Goal: Task Accomplishment & Management: Manage account settings

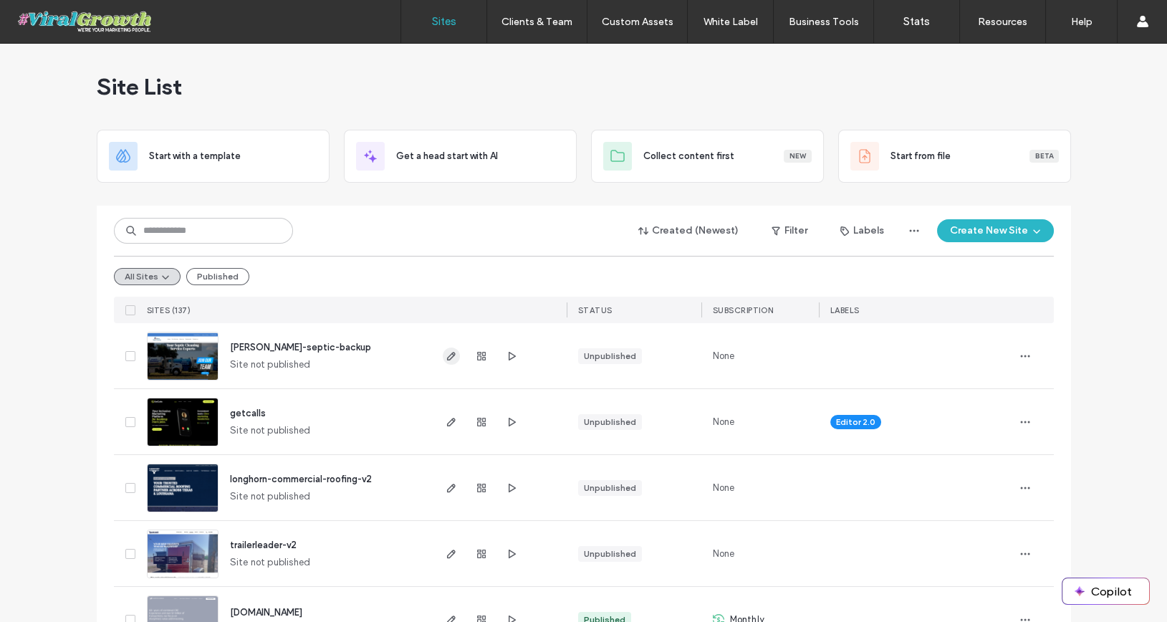
click at [446, 353] on use "button" at bounding box center [450, 356] width 9 height 9
click at [180, 233] on input at bounding box center [203, 231] width 179 height 26
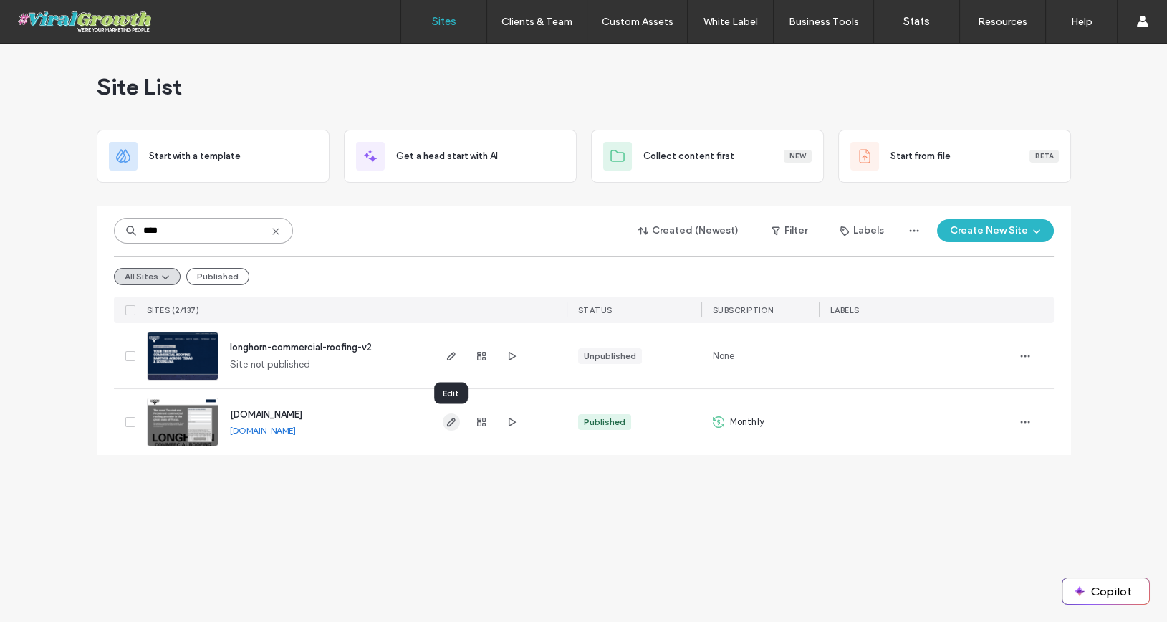
type input "****"
click at [453, 422] on icon "button" at bounding box center [450, 421] width 11 height 11
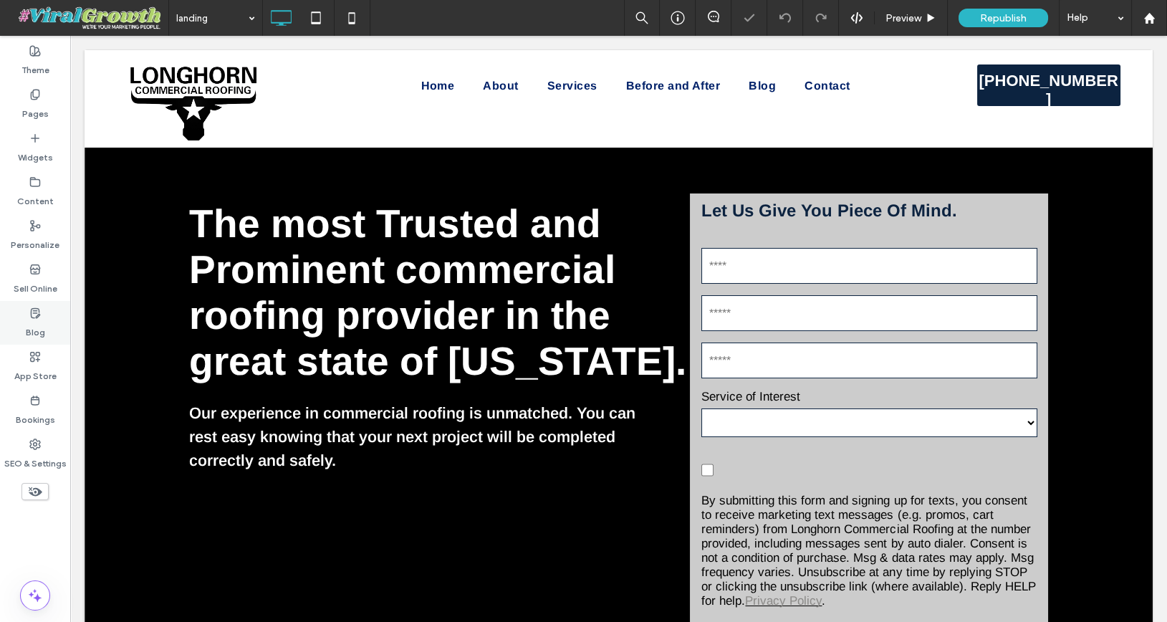
click at [34, 312] on use at bounding box center [35, 312] width 9 height 9
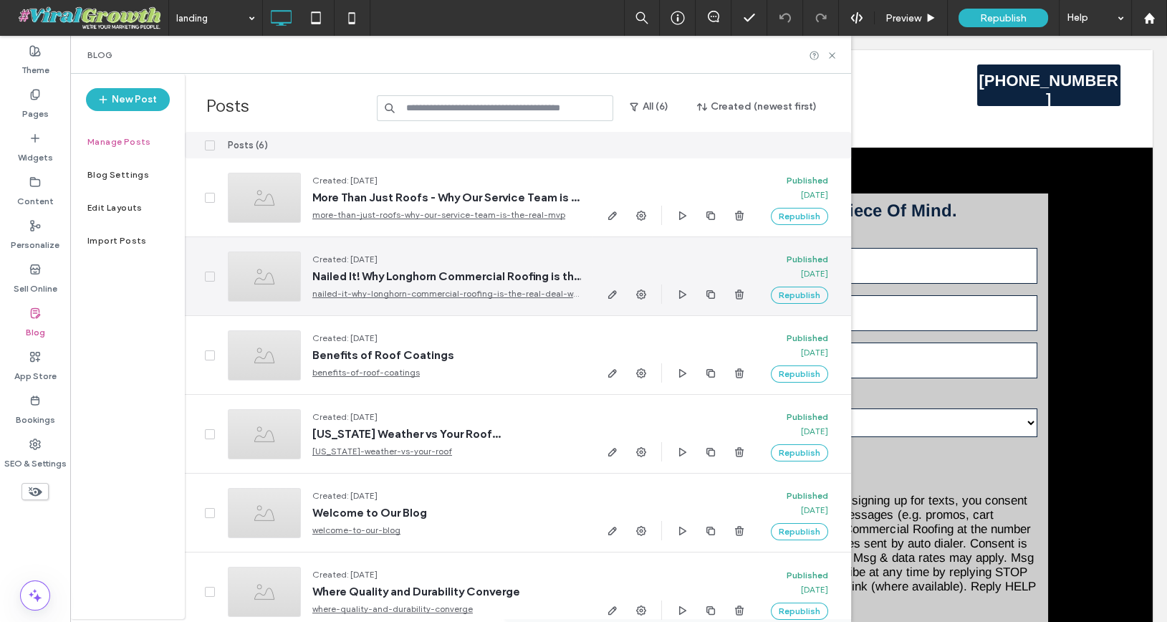
scroll to position [11, 0]
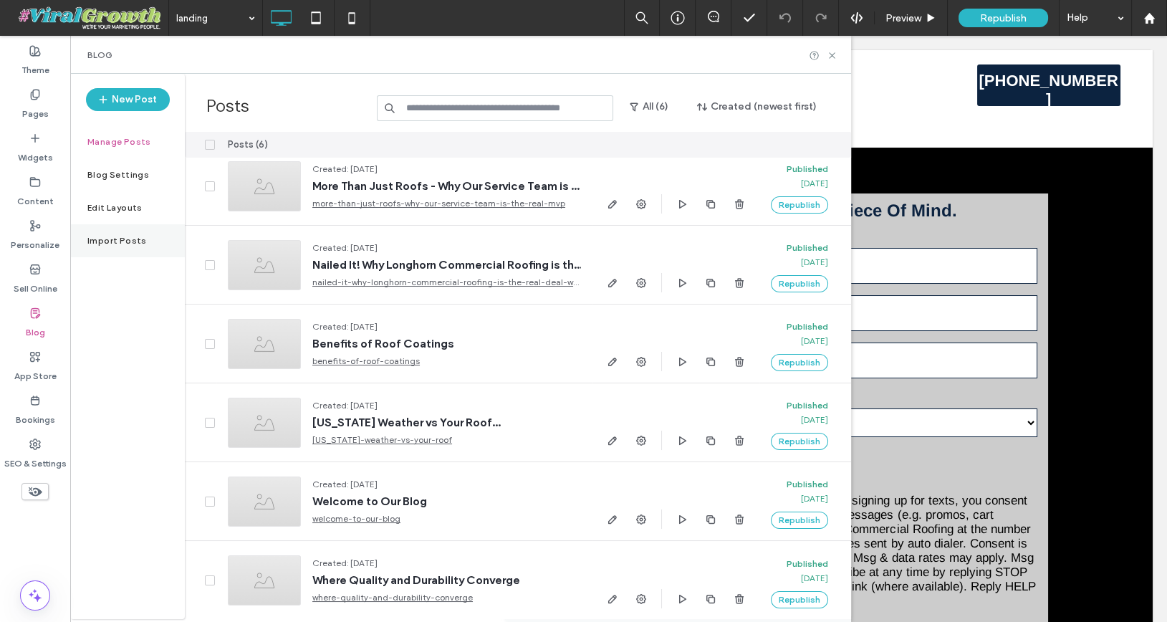
click at [118, 245] on label "Import Posts" at bounding box center [116, 241] width 59 height 10
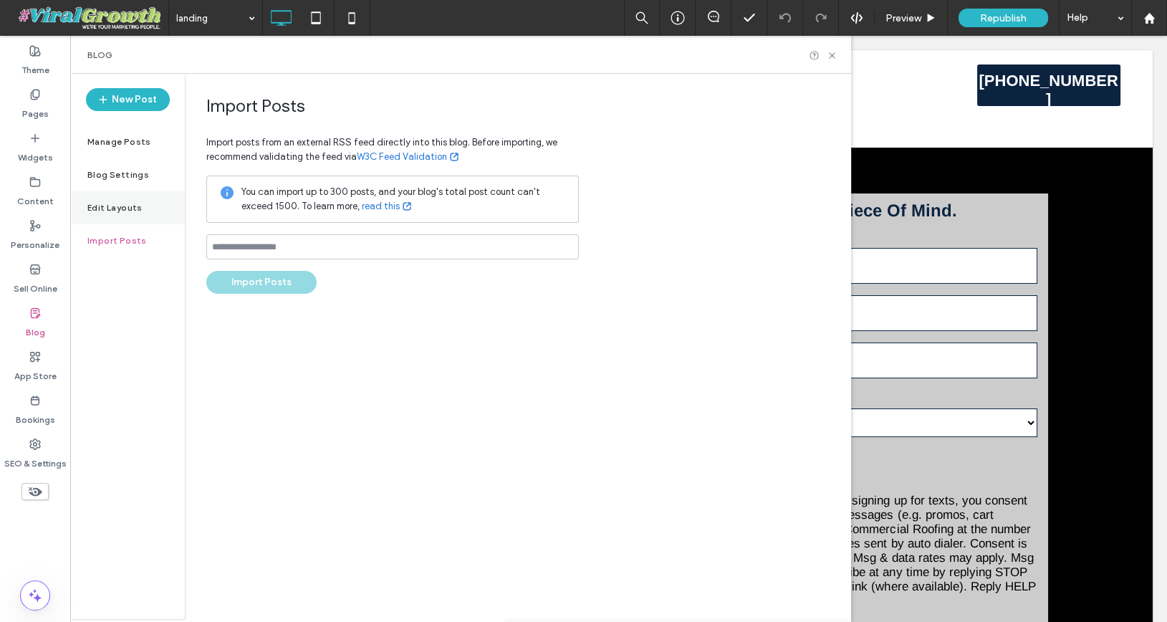
click at [138, 216] on div "Edit Layouts" at bounding box center [127, 207] width 115 height 33
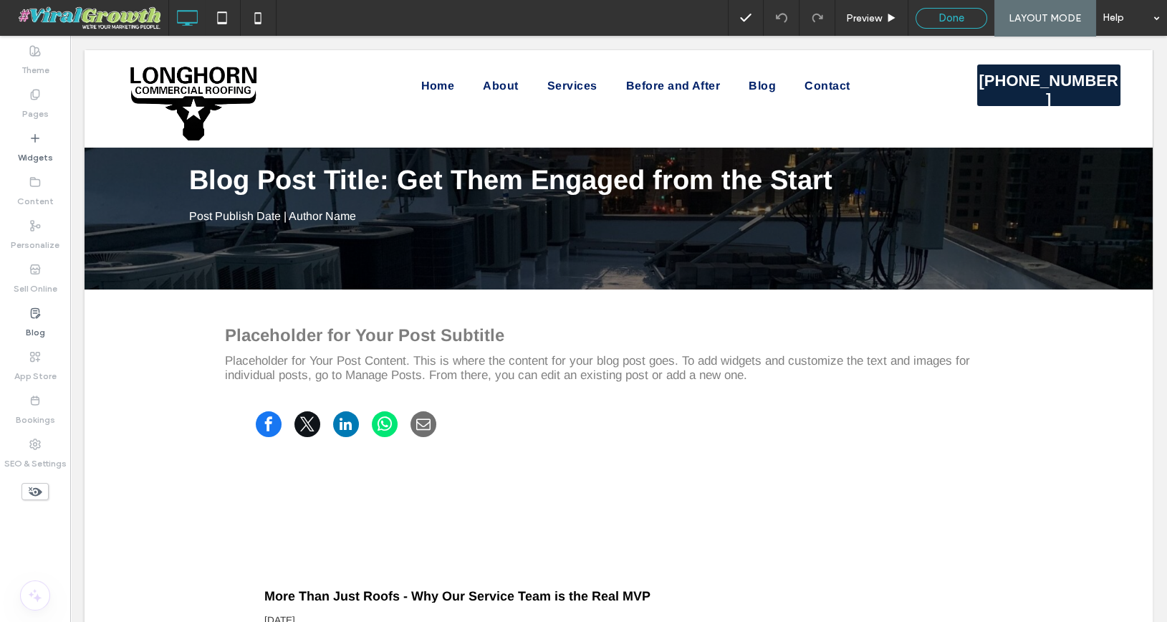
click at [939, 14] on span "Done" at bounding box center [951, 17] width 26 height 13
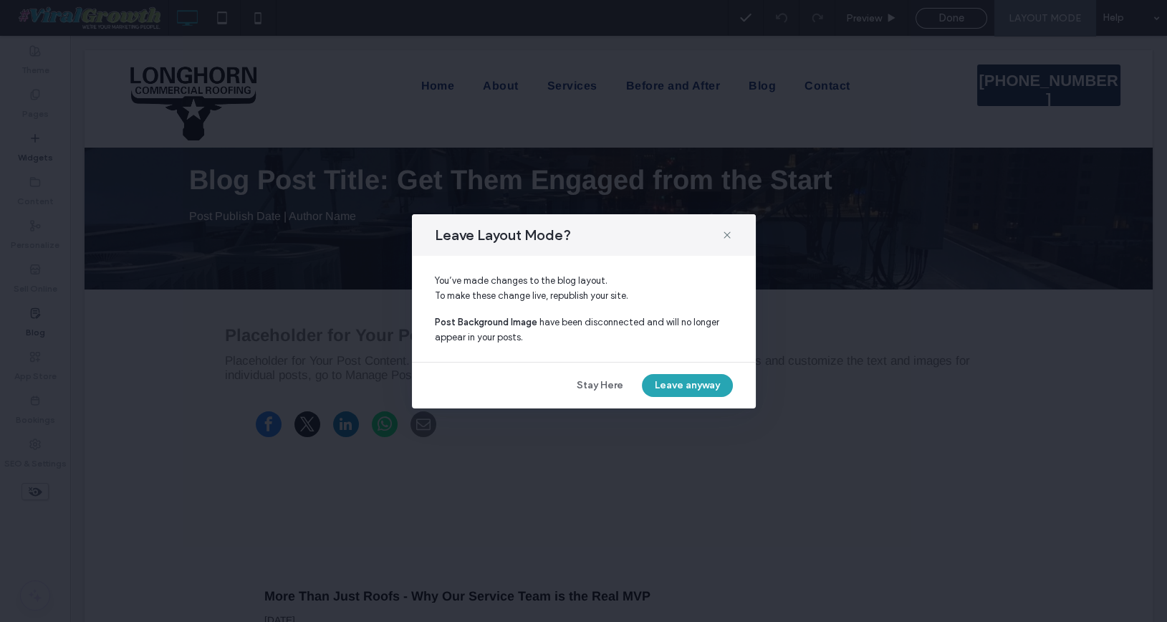
click at [676, 384] on button "Leave anyway" at bounding box center [687, 385] width 91 height 23
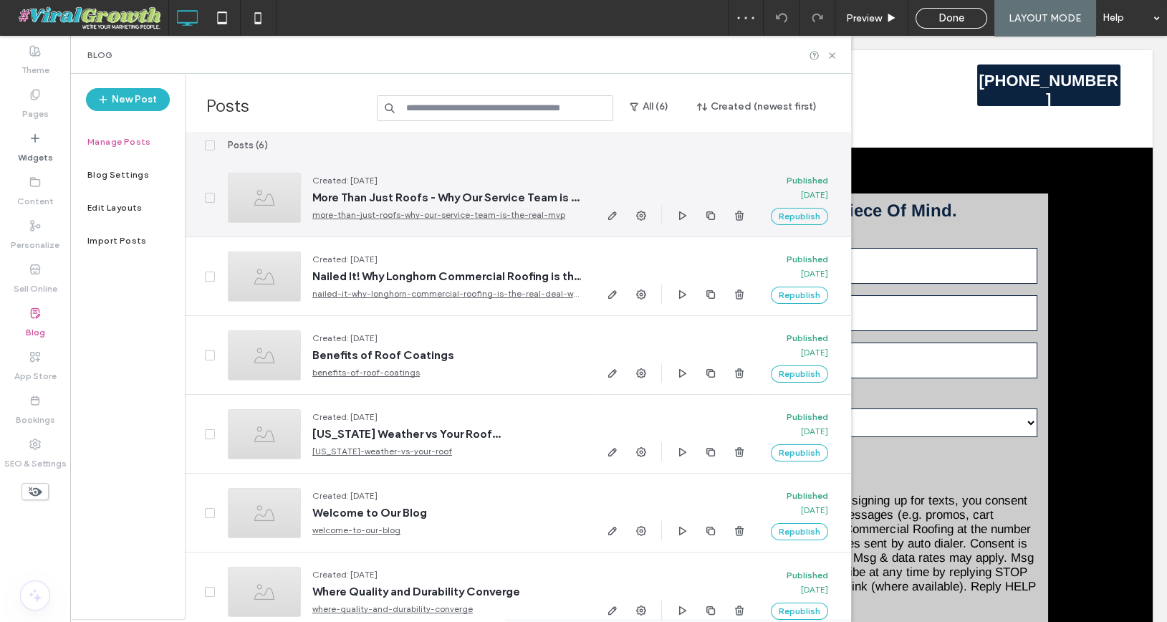
scroll to position [11, 0]
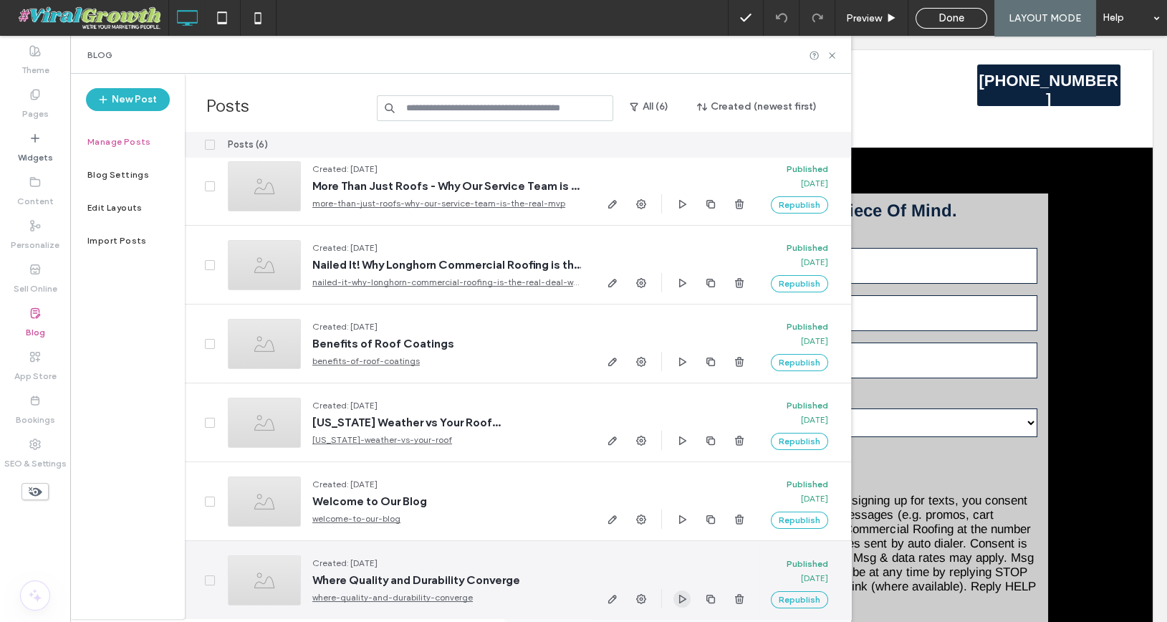
click at [685, 601] on icon "button" at bounding box center [681, 598] width 11 height 11
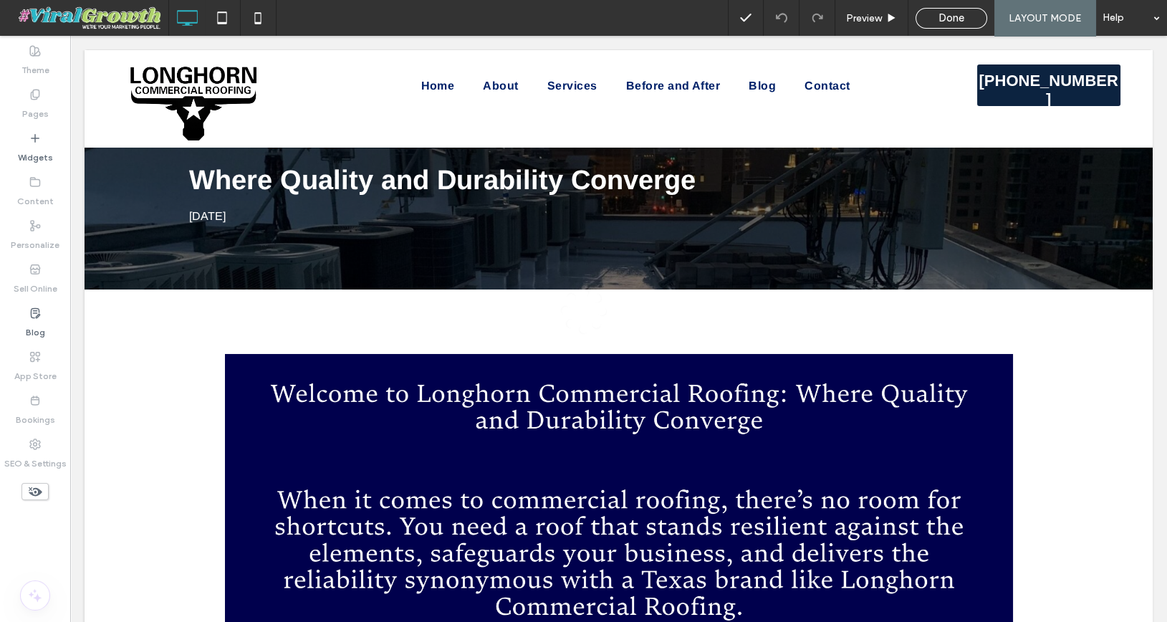
scroll to position [0, 0]
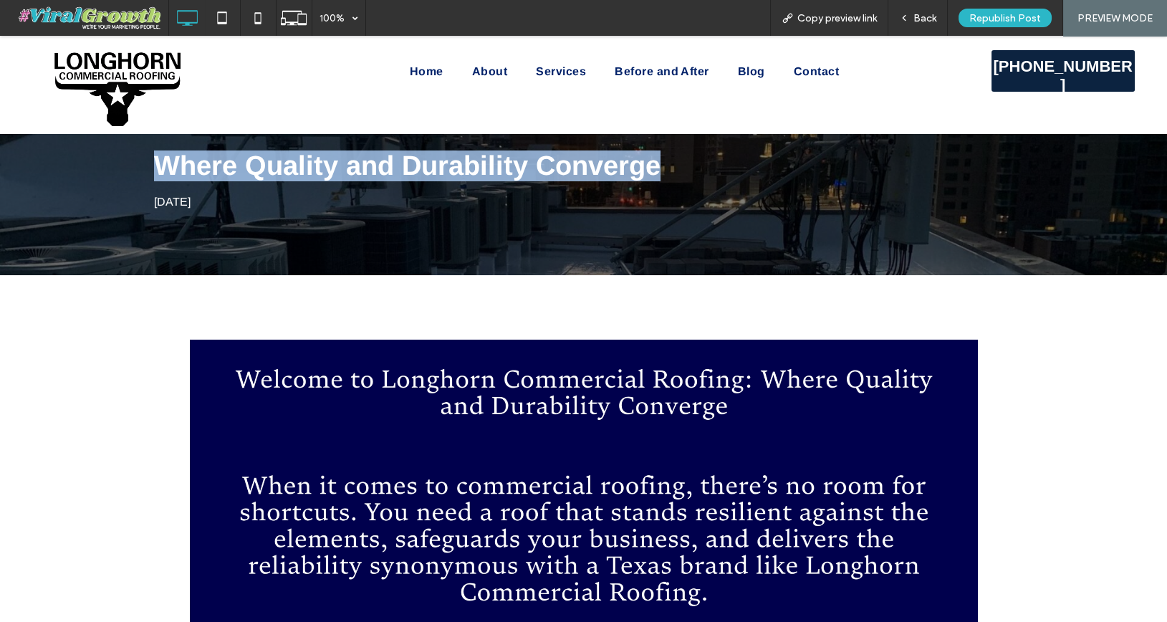
drag, startPoint x: 153, startPoint y: 160, endPoint x: 656, endPoint y: 174, distance: 502.9
click at [656, 174] on h3 "Where Quality and Durability Converge" at bounding box center [583, 166] width 859 height 34
copy h3 "Where Quality and Durability Converge"
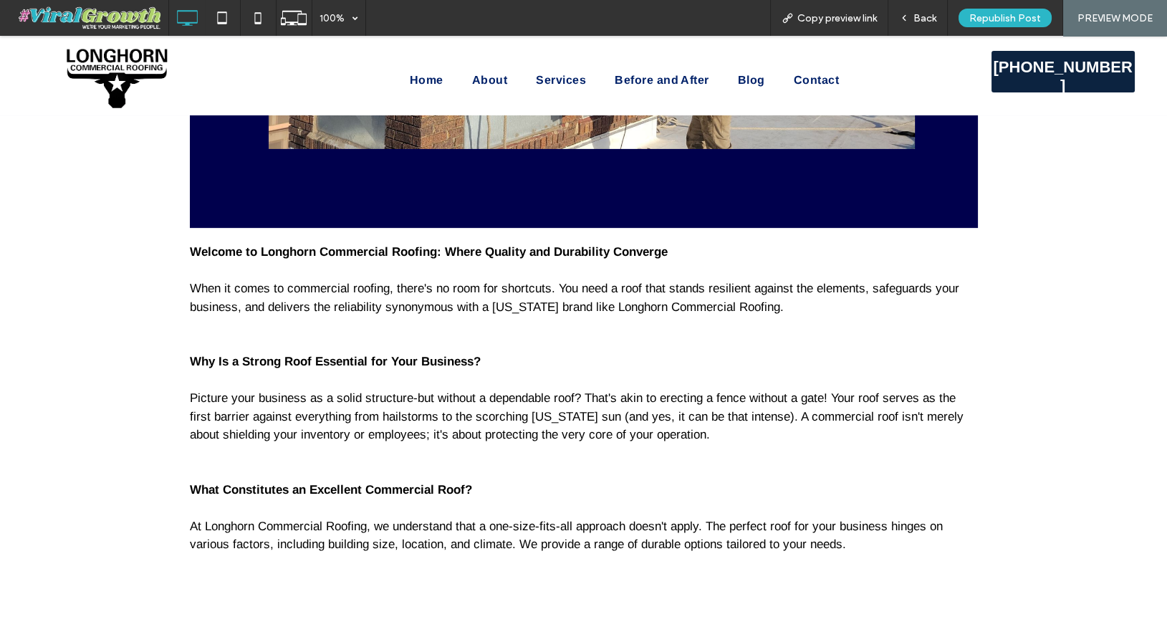
scroll to position [1291, 0]
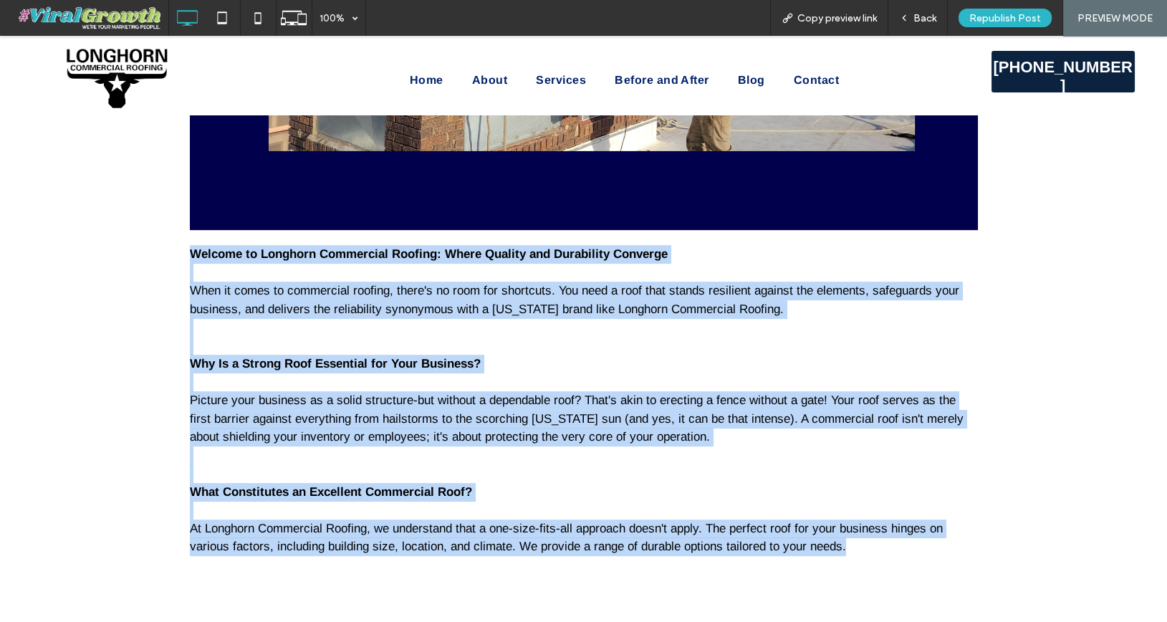
drag, startPoint x: 189, startPoint y: 255, endPoint x: 907, endPoint y: 546, distance: 774.2
click at [907, 546] on div "Welcome to Longhorn Commercial Roofing: Where Quality and Durability Converge W…" at bounding box center [584, 409] width 788 height 332
copy div "Welcome to Longhorn Commercial Roofing: Where Quality and Durability Converge W…"
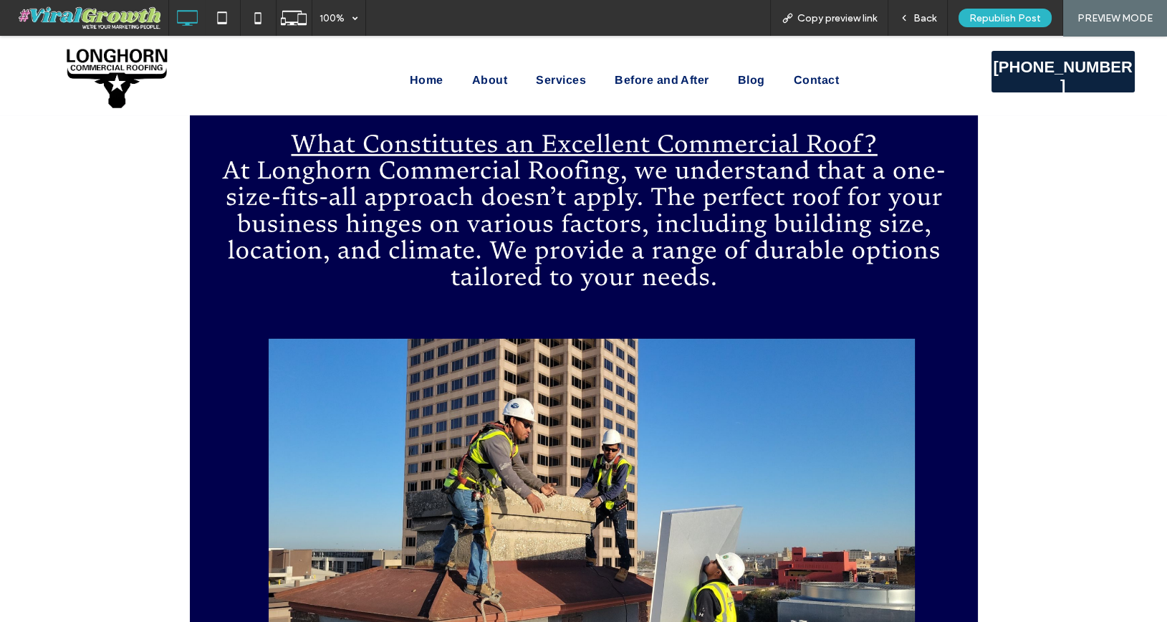
scroll to position [667, 0]
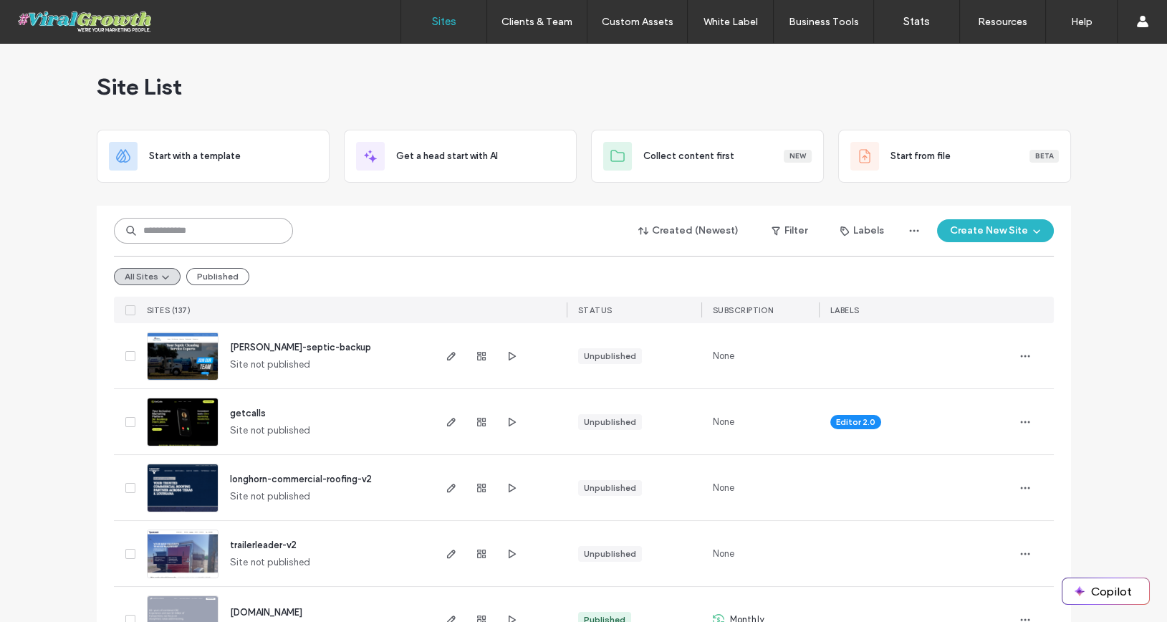
click at [198, 233] on input at bounding box center [203, 231] width 179 height 26
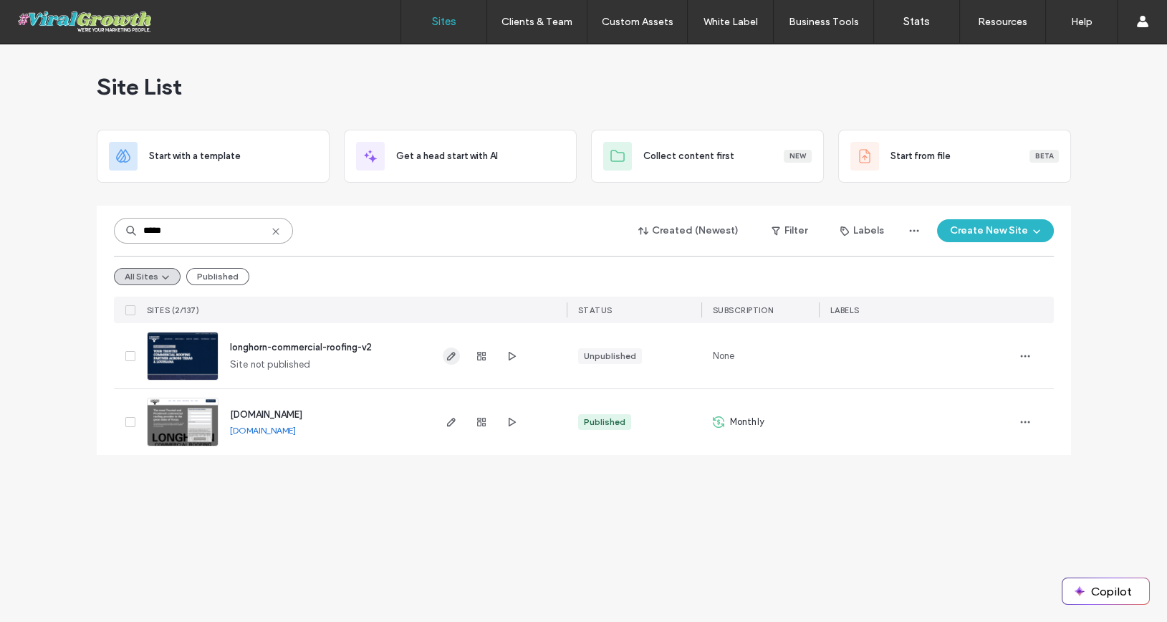
type input "*****"
click at [453, 354] on use "button" at bounding box center [450, 356] width 9 height 9
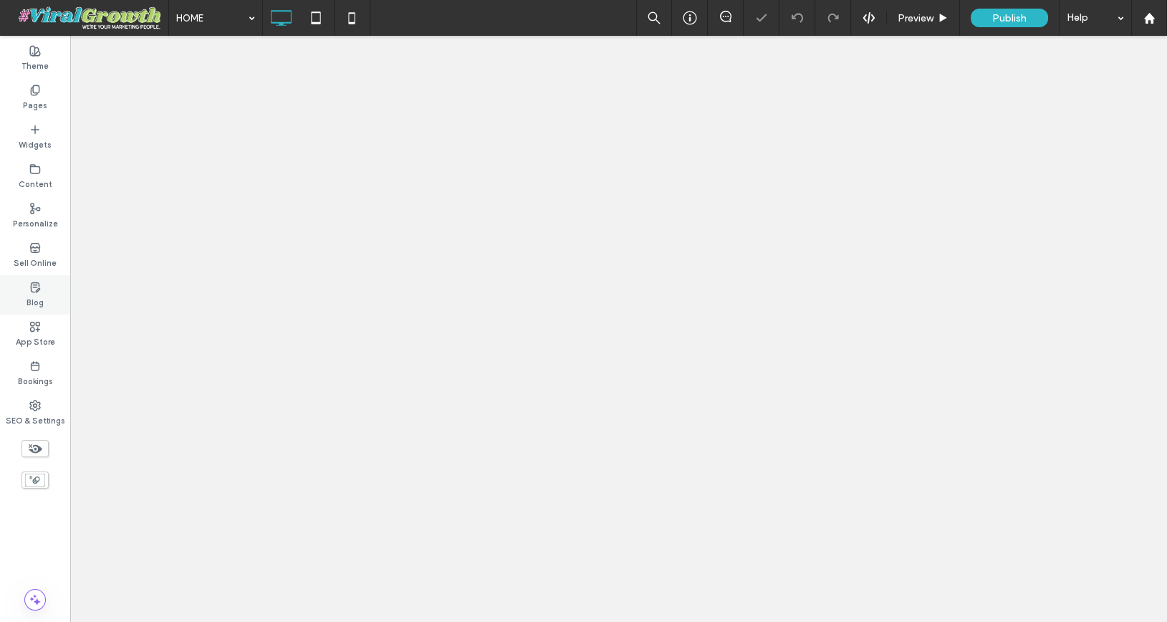
drag, startPoint x: 0, startPoint y: 0, endPoint x: 39, endPoint y: 303, distance: 305.4
click at [39, 303] on label "Blog" at bounding box center [34, 301] width 17 height 16
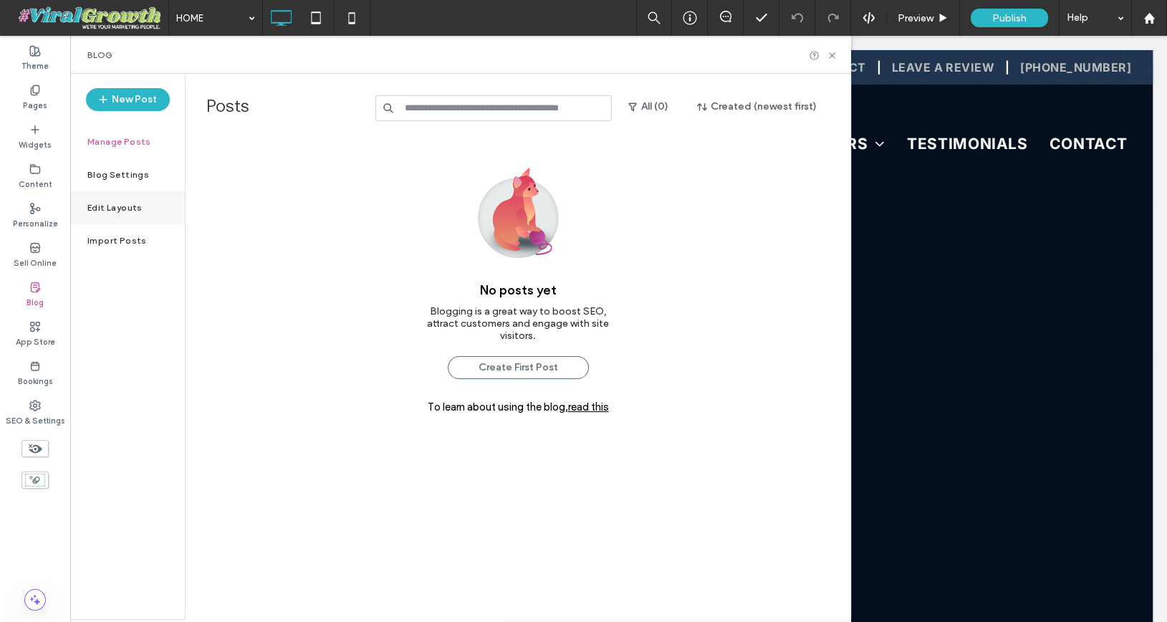
click at [123, 208] on label "Edit Layouts" at bounding box center [114, 208] width 55 height 10
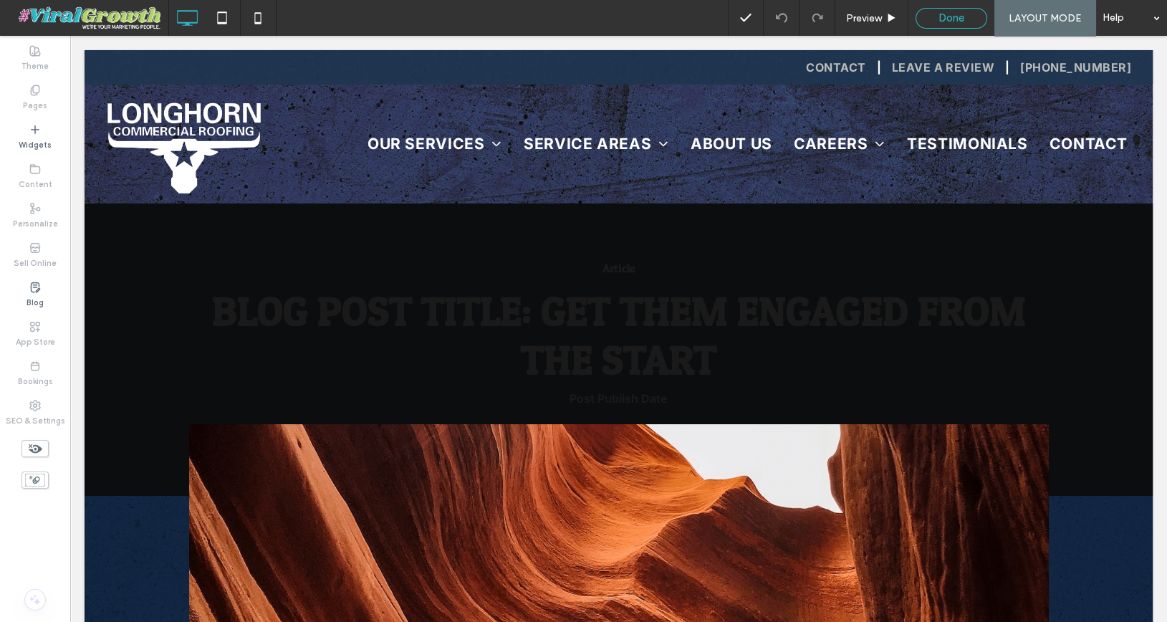
click at [943, 26] on div "Done" at bounding box center [951, 18] width 72 height 21
click at [962, 20] on span "Done" at bounding box center [951, 17] width 26 height 13
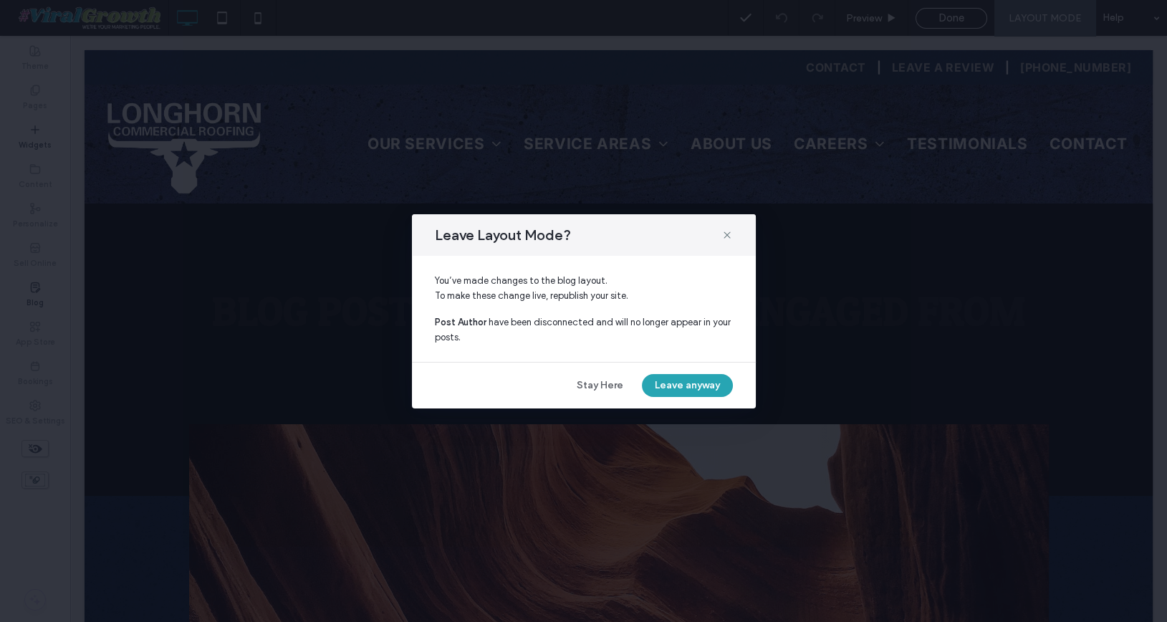
click at [677, 383] on button "Leave anyway" at bounding box center [687, 385] width 91 height 23
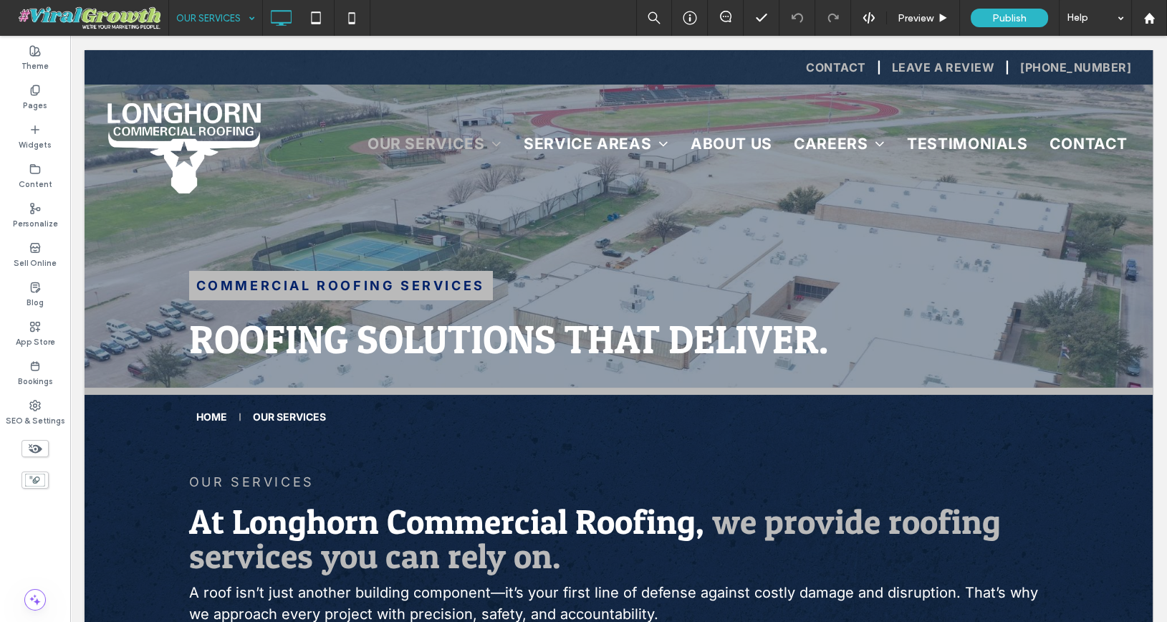
click at [216, 24] on input at bounding box center [212, 18] width 72 height 36
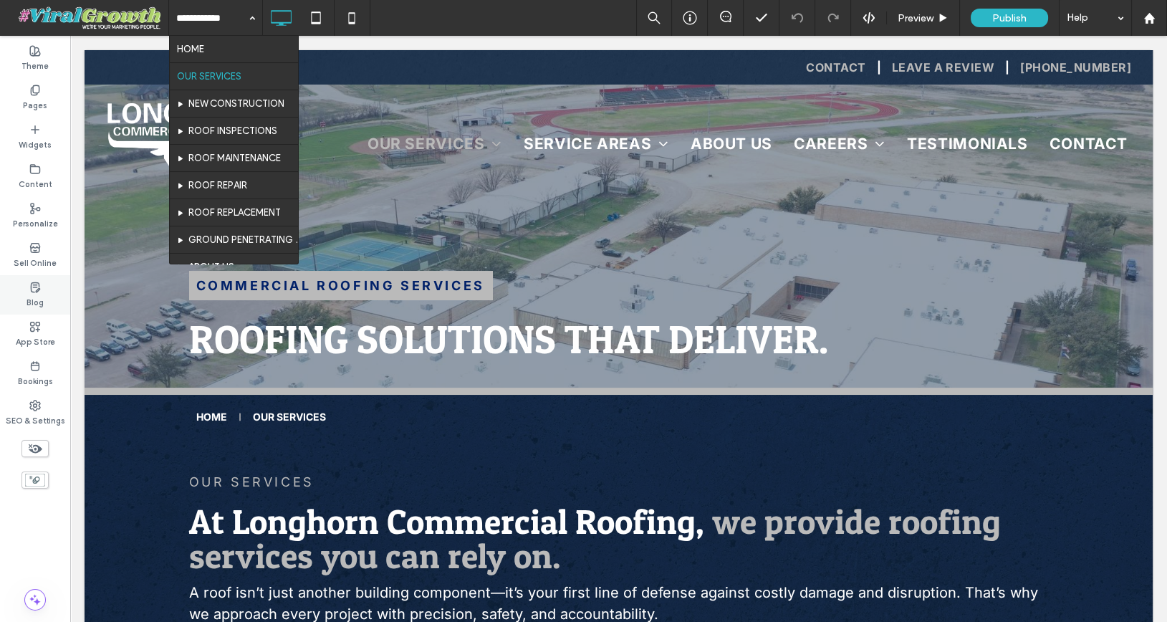
click at [24, 295] on div "Blog" at bounding box center [35, 294] width 70 height 39
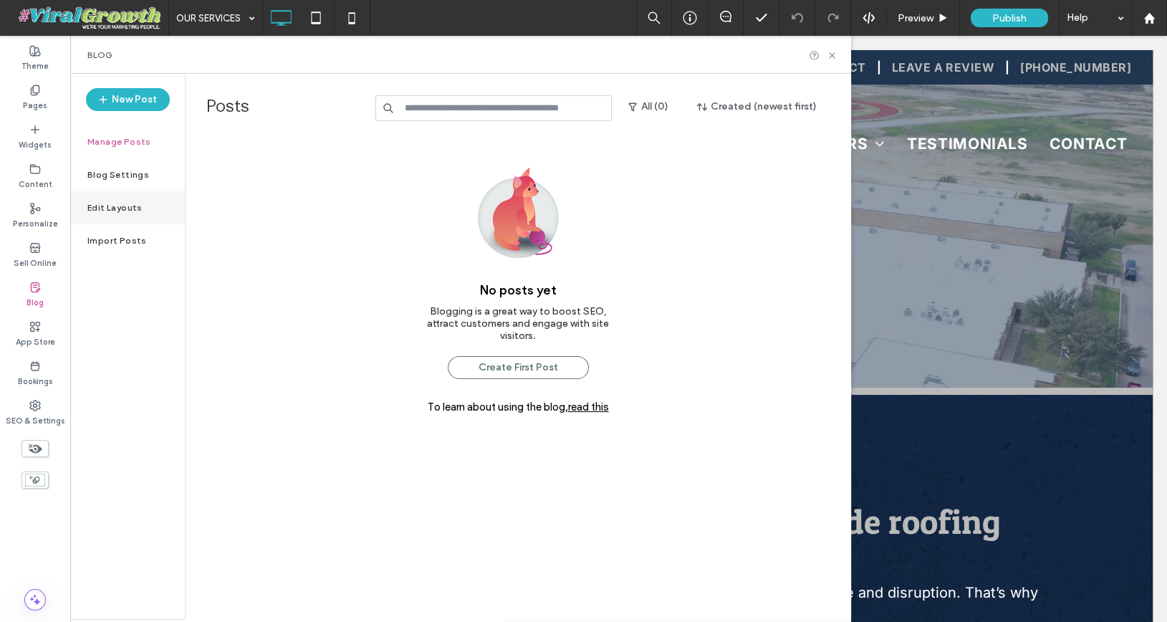
click at [143, 216] on div "Edit Layouts" at bounding box center [127, 207] width 115 height 33
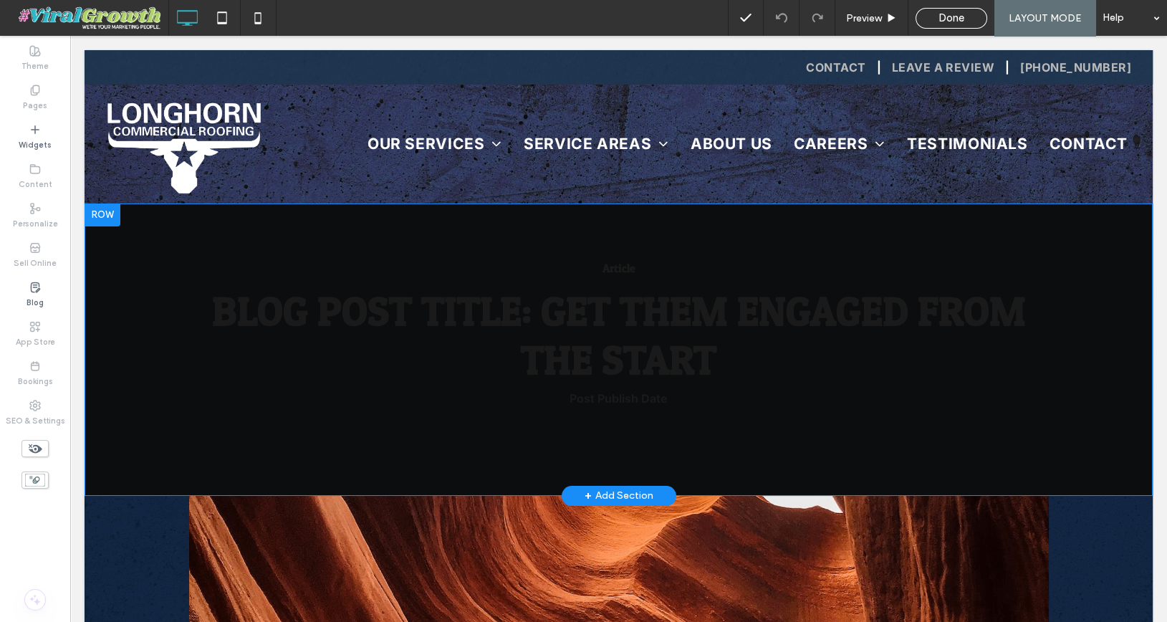
click at [109, 216] on div at bounding box center [102, 214] width 36 height 23
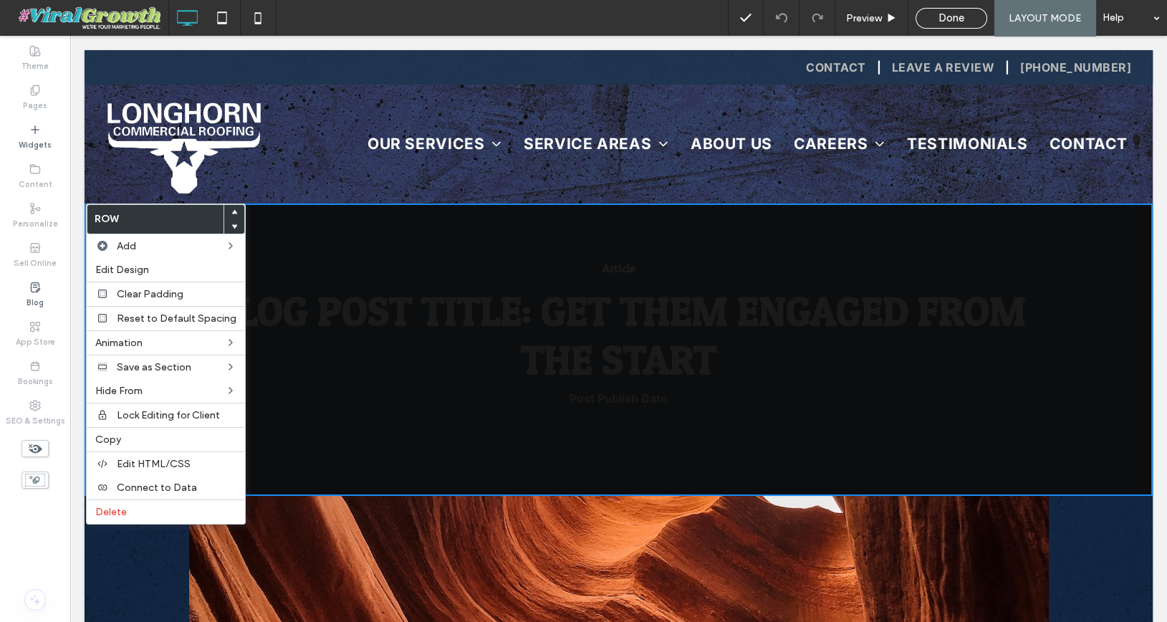
click at [353, 267] on div "Article Blog Post Title: Get Them Engaged from the Start Post Publish Date Clic…" at bounding box center [618, 334] width 859 height 146
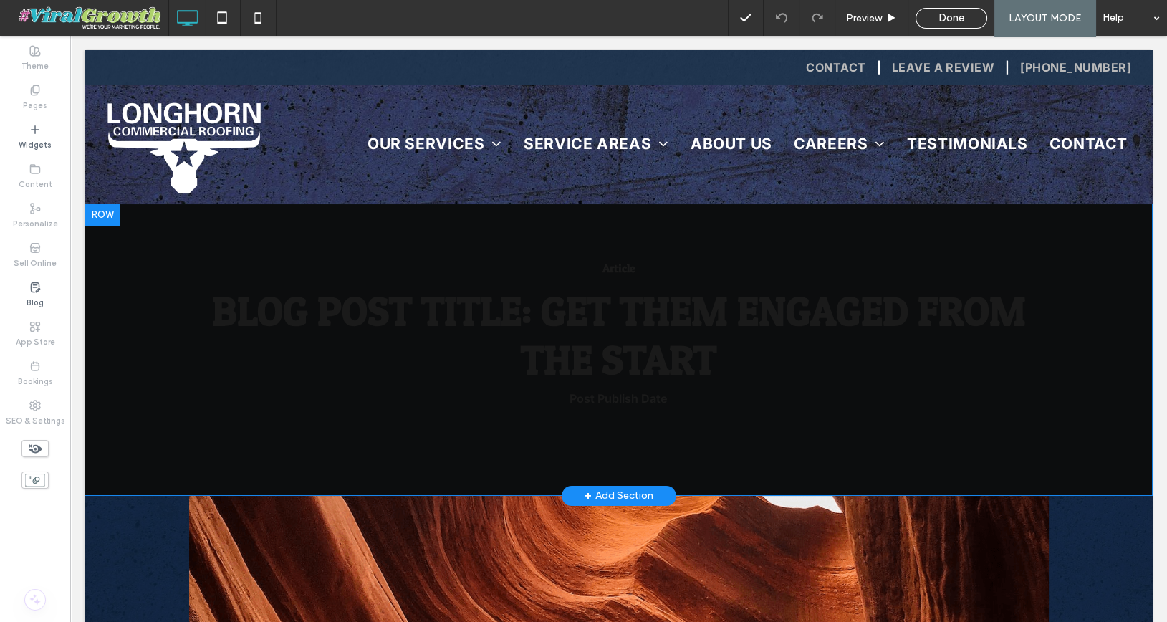
click at [210, 258] on div "Article Blog Post Title: Get Them Engaged from the Start Post Publish Date Clic…" at bounding box center [618, 349] width 1068 height 292
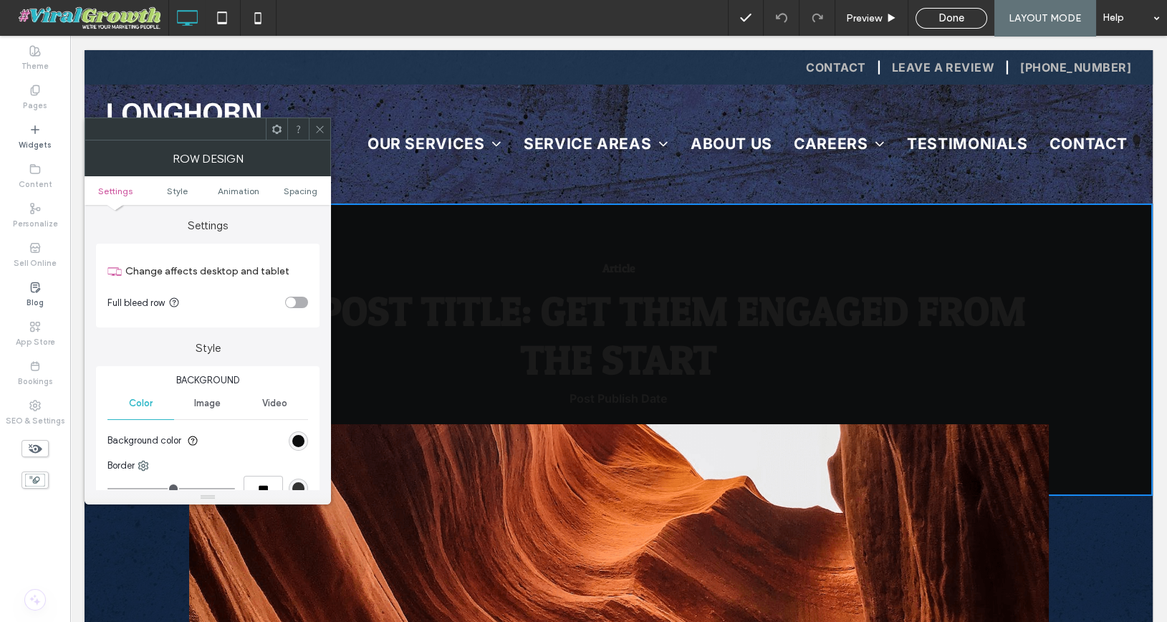
click at [216, 411] on div "Image" at bounding box center [207, 403] width 67 height 32
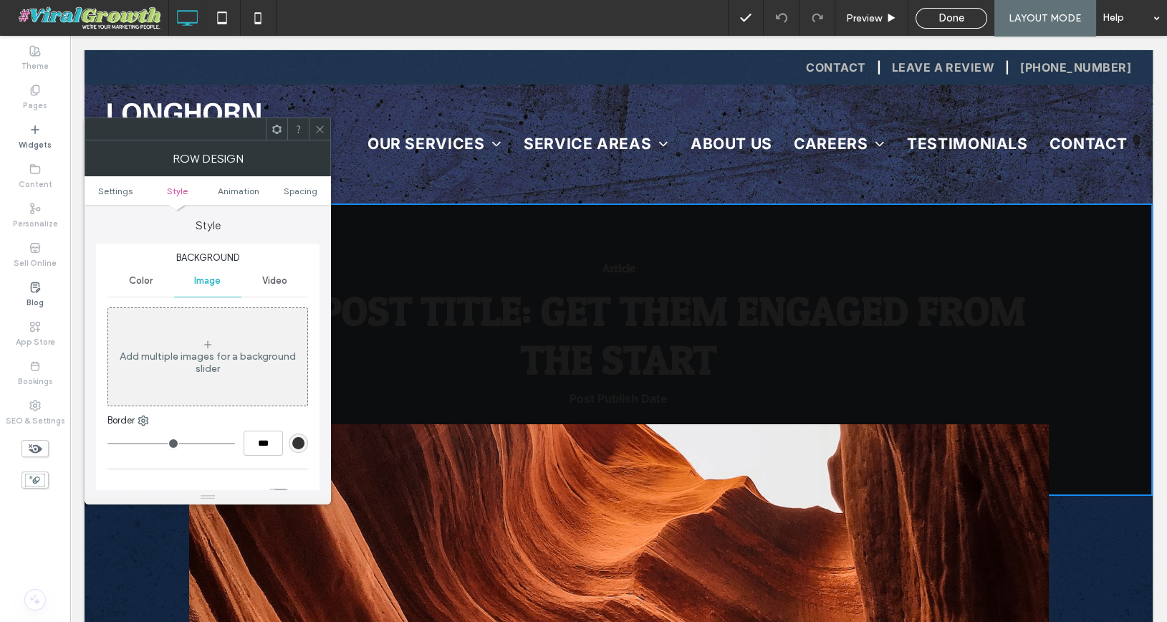
scroll to position [147, 0]
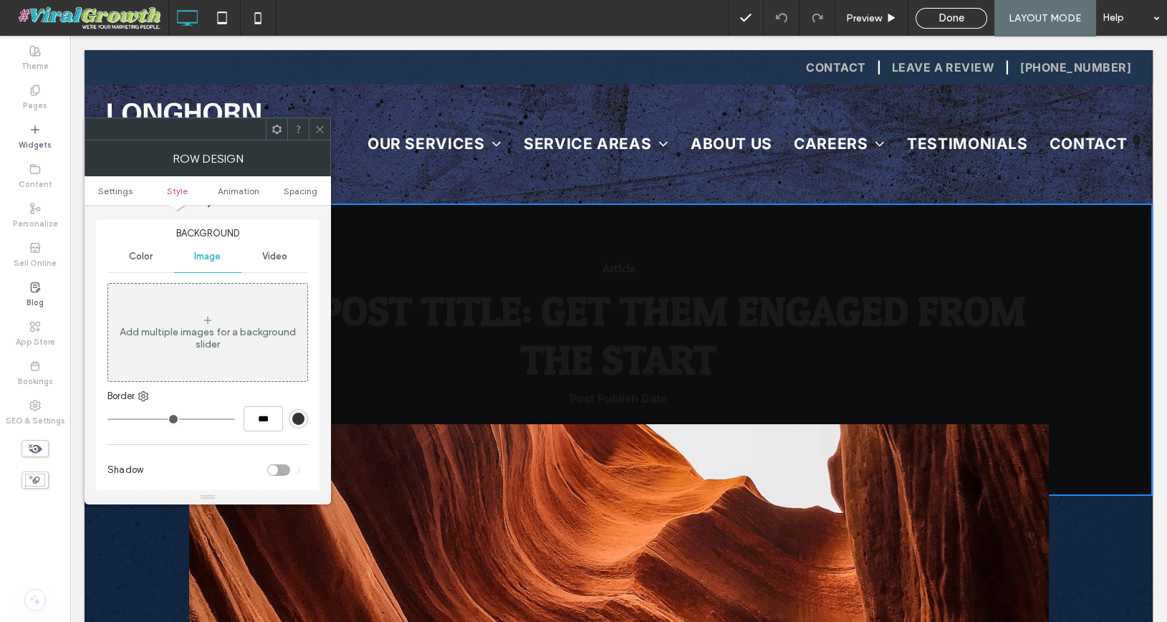
click at [219, 333] on div "Add multiple images for a background slider" at bounding box center [207, 338] width 199 height 24
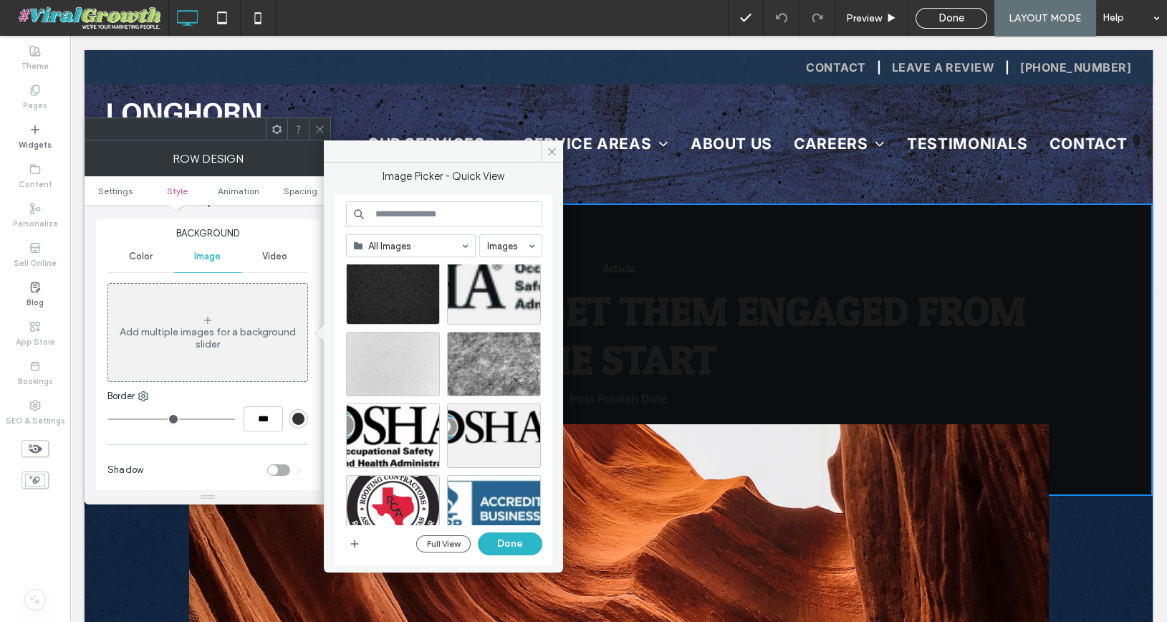
scroll to position [458, 0]
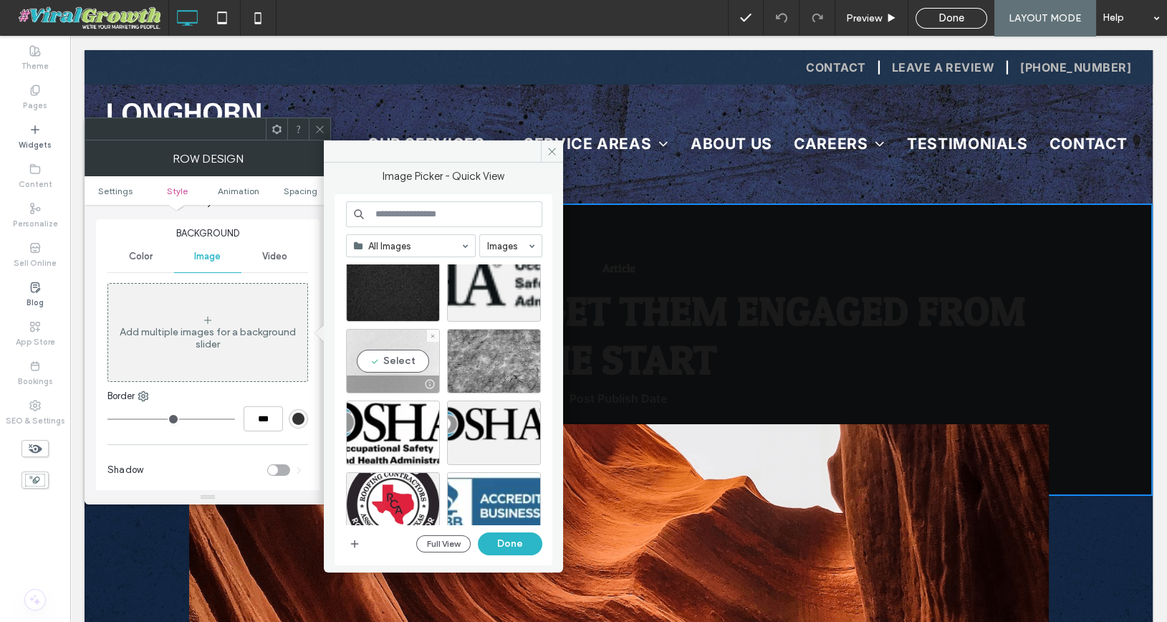
click at [404, 360] on div "Select" at bounding box center [393, 361] width 94 height 64
click at [521, 543] on button "Done" at bounding box center [510, 543] width 64 height 23
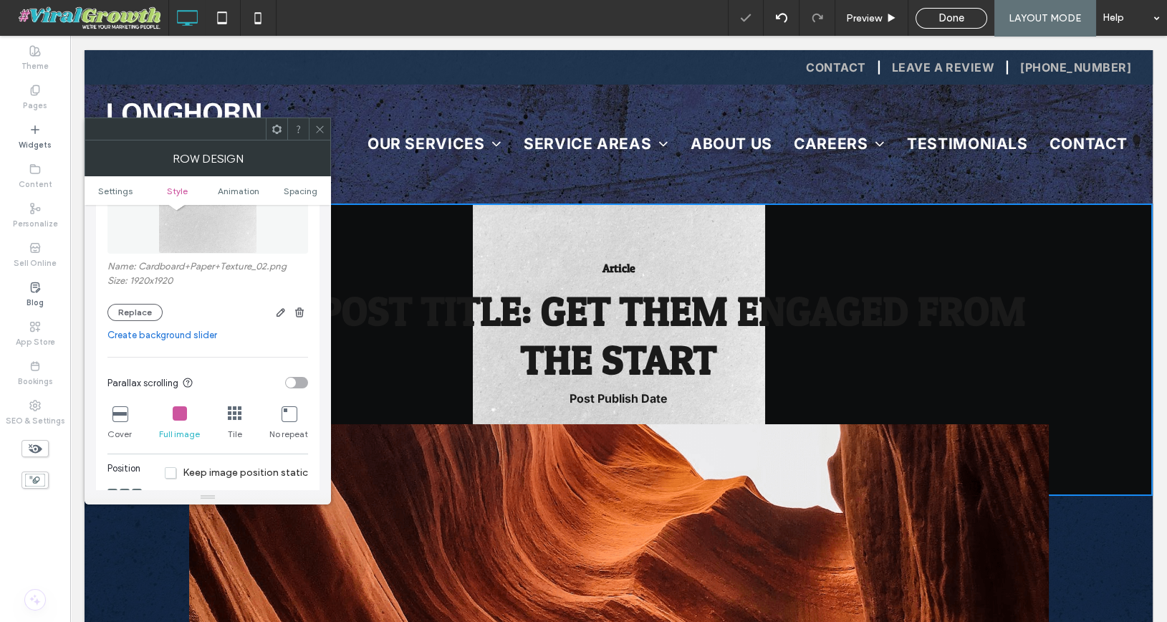
scroll to position [281, 0]
click at [115, 417] on icon at bounding box center [119, 414] width 14 height 14
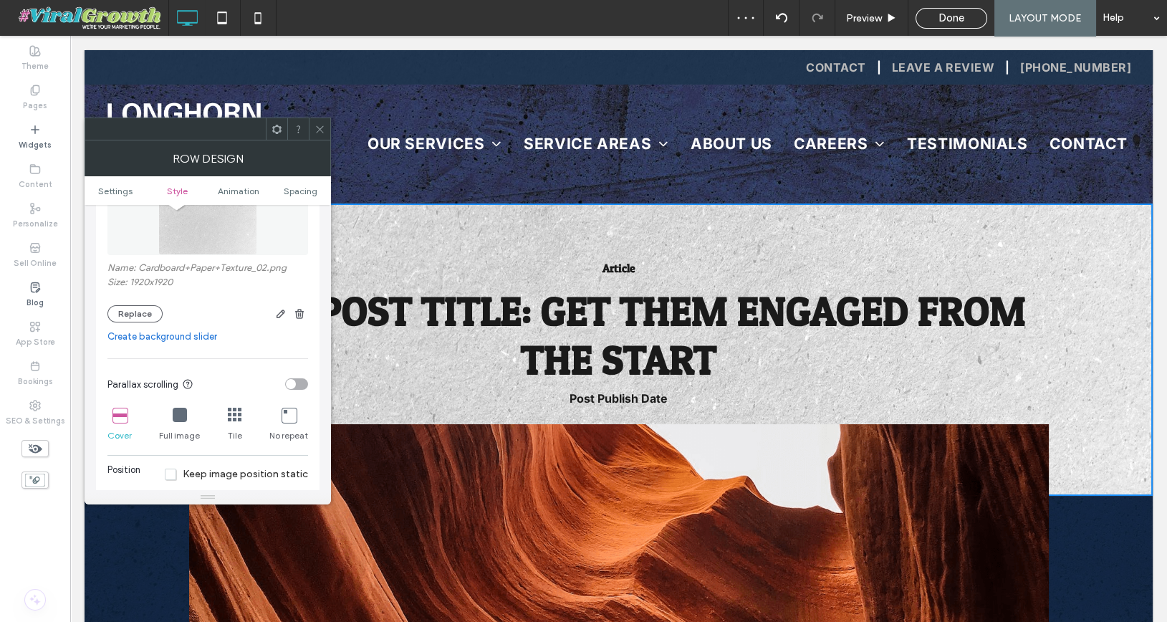
click at [322, 126] on use at bounding box center [319, 128] width 7 height 7
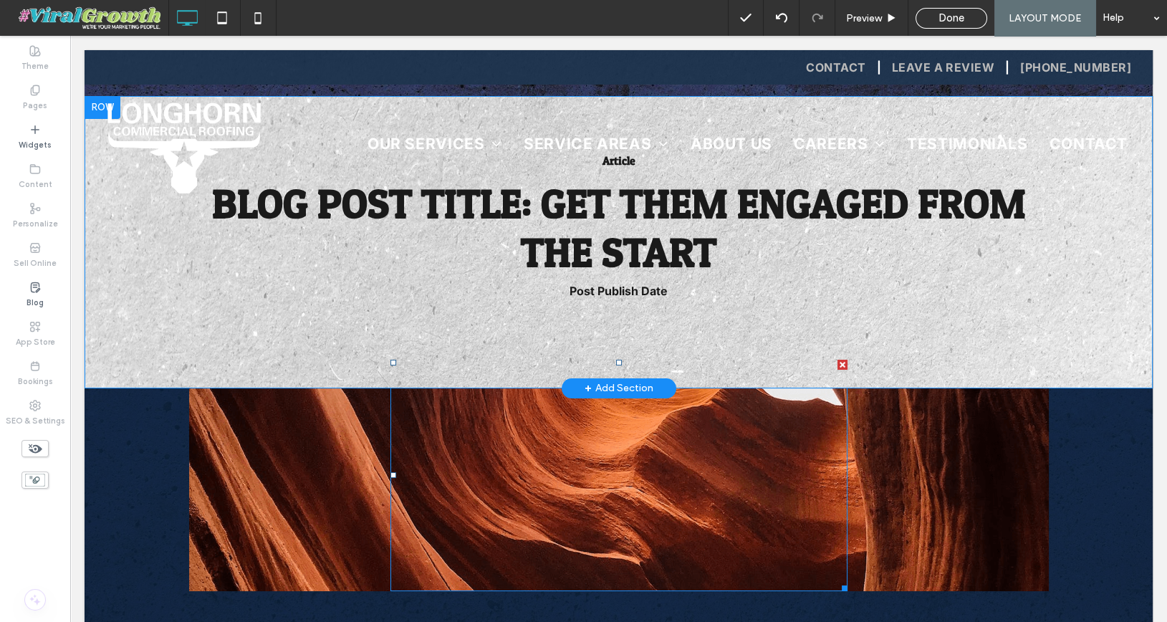
scroll to position [0, 0]
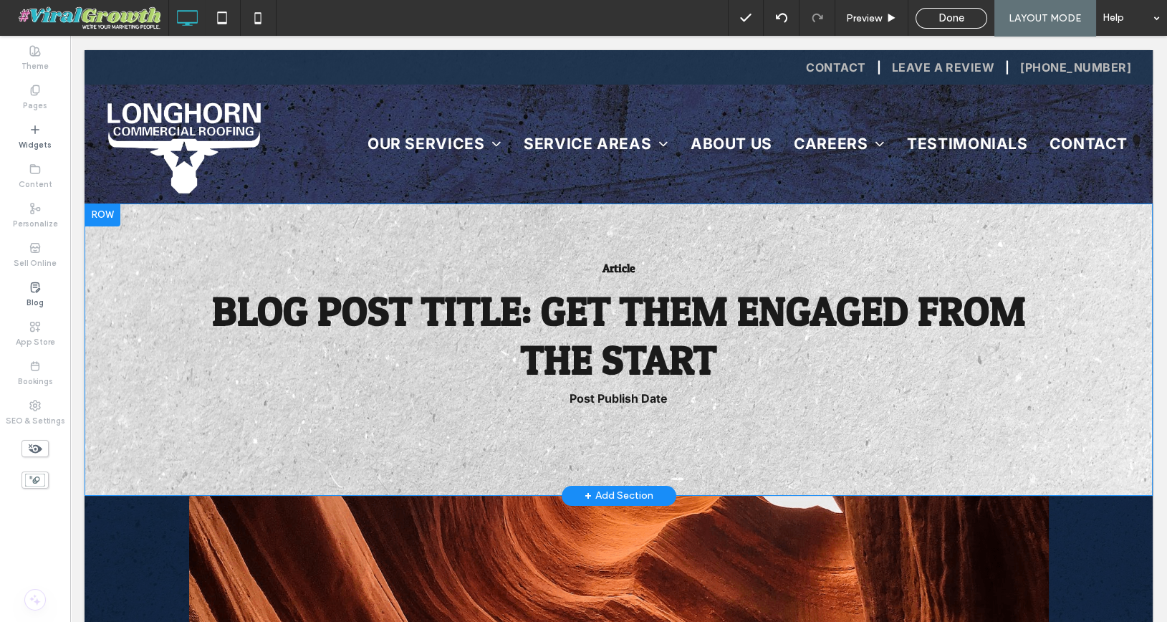
click at [107, 220] on div at bounding box center [102, 214] width 36 height 23
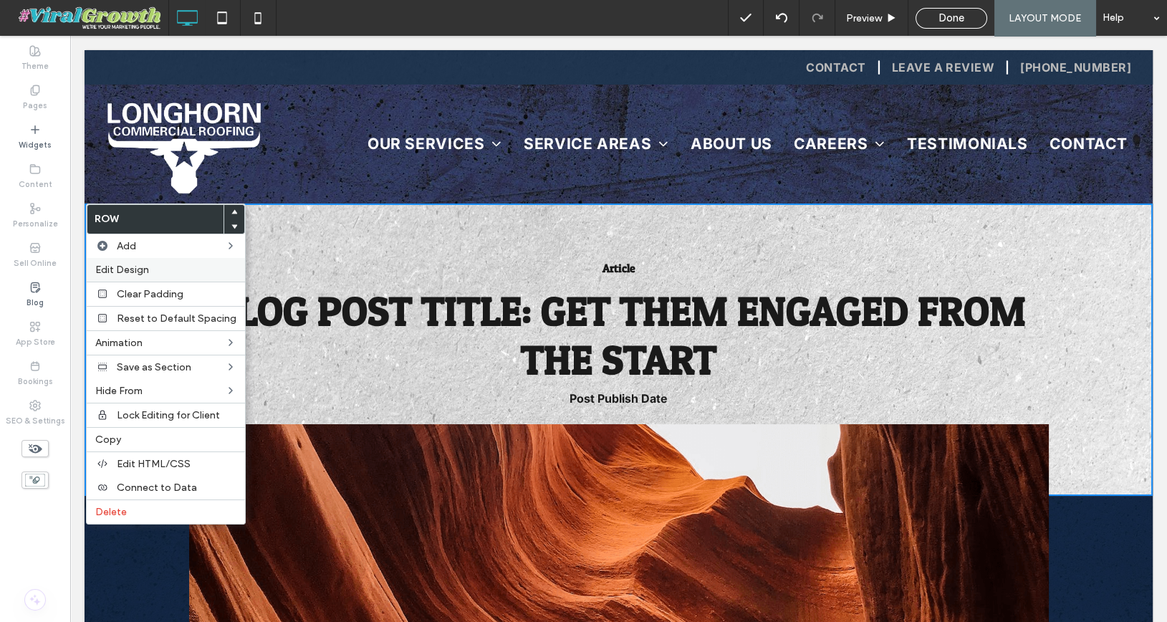
click at [125, 264] on span "Edit Design" at bounding box center [122, 270] width 54 height 12
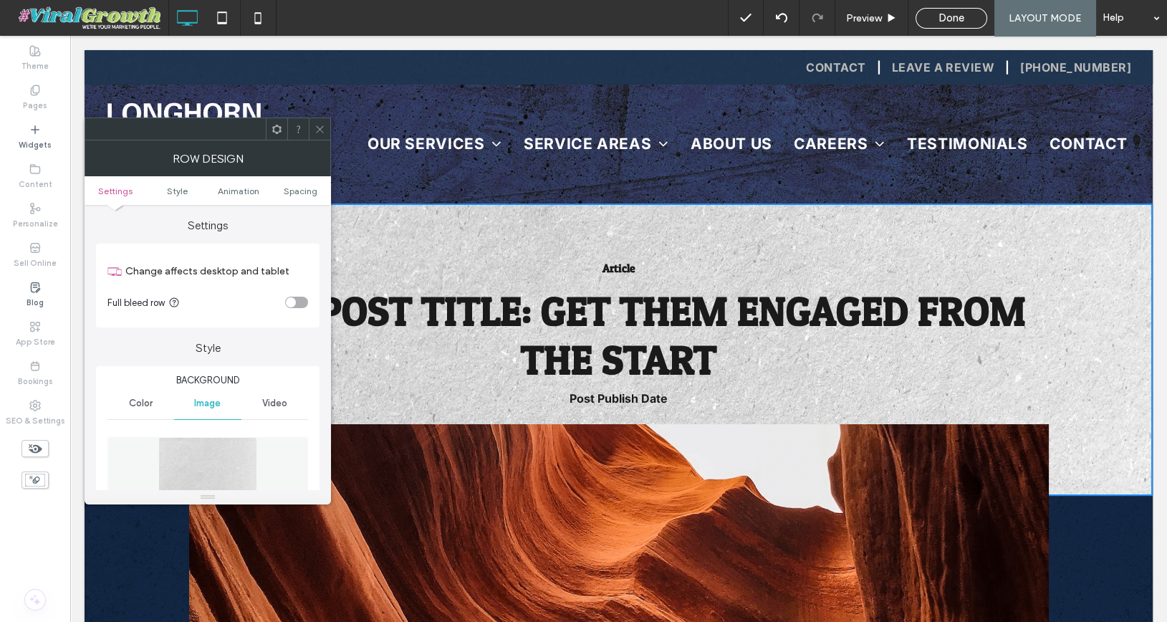
click at [289, 183] on ul "Settings Style Animation Spacing" at bounding box center [207, 190] width 246 height 29
click at [291, 191] on span "Spacing" at bounding box center [300, 190] width 34 height 11
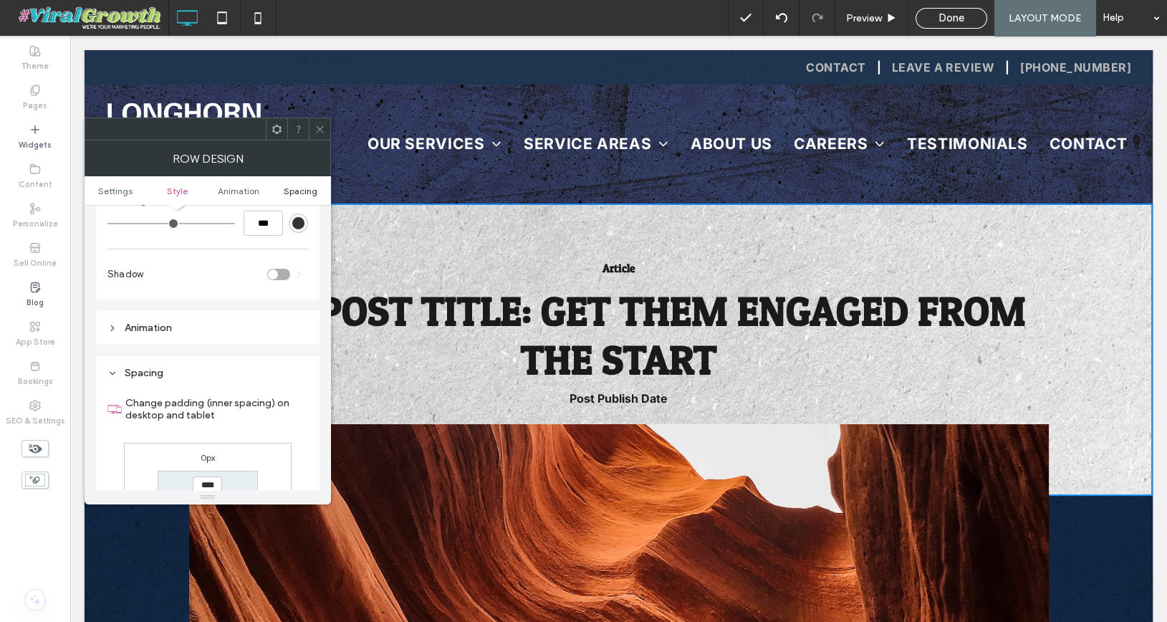
scroll to position [857, 0]
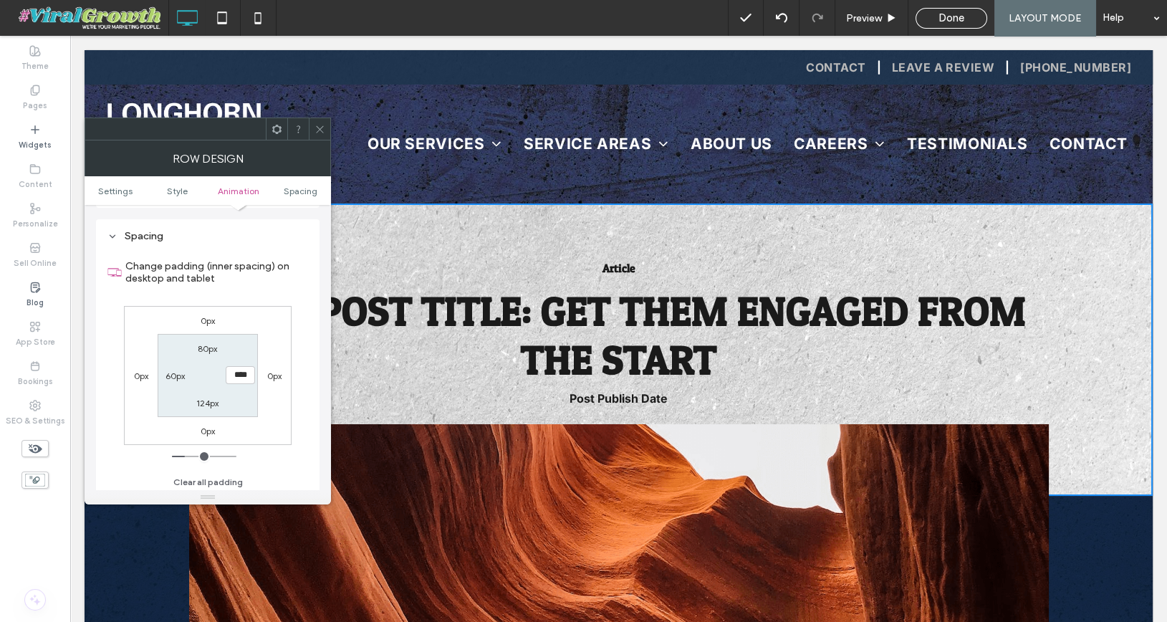
type input "***"
type input "**"
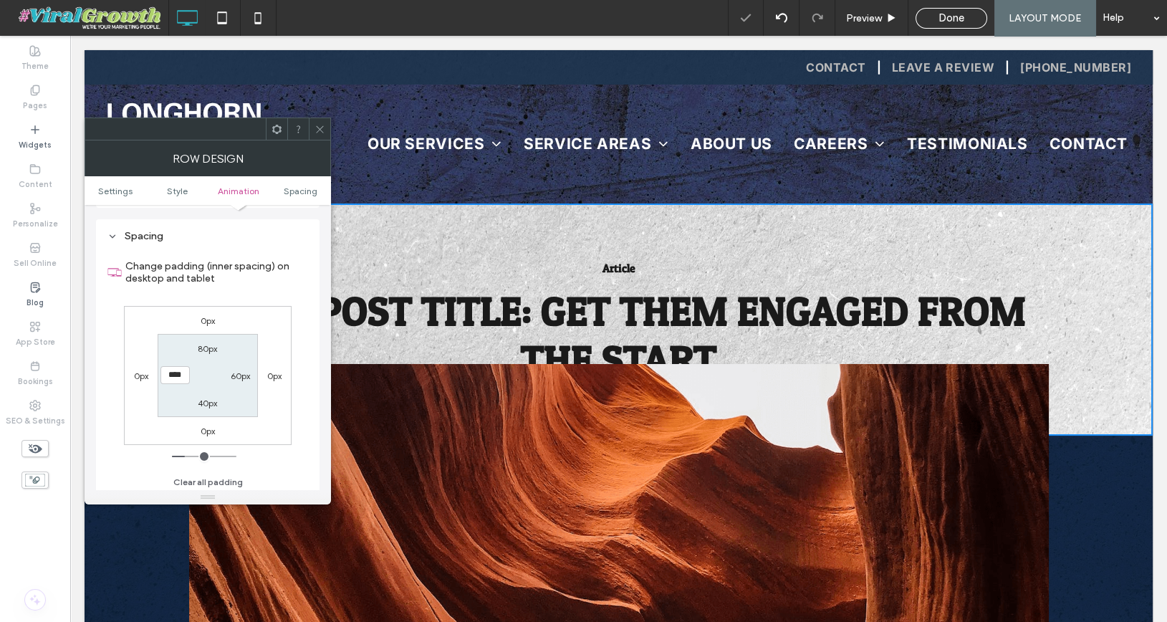
click at [209, 343] on label "80px" at bounding box center [207, 348] width 19 height 11
type input "**"
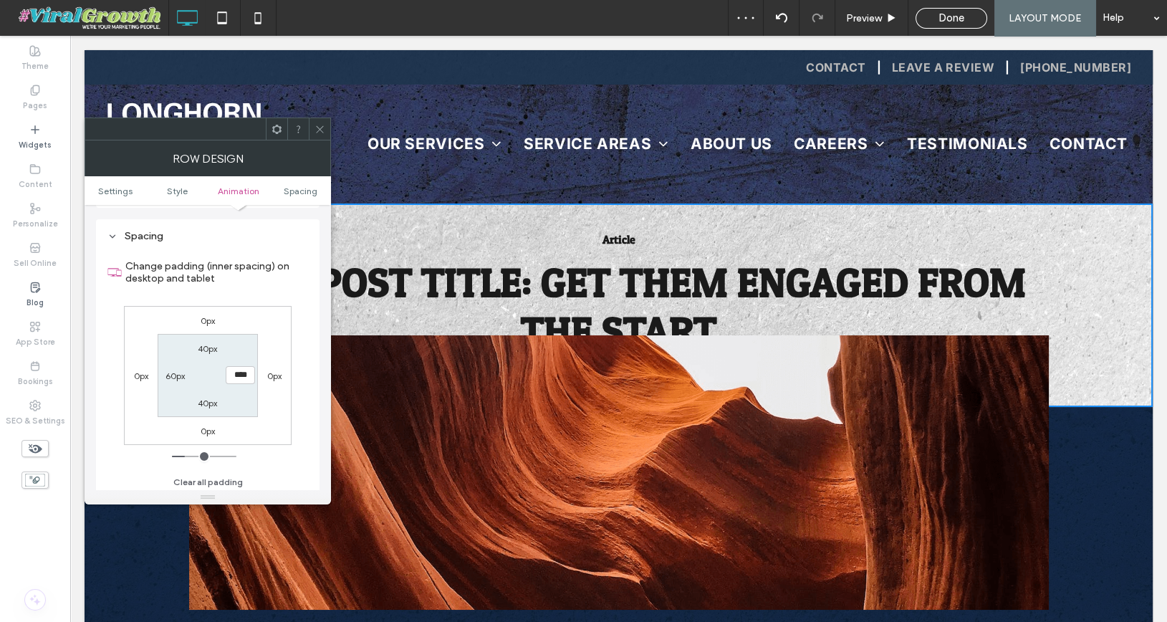
click at [313, 122] on div at bounding box center [319, 128] width 21 height 21
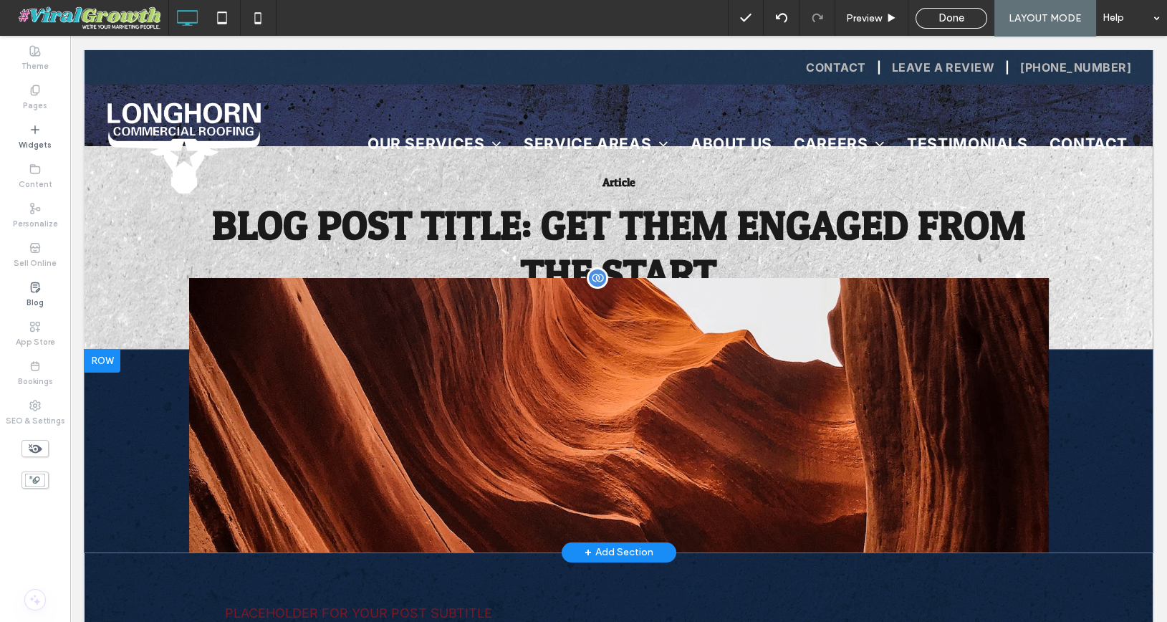
scroll to position [54, 0]
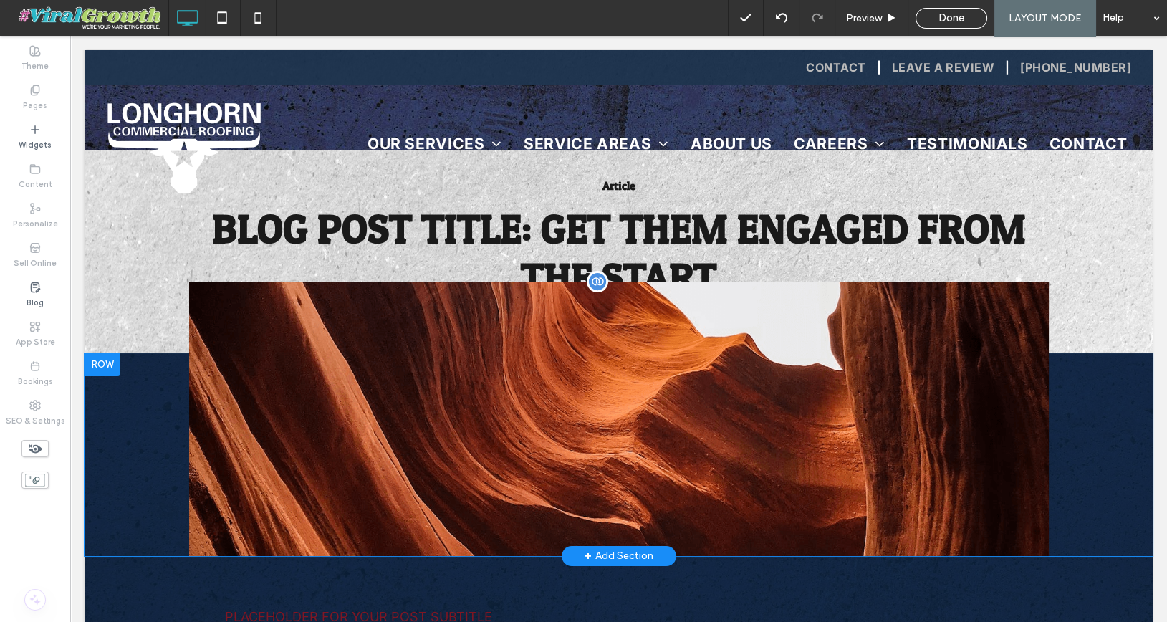
click at [251, 357] on div "Click To Paste" at bounding box center [618, 418] width 859 height 274
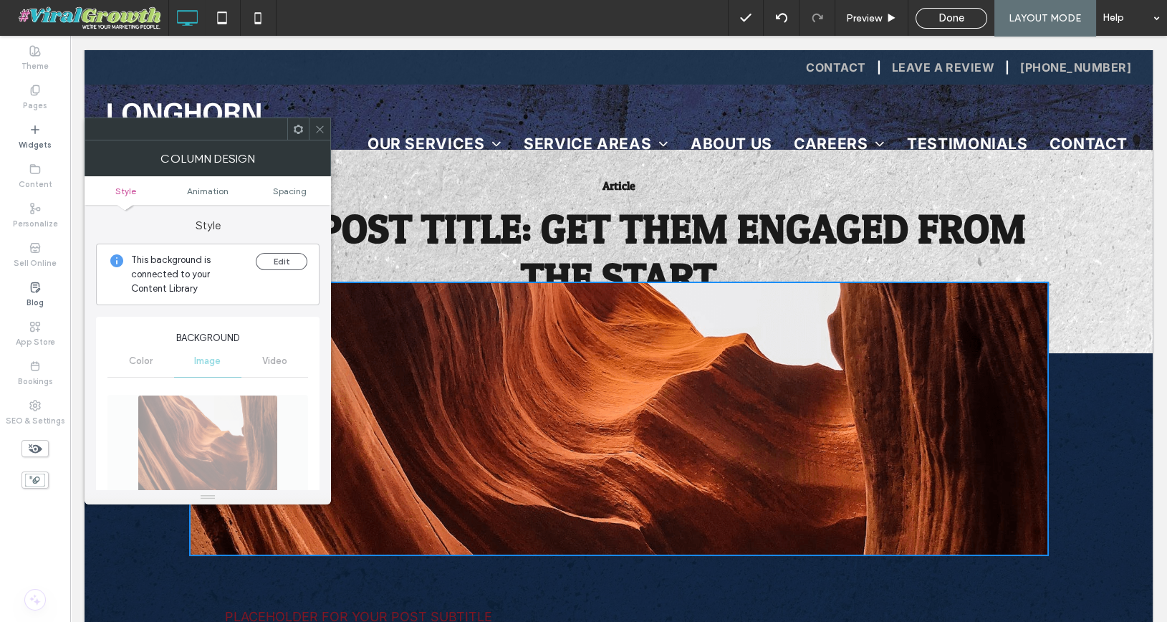
click at [322, 127] on icon at bounding box center [319, 129] width 11 height 11
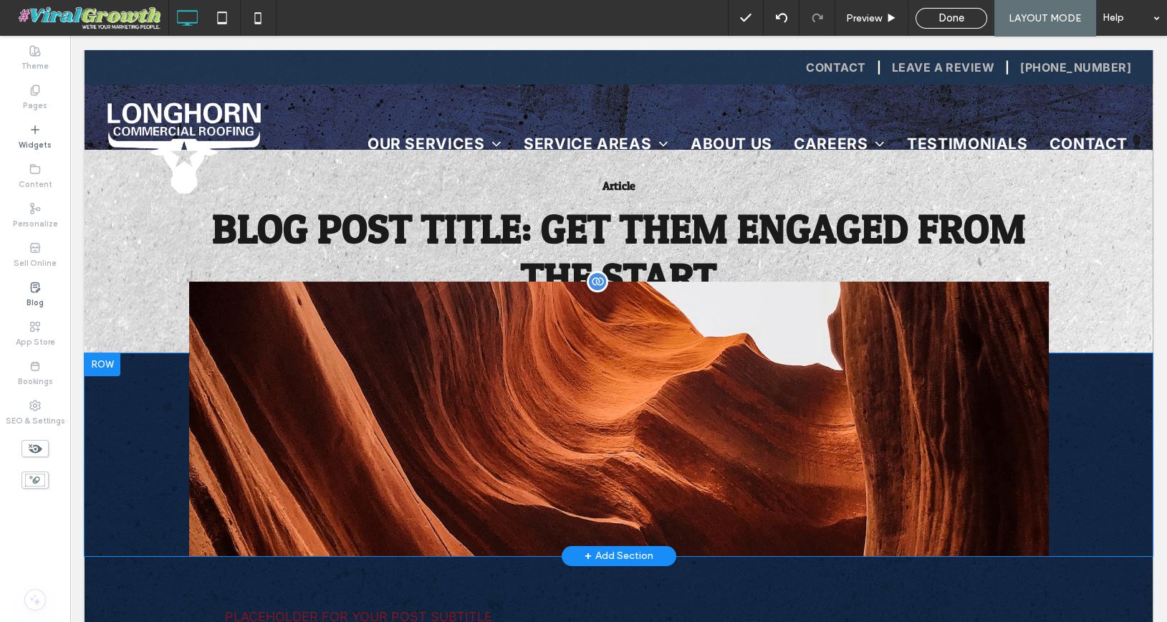
click at [354, 352] on div "Click To Paste" at bounding box center [618, 418] width 859 height 274
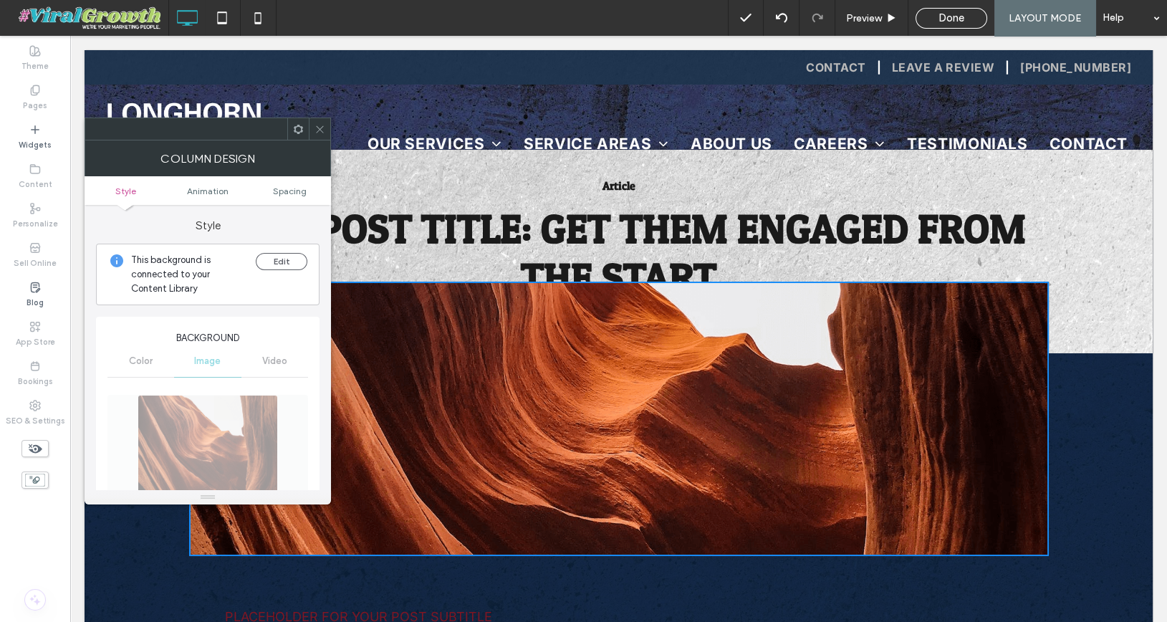
click at [324, 125] on icon at bounding box center [319, 129] width 11 height 11
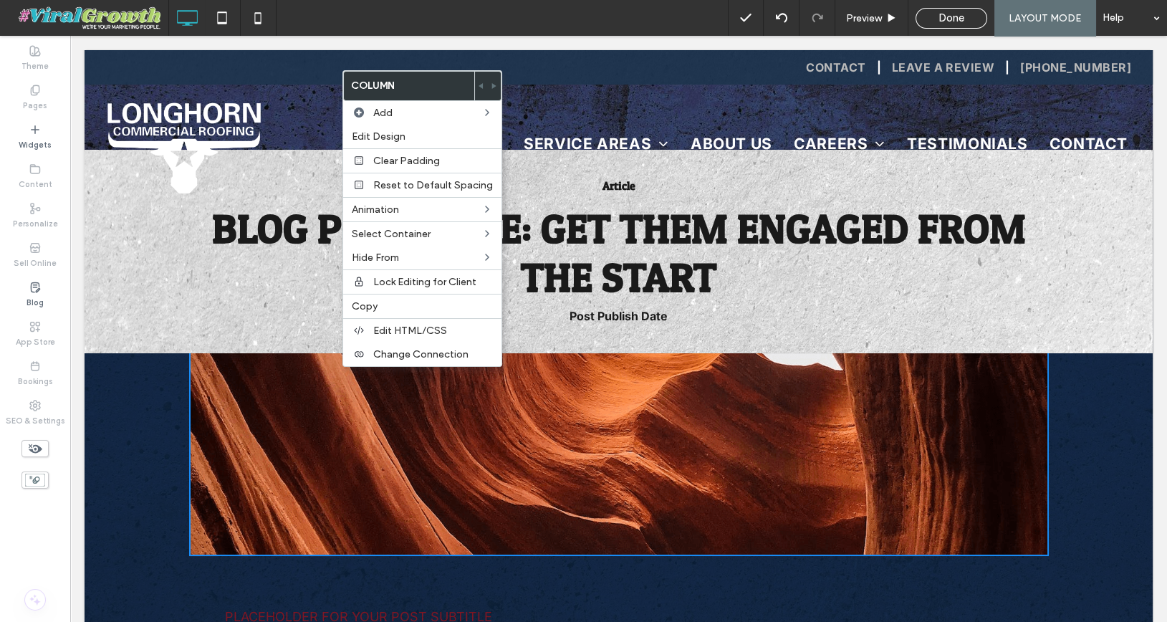
click at [233, 324] on div "Article Blog Post Title: Get Them Engaged from the Start Post Publish Date Clic…" at bounding box center [618, 251] width 1068 height 203
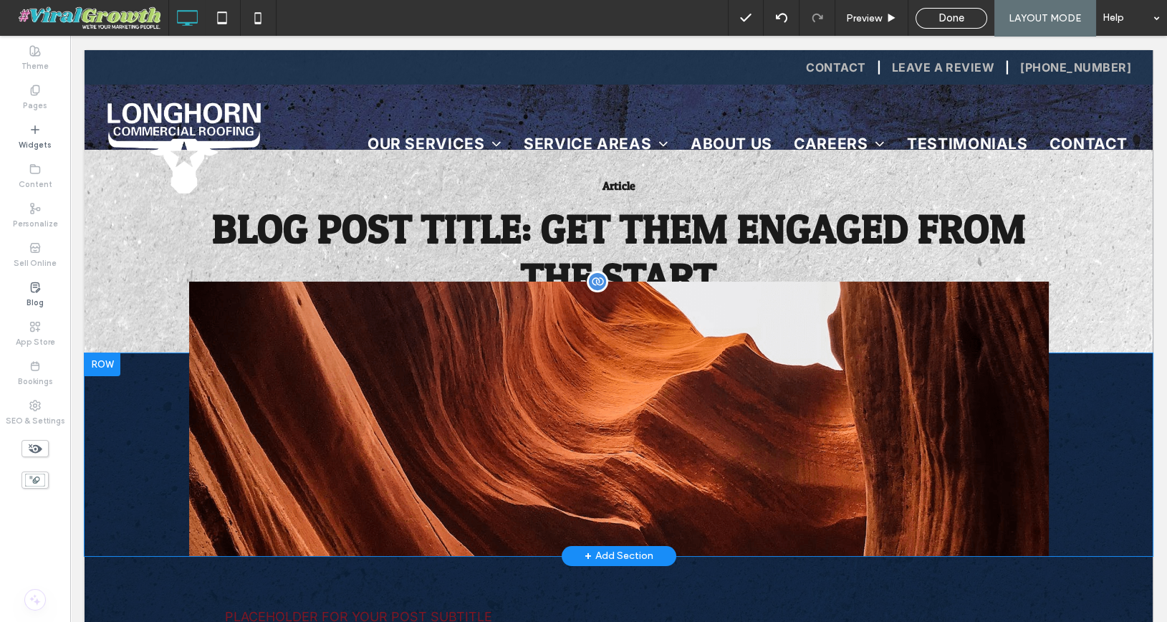
click at [216, 299] on div "Click To Paste" at bounding box center [618, 418] width 859 height 274
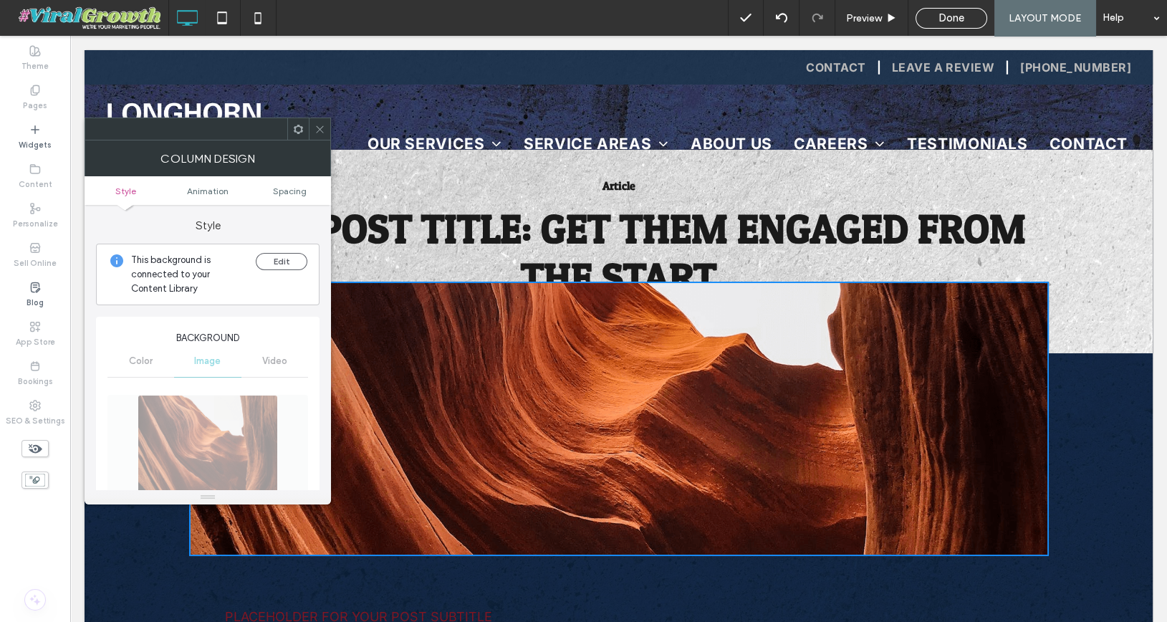
click at [316, 128] on icon at bounding box center [319, 129] width 11 height 11
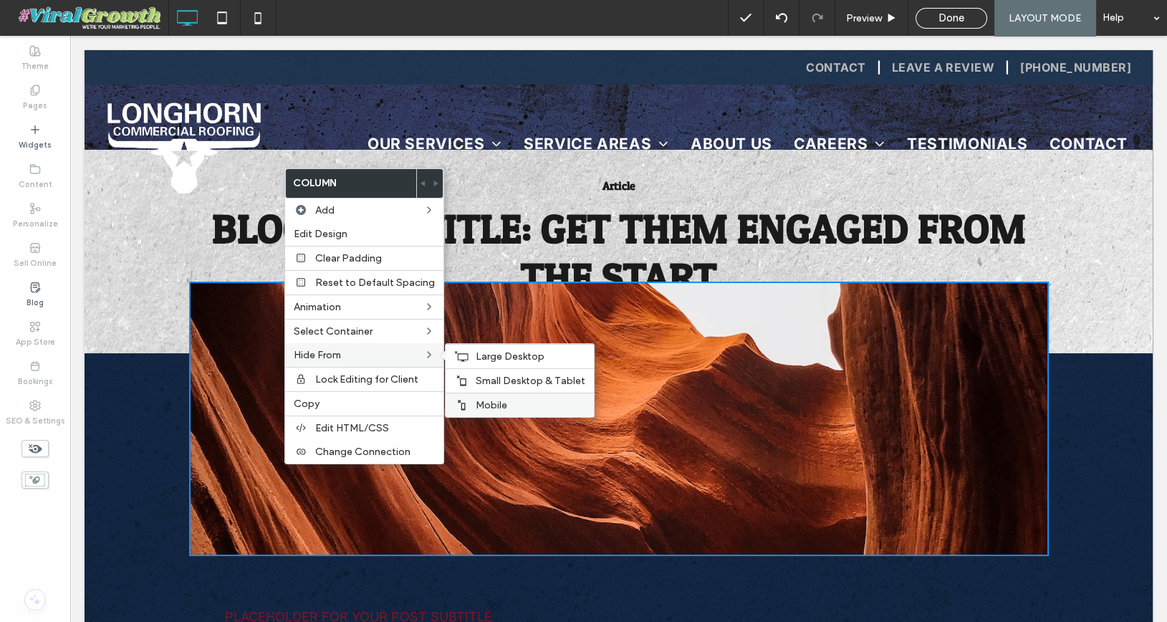
click at [500, 392] on div "Mobile" at bounding box center [519, 404] width 148 height 24
click at [506, 375] on span "Small Desktop & Tablet" at bounding box center [530, 381] width 110 height 12
click at [507, 357] on span "Large Desktop" at bounding box center [509, 356] width 69 height 12
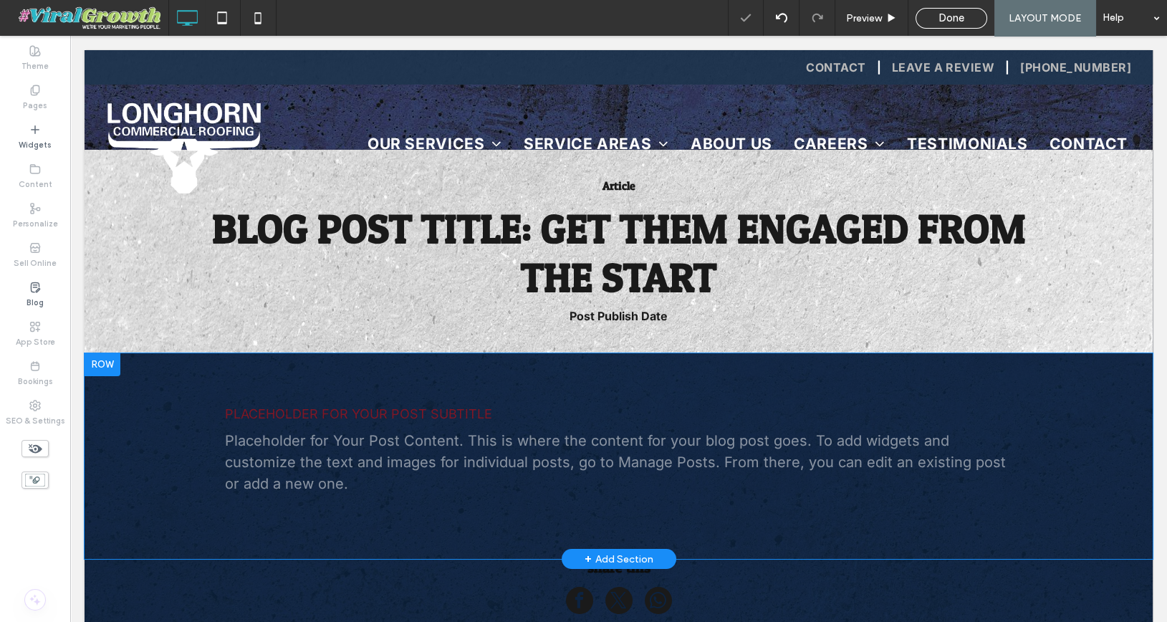
scroll to position [0, 0]
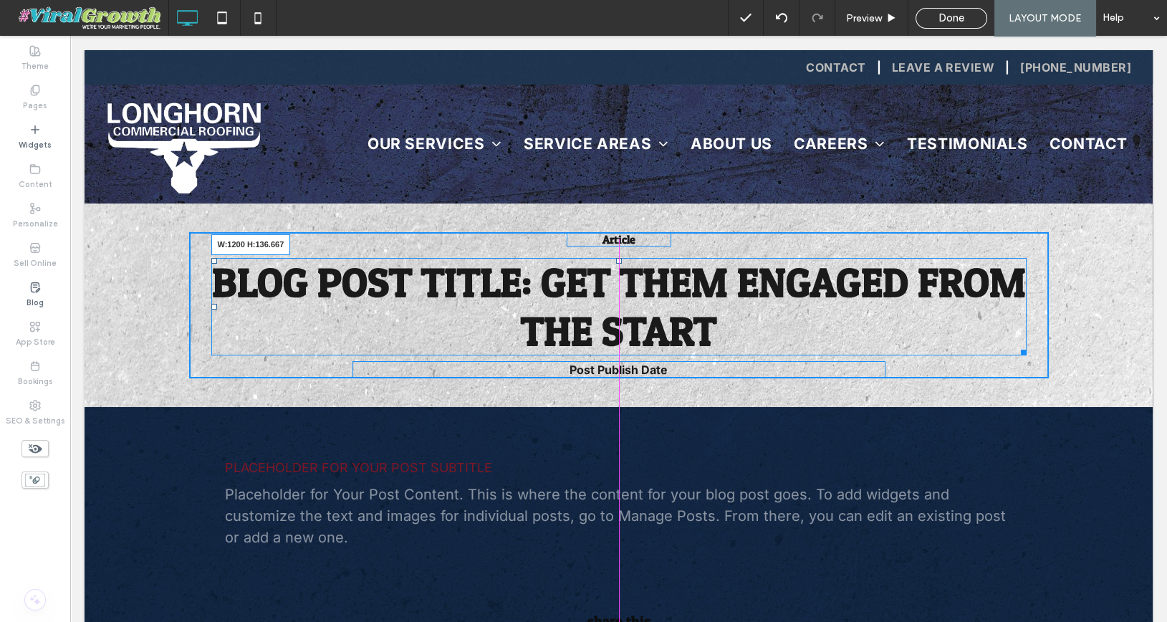
drag, startPoint x: 1023, startPoint y: 349, endPoint x: 1084, endPoint y: 344, distance: 61.1
click at [1084, 344] on div "Article Blog Post Title: Get Them Engaged from the Start W:1200 H:136.667 Post …" at bounding box center [618, 304] width 1068 height 203
drag, startPoint x: 1047, startPoint y: 351, endPoint x: 948, endPoint y: 334, distance: 100.2
click at [948, 334] on h1 "Blog Post Title: Get Them Engaged from the Start W:923.993 H:136.667" at bounding box center [618, 306] width 859 height 97
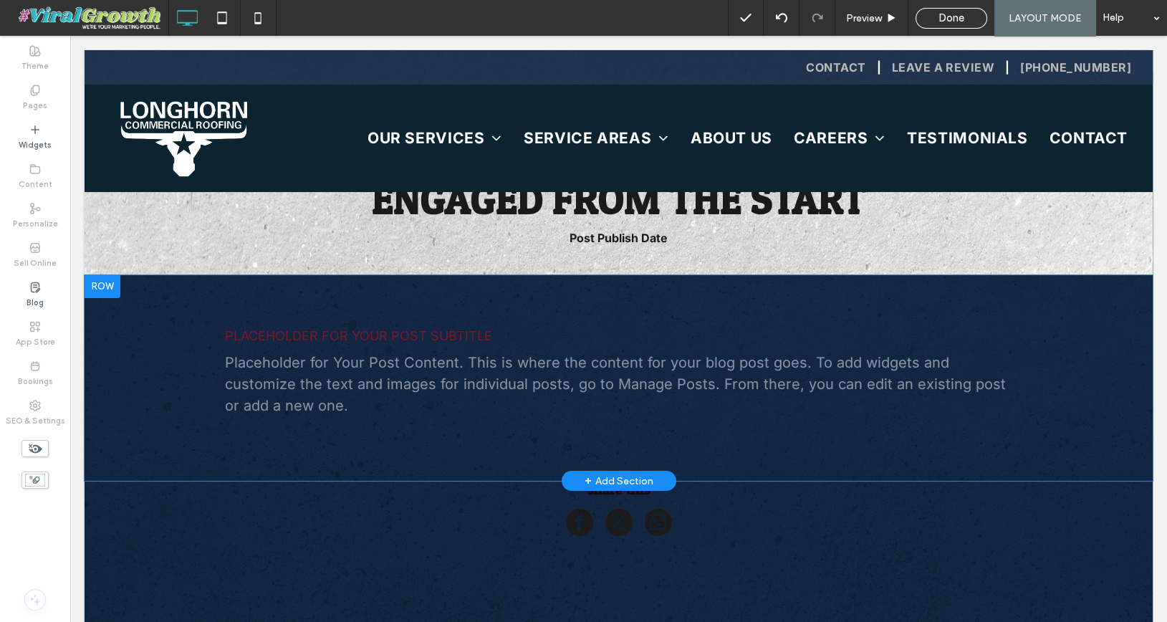
scroll to position [27, 0]
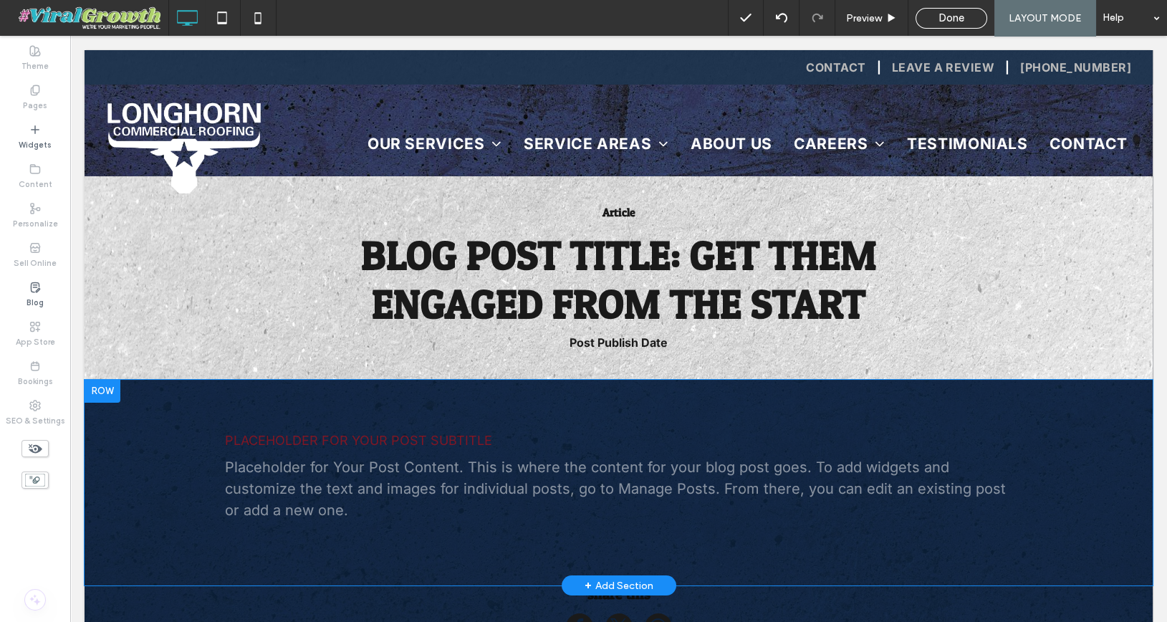
click at [288, 439] on h3 "Placeholder for Your Post Subtitle" at bounding box center [619, 441] width 788 height 16
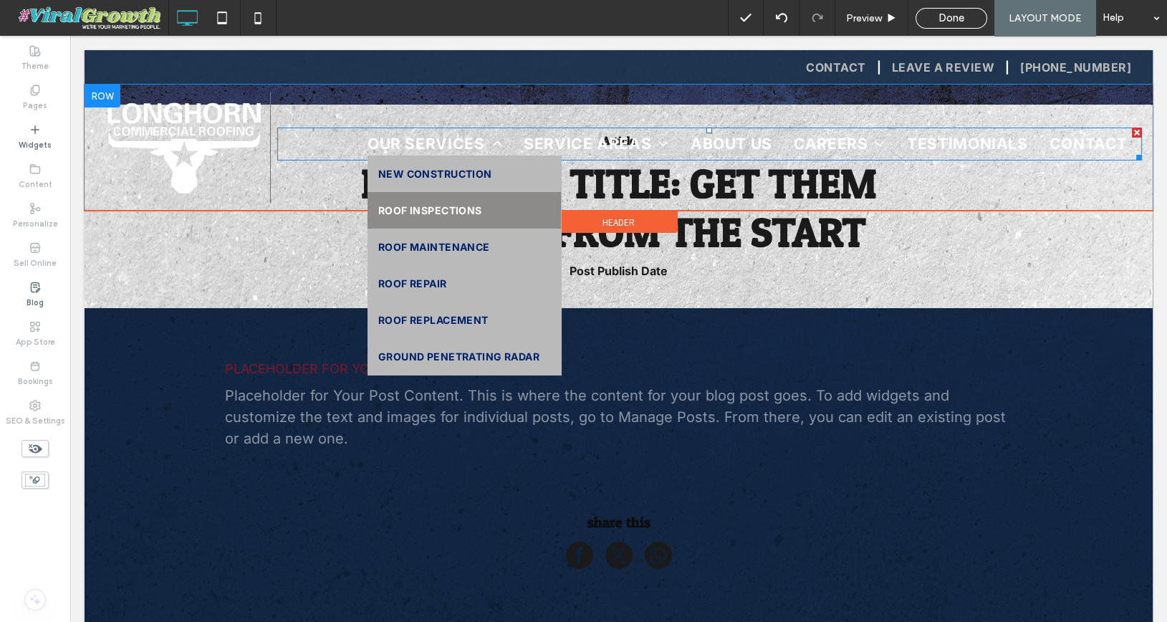
scroll to position [133, 0]
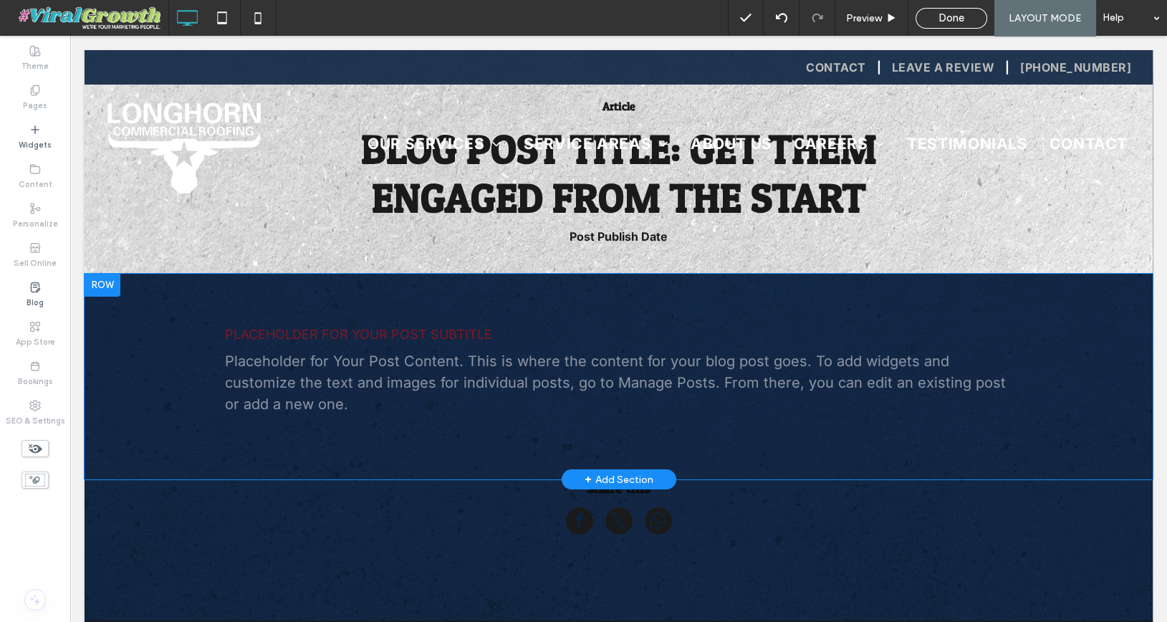
click at [280, 343] on div "Placeholder for Your Post Subtitle Placeholder for Your Post Content. This is w…" at bounding box center [619, 371] width 788 height 92
click at [484, 359] on p "Placeholder for Your Post Content. This is where the content for your blog post…" at bounding box center [619, 382] width 788 height 64
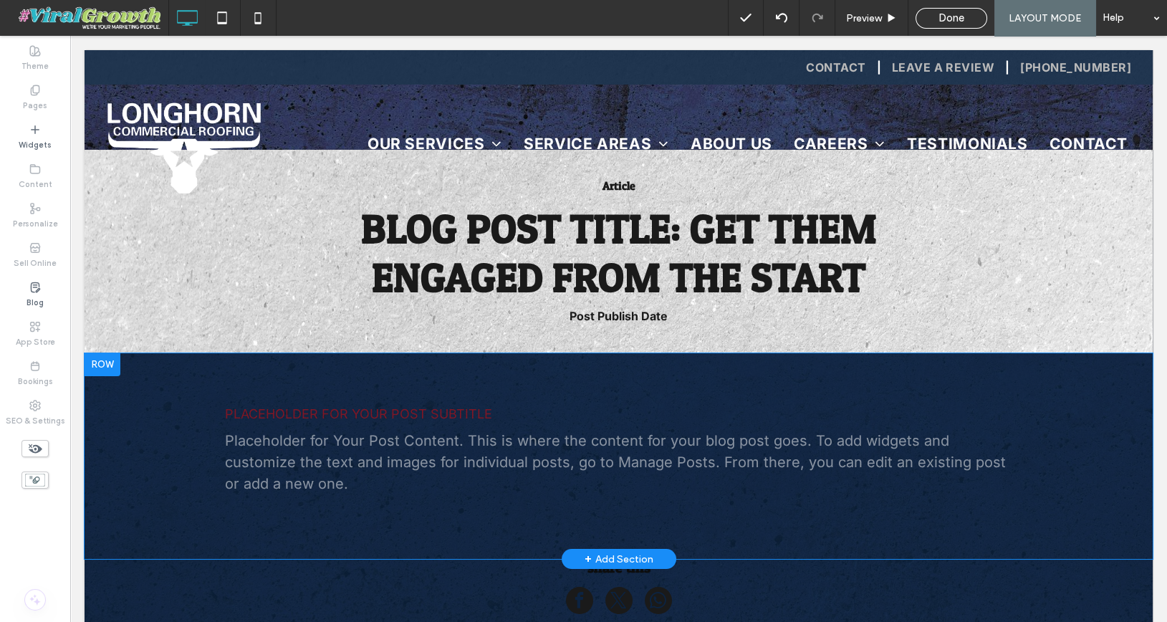
scroll to position [0, 0]
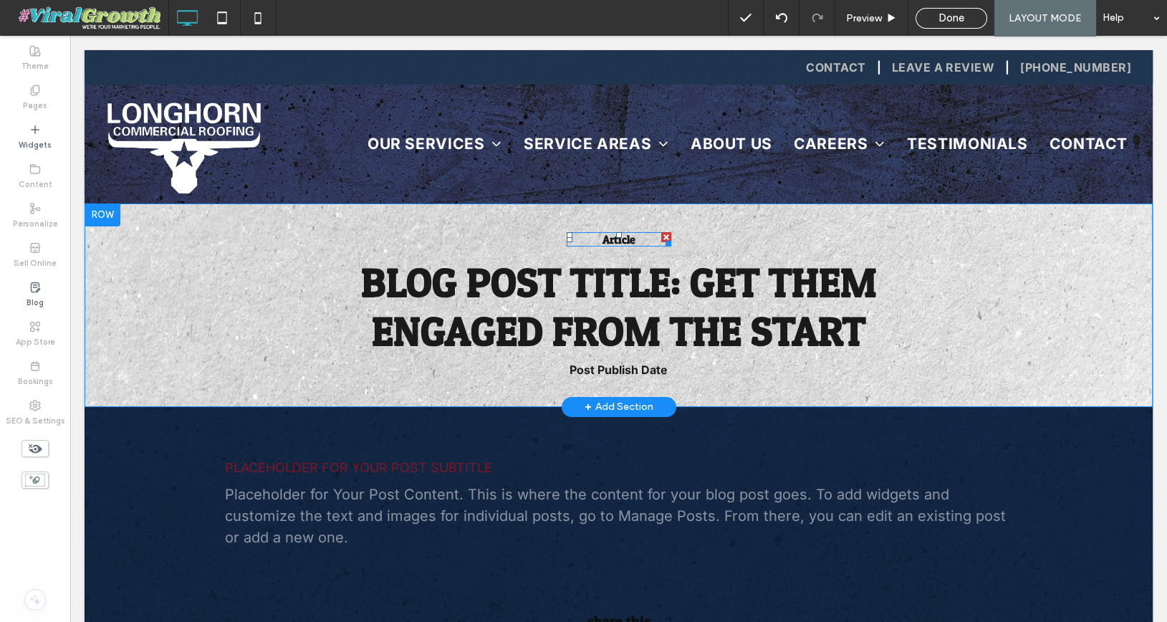
click at [634, 240] on span "Article" at bounding box center [618, 239] width 33 height 14
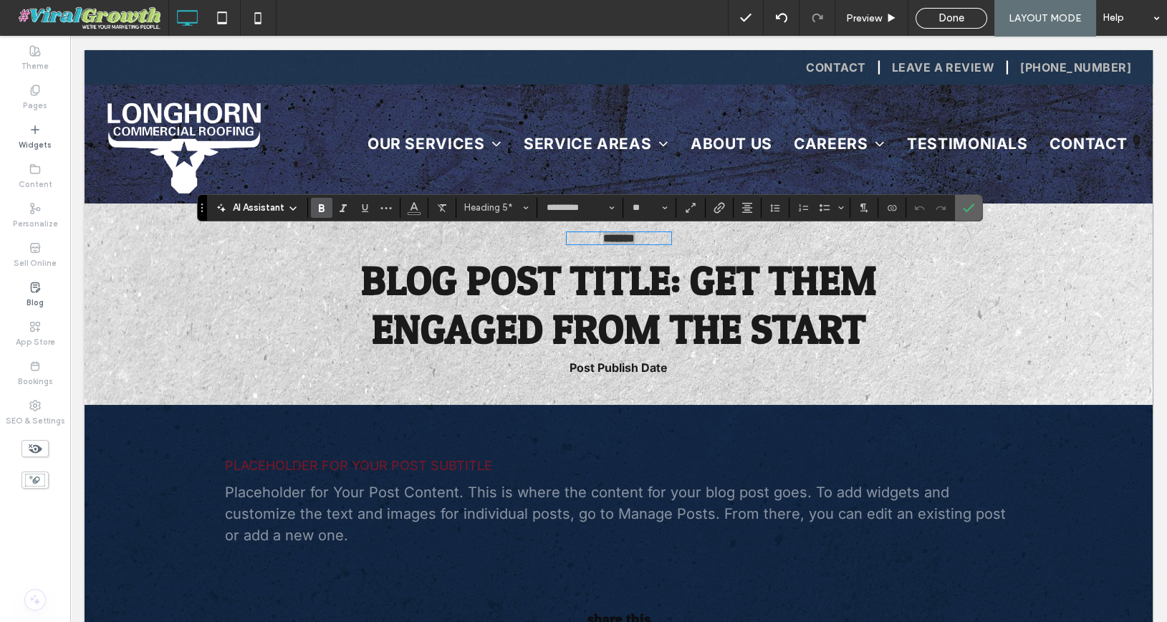
drag, startPoint x: 952, startPoint y: 211, endPoint x: 879, endPoint y: 175, distance: 81.3
click at [957, 211] on label "Confirm" at bounding box center [967, 208] width 21 height 26
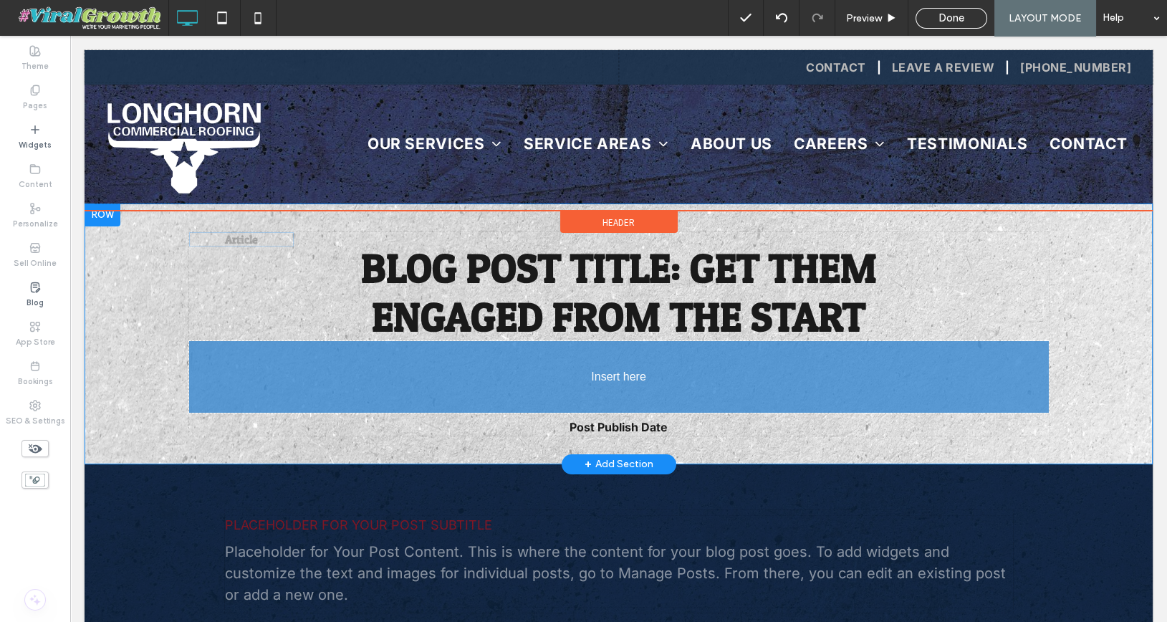
drag, startPoint x: 620, startPoint y: 242, endPoint x: 613, endPoint y: 352, distance: 109.8
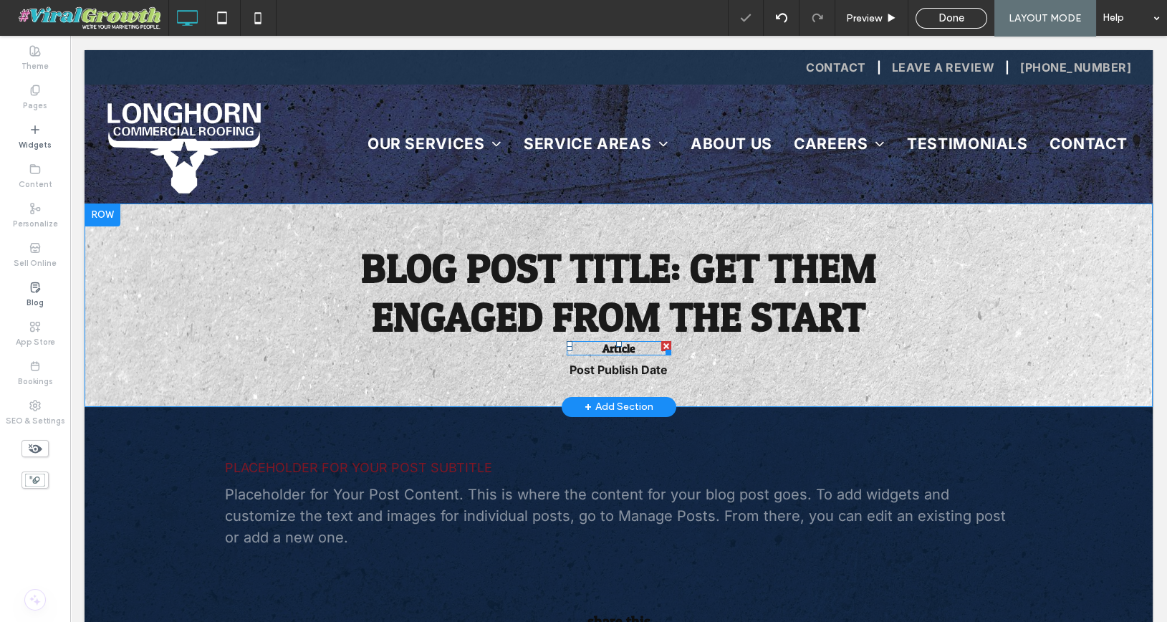
click at [626, 354] on span "Article" at bounding box center [618, 348] width 33 height 14
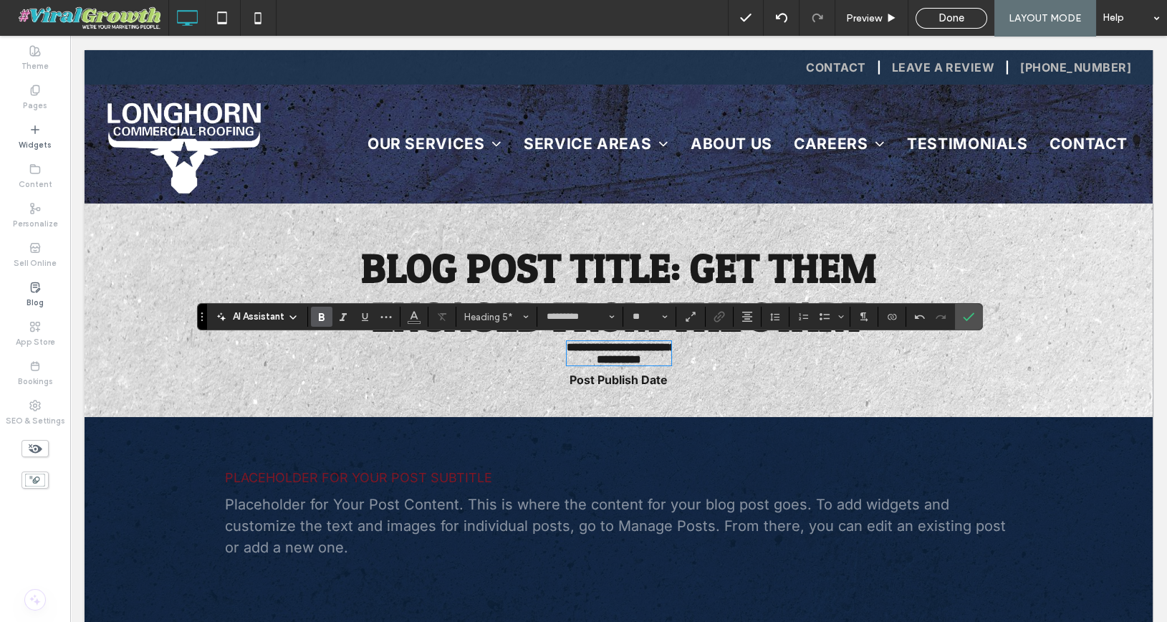
click at [600, 349] on span "**********" at bounding box center [620, 353] width 109 height 23
click at [962, 316] on icon "Confirm" at bounding box center [967, 316] width 11 height 11
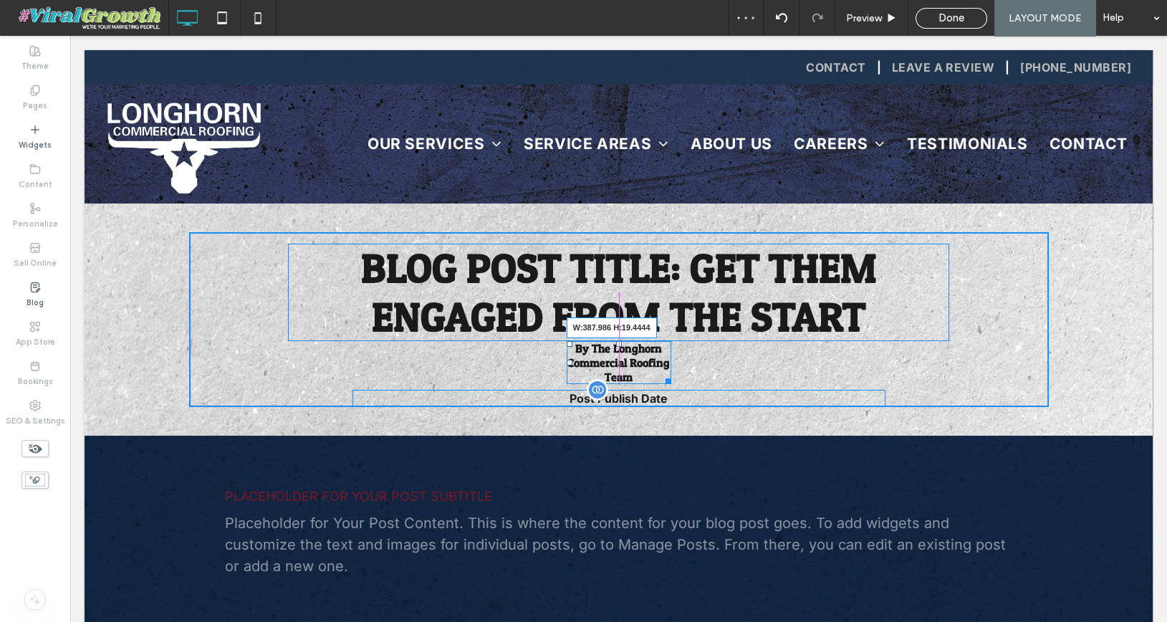
drag, startPoint x: 665, startPoint y: 378, endPoint x: 751, endPoint y: 368, distance: 87.2
click at [751, 368] on div "Blog Post Title: Get Them Engaged from the Start By The Longhorn Commercial Roo…" at bounding box center [618, 319] width 859 height 175
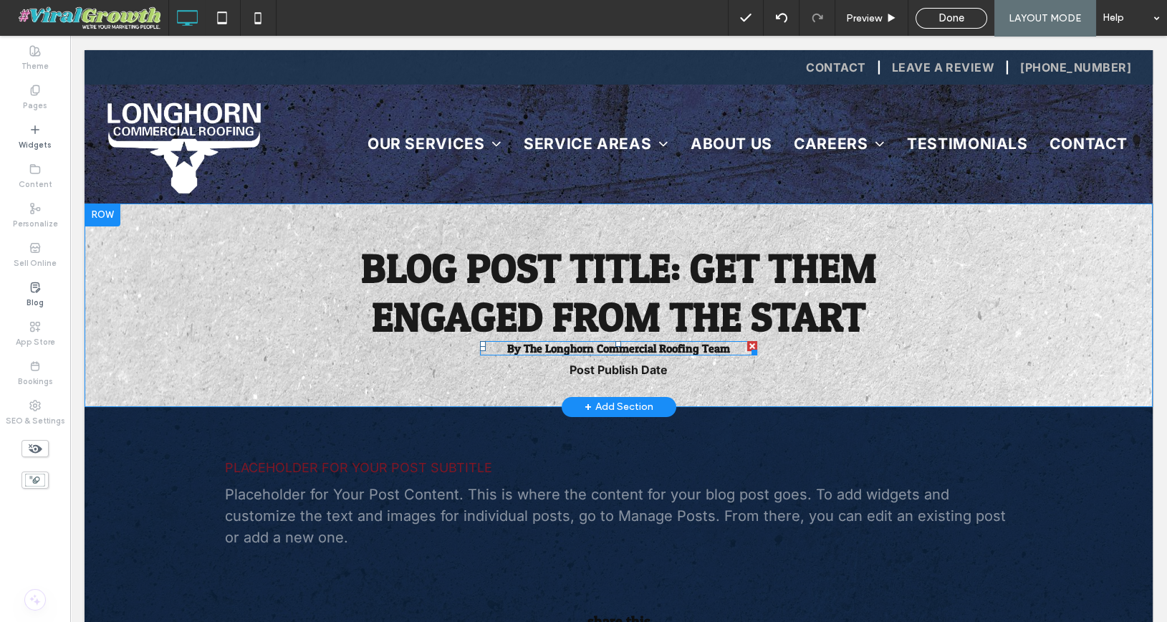
click at [652, 350] on span "By The Longhorn Commercial Roofing Team" at bounding box center [618, 348] width 223 height 14
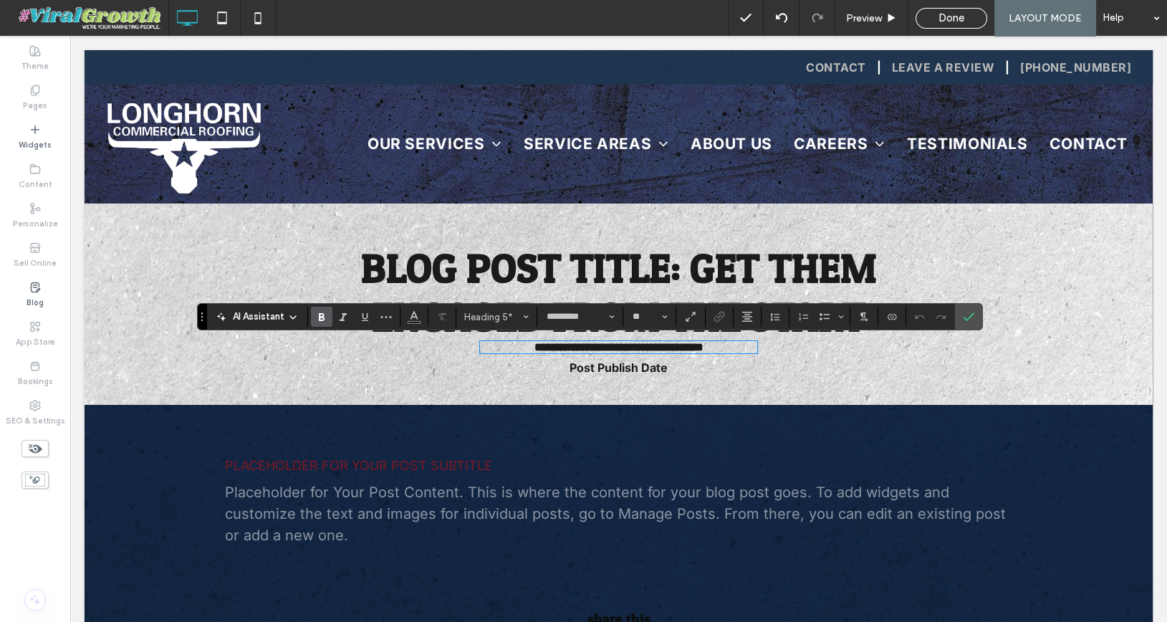
click at [548, 351] on span "**********" at bounding box center [617, 347] width 169 height 11
click at [324, 317] on icon "Bold" at bounding box center [321, 316] width 11 height 11
drag, startPoint x: 965, startPoint y: 324, endPoint x: 891, endPoint y: 289, distance: 82.0
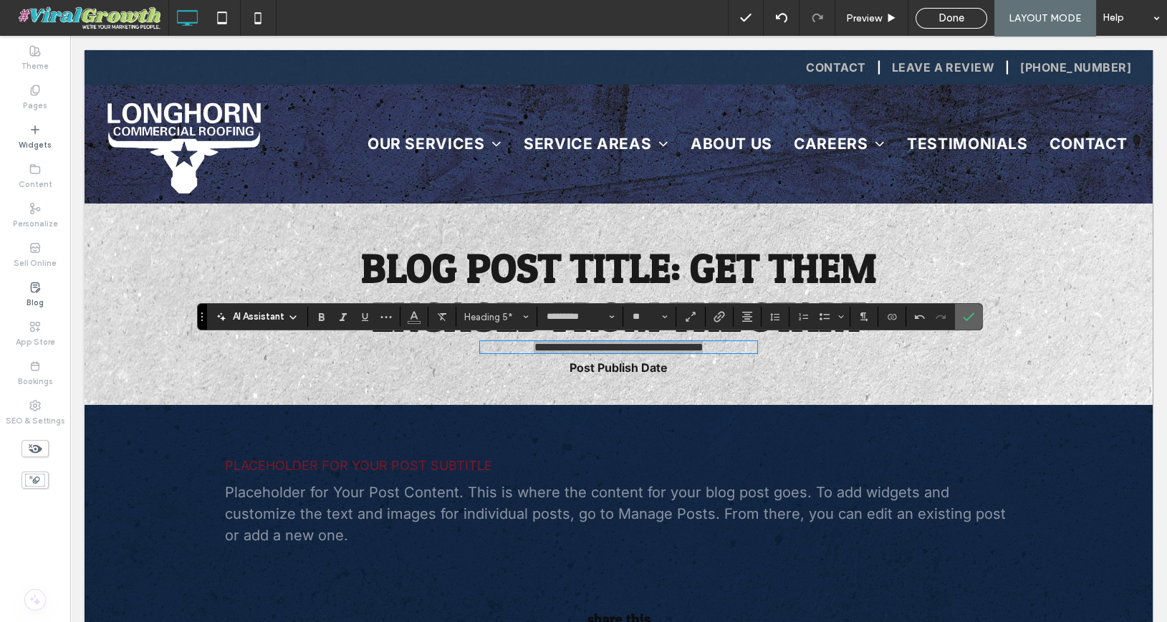
click at [965, 324] on span "Confirm" at bounding box center [967, 316] width 11 height 24
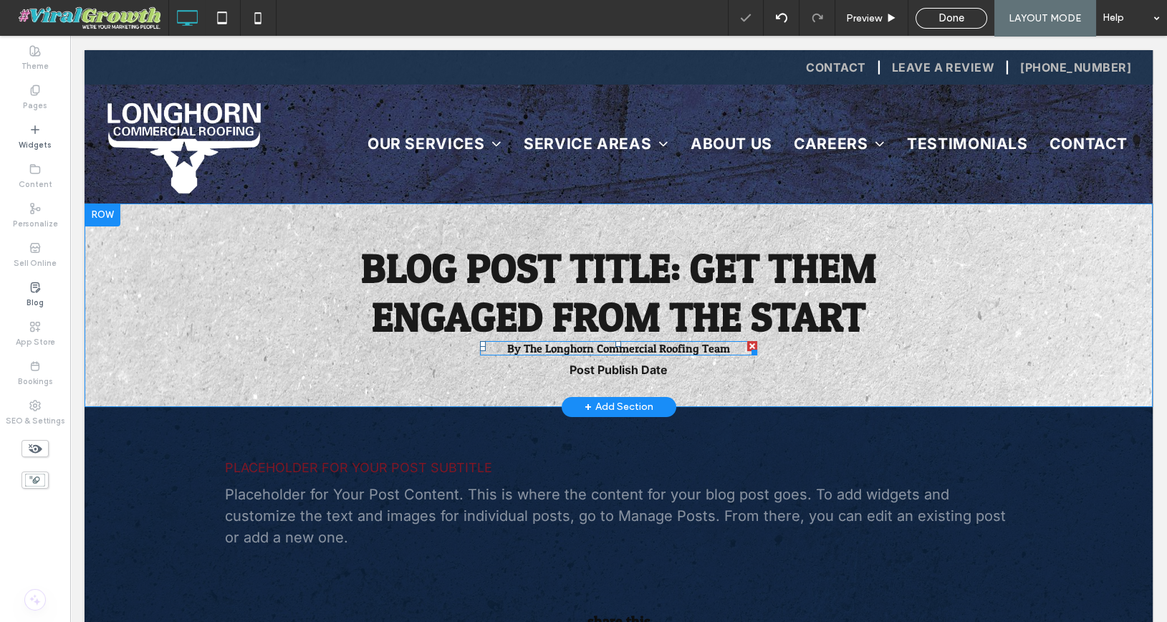
click at [696, 345] on span "By The Longhorn Commercial Roofing Team" at bounding box center [618, 348] width 223 height 14
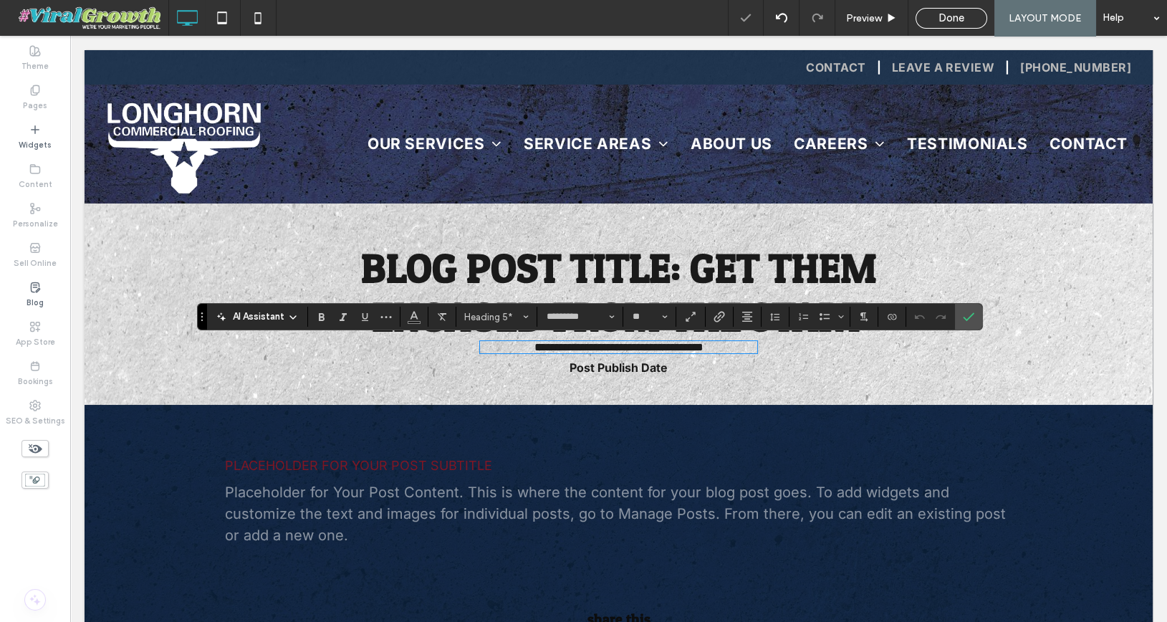
click at [696, 345] on span "**********" at bounding box center [617, 347] width 169 height 11
click at [325, 322] on icon "Bold" at bounding box center [321, 316] width 11 height 11
click at [533, 346] on strong "**********" at bounding box center [617, 347] width 169 height 11
click at [970, 319] on label "Confirm" at bounding box center [967, 317] width 21 height 26
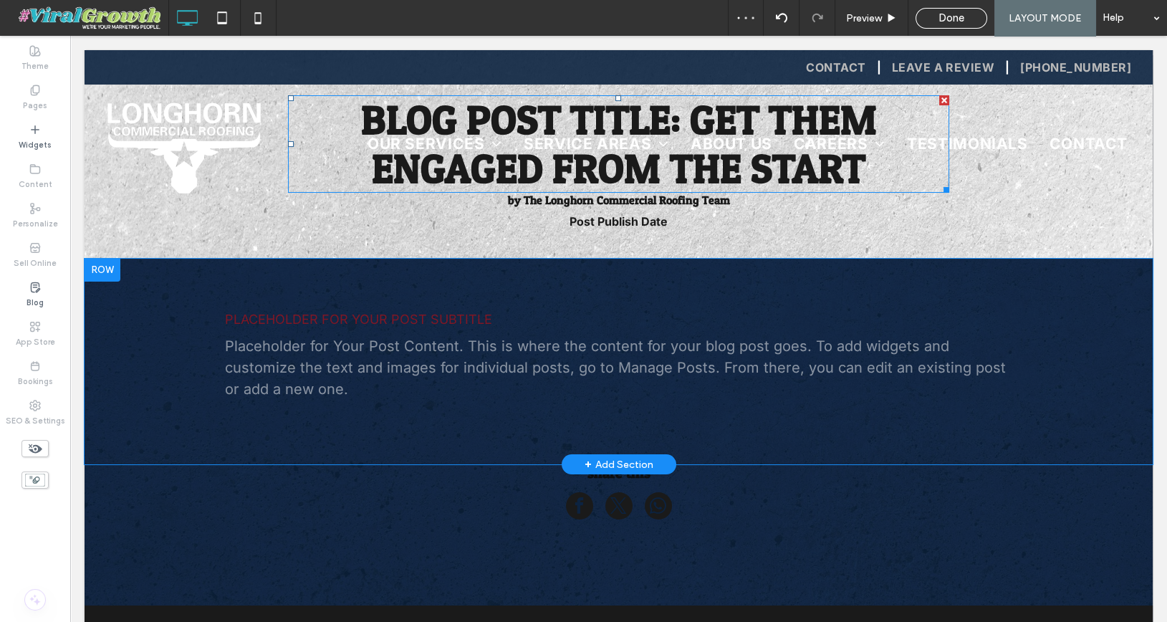
scroll to position [155, 0]
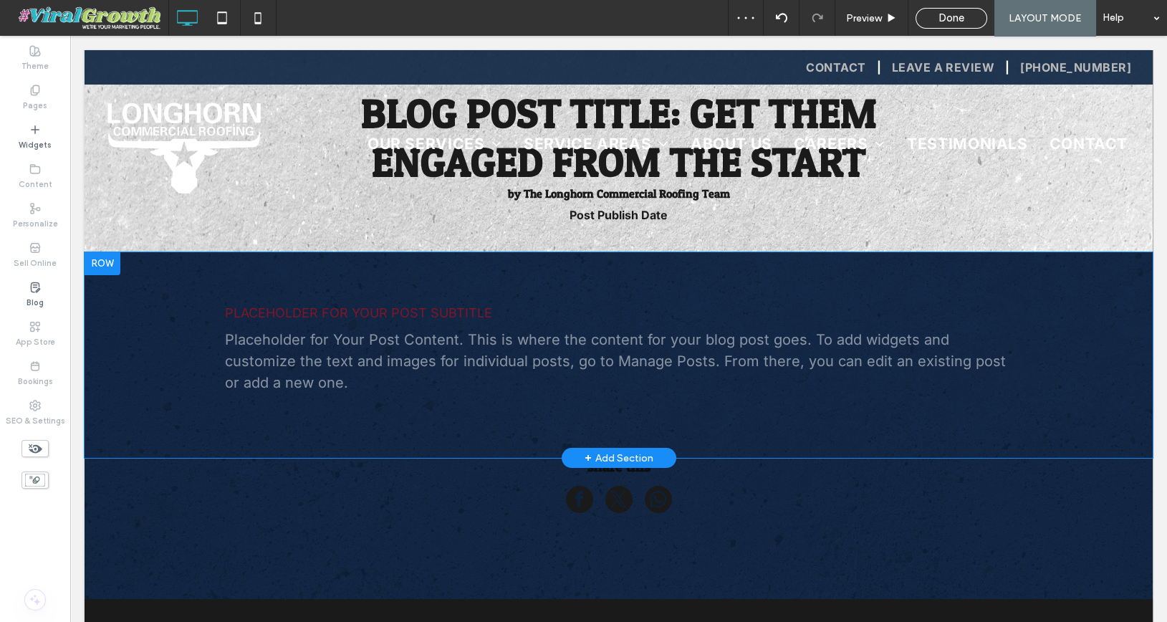
click at [599, 359] on p "Placeholder for Your Post Content. This is where the content for your blog post…" at bounding box center [619, 361] width 788 height 64
click at [550, 358] on p "Placeholder for Your Post Content. This is where the content for your blog post…" at bounding box center [619, 361] width 788 height 64
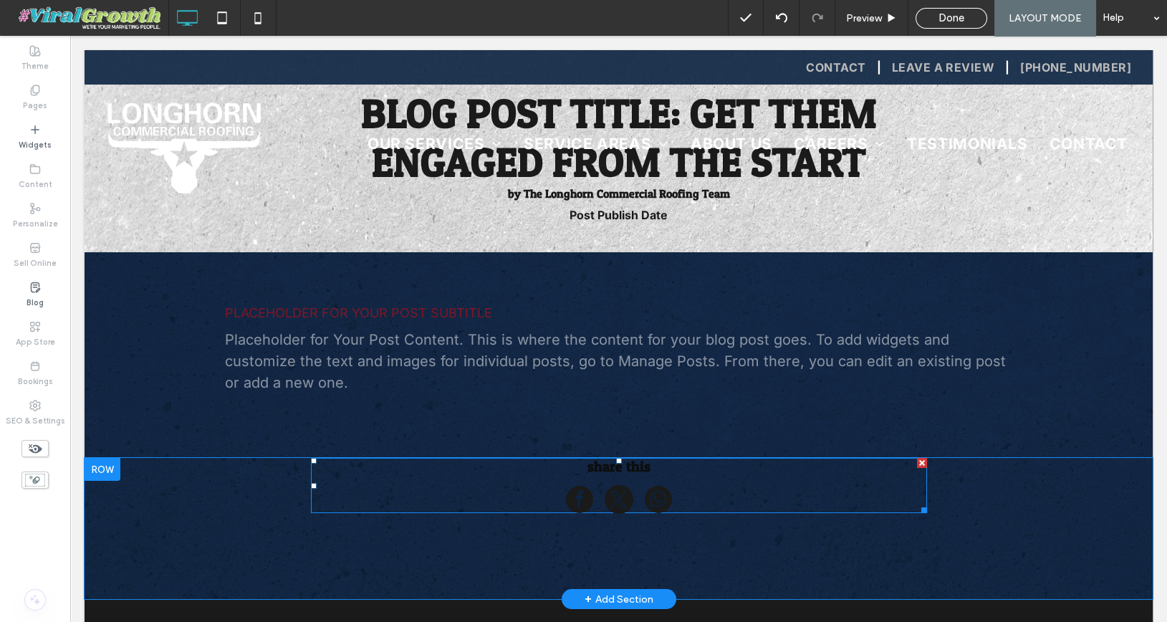
click at [615, 502] on span at bounding box center [618, 499] width 29 height 29
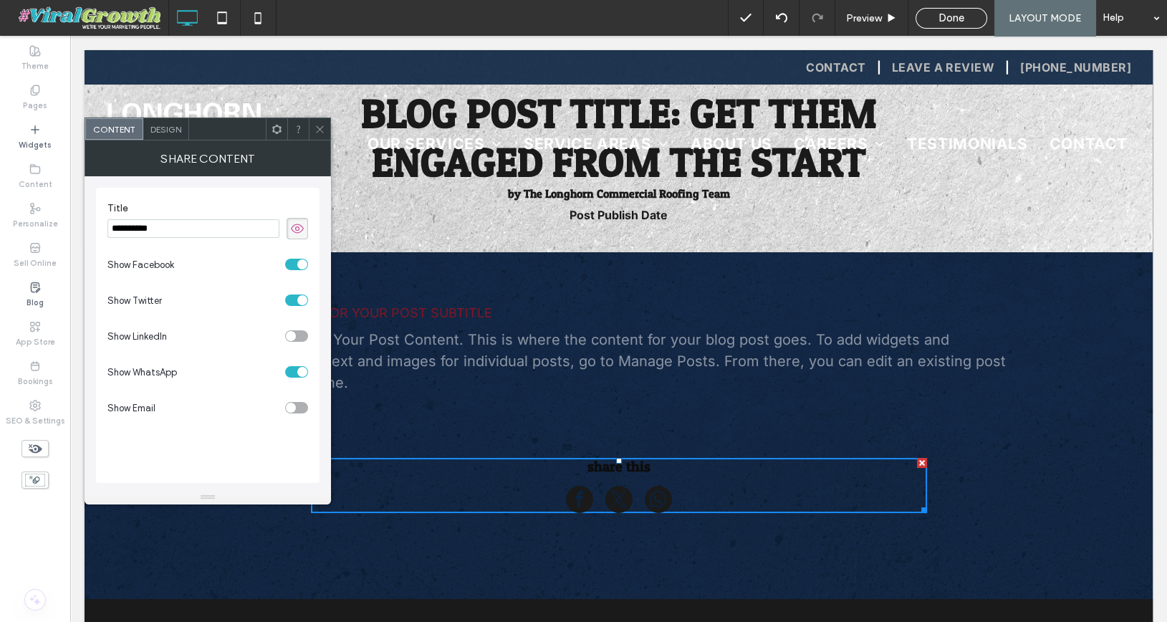
click at [162, 125] on span "Design" at bounding box center [165, 129] width 31 height 11
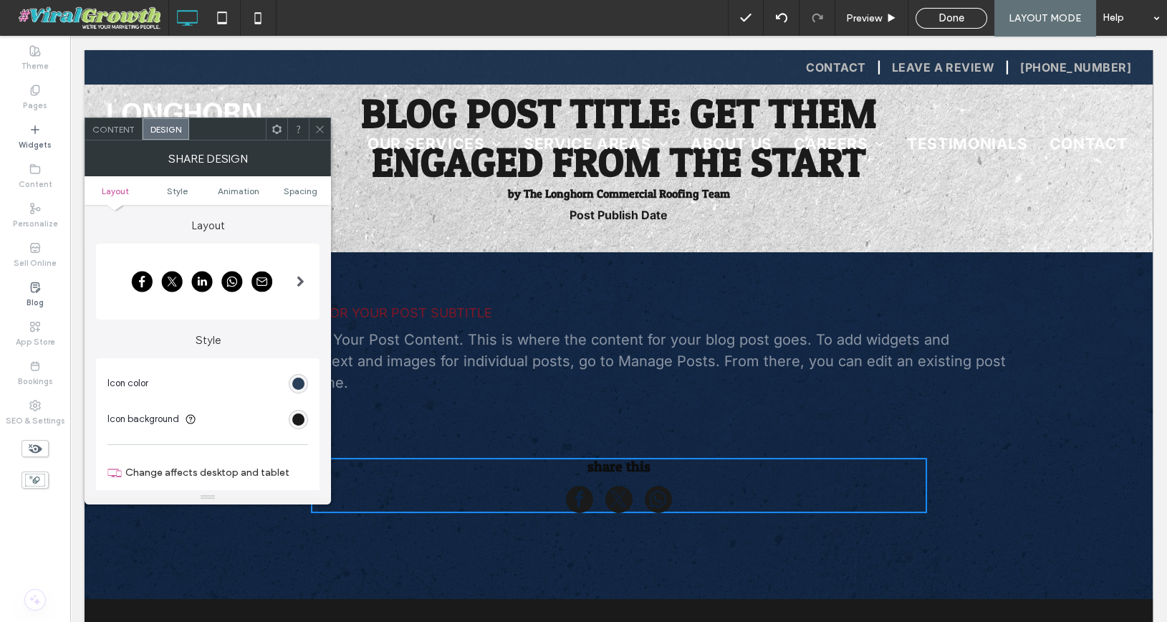
click at [297, 385] on div "rgb(12, 35, 64)" at bounding box center [298, 383] width 12 height 12
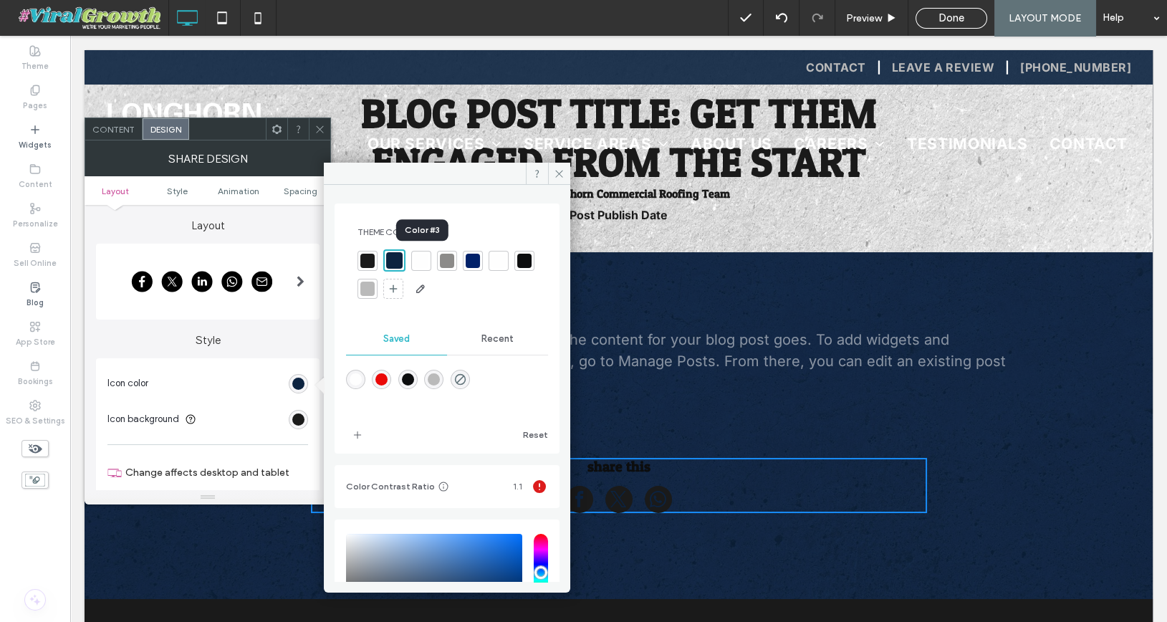
click at [425, 262] on div at bounding box center [421, 260] width 14 height 14
click at [375, 290] on div at bounding box center [367, 288] width 14 height 14
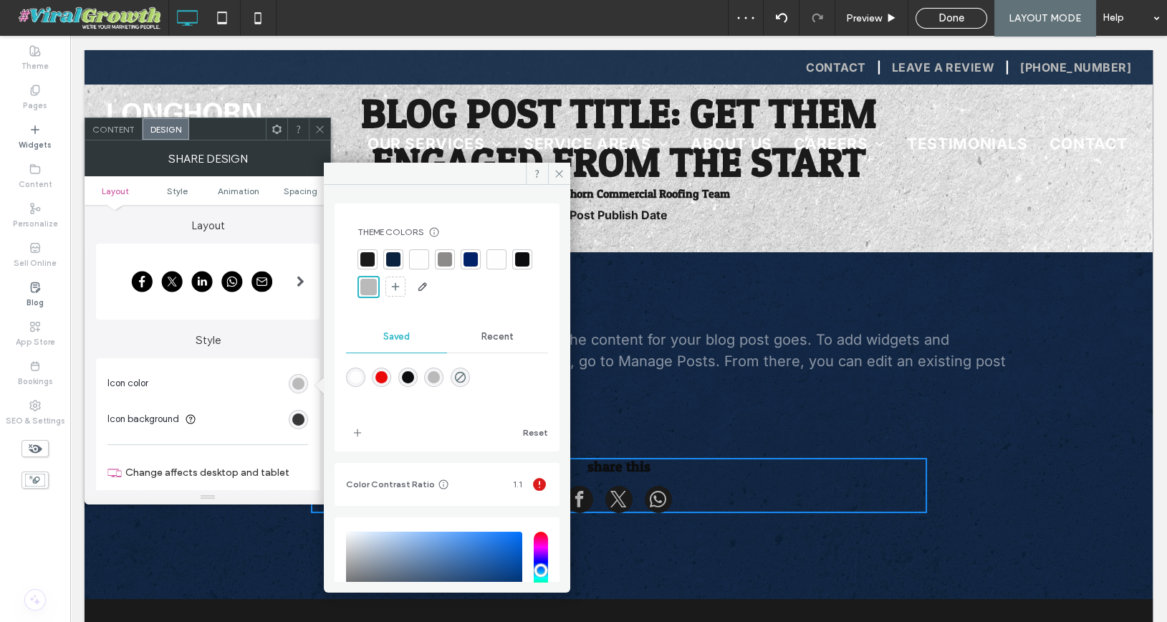
click at [302, 417] on div "rgb(26, 26, 26)" at bounding box center [298, 419] width 12 height 12
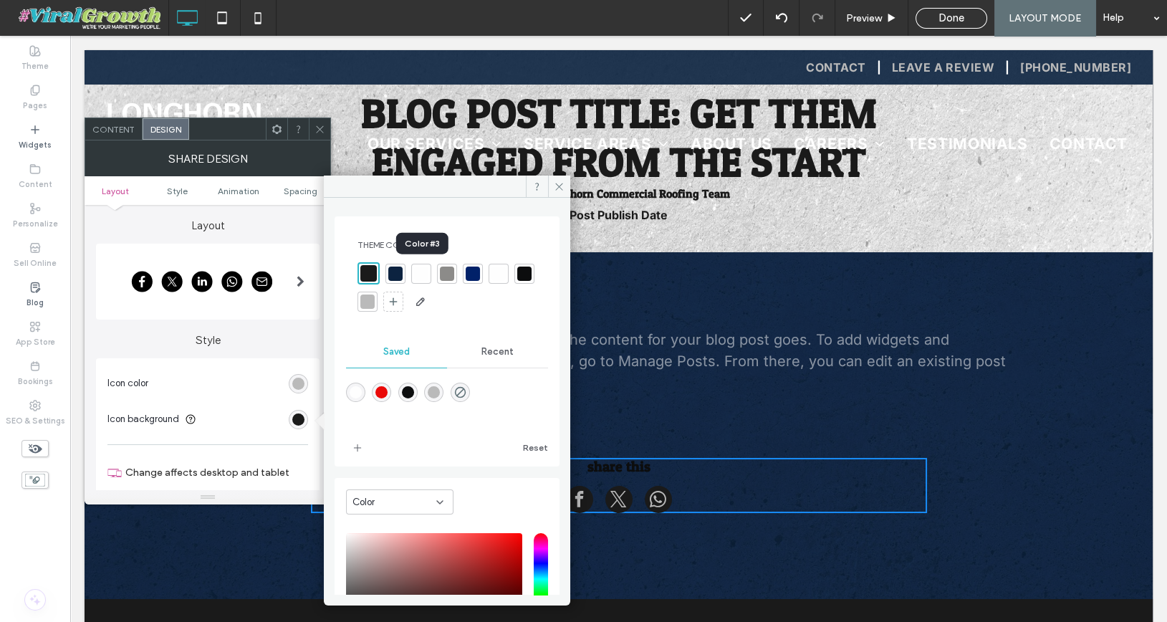
click at [422, 269] on div at bounding box center [421, 273] width 14 height 14
click at [304, 381] on div "rgba(186,186,186,1)" at bounding box center [298, 383] width 19 height 19
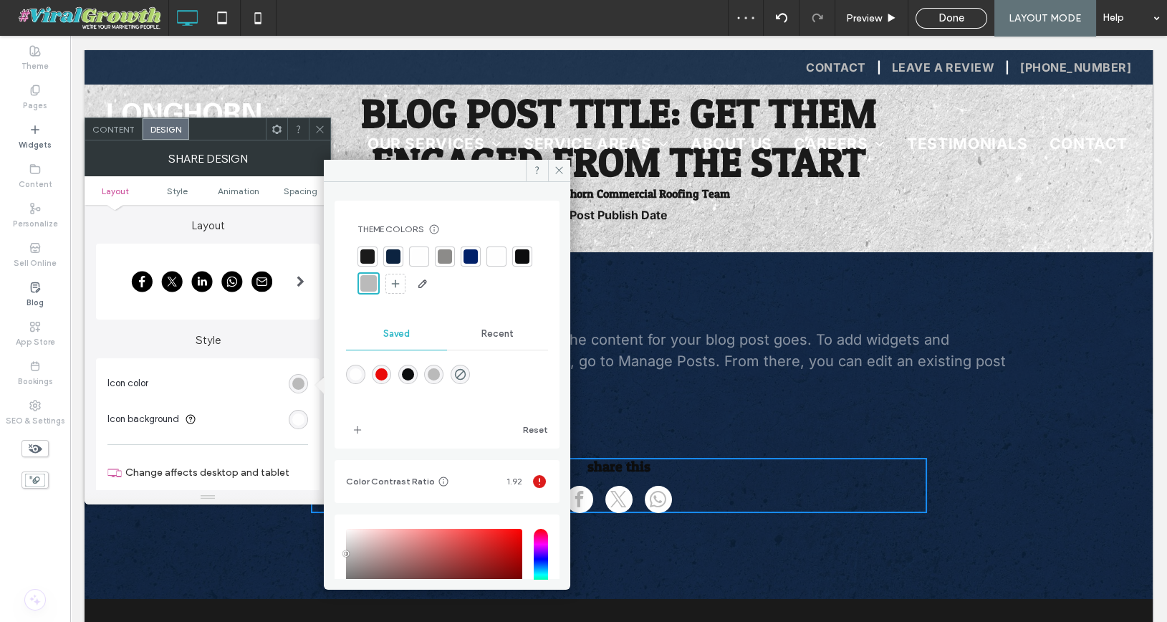
click at [468, 259] on div at bounding box center [470, 256] width 14 height 14
click at [562, 169] on icon at bounding box center [559, 170] width 11 height 11
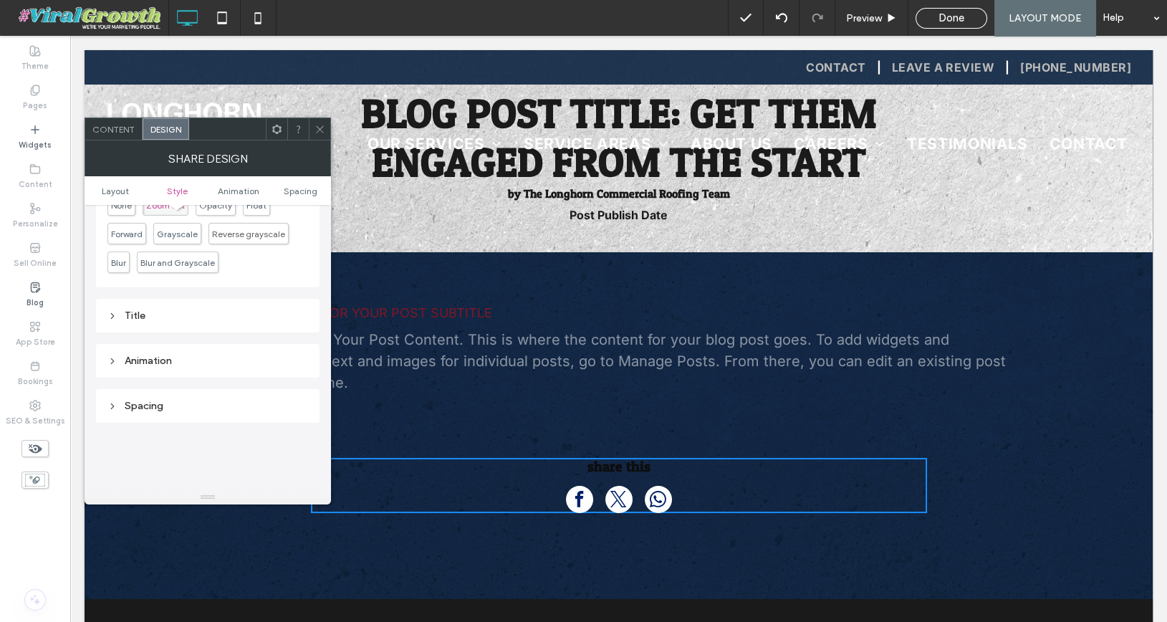
scroll to position [454, 0]
click at [136, 299] on div "Title" at bounding box center [207, 302] width 201 height 12
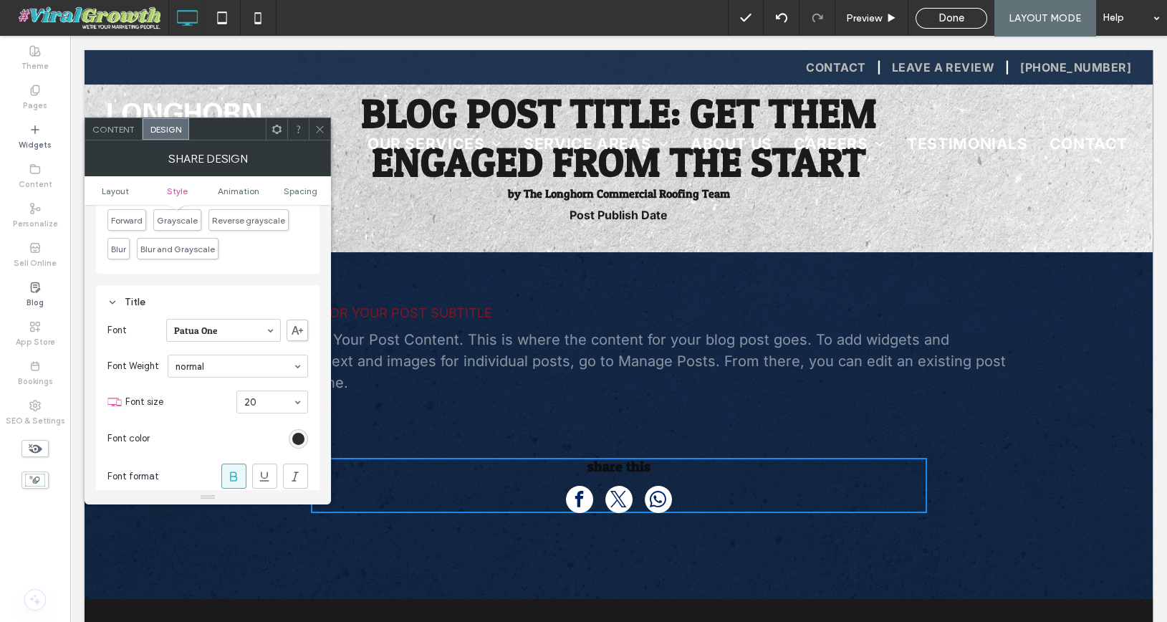
click at [293, 433] on div "rgb(12, 13, 14)" at bounding box center [298, 439] width 12 height 12
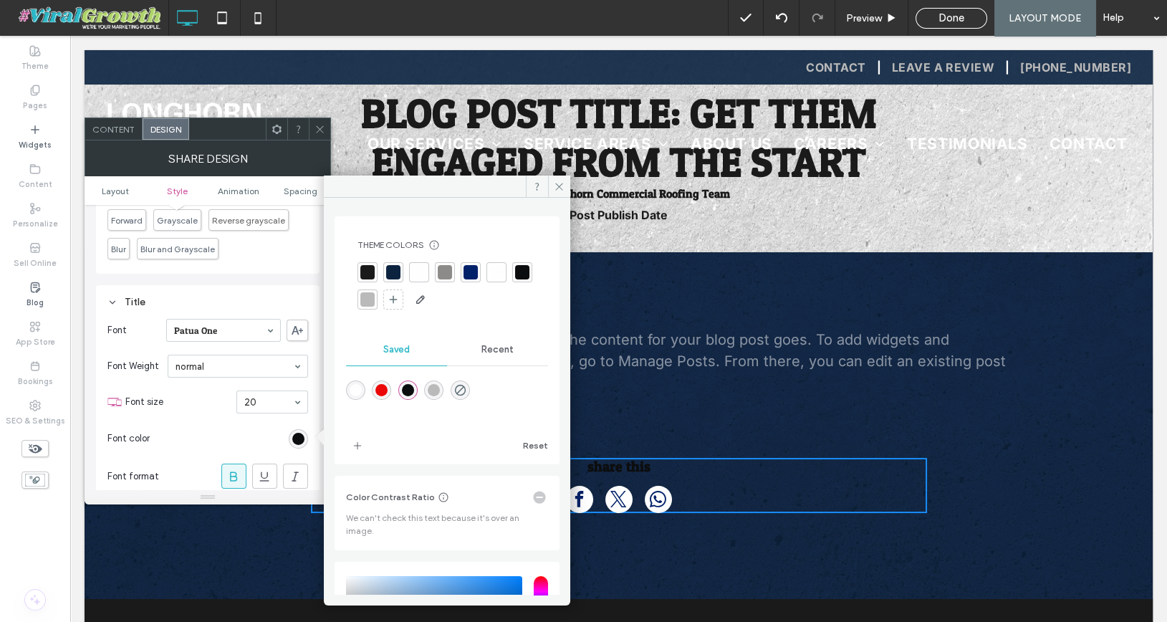
click at [375, 294] on div at bounding box center [367, 299] width 14 height 14
click at [363, 388] on div "rgba(254,254,254,1)" at bounding box center [355, 389] width 19 height 19
type input "*******"
click at [375, 299] on div at bounding box center [367, 299] width 14 height 14
click at [561, 186] on icon at bounding box center [559, 186] width 11 height 11
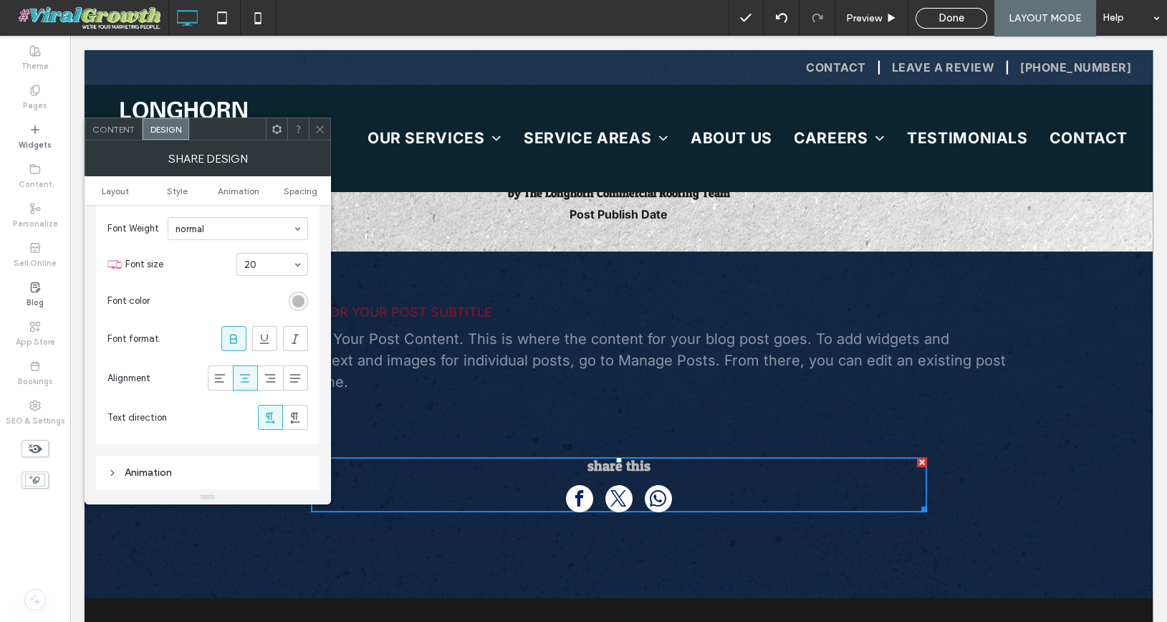
scroll to position [151, 0]
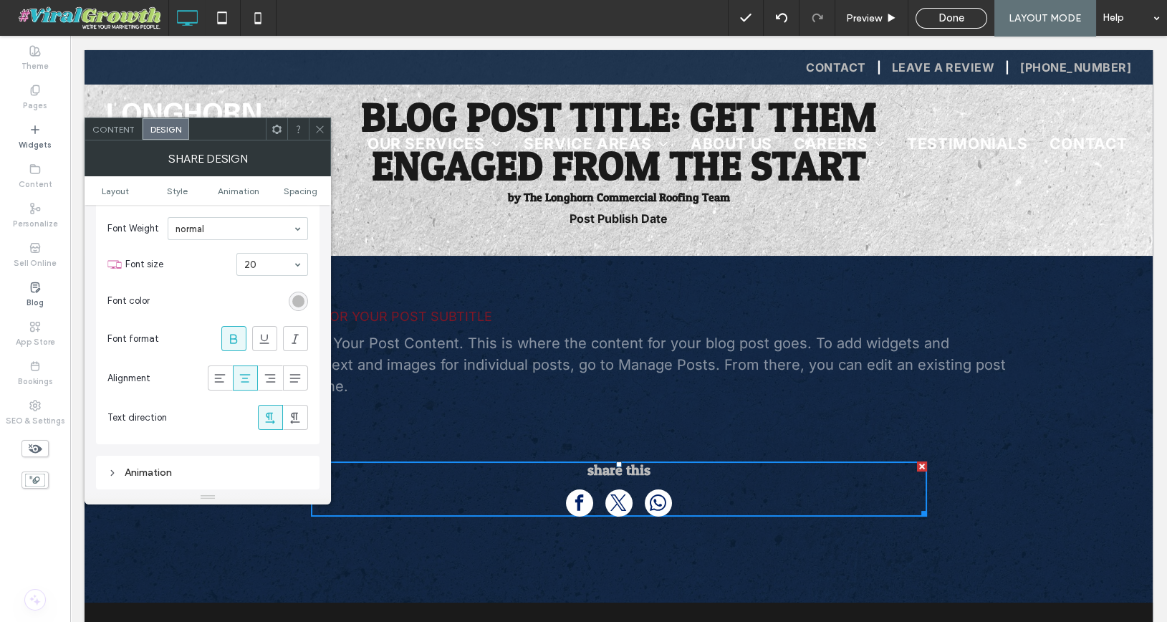
click at [282, 126] on div at bounding box center [276, 128] width 21 height 21
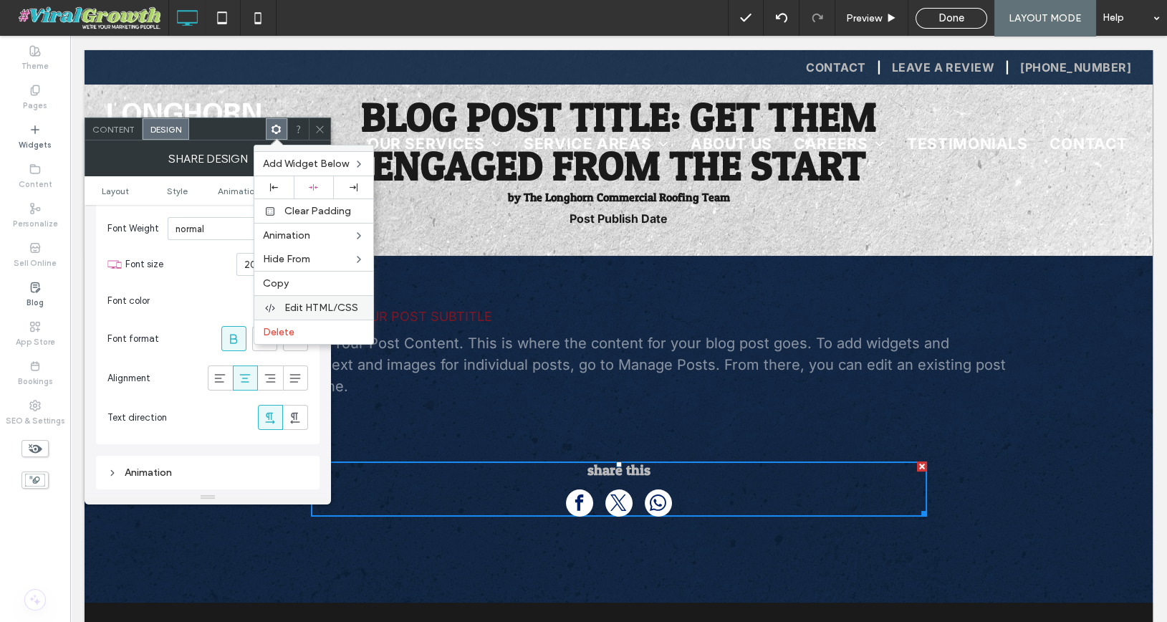
click at [315, 308] on span "Edit HTML/CSS" at bounding box center [321, 307] width 74 height 12
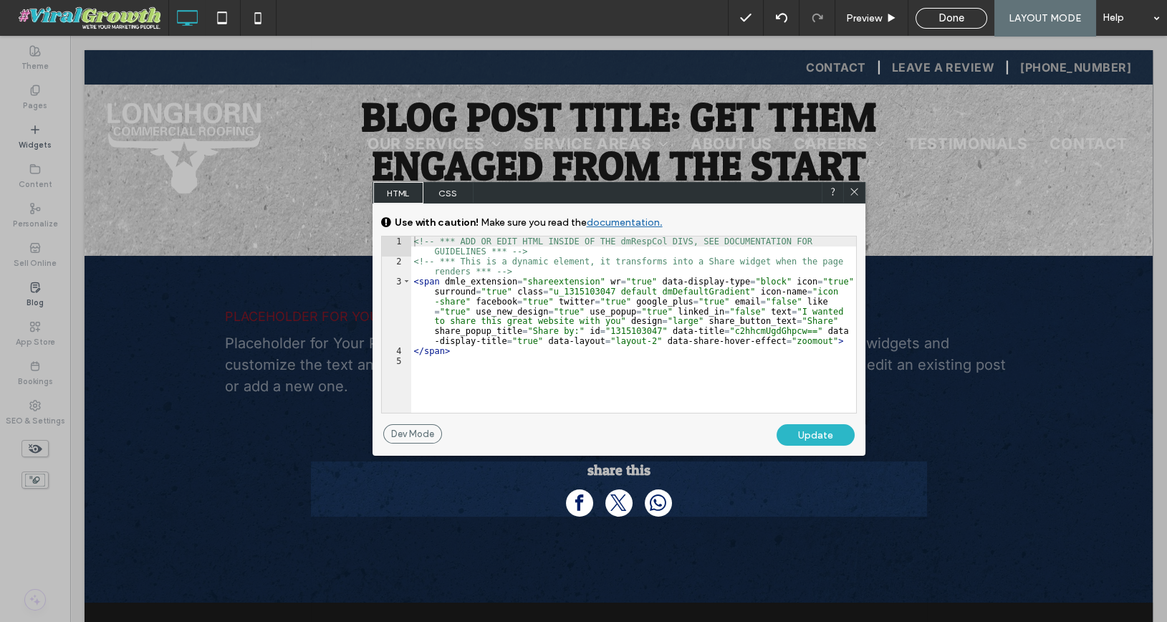
click at [458, 194] on span "CSS" at bounding box center [448, 192] width 50 height 21
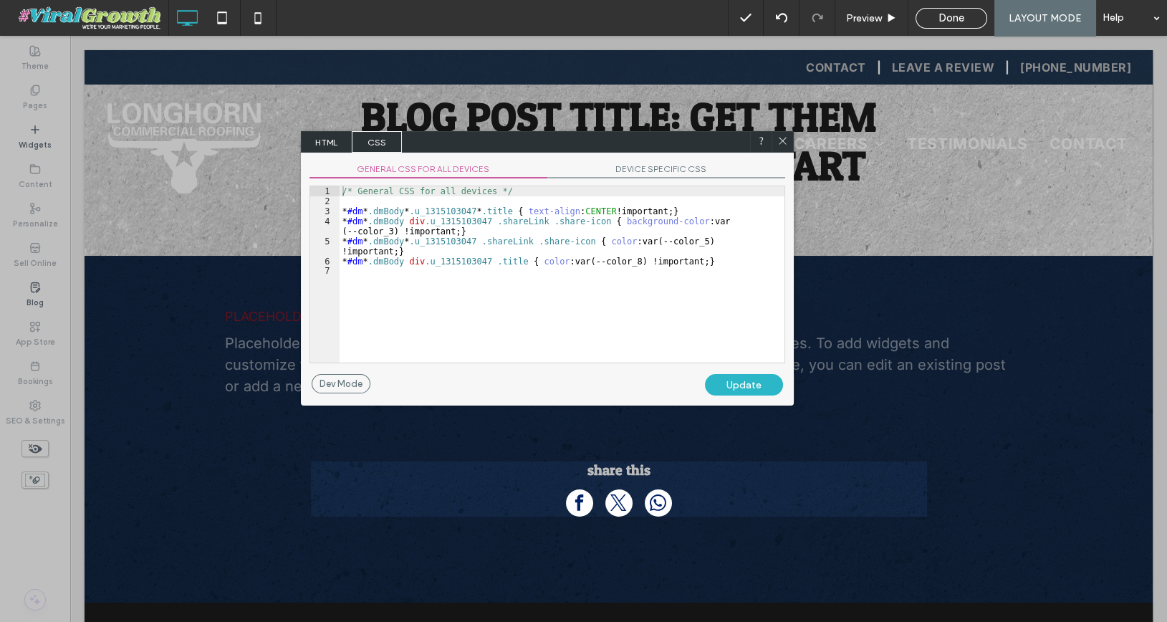
drag, startPoint x: 720, startPoint y: 193, endPoint x: 648, endPoint y: 143, distance: 87.8
click at [648, 143] on div "HTML CSS" at bounding box center [547, 141] width 493 height 21
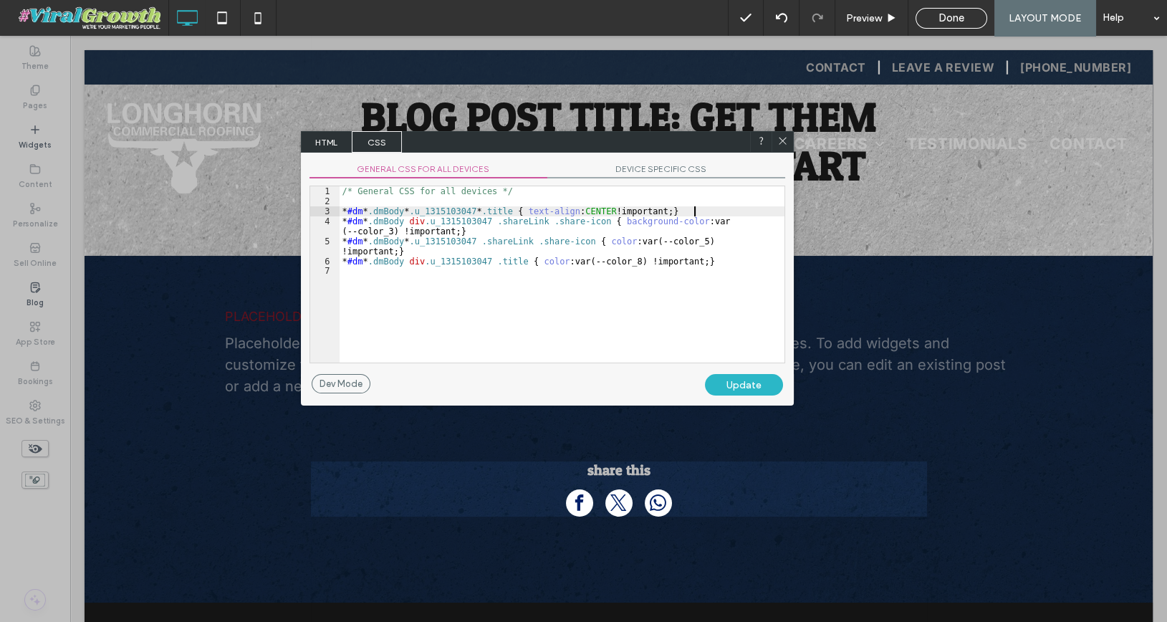
scroll to position [1, 0]
click at [695, 211] on div "/* General CSS for all devices */ * #dm * .dmBody * .u_1315103047 * .title { te…" at bounding box center [561, 284] width 445 height 196
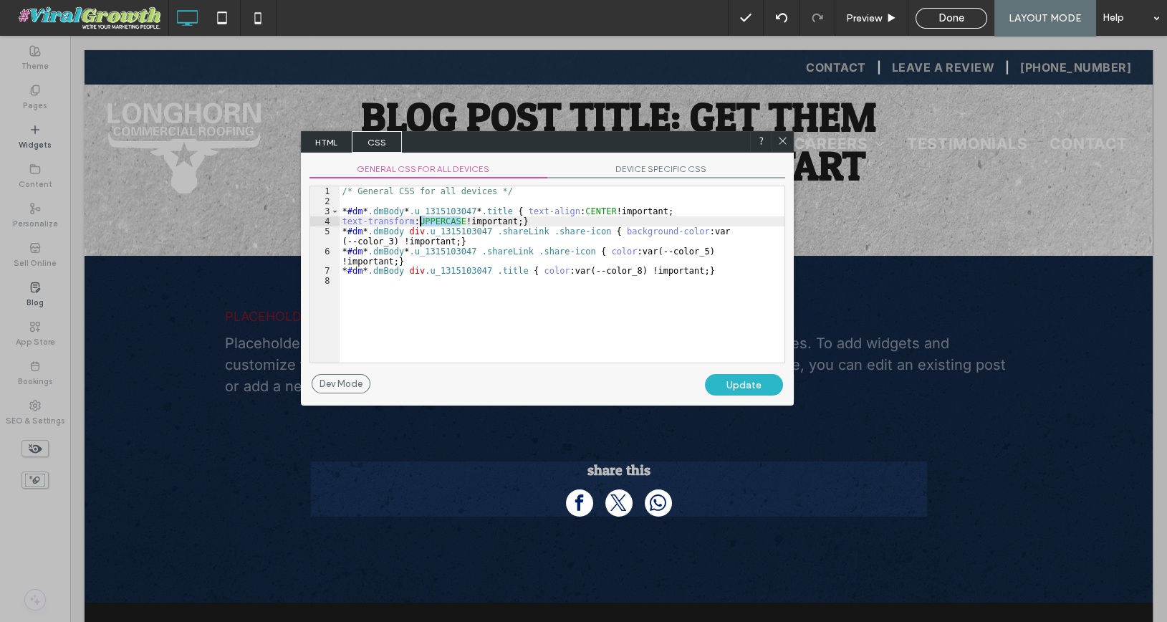
drag, startPoint x: 463, startPoint y: 221, endPoint x: 422, endPoint y: 221, distance: 40.8
click at [422, 221] on div "/* General CSS for all devices */ * #dm * .dmBody * .u_1315103047 * .title { te…" at bounding box center [561, 284] width 445 height 196
type textarea "**"
click at [755, 392] on div "Update" at bounding box center [744, 384] width 78 height 21
click at [782, 141] on use at bounding box center [781, 140] width 7 height 7
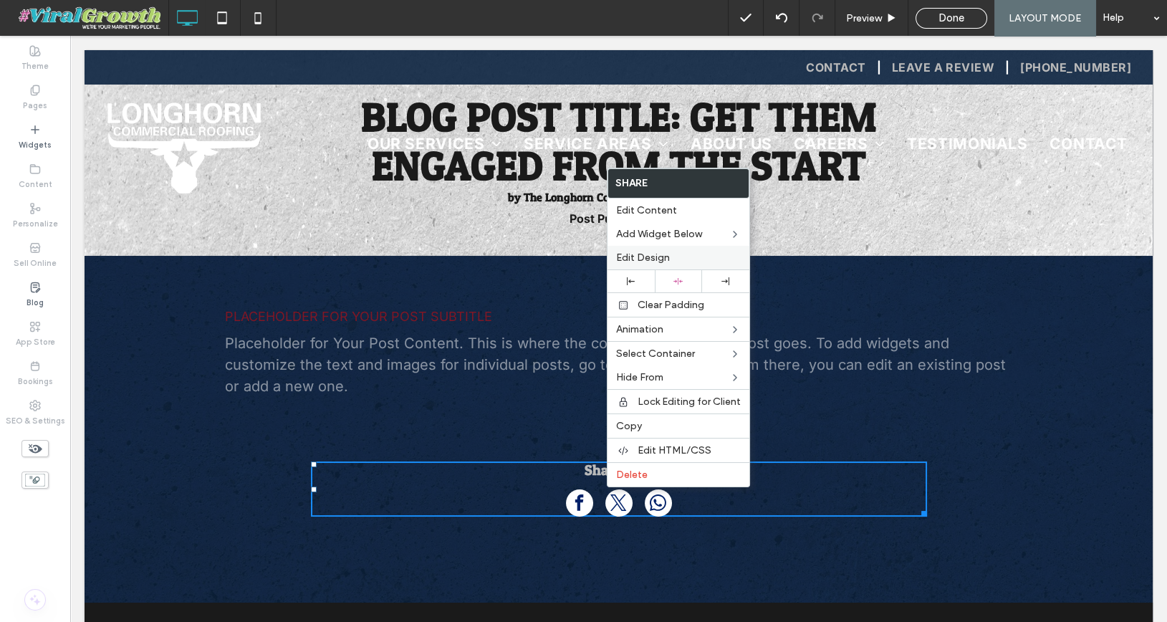
click at [662, 257] on span "Edit Design" at bounding box center [643, 257] width 54 height 12
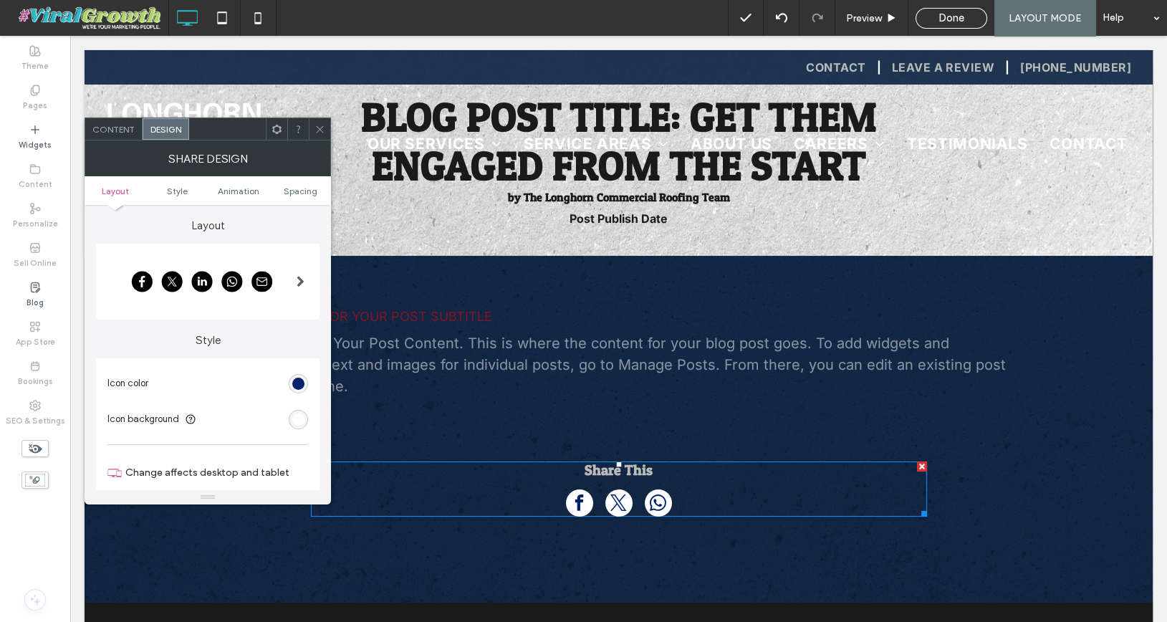
click at [122, 138] on div "Content" at bounding box center [113, 128] width 57 height 21
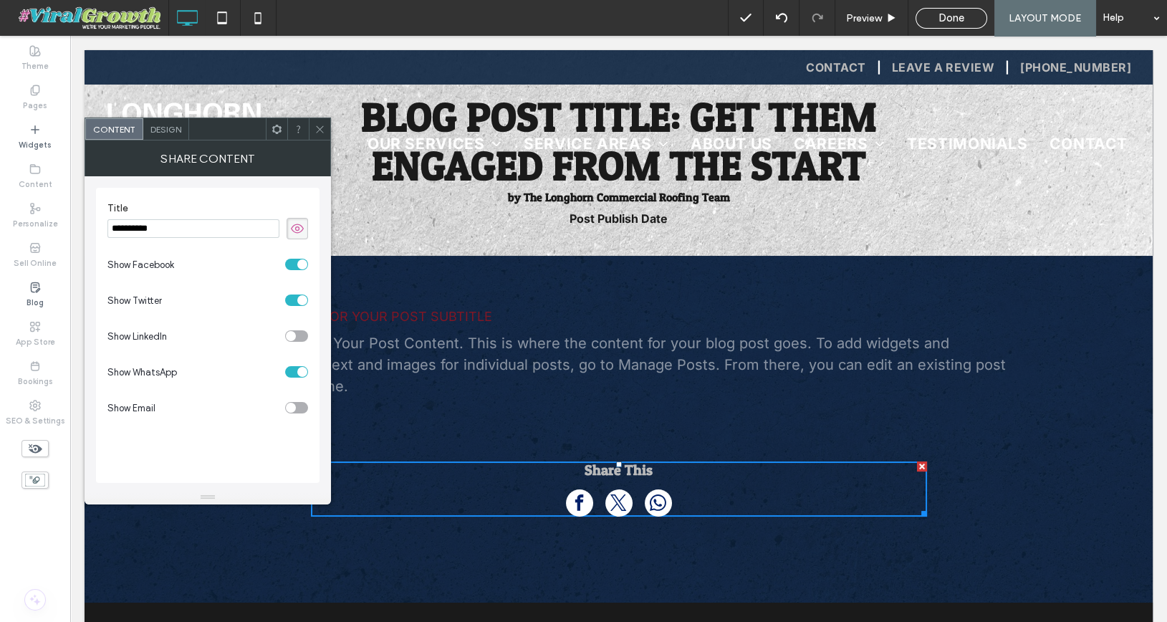
click at [183, 230] on input "**********" at bounding box center [193, 228] width 172 height 19
type input "**********"
click at [297, 299] on div "toggle" at bounding box center [302, 300] width 10 height 10
click at [294, 332] on div "toggle" at bounding box center [296, 335] width 23 height 11
click at [301, 402] on div "toggle" at bounding box center [296, 407] width 23 height 11
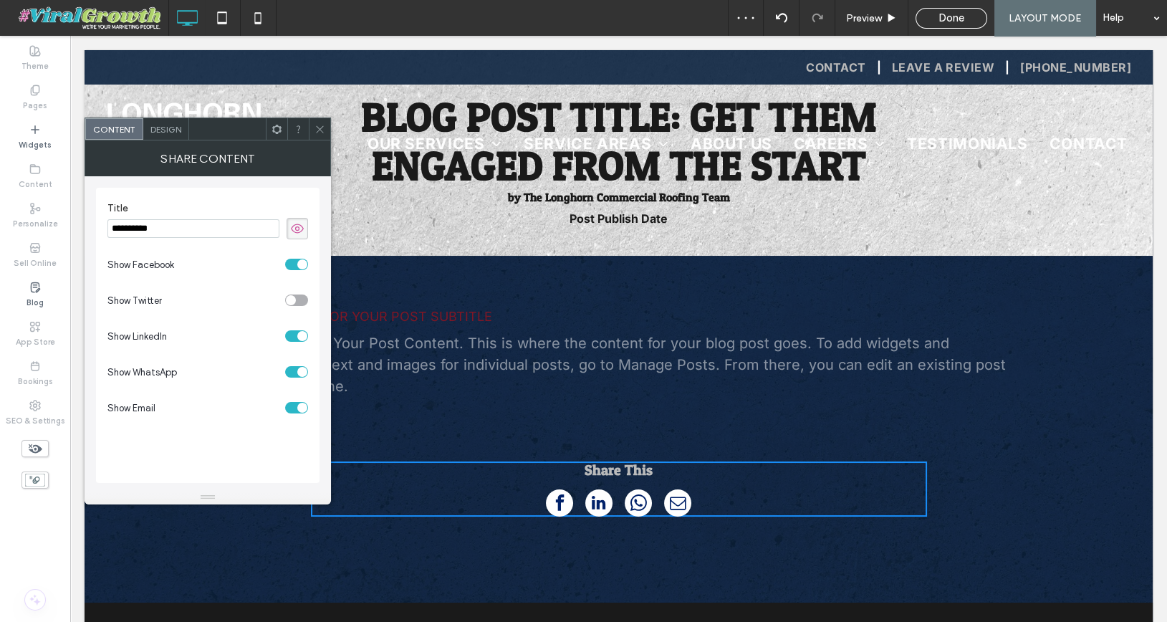
click at [301, 373] on div "toggle" at bounding box center [302, 372] width 10 height 10
click at [160, 130] on span "Design" at bounding box center [165, 129] width 31 height 11
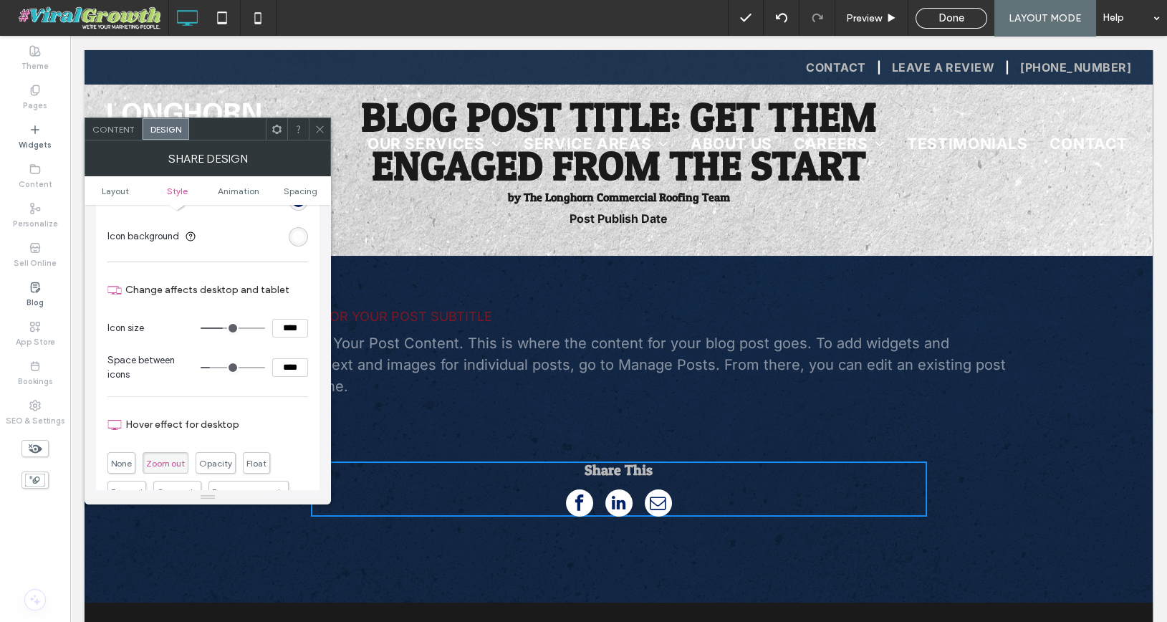
scroll to position [176, 0]
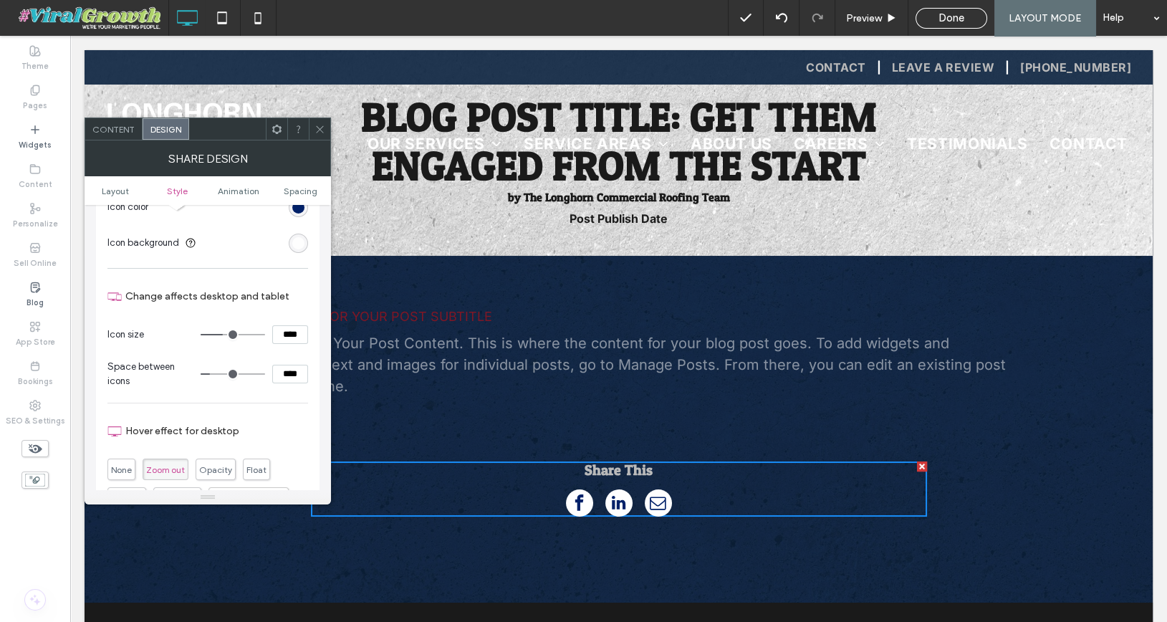
click at [324, 130] on icon at bounding box center [319, 129] width 11 height 11
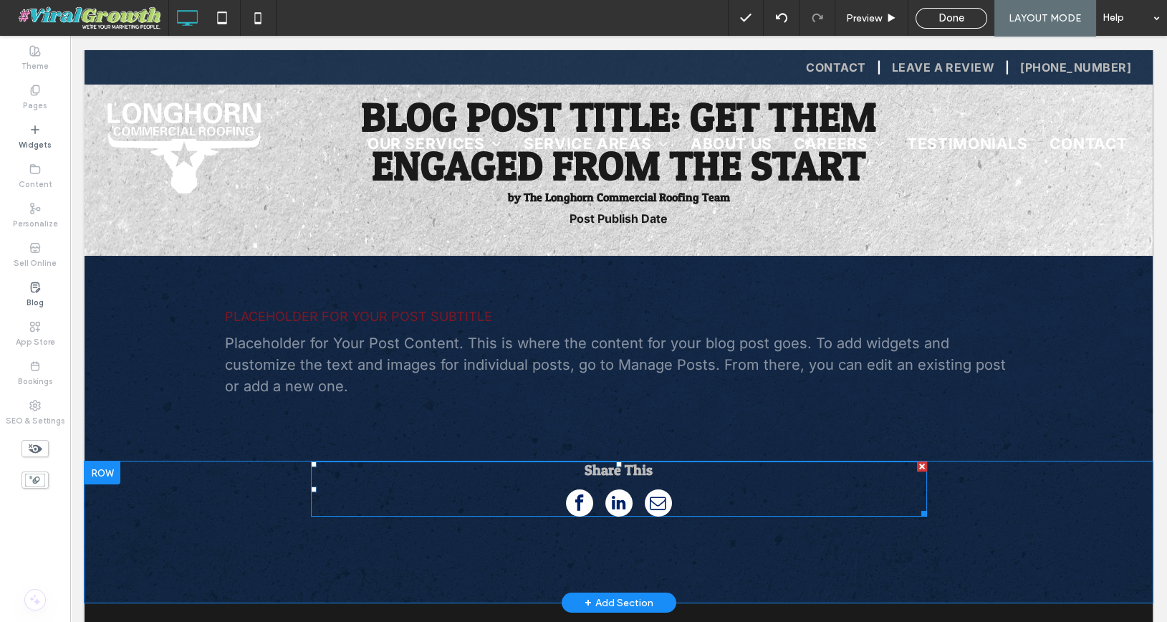
click at [598, 478] on h4 "share this" at bounding box center [619, 475] width 616 height 28
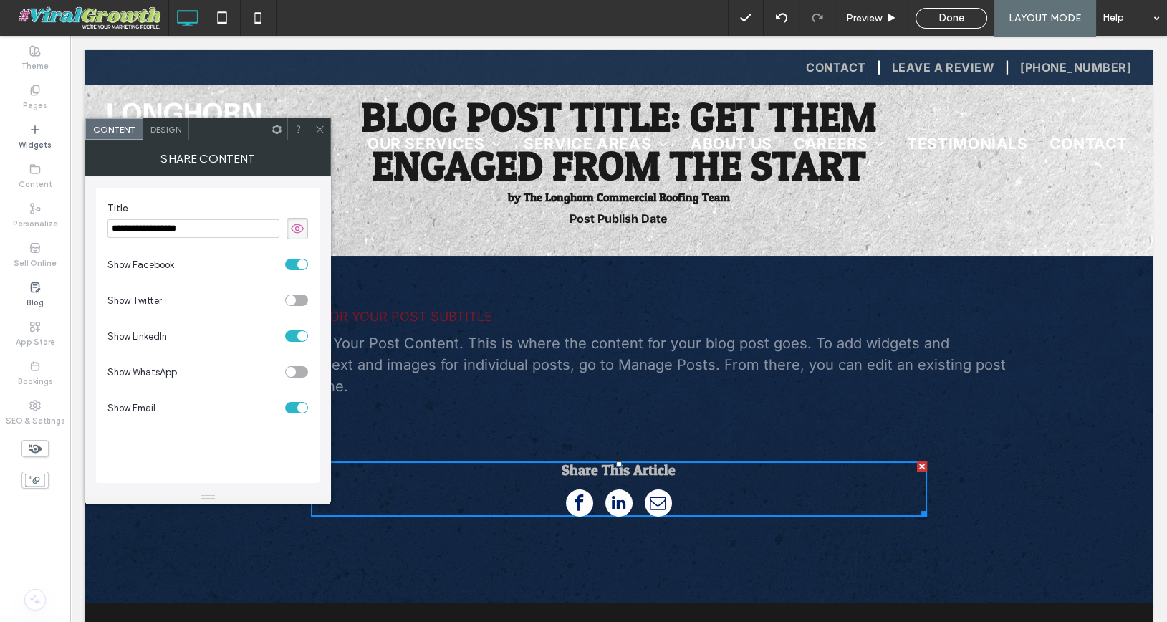
type input "**********"
click at [319, 125] on icon at bounding box center [319, 129] width 11 height 11
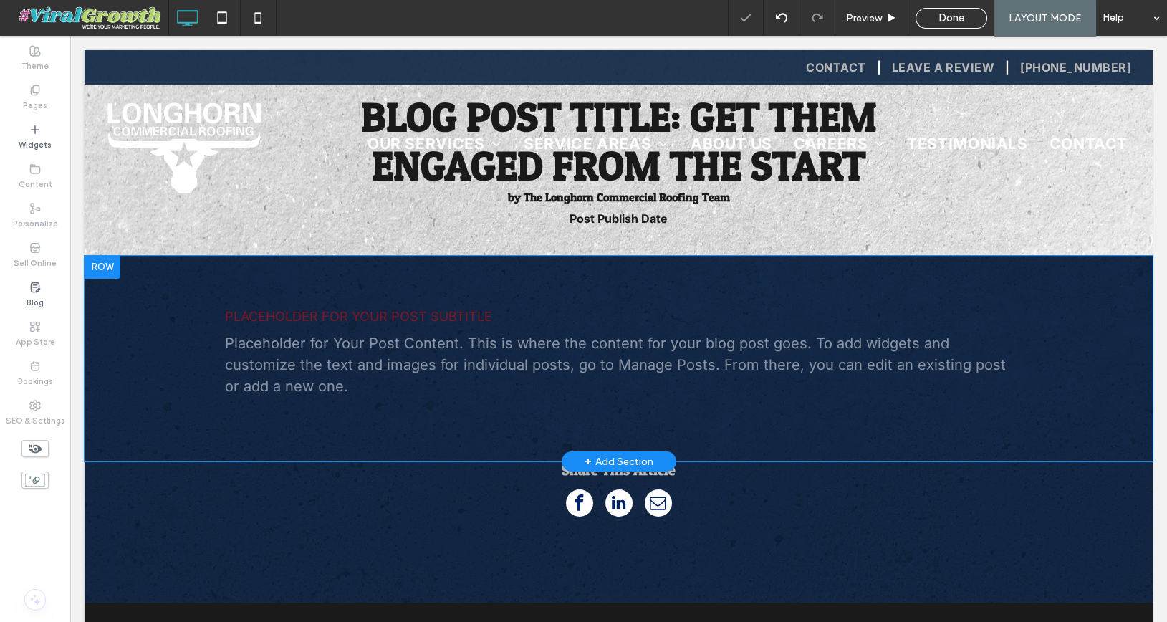
click at [638, 344] on p "Placeholder for Your Post Content. This is where the content for your blog post…" at bounding box center [619, 364] width 788 height 64
click at [593, 367] on p "Placeholder for Your Post Content. This is where the content for your blog post…" at bounding box center [619, 364] width 788 height 64
click at [102, 266] on div at bounding box center [102, 267] width 36 height 23
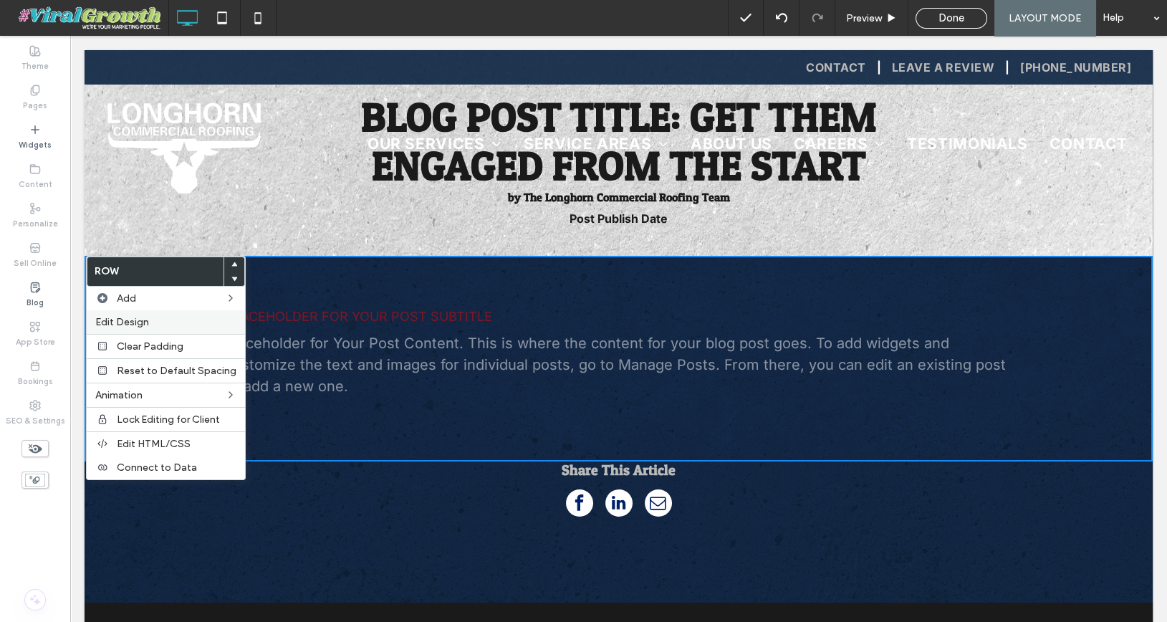
click at [129, 316] on span "Edit Design" at bounding box center [122, 322] width 54 height 12
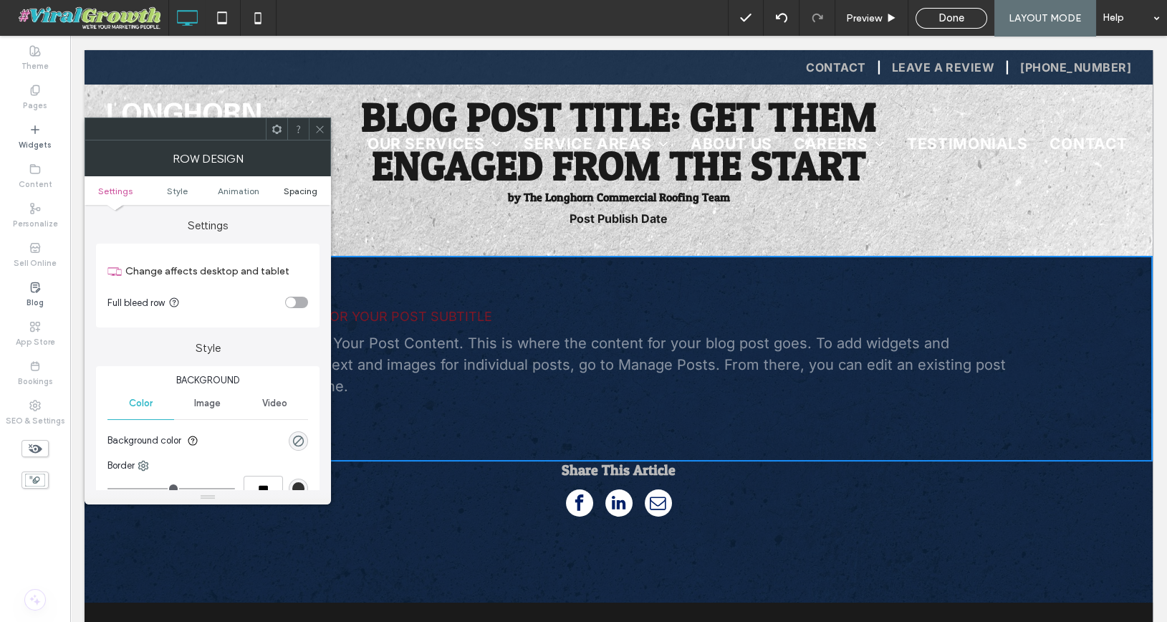
click at [295, 188] on span "Spacing" at bounding box center [300, 190] width 34 height 11
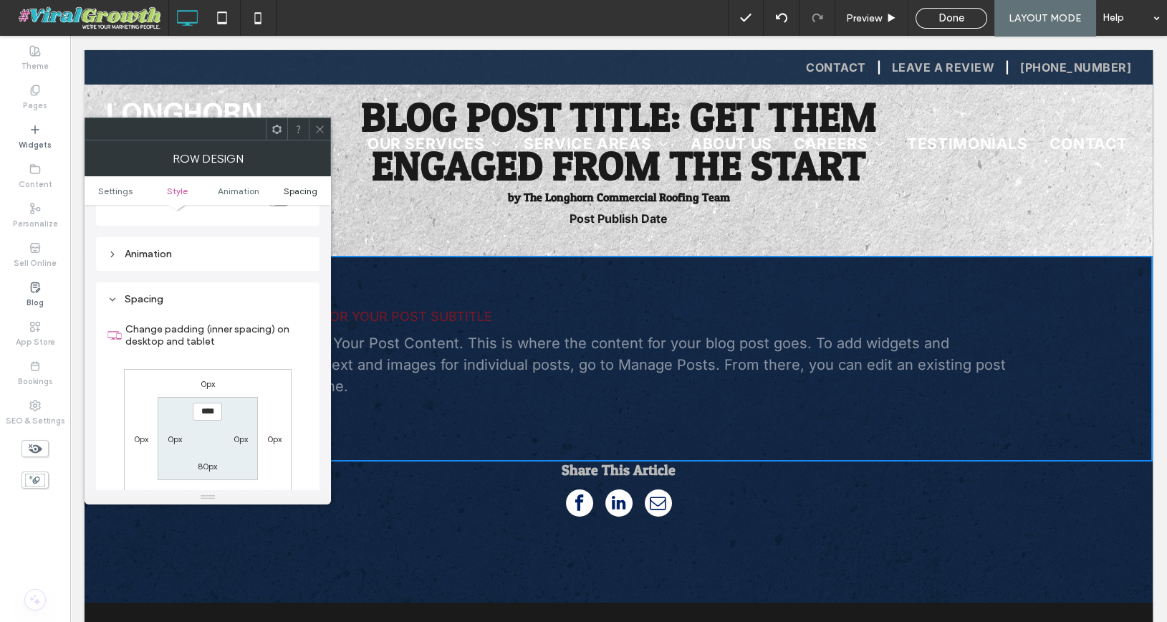
scroll to position [403, 0]
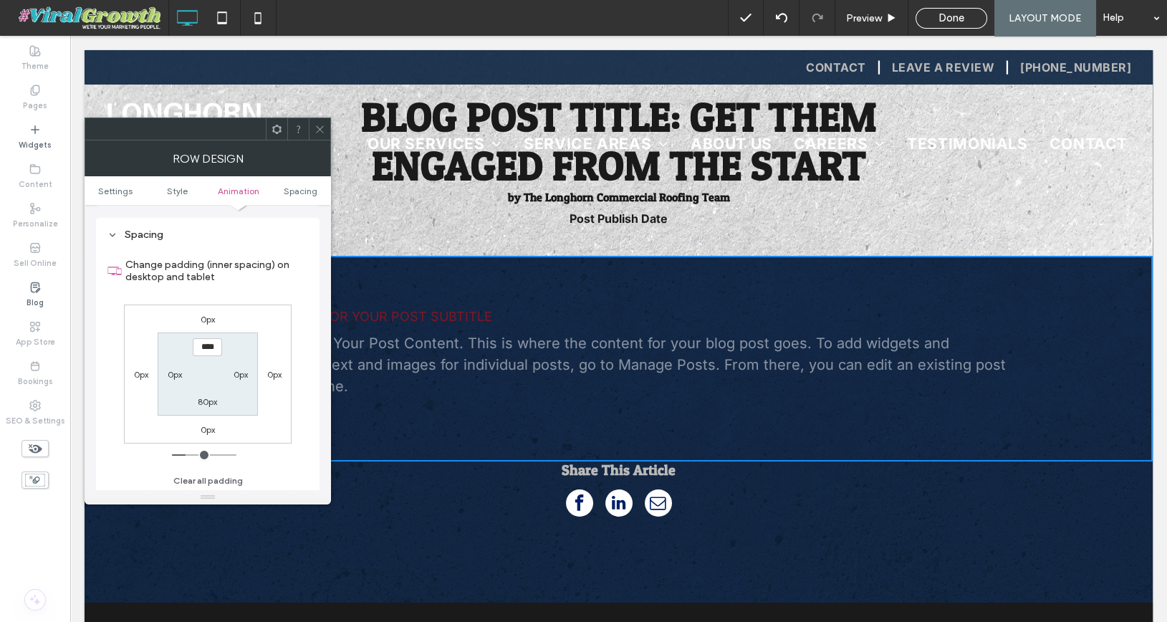
click at [280, 134] on span at bounding box center [276, 128] width 11 height 21
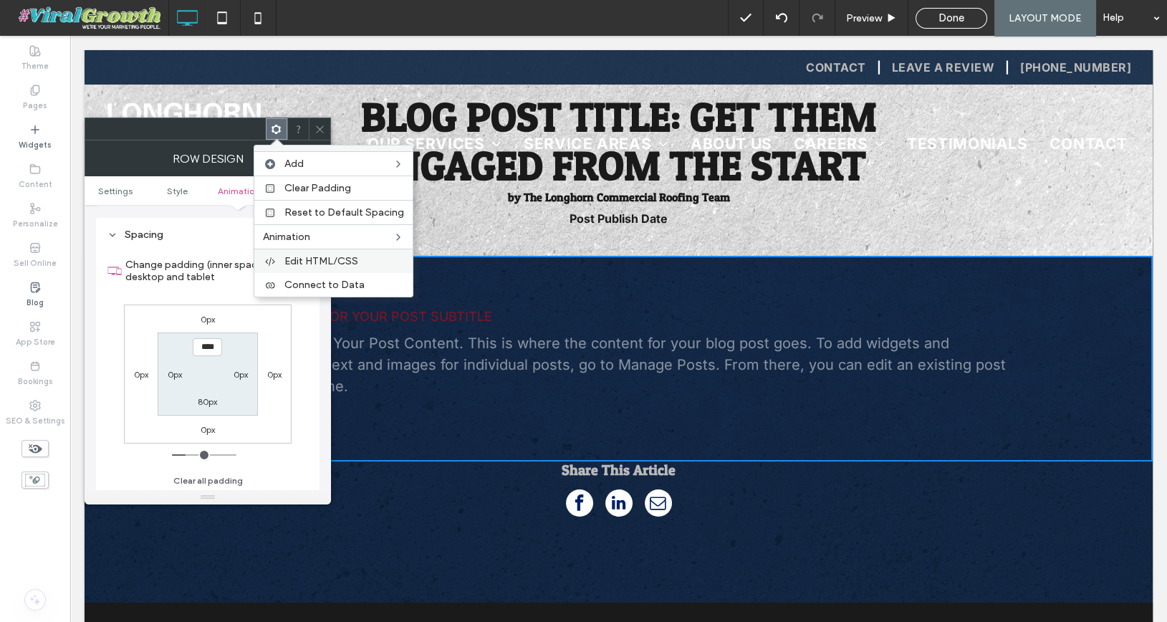
click at [329, 258] on span "Edit HTML/CSS" at bounding box center [321, 261] width 74 height 12
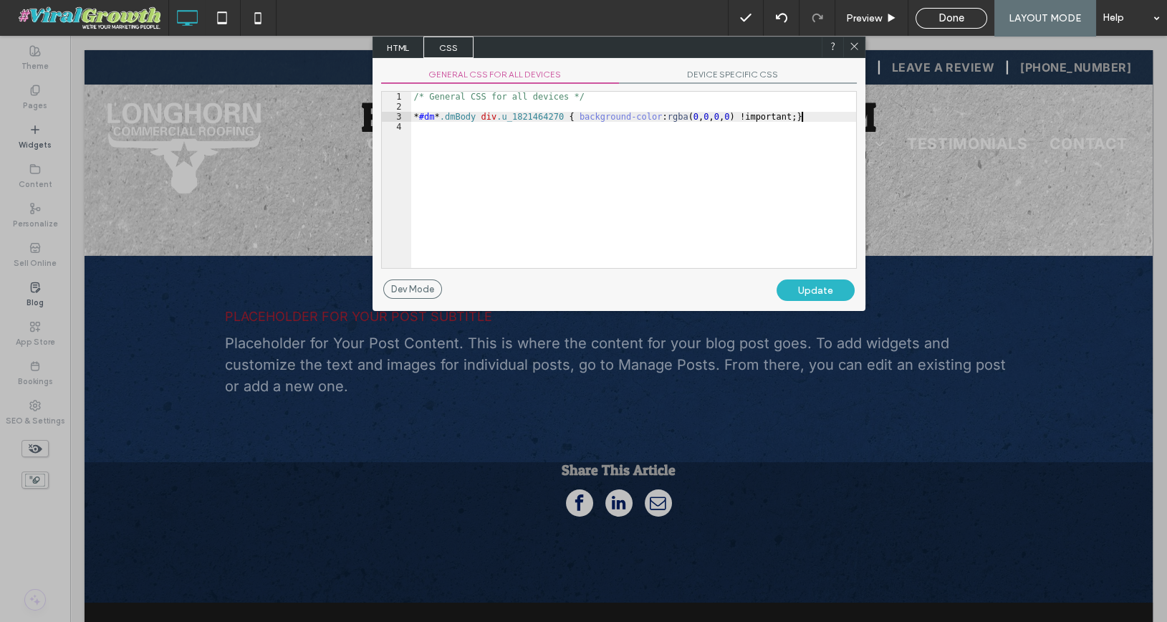
click at [803, 115] on div "/* General CSS for all devices */ * #dm * .dmBody div .u_1821464270 { backgroun…" at bounding box center [633, 190] width 445 height 196
click at [810, 286] on div "Update" at bounding box center [815, 289] width 78 height 21
click at [816, 292] on div "Update" at bounding box center [815, 289] width 78 height 21
click at [523, 125] on div "/* General CSS for all devices */ * #dm * .dmBody div .u_1821464270 { backgroun…" at bounding box center [633, 190] width 445 height 196
click at [536, 125] on div "/* General CSS for all devices */ * #dm * .dmBody div .u_1821464270 { backgroun…" at bounding box center [633, 190] width 445 height 196
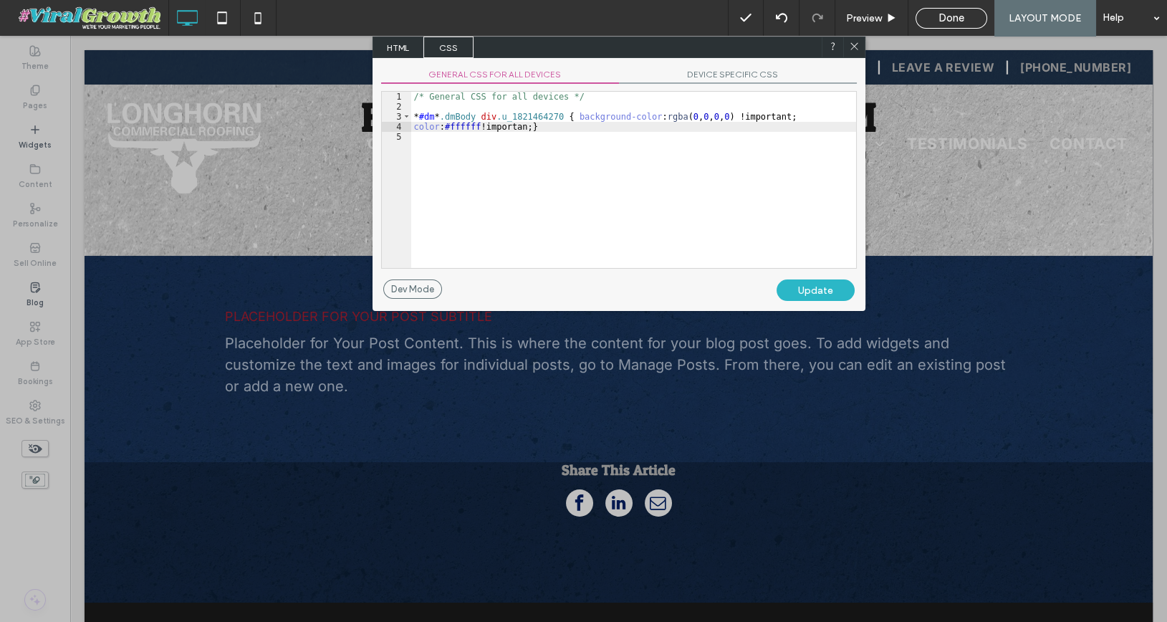
type textarea "**"
click at [810, 284] on div "Update" at bounding box center [815, 289] width 78 height 21
click at [856, 44] on icon at bounding box center [854, 46] width 11 height 11
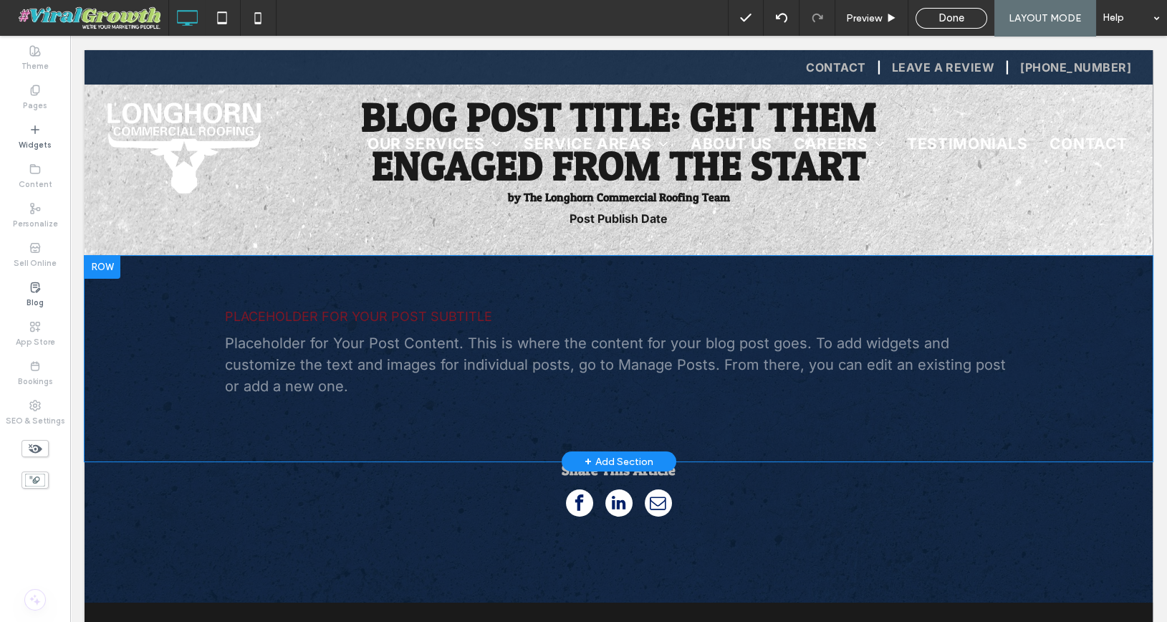
click at [599, 351] on p "Placeholder for Your Post Content. This is where the content for your blog post…" at bounding box center [619, 364] width 788 height 64
click at [518, 342] on p "Placeholder for Your Post Content. This is where the content for your blog post…" at bounding box center [619, 364] width 788 height 64
click at [105, 267] on div at bounding box center [102, 267] width 36 height 23
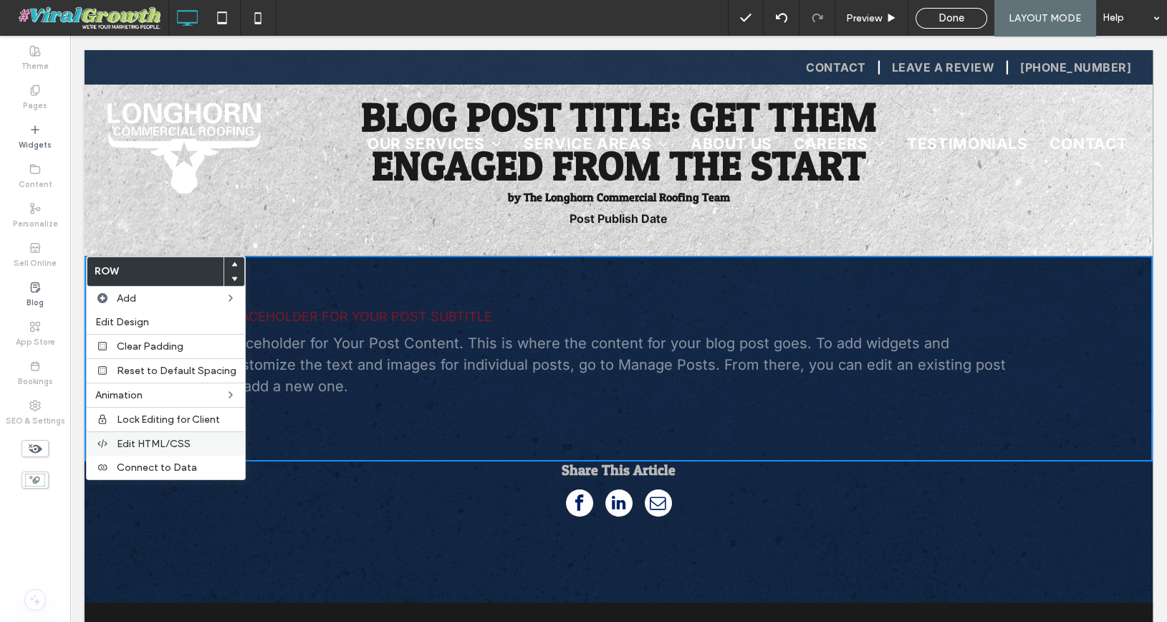
click at [184, 439] on span "Edit HTML/CSS" at bounding box center [154, 444] width 74 height 12
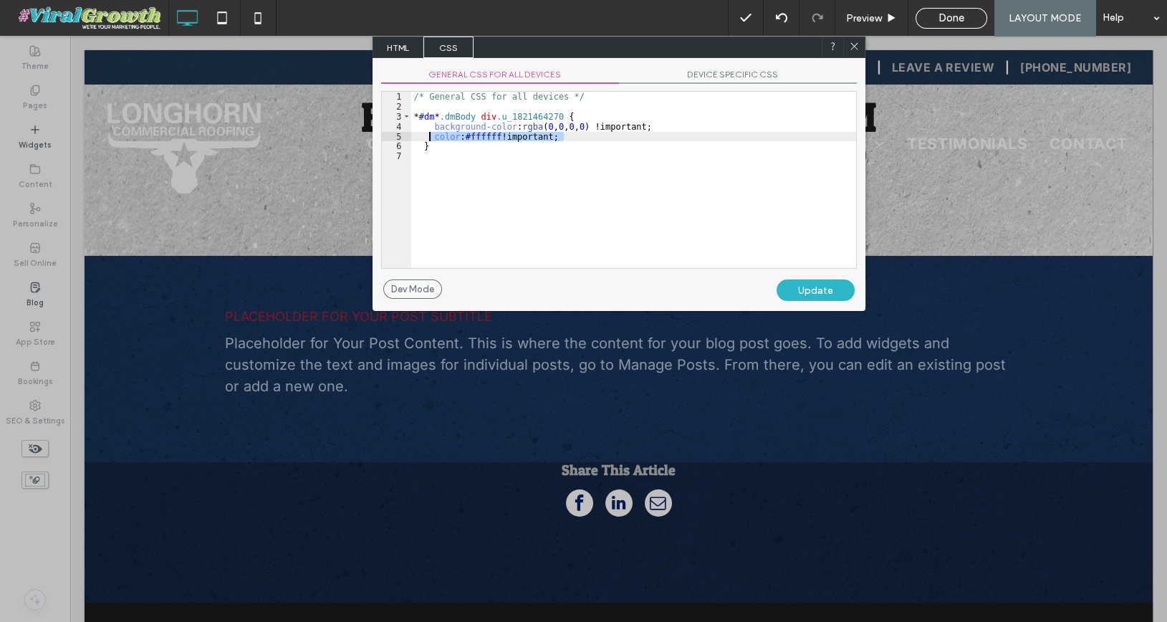
drag, startPoint x: 563, startPoint y: 135, endPoint x: 430, endPoint y: 139, distance: 133.2
click at [430, 139] on div "/* General CSS for all devices */ * #dm * .dmBody div .u_1821464270 { backgroun…" at bounding box center [633, 190] width 445 height 196
click at [855, 49] on icon at bounding box center [854, 46] width 11 height 11
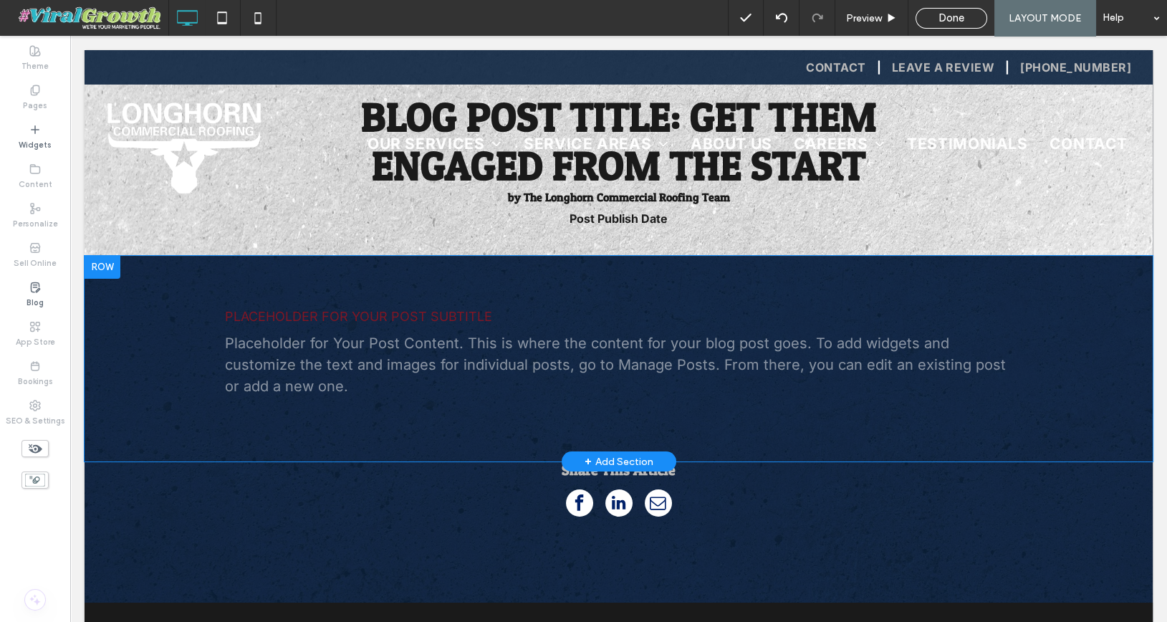
click at [368, 318] on h3 "Placeholder for Your Post Subtitle" at bounding box center [619, 317] width 788 height 16
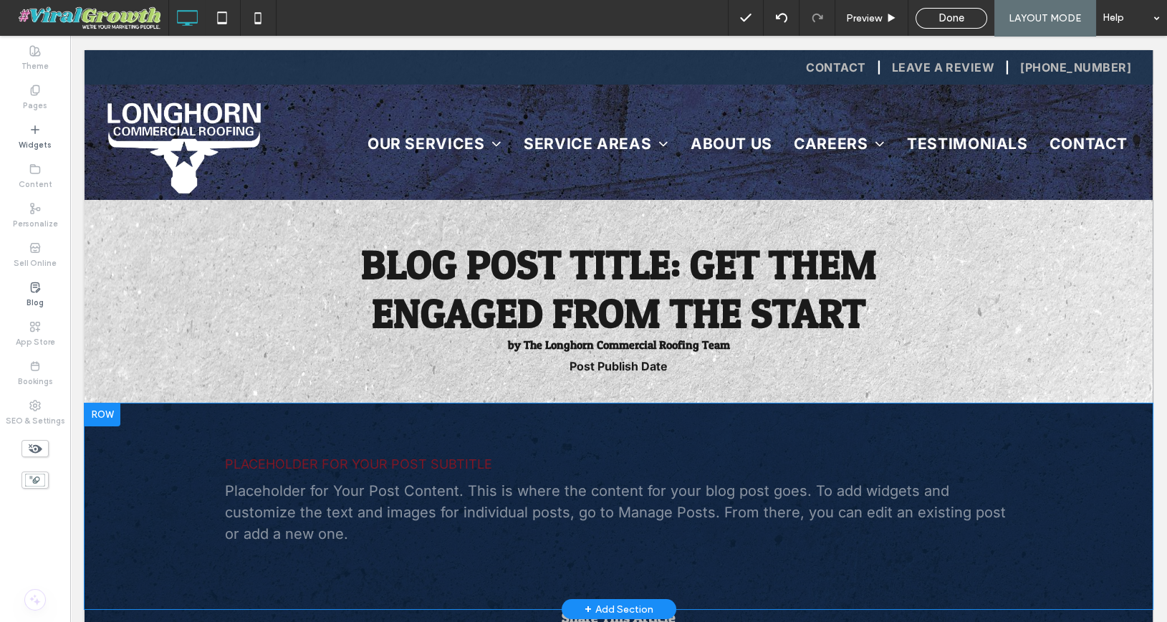
scroll to position [0, 0]
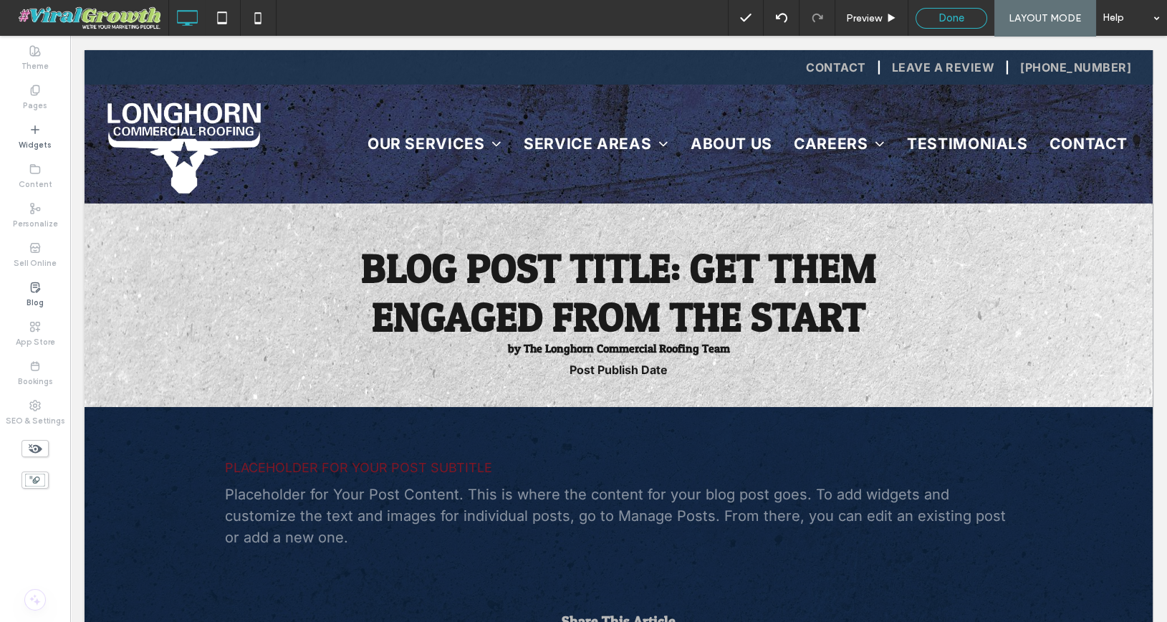
click at [922, 21] on div "Done" at bounding box center [951, 17] width 70 height 13
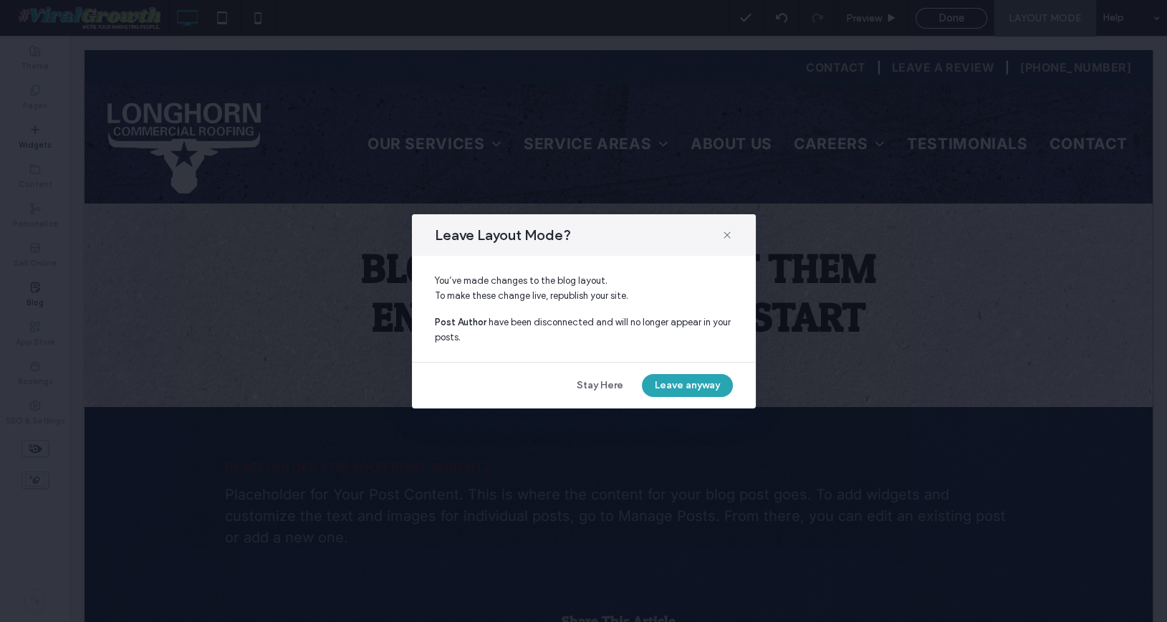
click at [672, 387] on button "Leave anyway" at bounding box center [687, 385] width 91 height 23
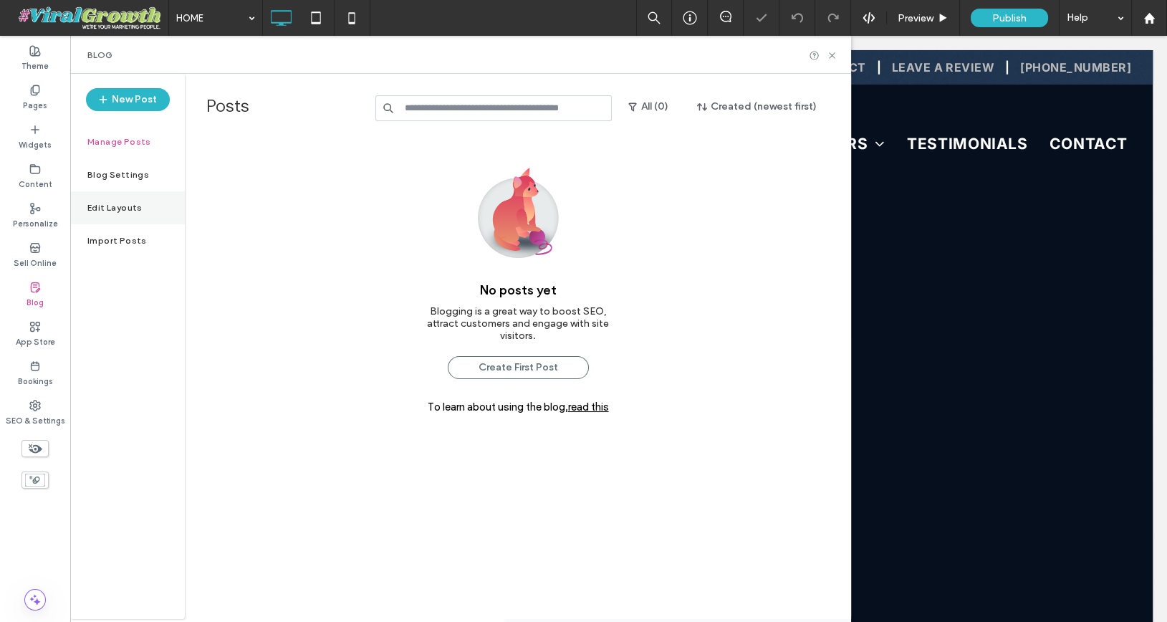
click at [117, 204] on label "Edit Layouts" at bounding box center [114, 208] width 55 height 10
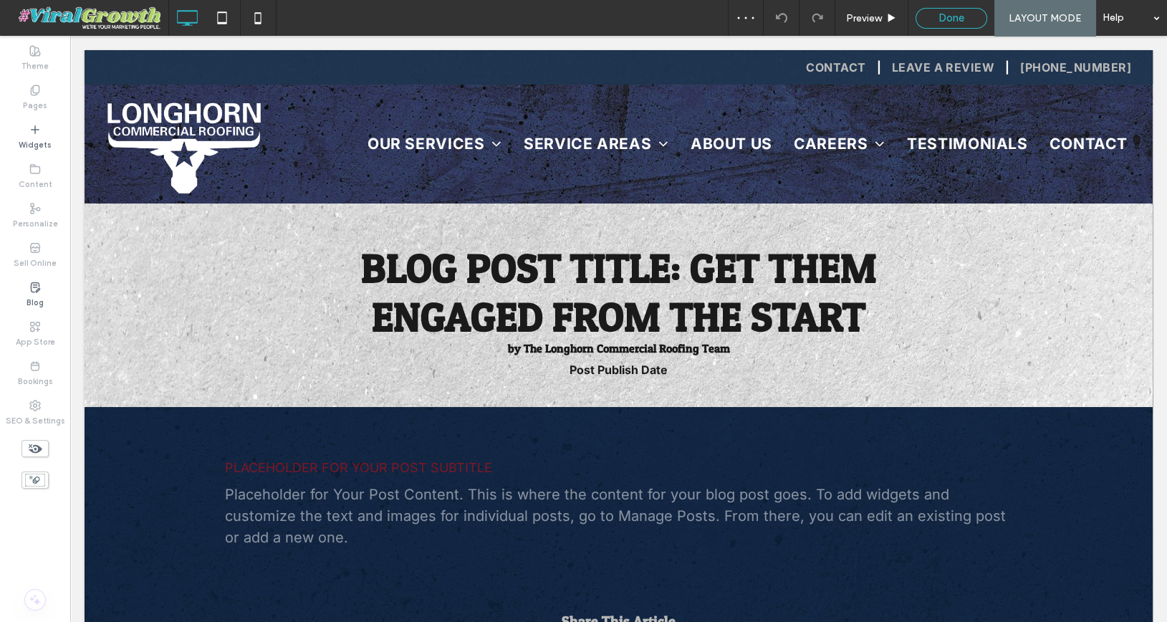
click at [947, 22] on span "Done" at bounding box center [951, 17] width 26 height 13
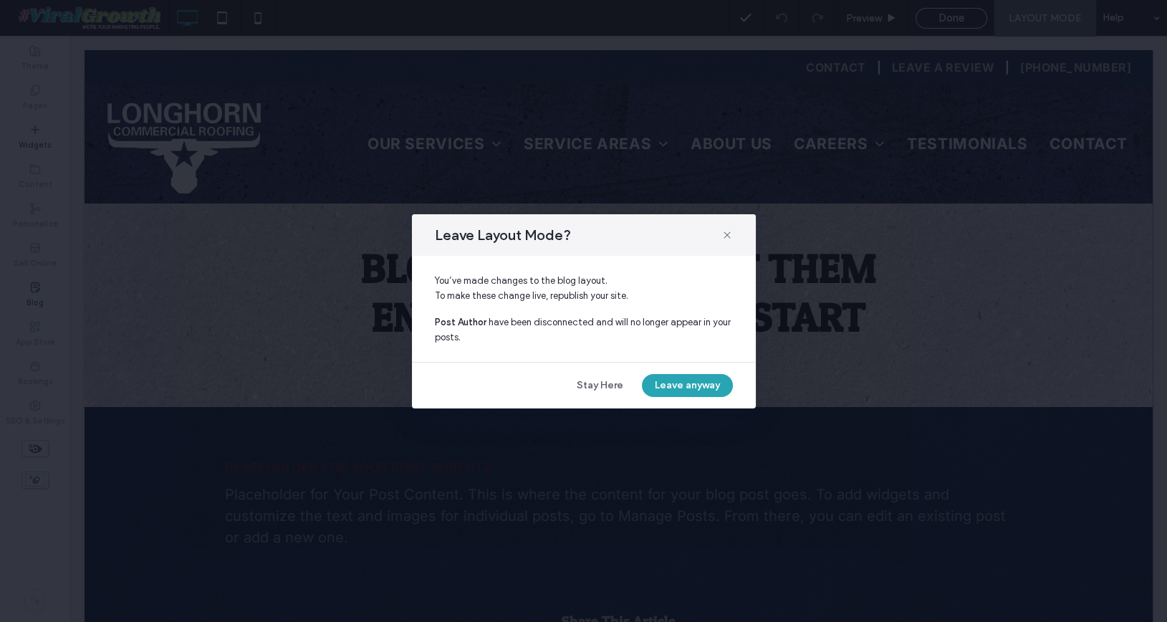
click at [682, 384] on button "Leave anyway" at bounding box center [687, 385] width 91 height 23
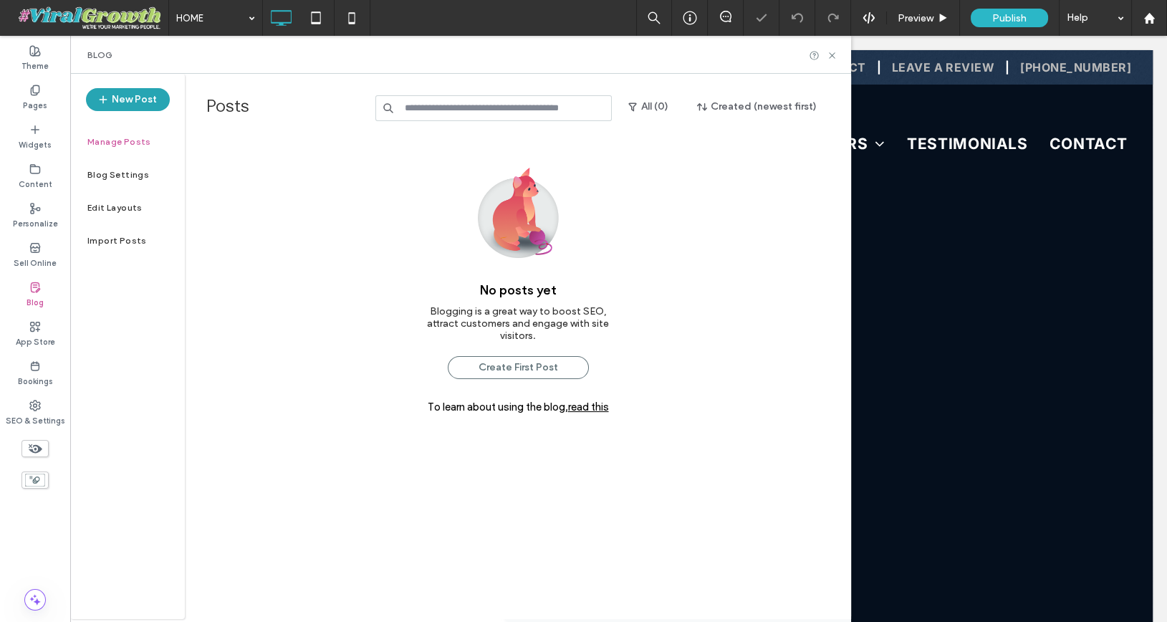
click at [126, 106] on button "New Post" at bounding box center [128, 99] width 84 height 23
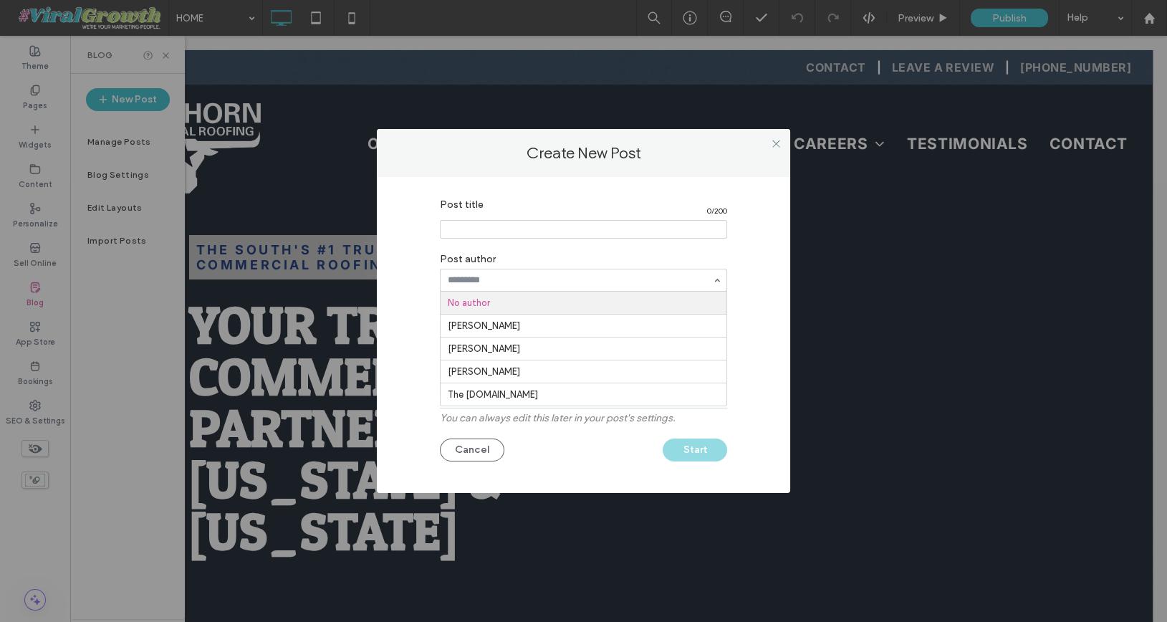
click at [531, 236] on input "Post title" at bounding box center [583, 229] width 287 height 19
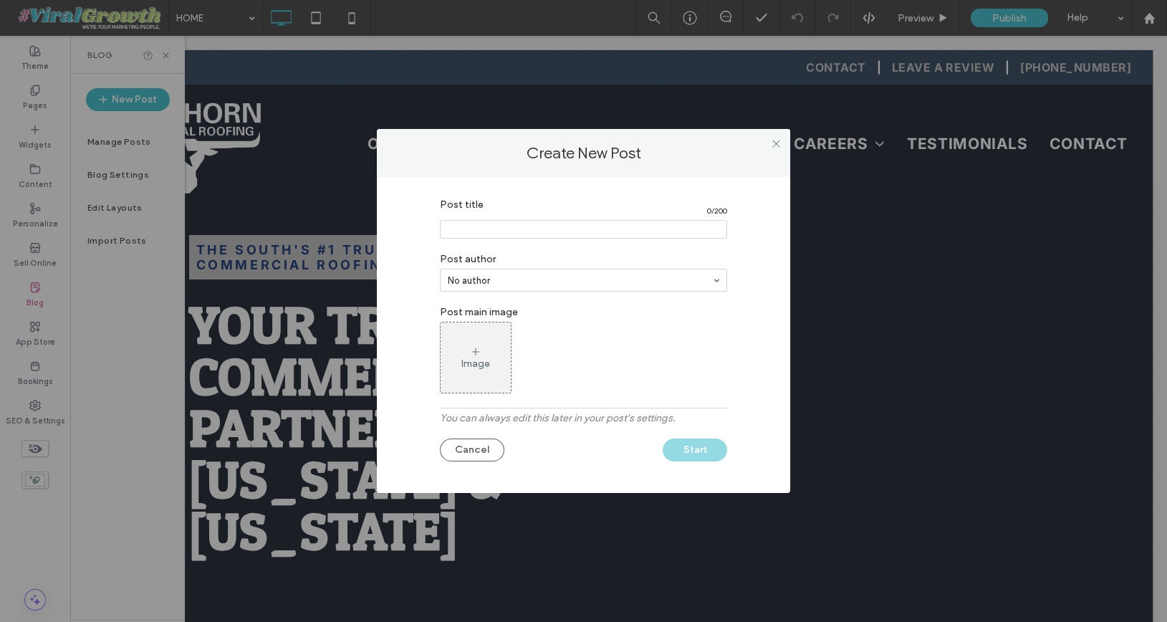
paste input "**********"
type input "**********"
click at [578, 342] on div "Image" at bounding box center [583, 358] width 287 height 72
click at [702, 446] on button "Start" at bounding box center [694, 449] width 64 height 23
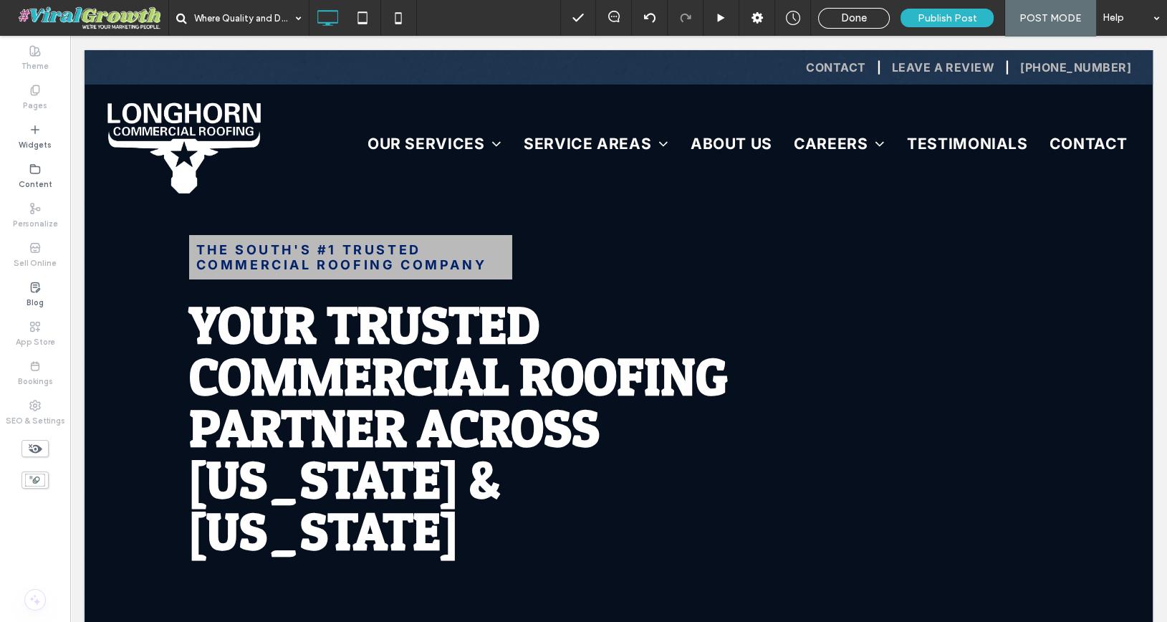
type input "*****"
type input "**"
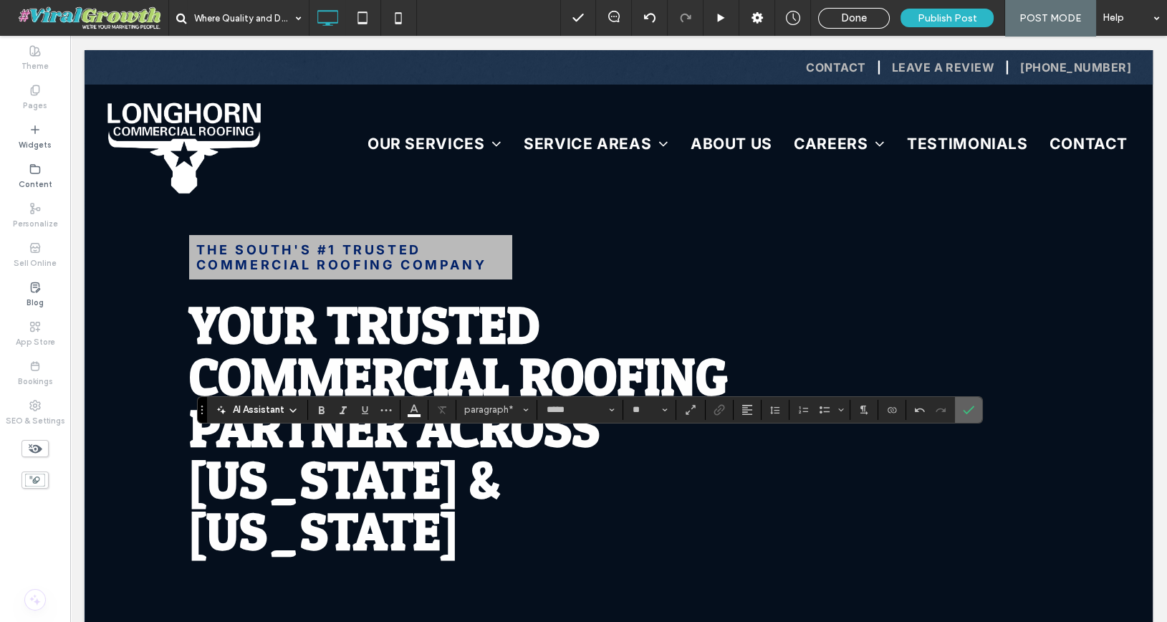
click at [962, 415] on span "Confirm" at bounding box center [965, 410] width 6 height 26
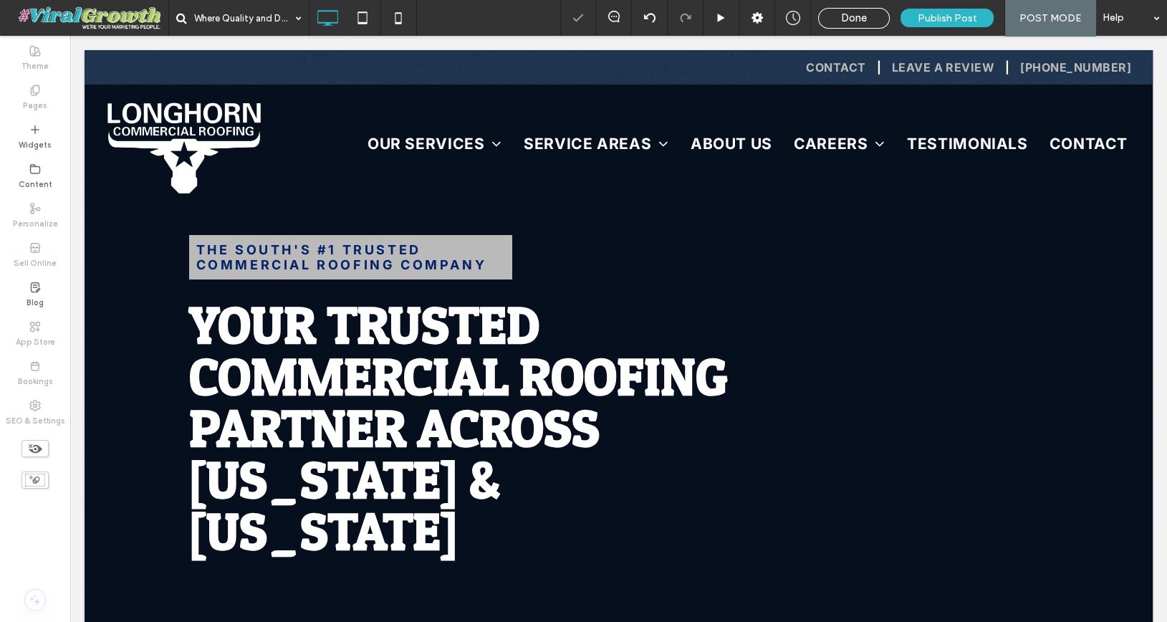
type input "*****"
type input "**"
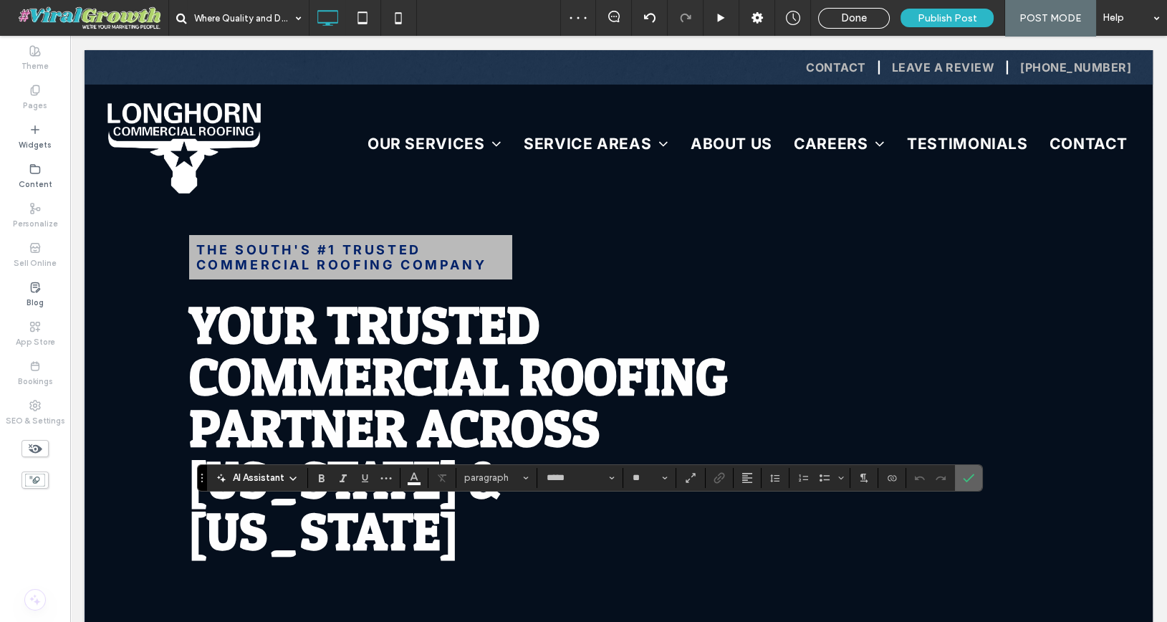
click at [972, 473] on div at bounding box center [967, 478] width 21 height 26
click at [964, 476] on use "Confirm" at bounding box center [967, 477] width 11 height 9
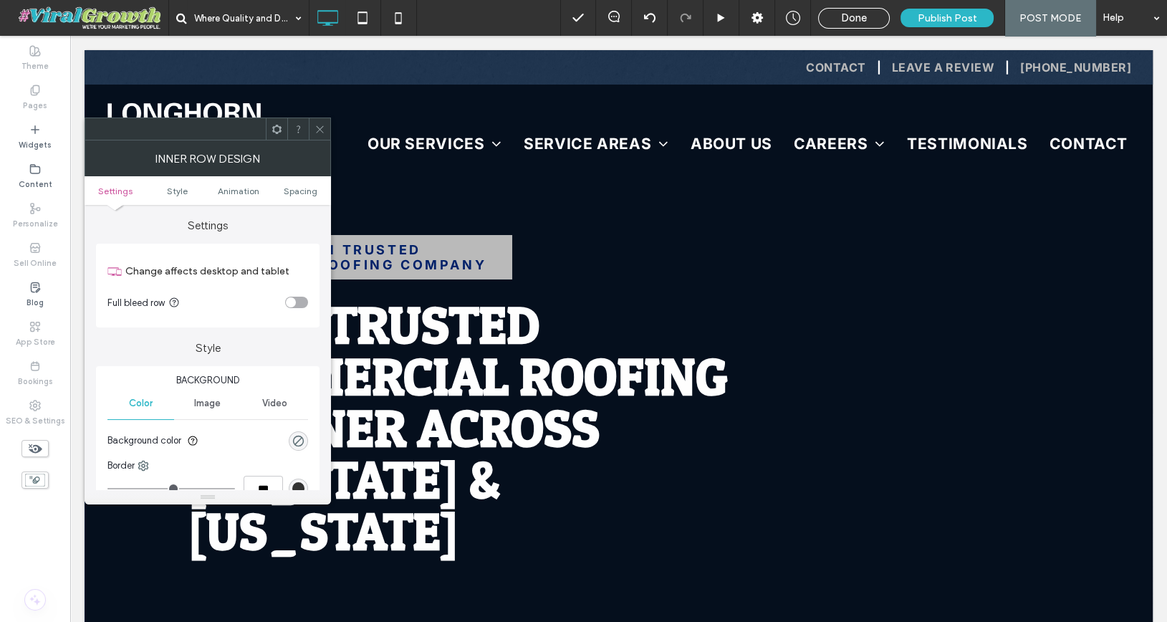
click at [311, 128] on div at bounding box center [319, 128] width 21 height 21
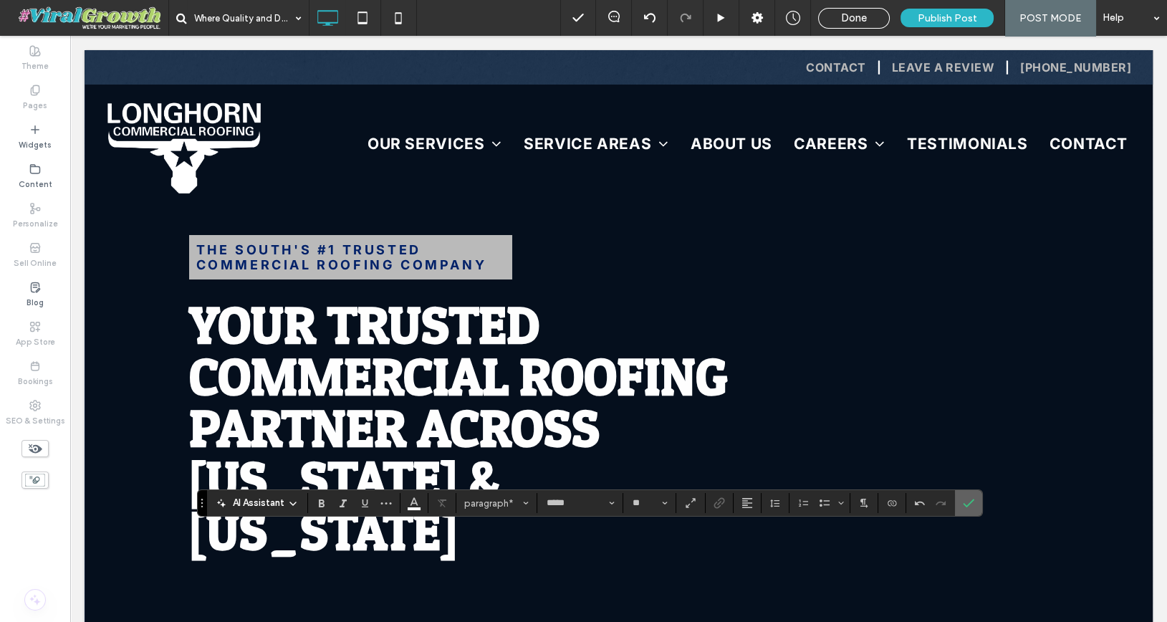
click at [962, 507] on icon "Confirm" at bounding box center [967, 502] width 11 height 11
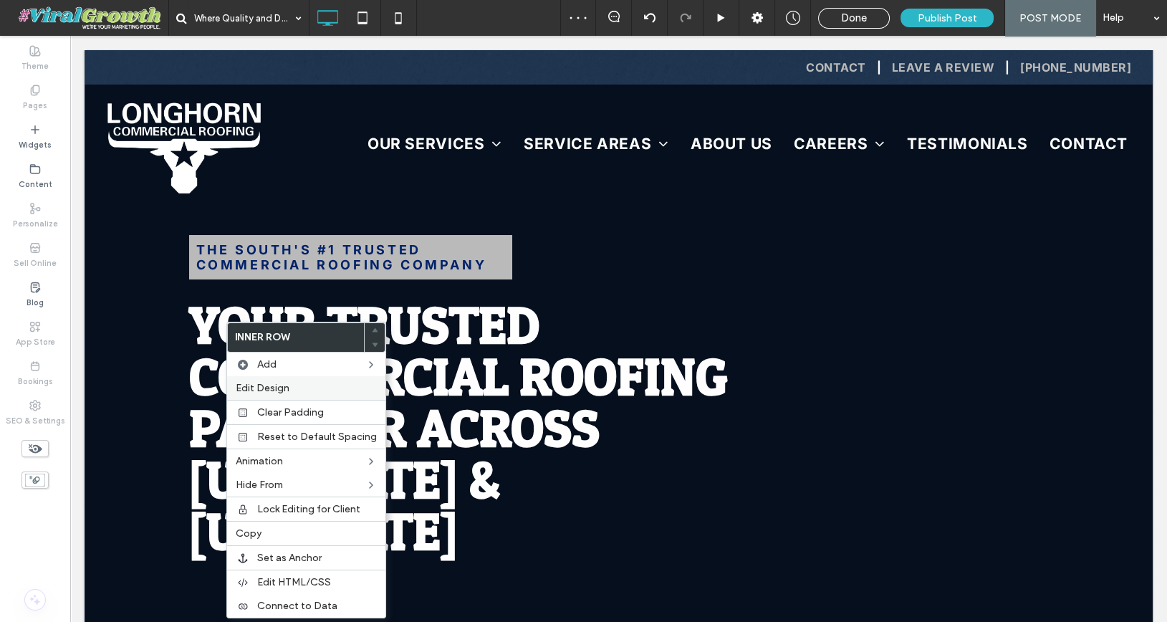
click at [291, 385] on label "Edit Design" at bounding box center [306, 388] width 141 height 12
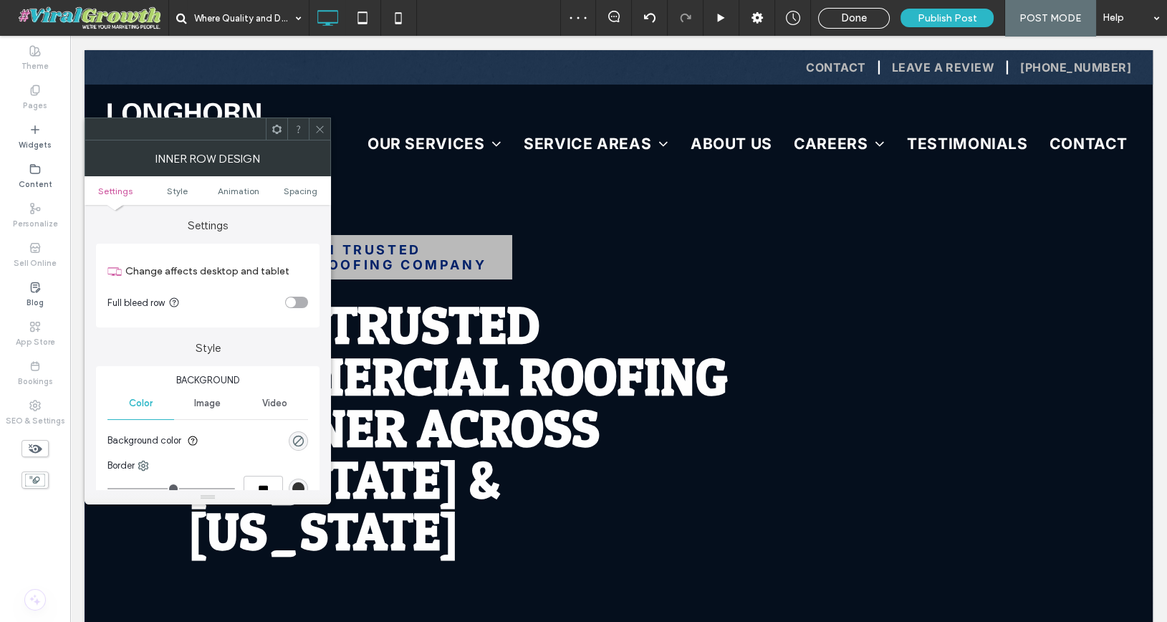
click at [306, 195] on ul "Settings Style Animation Spacing" at bounding box center [207, 190] width 246 height 29
click at [304, 185] on span "Spacing" at bounding box center [300, 190] width 34 height 11
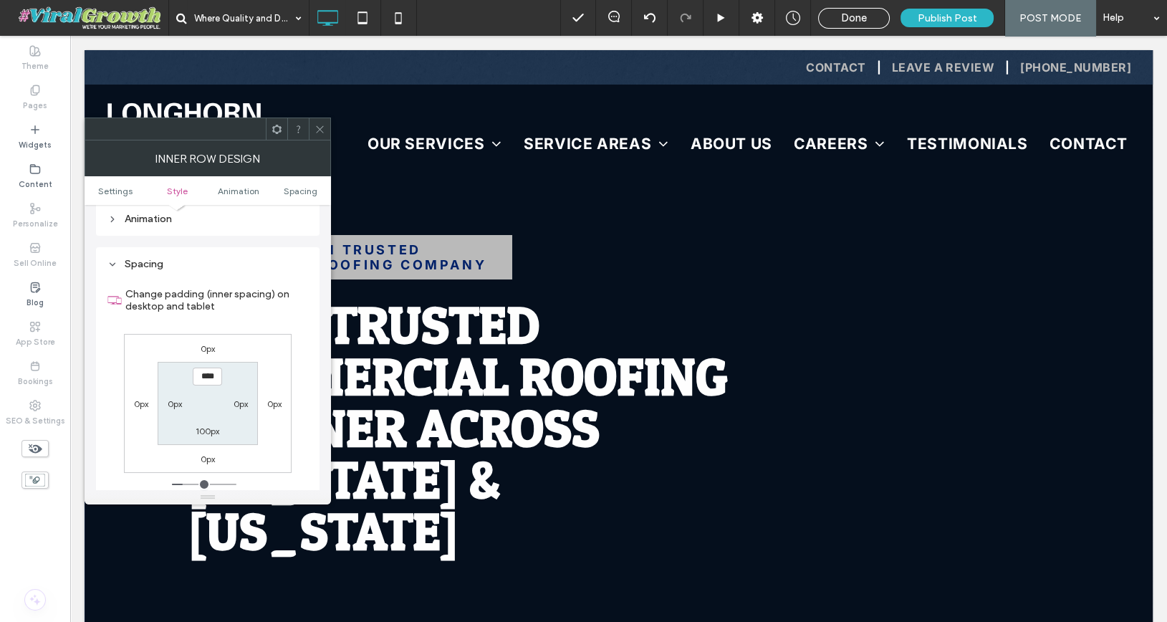
scroll to position [457, 0]
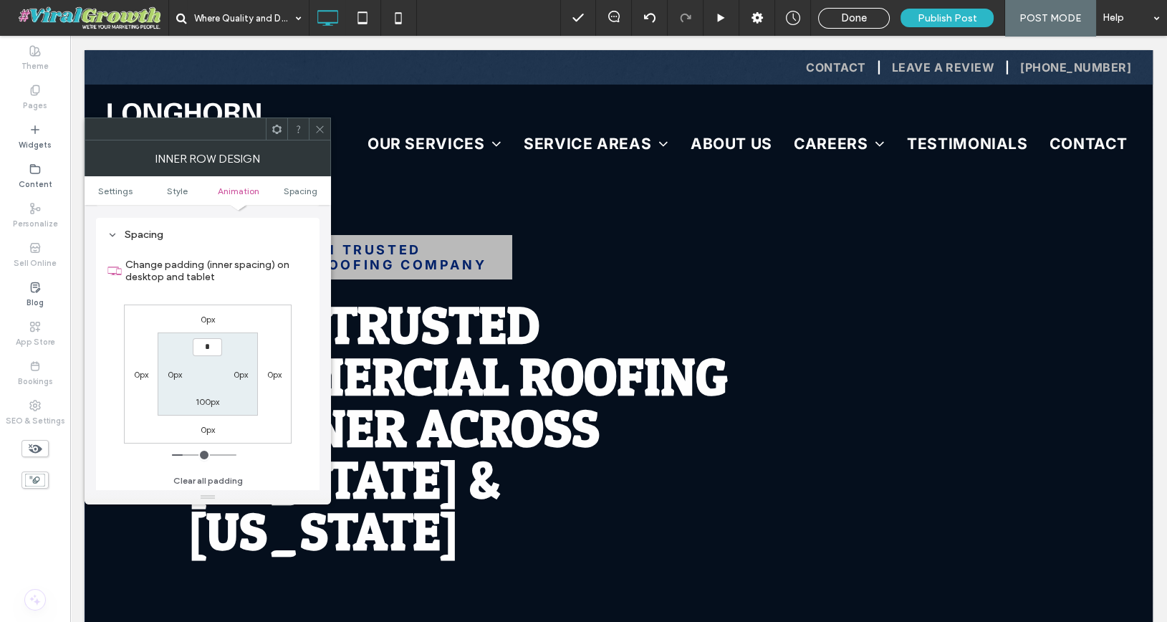
type input "**"
type input "***"
type input "**"
type input "*"
click at [315, 124] on icon at bounding box center [319, 129] width 11 height 11
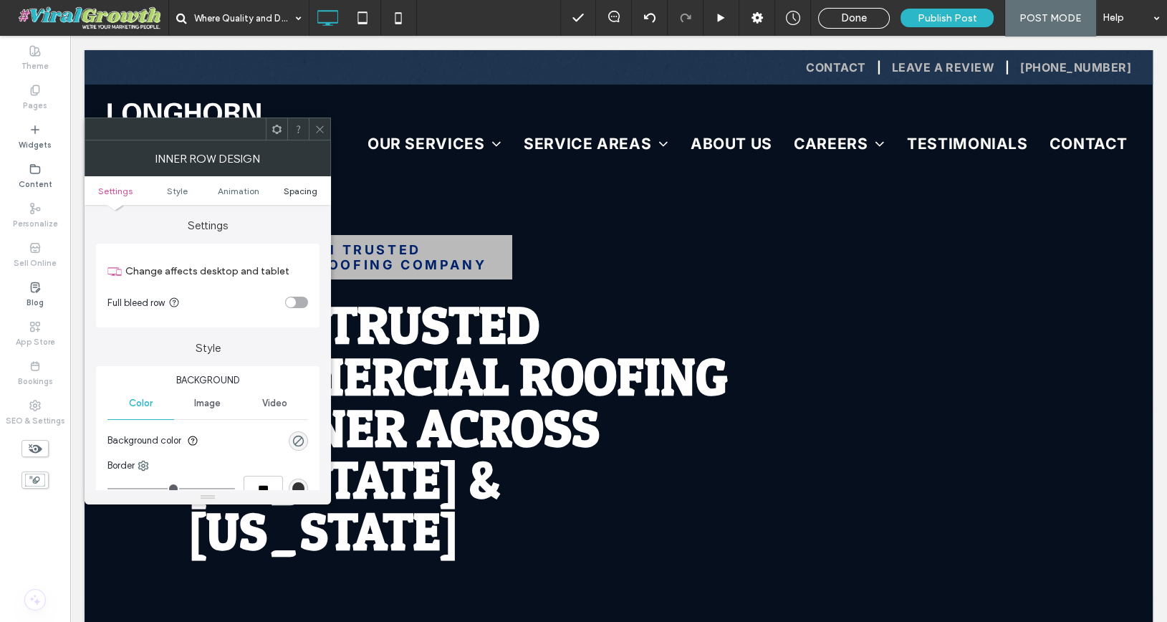
click at [287, 185] on span "Spacing" at bounding box center [300, 190] width 34 height 11
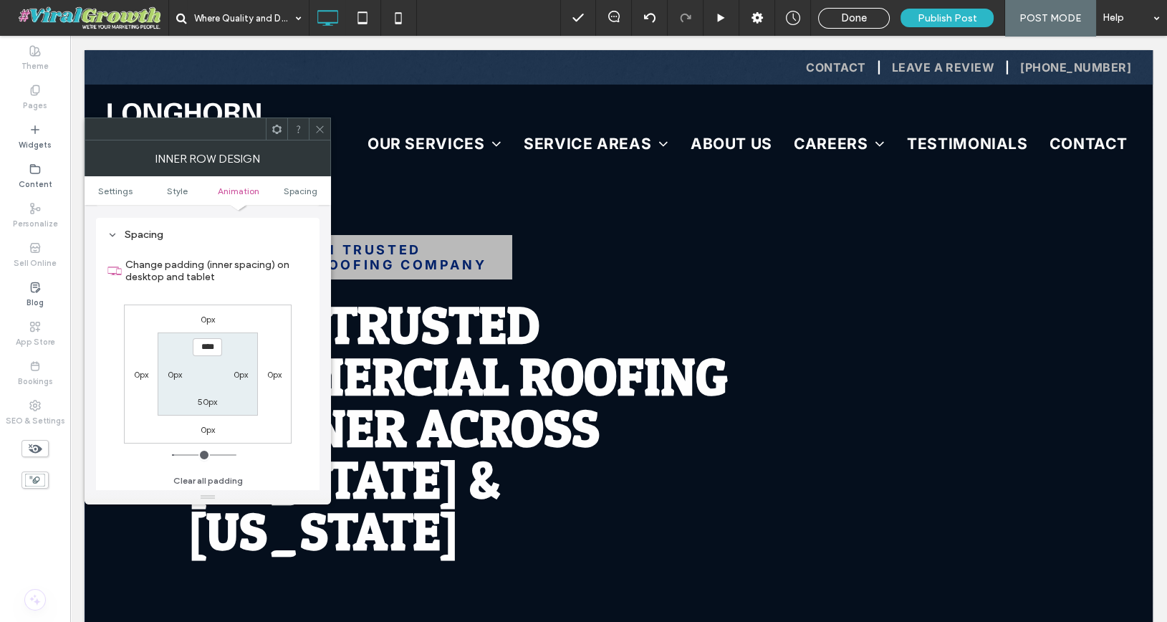
click at [210, 401] on label "50px" at bounding box center [207, 401] width 19 height 11
type input "**"
type input "*"
type input "***"
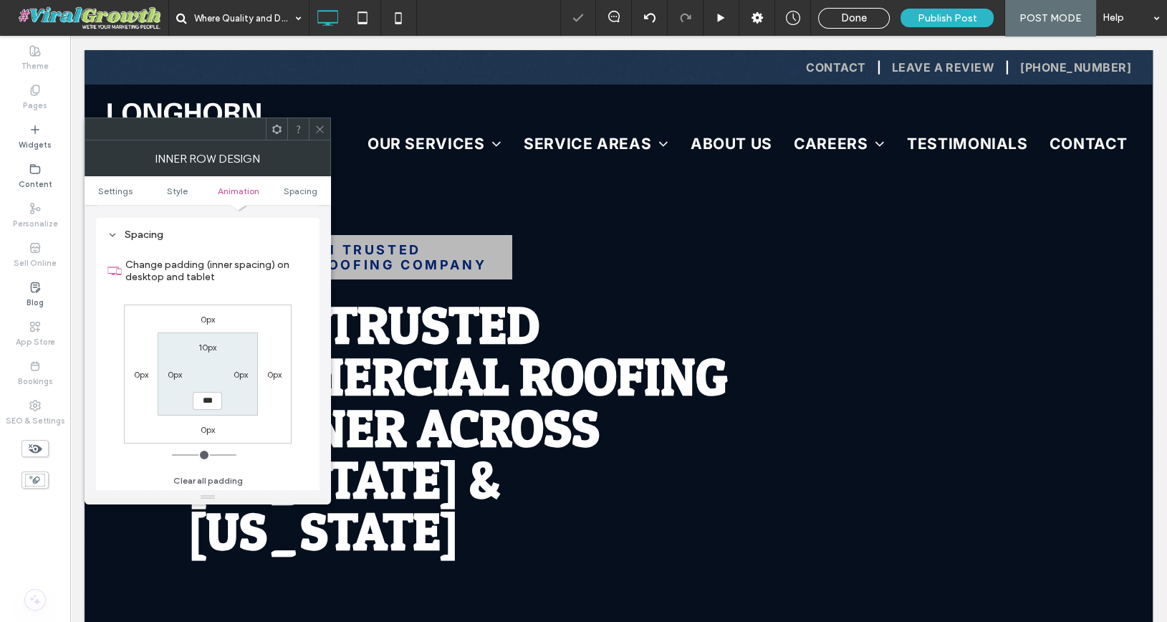
click at [319, 125] on icon at bounding box center [319, 129] width 11 height 11
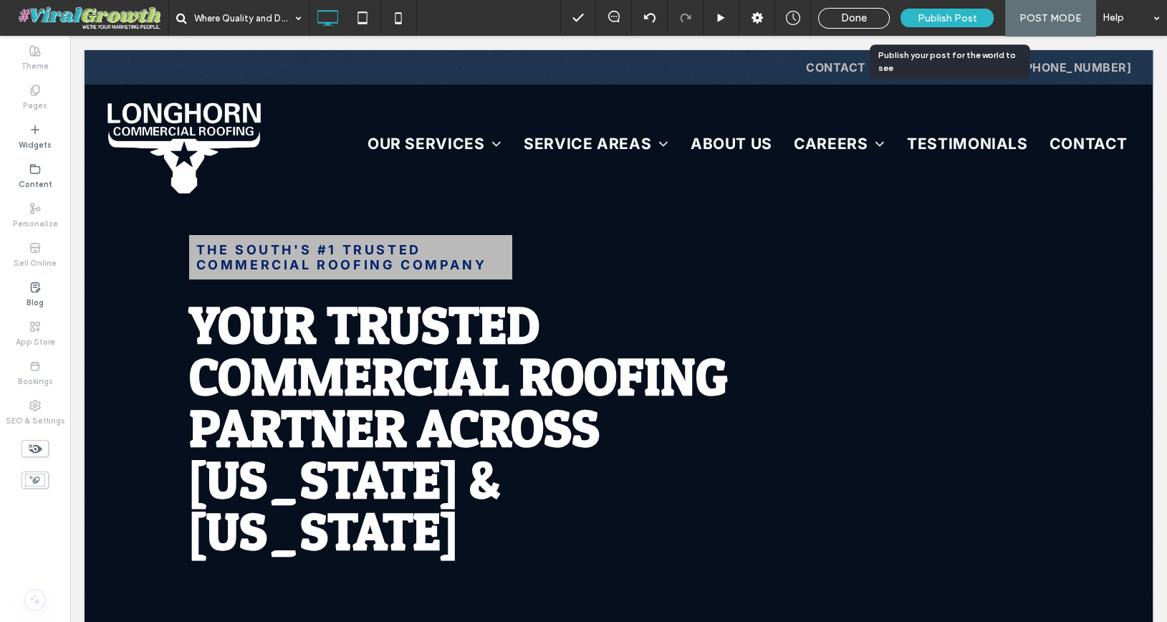
click at [945, 17] on span "Publish Post" at bounding box center [946, 18] width 59 height 12
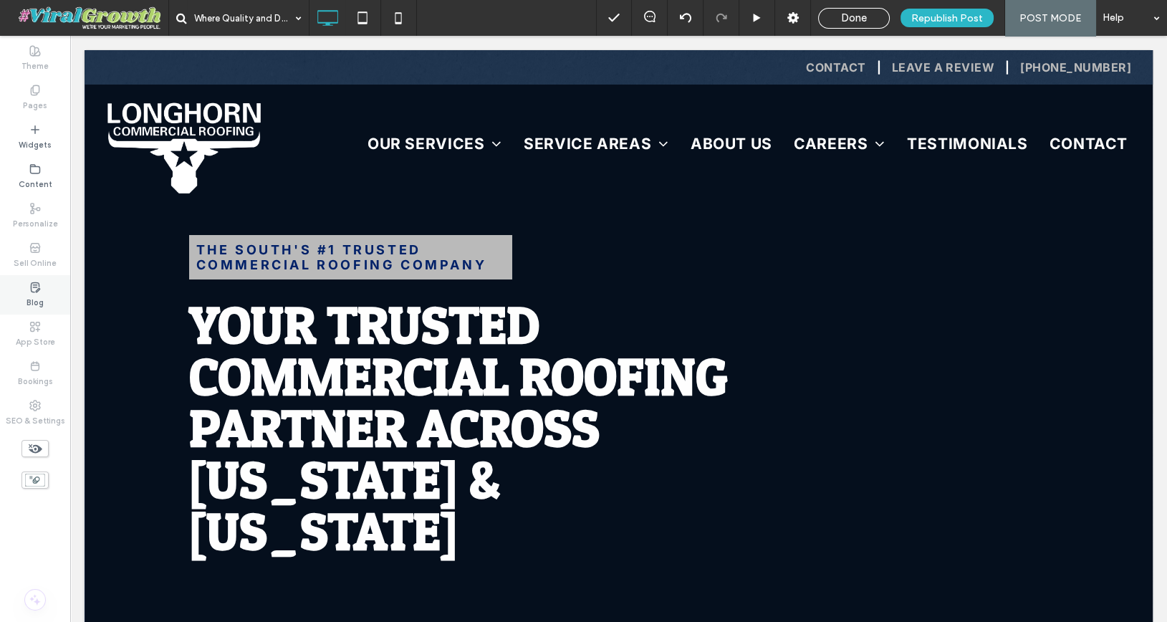
click at [34, 284] on icon at bounding box center [34, 286] width 11 height 11
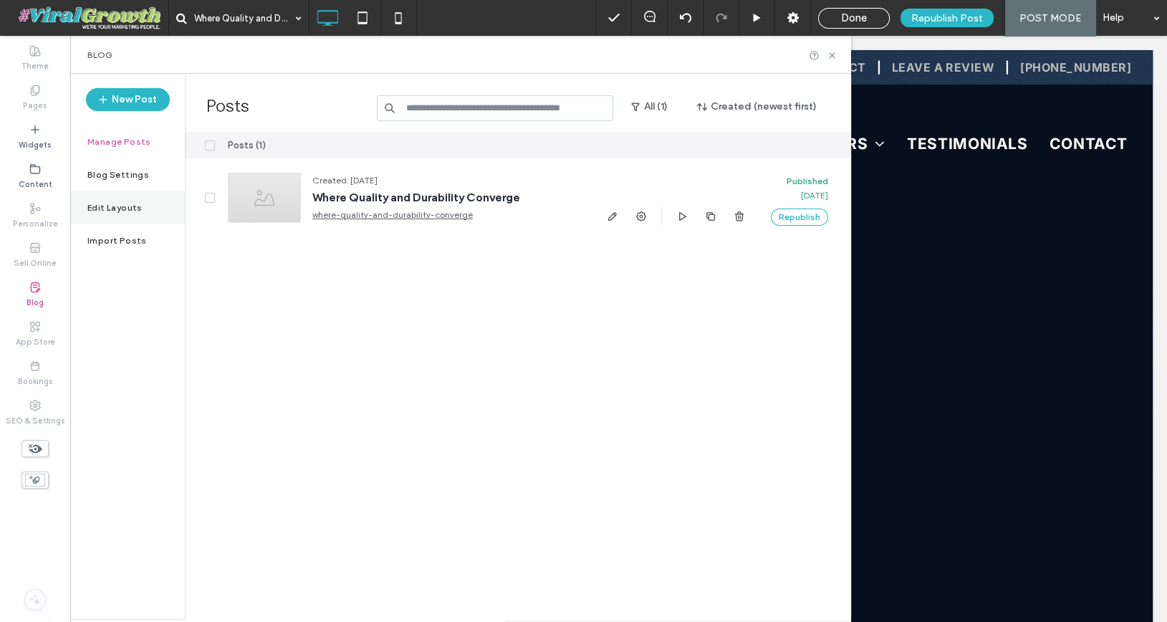
click at [130, 214] on div "Edit Layouts" at bounding box center [127, 207] width 115 height 33
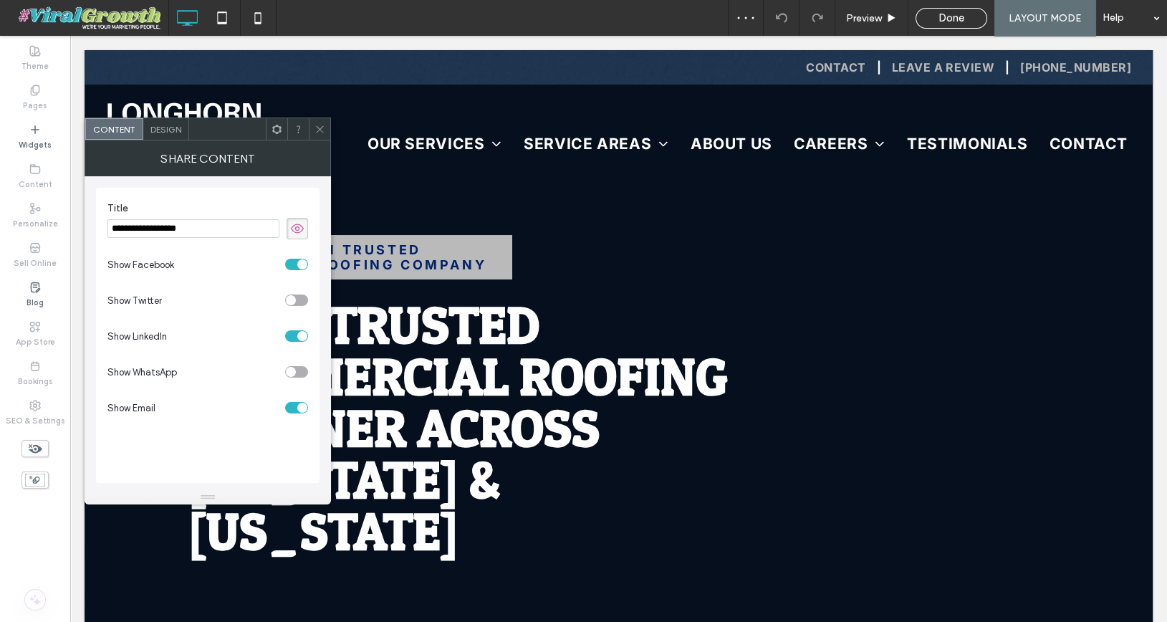
click at [164, 126] on span "Design" at bounding box center [165, 129] width 31 height 11
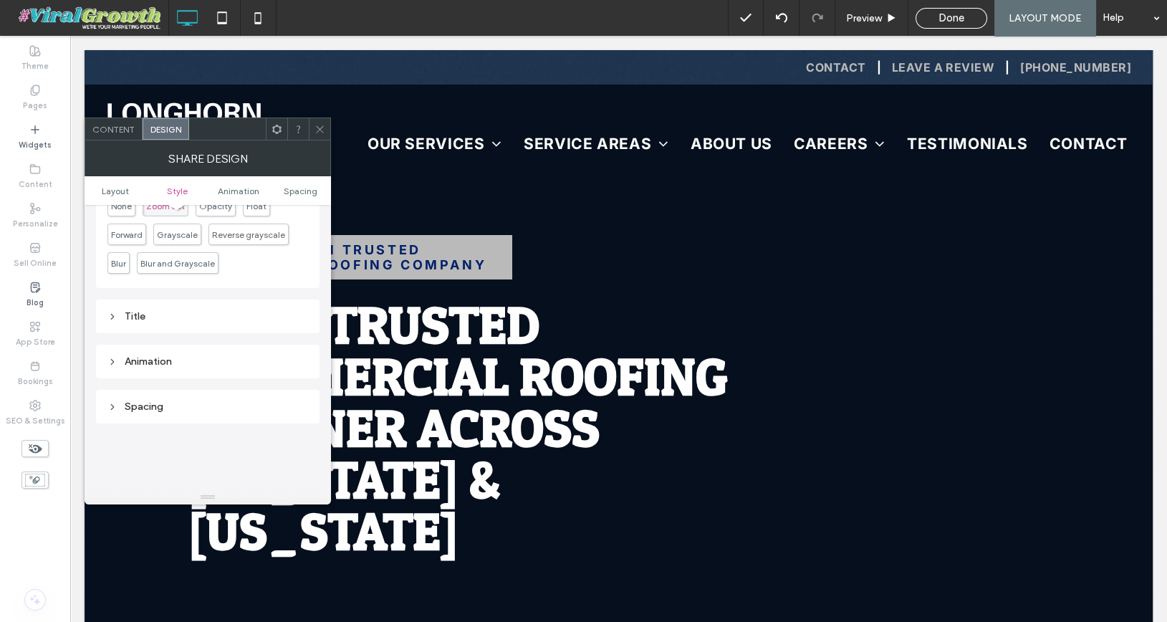
scroll to position [441, 0]
click at [177, 312] on div "Title" at bounding box center [207, 315] width 201 height 12
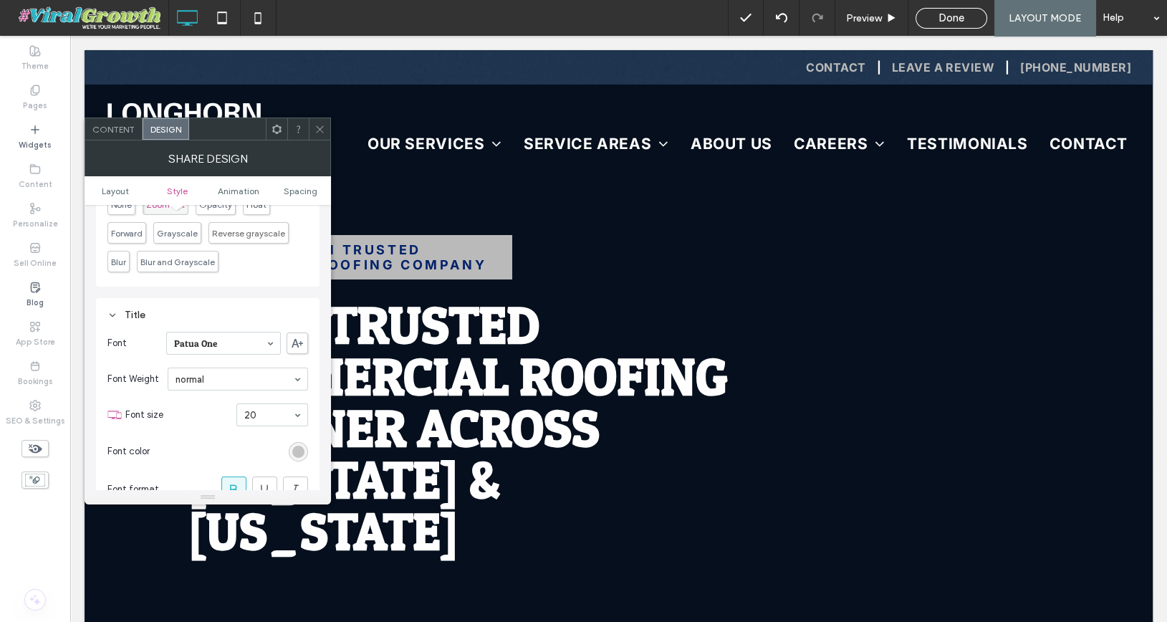
click at [294, 445] on div "rgb(186, 186, 186)" at bounding box center [298, 451] width 12 height 12
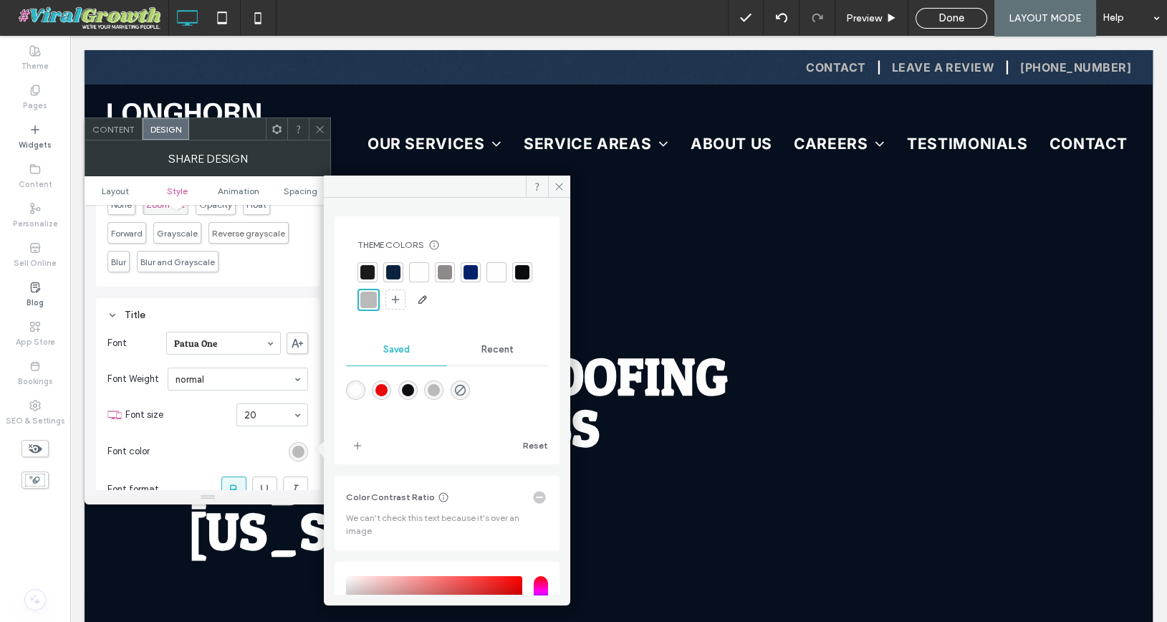
click at [354, 387] on div "rgba(254,254,254,1)" at bounding box center [355, 390] width 12 height 12
type input "*******"
click at [560, 188] on icon at bounding box center [559, 186] width 11 height 11
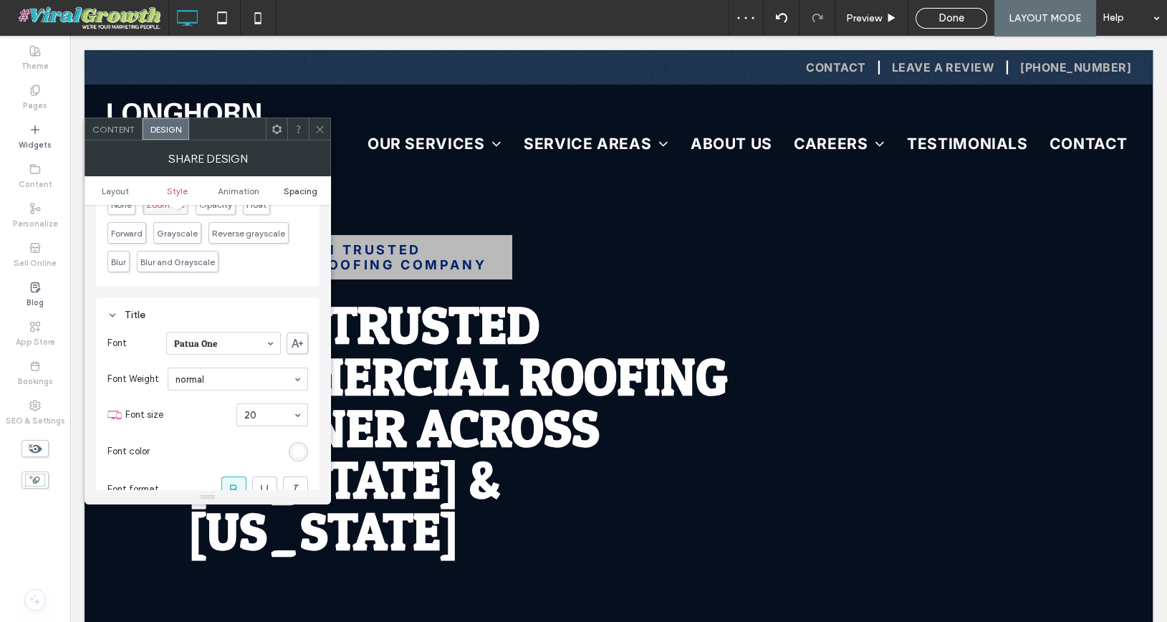
click at [303, 192] on span "Spacing" at bounding box center [300, 190] width 34 height 11
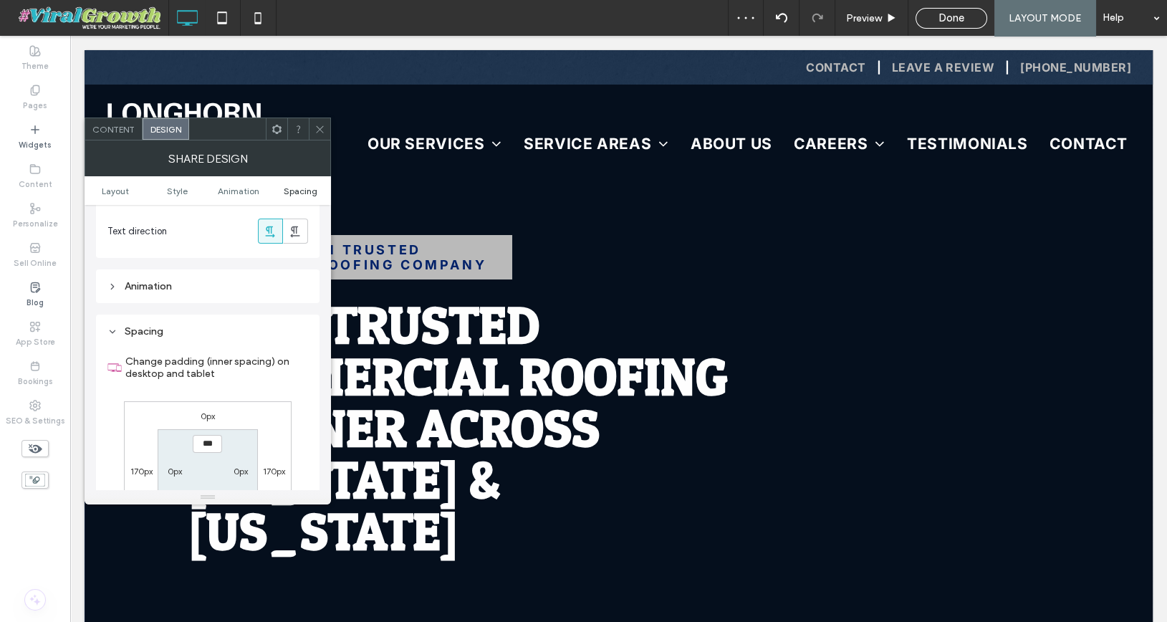
scroll to position [872, 0]
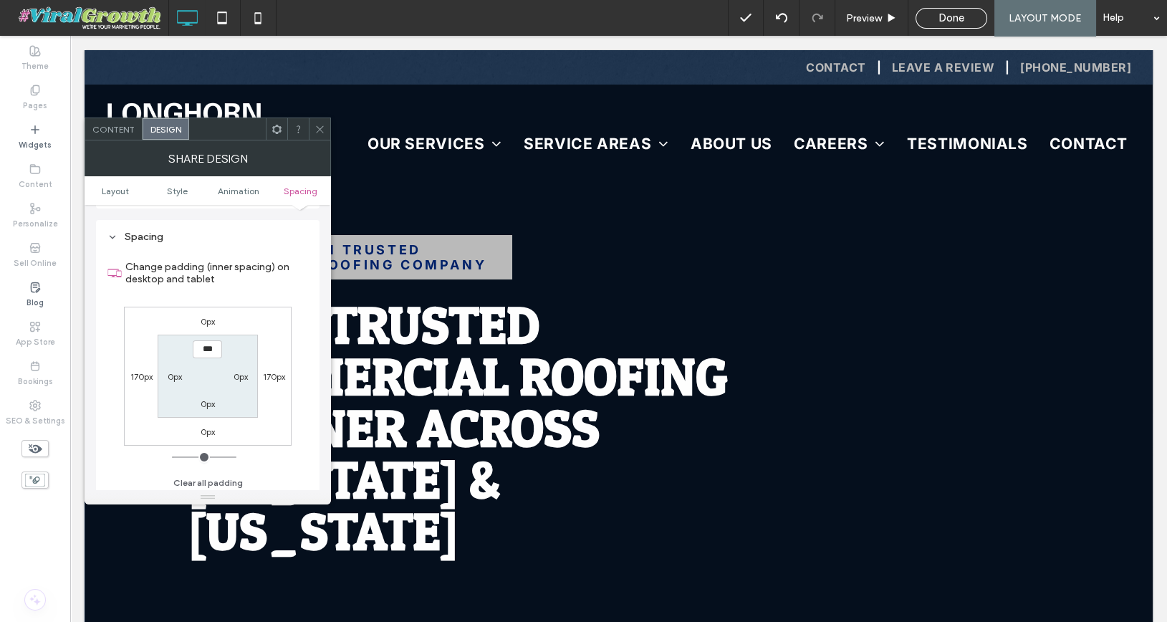
click at [320, 137] on span at bounding box center [319, 128] width 11 height 21
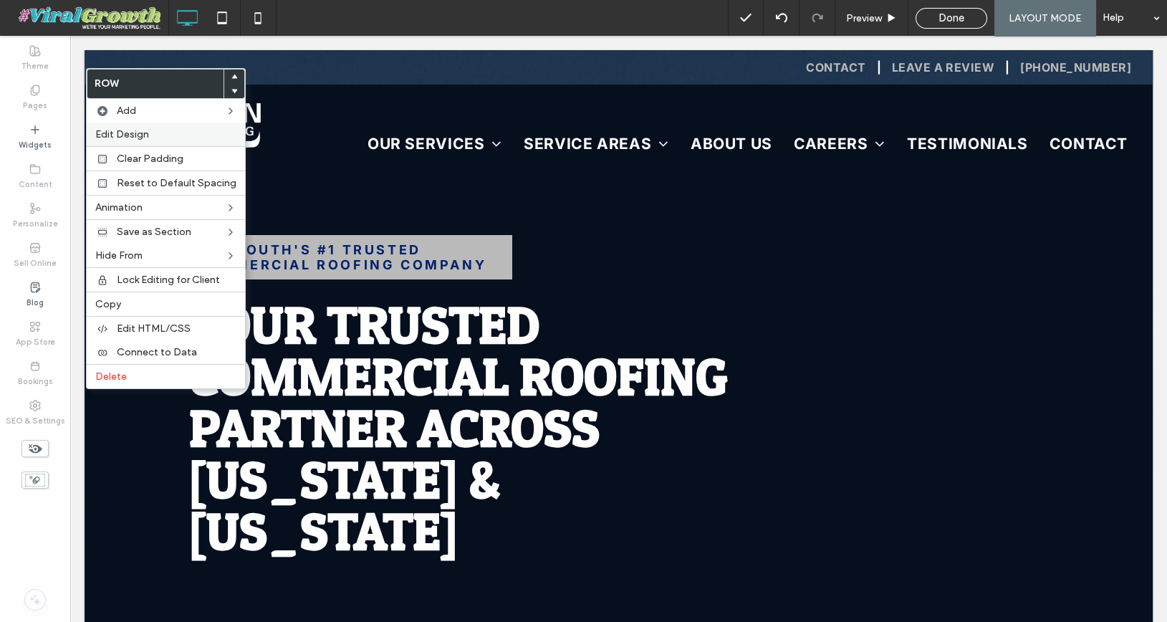
click at [146, 135] on span "Edit Design" at bounding box center [122, 134] width 54 height 12
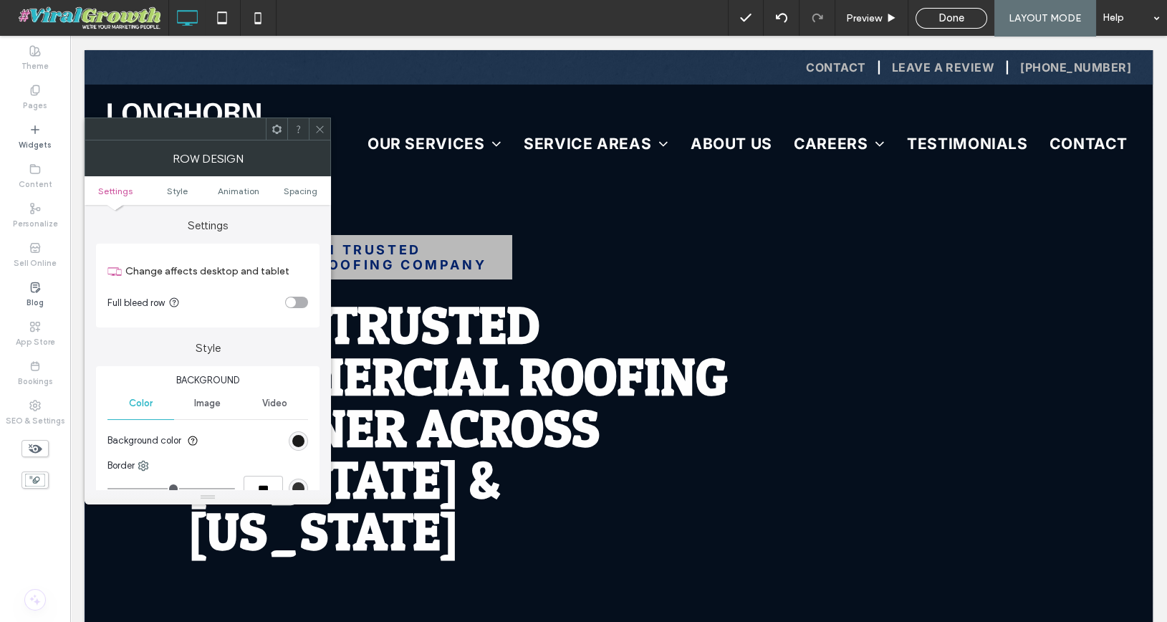
click at [212, 407] on span "Image" at bounding box center [207, 402] width 26 height 11
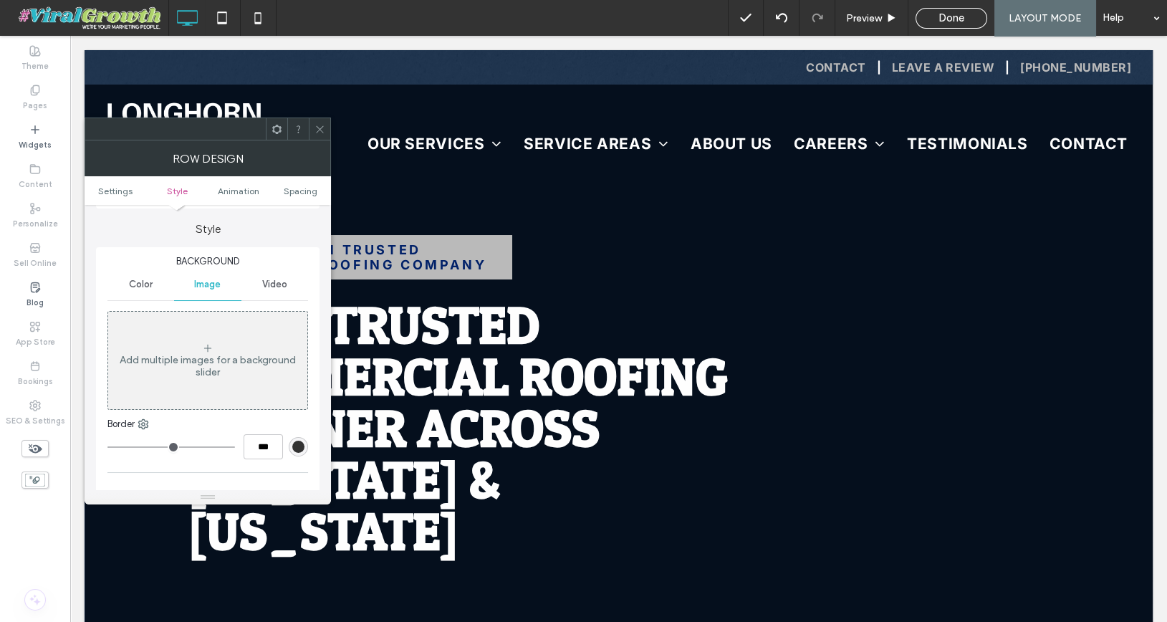
scroll to position [126, 0]
click at [249, 338] on div "Add multiple images for a background slider" at bounding box center [207, 353] width 199 height 95
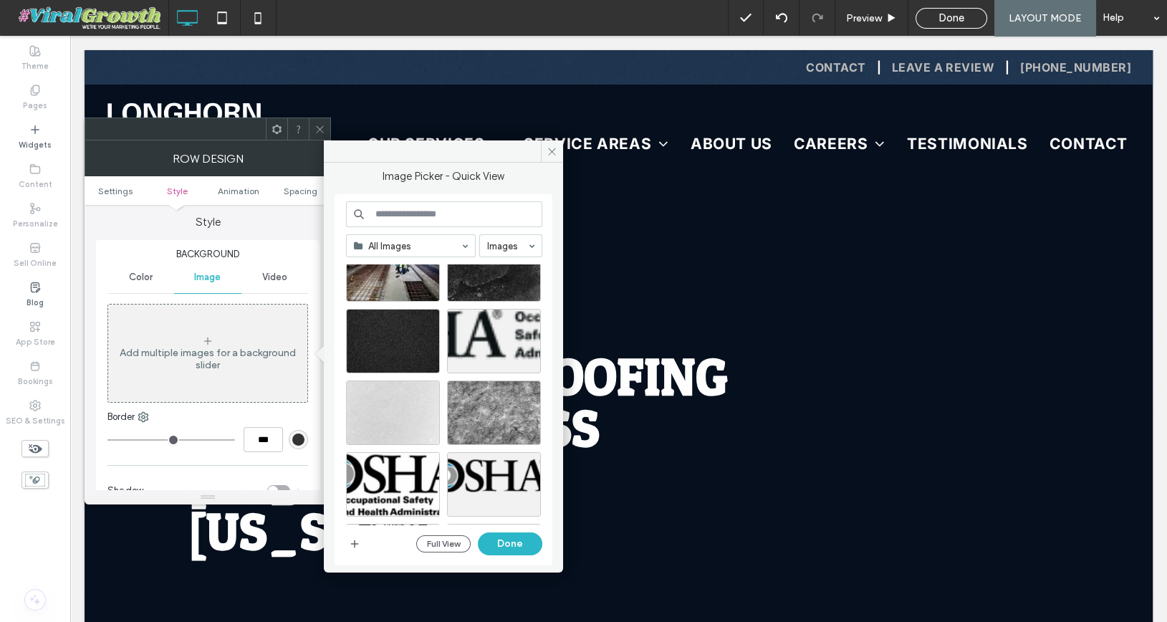
scroll to position [412, 0]
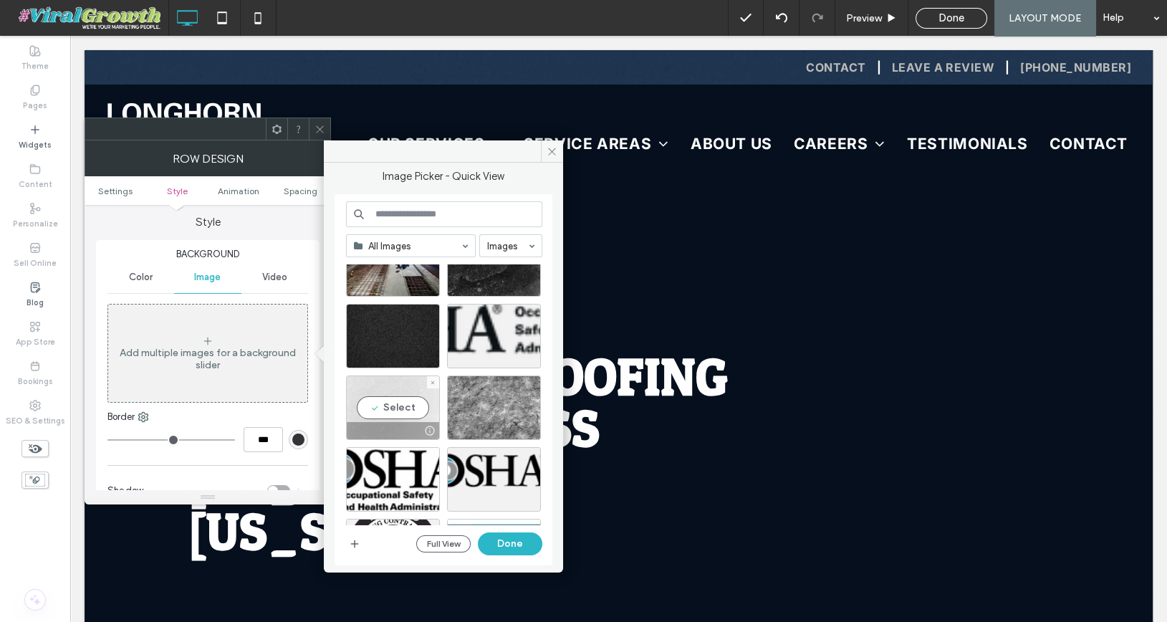
click at [397, 400] on div "Select" at bounding box center [393, 407] width 94 height 64
click at [505, 546] on button "Done" at bounding box center [510, 543] width 64 height 23
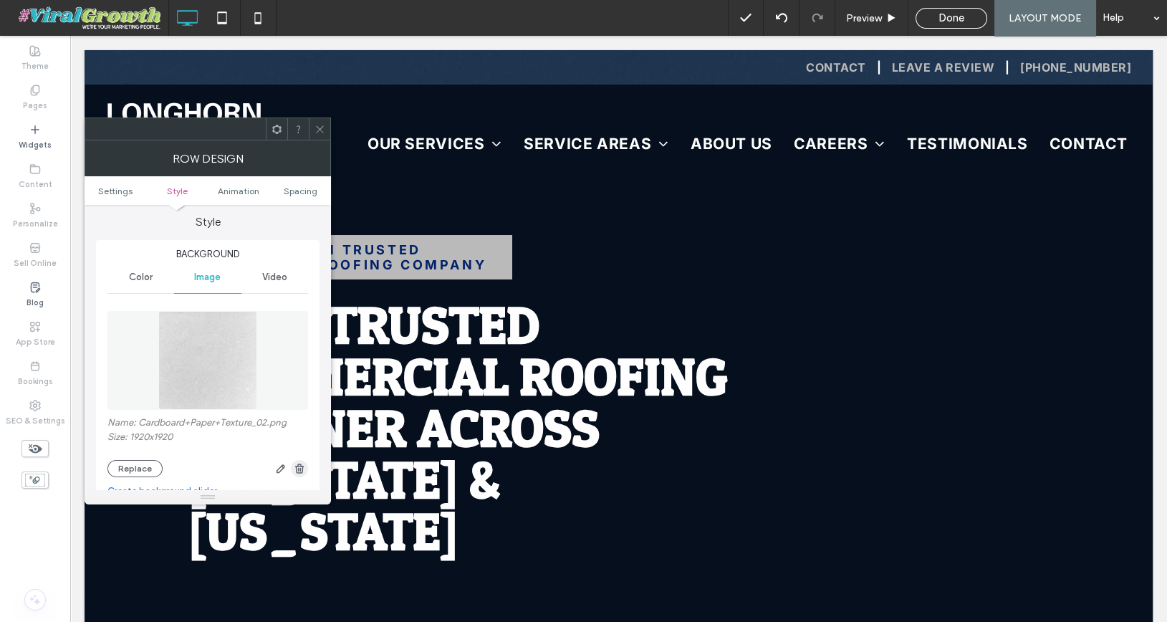
click at [301, 463] on icon "button" at bounding box center [299, 468] width 11 height 11
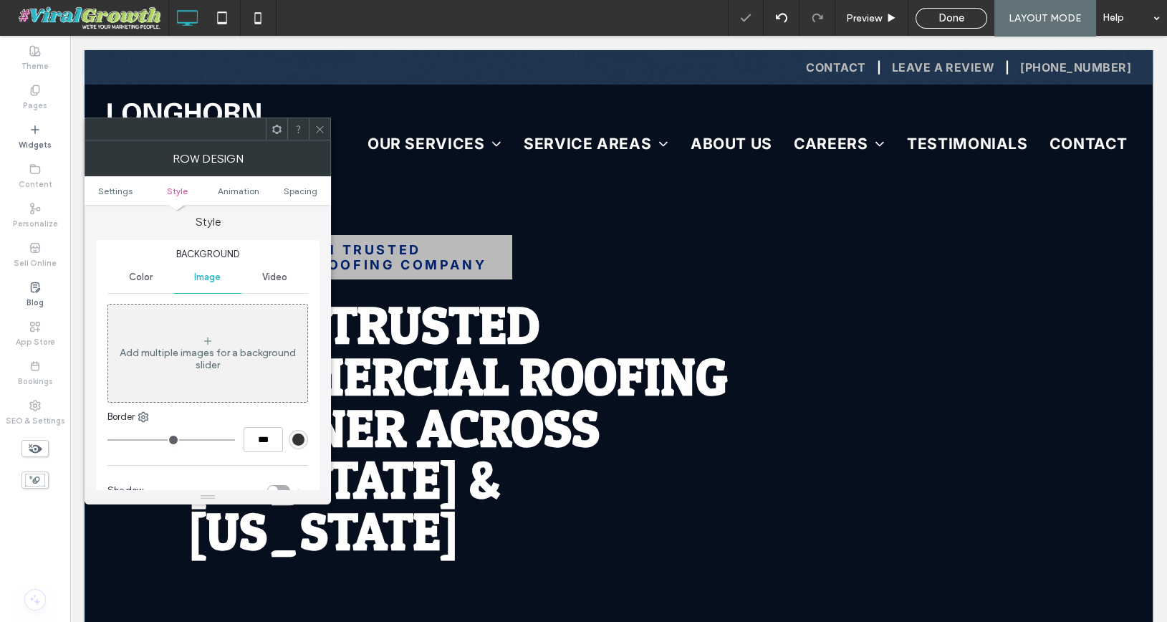
click at [223, 359] on div "Add multiple images for a background slider" at bounding box center [207, 359] width 199 height 24
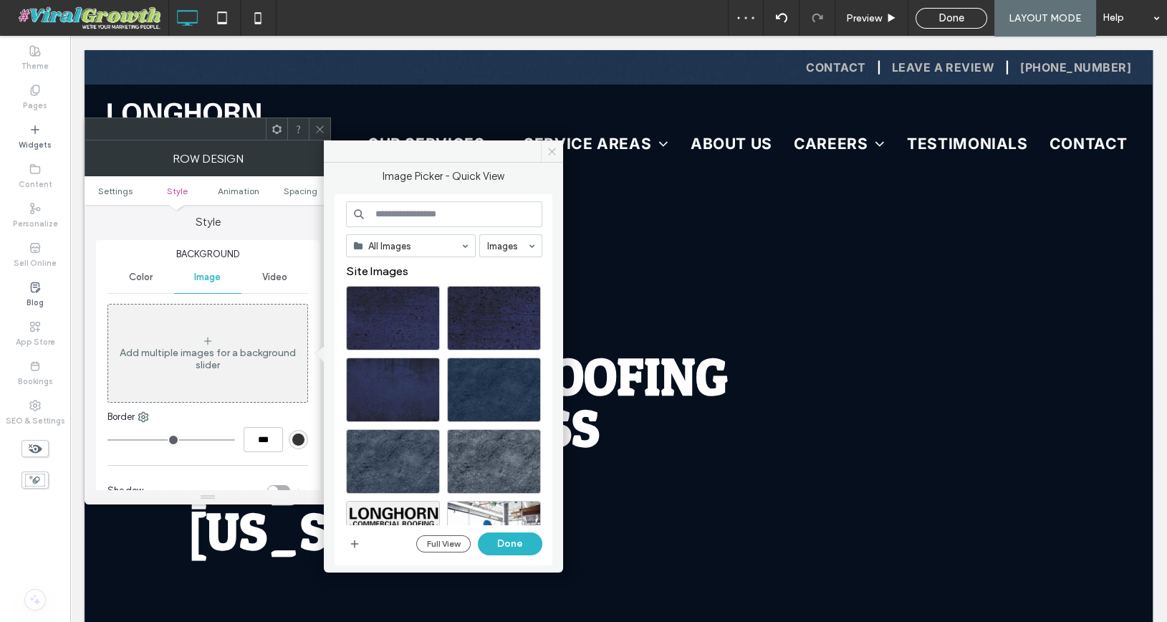
click at [556, 150] on icon at bounding box center [551, 151] width 11 height 11
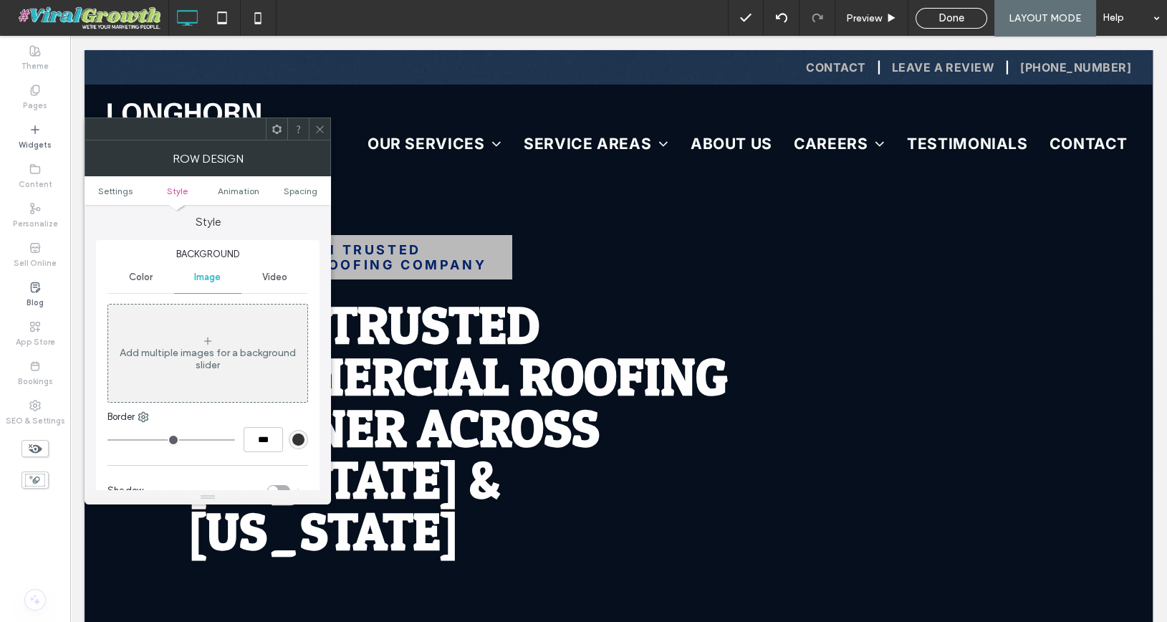
click at [145, 281] on span "Color" at bounding box center [141, 276] width 24 height 11
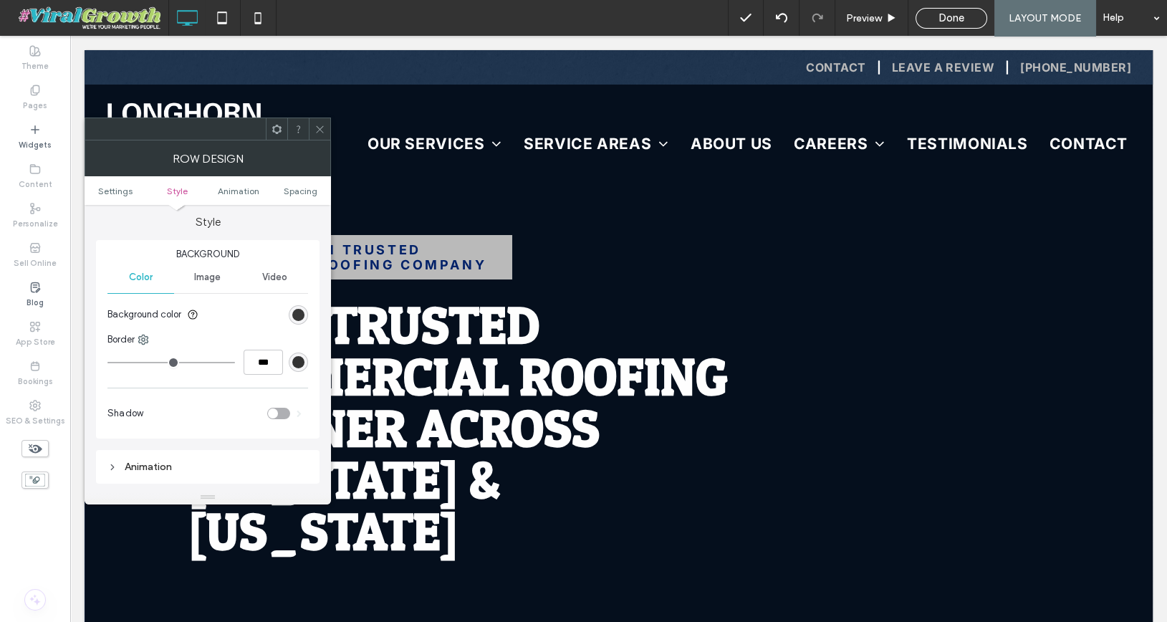
click at [292, 314] on div "rgb(26, 26, 26)" at bounding box center [298, 315] width 12 height 12
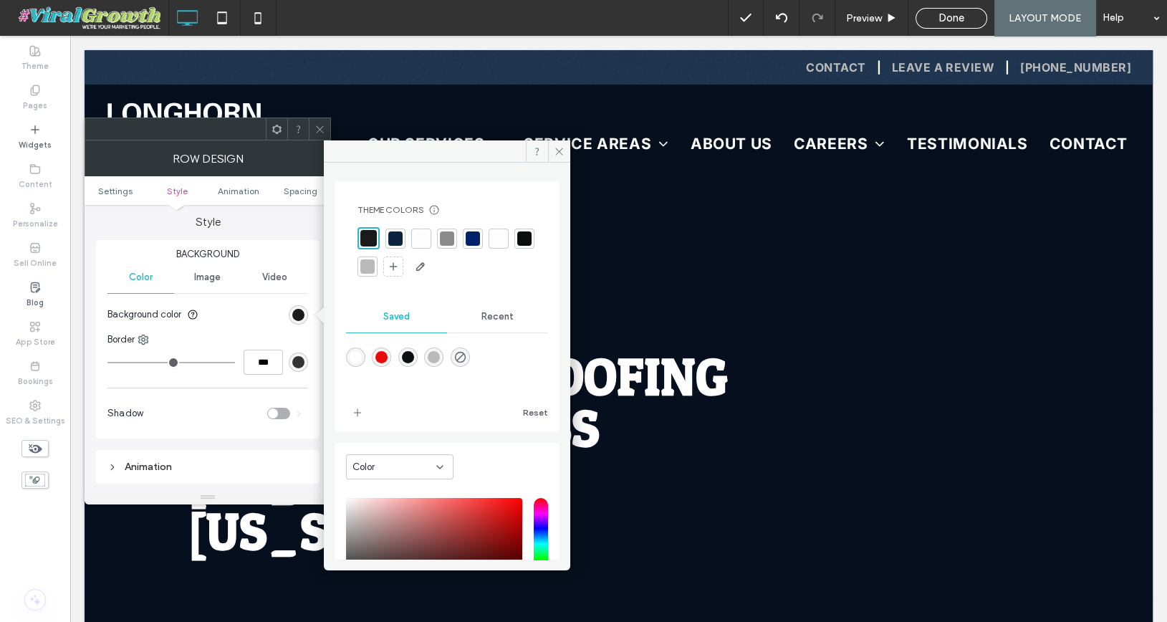
click at [375, 263] on div at bounding box center [367, 266] width 14 height 14
click at [558, 149] on icon at bounding box center [559, 151] width 11 height 11
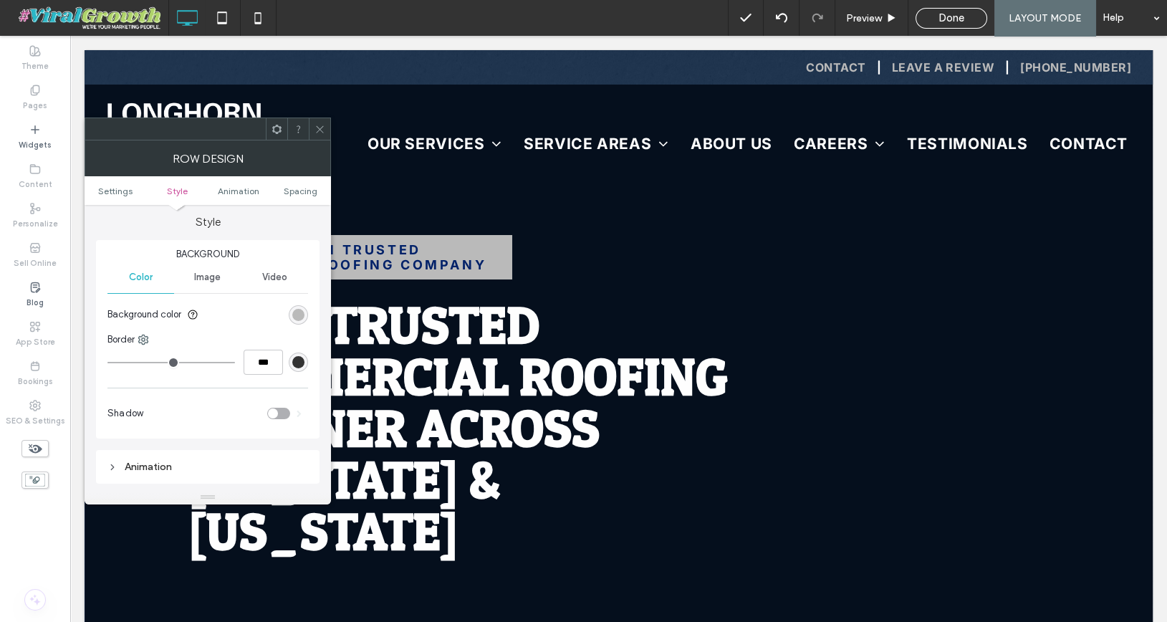
click at [207, 277] on span "Image" at bounding box center [207, 276] width 26 height 11
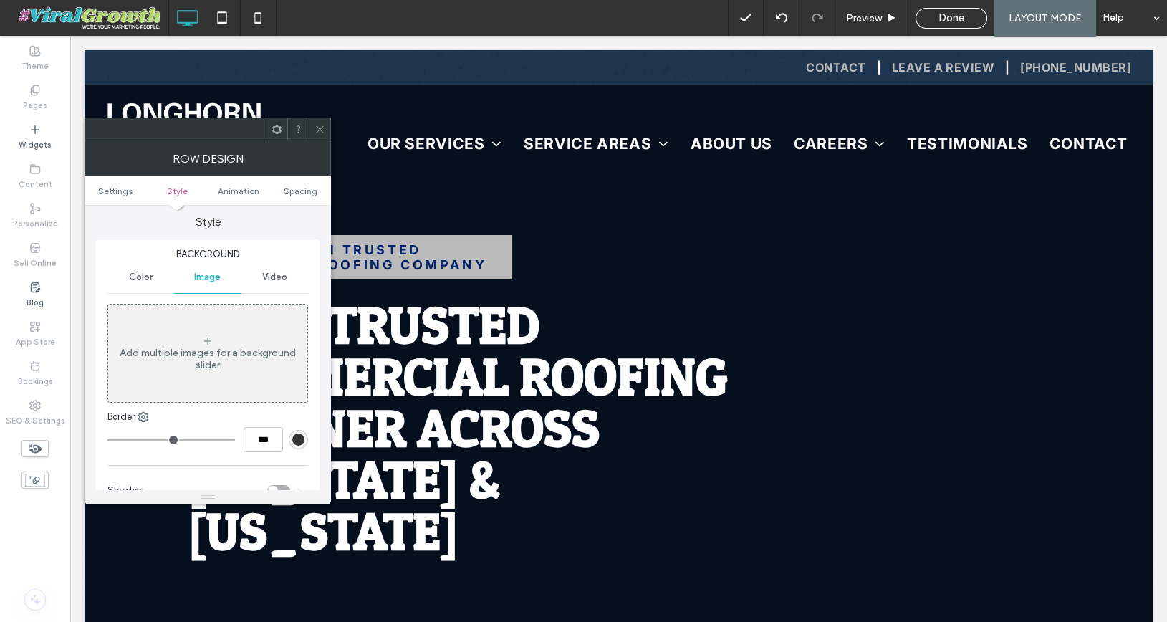
click at [192, 367] on div "Add multiple images for a background slider" at bounding box center [207, 359] width 199 height 24
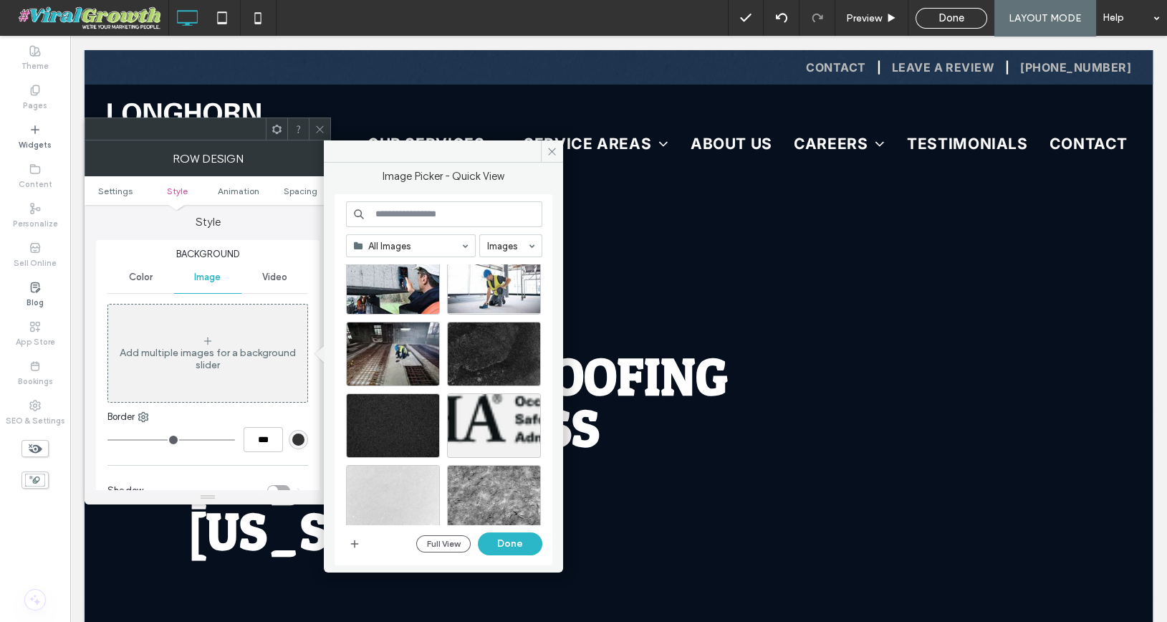
scroll to position [328, 0]
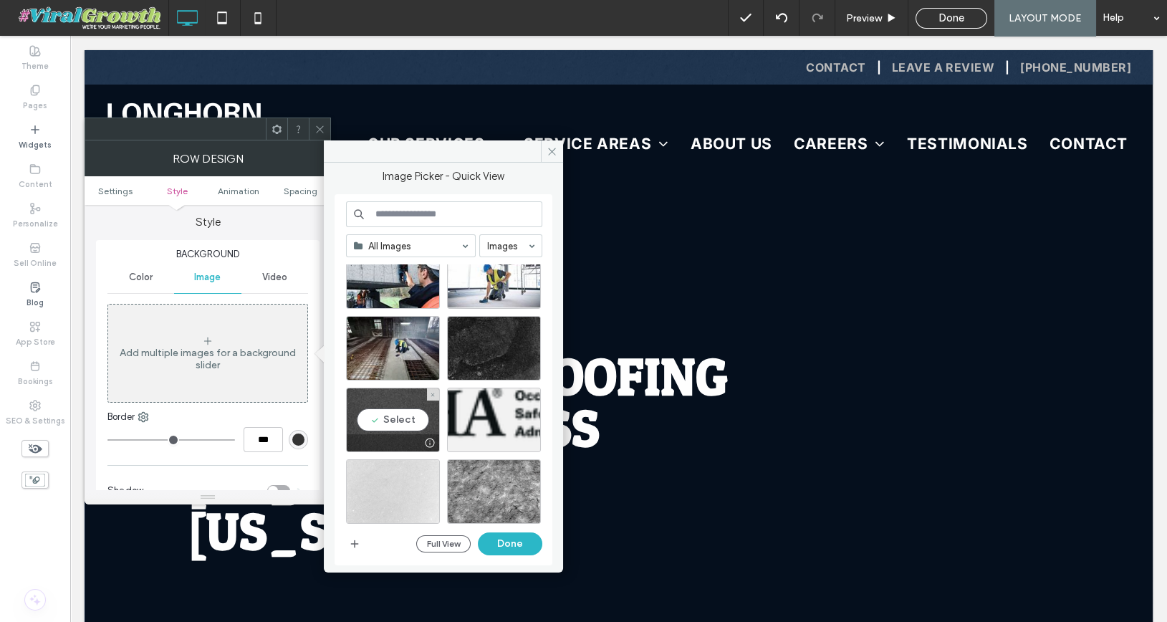
click at [397, 415] on div "Select" at bounding box center [393, 419] width 94 height 64
click at [519, 541] on button "Done" at bounding box center [510, 543] width 64 height 23
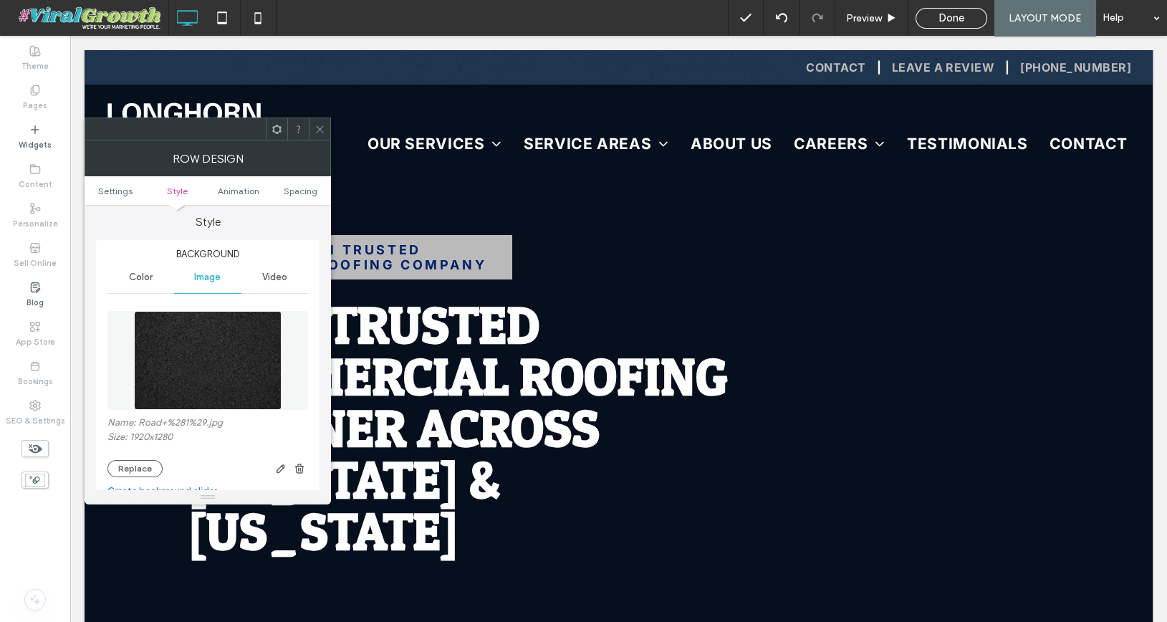
click at [322, 129] on icon at bounding box center [319, 129] width 11 height 11
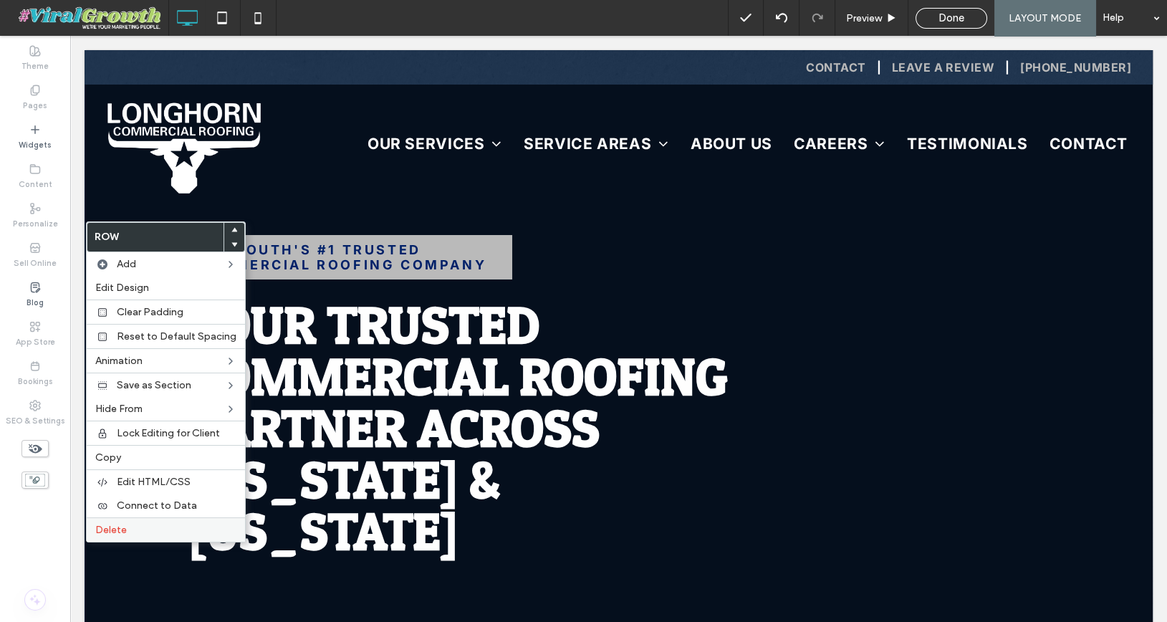
click at [159, 523] on label "Delete" at bounding box center [165, 529] width 141 height 12
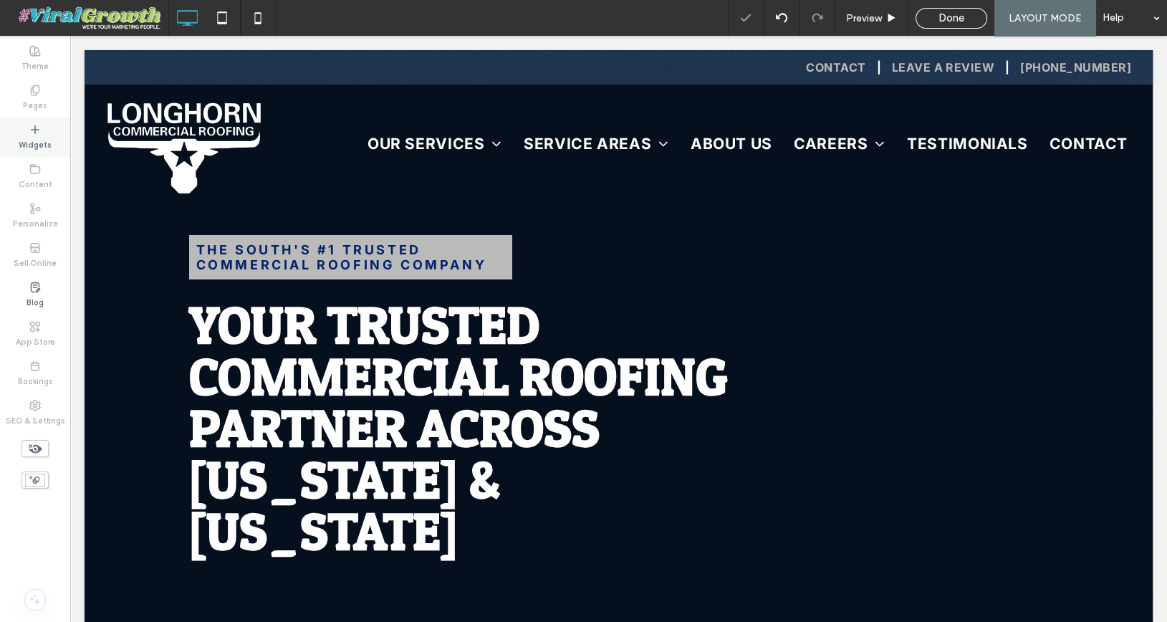
click at [30, 137] on label "Widgets" at bounding box center [35, 143] width 33 height 16
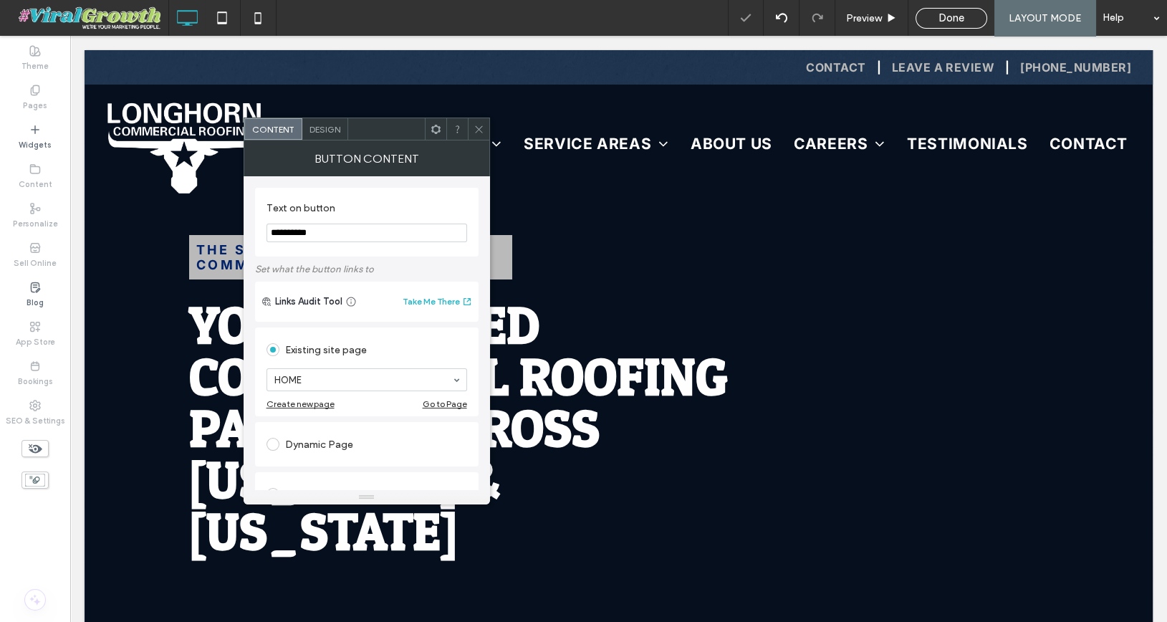
click at [327, 238] on input "**********" at bounding box center [366, 232] width 201 height 19
type input "**********"
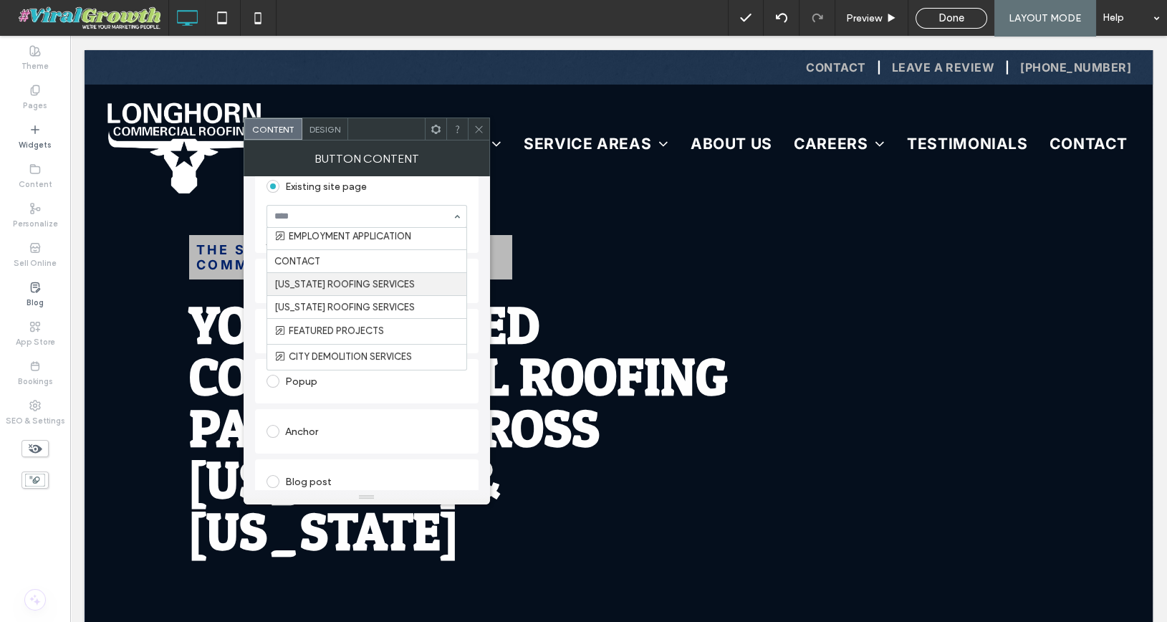
scroll to position [223, 0]
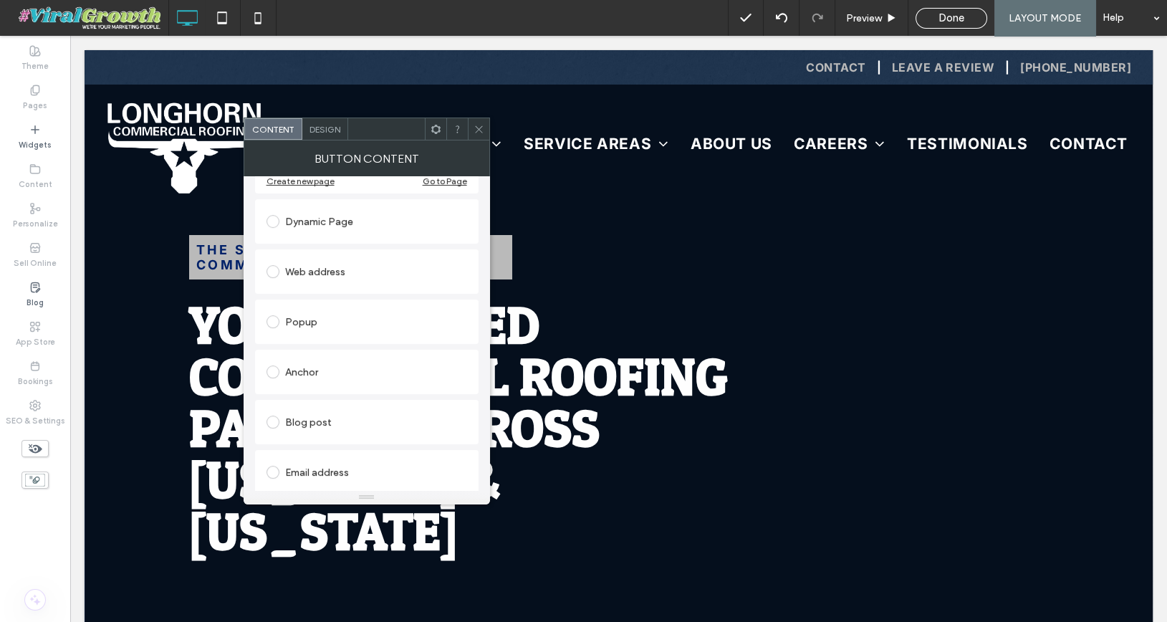
click at [453, 158] on div "Button Content" at bounding box center [366, 158] width 246 height 36
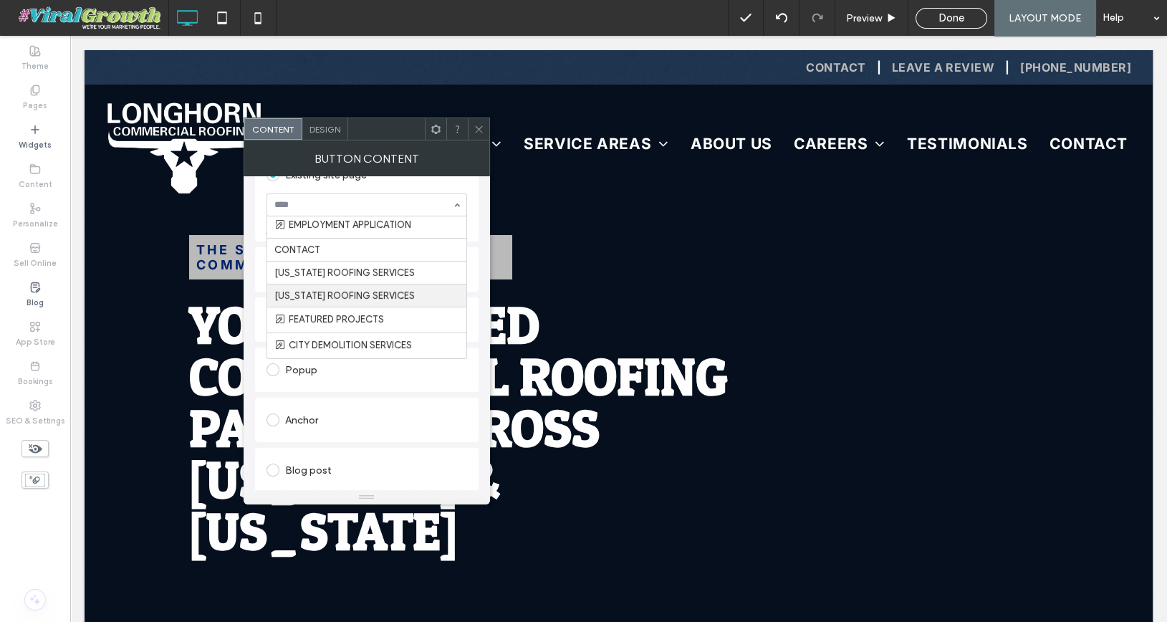
scroll to position [176, 0]
click at [479, 125] on icon at bounding box center [478, 129] width 11 height 11
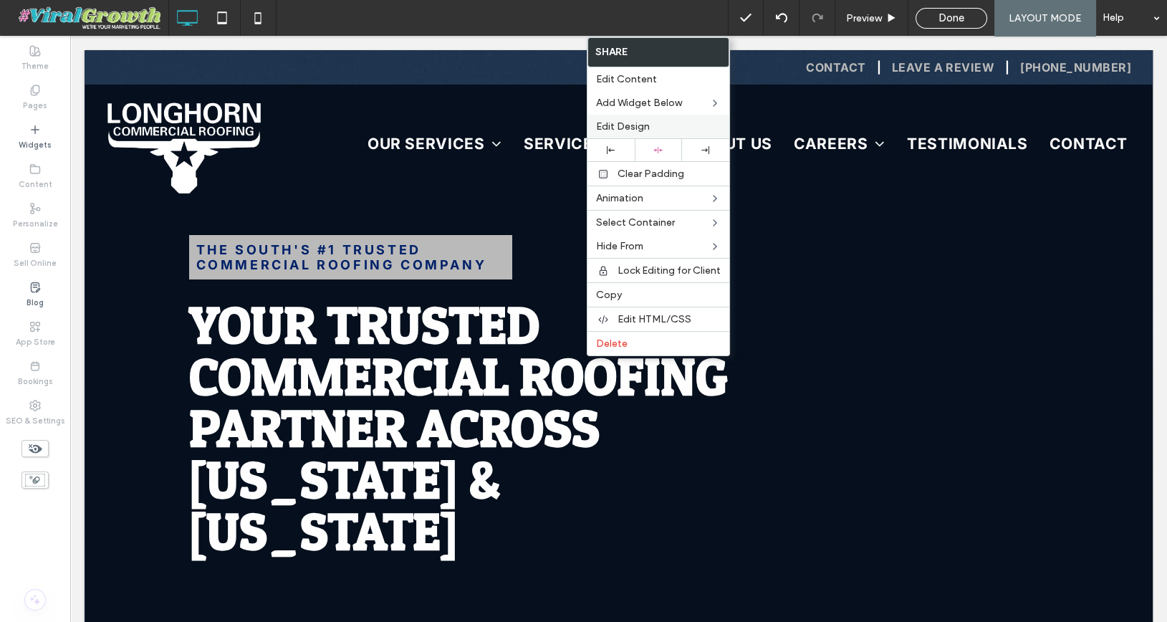
click at [639, 122] on span "Edit Design" at bounding box center [623, 126] width 54 height 12
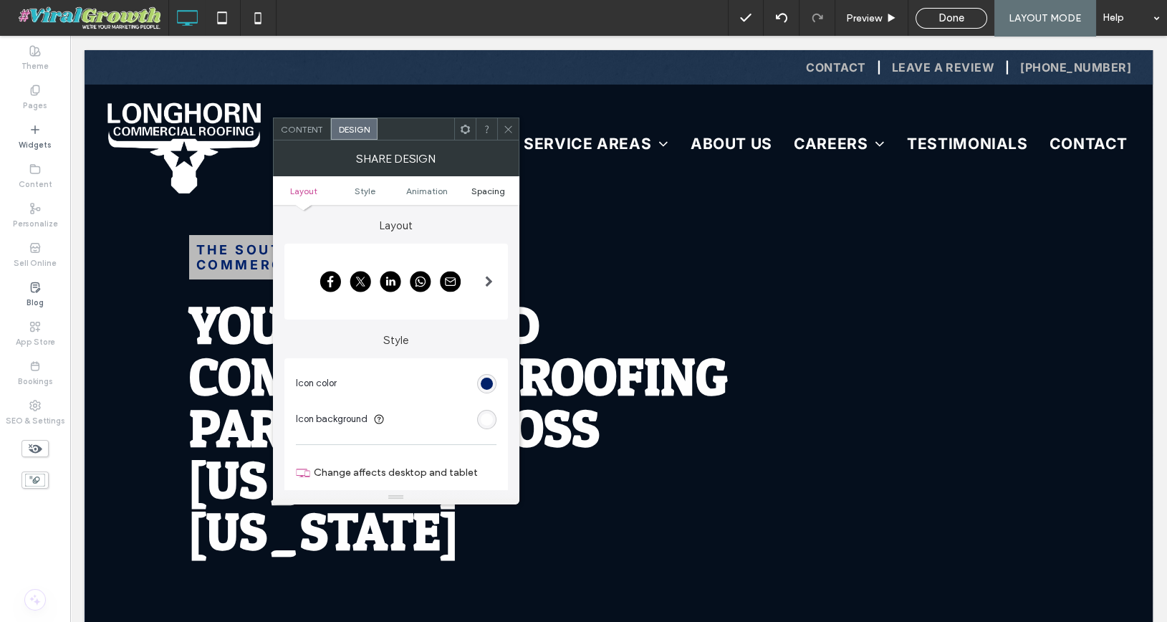
click at [491, 185] on span "Spacing" at bounding box center [488, 190] width 34 height 11
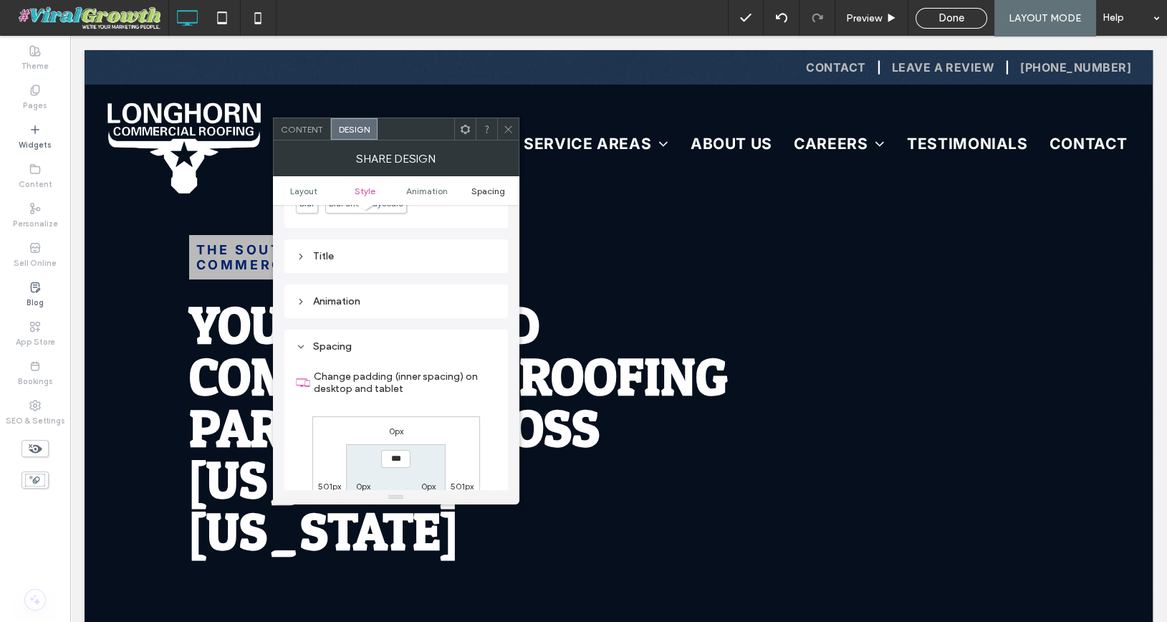
scroll to position [611, 0]
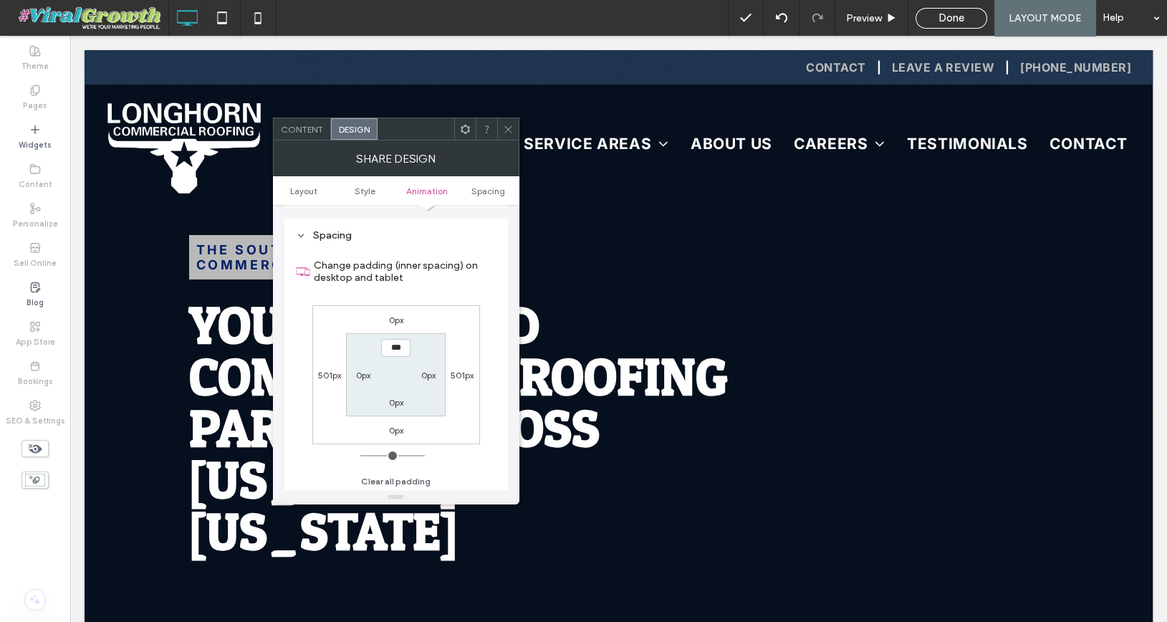
click at [395, 400] on label "0px" at bounding box center [396, 402] width 14 height 11
type input "**"
type input "*"
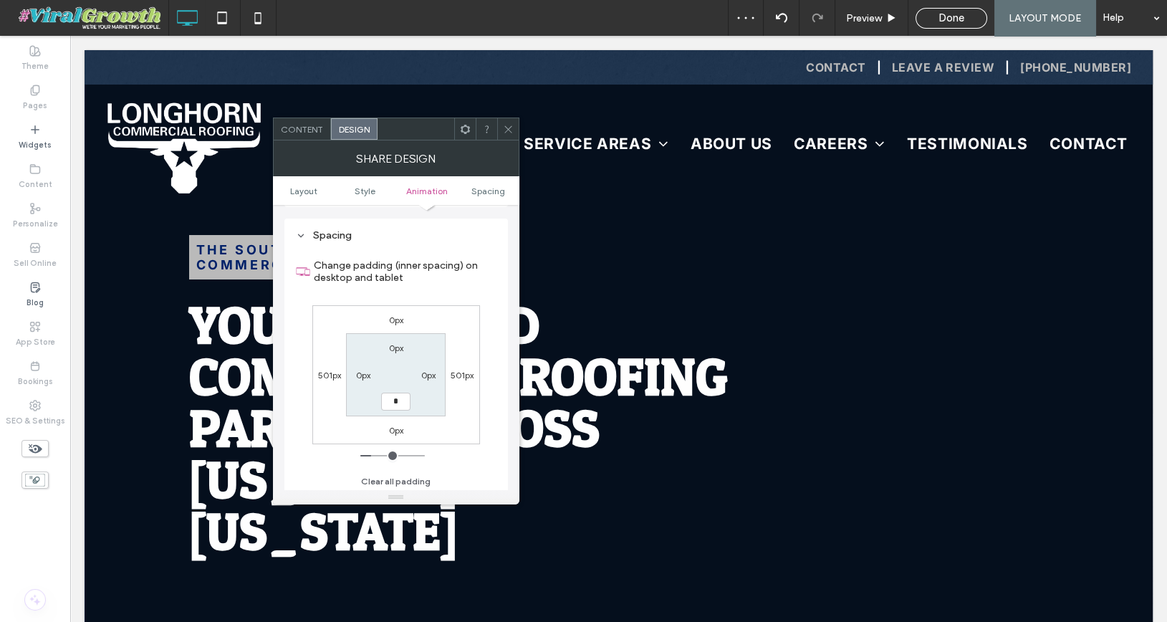
type input "*"
click at [400, 430] on label "0px" at bounding box center [396, 430] width 14 height 11
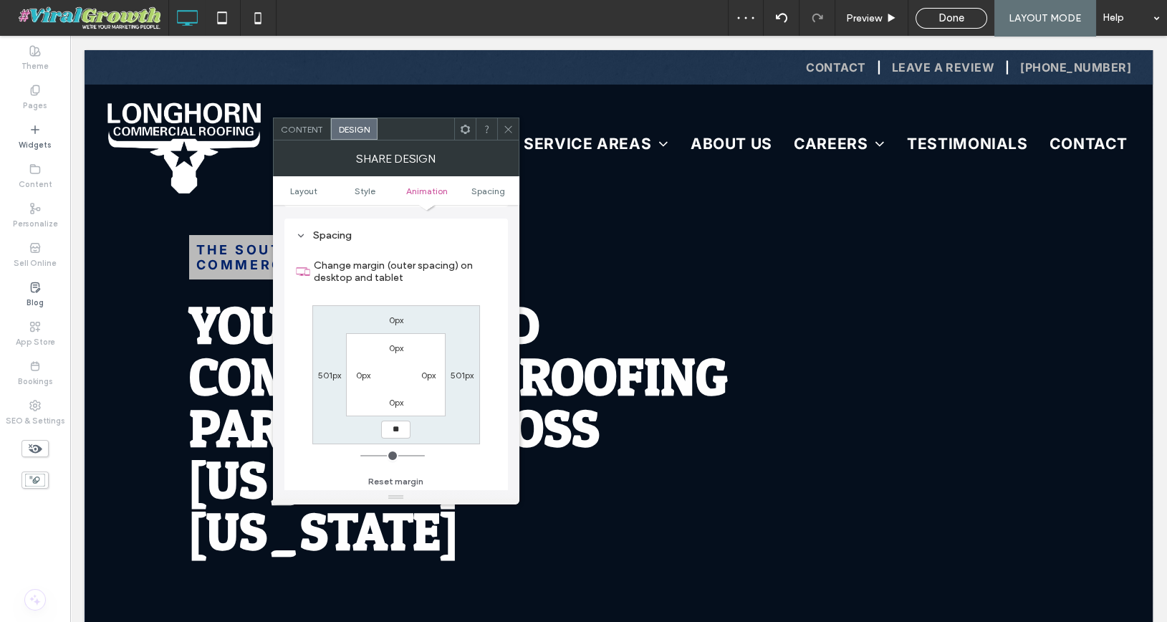
type input "**"
type input "****"
click at [509, 119] on span at bounding box center [508, 128] width 11 height 21
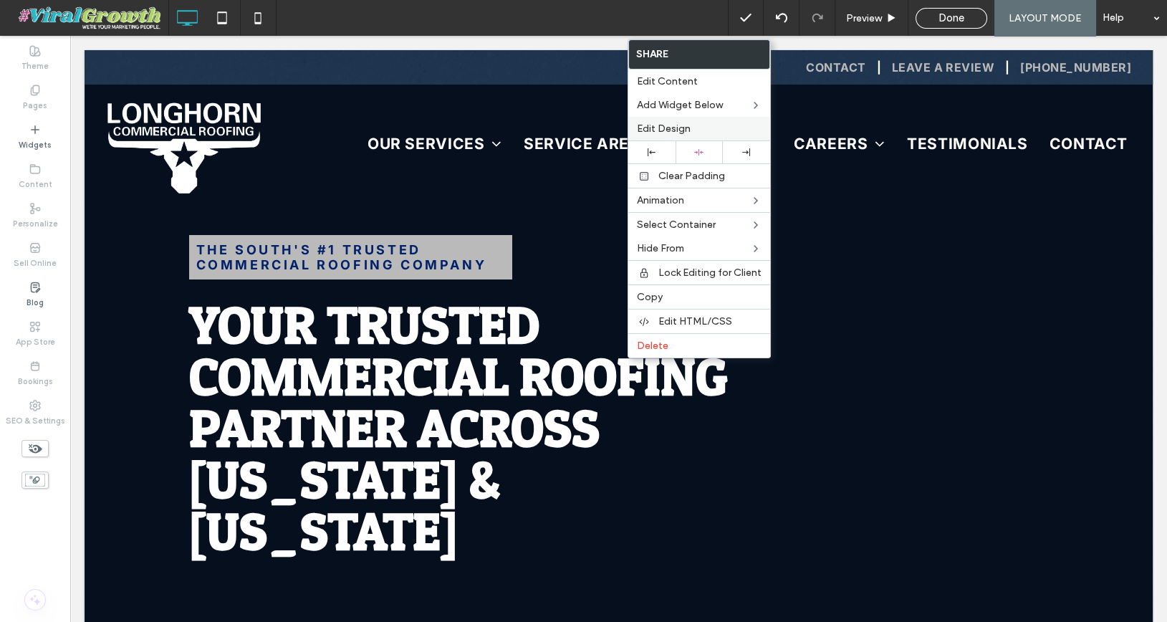
click at [690, 127] on label "Edit Design" at bounding box center [699, 128] width 125 height 12
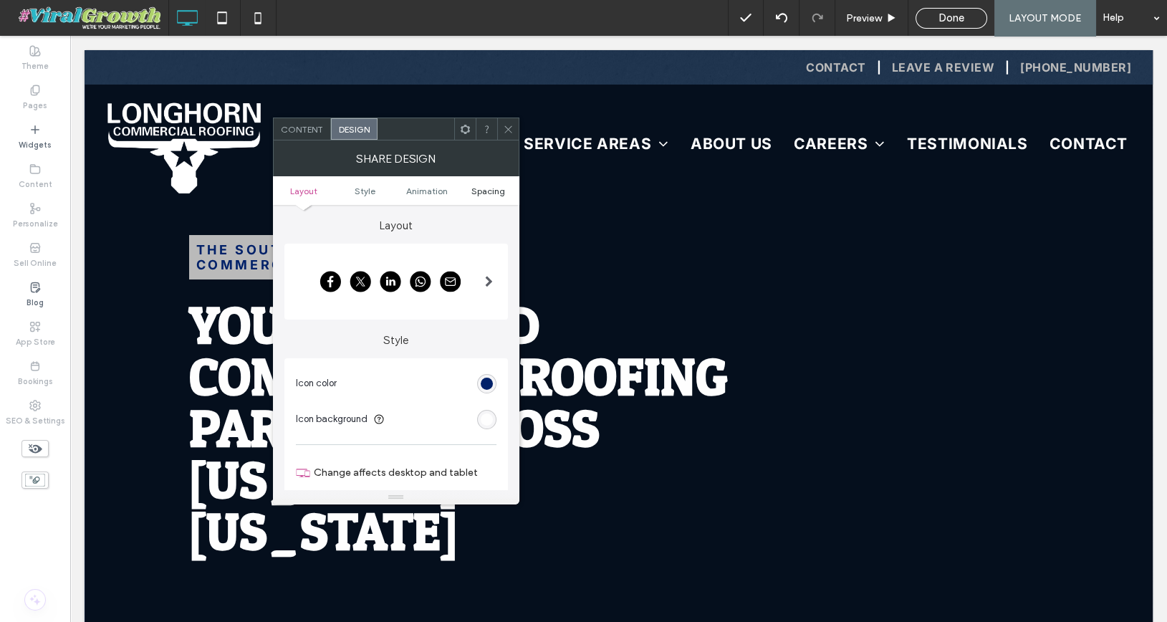
click at [486, 188] on span "Spacing" at bounding box center [488, 190] width 34 height 11
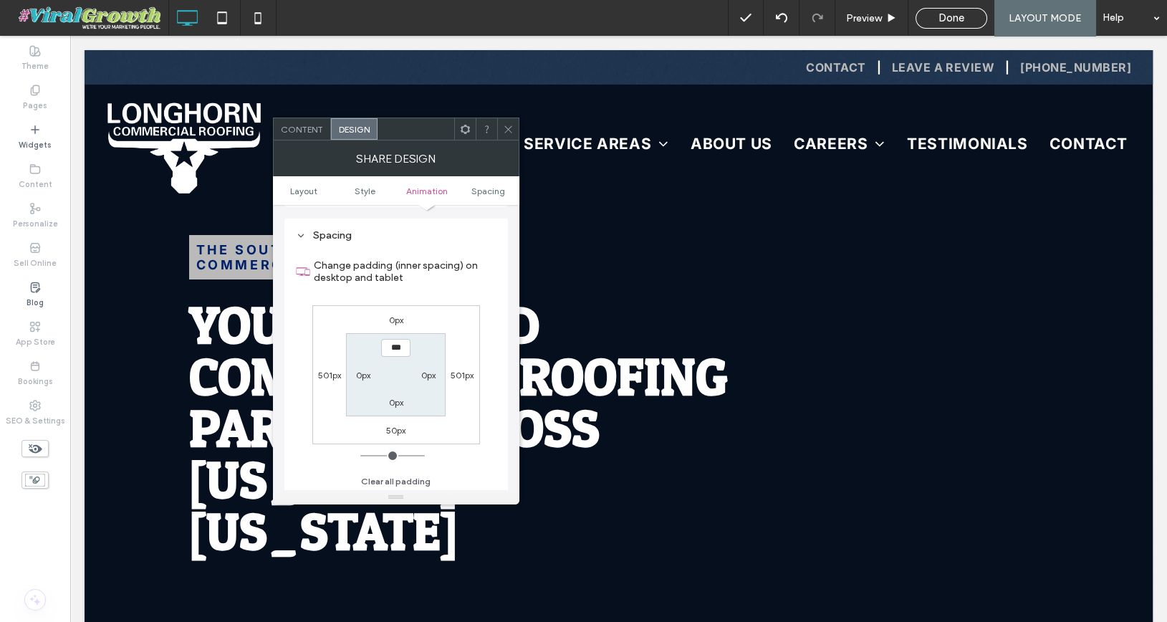
click at [393, 397] on label "0px" at bounding box center [396, 402] width 14 height 11
click at [397, 432] on div "50px" at bounding box center [395, 429] width 19 height 14
click at [397, 428] on label "50px" at bounding box center [395, 430] width 19 height 11
type input "**"
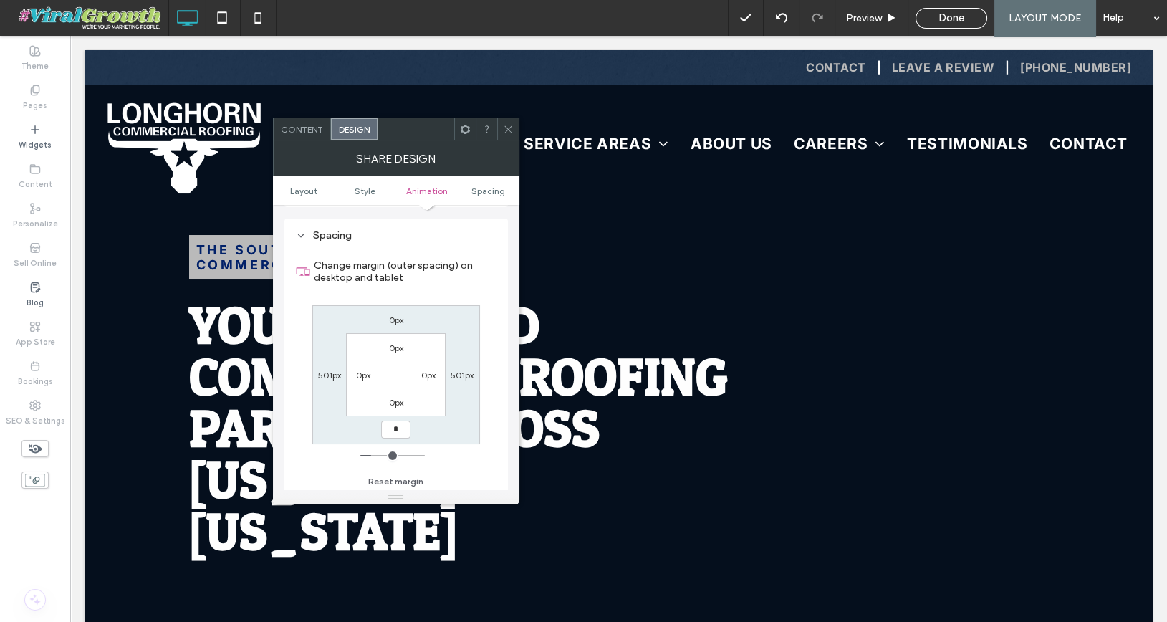
type input "**"
type input "***"
click at [505, 129] on icon at bounding box center [508, 129] width 11 height 11
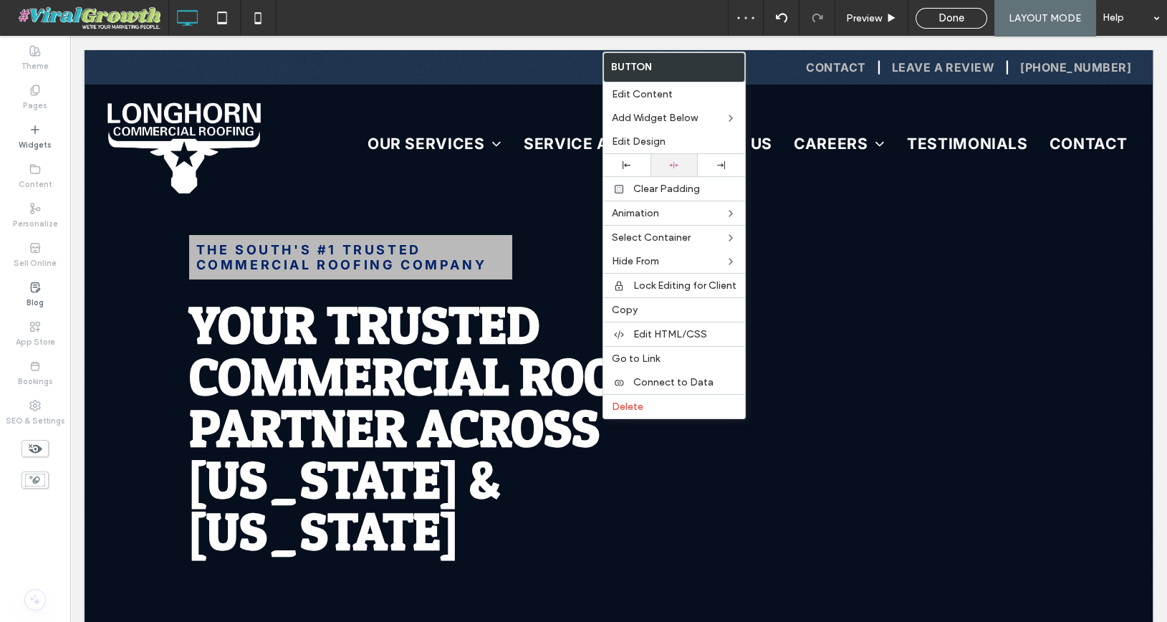
click at [671, 160] on icon at bounding box center [673, 164] width 9 height 9
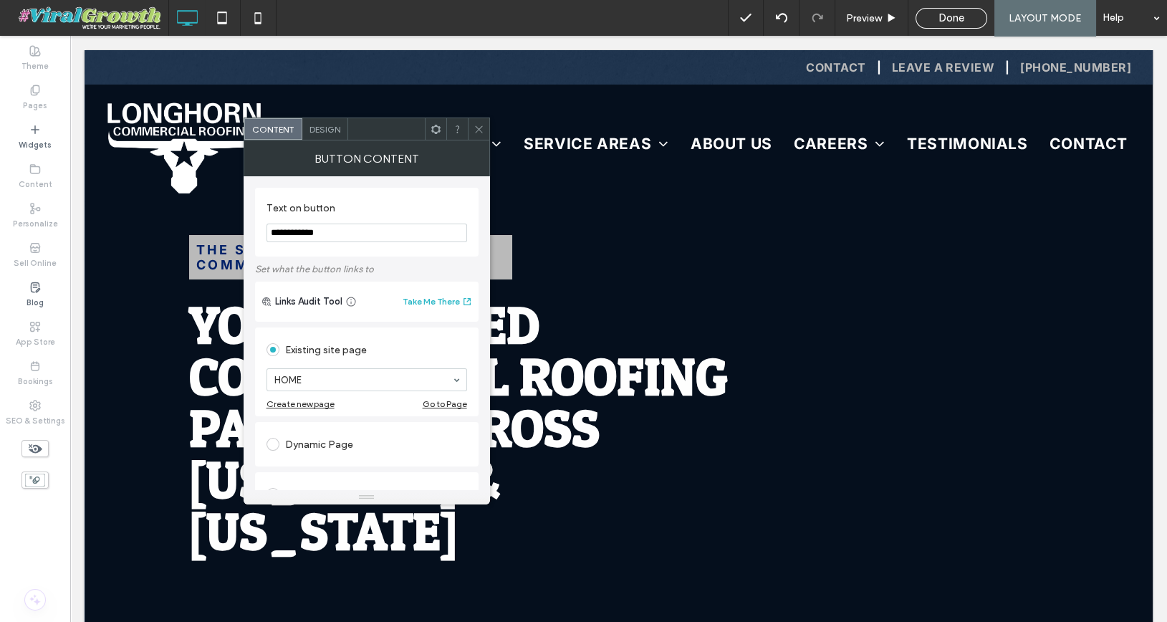
click at [327, 136] on div "Design" at bounding box center [325, 128] width 46 height 21
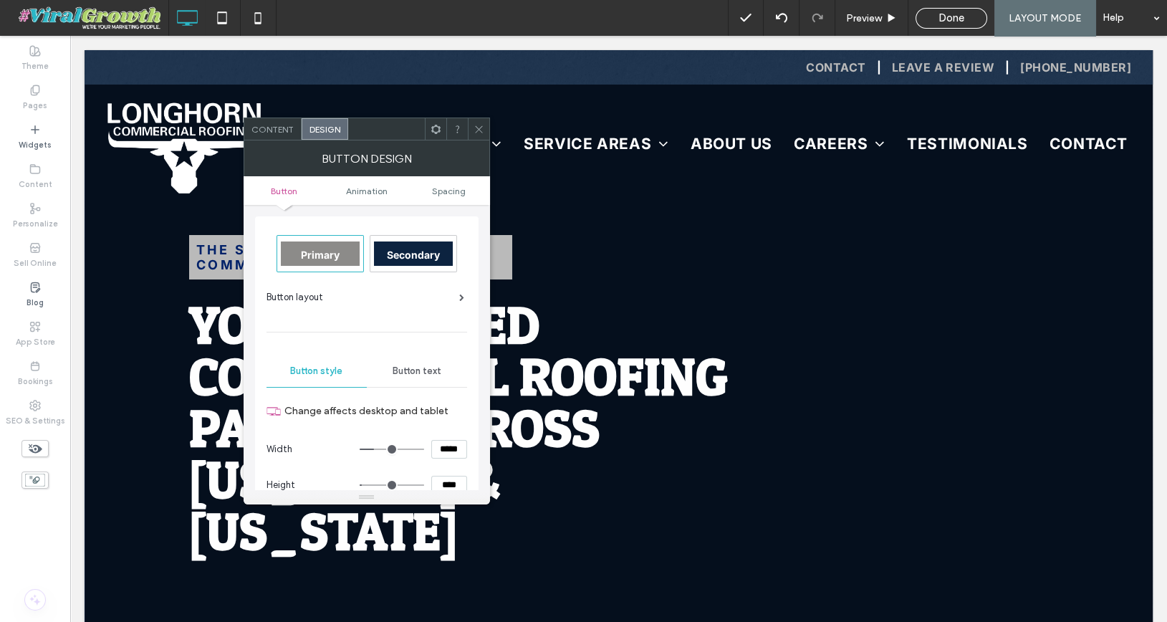
click at [402, 377] on div "Button text" at bounding box center [417, 371] width 100 height 32
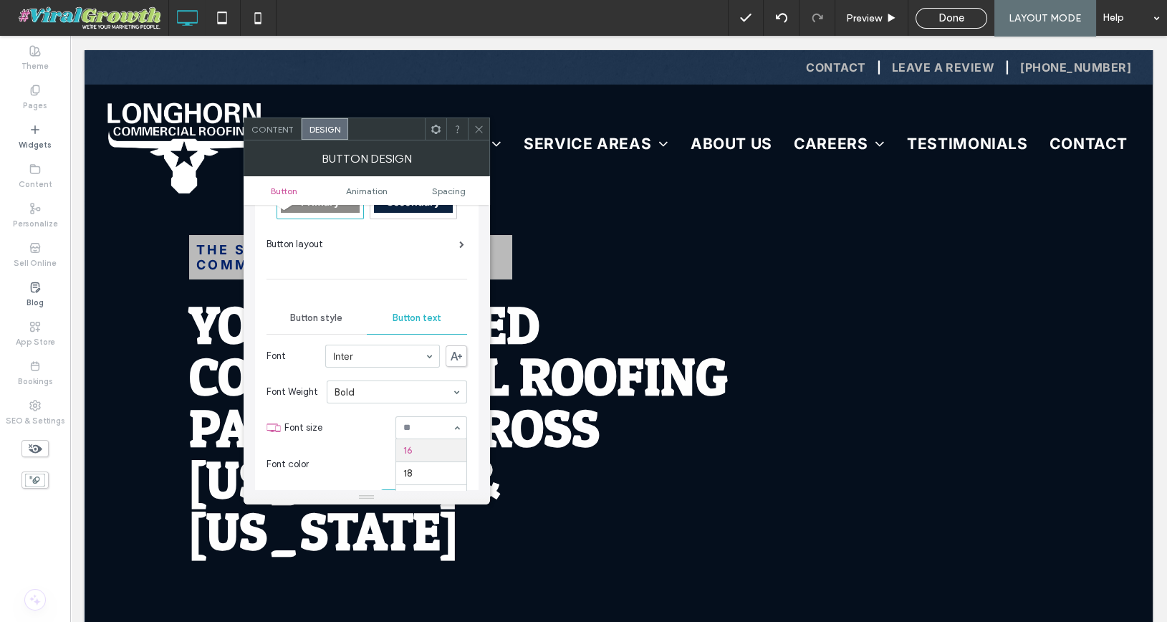
scroll to position [56, 0]
click at [440, 423] on input at bounding box center [427, 425] width 49 height 10
click at [476, 131] on icon at bounding box center [478, 129] width 11 height 11
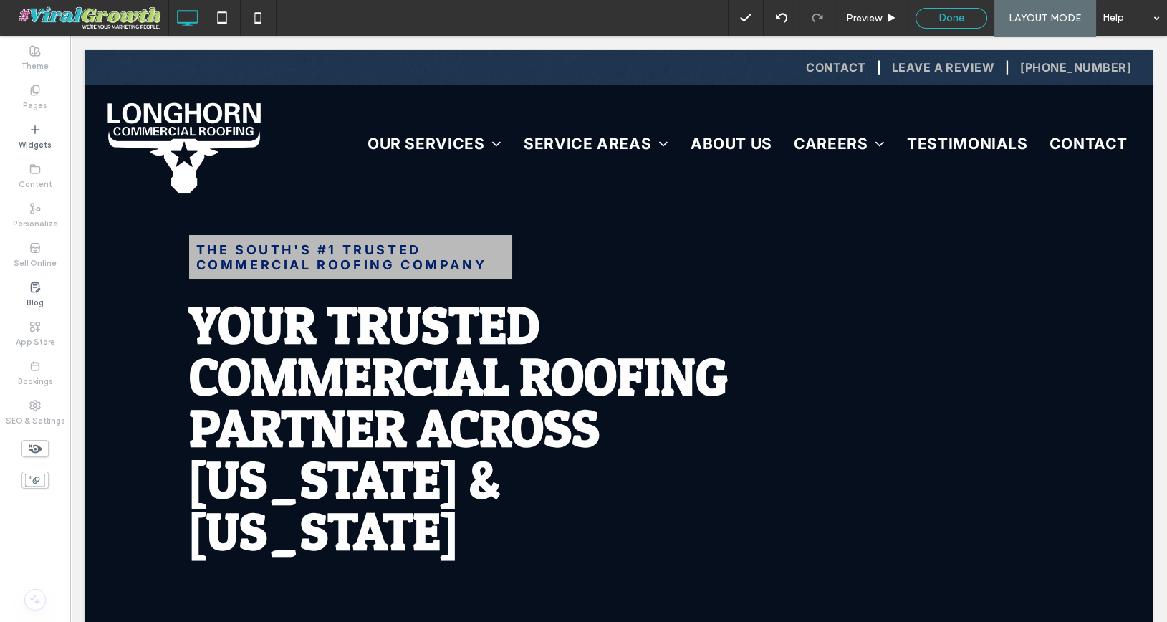
click at [951, 19] on span "Done" at bounding box center [951, 17] width 26 height 13
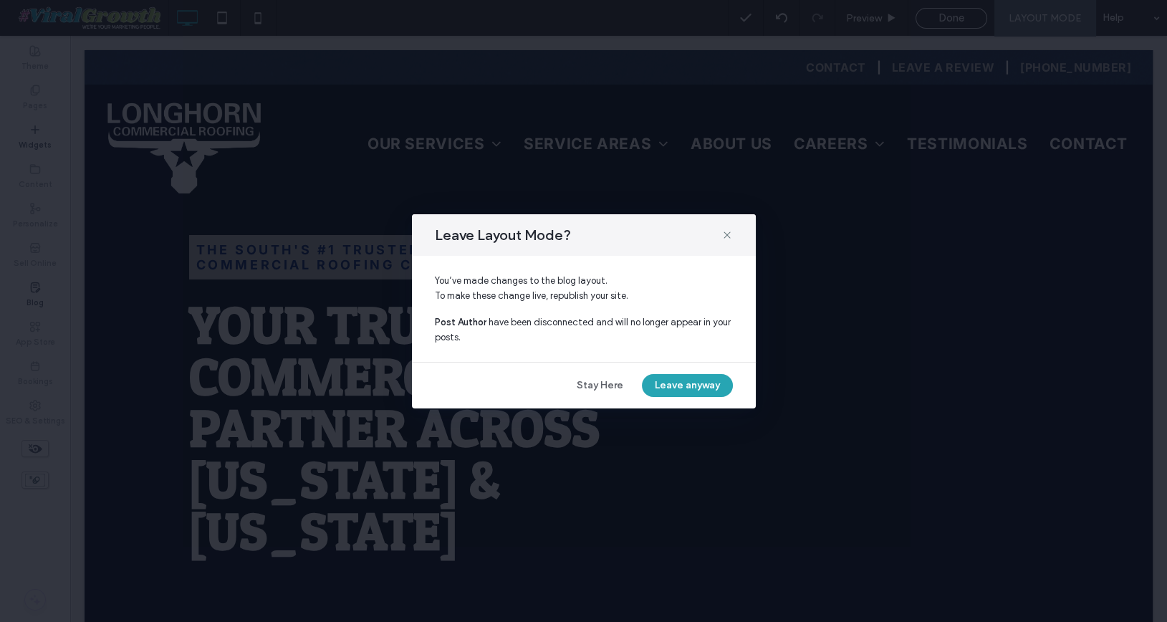
click at [686, 387] on button "Leave anyway" at bounding box center [687, 385] width 91 height 23
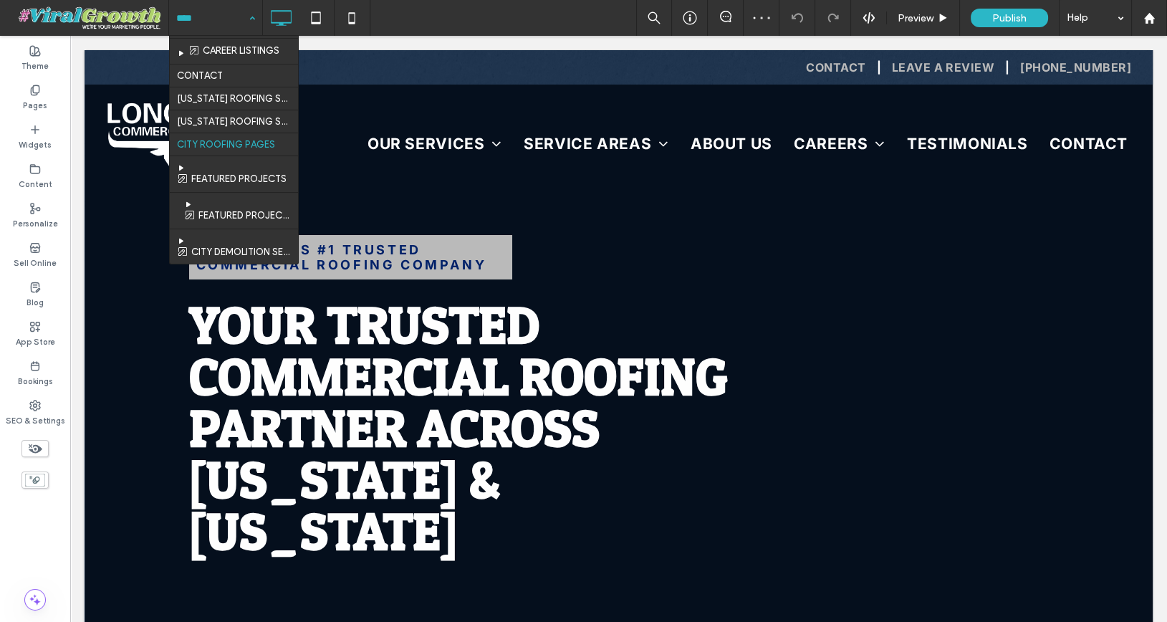
scroll to position [352, 0]
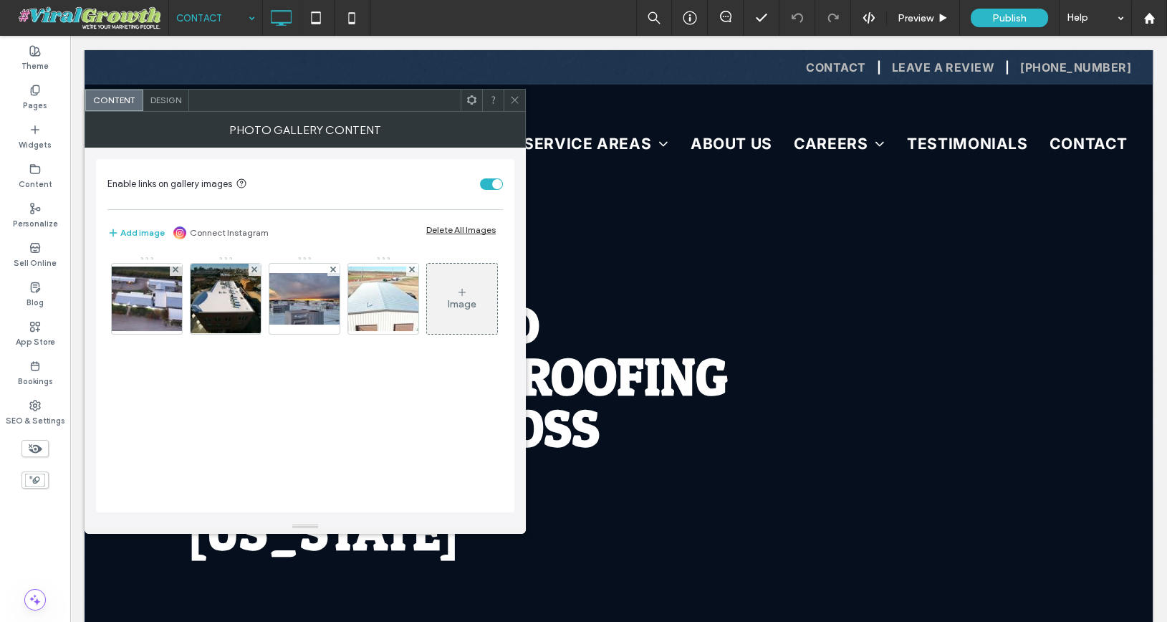
click at [515, 100] on icon at bounding box center [514, 100] width 11 height 11
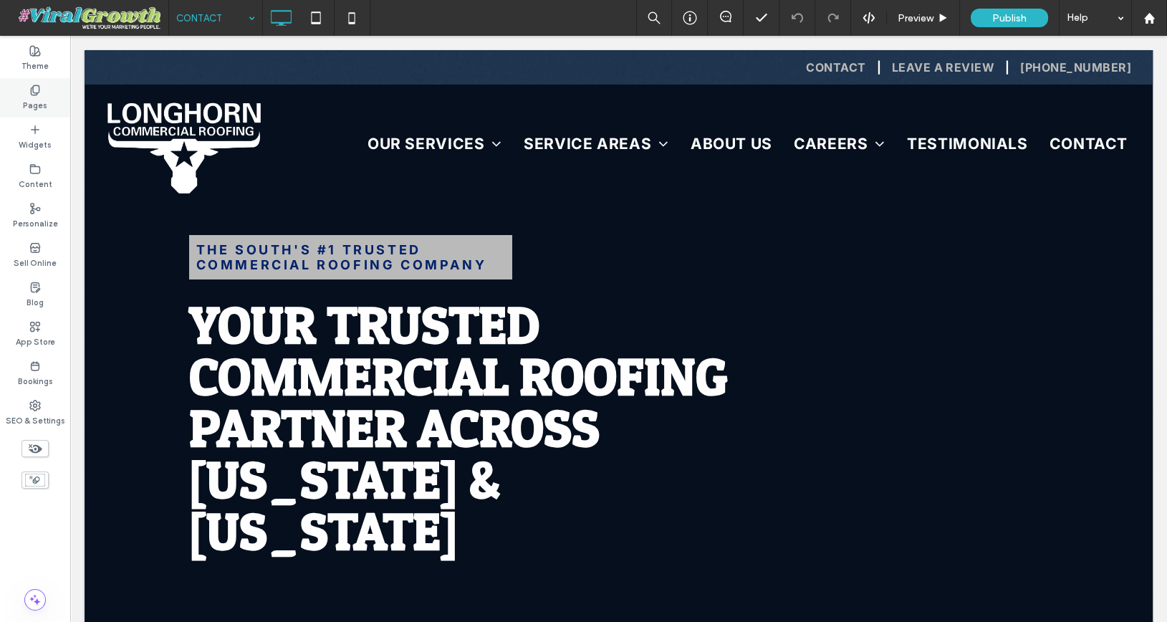
click at [37, 100] on label "Pages" at bounding box center [35, 104] width 24 height 16
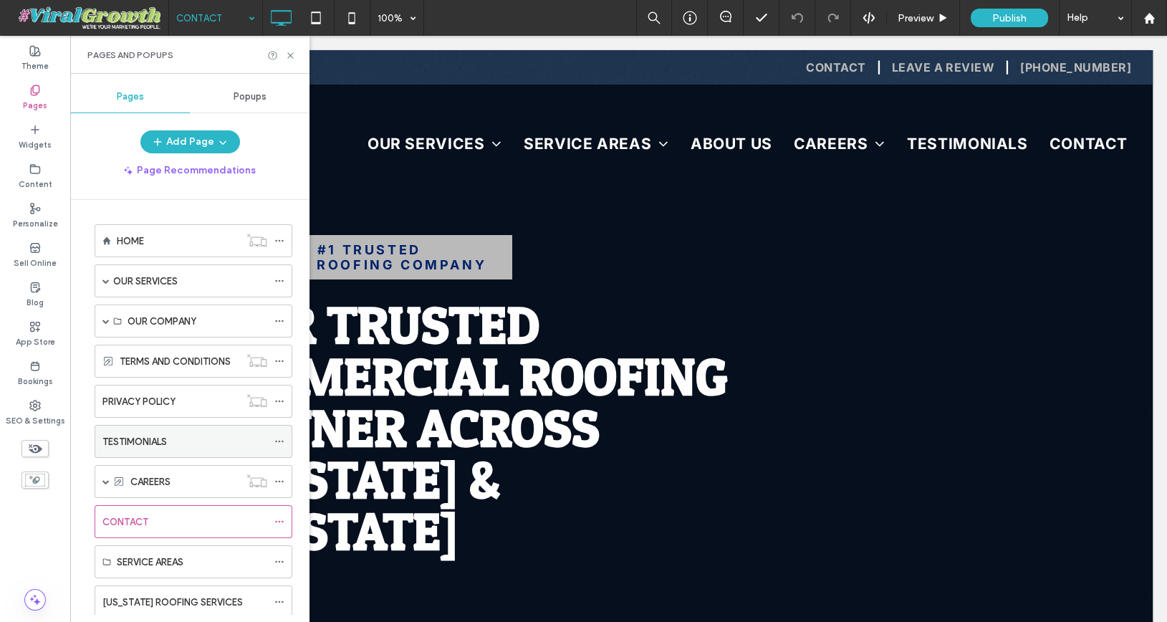
scroll to position [47, 0]
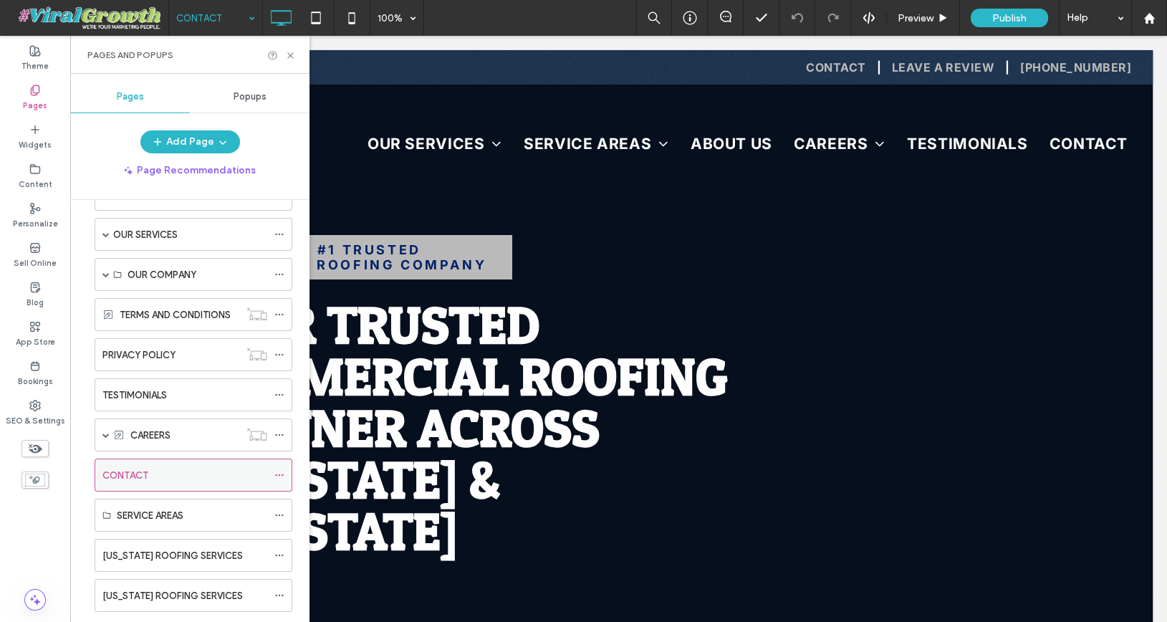
click at [280, 474] on use at bounding box center [279, 475] width 8 height 2
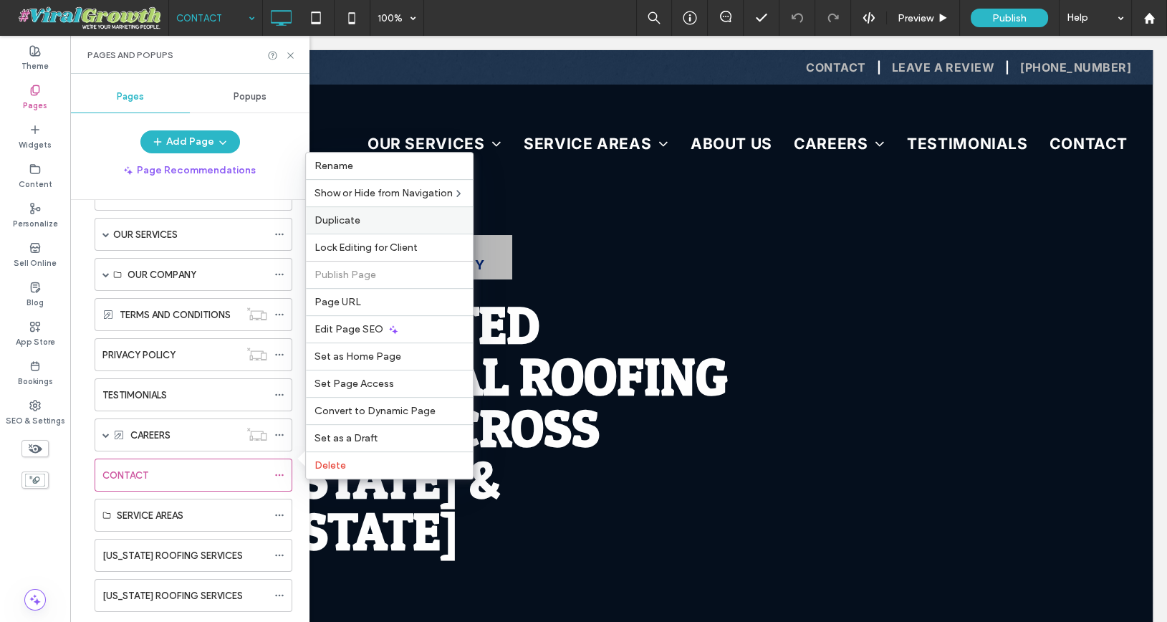
click at [359, 226] on label "Duplicate" at bounding box center [389, 220] width 150 height 12
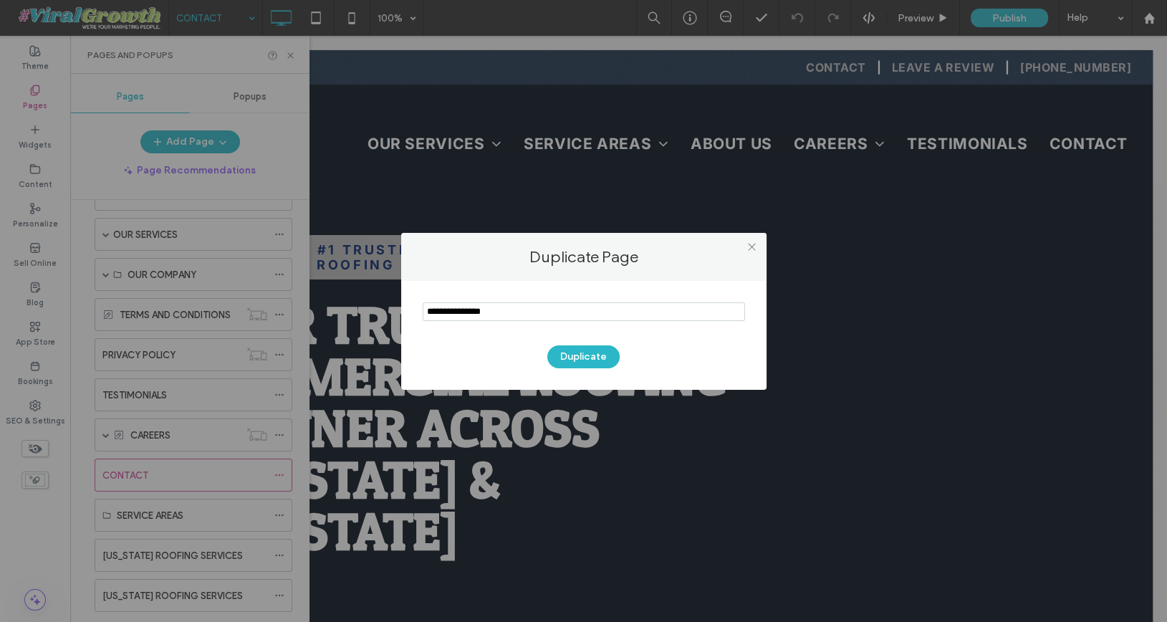
click at [504, 324] on section at bounding box center [583, 313] width 322 height 36
click at [504, 320] on input "notEmpty" at bounding box center [583, 311] width 322 height 19
type input "****"
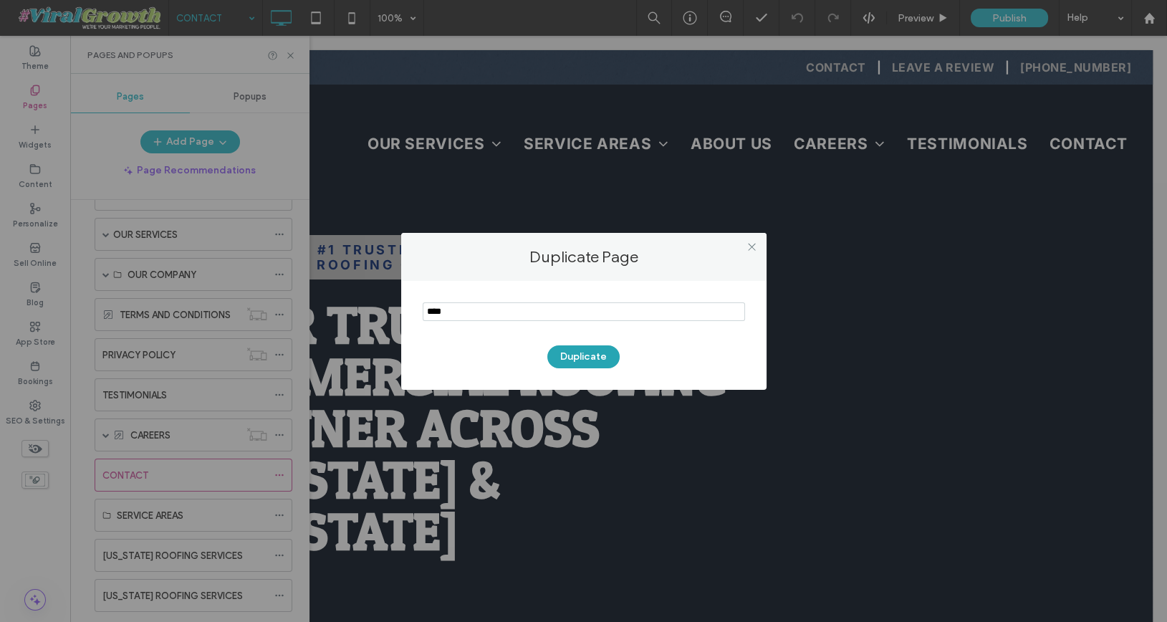
click at [584, 358] on button "Duplicate" at bounding box center [583, 356] width 72 height 23
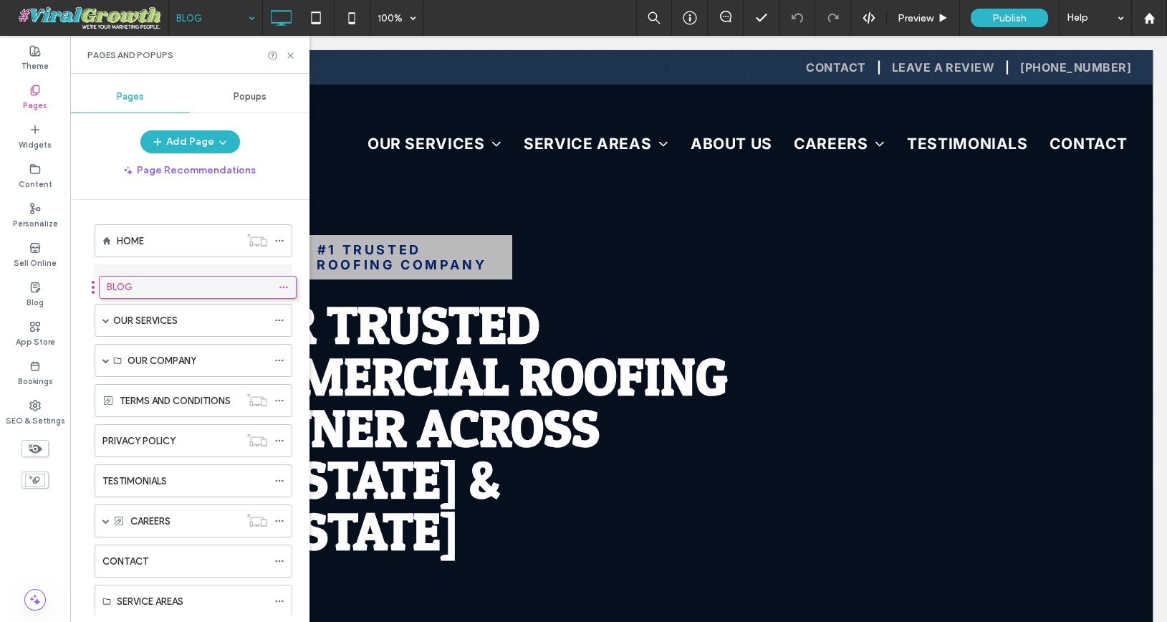
drag, startPoint x: 175, startPoint y: 565, endPoint x: 179, endPoint y: 293, distance: 272.1
click at [292, 54] on icon at bounding box center [290, 55] width 11 height 11
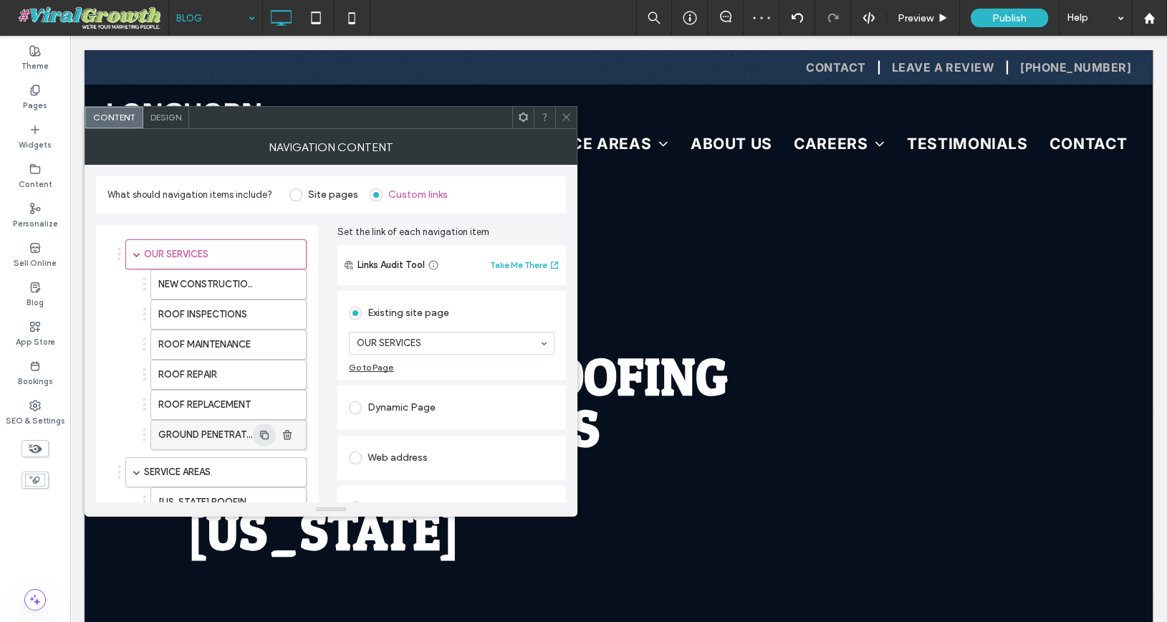
scroll to position [295, 0]
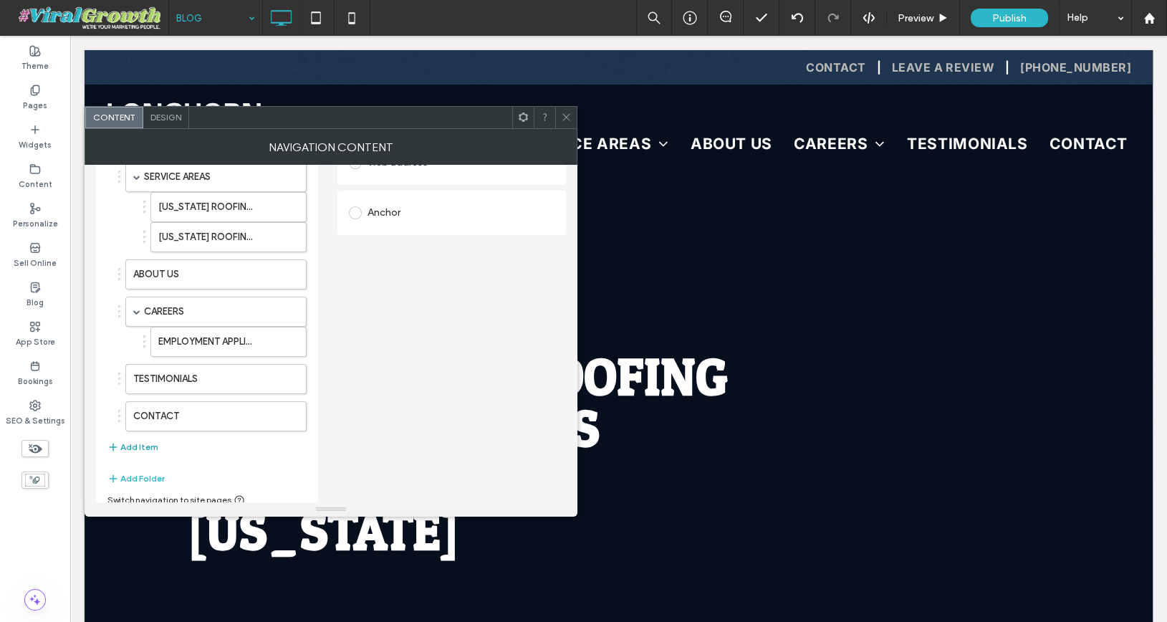
click at [138, 438] on button "Add Item" at bounding box center [132, 446] width 51 height 17
click at [162, 447] on label "HOME" at bounding box center [193, 453] width 120 height 29
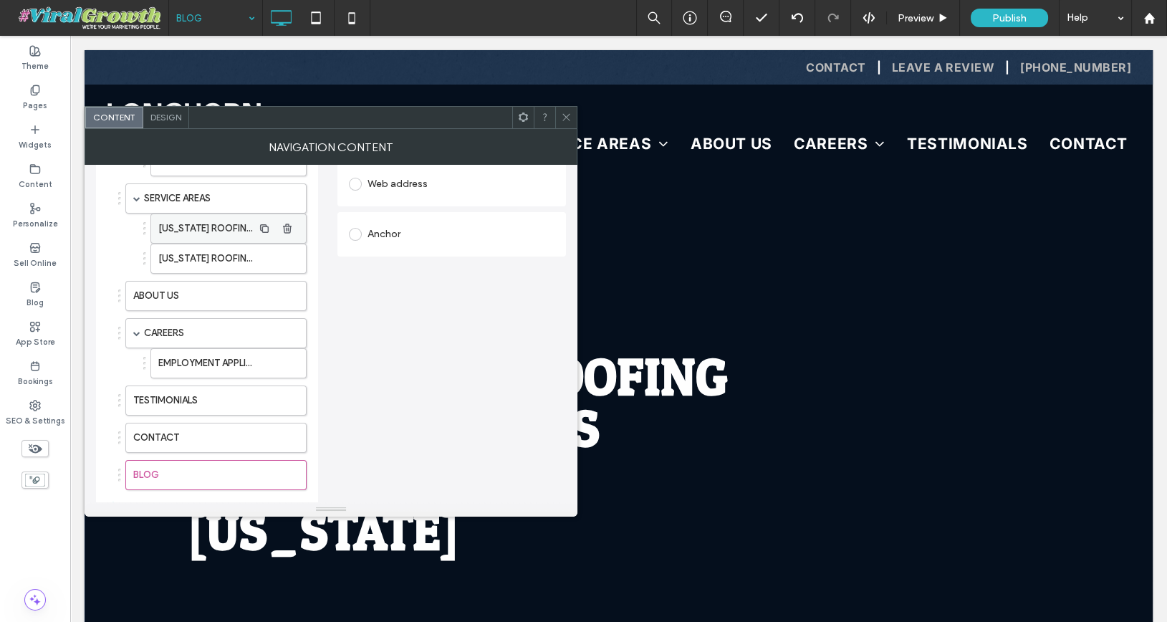
scroll to position [279, 0]
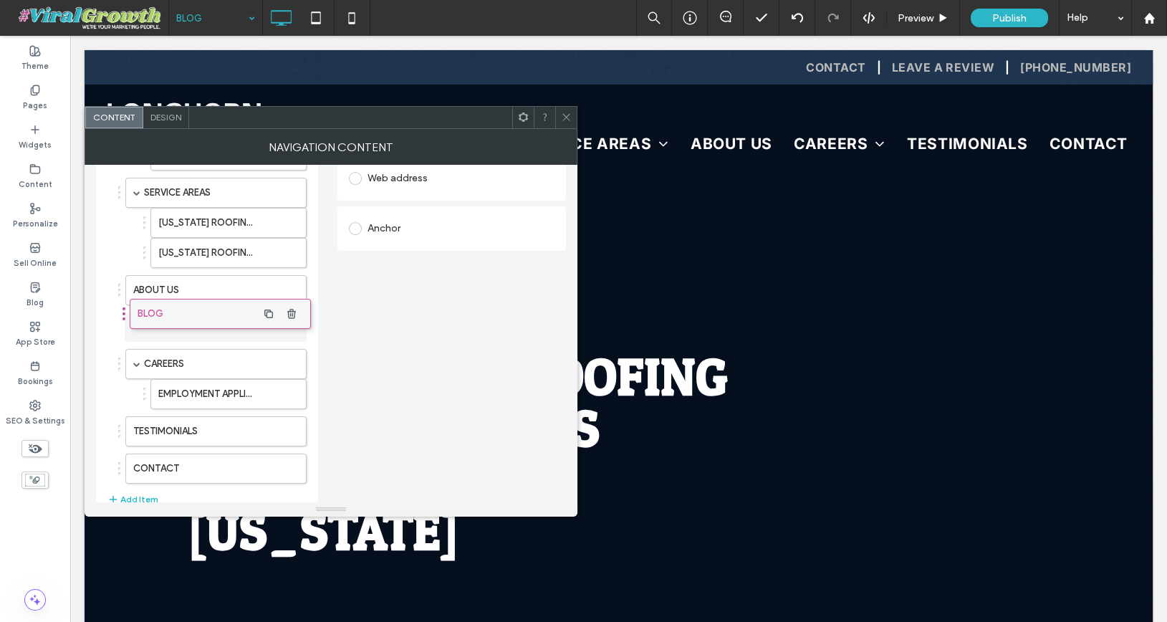
drag, startPoint x: 170, startPoint y: 459, endPoint x: 175, endPoint y: 314, distance: 144.7
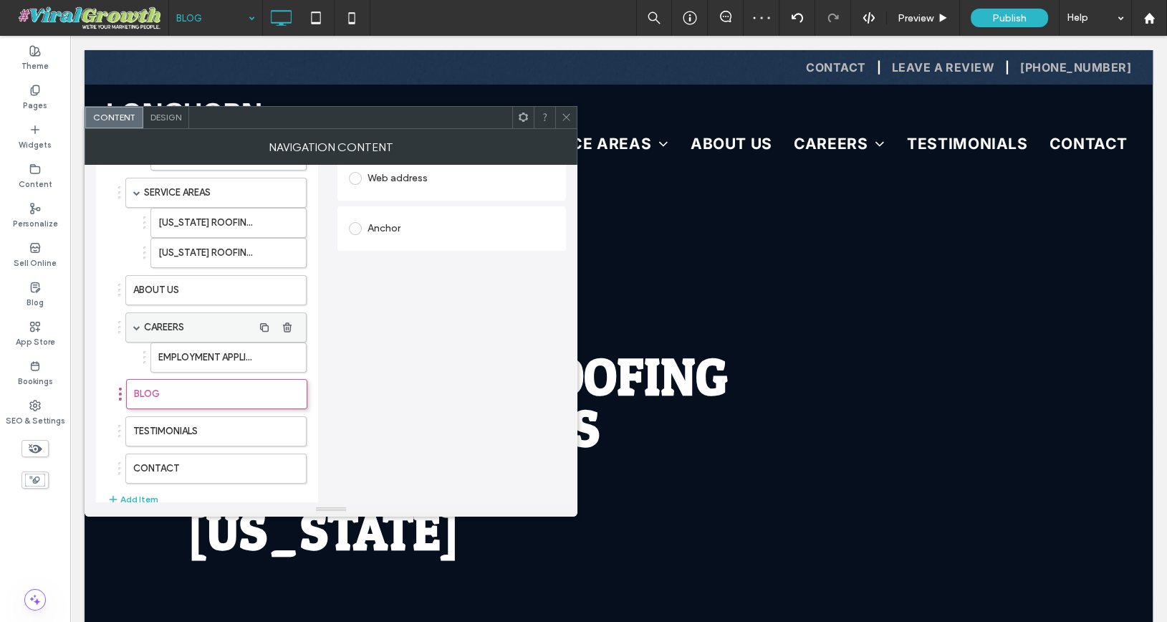
drag, startPoint x: 175, startPoint y: 314, endPoint x: 175, endPoint y: 387, distance: 72.3
click at [566, 118] on icon at bounding box center [566, 117] width 11 height 11
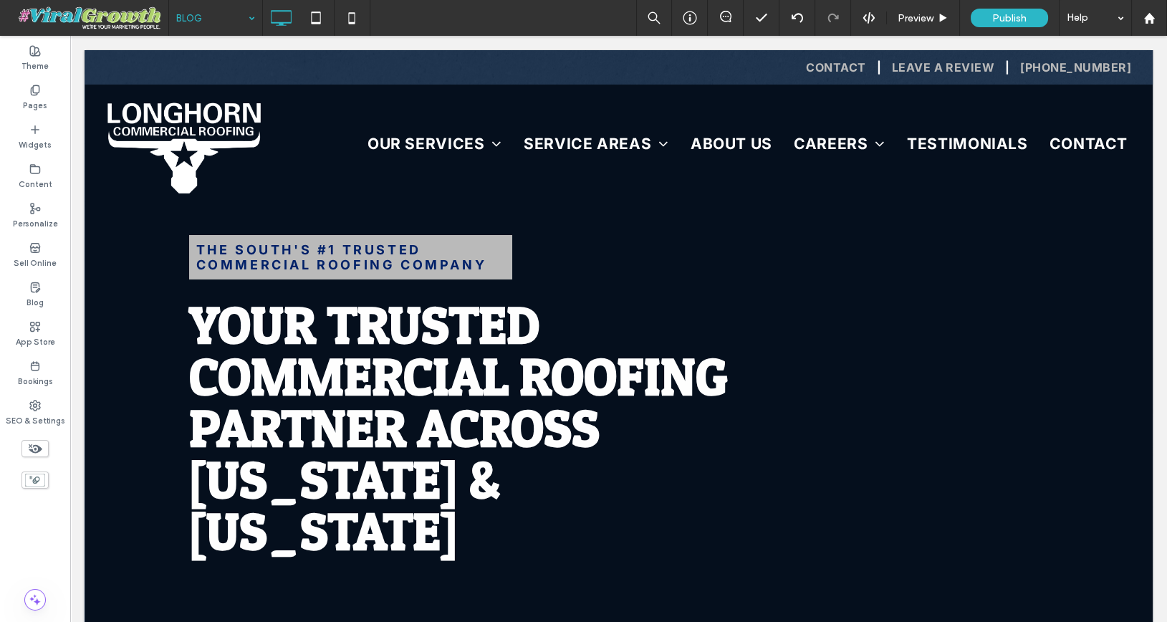
type input "*****"
type input "**"
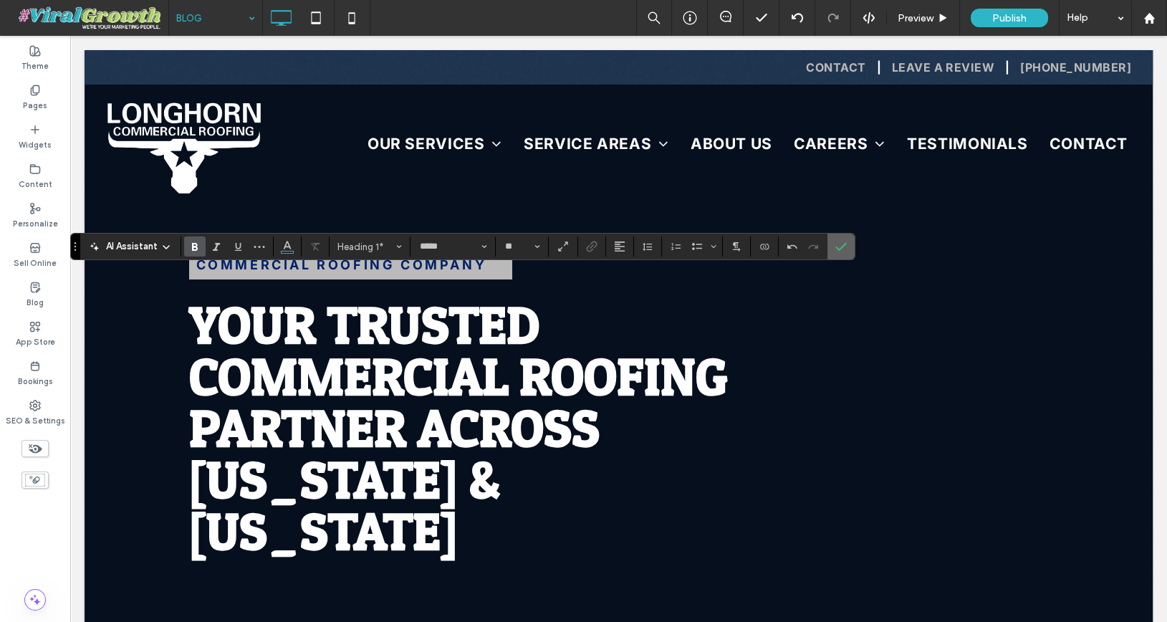
click at [838, 243] on use "Confirm" at bounding box center [841, 246] width 11 height 9
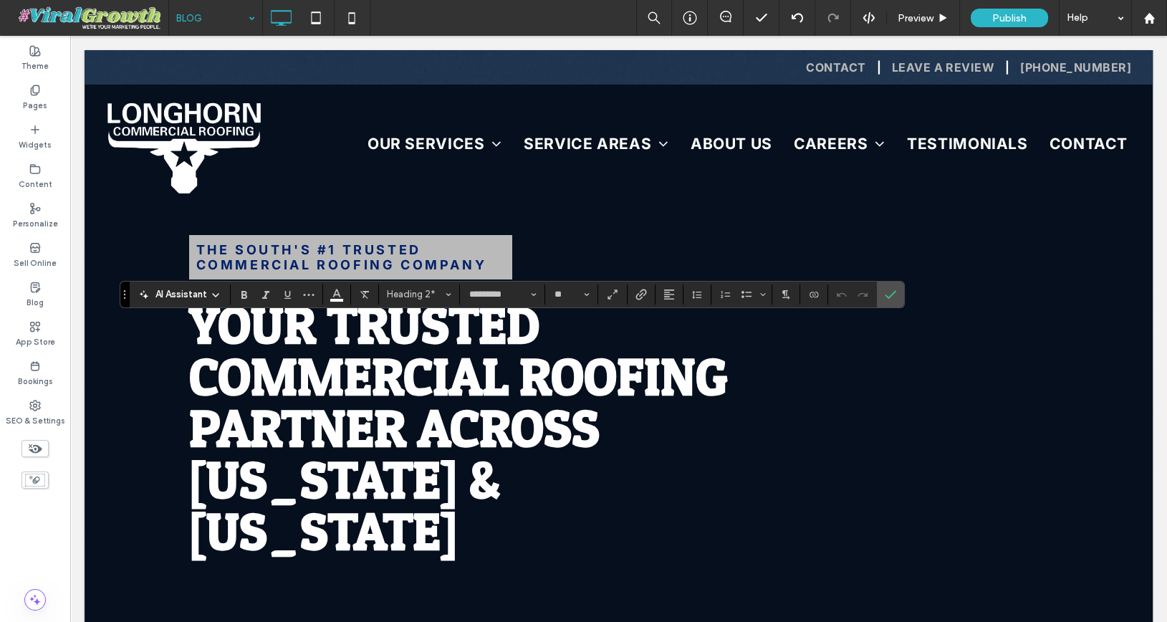
type input "*****"
type input "**"
type input "*********"
type input "**"
click at [886, 292] on icon "Confirm" at bounding box center [889, 294] width 11 height 11
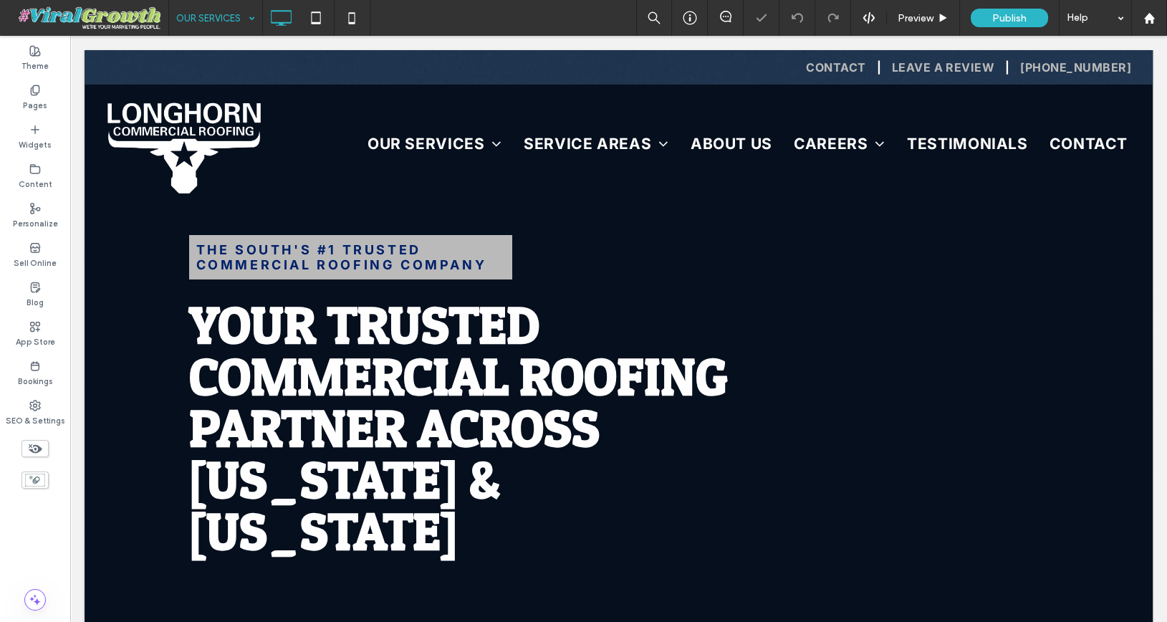
type input "*********"
type input "**"
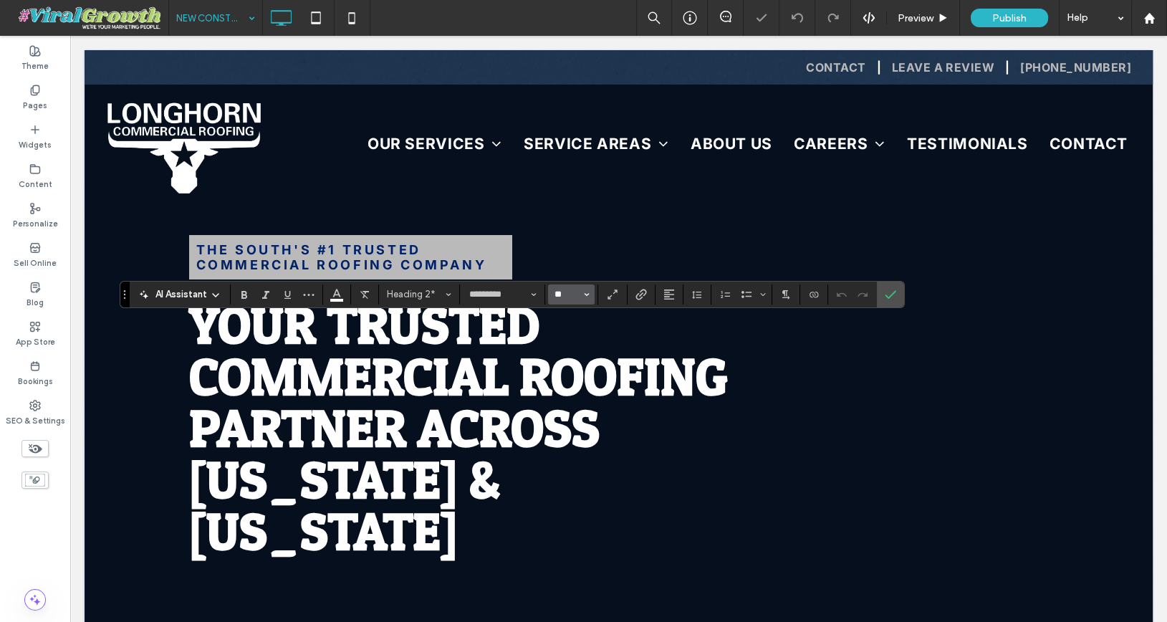
click at [564, 298] on input "**" at bounding box center [567, 294] width 28 height 11
type input "**"
click at [887, 289] on icon "Confirm" at bounding box center [889, 294] width 11 height 11
click at [311, 295] on icon "More" at bounding box center [308, 294] width 11 height 11
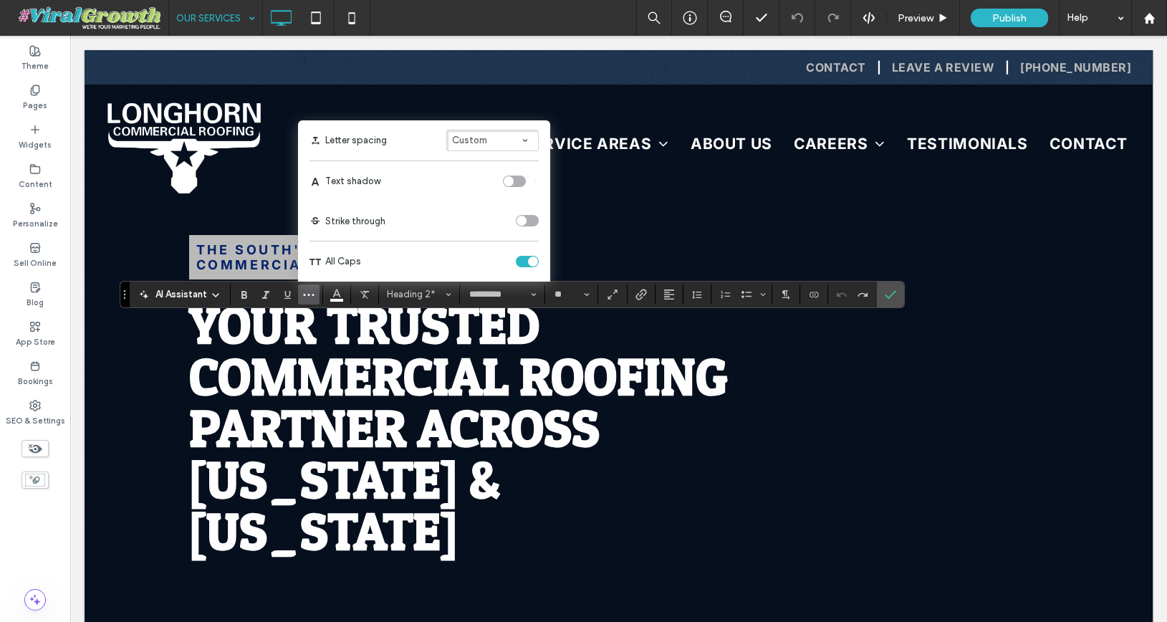
click at [518, 256] on div "toggle" at bounding box center [527, 261] width 23 height 11
click at [889, 289] on icon "Confirm" at bounding box center [889, 294] width 11 height 11
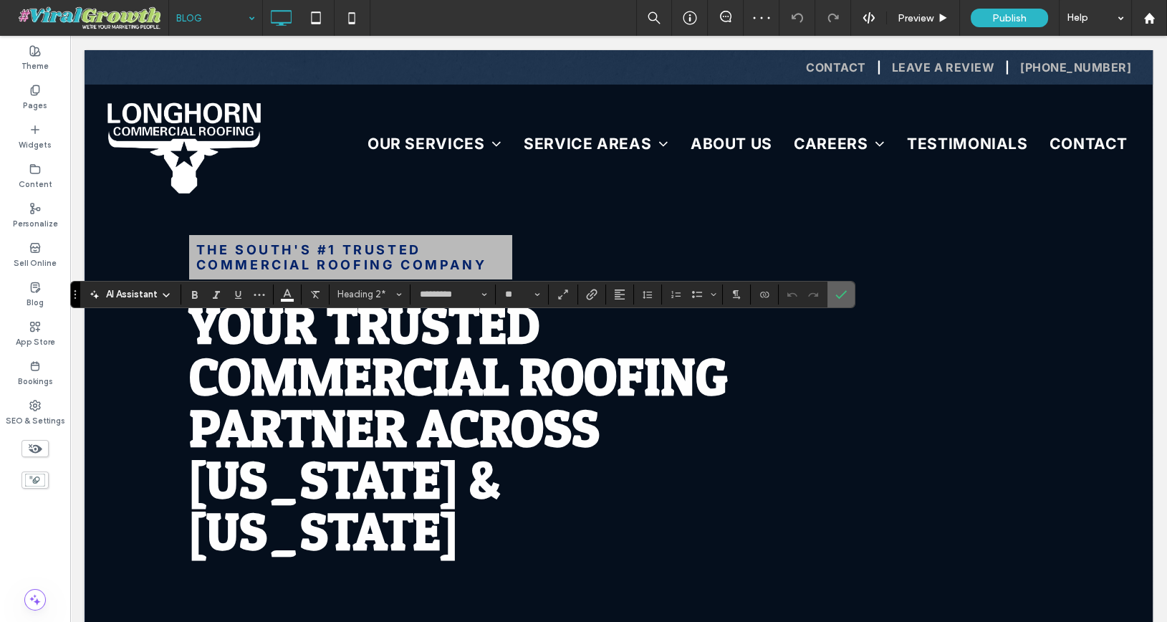
click at [841, 297] on label "Confirm" at bounding box center [840, 294] width 21 height 26
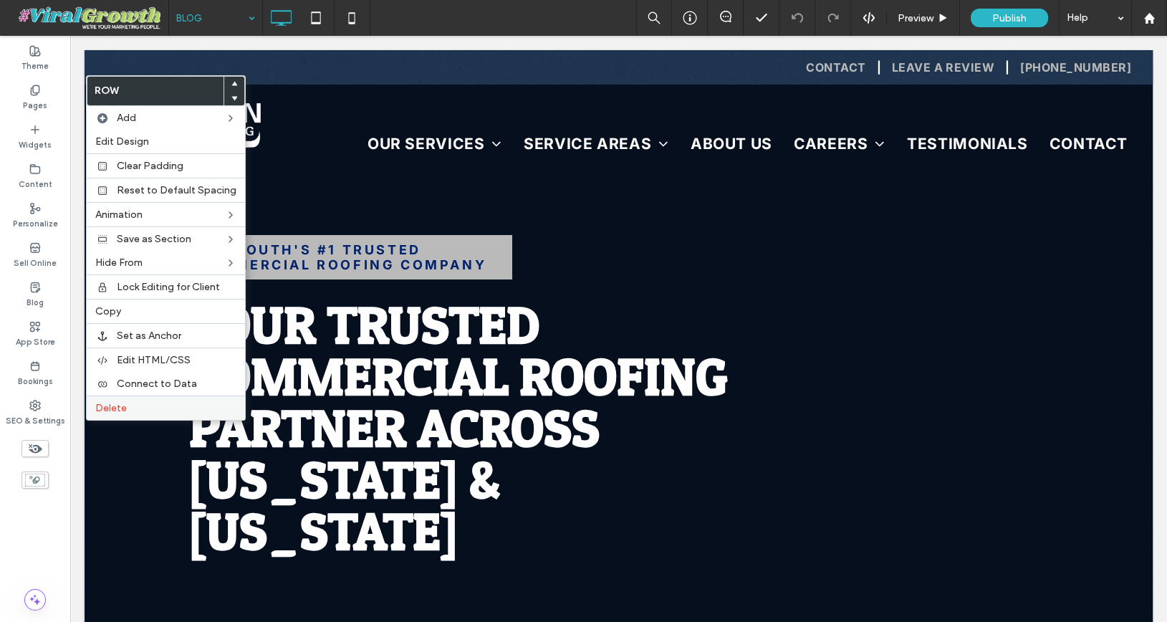
click at [130, 402] on label "Delete" at bounding box center [165, 408] width 141 height 12
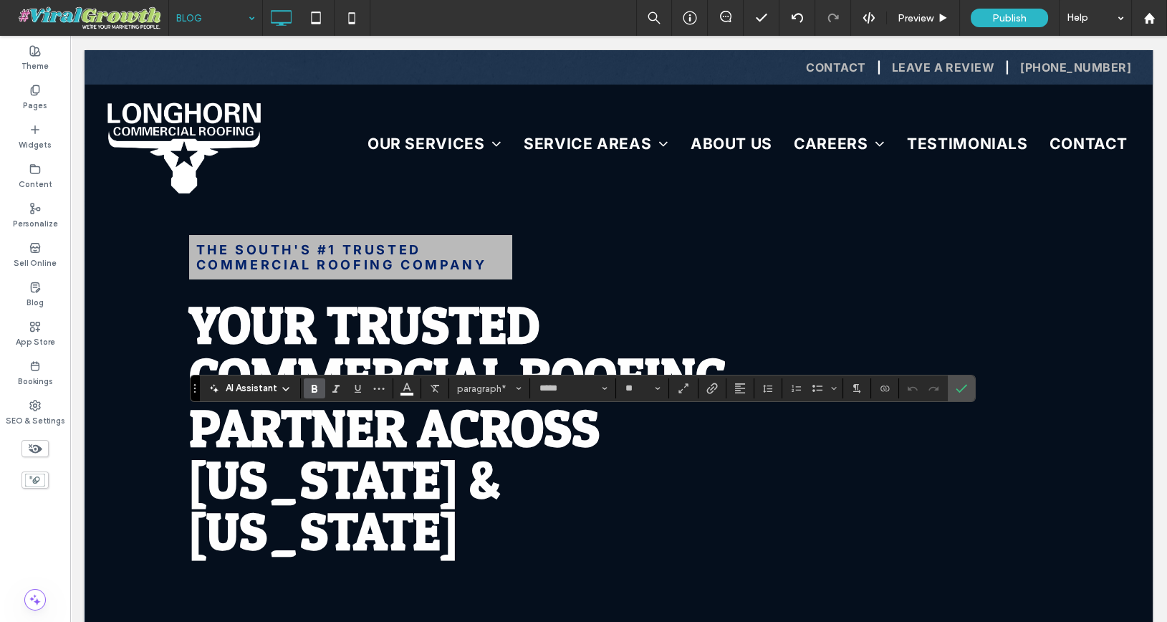
type input "**"
click at [955, 391] on use "Confirm" at bounding box center [960, 389] width 11 height 9
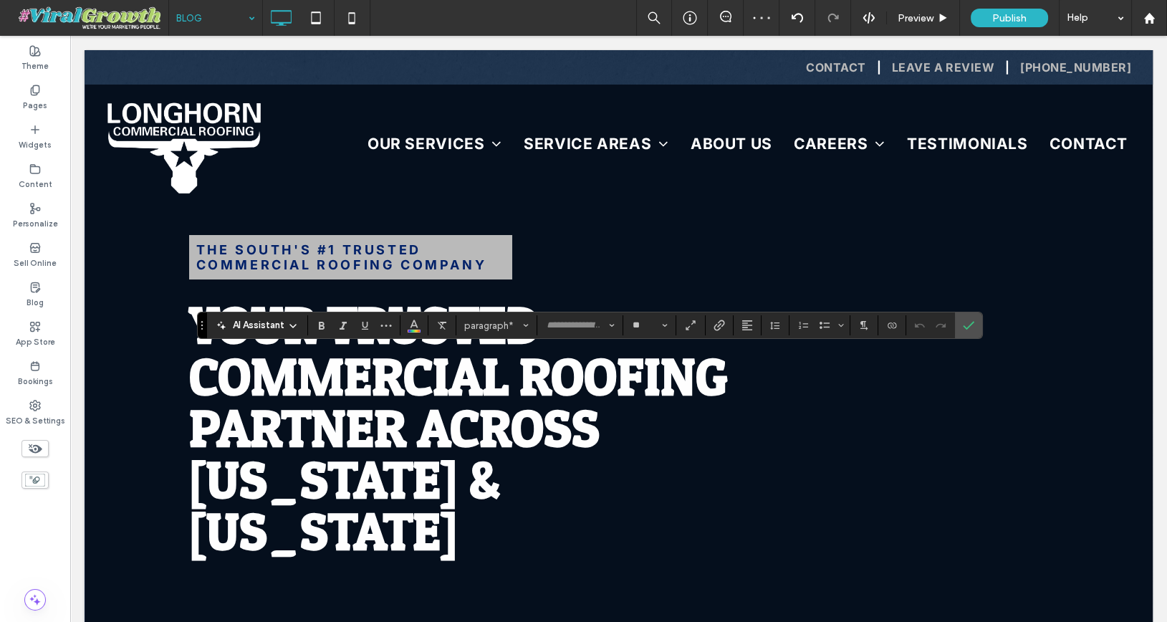
type input "*********"
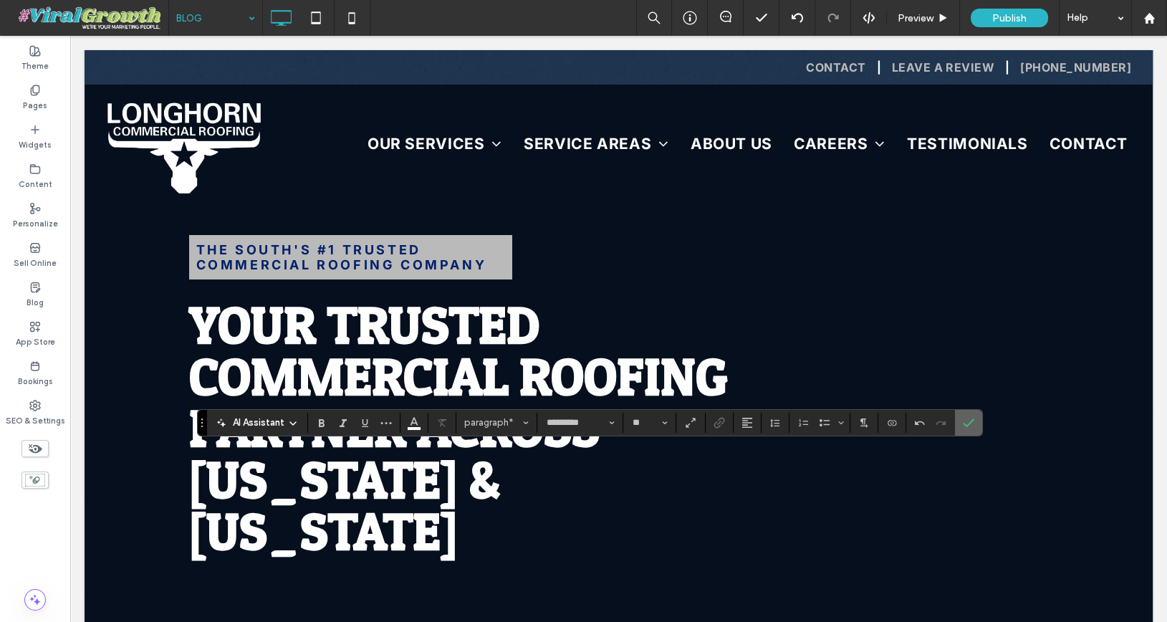
click at [964, 421] on use "Confirm" at bounding box center [967, 422] width 11 height 9
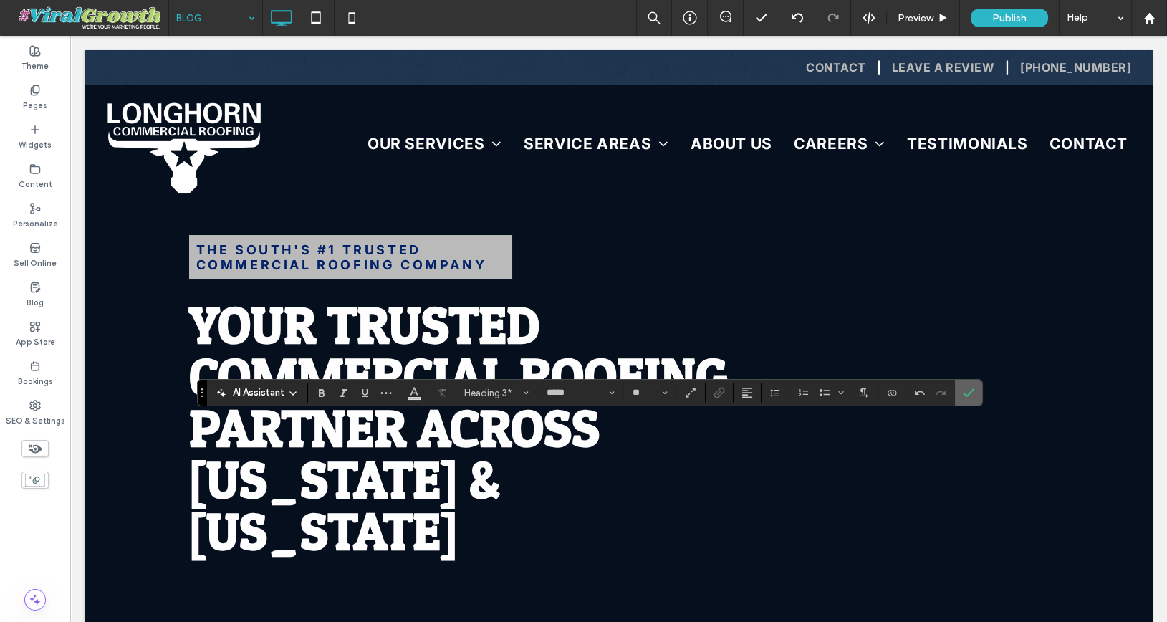
click at [965, 395] on icon "Confirm" at bounding box center [967, 392] width 11 height 11
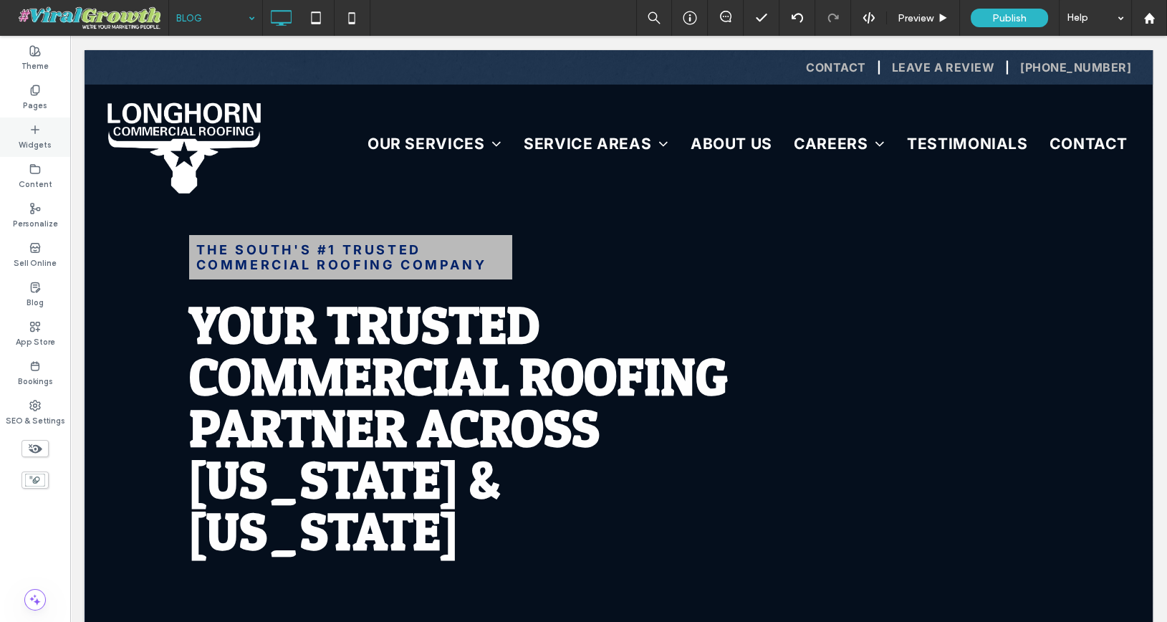
click at [38, 141] on label "Widgets" at bounding box center [35, 143] width 33 height 16
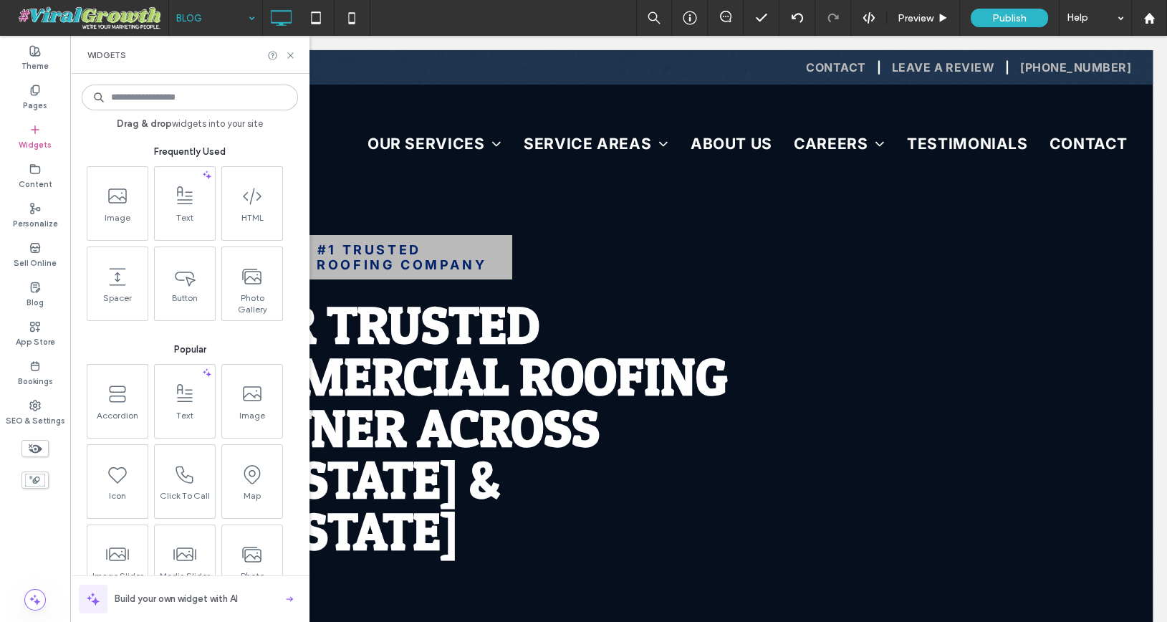
click at [159, 94] on input at bounding box center [190, 97] width 216 height 26
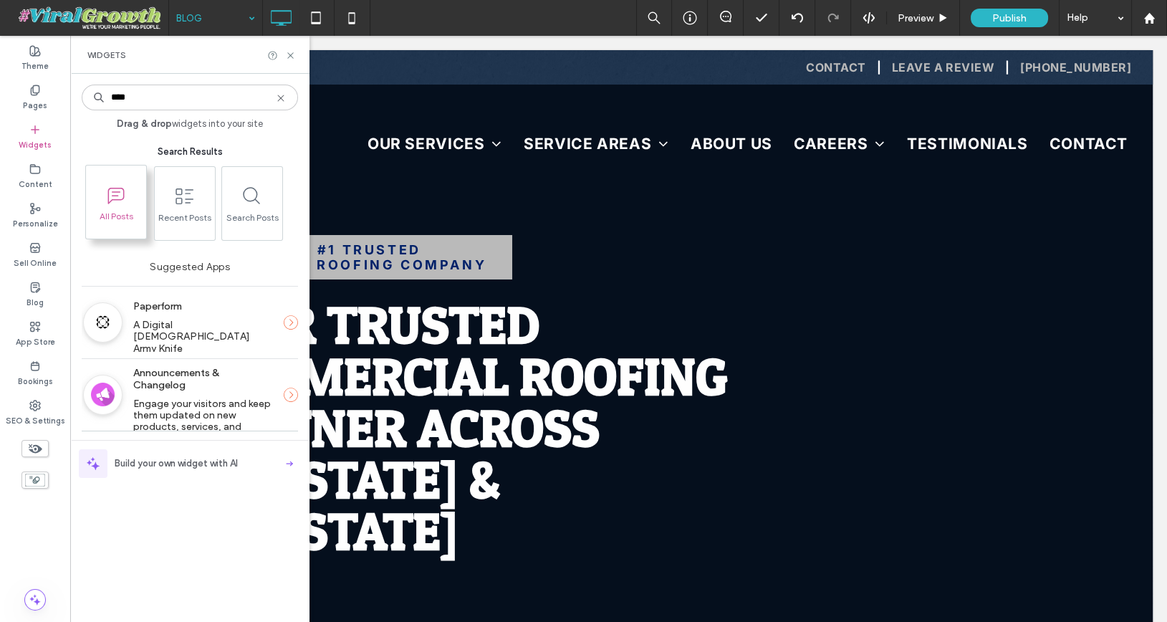
type input "****"
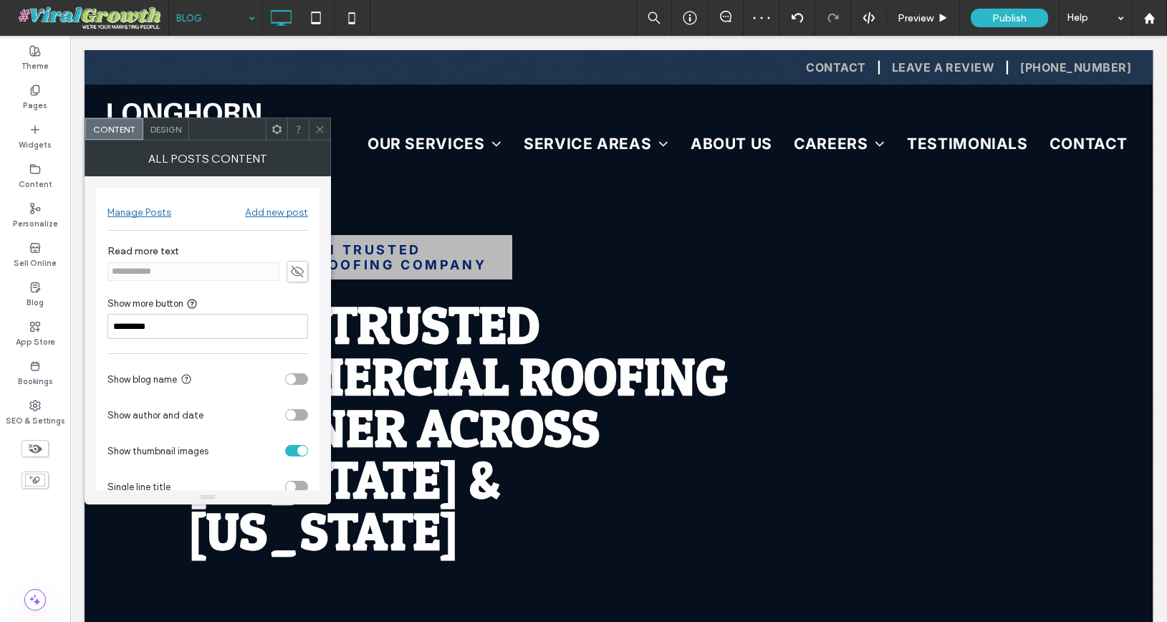
click at [322, 127] on icon at bounding box center [319, 129] width 11 height 11
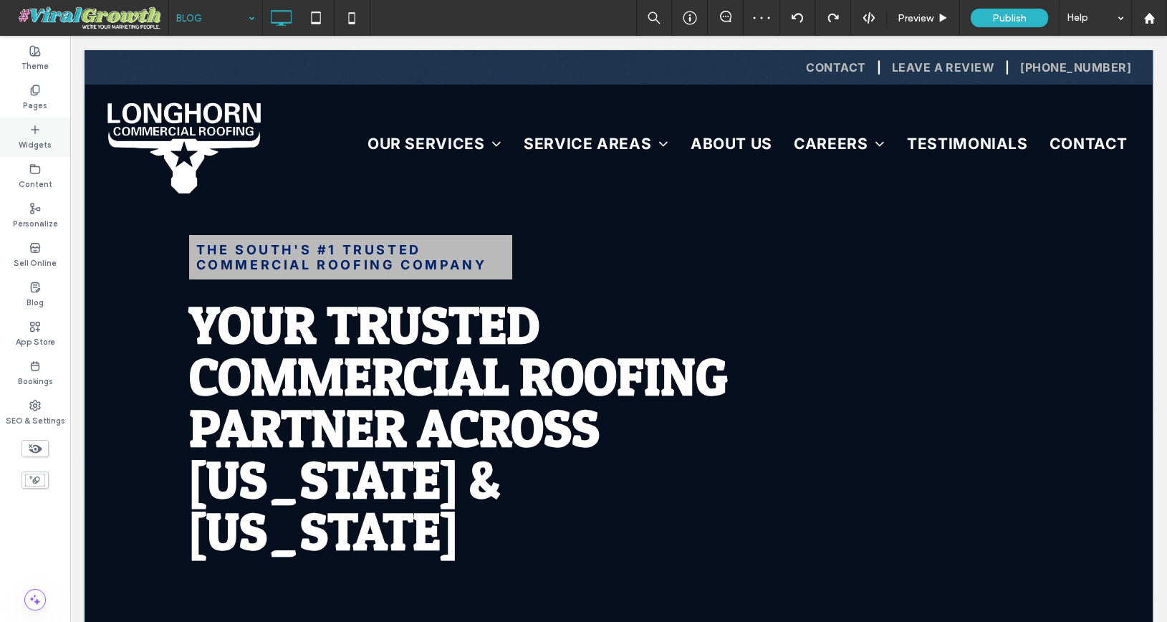
click at [39, 129] on icon at bounding box center [34, 129] width 11 height 11
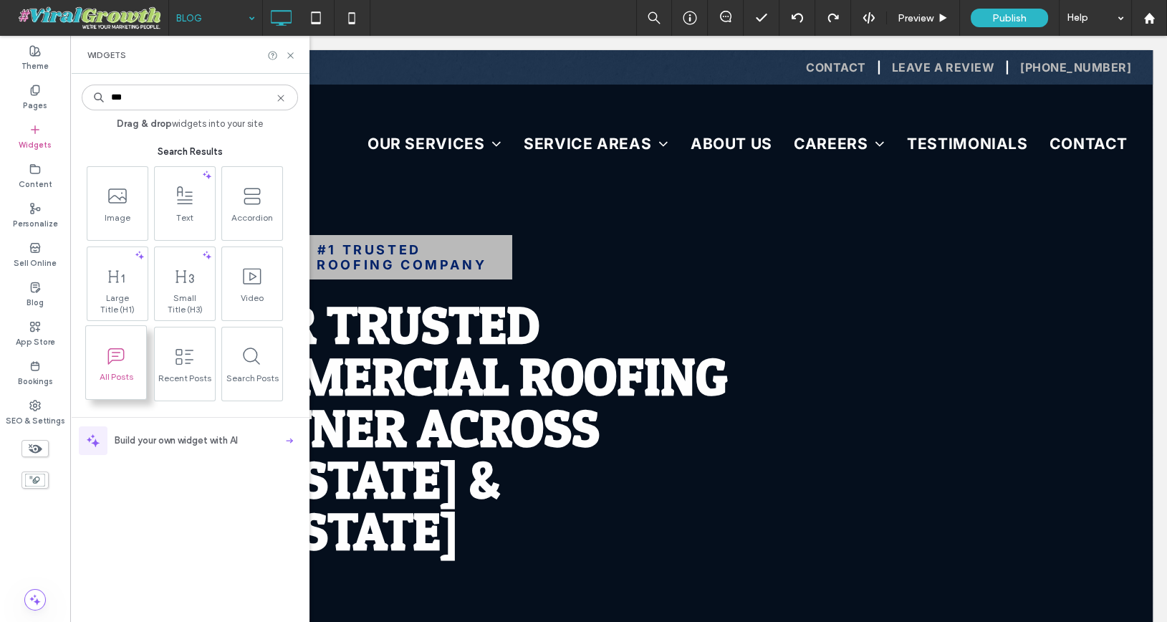
type input "***"
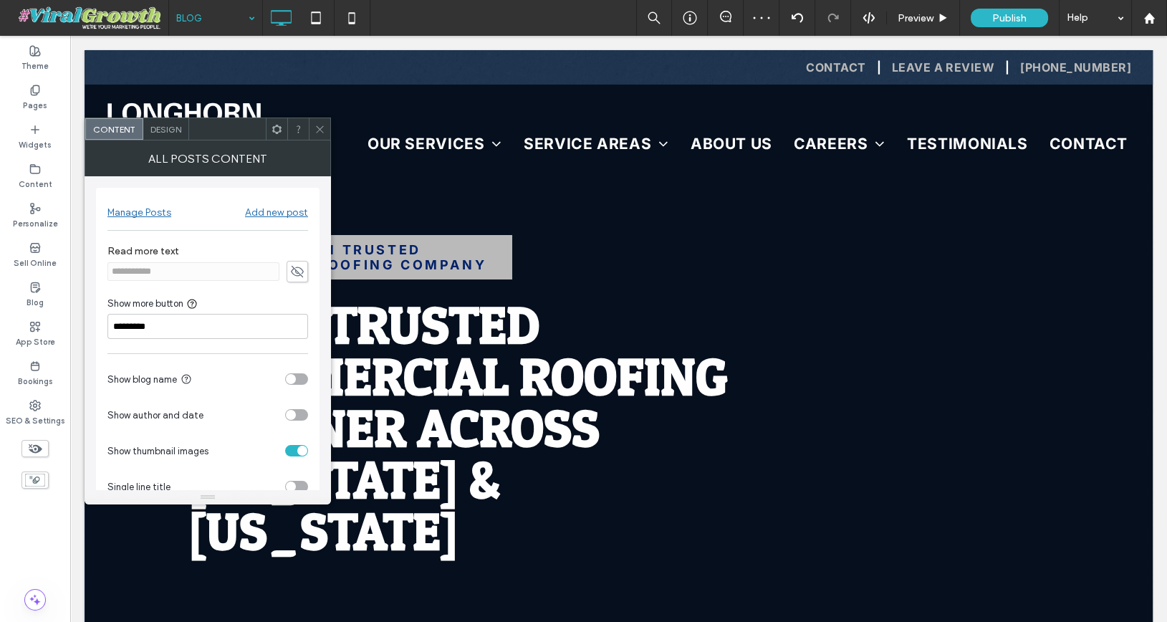
click at [321, 134] on span at bounding box center [319, 128] width 11 height 21
click at [163, 131] on span "Design" at bounding box center [165, 129] width 31 height 11
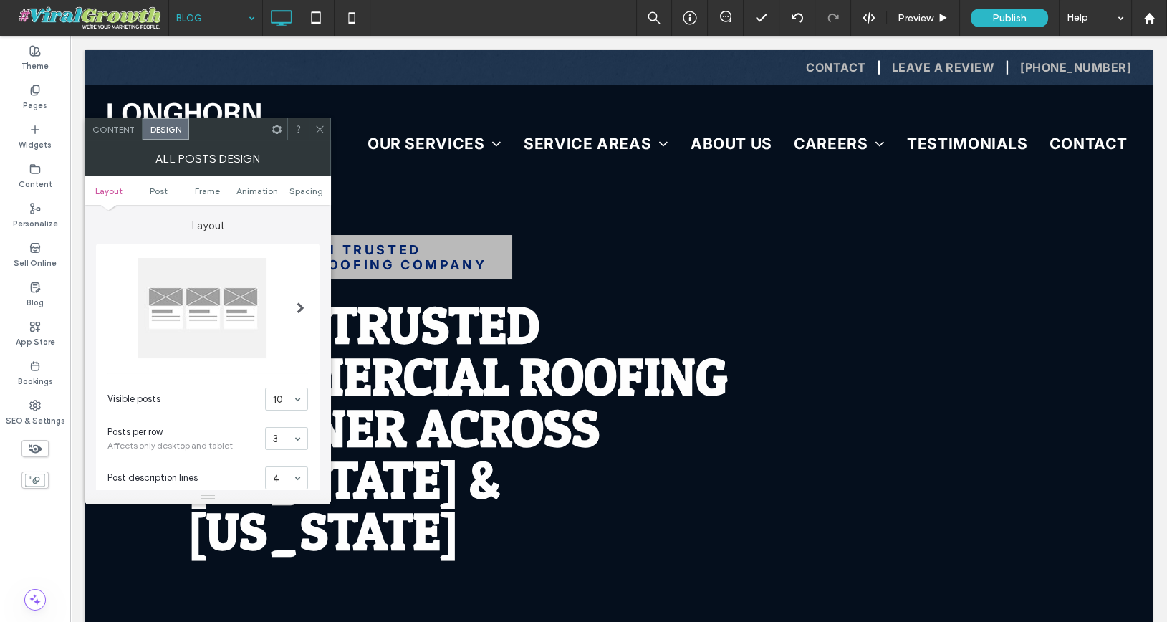
click at [319, 122] on span at bounding box center [319, 128] width 11 height 21
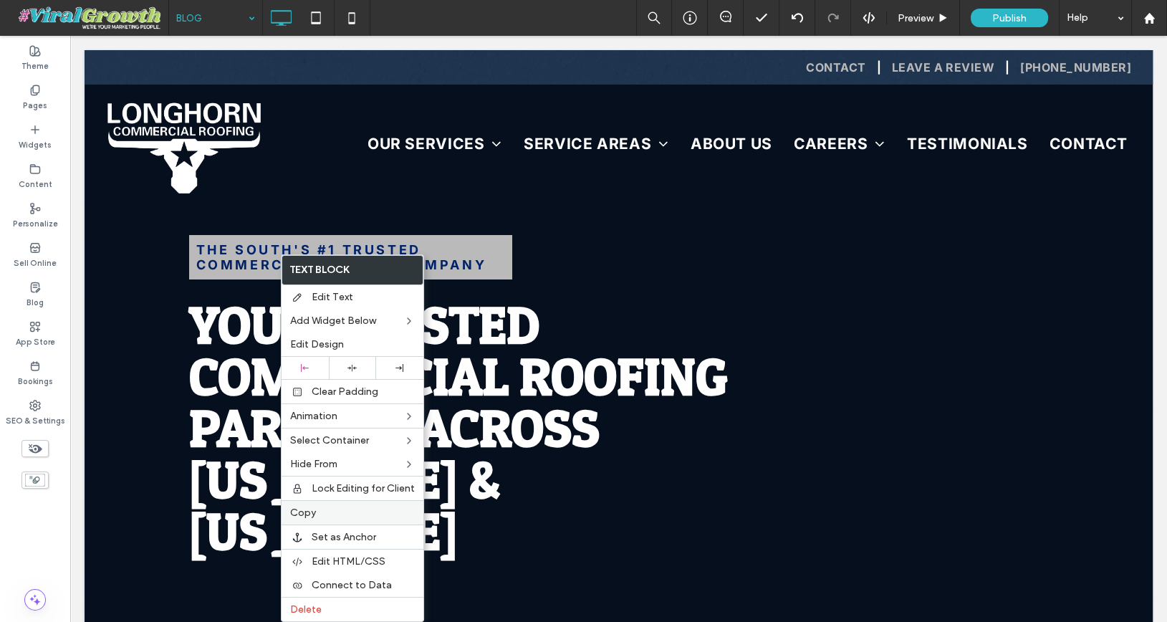
click at [328, 511] on label "Copy" at bounding box center [352, 512] width 125 height 12
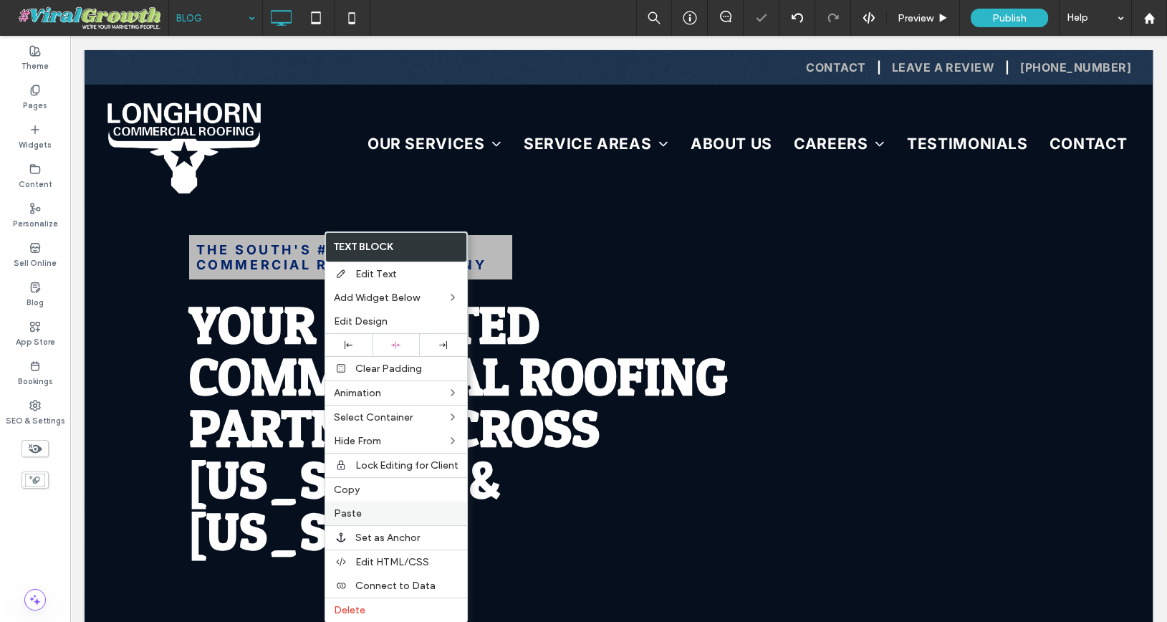
click at [370, 507] on label "Paste" at bounding box center [396, 513] width 125 height 12
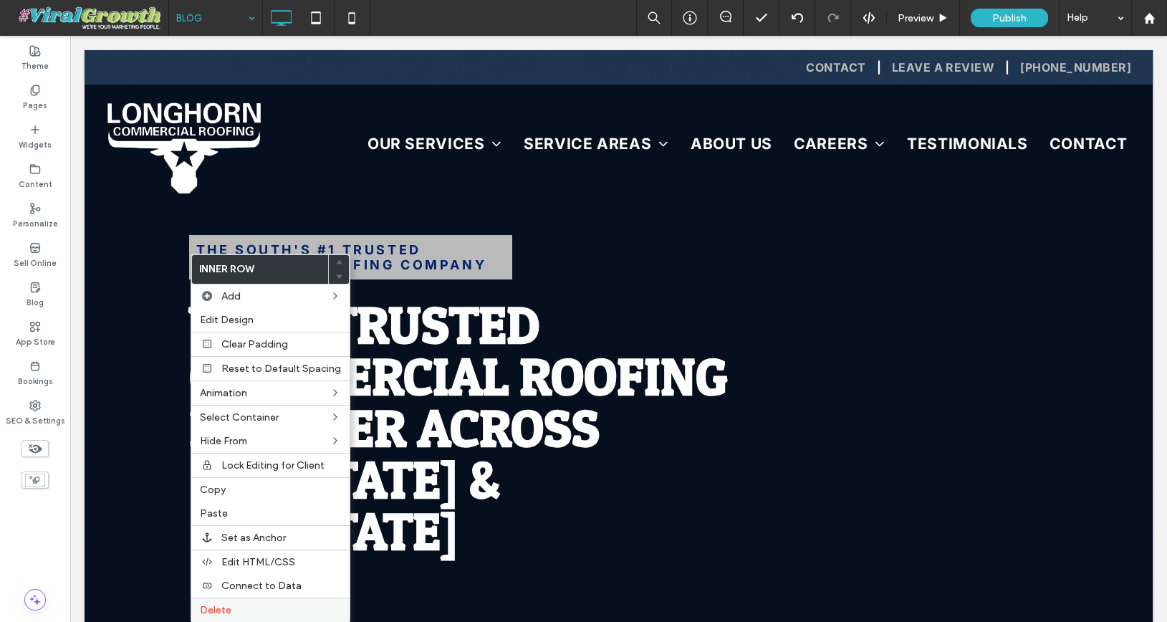
click at [273, 604] on label "Delete" at bounding box center [270, 610] width 141 height 12
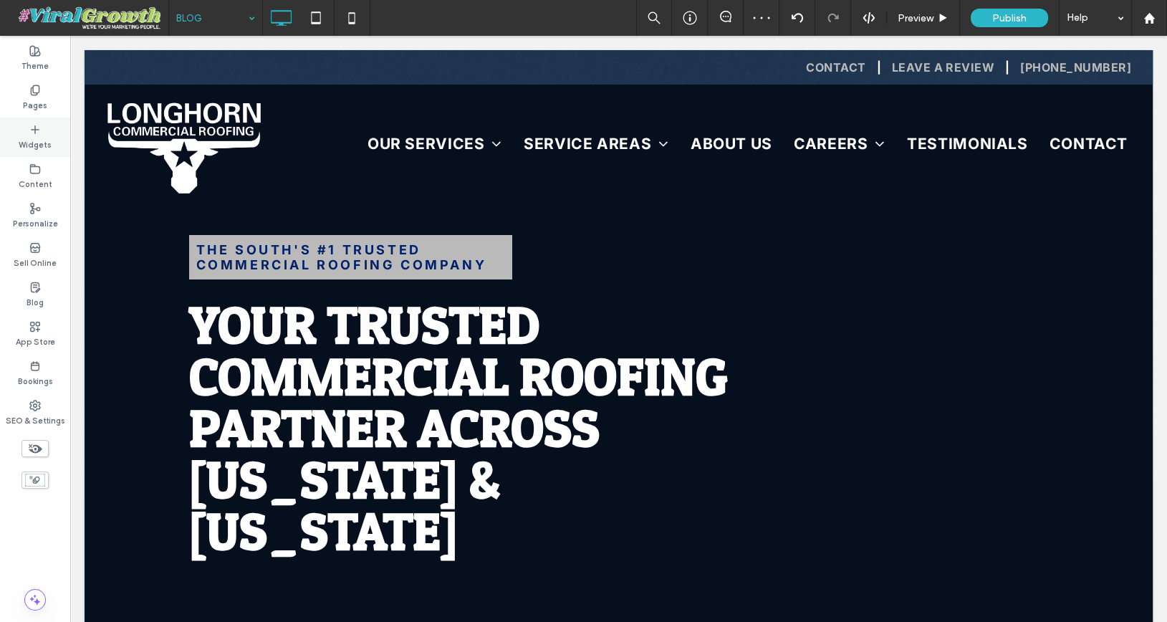
click at [47, 134] on div "Widgets" at bounding box center [35, 136] width 70 height 39
click at [33, 139] on label "Widgets" at bounding box center [35, 143] width 33 height 16
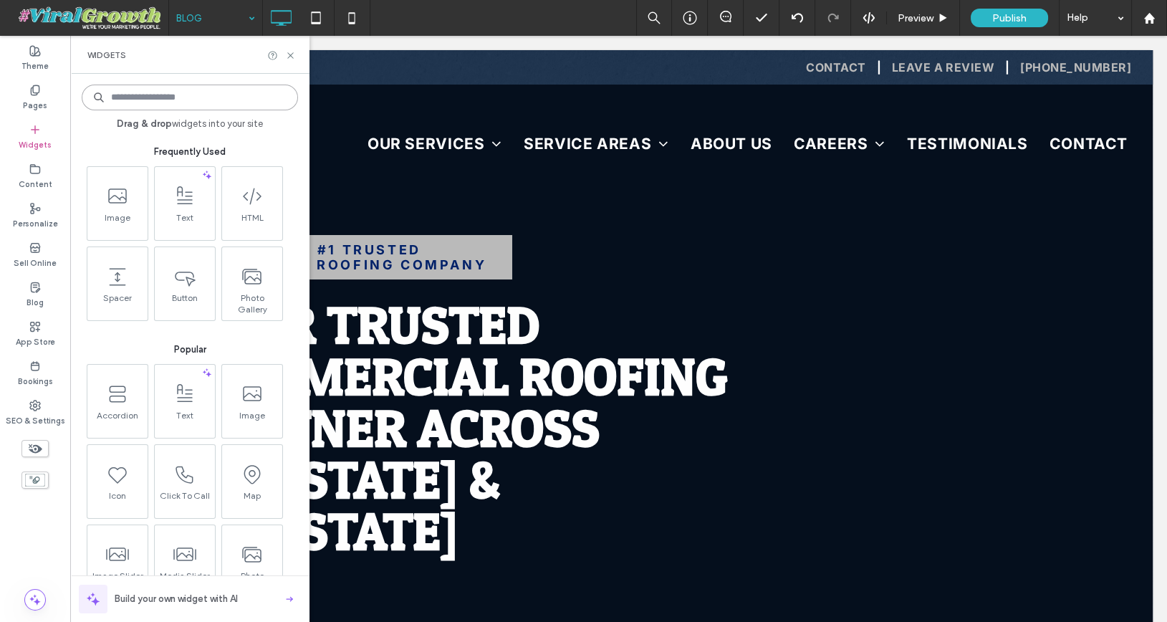
click at [188, 95] on input at bounding box center [190, 97] width 216 height 26
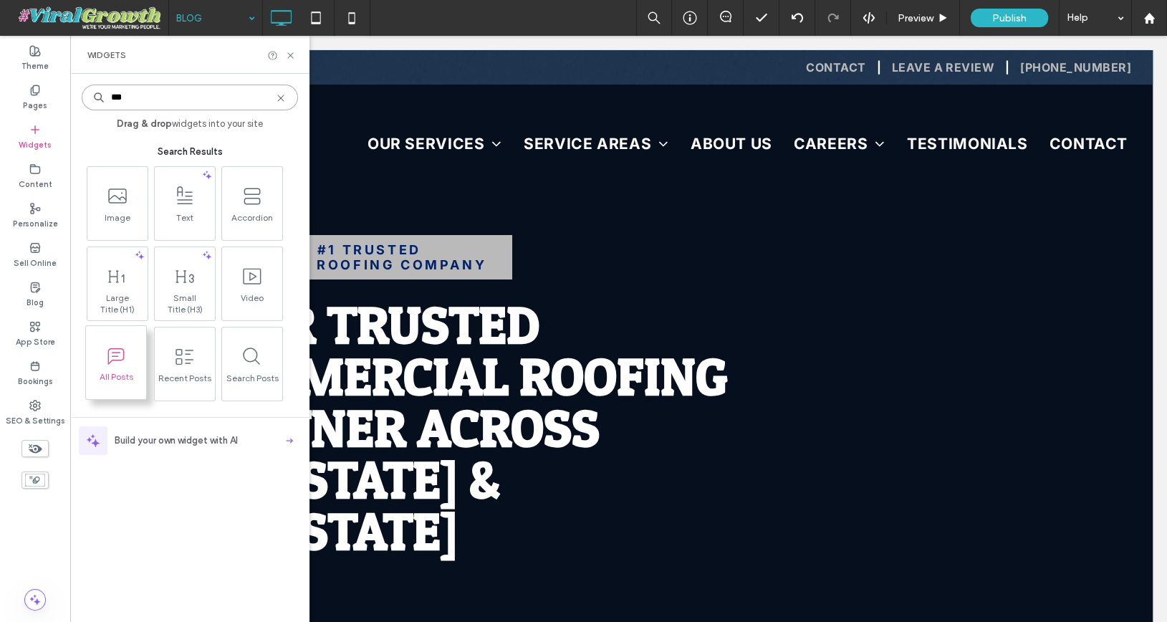
type input "***"
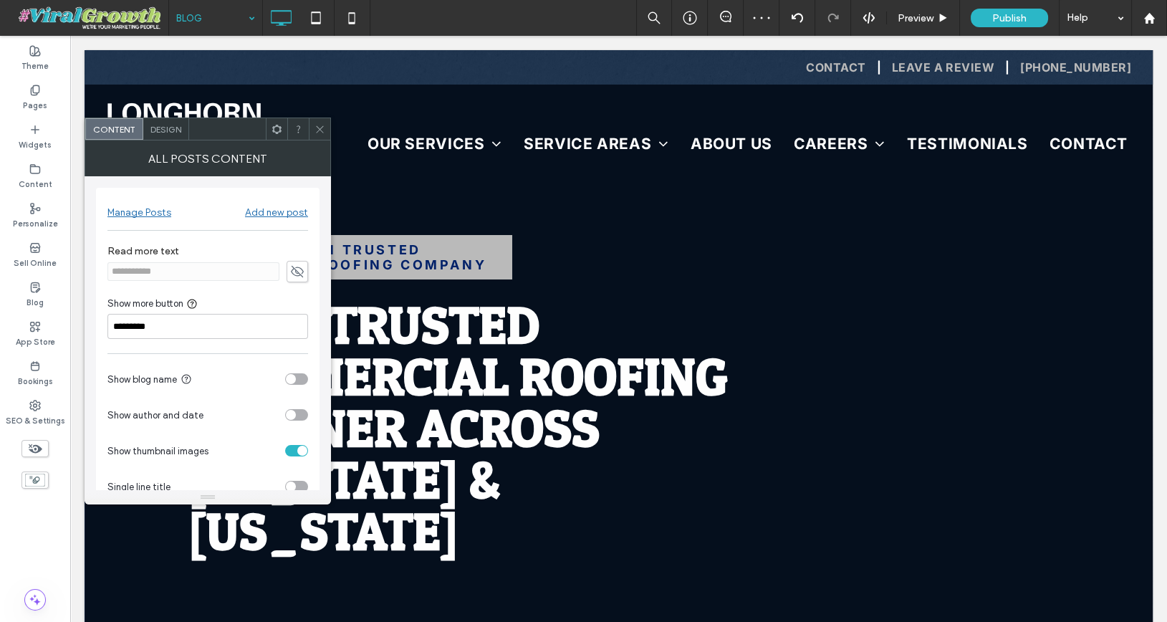
click at [168, 127] on span "Design" at bounding box center [165, 129] width 31 height 11
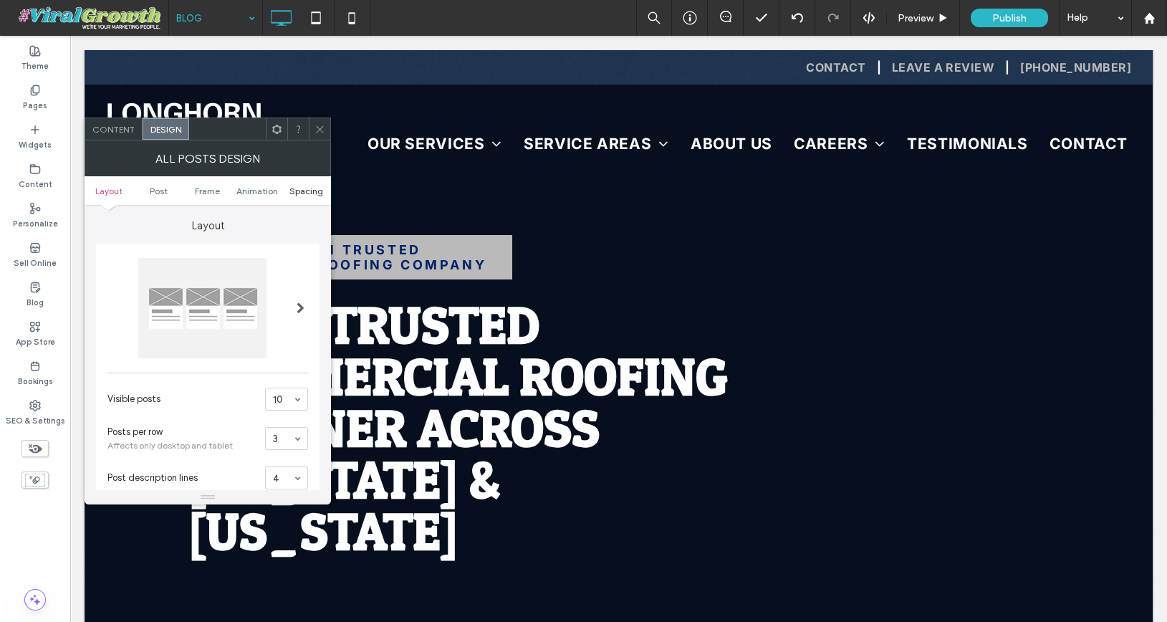
click at [303, 190] on span "Spacing" at bounding box center [306, 190] width 34 height 11
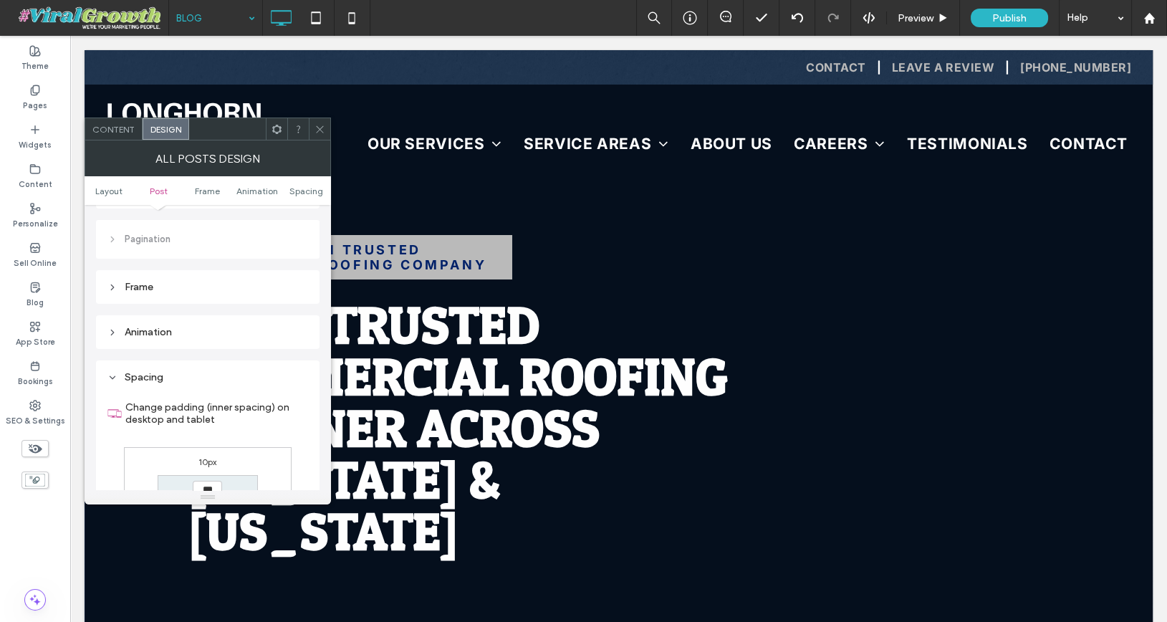
scroll to position [706, 0]
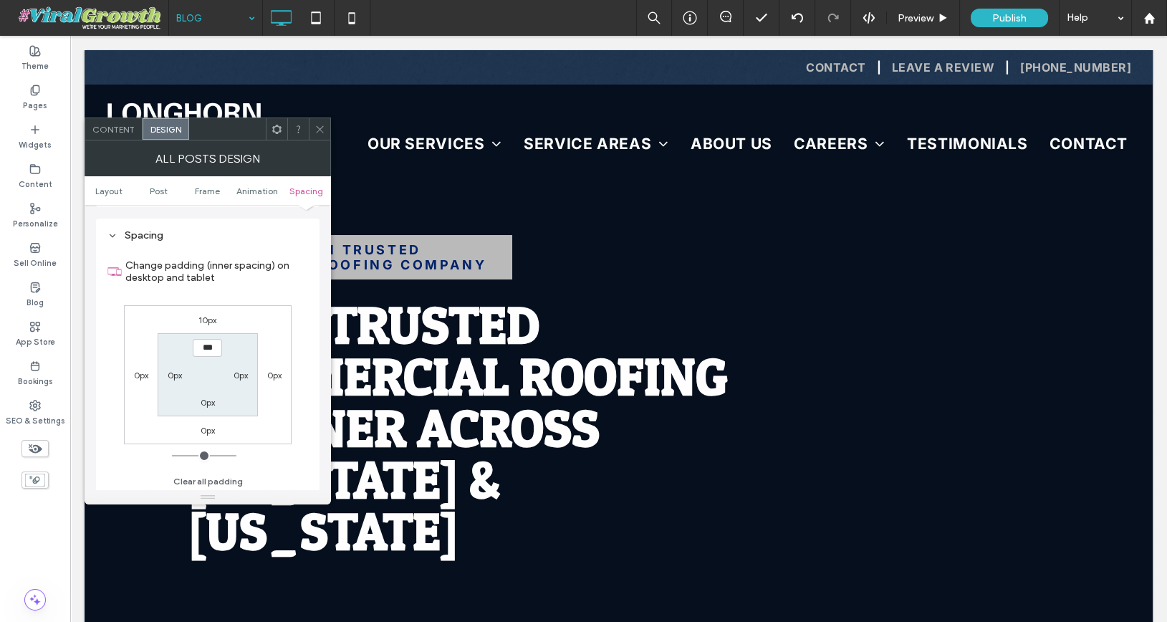
click at [213, 320] on label "10px" at bounding box center [207, 319] width 18 height 11
type input "**"
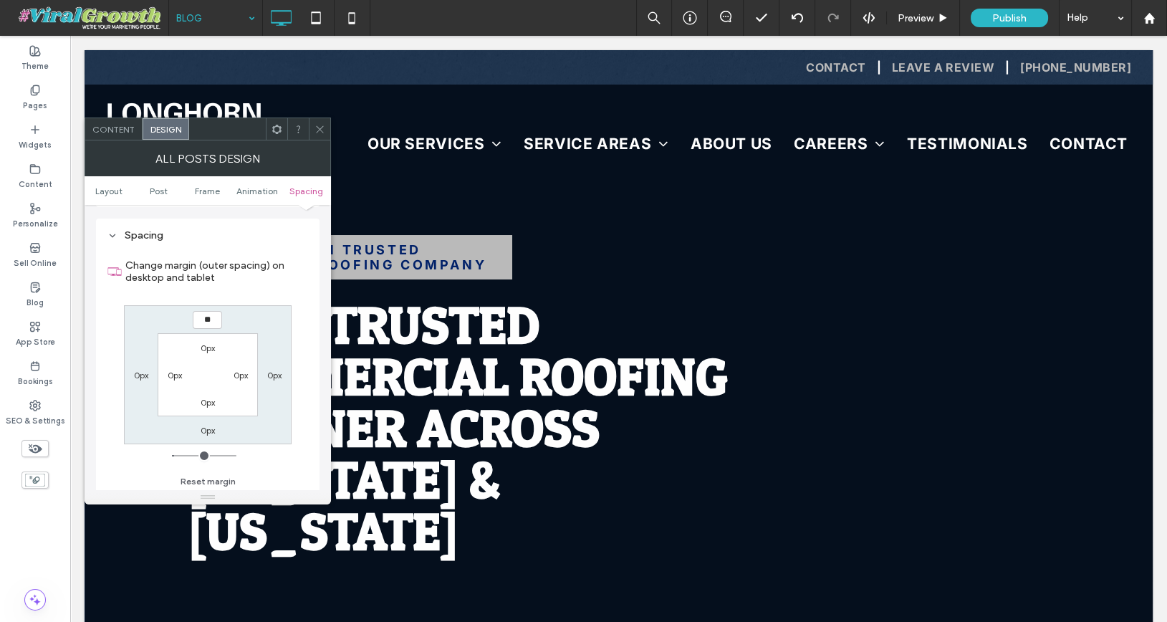
type input "**"
type input "****"
click at [102, 126] on span "Content" at bounding box center [113, 129] width 42 height 11
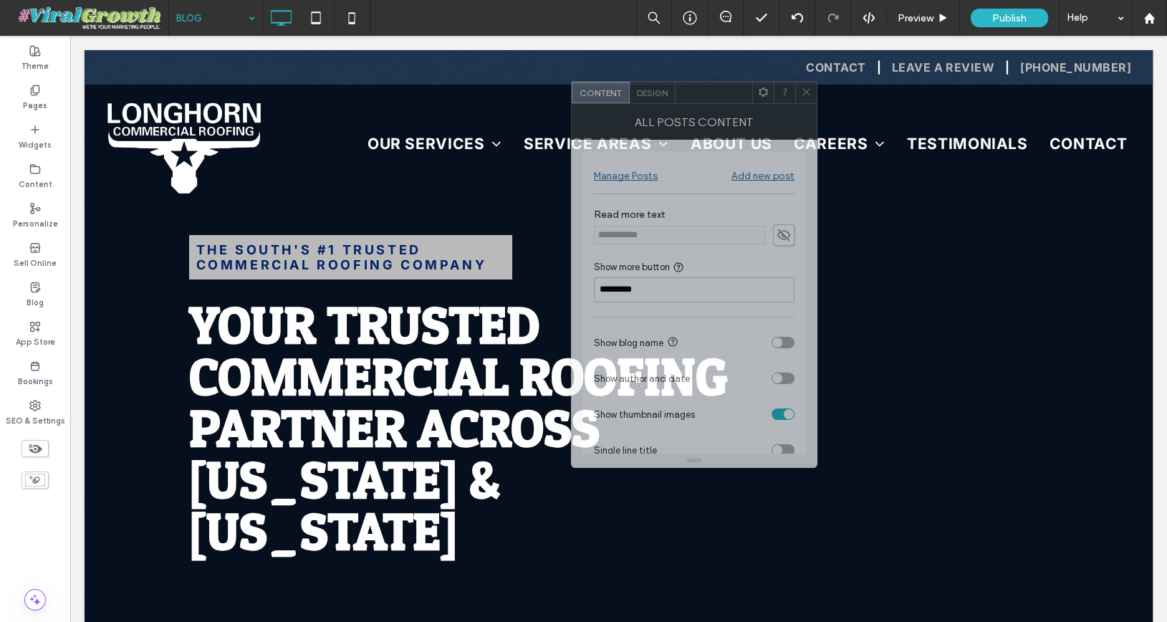
drag, startPoint x: 219, startPoint y: 130, endPoint x: 725, endPoint y: 106, distance: 506.9
click at [725, 103] on div at bounding box center [713, 92] width 77 height 21
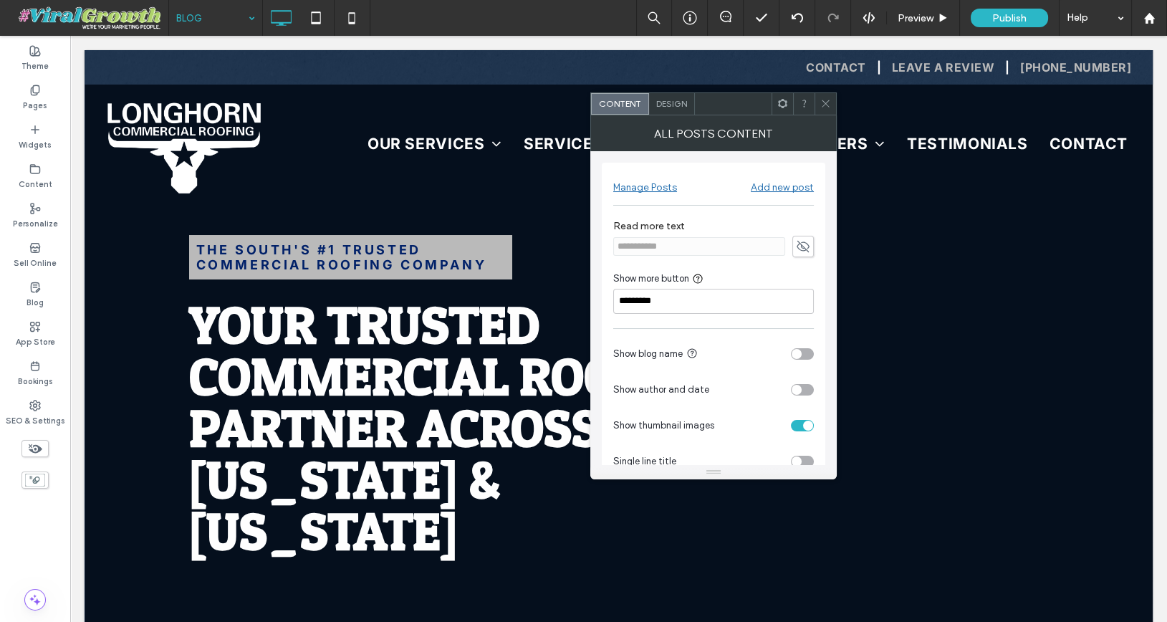
click at [804, 424] on div "toggle" at bounding box center [808, 425] width 10 height 10
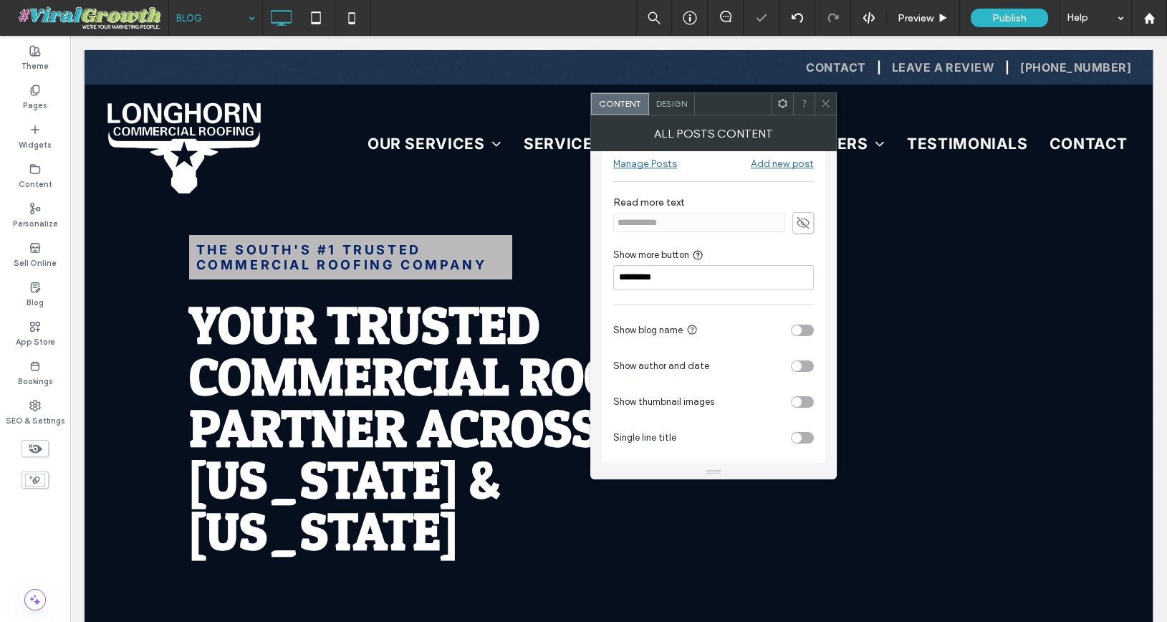
scroll to position [26, 0]
click at [801, 430] on div "toggle" at bounding box center [796, 435] width 10 height 10
click at [801, 430] on div "toggle" at bounding box center [802, 434] width 23 height 11
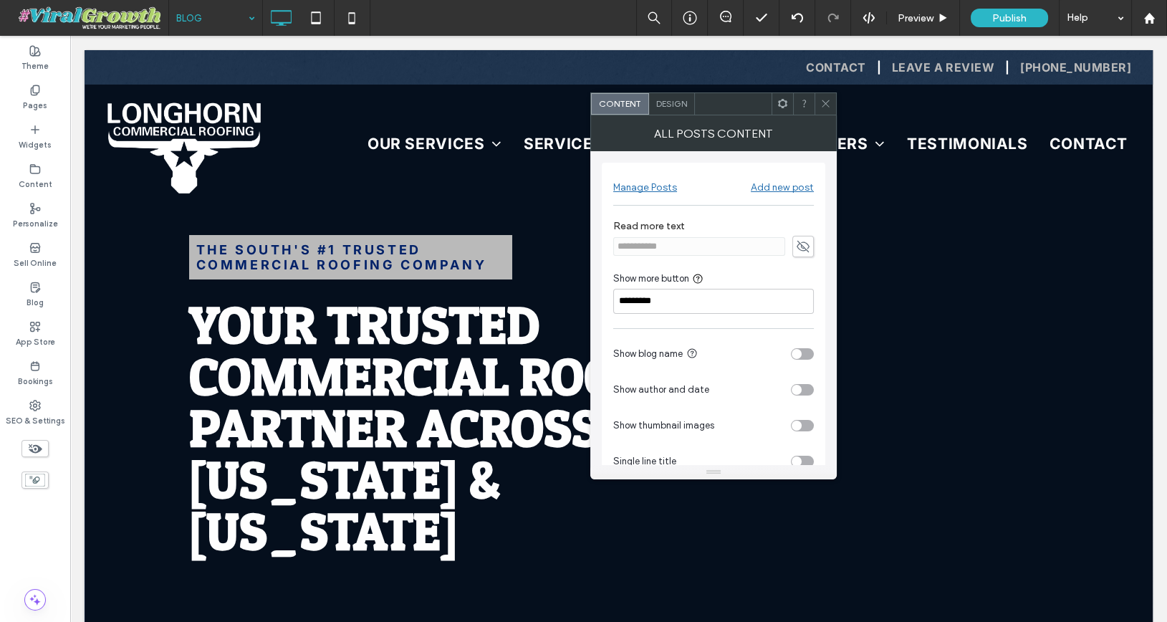
click at [672, 103] on span "Design" at bounding box center [671, 103] width 31 height 11
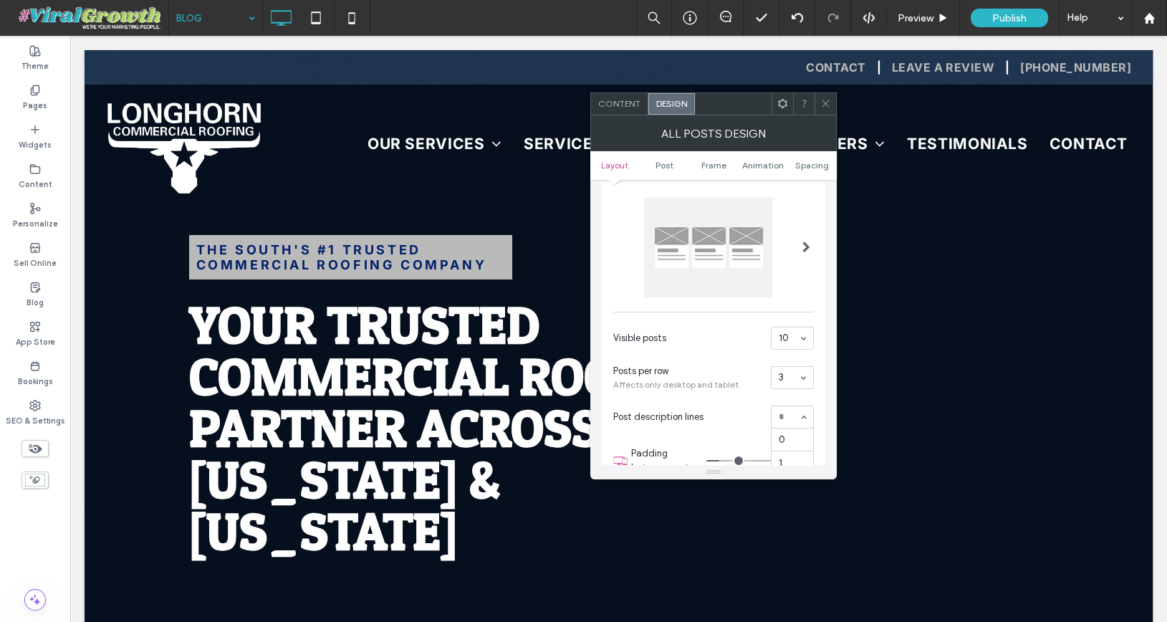
scroll to position [91, 0]
click at [733, 403] on section "Post description lines 0 1 2 3 4 5 6 7 8 9 10" at bounding box center [713, 416] width 201 height 37
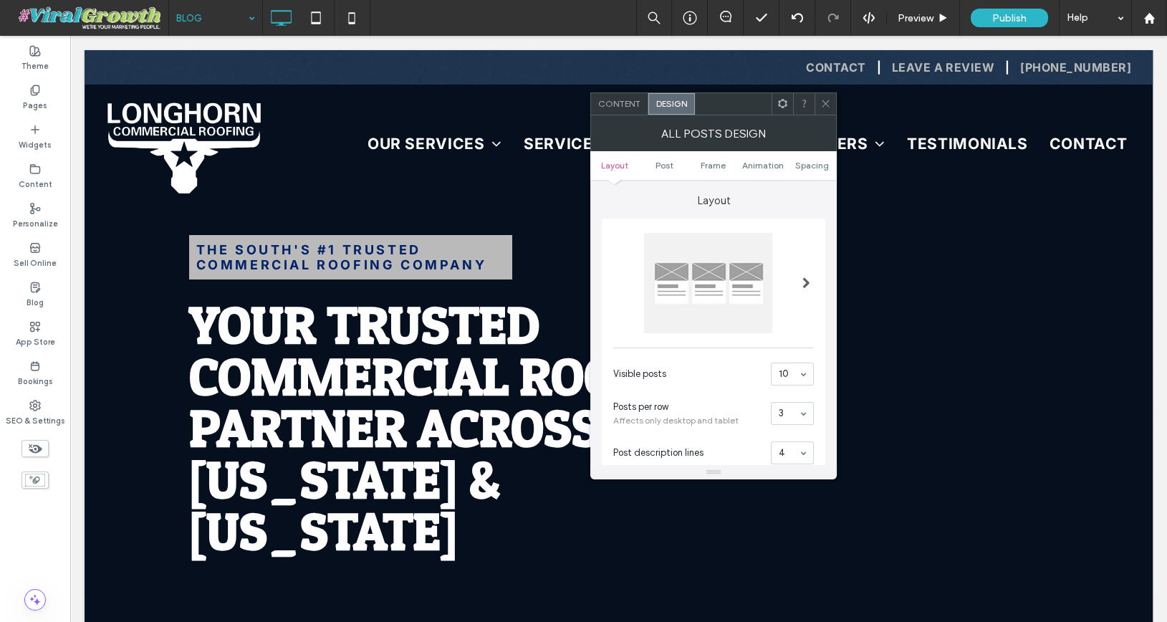
scroll to position [36, 0]
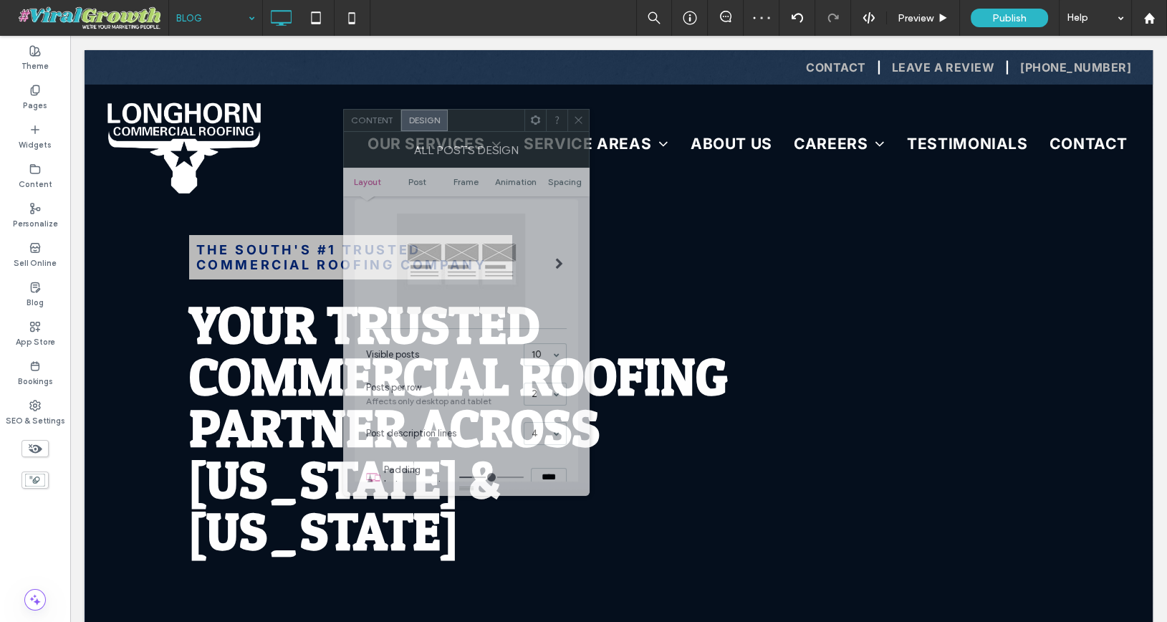
drag, startPoint x: 729, startPoint y: 113, endPoint x: 482, endPoint y: 130, distance: 247.6
click at [482, 130] on div at bounding box center [486, 120] width 77 height 21
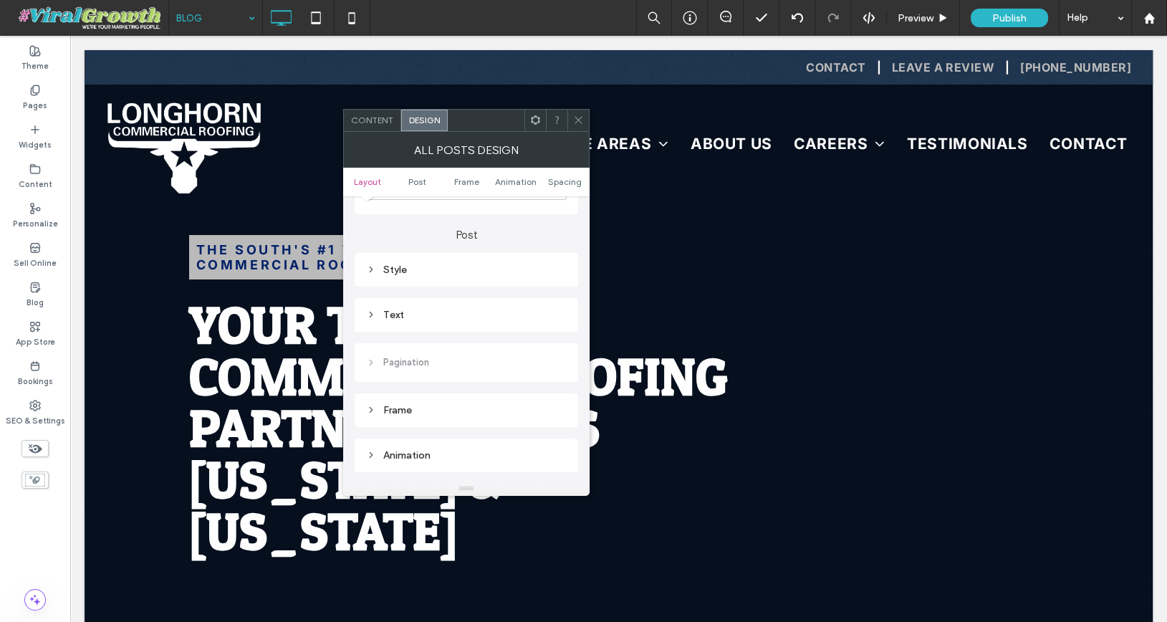
scroll to position [392, 0]
click at [454, 266] on div "Style" at bounding box center [466, 265] width 201 height 12
click at [374, 255] on div "Style" at bounding box center [466, 264] width 201 height 19
click at [385, 310] on div "Text" at bounding box center [466, 310] width 201 height 12
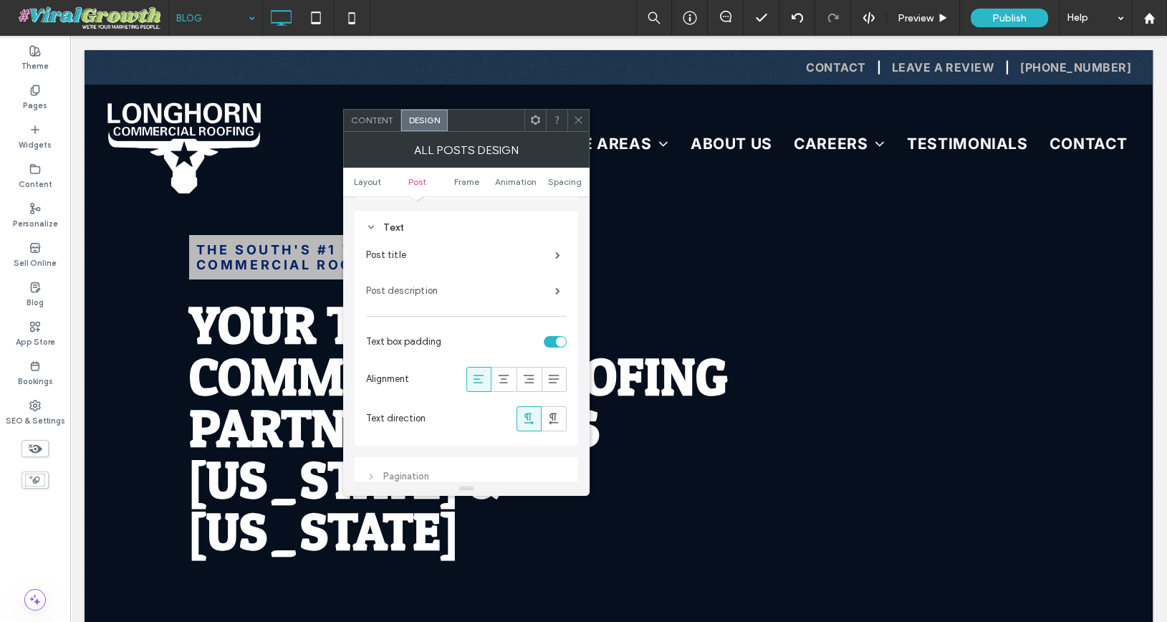
scroll to position [470, 0]
click at [458, 259] on label "Post title" at bounding box center [460, 259] width 189 height 29
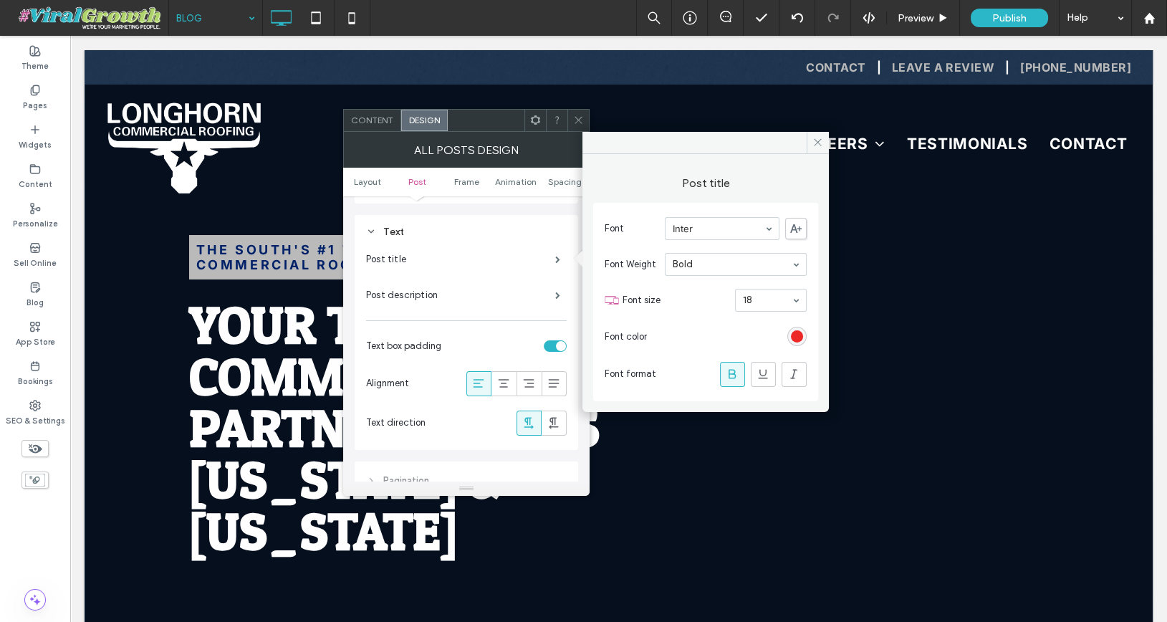
click at [798, 330] on div "rgb(234, 9, 8)" at bounding box center [797, 336] width 12 height 12
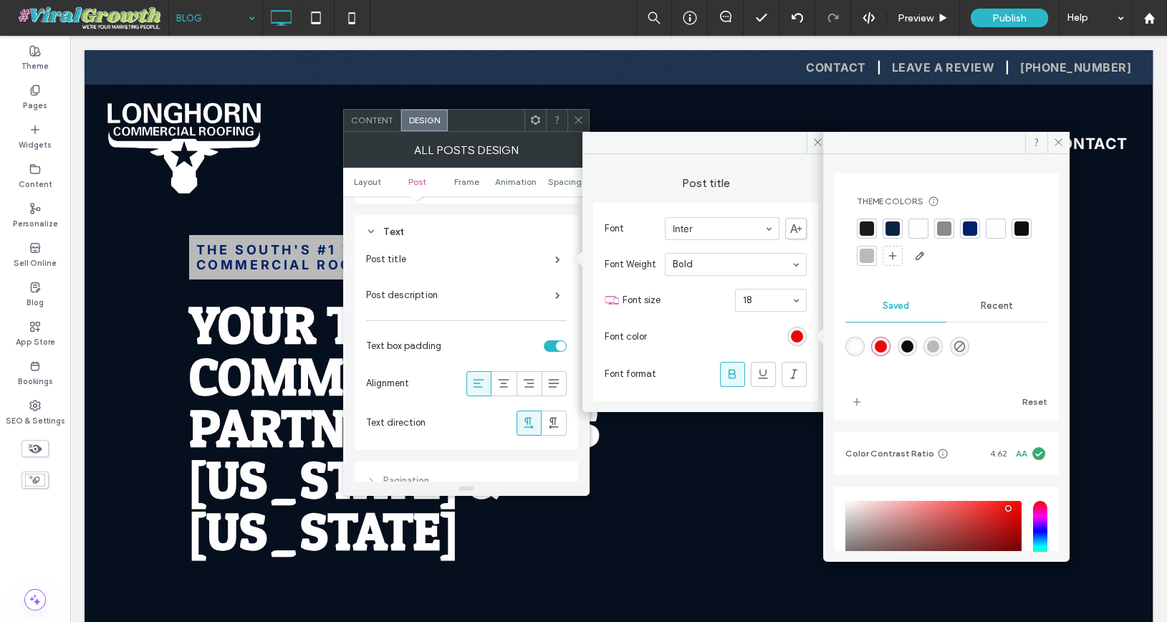
click at [969, 225] on div at bounding box center [969, 228] width 14 height 14
click at [1063, 138] on icon at bounding box center [1058, 142] width 11 height 11
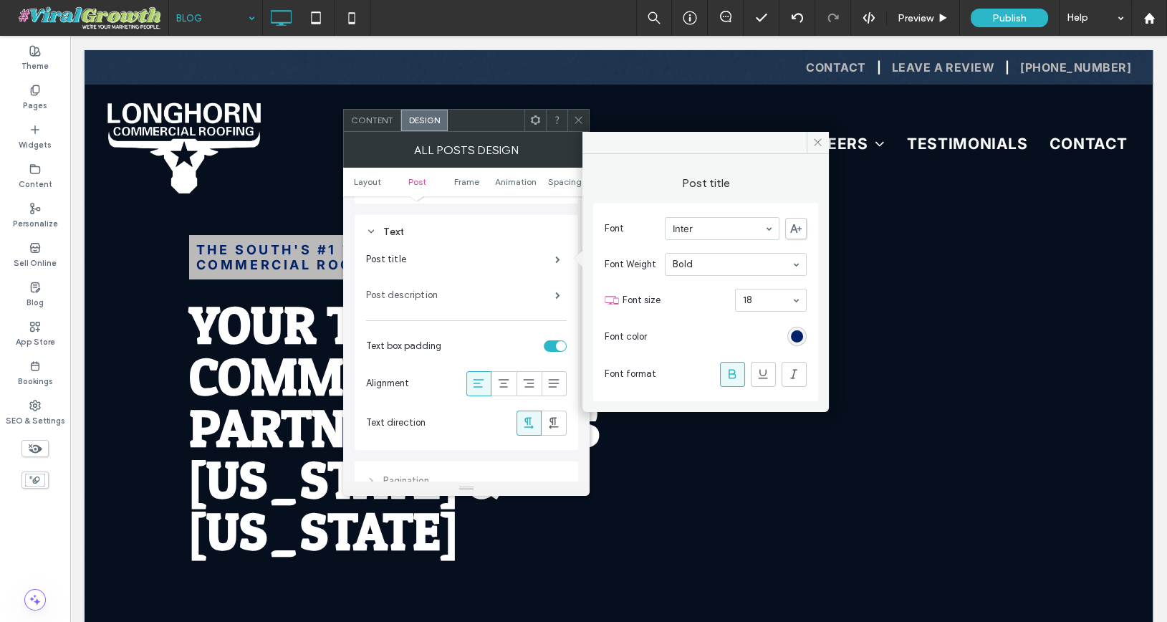
click at [492, 281] on label "Post description" at bounding box center [460, 295] width 189 height 29
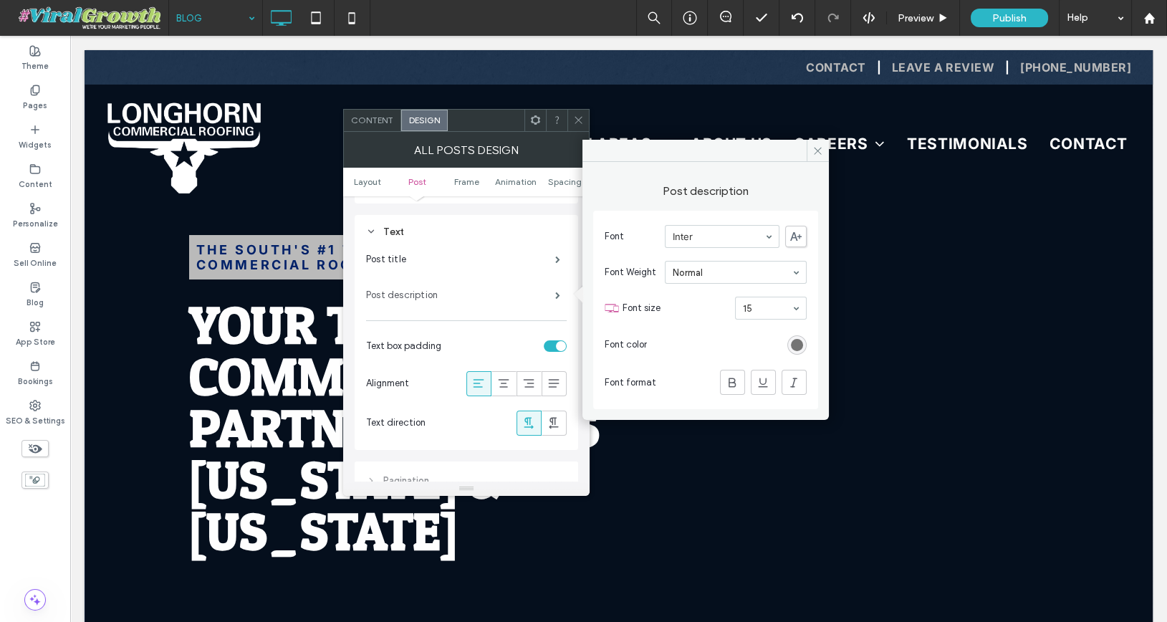
click at [501, 292] on label "Post description" at bounding box center [460, 295] width 189 height 29
click at [800, 344] on div "rgb(116, 116, 116)" at bounding box center [797, 345] width 12 height 12
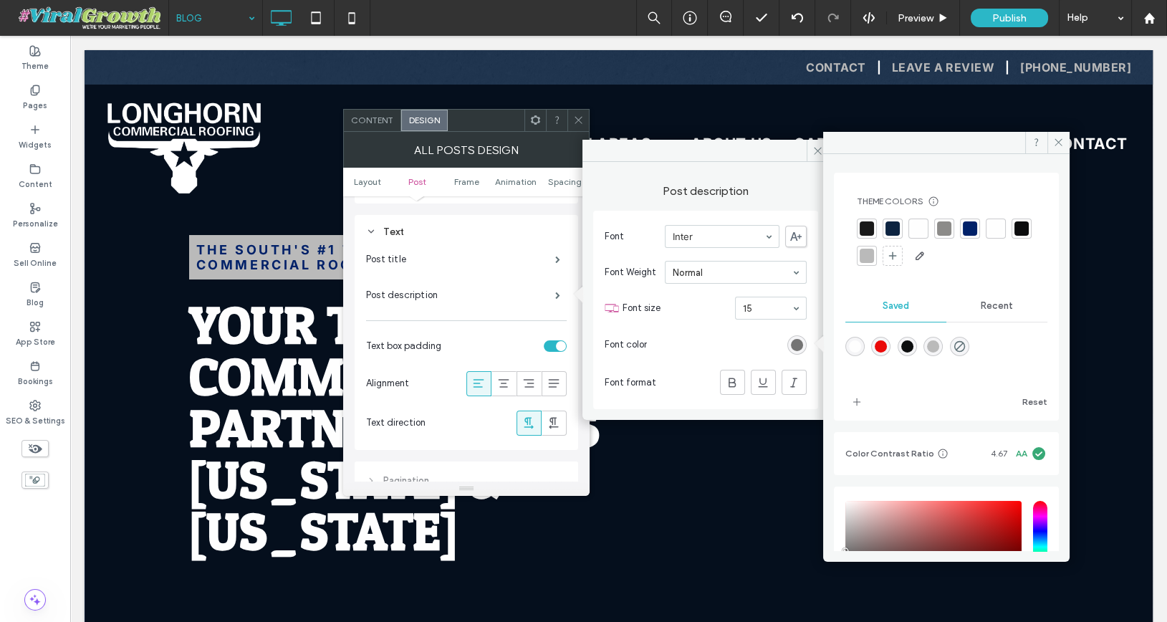
click at [941, 232] on div at bounding box center [944, 228] width 14 height 14
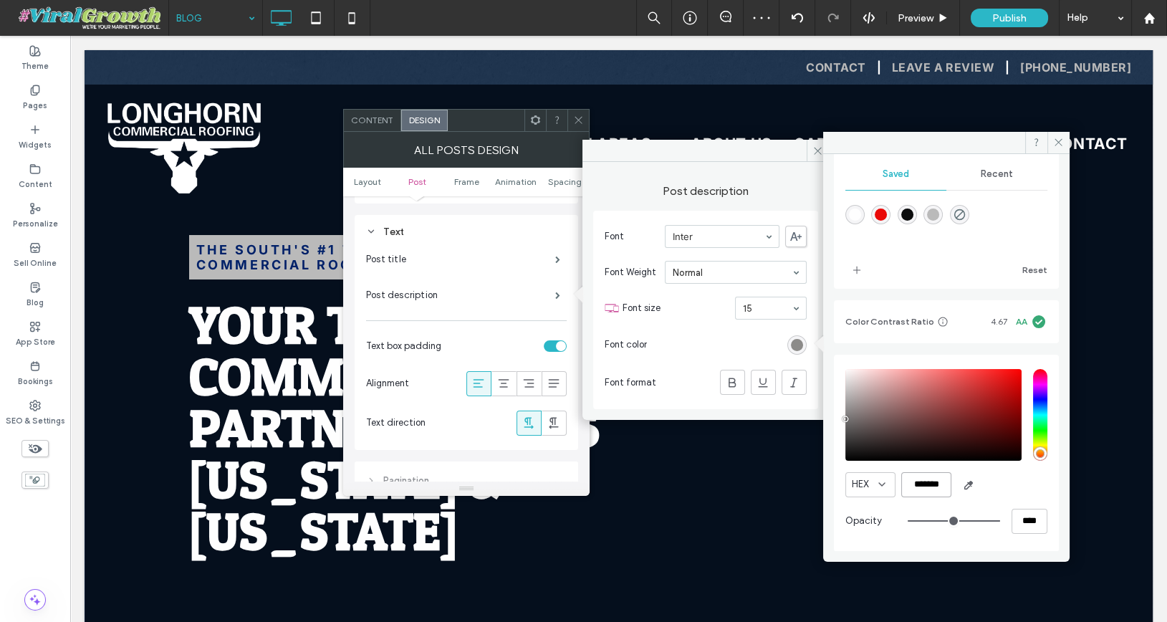
click at [930, 480] on input "*******" at bounding box center [926, 484] width 50 height 25
type input "*******"
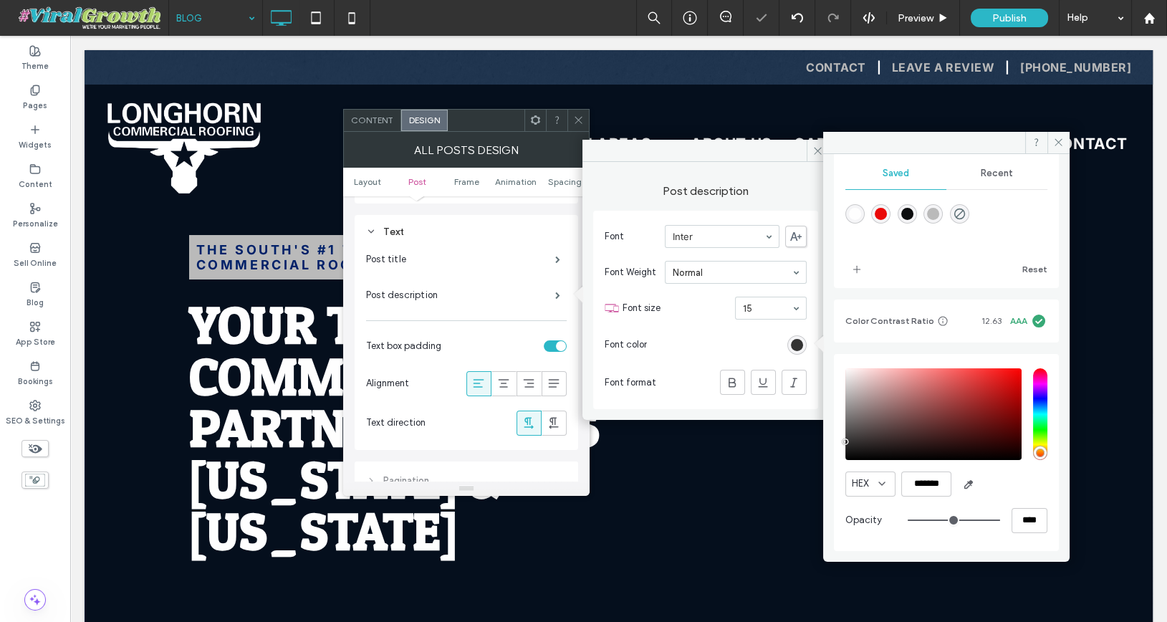
click at [1010, 483] on div "HEX *******" at bounding box center [946, 483] width 202 height 25
click at [1061, 143] on icon at bounding box center [1058, 142] width 11 height 11
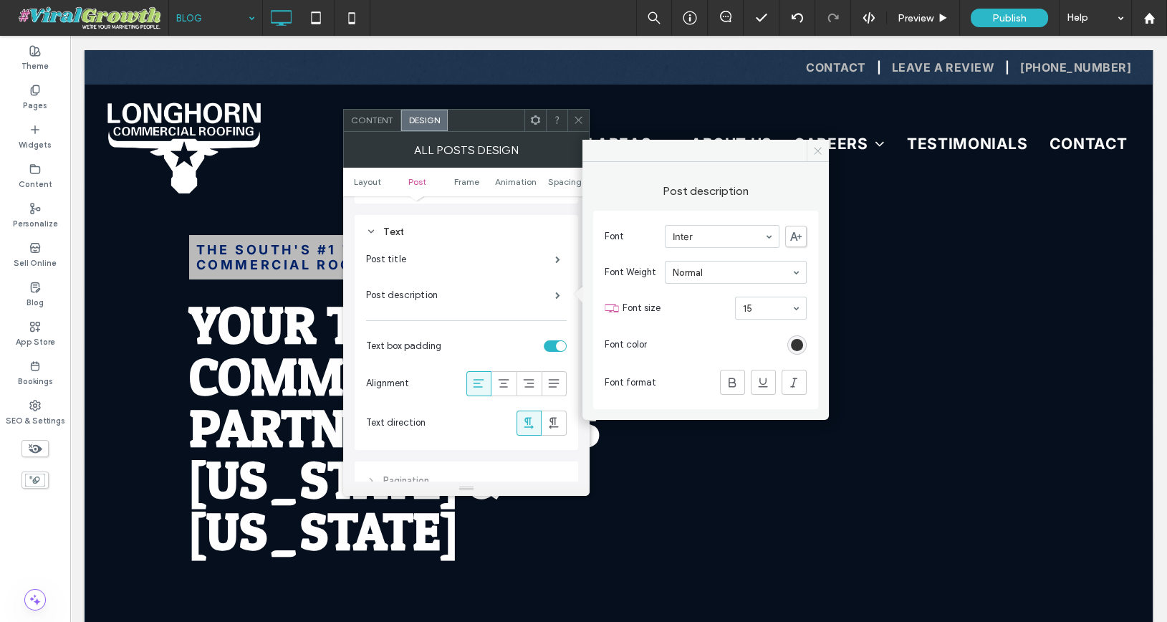
click at [817, 150] on use at bounding box center [817, 150] width 7 height 7
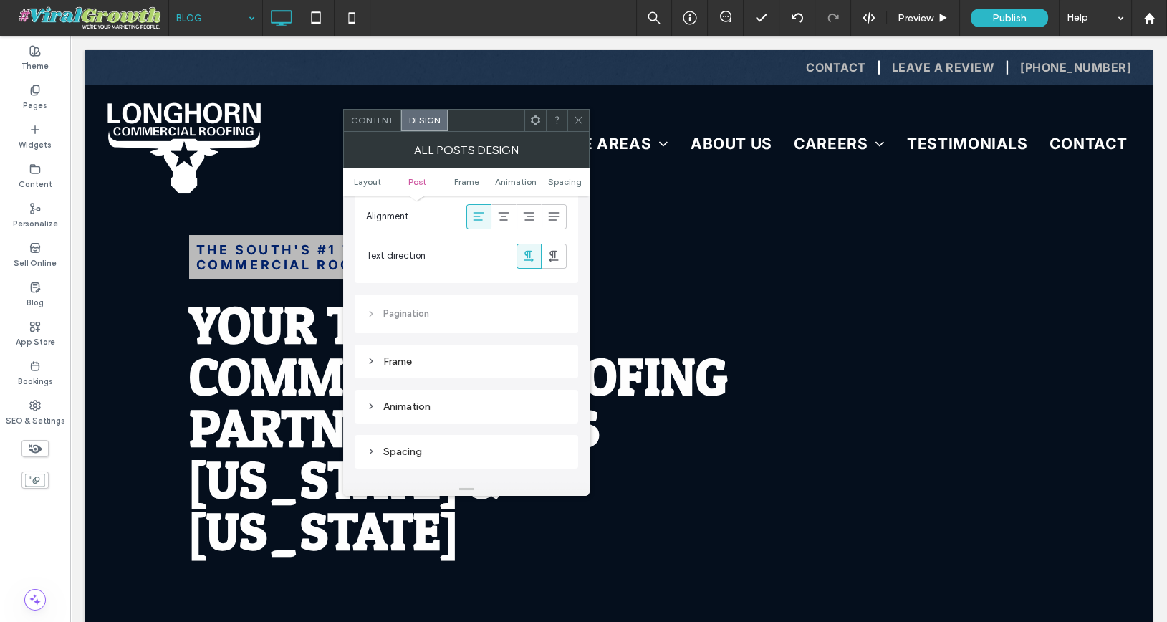
scroll to position [643, 0]
click at [579, 119] on icon at bounding box center [578, 120] width 11 height 11
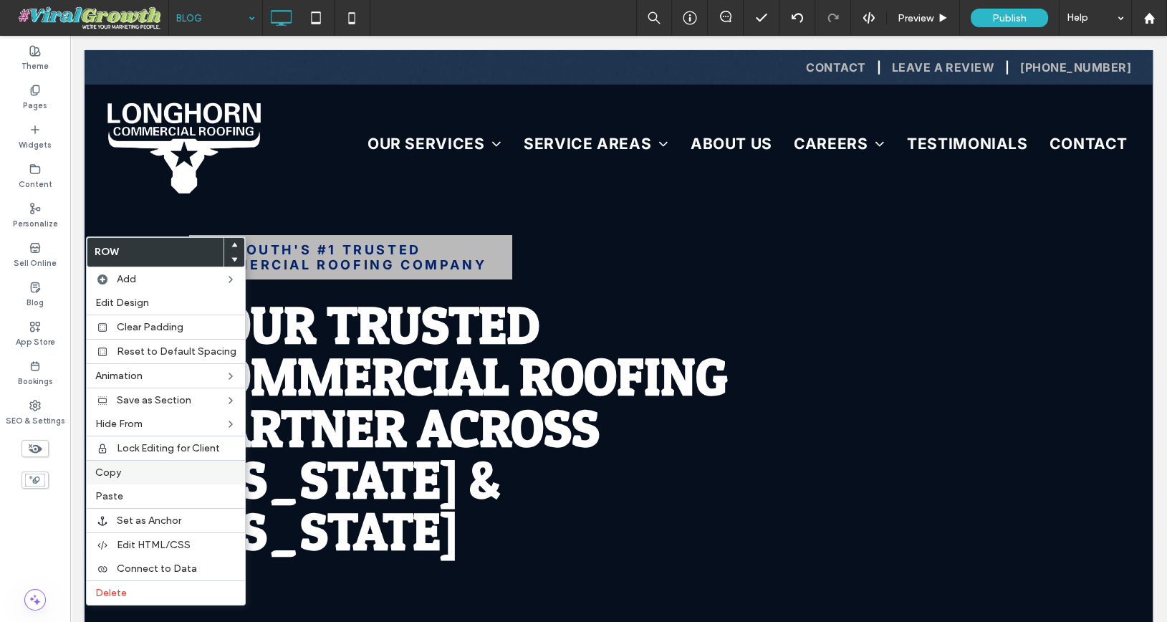
click at [146, 466] on label "Copy" at bounding box center [165, 472] width 141 height 12
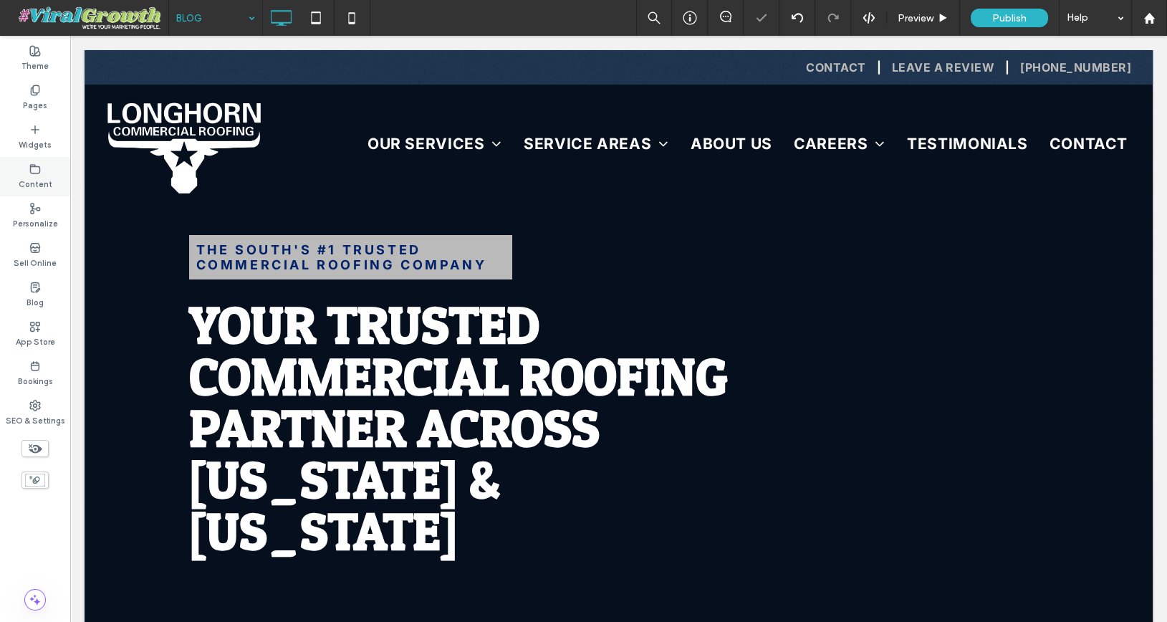
click at [42, 173] on div "Content" at bounding box center [35, 176] width 70 height 39
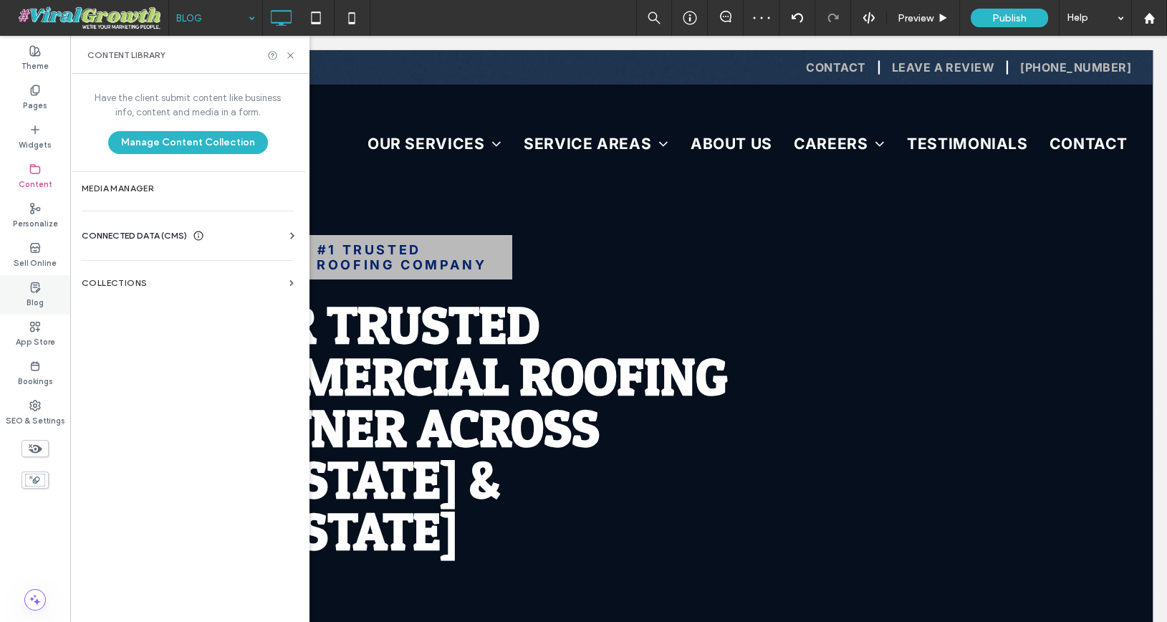
click at [39, 297] on label "Blog" at bounding box center [34, 301] width 17 height 16
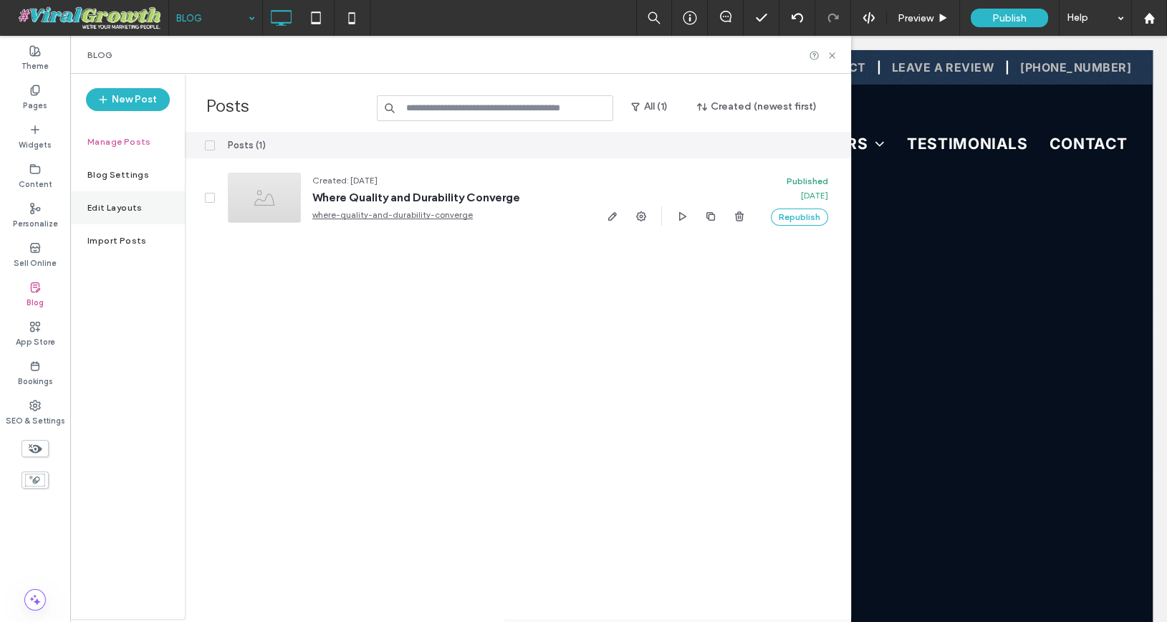
click at [109, 216] on div "Edit Layouts" at bounding box center [127, 207] width 115 height 33
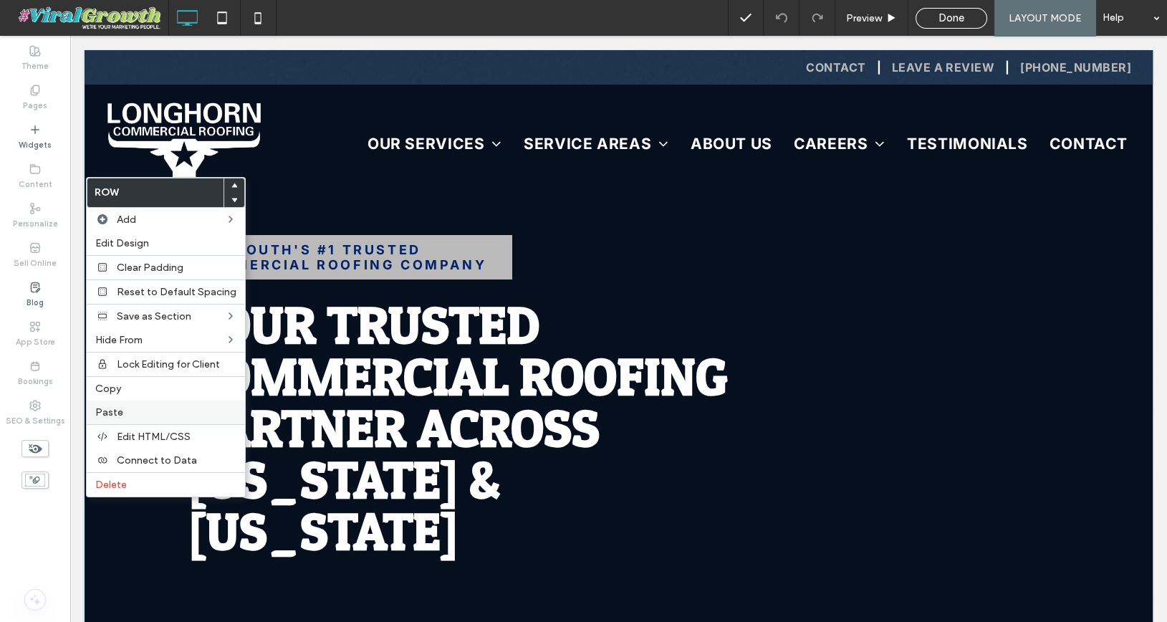
click at [147, 406] on label "Paste" at bounding box center [165, 412] width 141 height 12
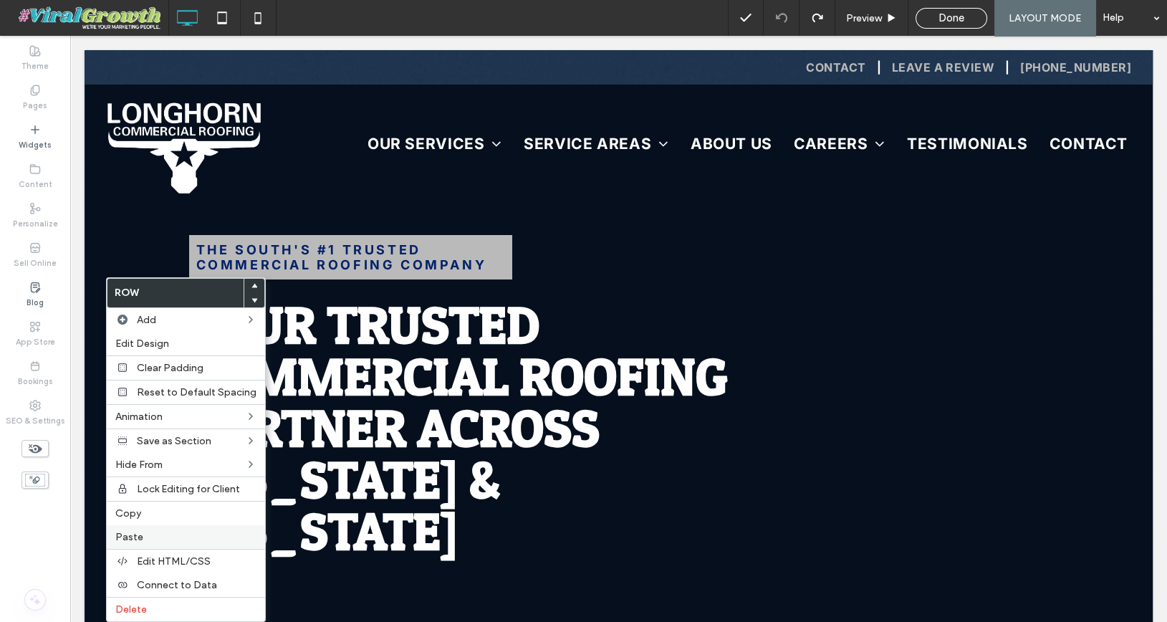
click at [161, 536] on label "Paste" at bounding box center [185, 537] width 141 height 12
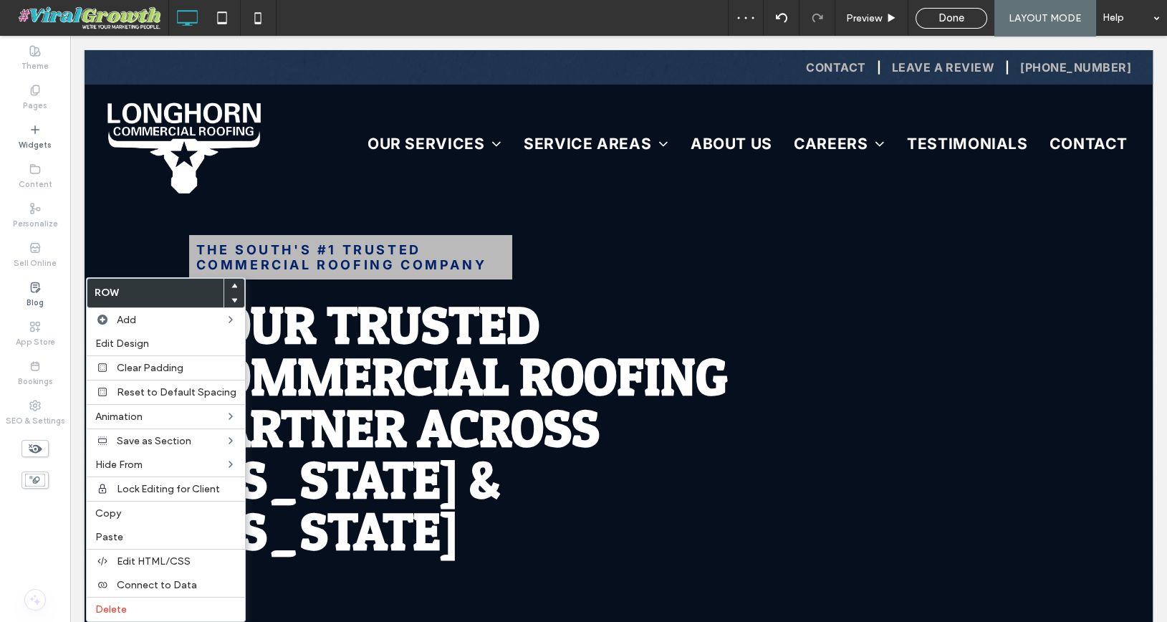
click at [231, 300] on icon at bounding box center [234, 300] width 6 height 6
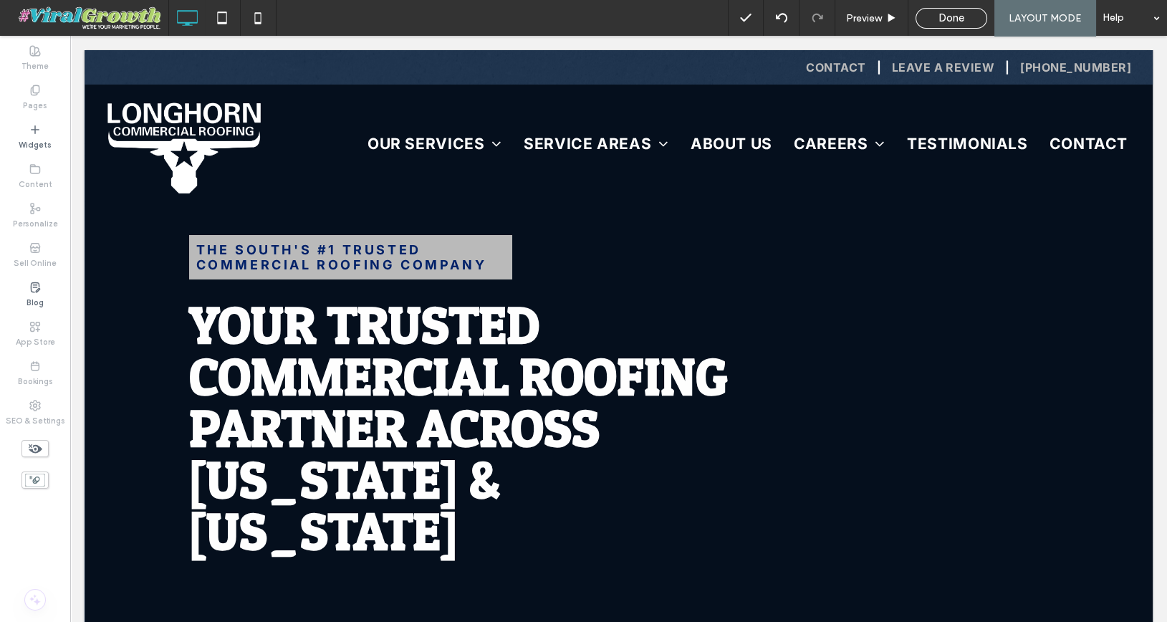
type input "*****"
type input "**"
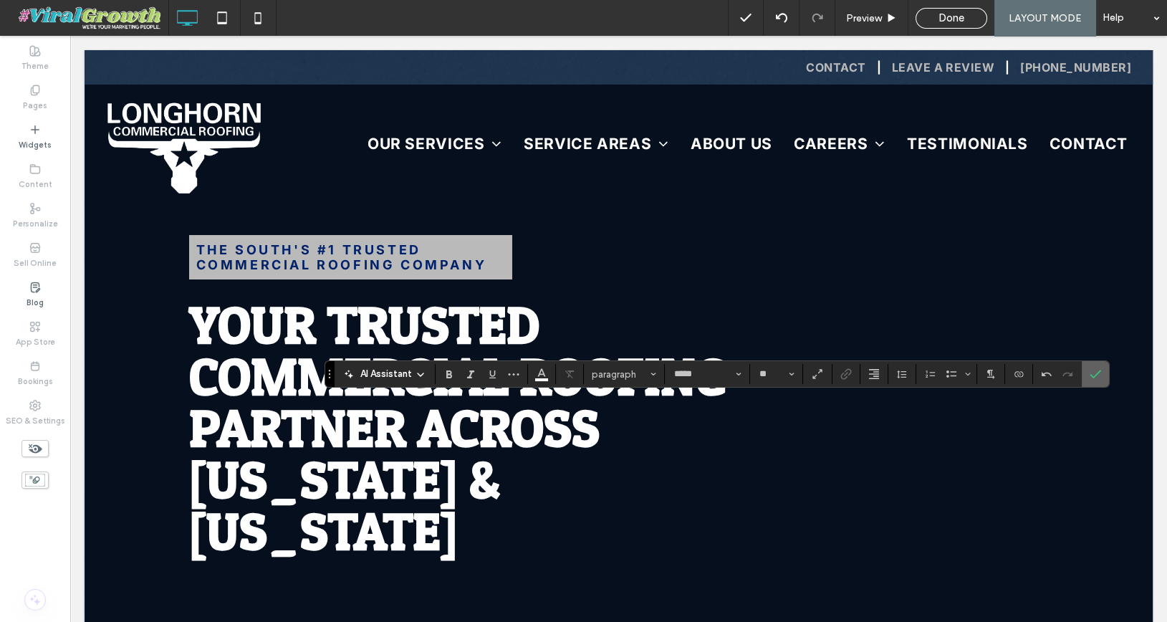
click at [1095, 364] on label "Confirm" at bounding box center [1094, 374] width 21 height 26
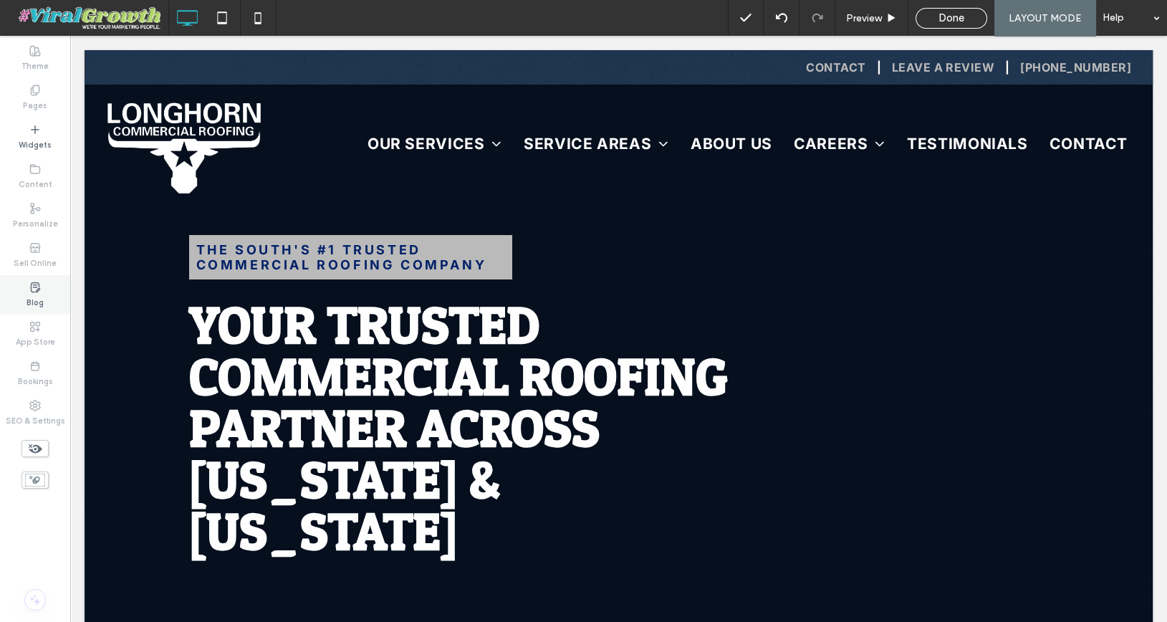
click at [34, 299] on label "Blog" at bounding box center [34, 301] width 17 height 16
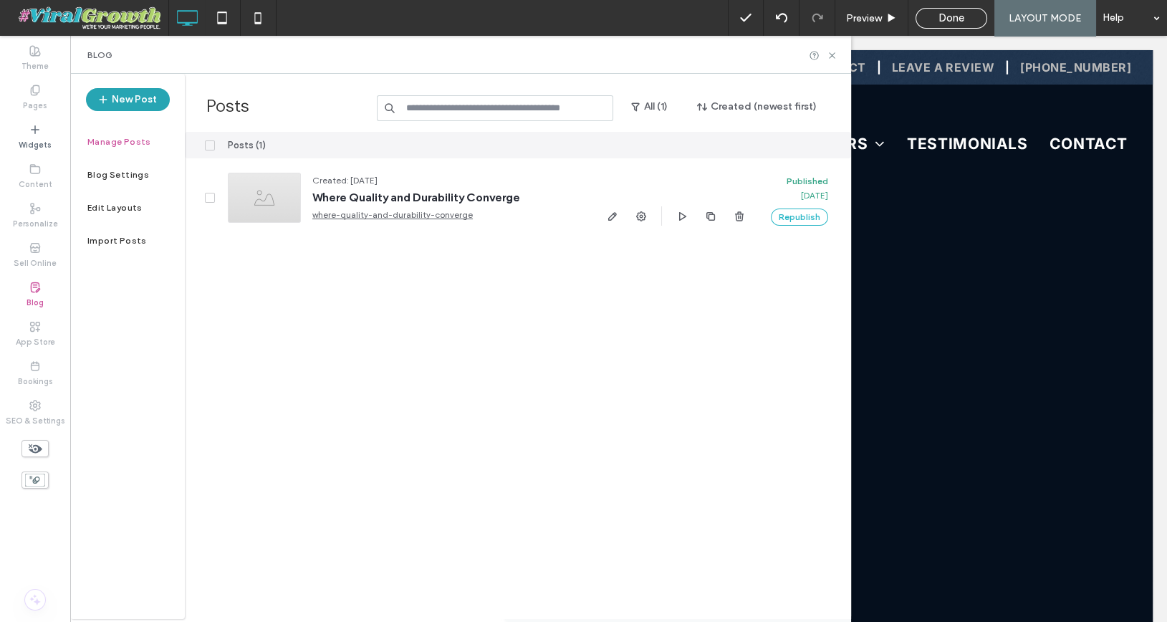
click at [148, 104] on button "New Post" at bounding box center [128, 99] width 84 height 23
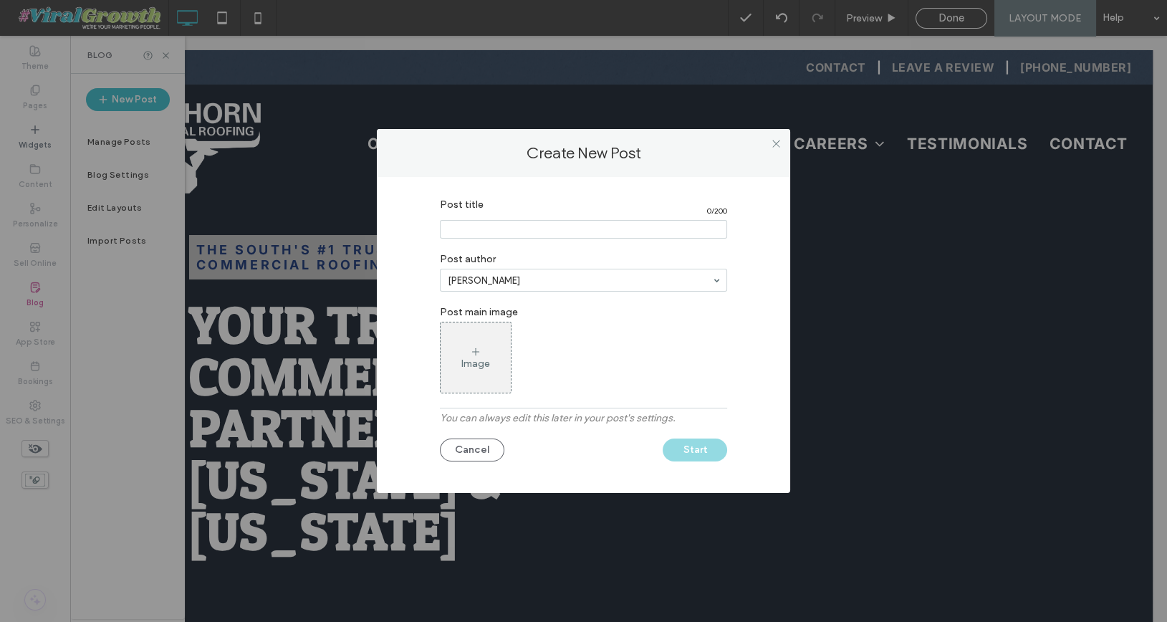
click at [473, 228] on input "Post title" at bounding box center [583, 229] width 287 height 19
type input "**********"
click at [706, 445] on button "Start" at bounding box center [694, 449] width 64 height 23
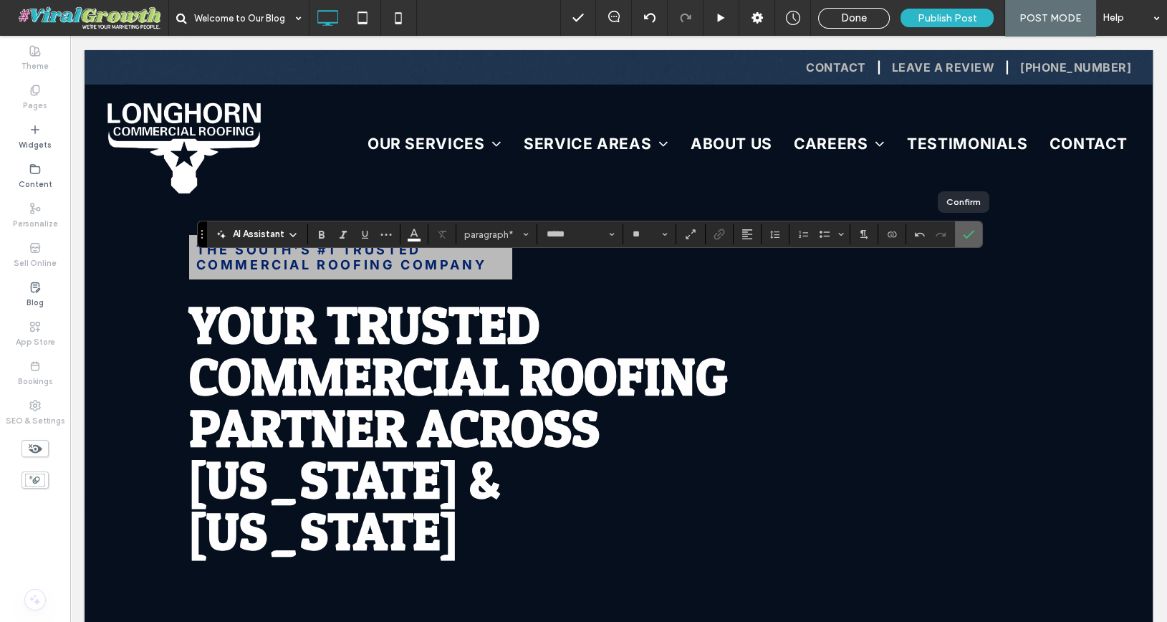
click at [965, 234] on icon "Confirm" at bounding box center [967, 233] width 11 height 11
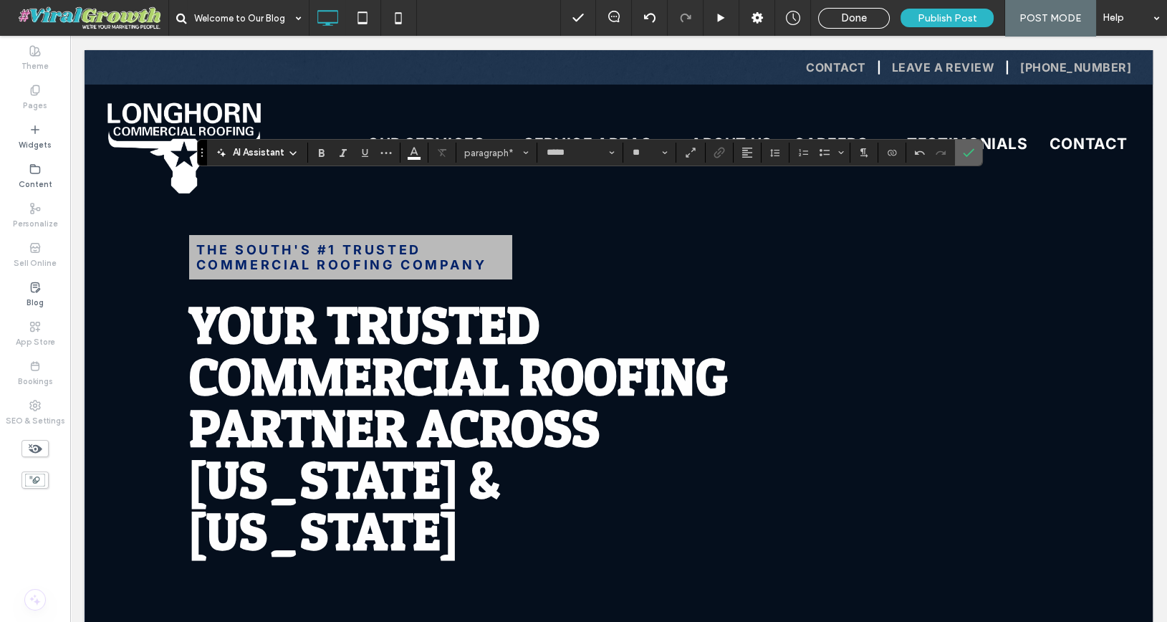
click at [962, 156] on use "Confirm" at bounding box center [967, 153] width 11 height 9
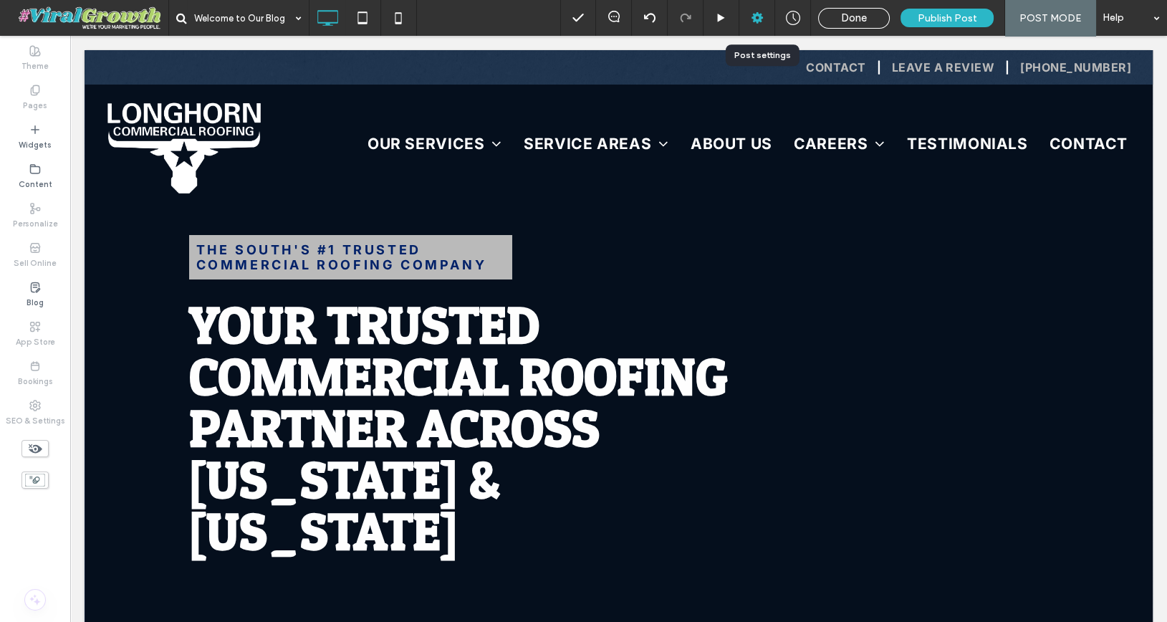
click at [758, 21] on use at bounding box center [756, 17] width 11 height 11
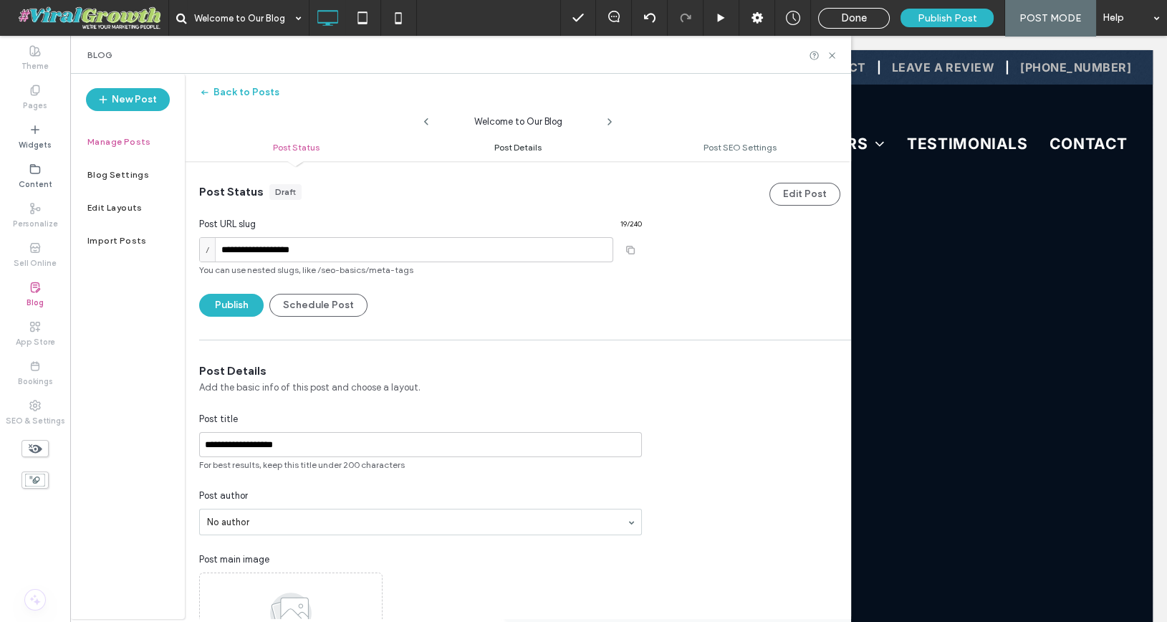
click at [534, 151] on span "Post Details" at bounding box center [517, 147] width 47 height 11
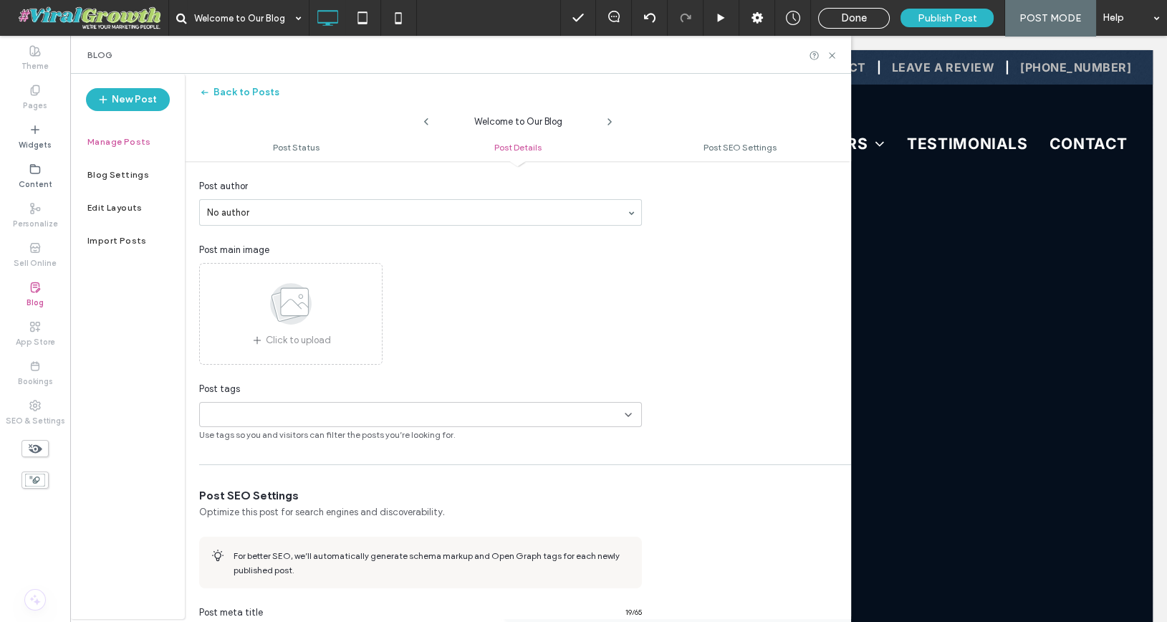
scroll to position [316, 0]
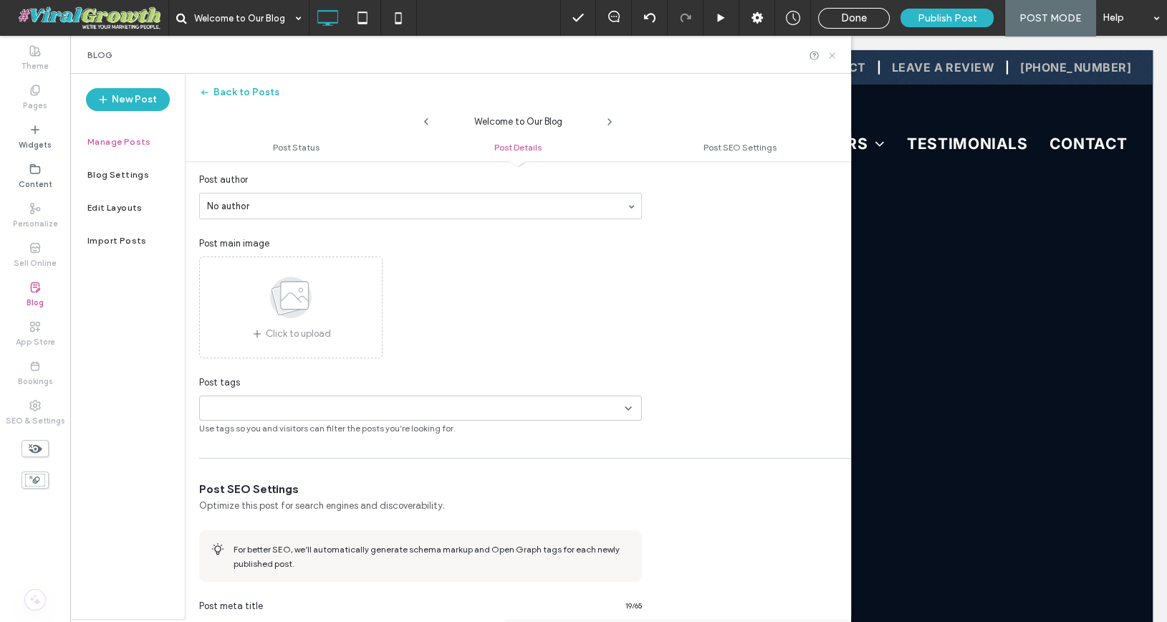
click at [831, 57] on icon at bounding box center [831, 55] width 11 height 11
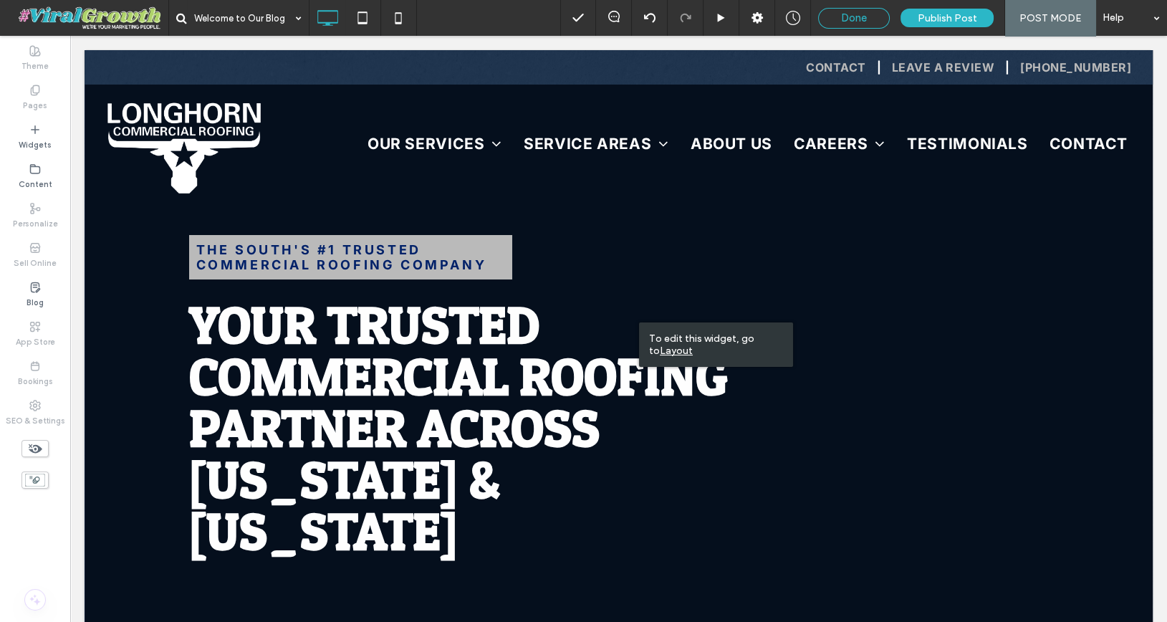
click at [851, 19] on span "Done" at bounding box center [854, 17] width 26 height 13
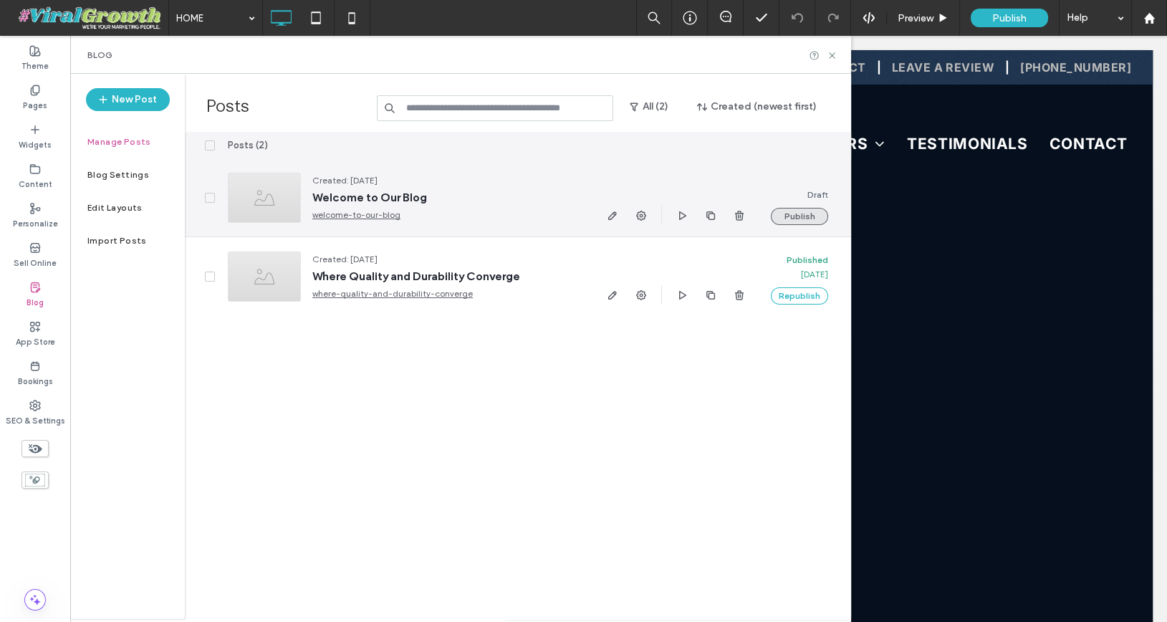
click at [803, 213] on button "Publish" at bounding box center [799, 216] width 57 height 17
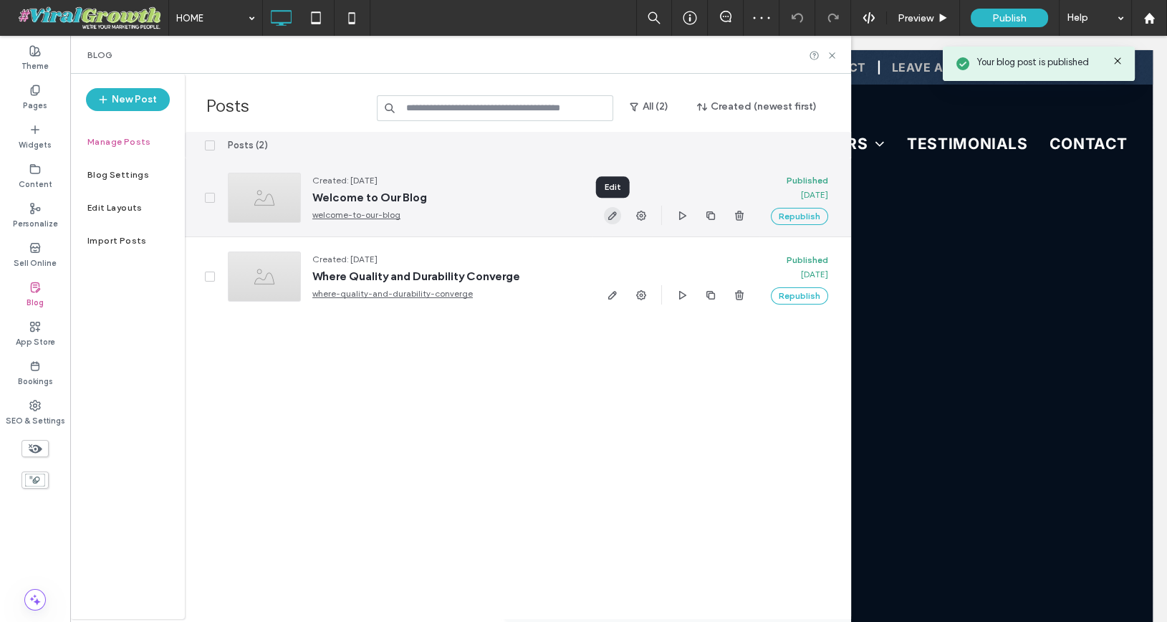
click at [612, 217] on use "button" at bounding box center [612, 215] width 9 height 9
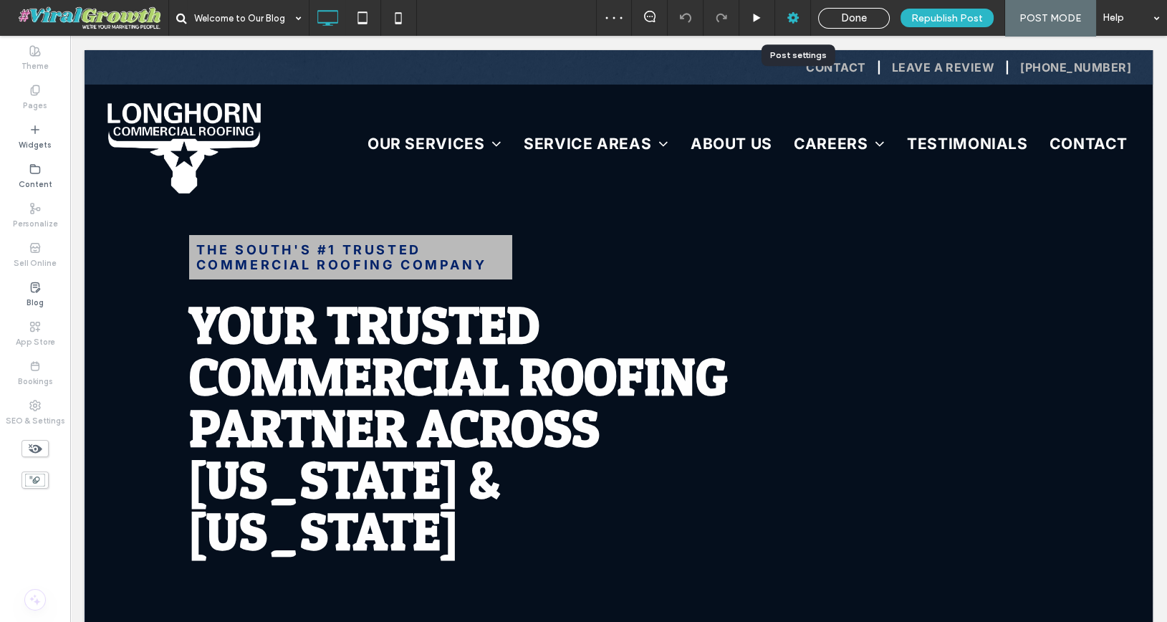
click at [792, 19] on use at bounding box center [792, 17] width 11 height 11
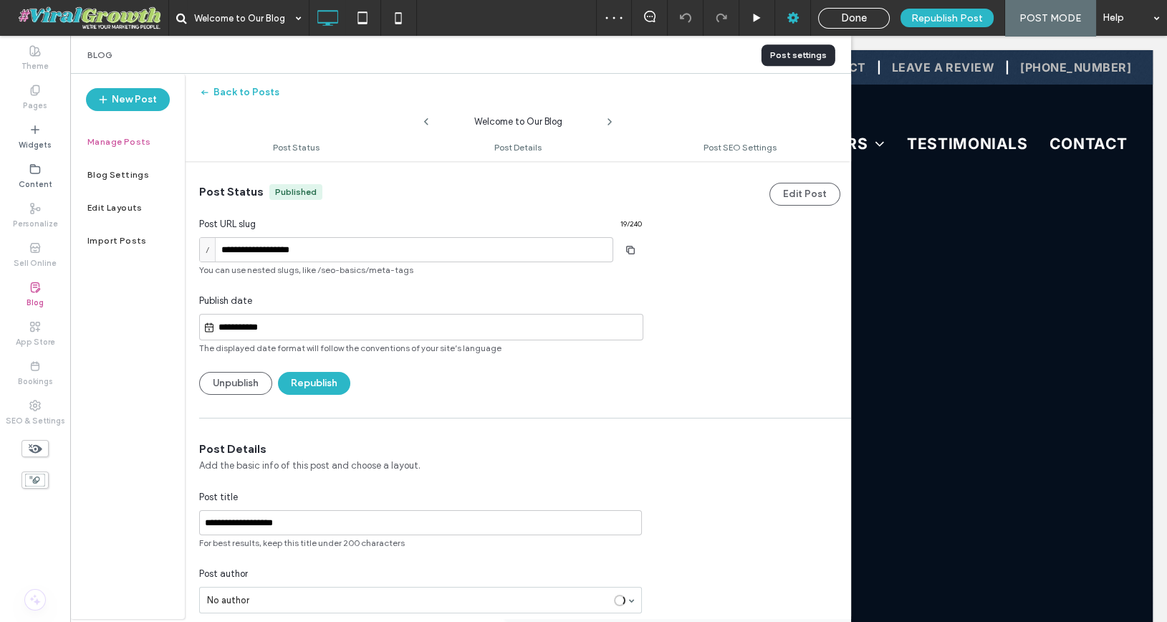
scroll to position [1, 0]
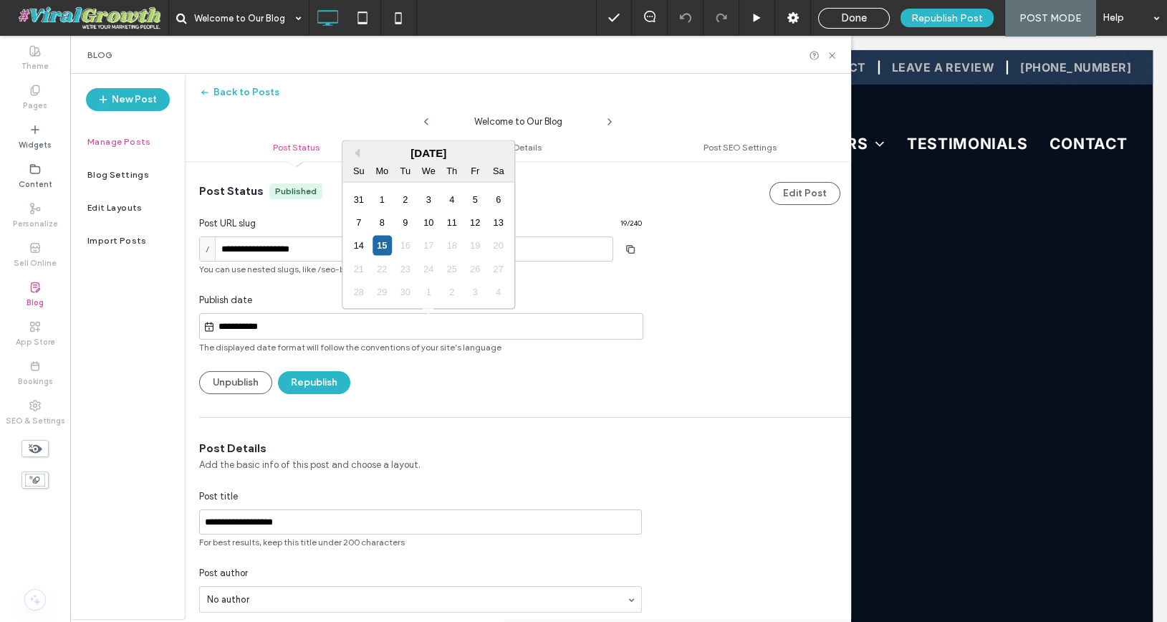
click at [284, 331] on input "**********" at bounding box center [429, 326] width 428 height 17
click at [357, 154] on button "Previous Month" at bounding box center [354, 153] width 10 height 10
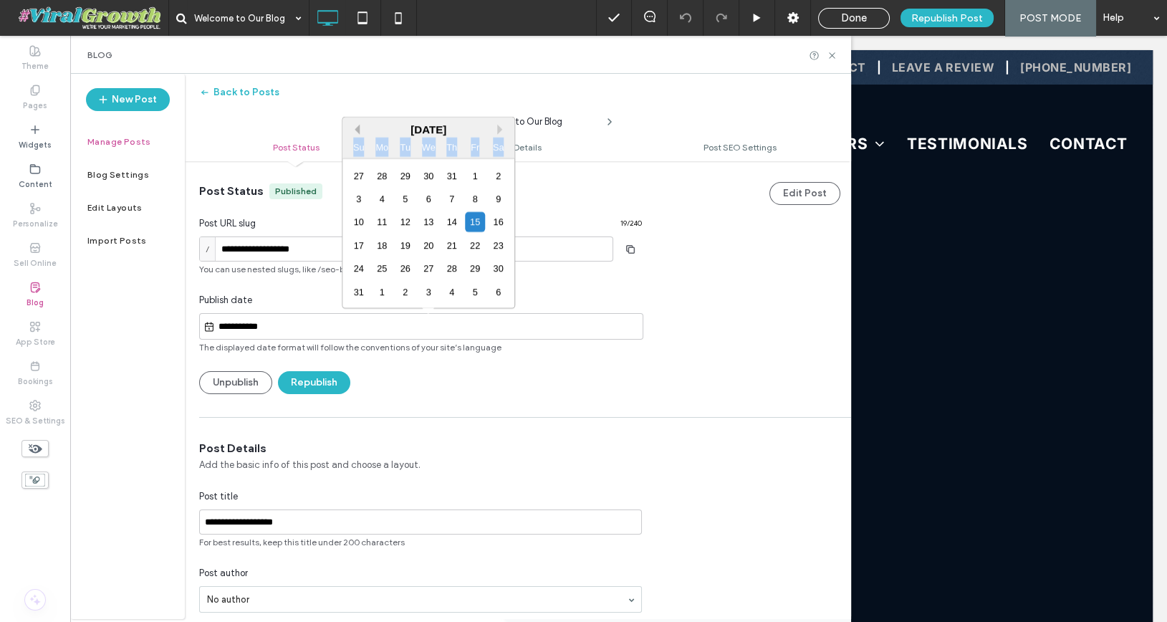
click at [357, 154] on div "Su" at bounding box center [358, 146] width 19 height 19
click at [353, 130] on button "Previous Month" at bounding box center [354, 130] width 10 height 10
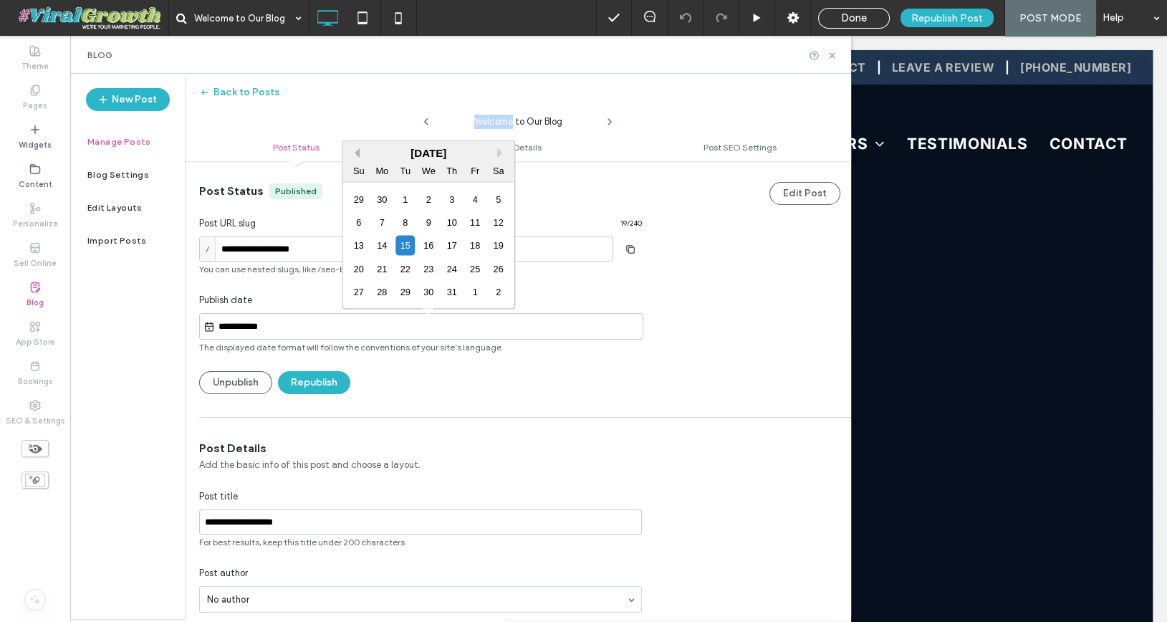
click at [353, 130] on div "Welcome to Our Blog" at bounding box center [518, 118] width 666 height 29
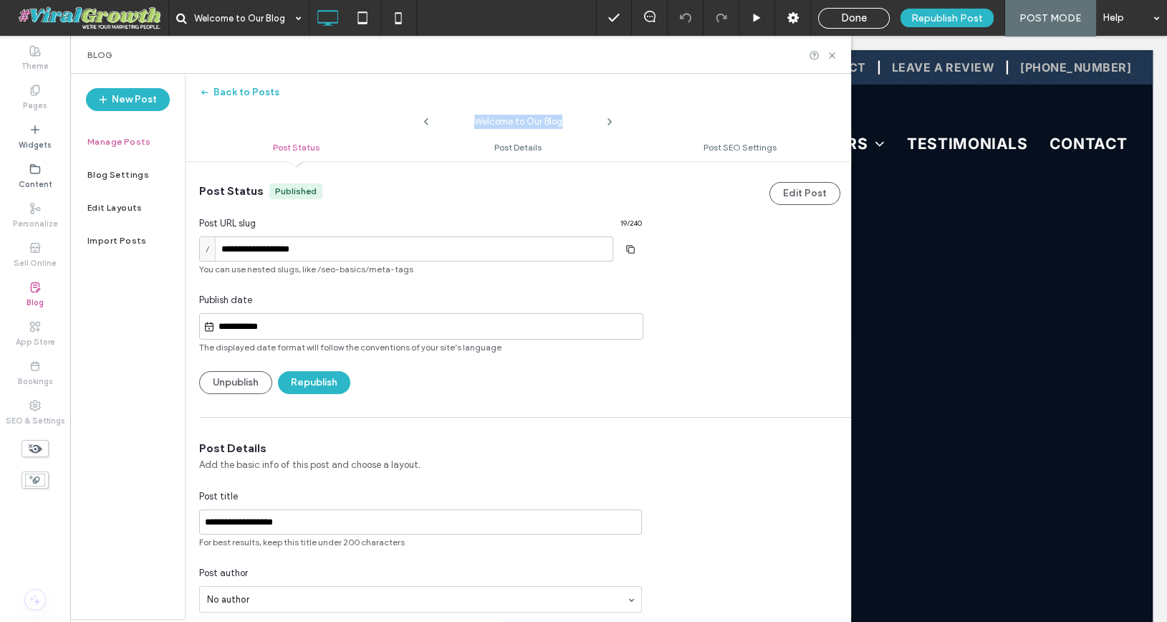
click at [353, 130] on div "Welcome to Our Blog" at bounding box center [518, 118] width 666 height 29
click at [315, 327] on input "**********" at bounding box center [429, 326] width 428 height 17
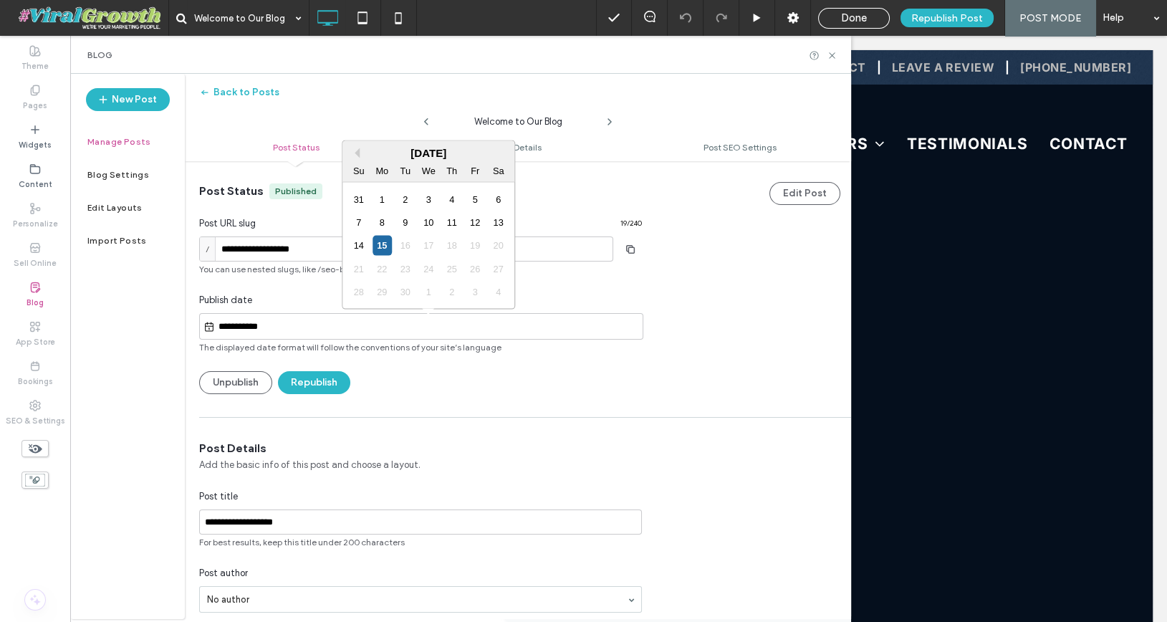
click at [359, 153] on div "September 2025" at bounding box center [428, 153] width 172 height 12
click at [355, 153] on button "Previous Month" at bounding box center [354, 153] width 10 height 10
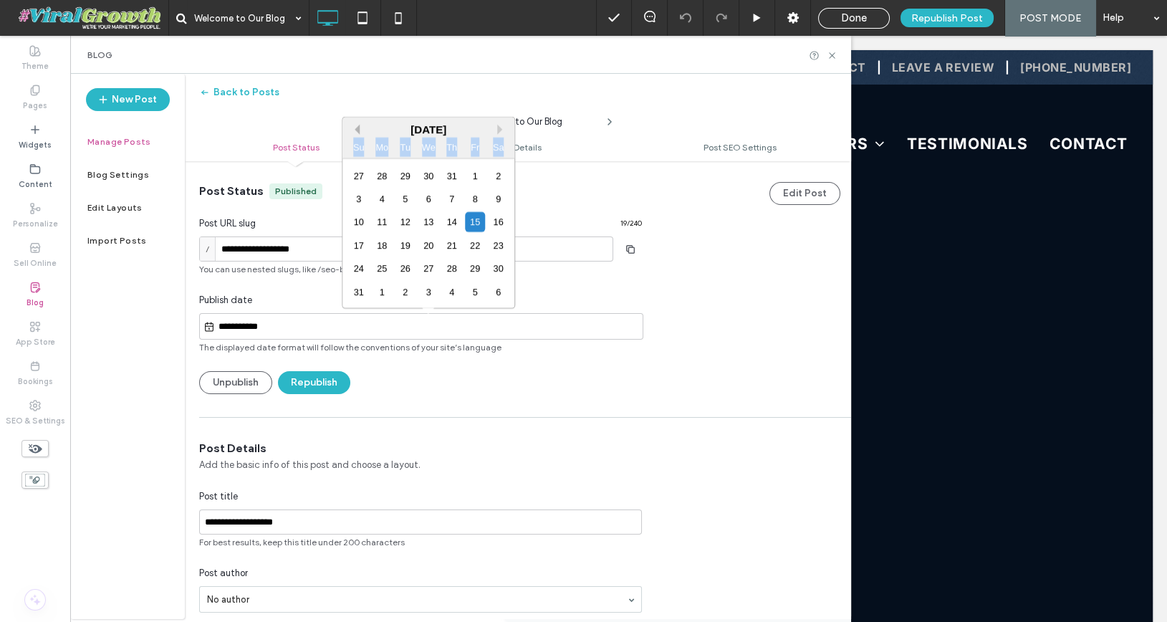
click at [355, 153] on div "Su" at bounding box center [358, 146] width 19 height 19
click at [356, 132] on button "Previous Month" at bounding box center [354, 130] width 10 height 10
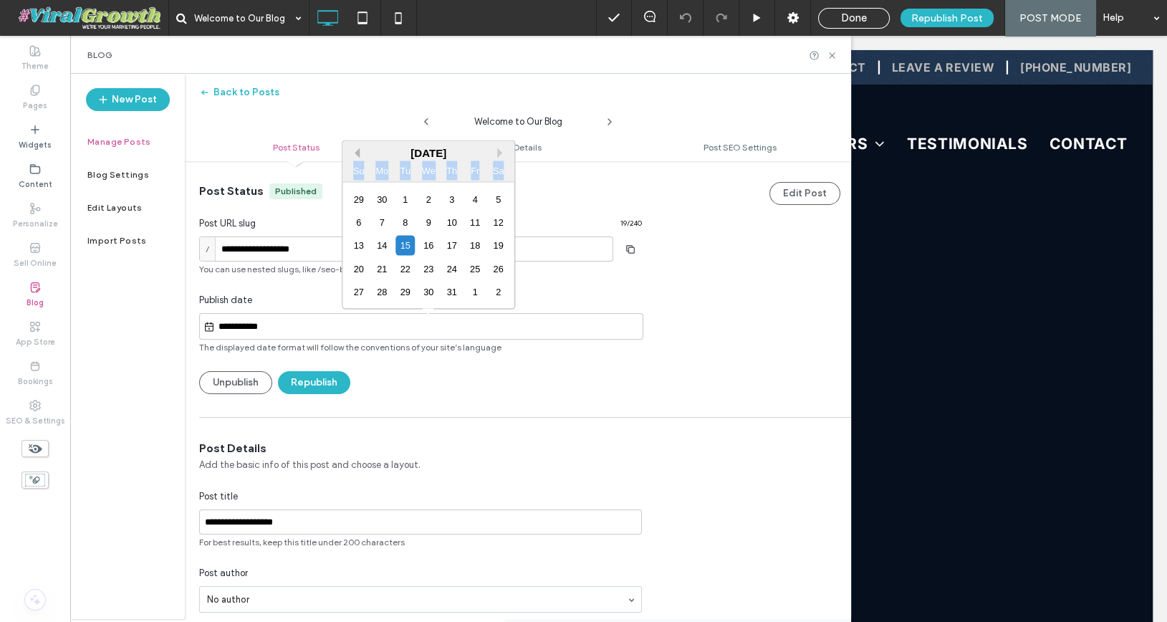
click at [354, 152] on button "Previous Month" at bounding box center [354, 153] width 10 height 10
click at [433, 223] on div "7" at bounding box center [428, 222] width 19 height 19
type input "**********"
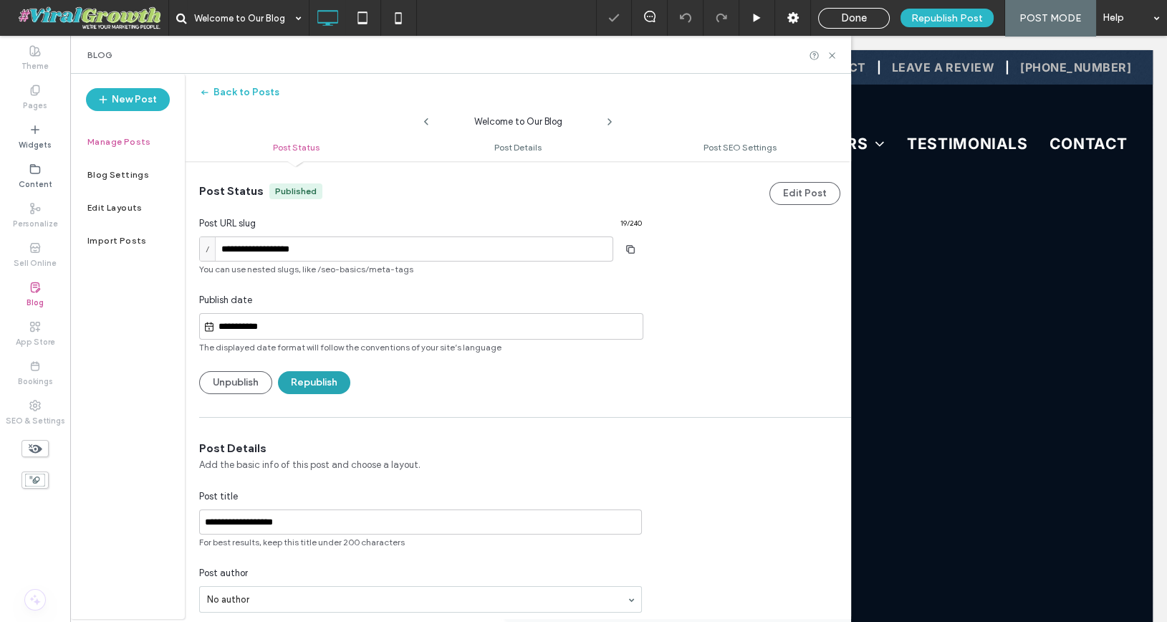
click at [318, 381] on button "Republish" at bounding box center [314, 382] width 72 height 23
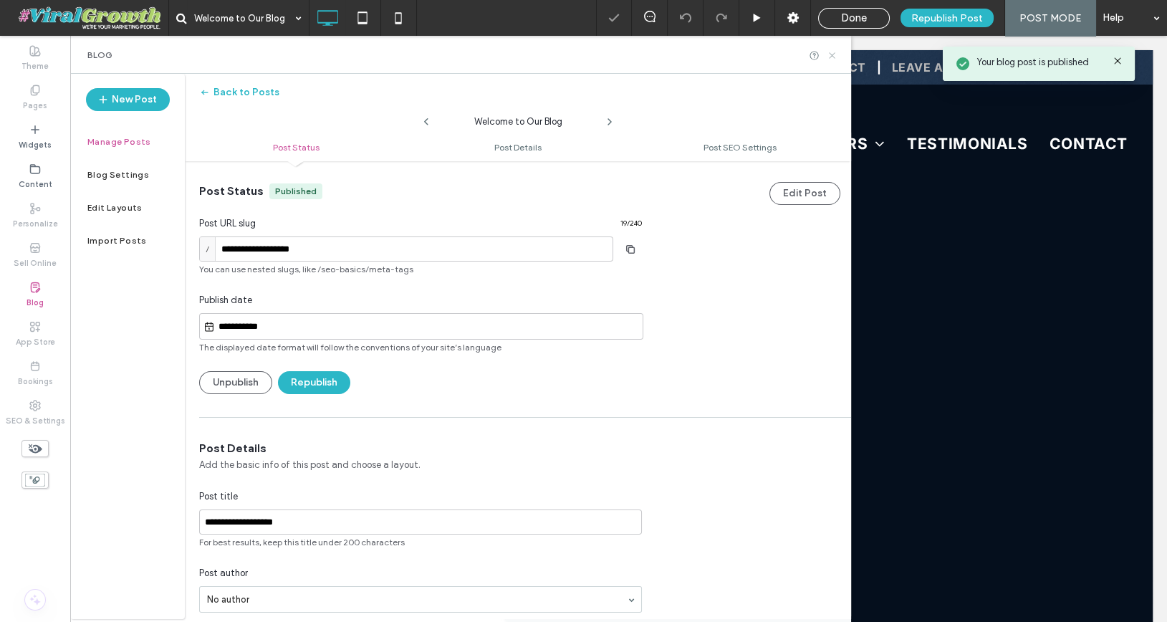
click at [834, 52] on icon at bounding box center [831, 55] width 11 height 11
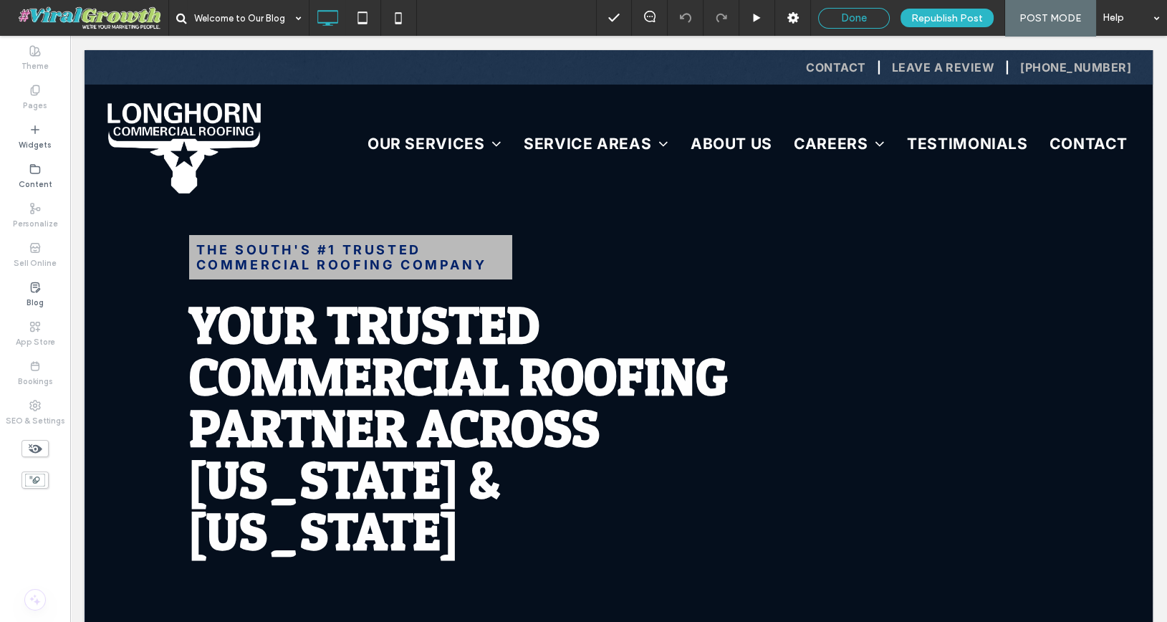
click at [864, 19] on span "Done" at bounding box center [854, 17] width 26 height 13
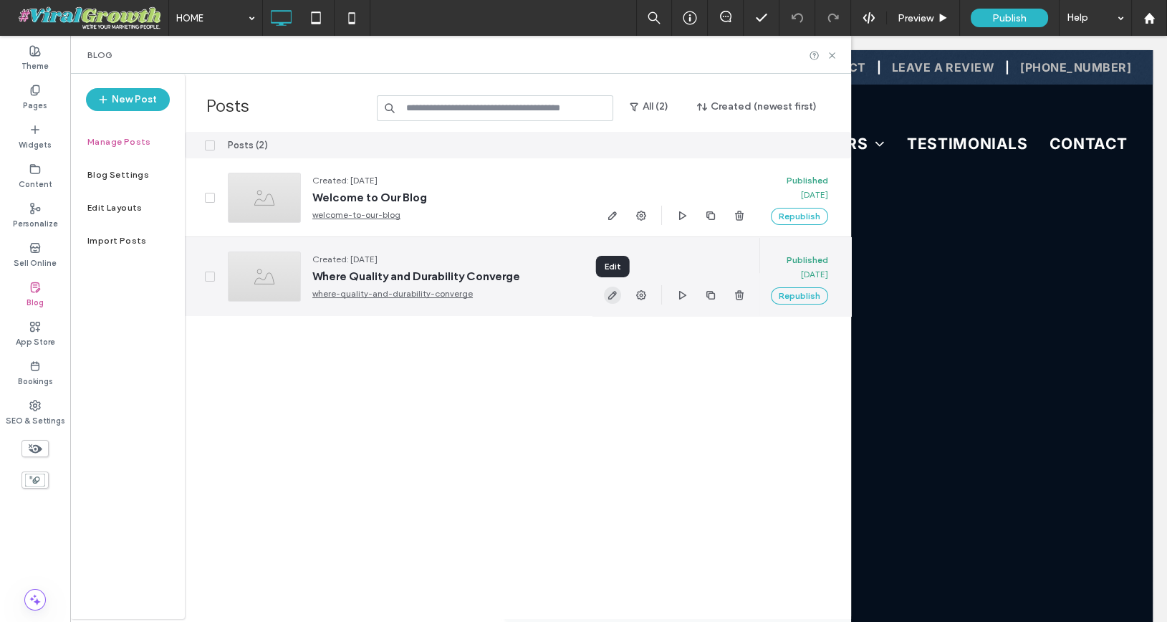
click at [614, 296] on icon "button" at bounding box center [612, 294] width 11 height 11
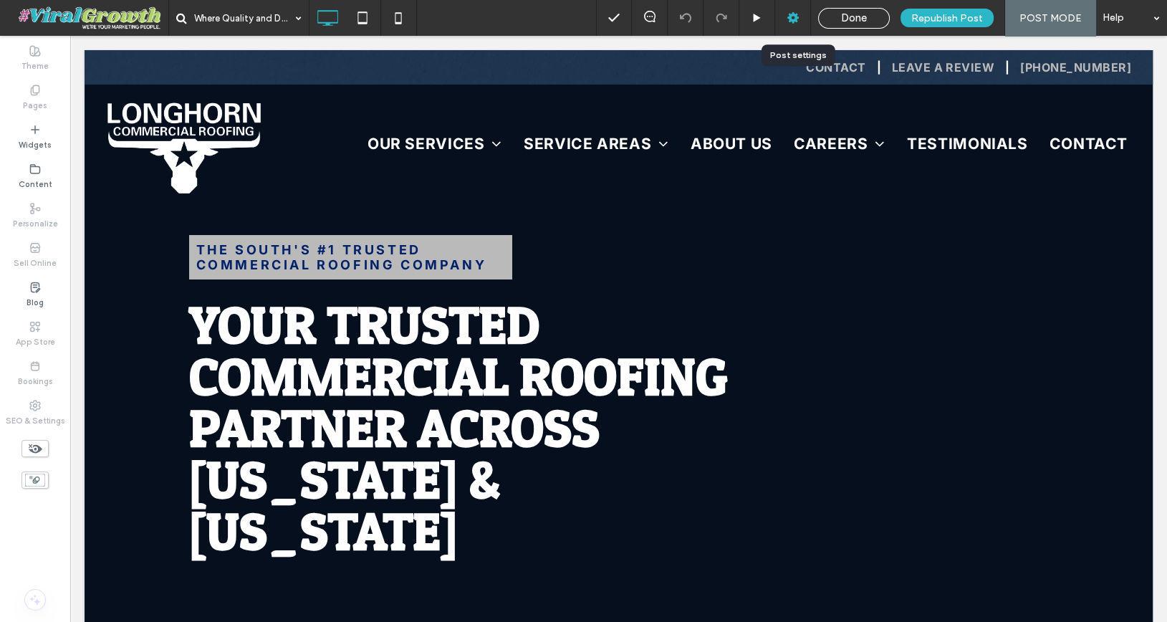
click at [787, 17] on div at bounding box center [792, 18] width 35 height 14
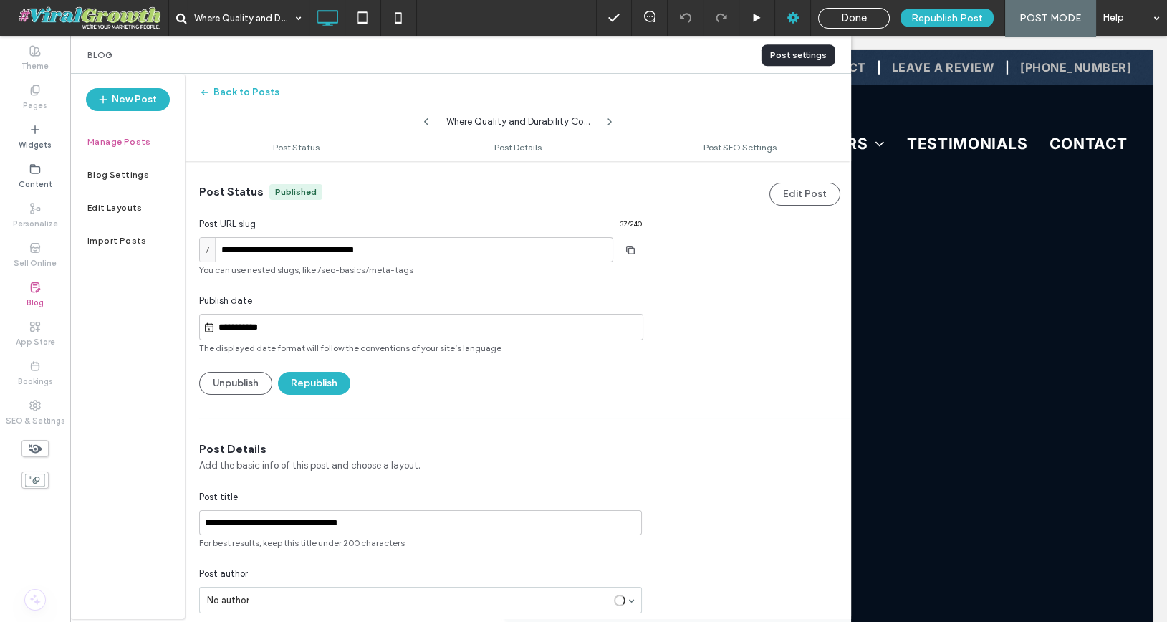
scroll to position [1, 0]
click at [267, 328] on input "**********" at bounding box center [429, 326] width 428 height 17
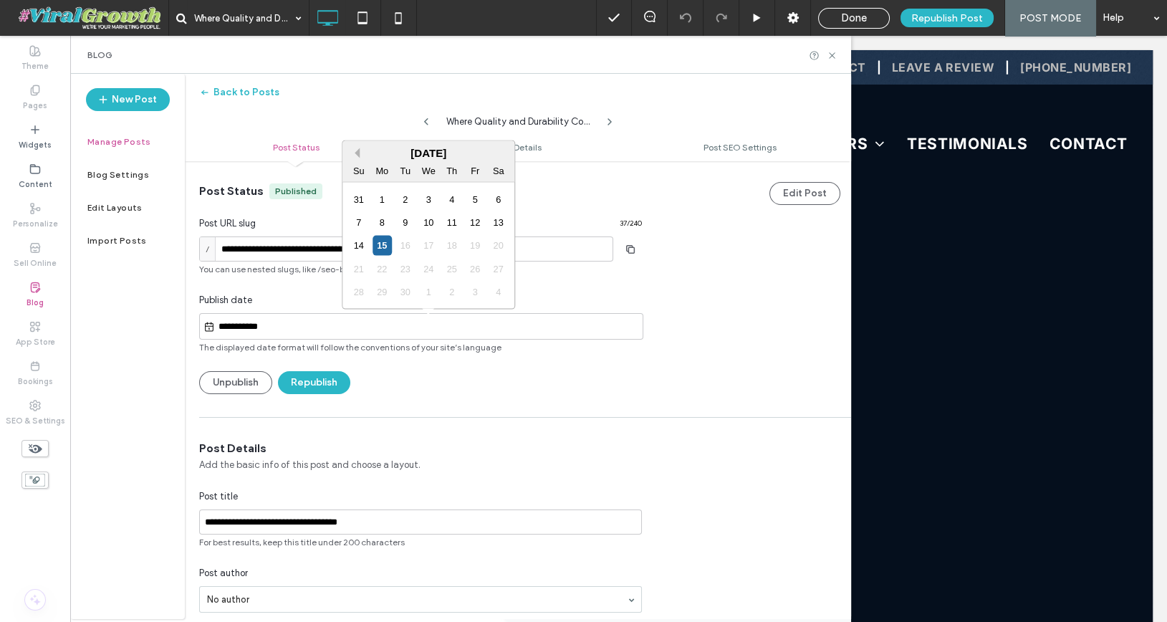
click at [352, 153] on button "Previous Month" at bounding box center [354, 153] width 10 height 10
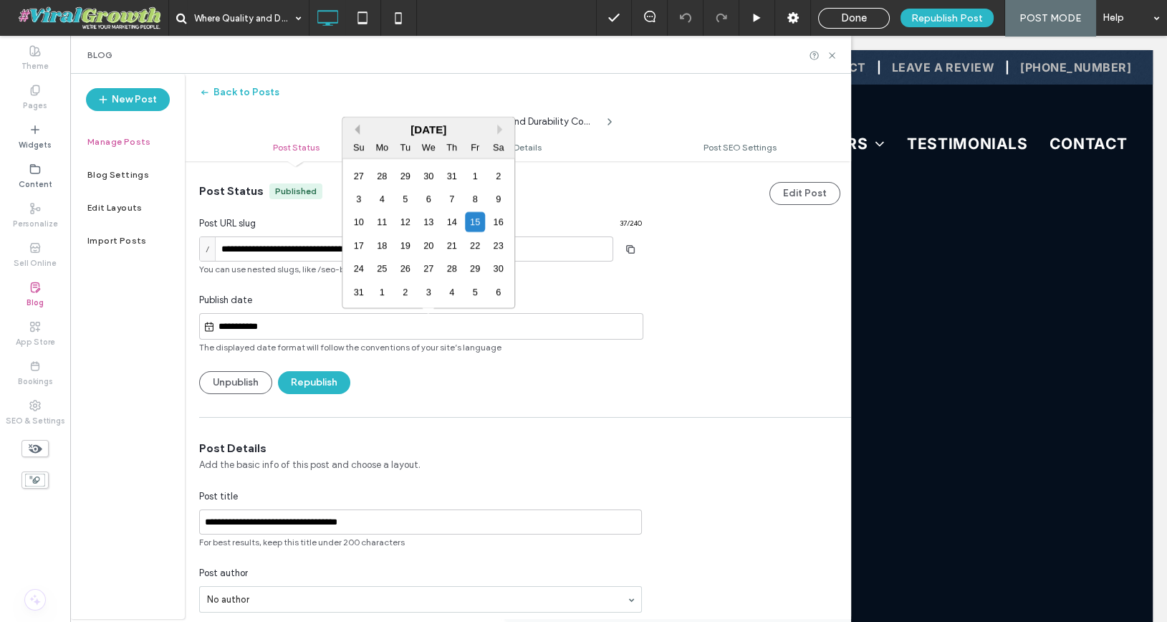
click at [356, 132] on button "Previous Month" at bounding box center [354, 130] width 10 height 10
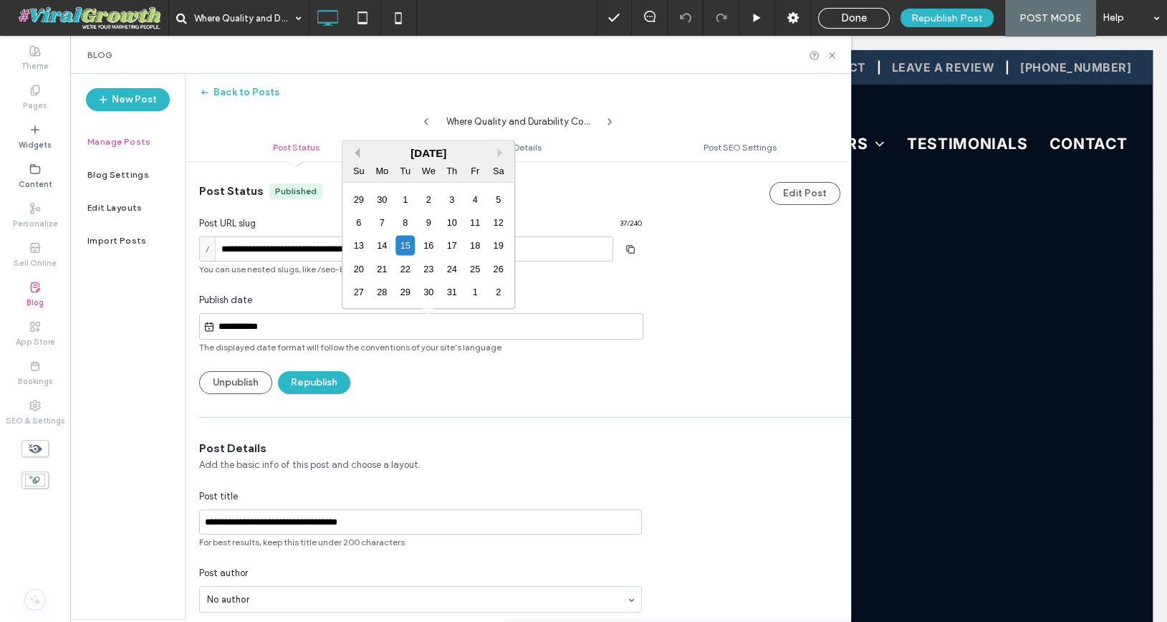
click at [357, 157] on button "Previous Month" at bounding box center [354, 153] width 10 height 10
click at [357, 152] on button "Previous Month" at bounding box center [354, 153] width 10 height 10
click at [428, 243] on div "14" at bounding box center [428, 245] width 19 height 19
type input "**********"
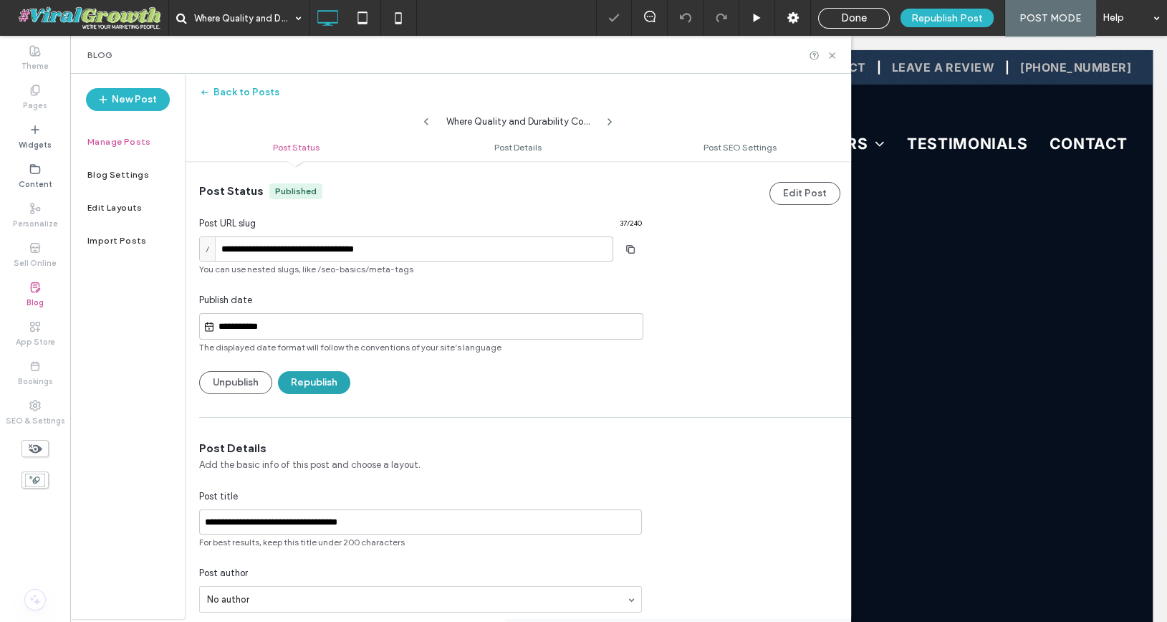
click at [331, 383] on button "Republish" at bounding box center [314, 382] width 72 height 23
click at [859, 16] on span "Done" at bounding box center [854, 17] width 26 height 13
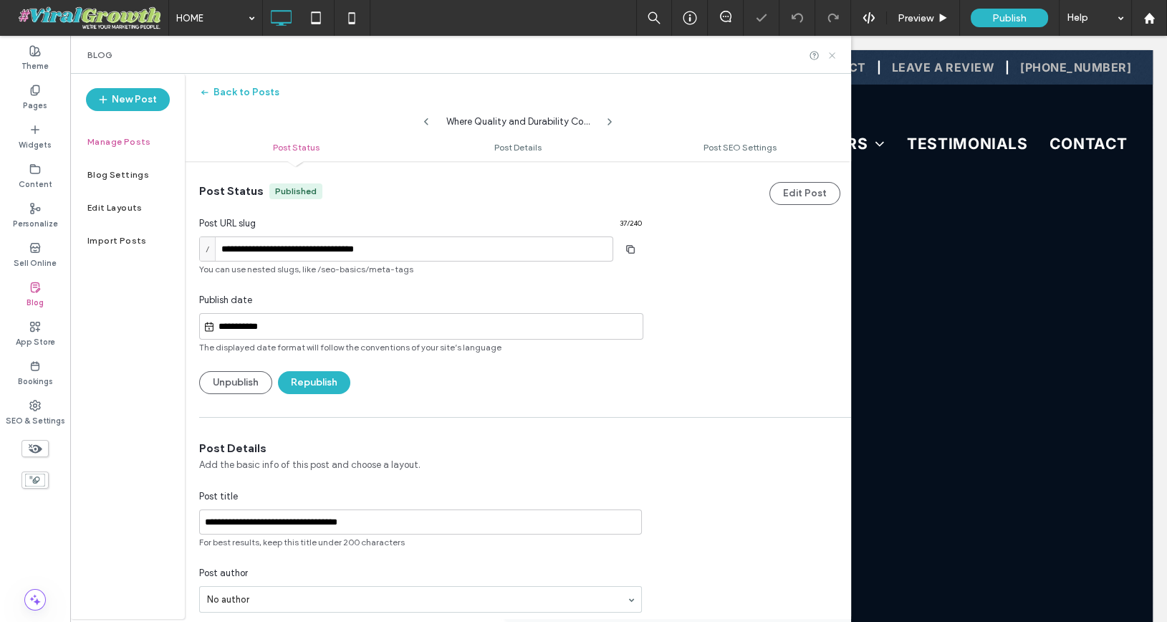
click at [833, 54] on icon at bounding box center [831, 55] width 11 height 11
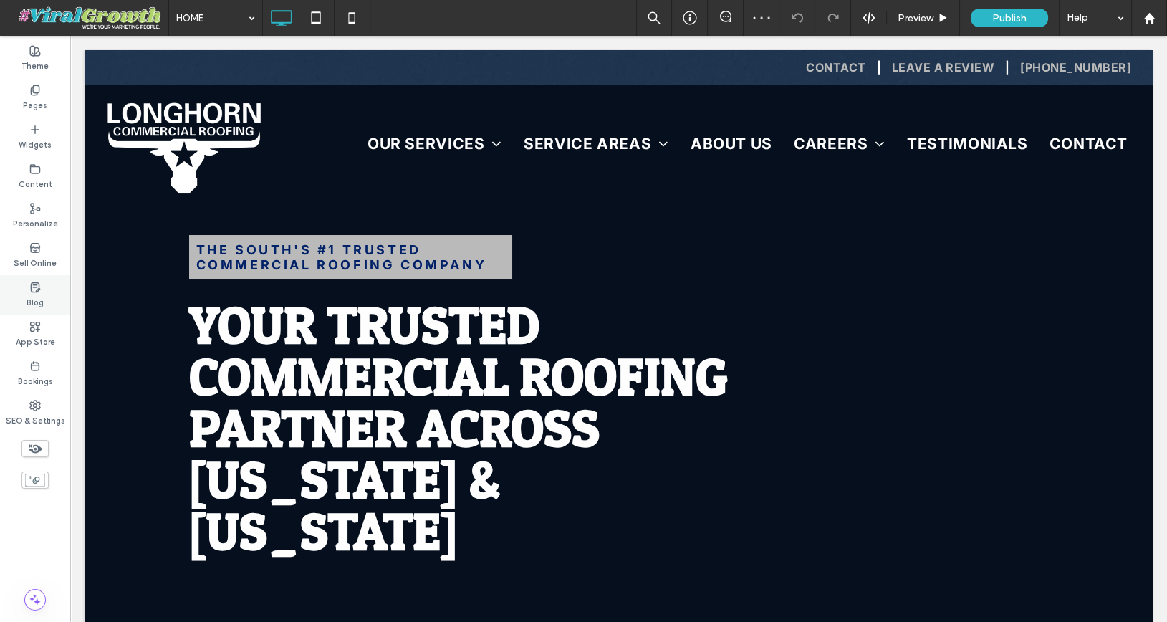
click at [41, 279] on div "Blog" at bounding box center [35, 294] width 70 height 39
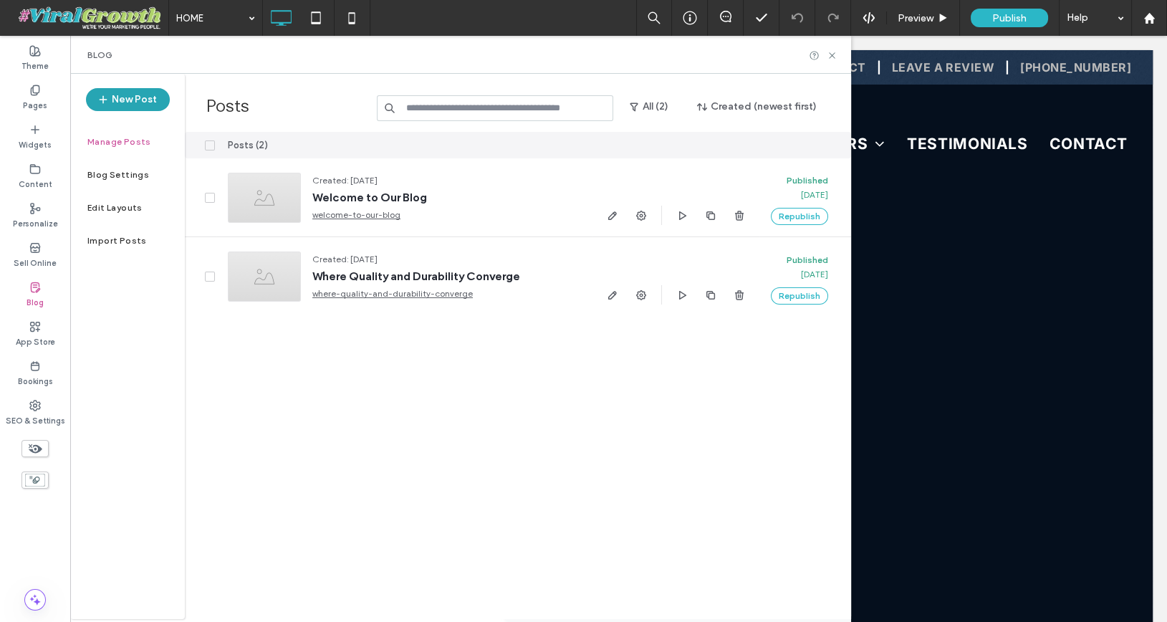
click at [137, 97] on button "New Post" at bounding box center [128, 99] width 84 height 23
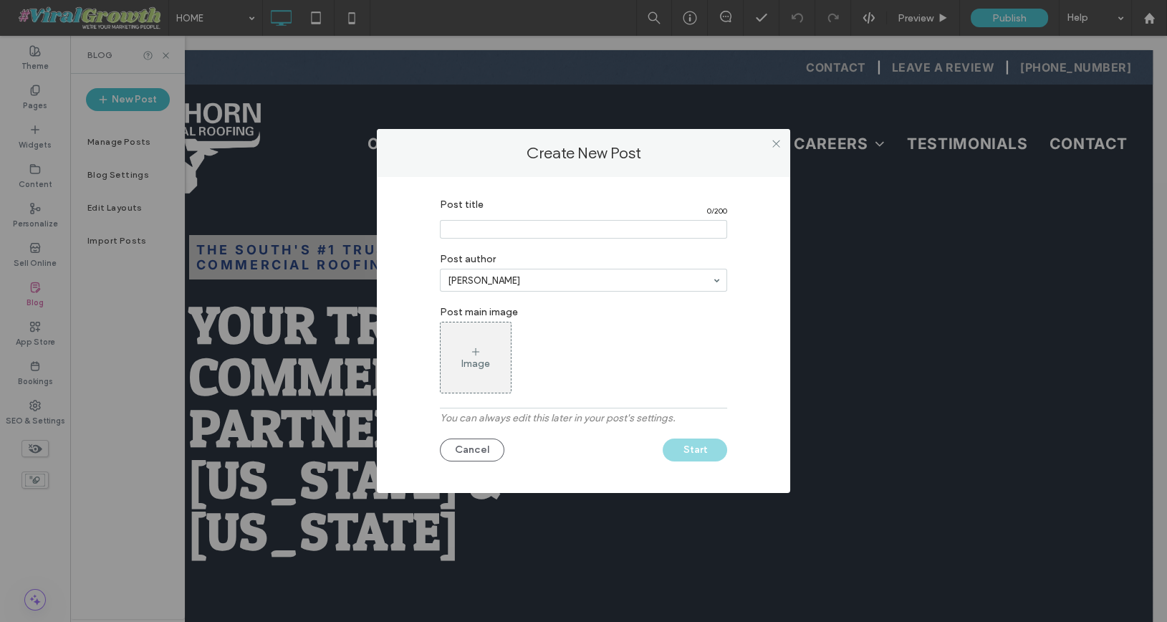
click at [491, 222] on input "Post title" at bounding box center [583, 229] width 287 height 19
paste input "**********"
type input "**********"
click at [691, 450] on button "Start" at bounding box center [694, 449] width 64 height 23
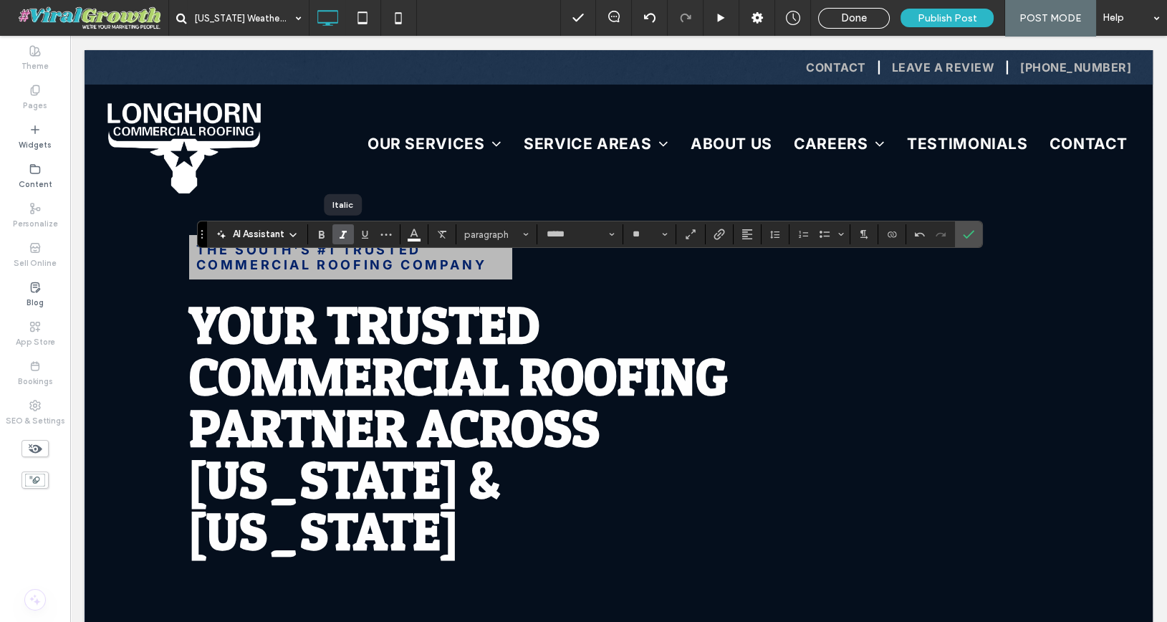
click at [342, 238] on icon "Italic" at bounding box center [342, 233] width 11 height 11
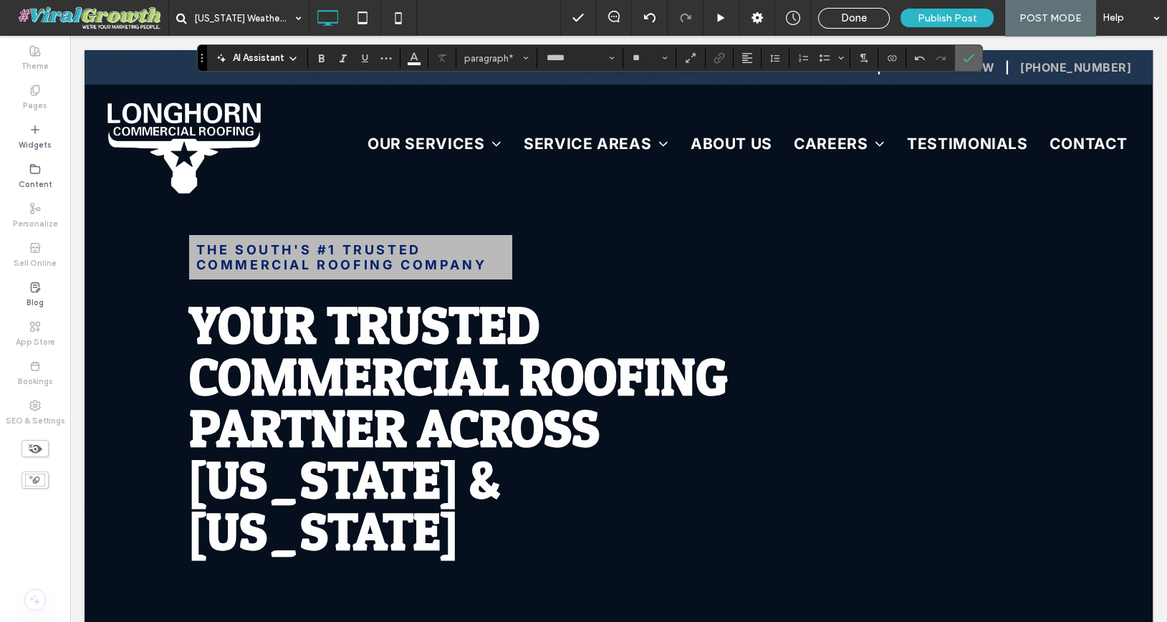
click at [962, 64] on span "Confirm" at bounding box center [965, 58] width 6 height 26
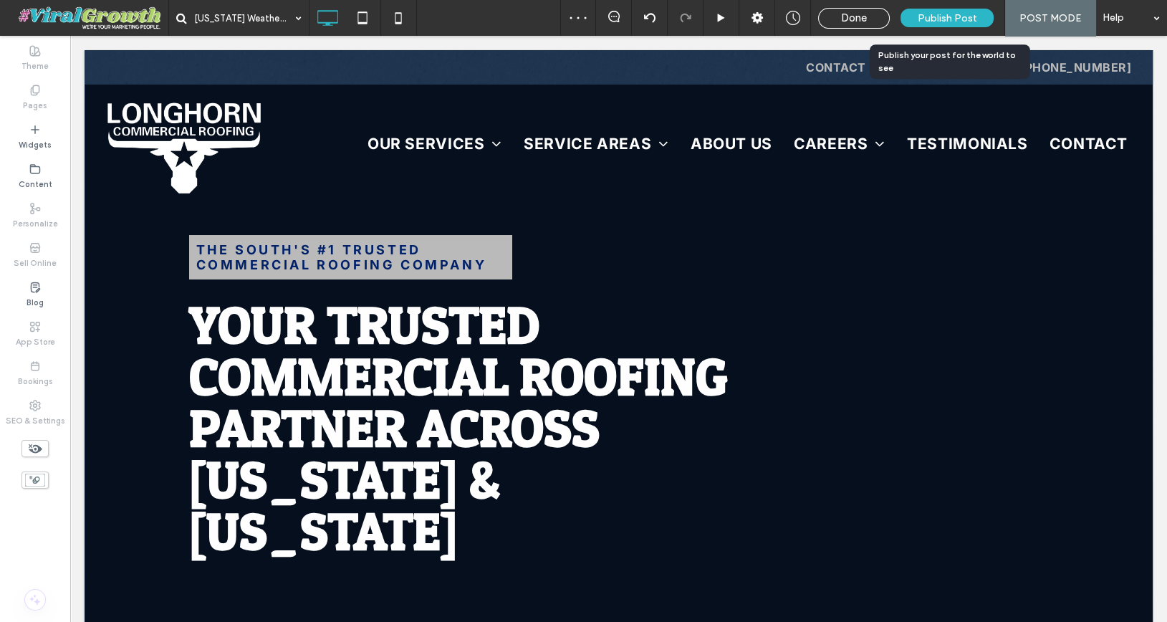
click at [952, 18] on span "Publish Post" at bounding box center [946, 18] width 59 height 12
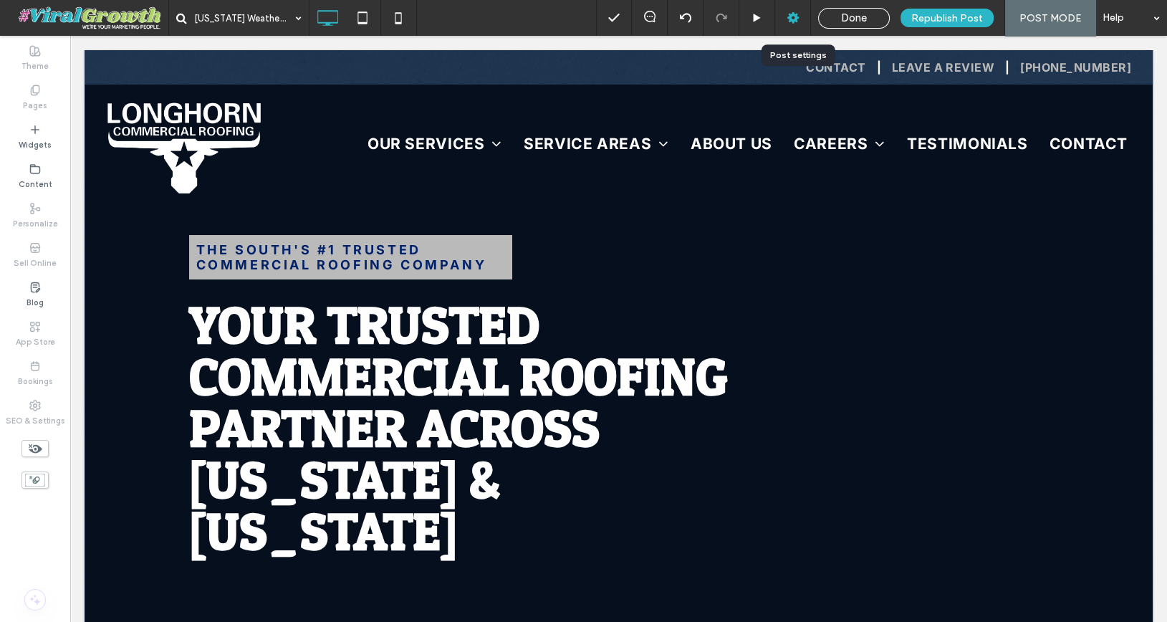
click at [797, 19] on use at bounding box center [792, 17] width 11 height 11
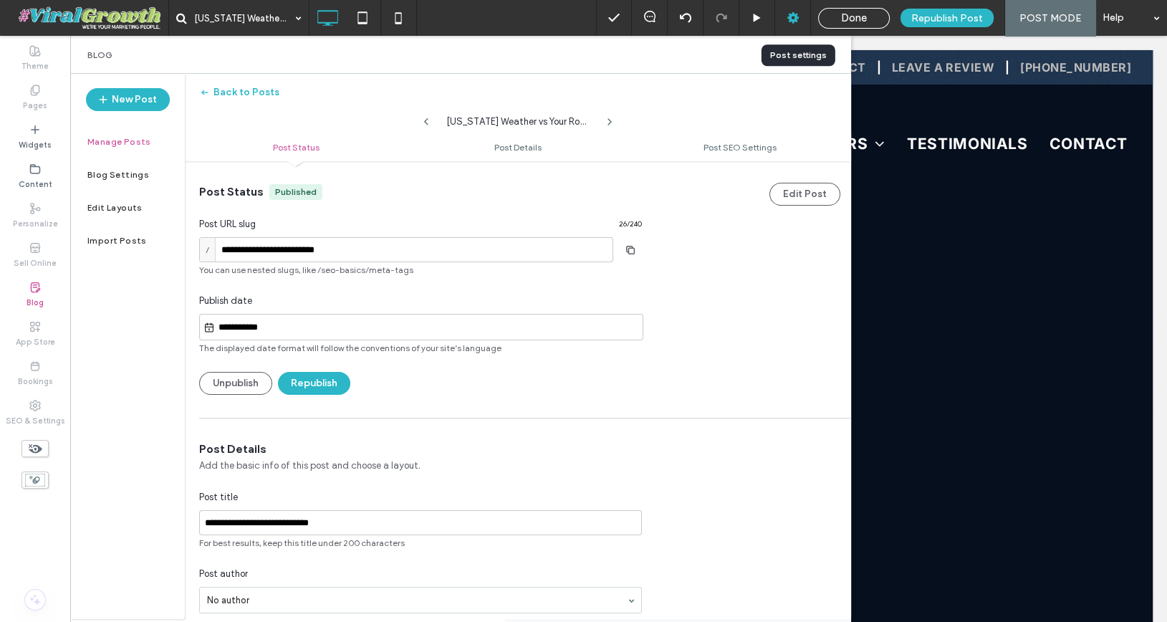
scroll to position [1, 0]
click at [311, 328] on input "**********" at bounding box center [429, 326] width 428 height 17
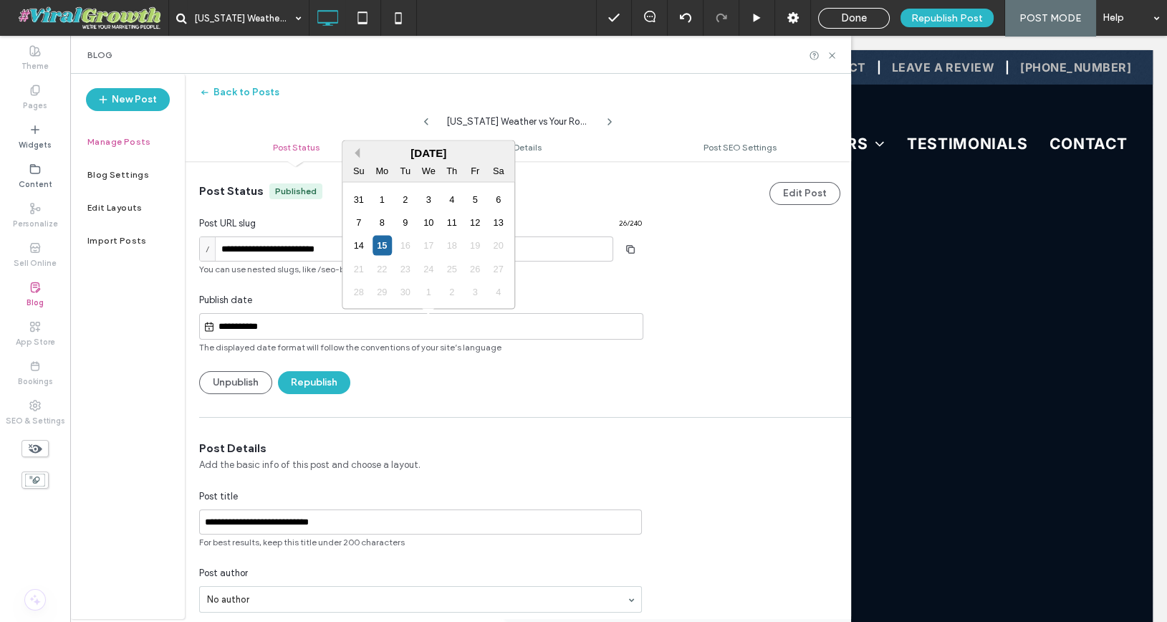
click at [355, 154] on button "Previous Month" at bounding box center [354, 153] width 10 height 10
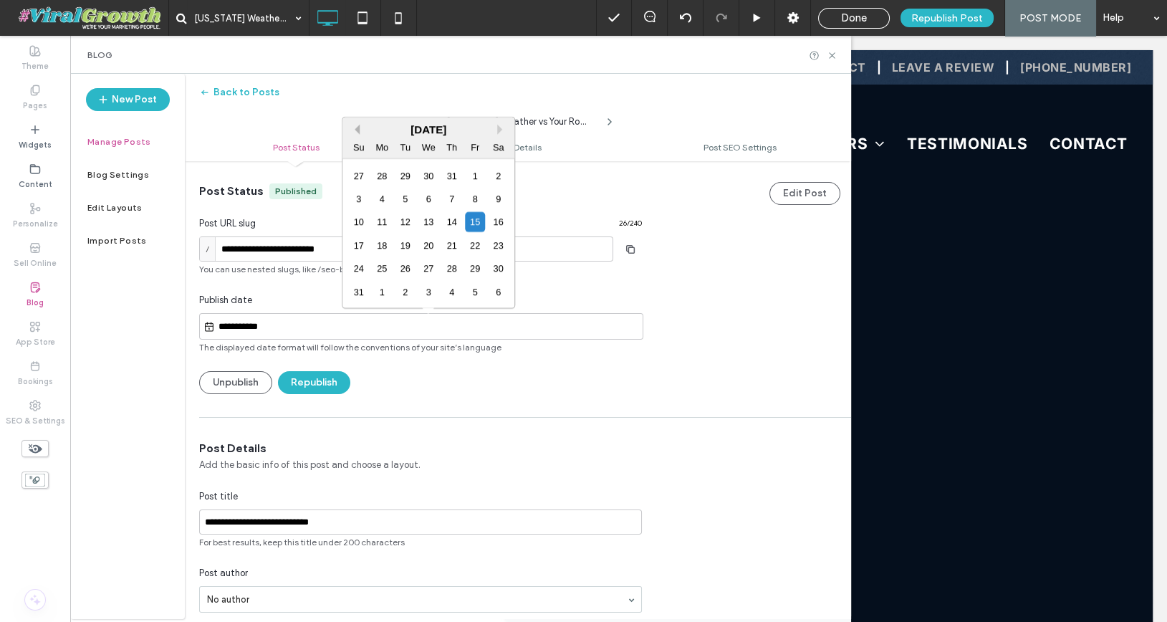
click at [357, 129] on button "Previous Month" at bounding box center [354, 130] width 10 height 10
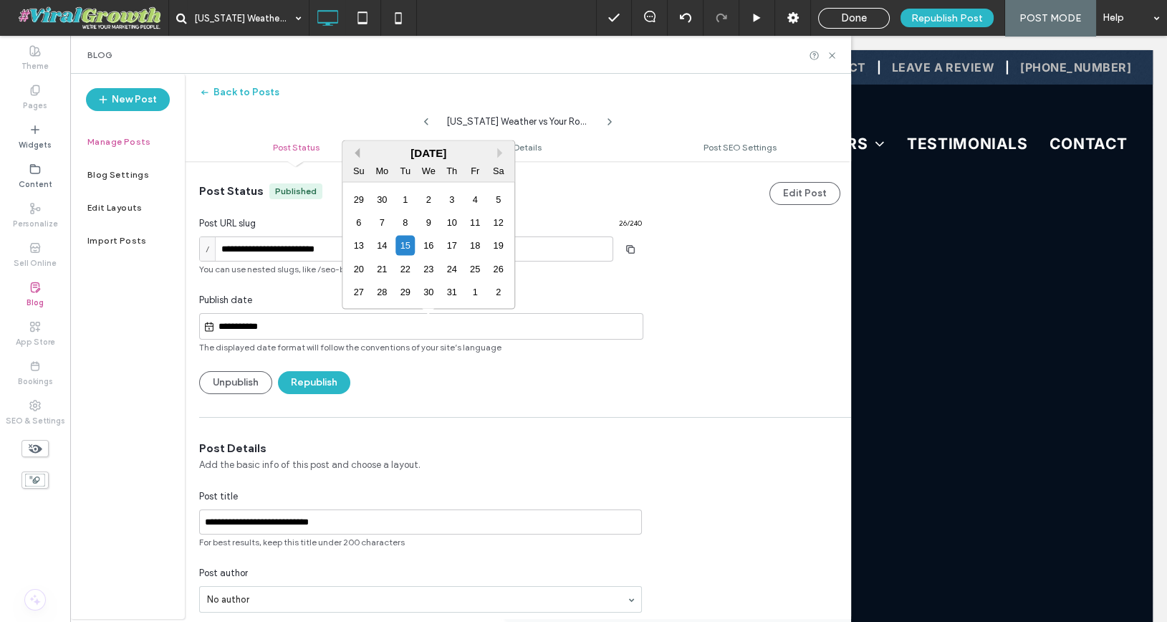
click at [357, 151] on button "Previous Month" at bounding box center [354, 153] width 10 height 10
click at [431, 271] on div "21" at bounding box center [428, 268] width 19 height 19
type input "**********"
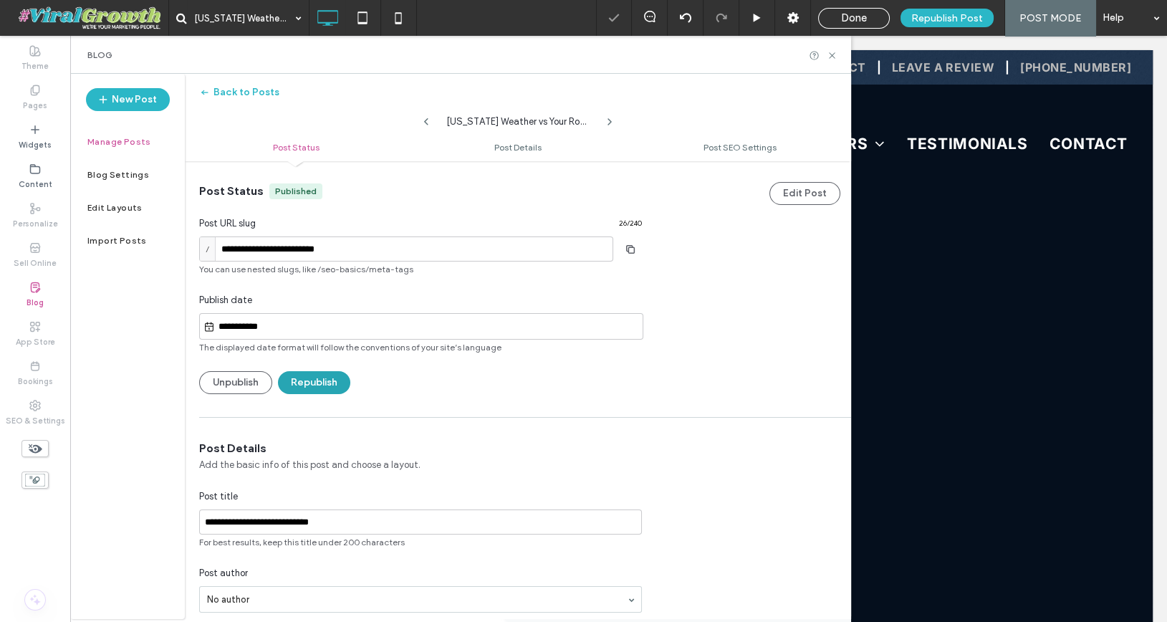
click at [318, 384] on button "Republish" at bounding box center [314, 382] width 72 height 23
click at [134, 176] on label "Blog Settings" at bounding box center [118, 175] width 62 height 10
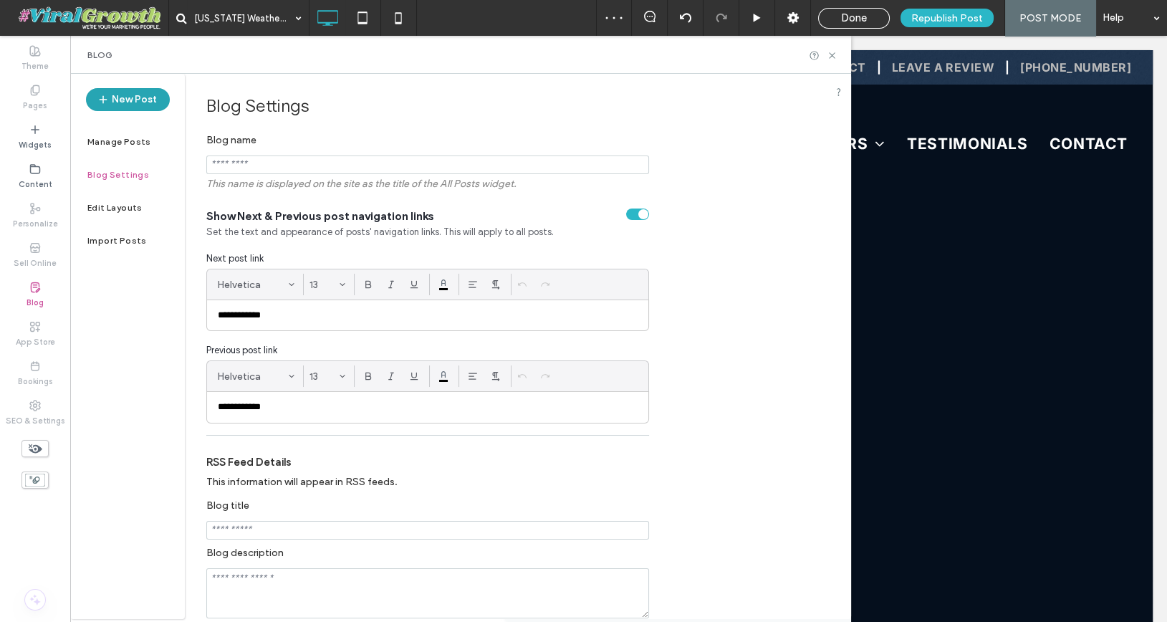
click at [150, 102] on button "New Post" at bounding box center [128, 99] width 84 height 23
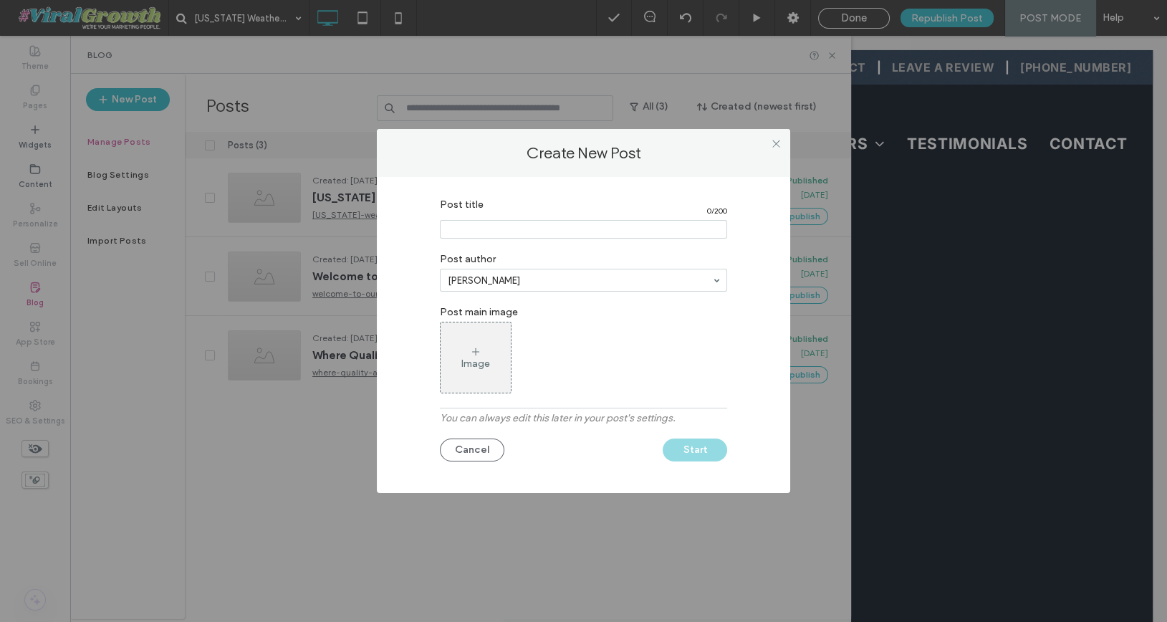
click at [511, 231] on input "Post title" at bounding box center [583, 229] width 287 height 19
paste input "**********"
type input "**********"
click at [682, 448] on button "Start" at bounding box center [694, 449] width 64 height 23
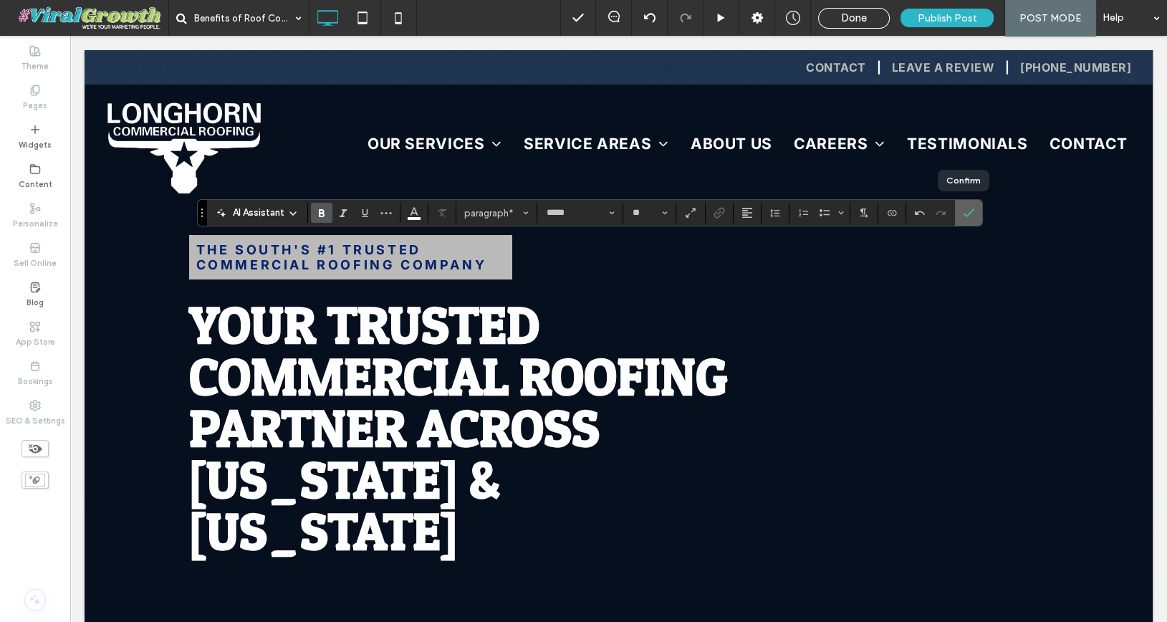
click at [967, 213] on icon "Confirm" at bounding box center [967, 212] width 11 height 11
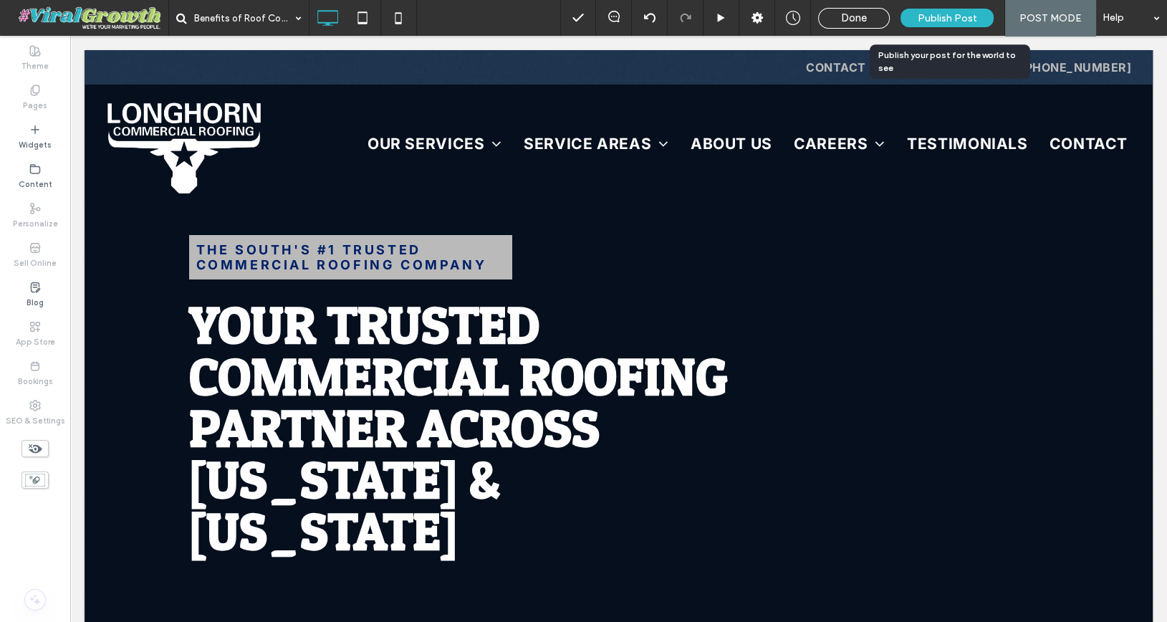
click at [943, 16] on span "Publish Post" at bounding box center [946, 18] width 59 height 12
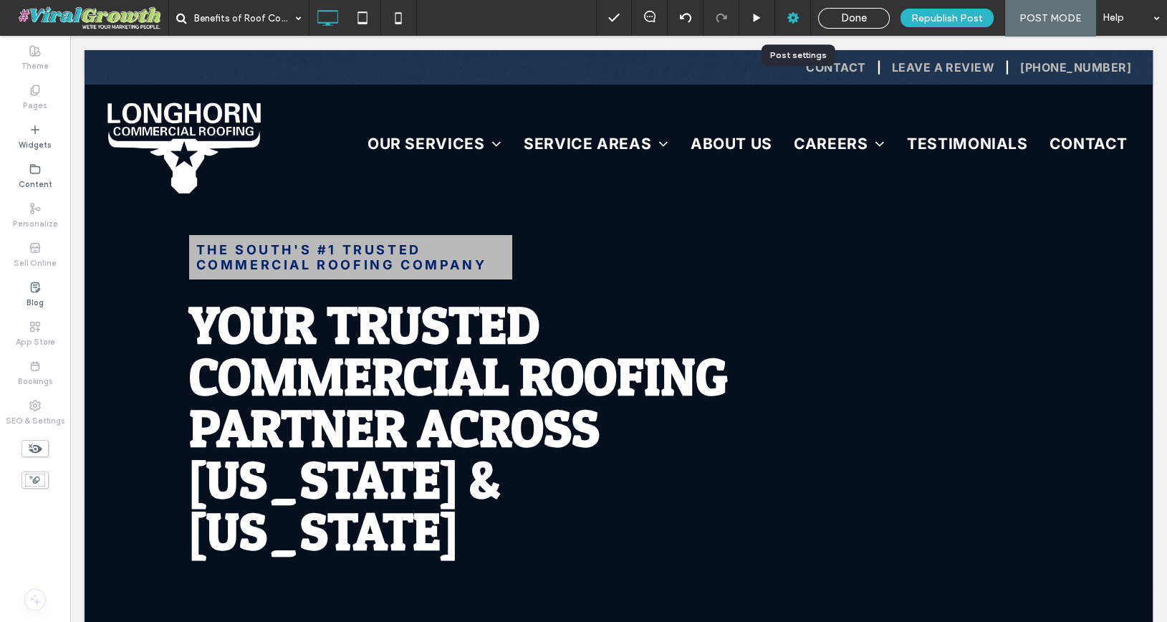
click at [789, 16] on icon at bounding box center [793, 18] width 14 height 14
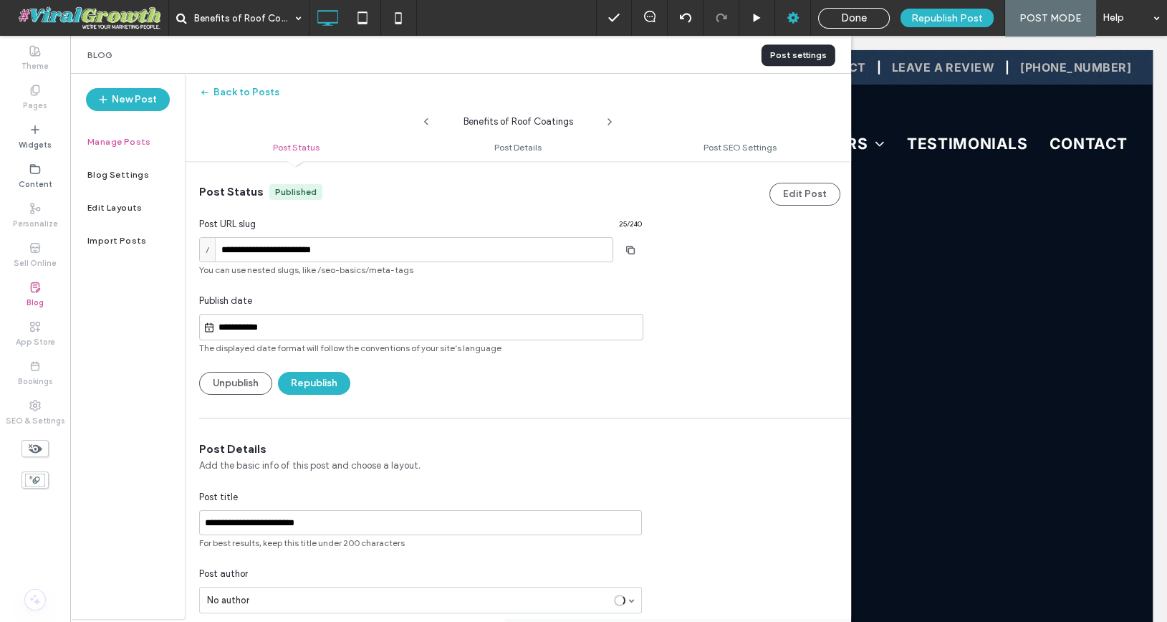
scroll to position [1, 0]
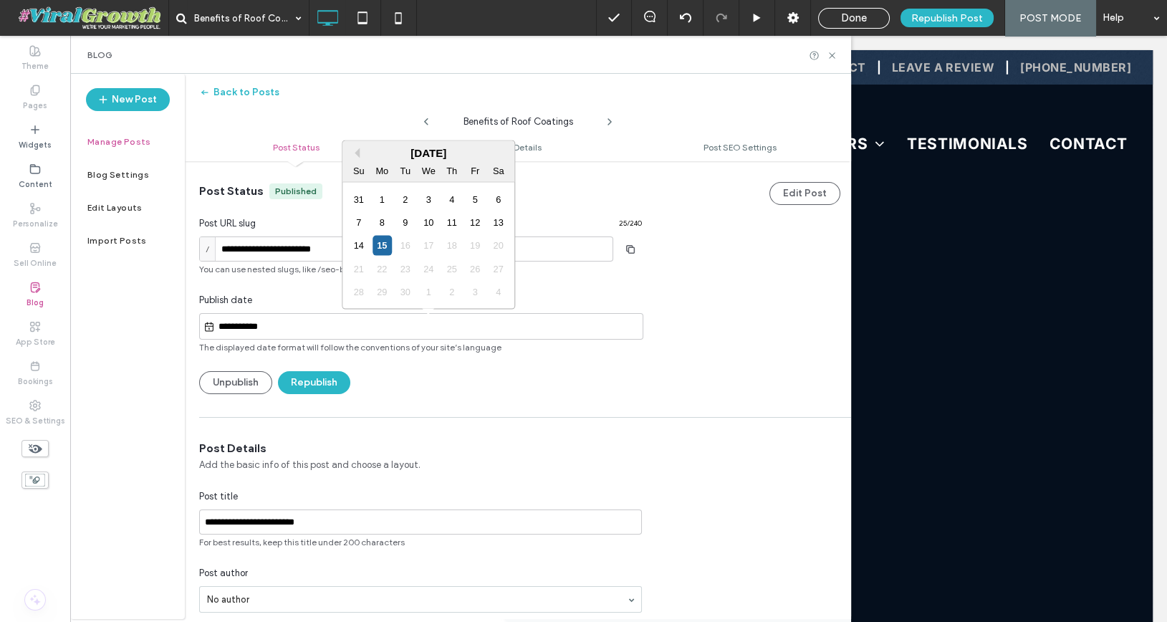
click at [276, 327] on input "**********" at bounding box center [429, 326] width 428 height 17
click at [353, 153] on button "Previous Month" at bounding box center [354, 153] width 10 height 10
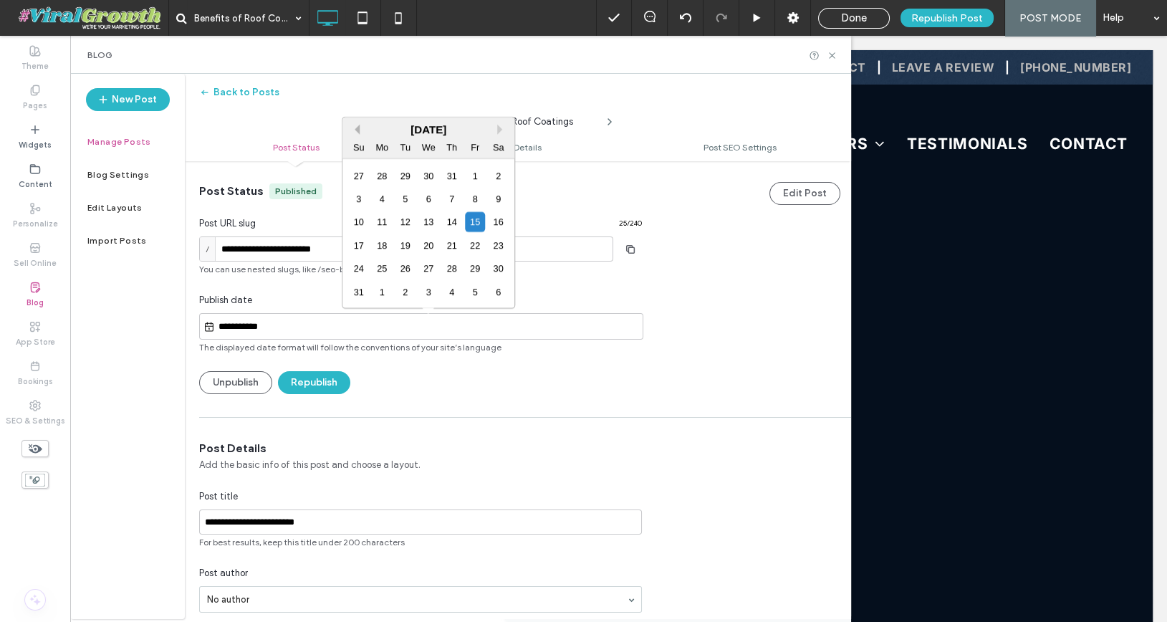
click at [357, 129] on button "Previous Month" at bounding box center [354, 130] width 10 height 10
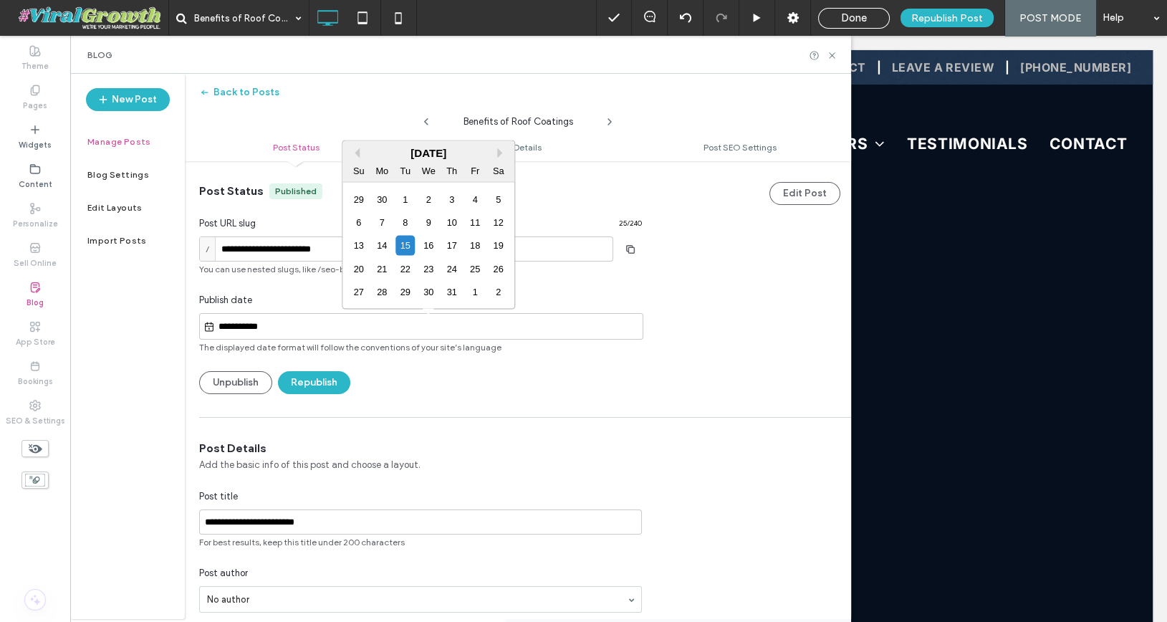
click at [359, 147] on div "July 2025" at bounding box center [428, 153] width 172 height 12
click at [359, 151] on div "July 2025" at bounding box center [428, 153] width 172 height 12
click at [357, 153] on button "Previous Month" at bounding box center [354, 153] width 10 height 10
click at [453, 292] on div "29" at bounding box center [451, 291] width 19 height 19
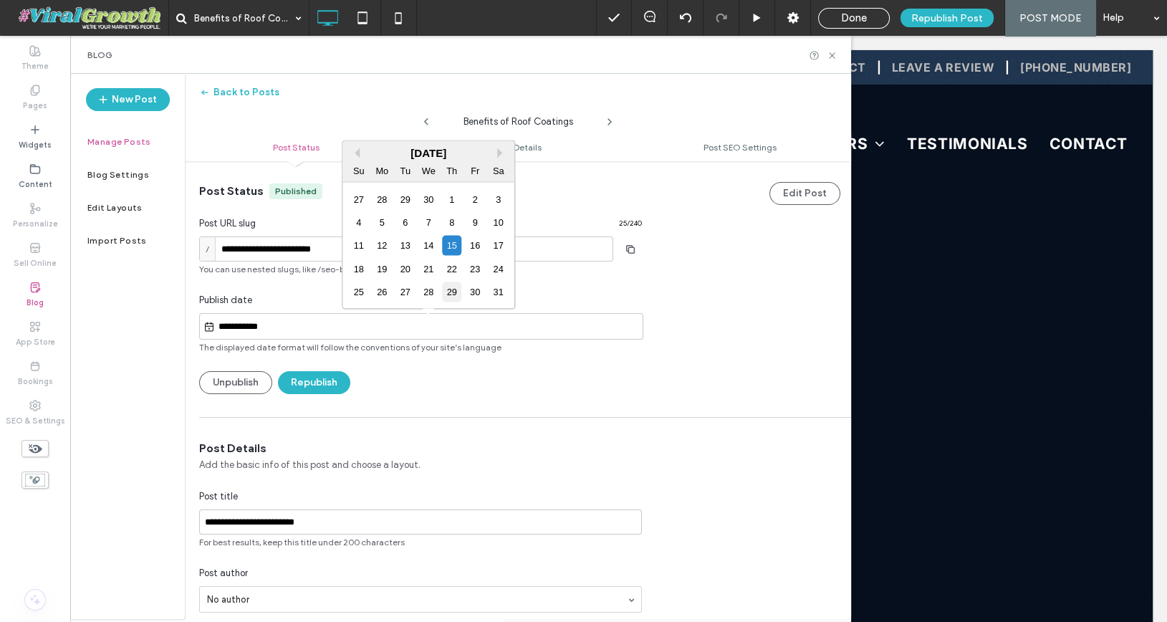
type input "**********"
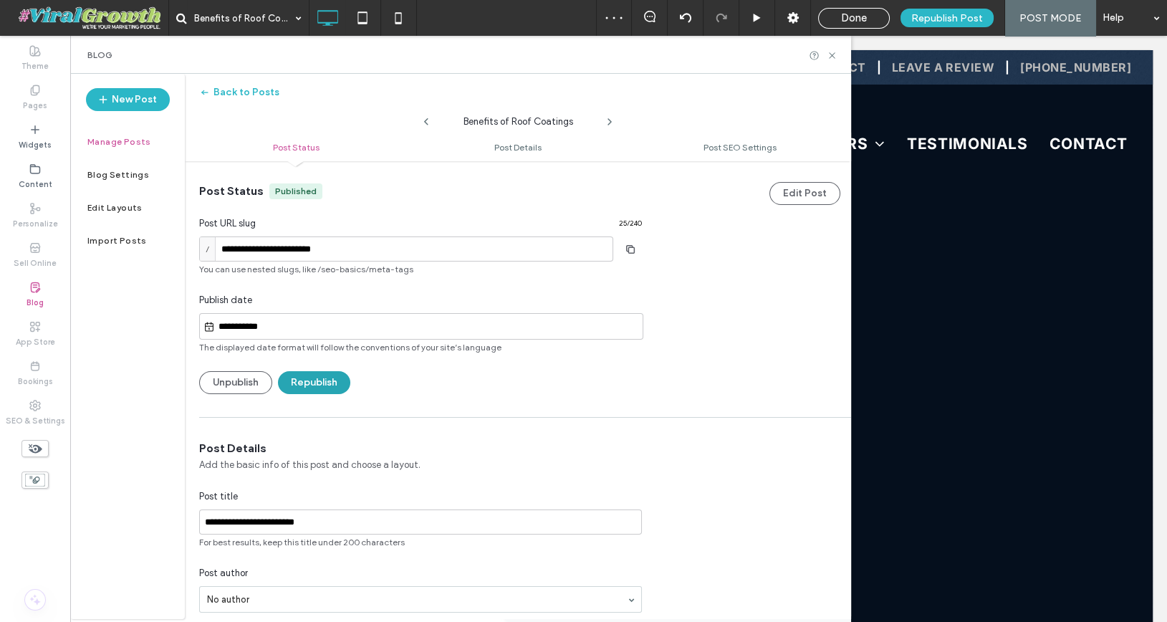
click at [313, 383] on button "Republish" at bounding box center [314, 382] width 72 height 23
click at [143, 92] on button "New Post" at bounding box center [128, 99] width 84 height 23
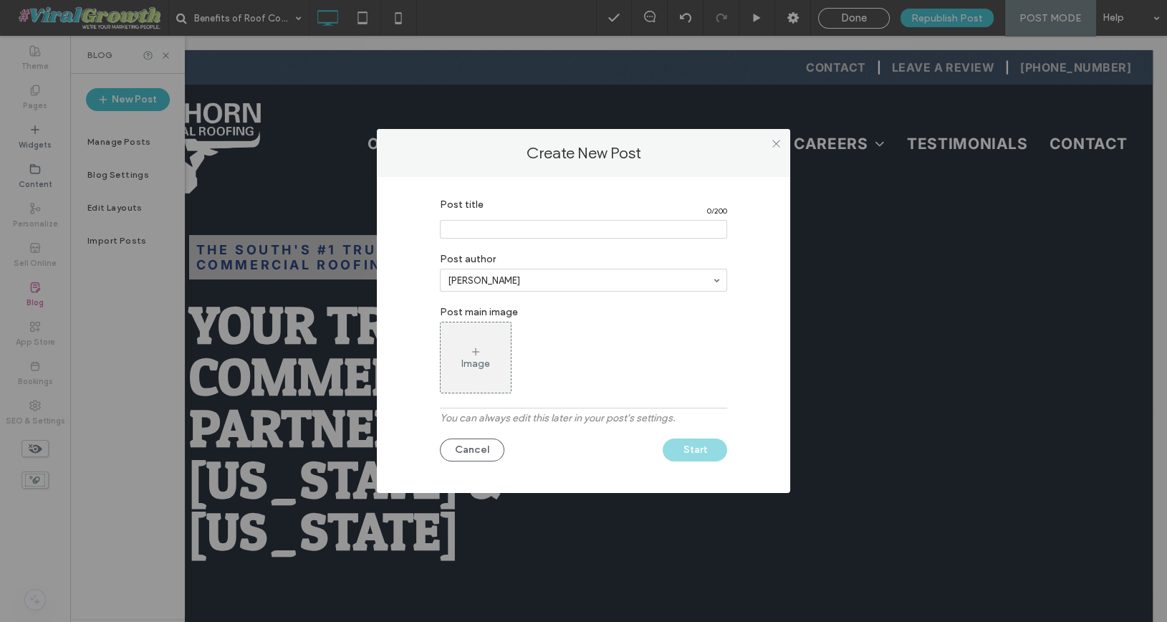
click at [502, 232] on input "Post title" at bounding box center [583, 229] width 287 height 19
paste input "**********"
type input "**********"
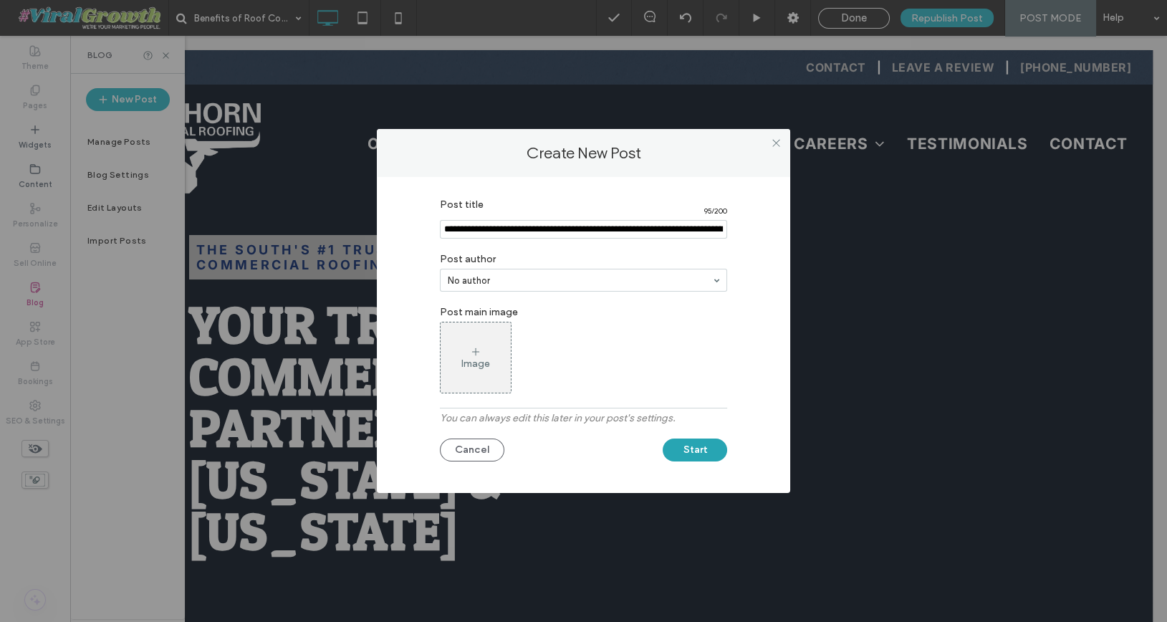
click at [705, 450] on button "Start" at bounding box center [694, 449] width 64 height 23
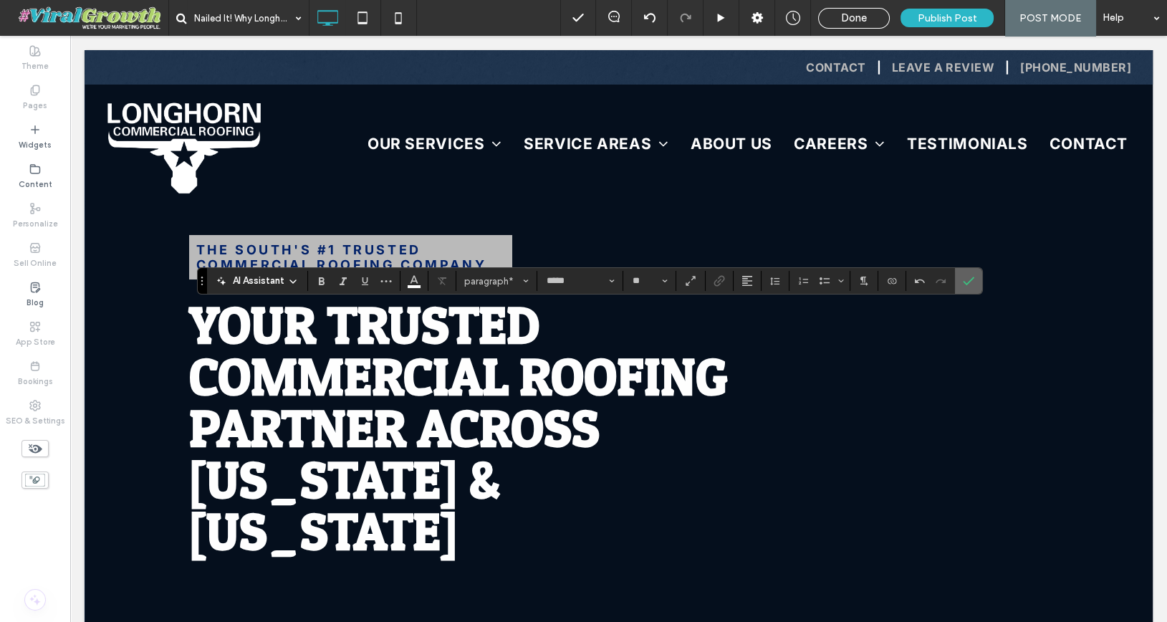
click at [967, 286] on icon "Confirm" at bounding box center [967, 280] width 11 height 11
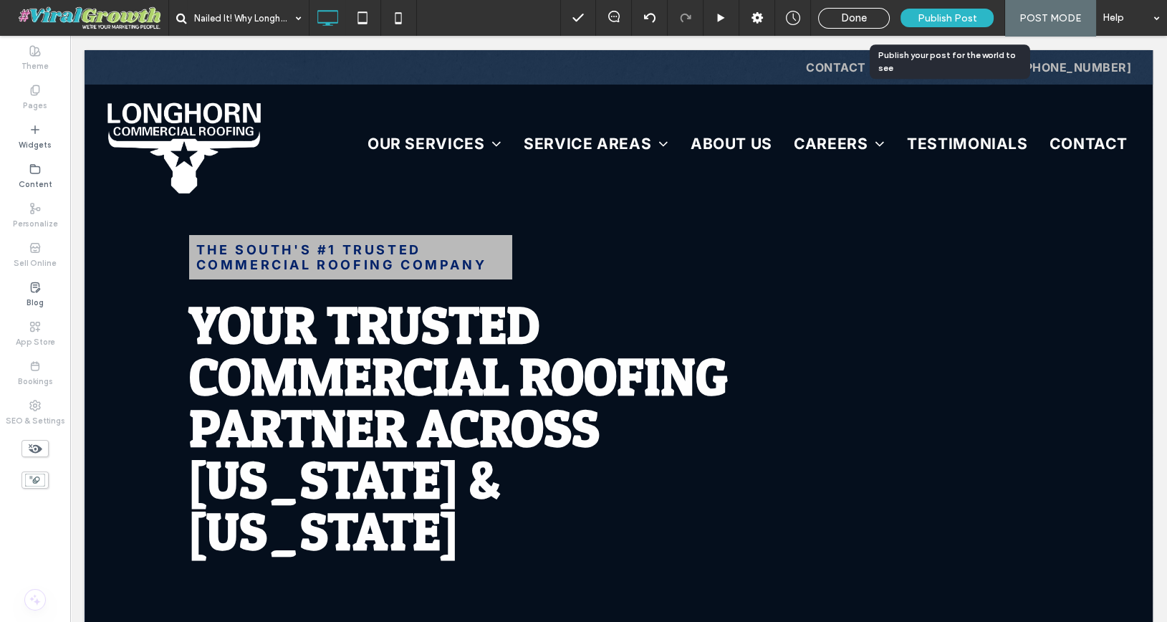
click at [926, 19] on span "Publish Post" at bounding box center [946, 18] width 59 height 12
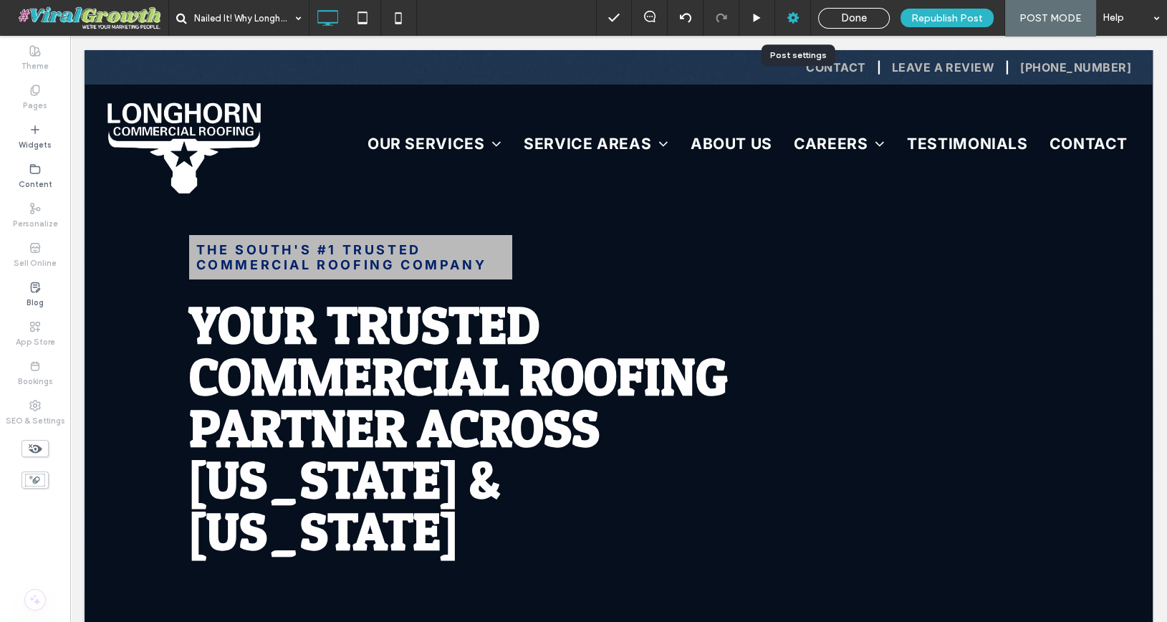
click at [796, 19] on icon at bounding box center [793, 18] width 14 height 14
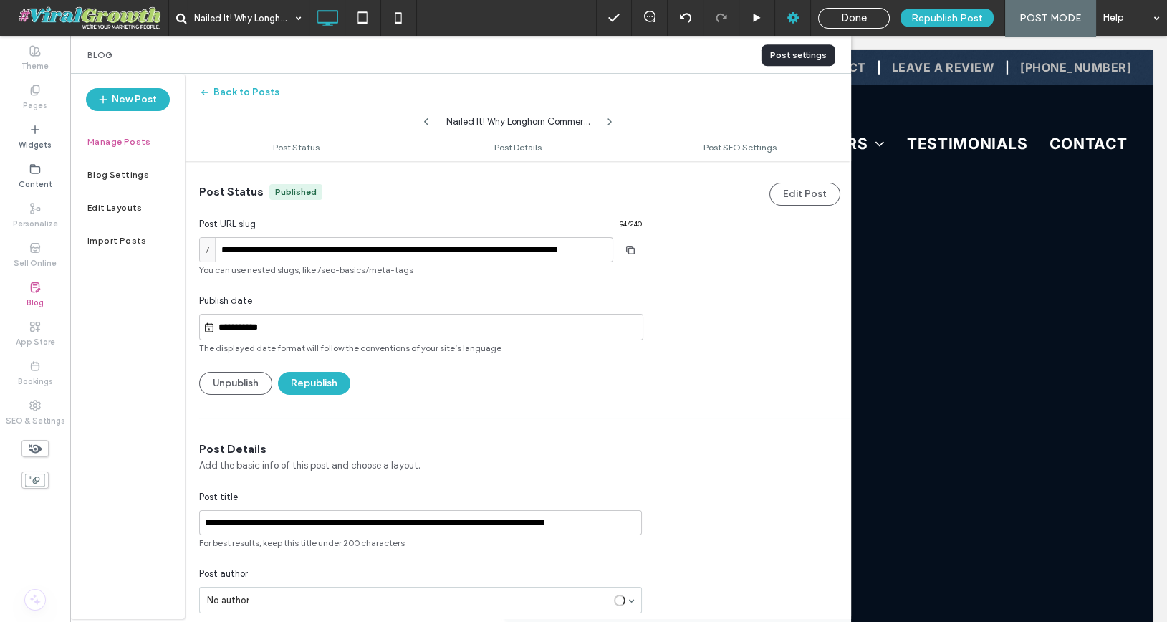
scroll to position [1, 0]
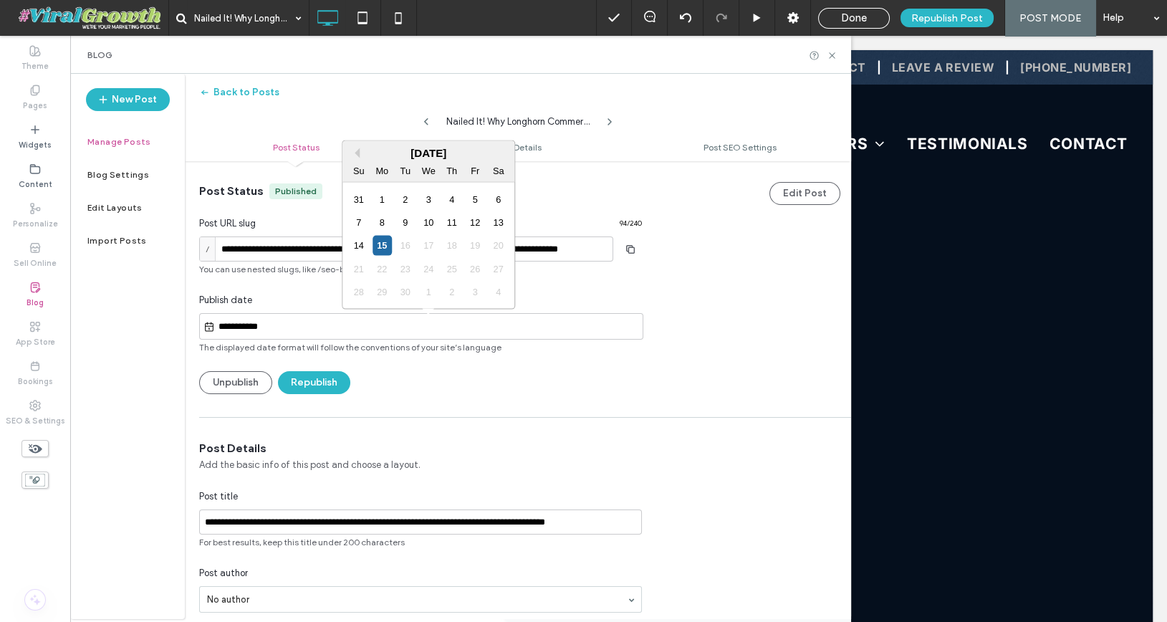
click at [246, 323] on input "**********" at bounding box center [429, 326] width 428 height 17
click at [356, 153] on button "Previous Month" at bounding box center [354, 153] width 10 height 10
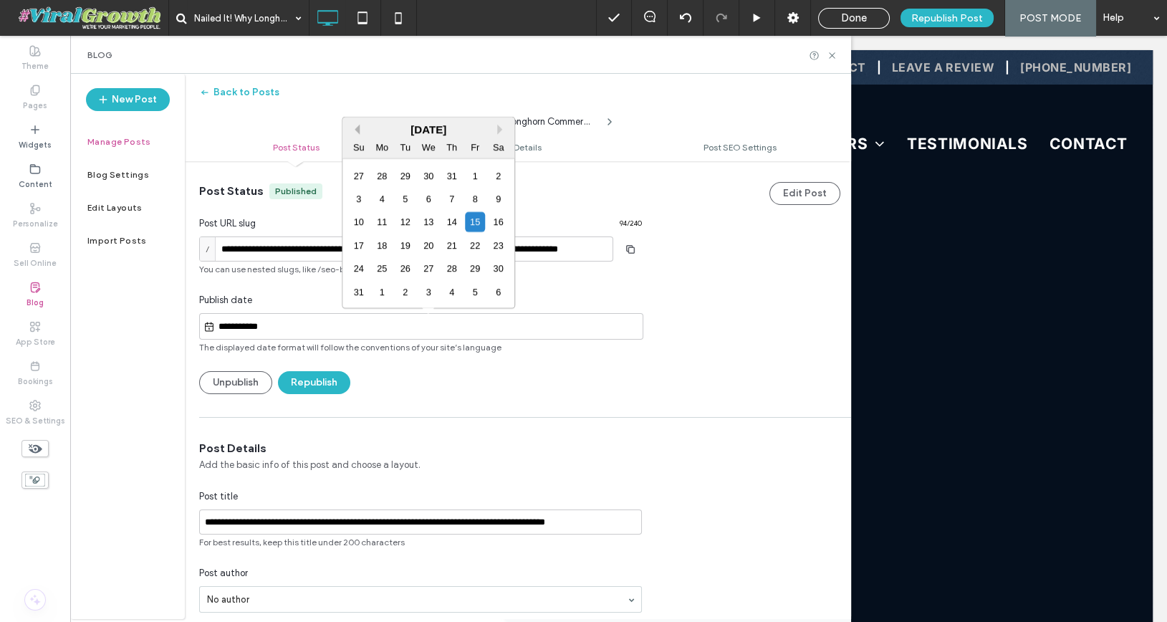
click at [356, 133] on button "Previous Month" at bounding box center [354, 130] width 10 height 10
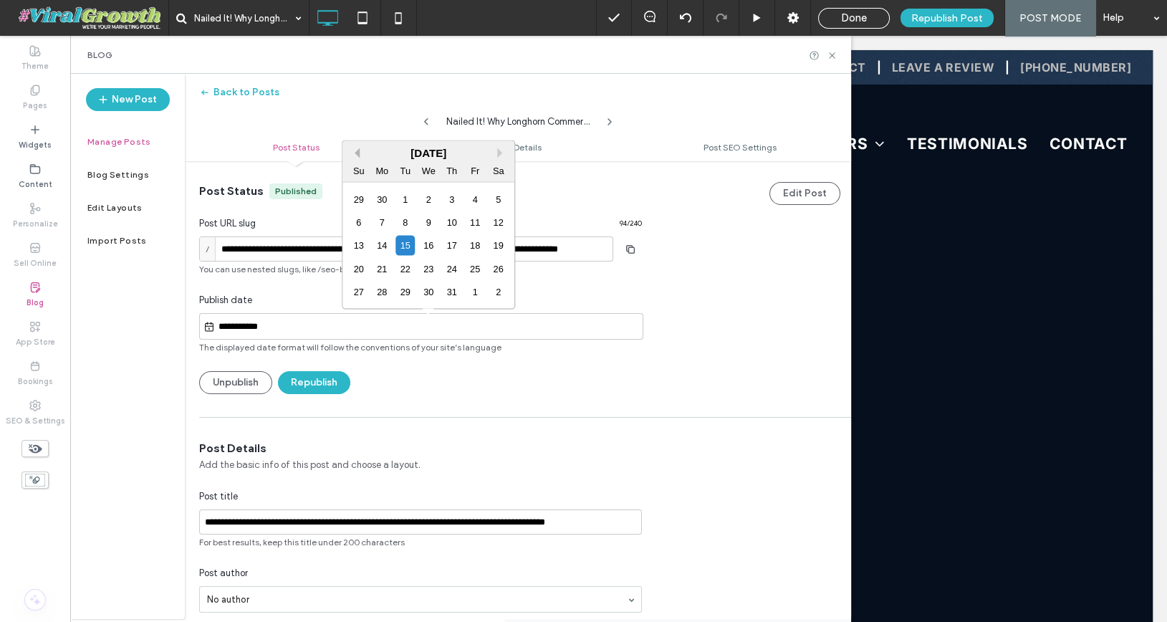
click at [358, 150] on button "Previous Month" at bounding box center [354, 153] width 10 height 10
click at [498, 152] on button "Next Month" at bounding box center [502, 153] width 10 height 10
click at [430, 218] on div "11" at bounding box center [428, 222] width 19 height 19
type input "**********"
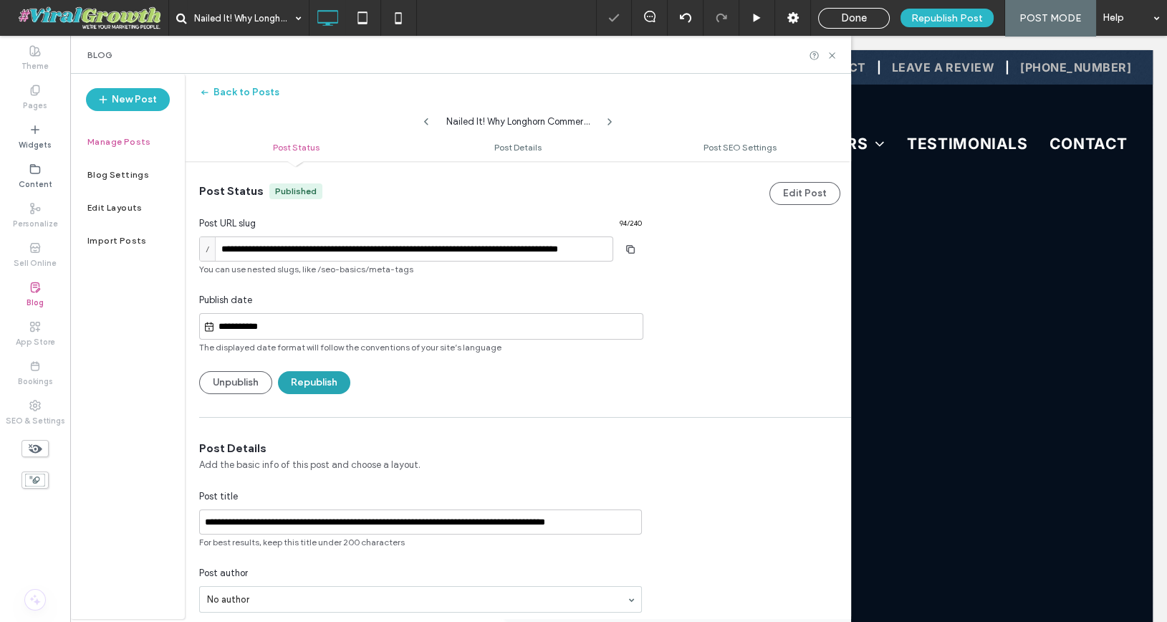
click at [329, 383] on button "Republish" at bounding box center [314, 382] width 72 height 23
click at [835, 52] on icon at bounding box center [831, 55] width 11 height 11
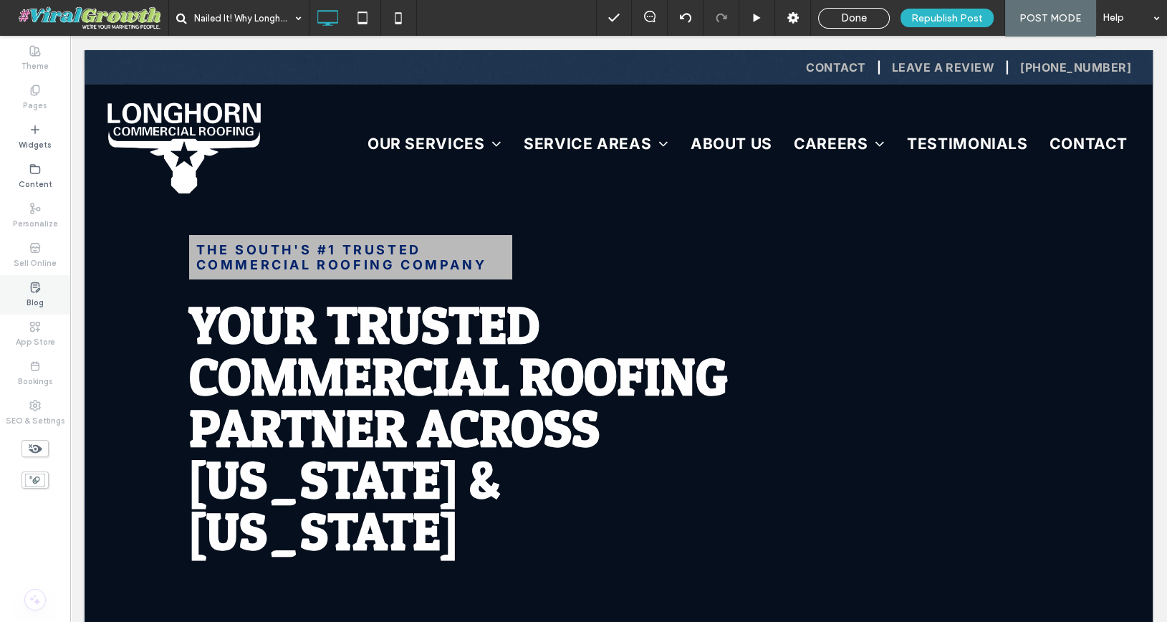
click at [39, 291] on icon at bounding box center [34, 286] width 11 height 11
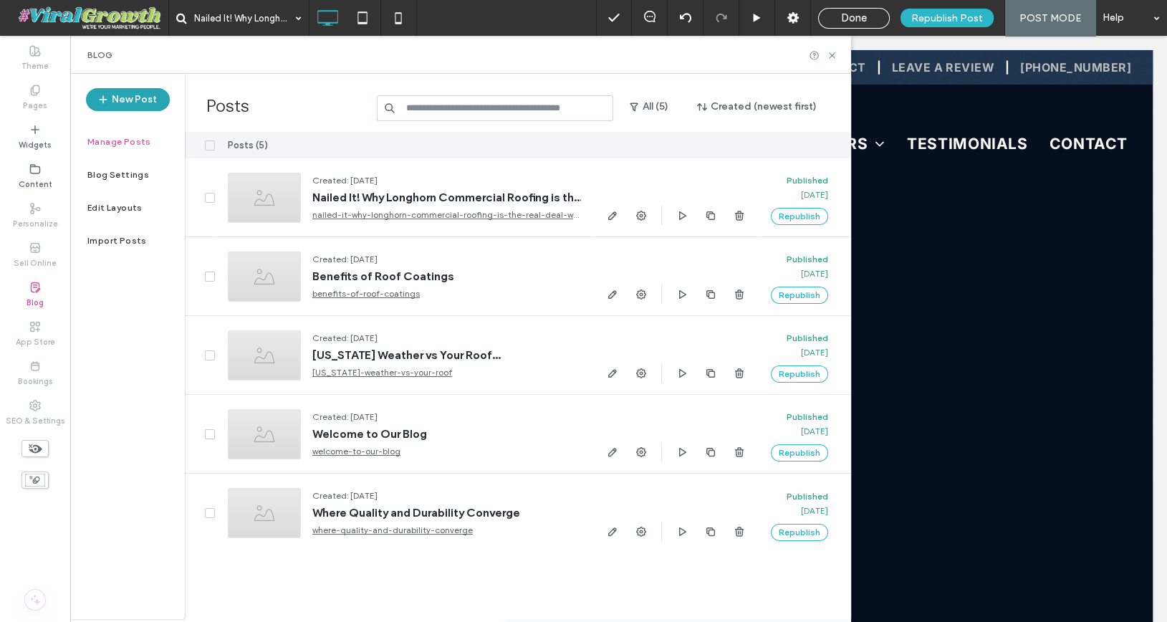
click at [140, 107] on button "New Post" at bounding box center [128, 99] width 84 height 23
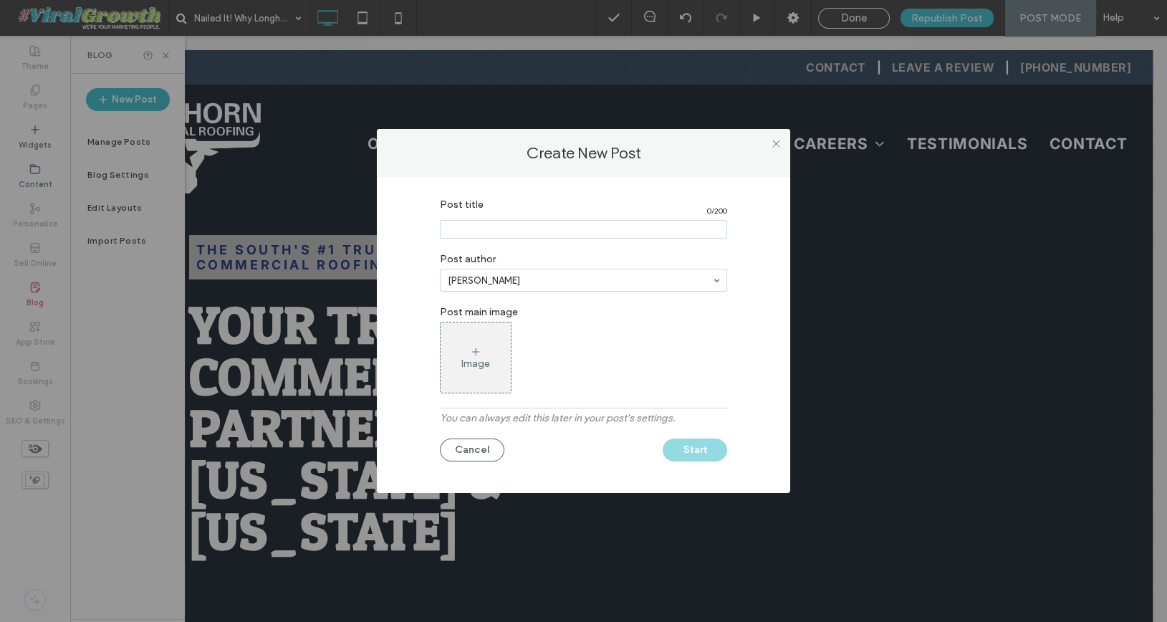
click at [523, 240] on section "Post title 0 / 200" at bounding box center [583, 218] width 287 height 54
click at [525, 233] on input "Post title" at bounding box center [583, 229] width 287 height 19
paste input "**********"
type input "**********"
click at [685, 446] on button "Start" at bounding box center [694, 449] width 64 height 23
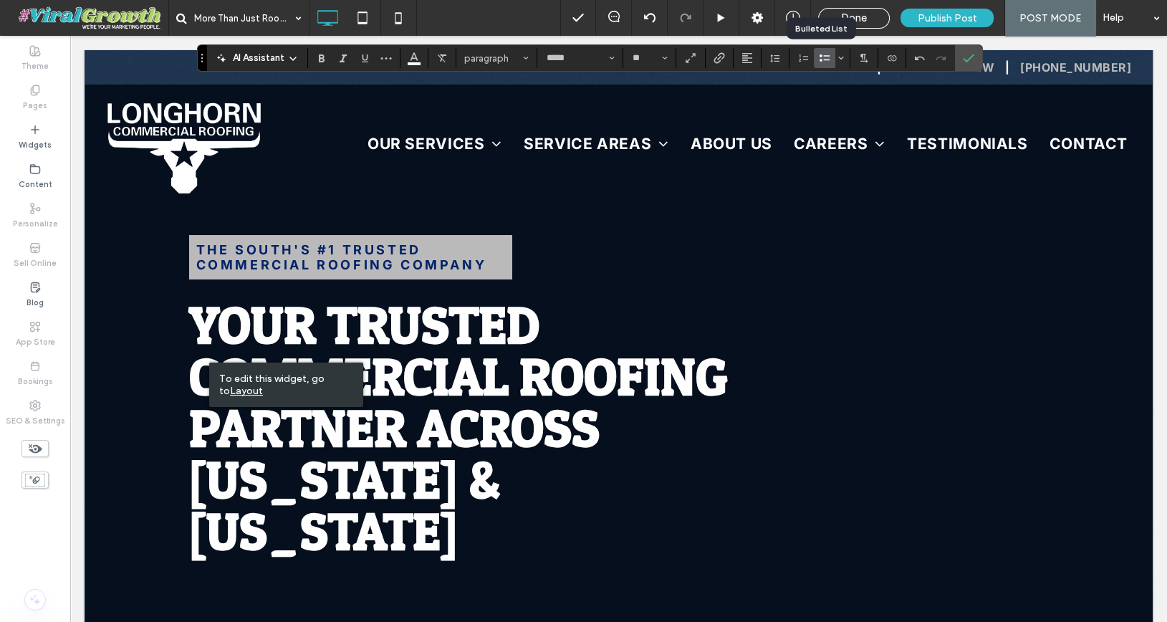
click at [823, 59] on use "Bulleted List" at bounding box center [824, 57] width 10 height 7
click at [836, 60] on icon "Bulleted list menu" at bounding box center [840, 58] width 9 height 9
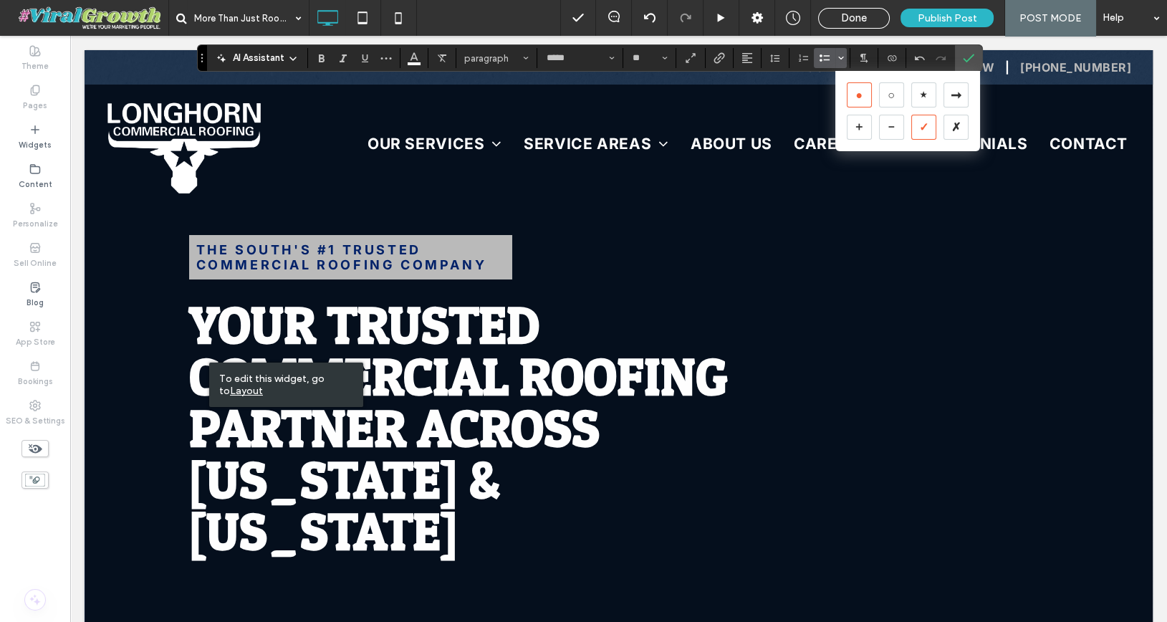
click at [919, 127] on div "✓" at bounding box center [923, 127] width 25 height 25
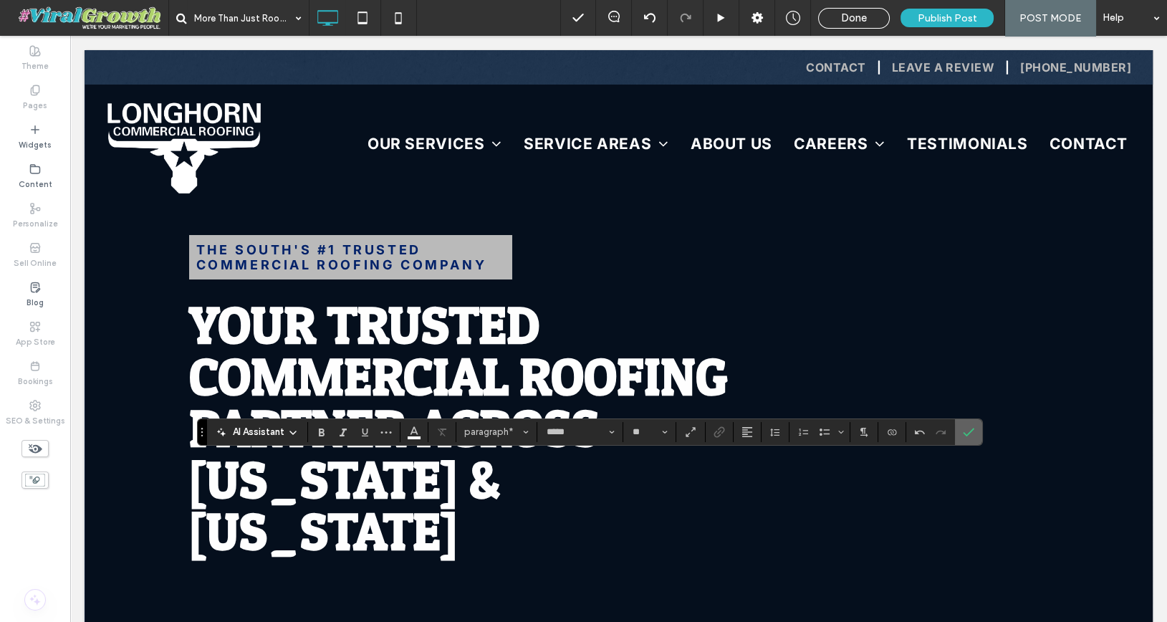
click at [963, 436] on icon "Confirm" at bounding box center [967, 431] width 11 height 11
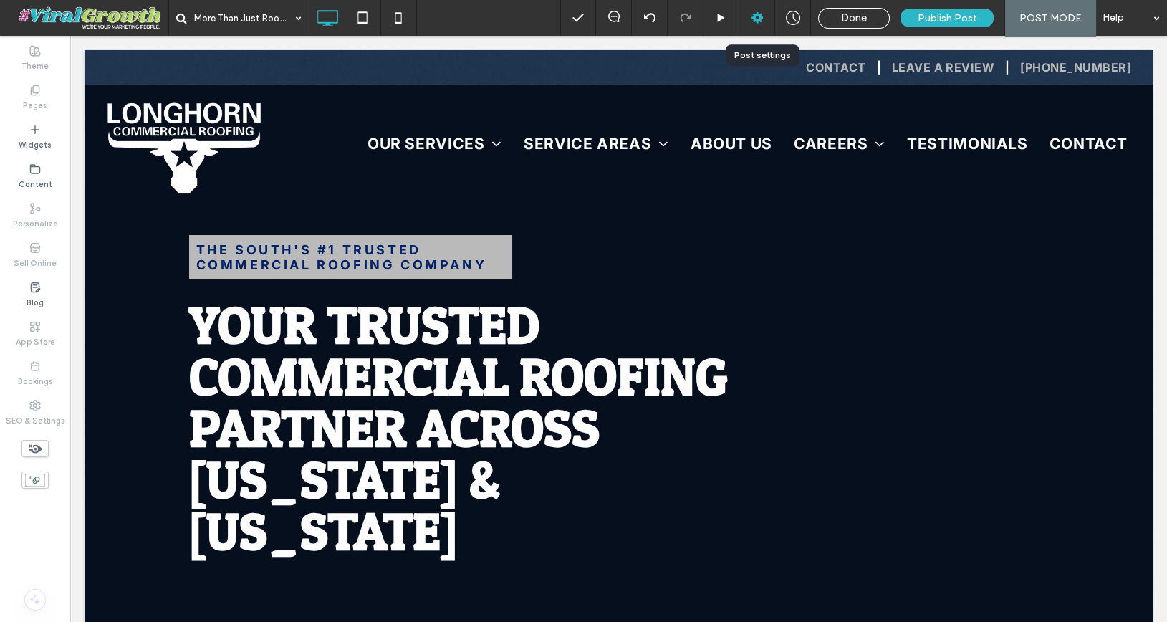
click at [751, 21] on div at bounding box center [756, 18] width 35 height 14
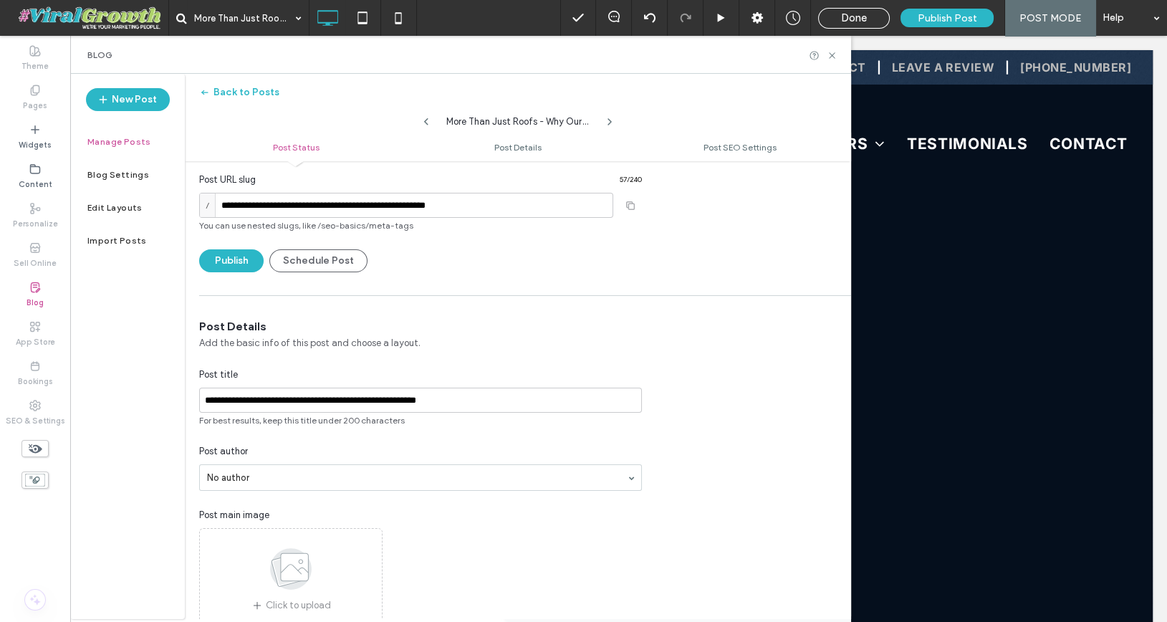
scroll to position [36, 0]
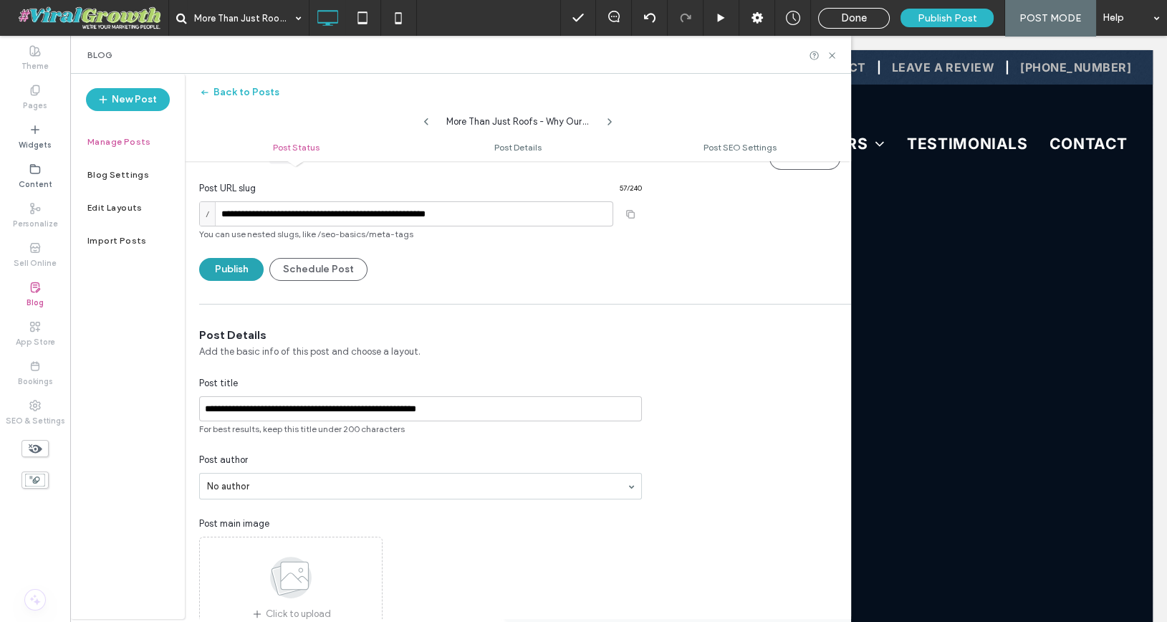
click at [233, 269] on button "Publish" at bounding box center [231, 269] width 64 height 23
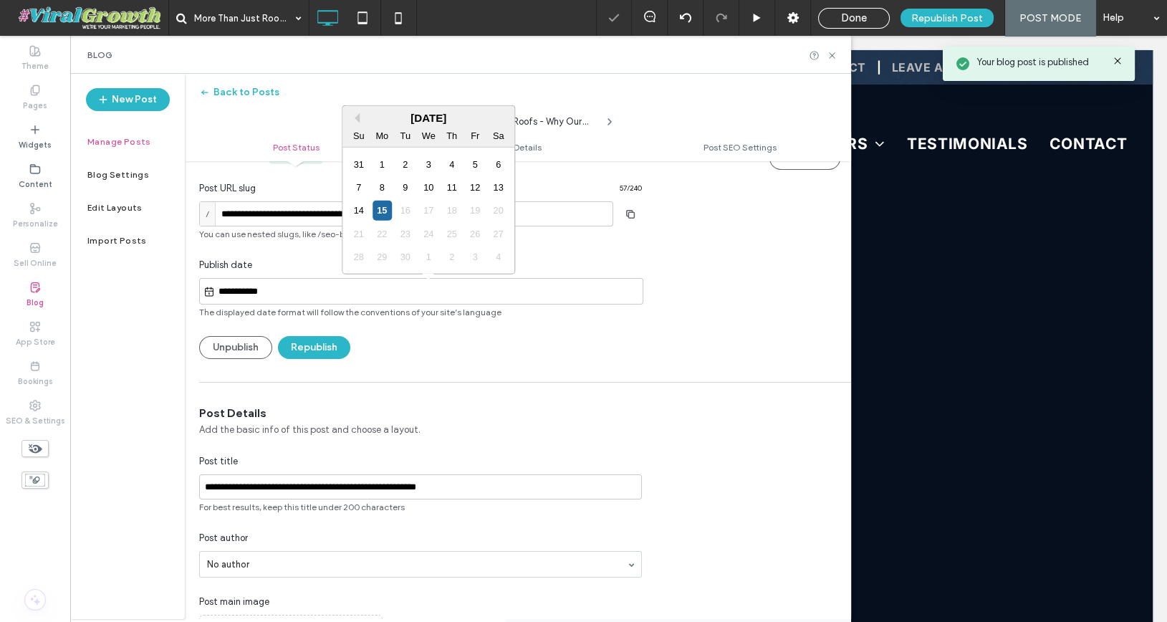
click at [258, 293] on input "**********" at bounding box center [429, 291] width 428 height 17
click at [355, 117] on button "Previous Month" at bounding box center [354, 118] width 10 height 10
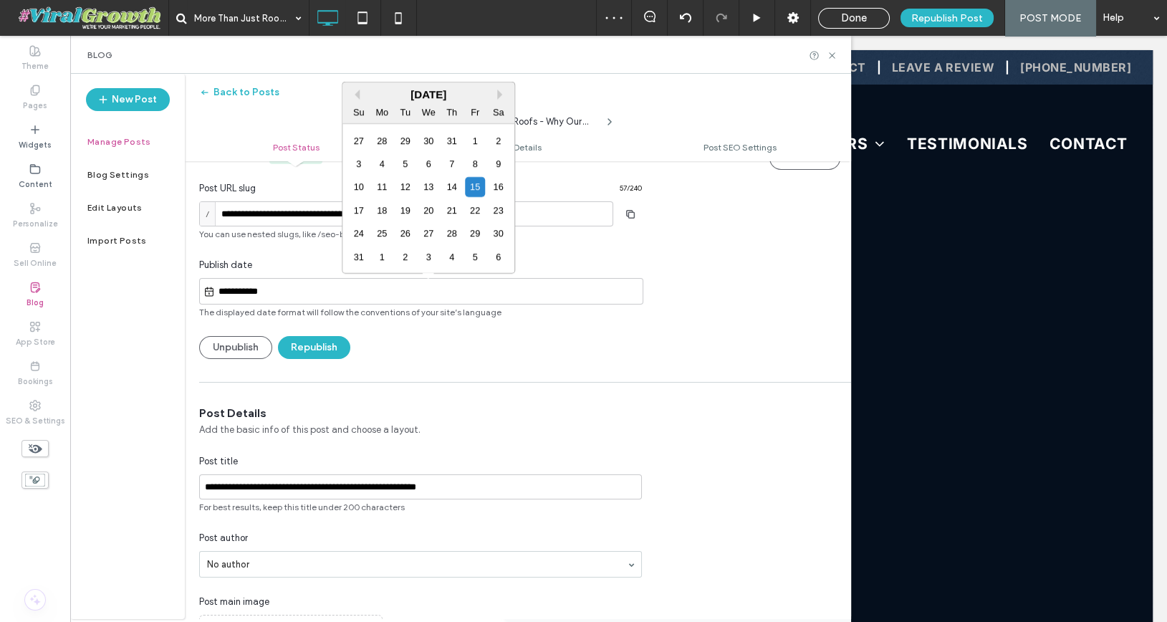
click at [359, 99] on div "August 2025" at bounding box center [428, 94] width 172 height 12
click at [358, 95] on button "Previous Month" at bounding box center [354, 95] width 10 height 10
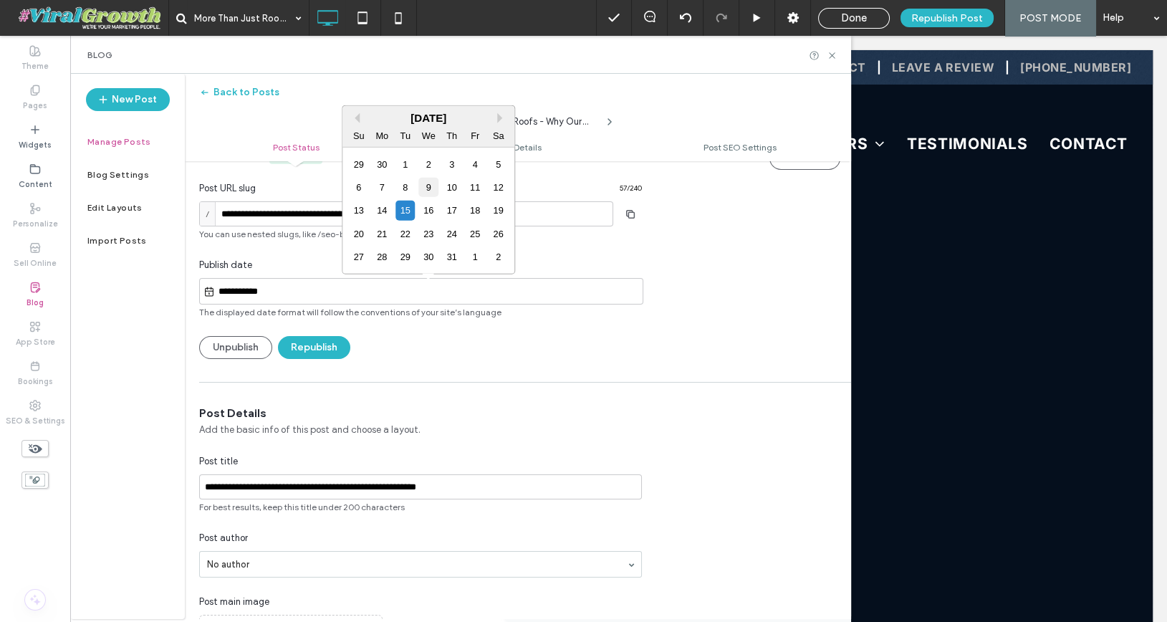
click at [419, 187] on div "9" at bounding box center [428, 187] width 19 height 19
type input "**********"
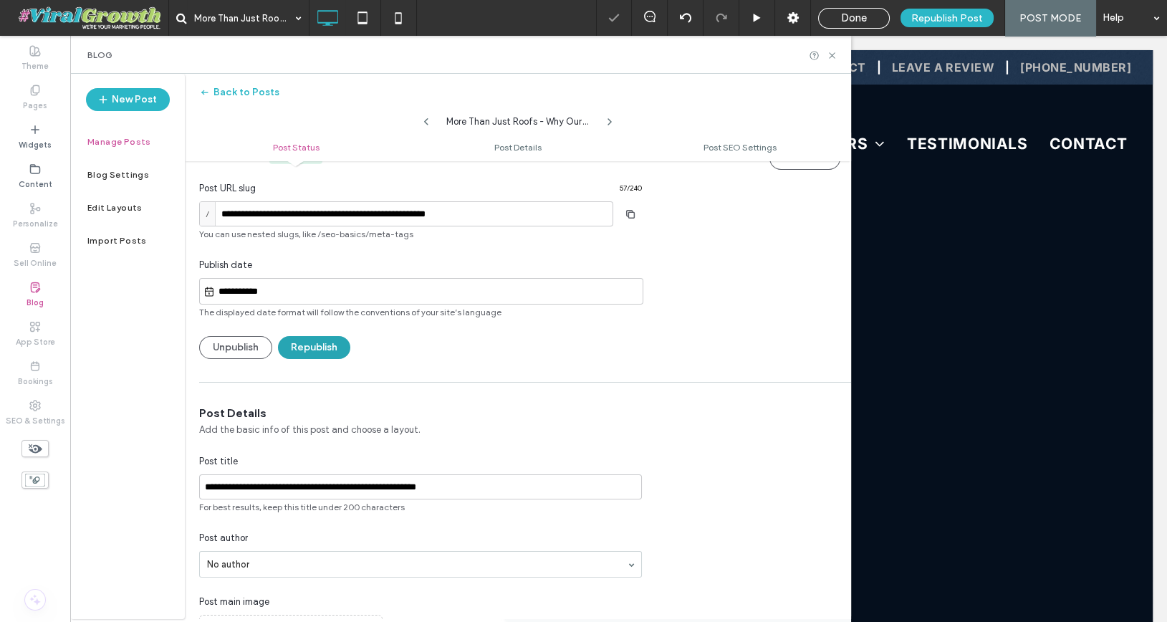
click at [318, 342] on button "Republish" at bounding box center [314, 347] width 72 height 23
click at [314, 332] on div "**********" at bounding box center [420, 253] width 443 height 211
click at [323, 348] on button "Republish" at bounding box center [314, 347] width 72 height 23
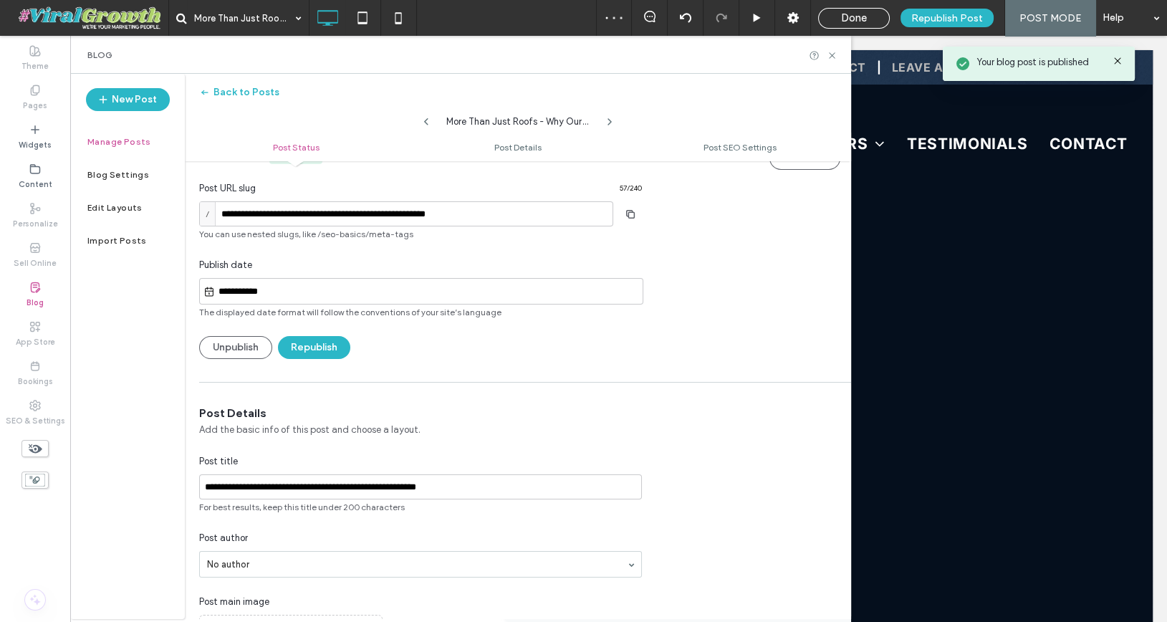
click at [128, 141] on label "Manage Posts" at bounding box center [119, 142] width 64 height 10
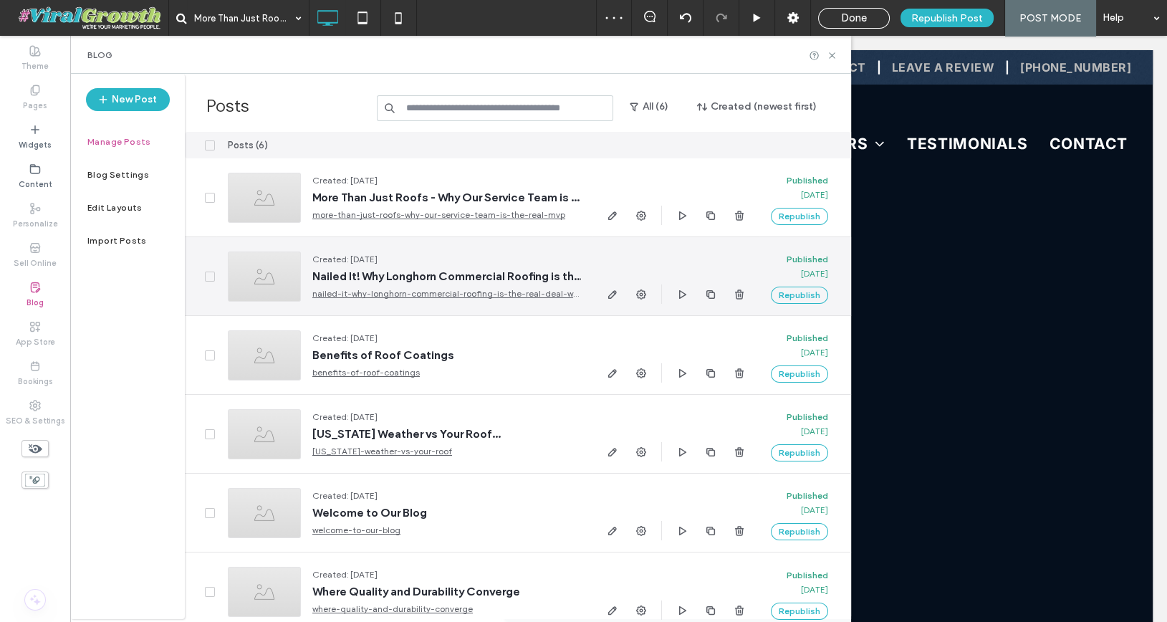
scroll to position [11, 0]
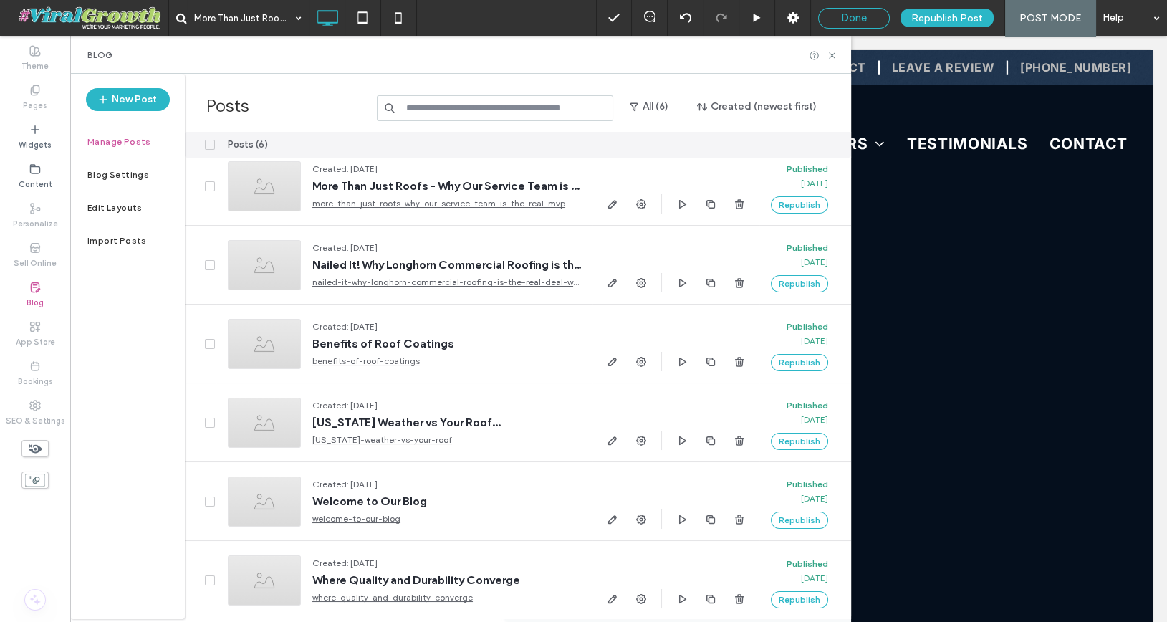
click at [873, 18] on div "Done" at bounding box center [853, 17] width 70 height 13
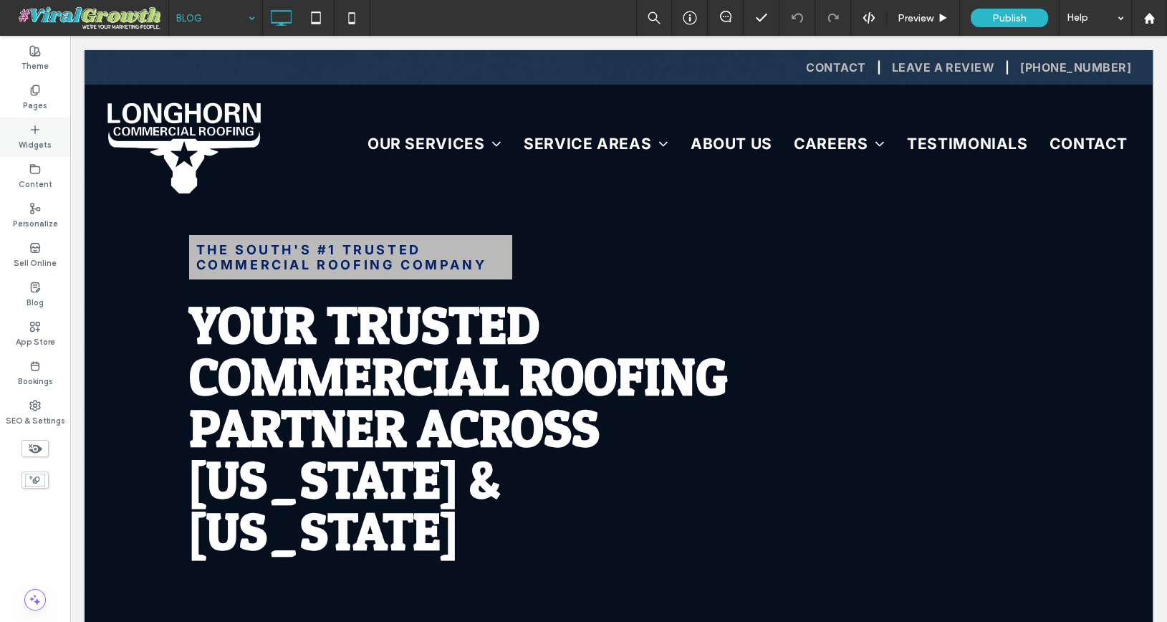
click at [42, 139] on label "Widgets" at bounding box center [35, 143] width 33 height 16
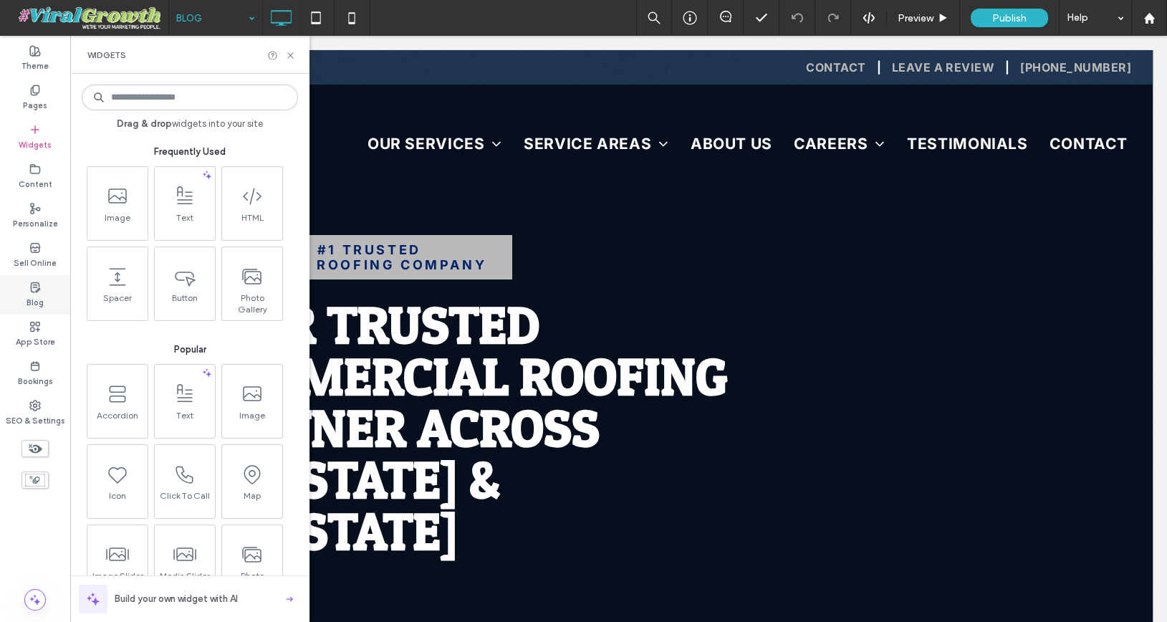
click at [40, 287] on icon at bounding box center [34, 286] width 11 height 11
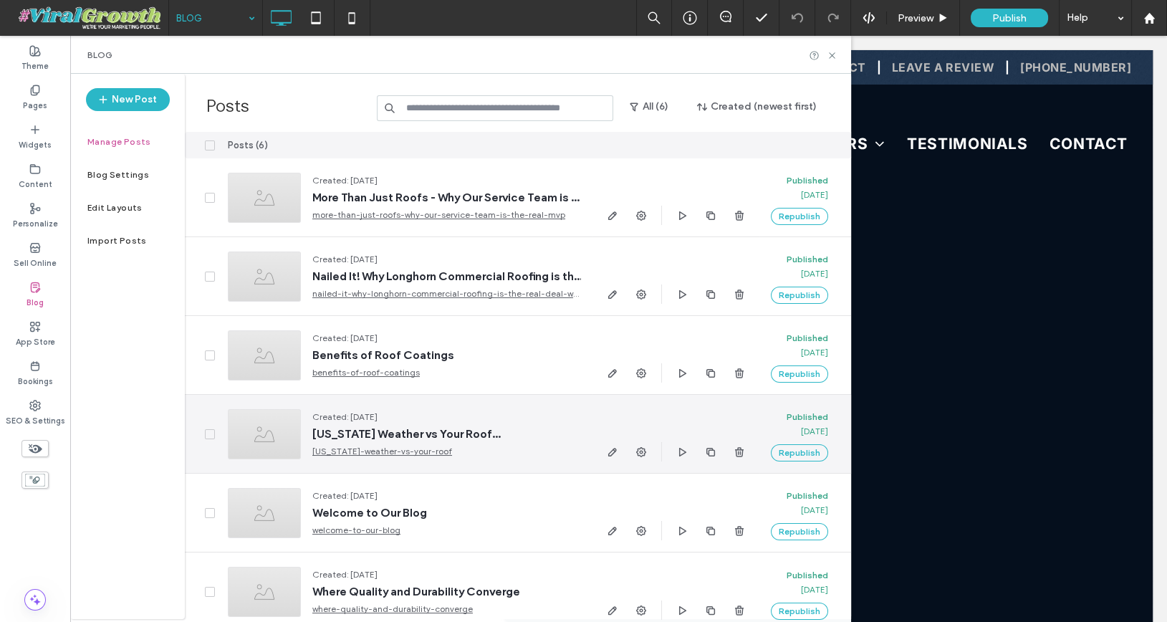
click at [290, 436] on div at bounding box center [264, 434] width 73 height 50
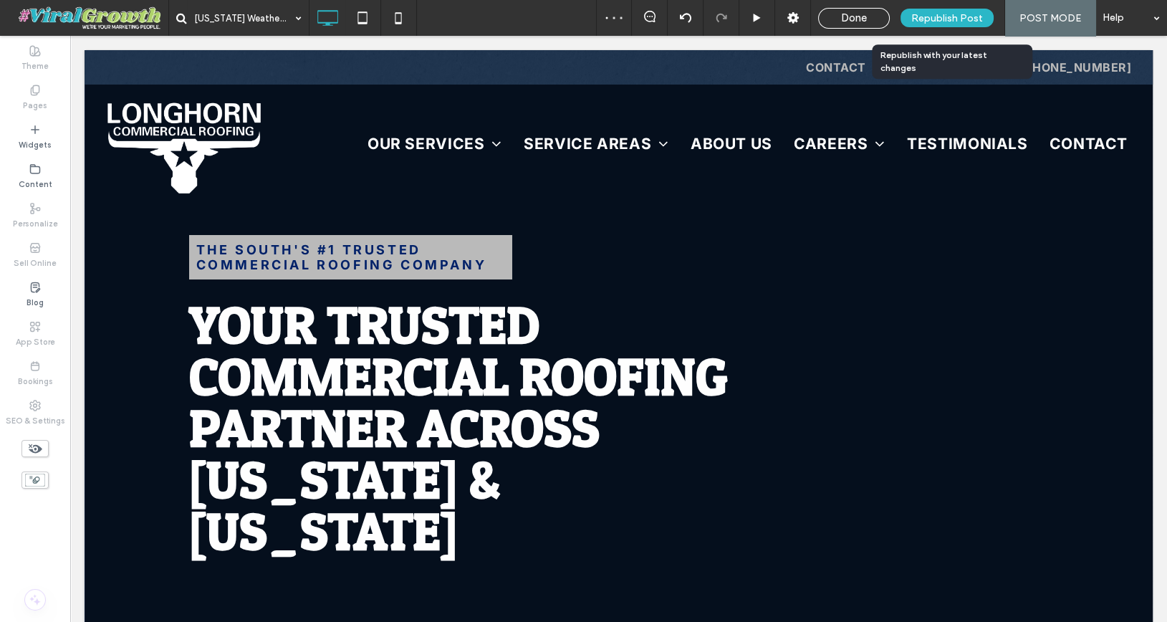
click at [958, 16] on span "Republish Post" at bounding box center [947, 18] width 72 height 12
click at [857, 13] on span "Done" at bounding box center [854, 17] width 26 height 13
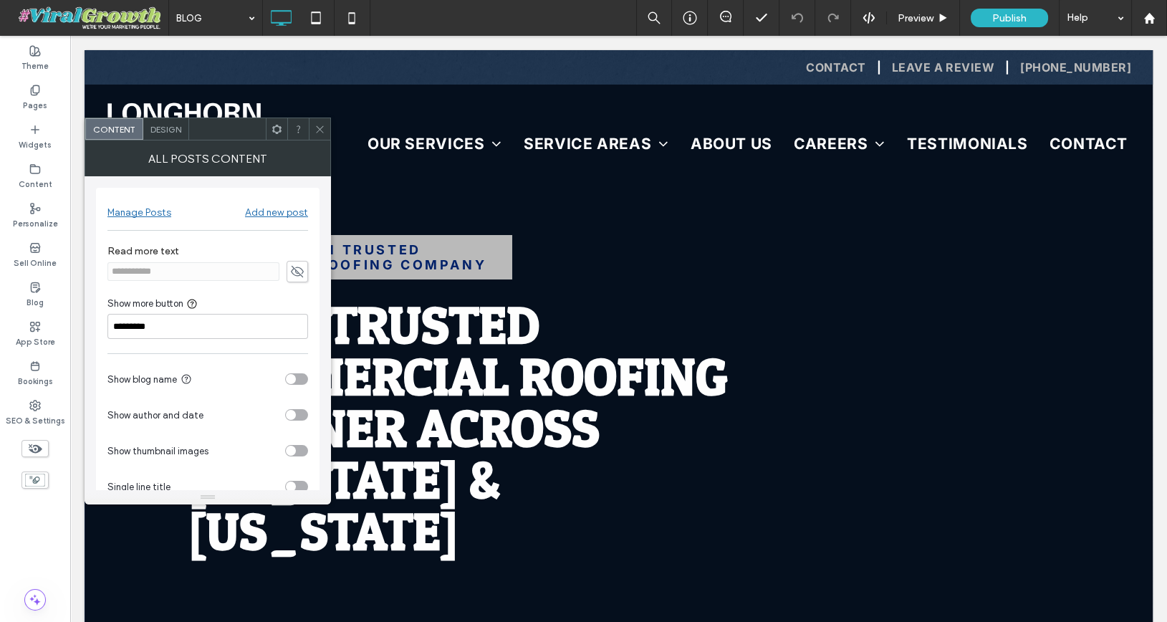
click at [175, 130] on span "Design" at bounding box center [165, 129] width 31 height 11
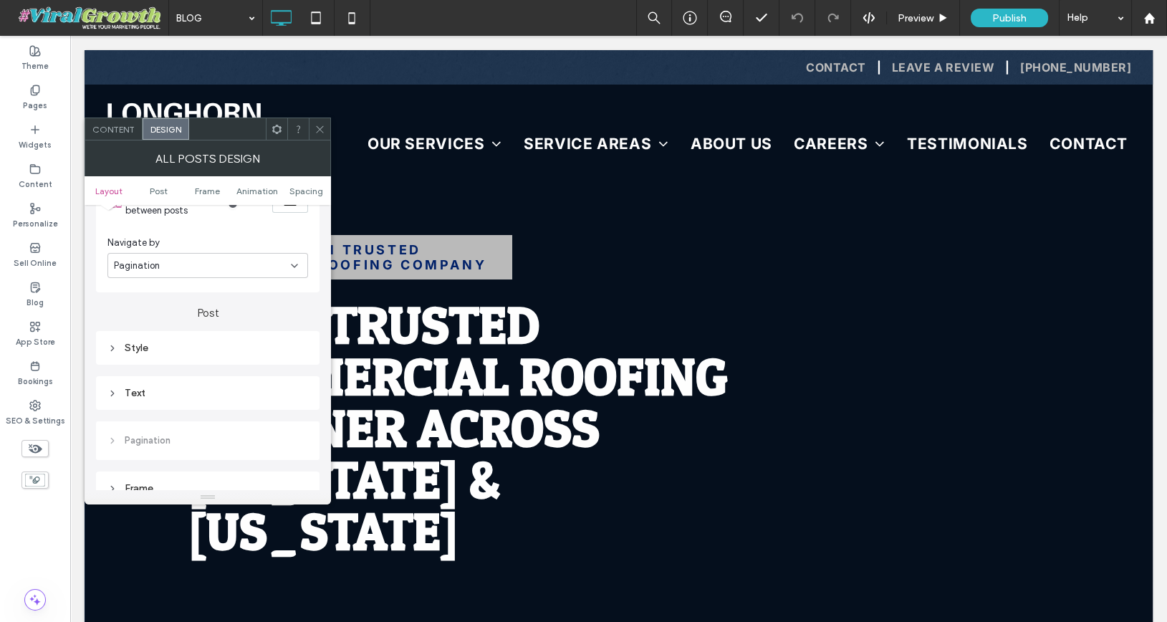
scroll to position [326, 0]
click at [175, 370] on div "Text" at bounding box center [207, 385] width 223 height 34
click at [175, 379] on div "Text" at bounding box center [207, 385] width 201 height 12
click at [183, 406] on label "Post title" at bounding box center [201, 412] width 189 height 29
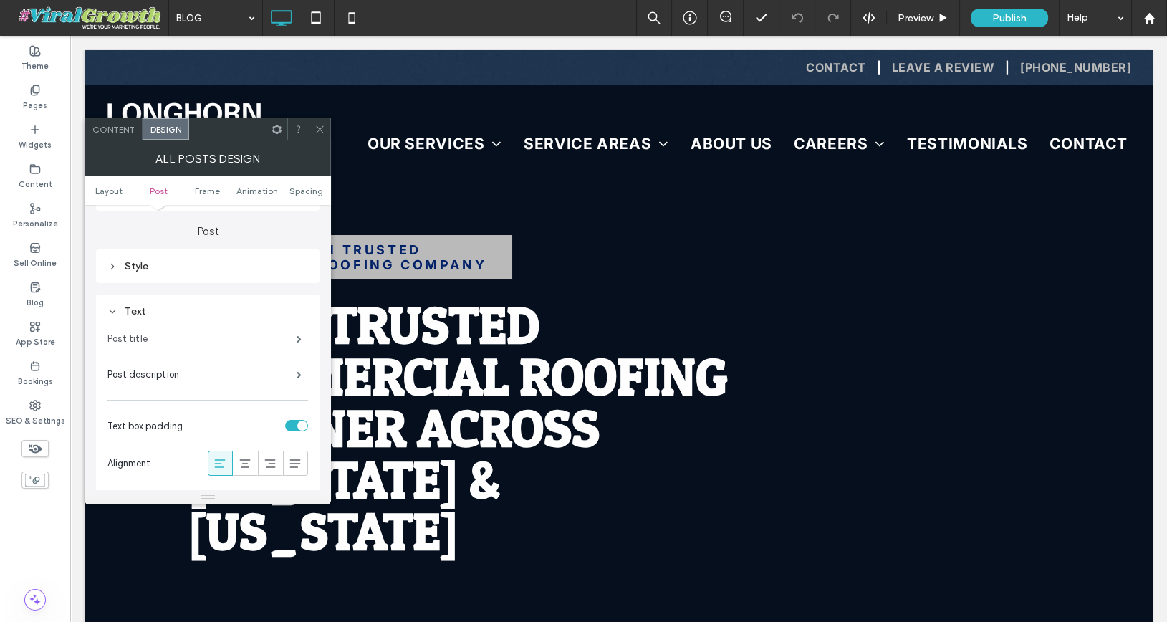
scroll to position [405, 0]
click at [196, 330] on label "Post title" at bounding box center [201, 333] width 189 height 29
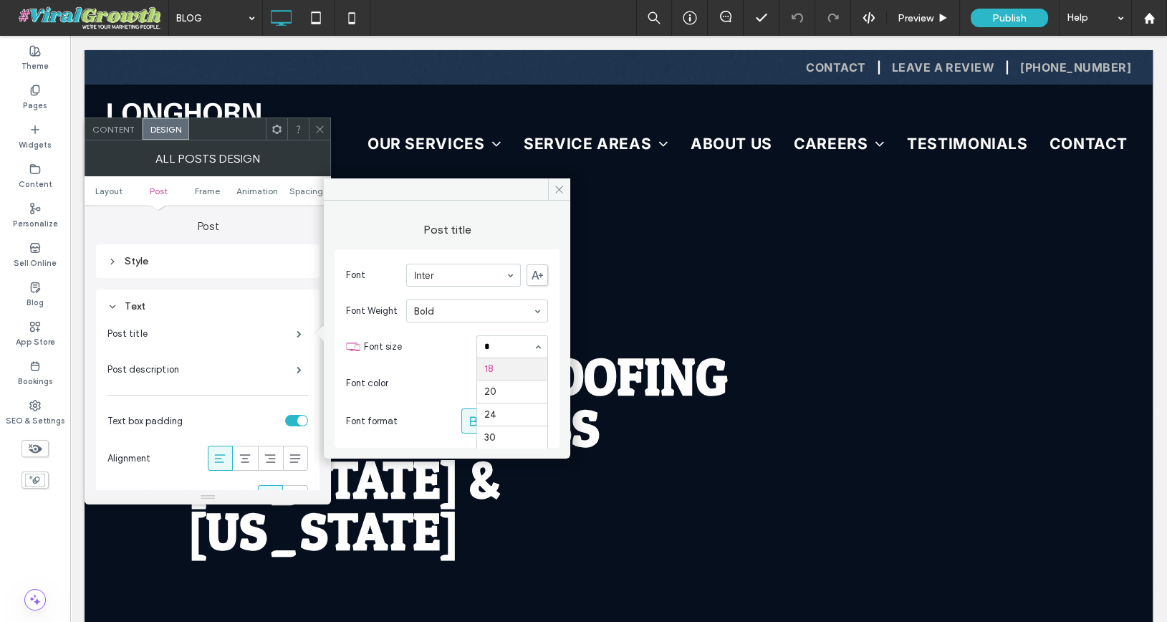
scroll to position [0, 0]
type input "**"
click at [317, 127] on icon at bounding box center [319, 129] width 11 height 11
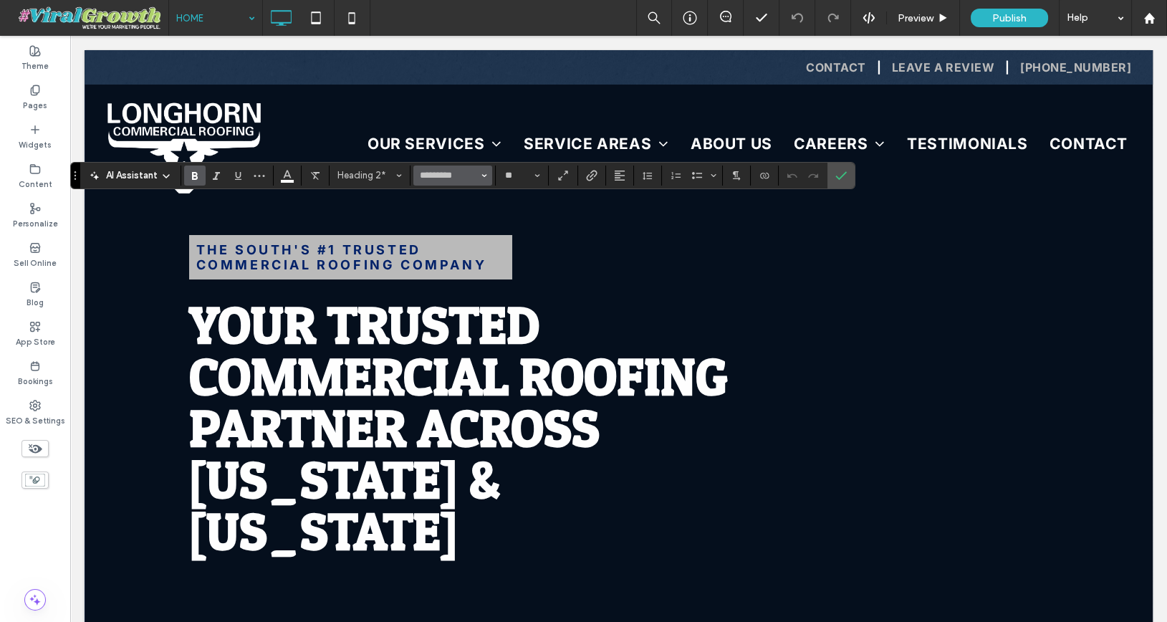
click at [486, 174] on button "*********" at bounding box center [452, 175] width 79 height 20
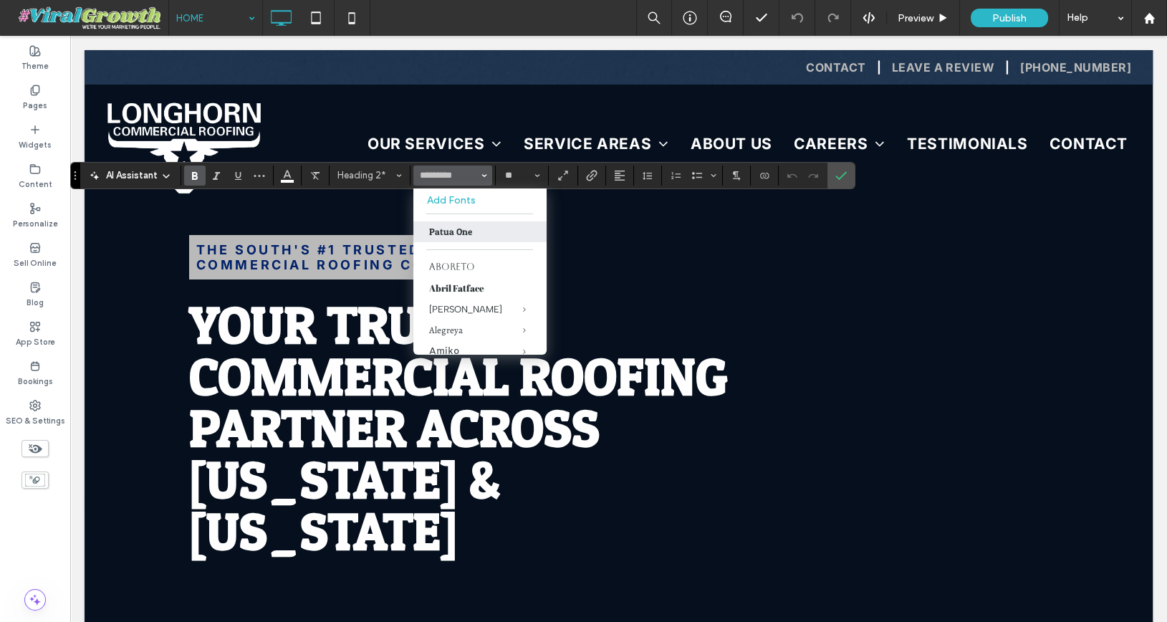
click at [189, 176] on icon "Bold" at bounding box center [194, 175] width 11 height 11
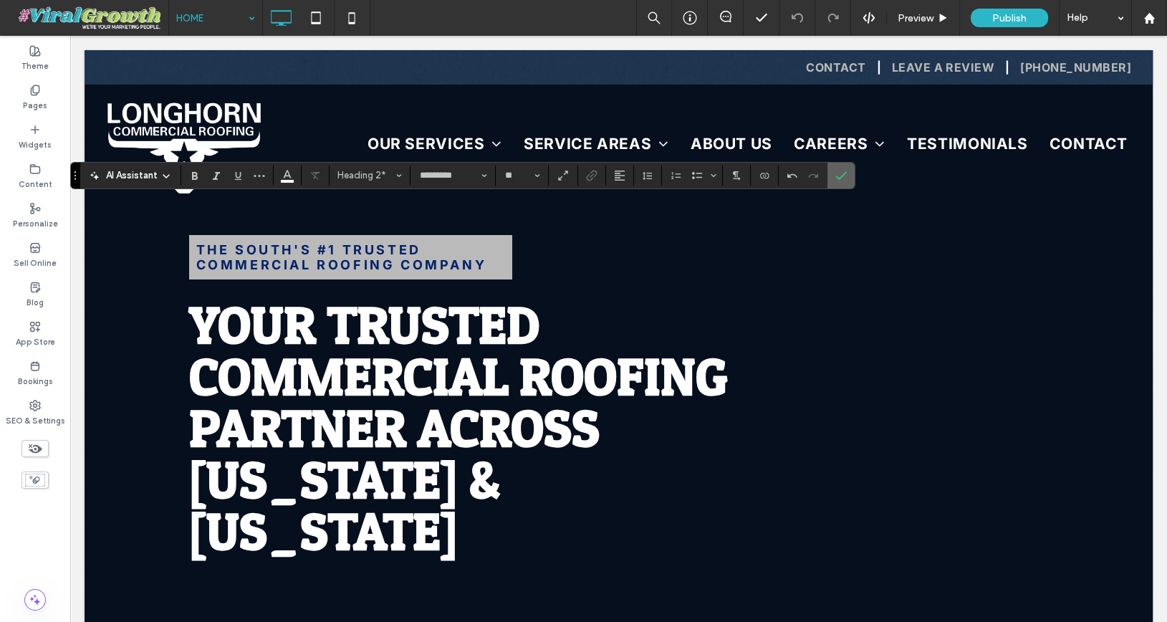
click at [835, 174] on icon "Confirm" at bounding box center [840, 175] width 11 height 11
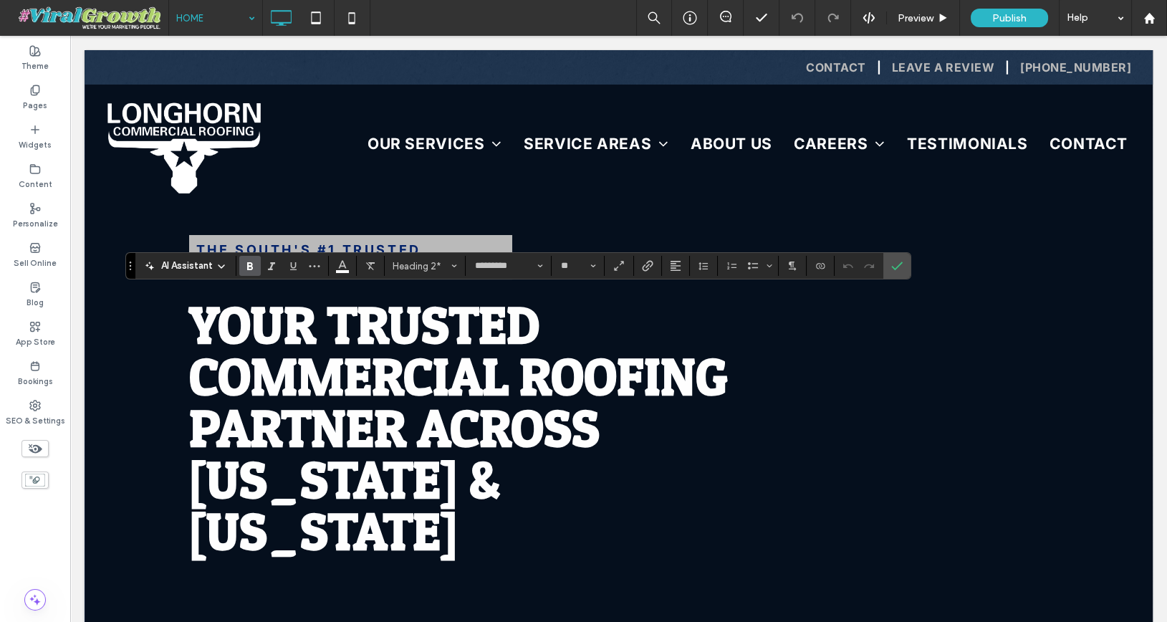
click at [244, 261] on icon "Bold" at bounding box center [249, 265] width 11 height 11
click at [891, 262] on icon "Confirm" at bounding box center [896, 265] width 11 height 11
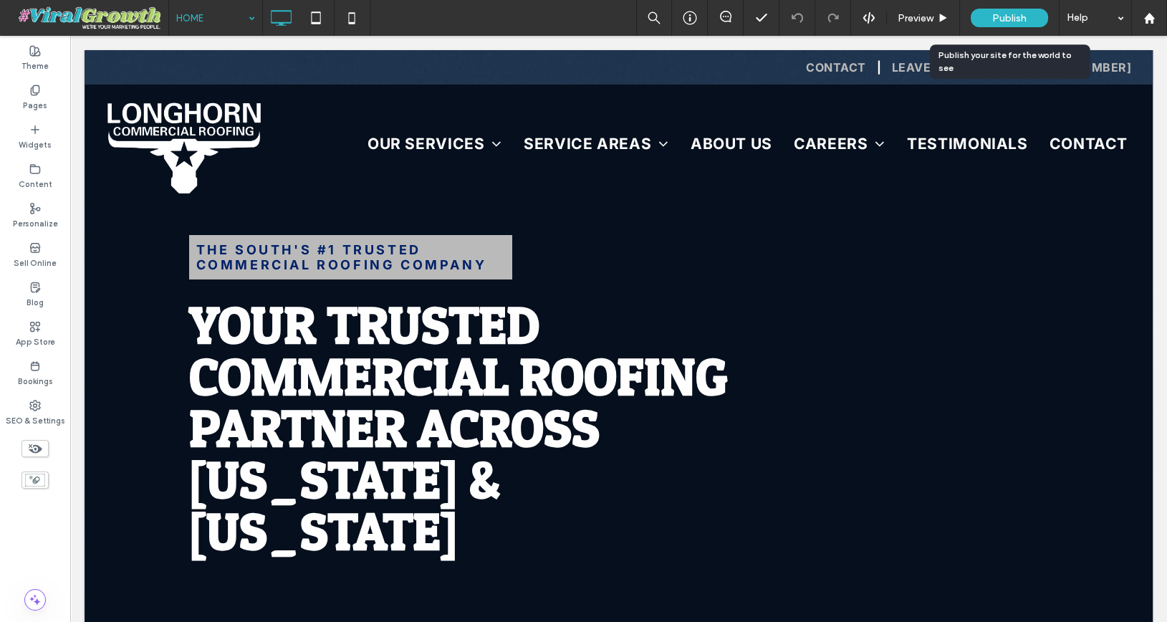
click at [1016, 23] on span "Publish" at bounding box center [1009, 18] width 34 height 12
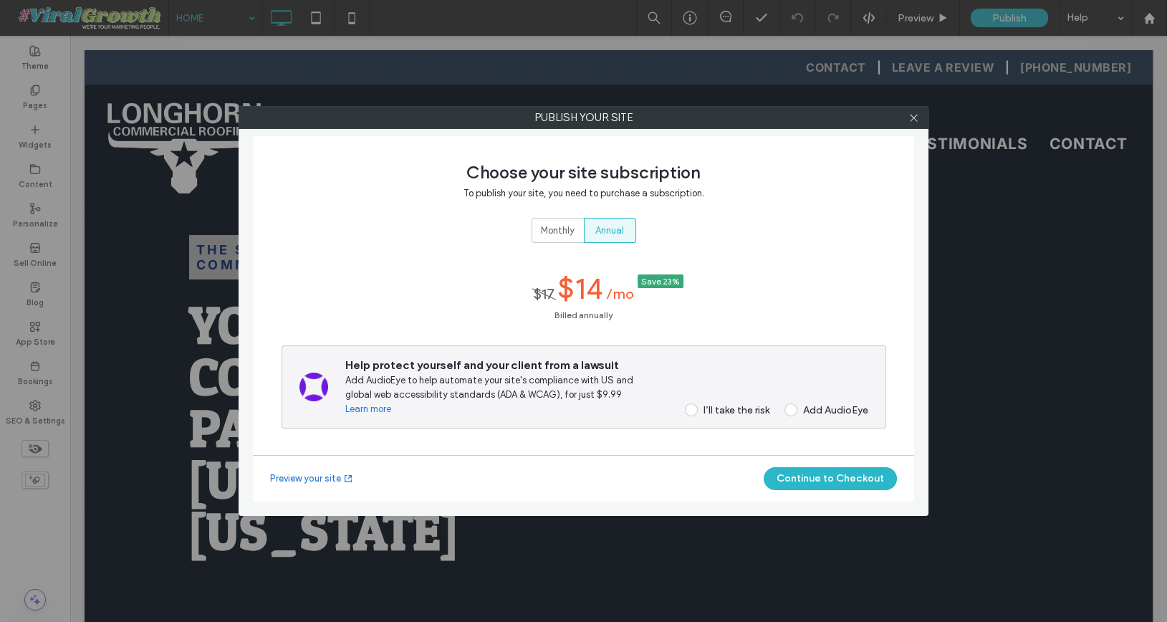
click at [720, 414] on div "I’ll take the risk" at bounding box center [736, 410] width 66 height 12
click at [811, 480] on button "Continue to Checkout" at bounding box center [829, 478] width 133 height 23
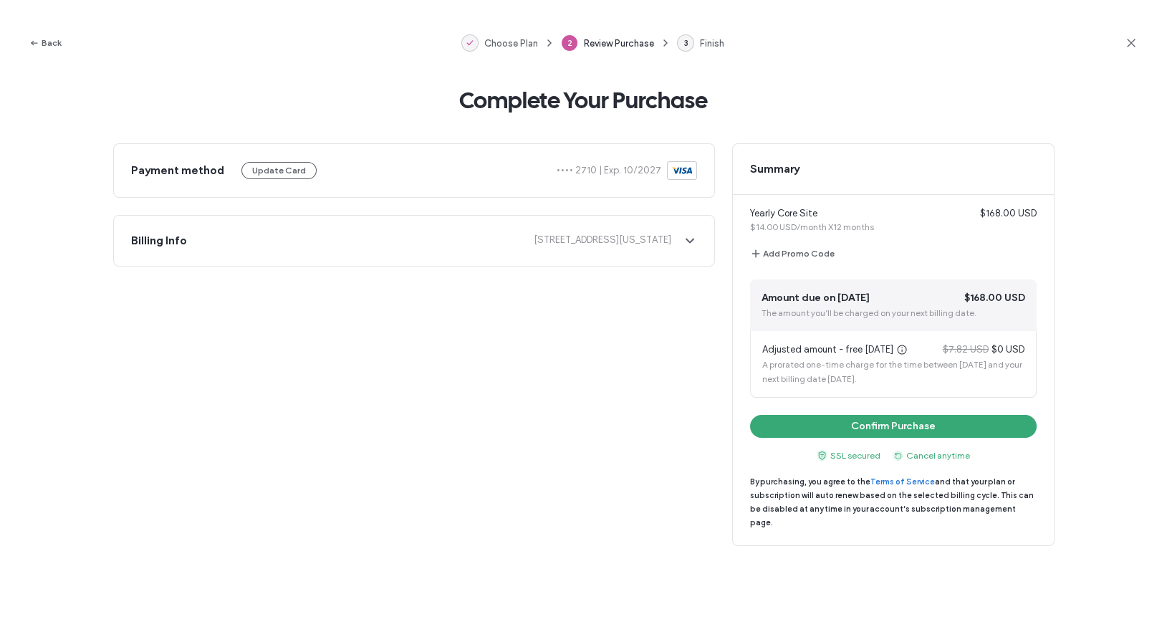
click at [1140, 45] on div "Back Choose Plan 2 Review Purchase 3 Finish" at bounding box center [583, 43] width 1167 height 86
click at [1132, 43] on icon at bounding box center [1131, 43] width 14 height 14
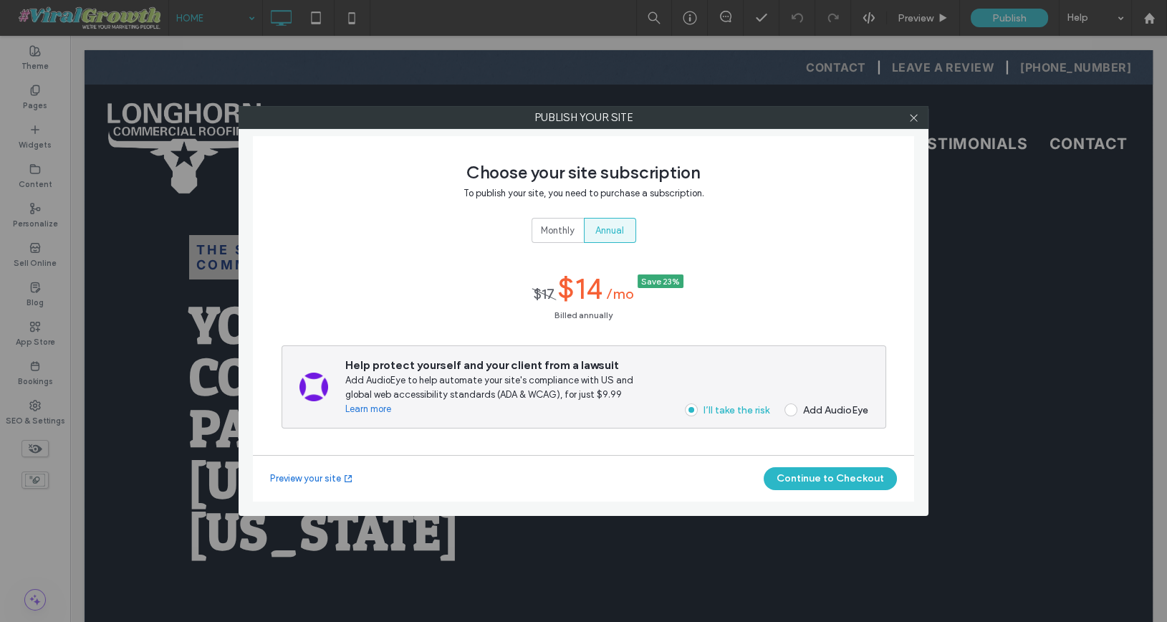
click at [919, 115] on div at bounding box center [912, 117] width 21 height 21
click at [913, 117] on use at bounding box center [912, 117] width 7 height 7
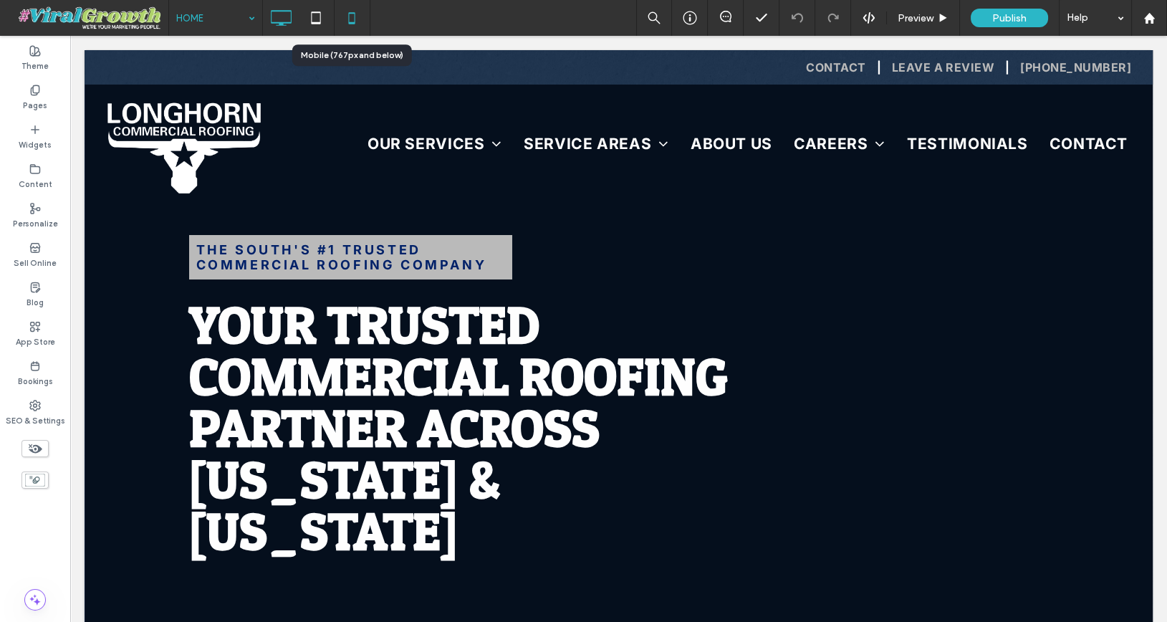
click at [350, 17] on icon at bounding box center [351, 18] width 29 height 29
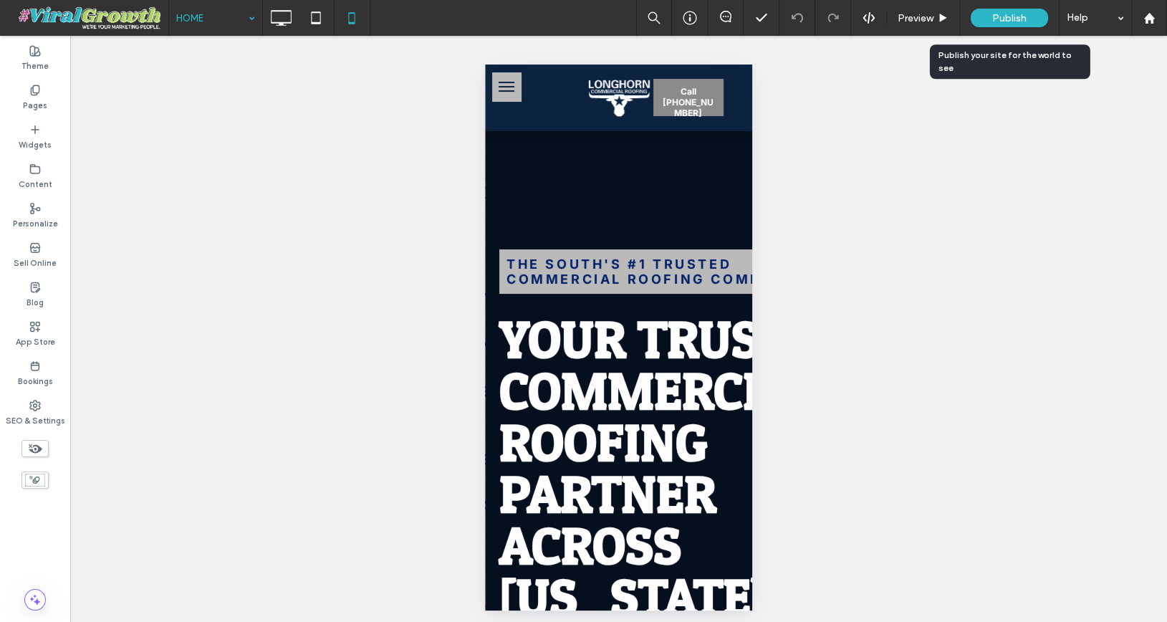
click at [999, 20] on span "Publish" at bounding box center [1009, 18] width 34 height 12
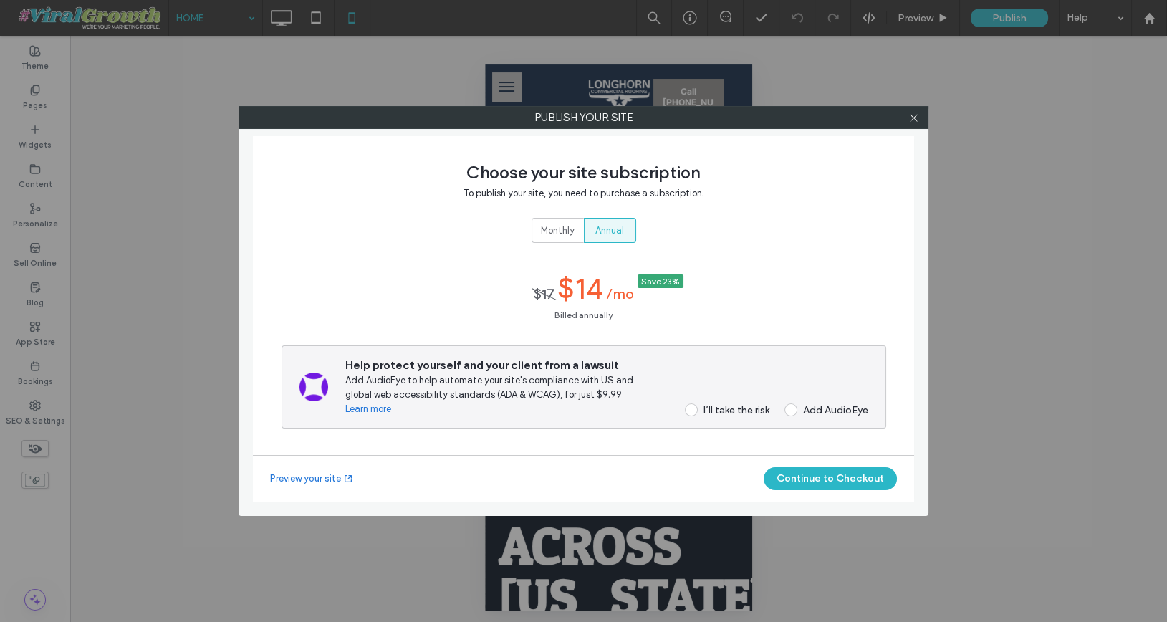
click at [715, 404] on div "I’ll take the risk" at bounding box center [736, 410] width 66 height 12
click at [827, 479] on button "Continue to Checkout" at bounding box center [829, 478] width 133 height 23
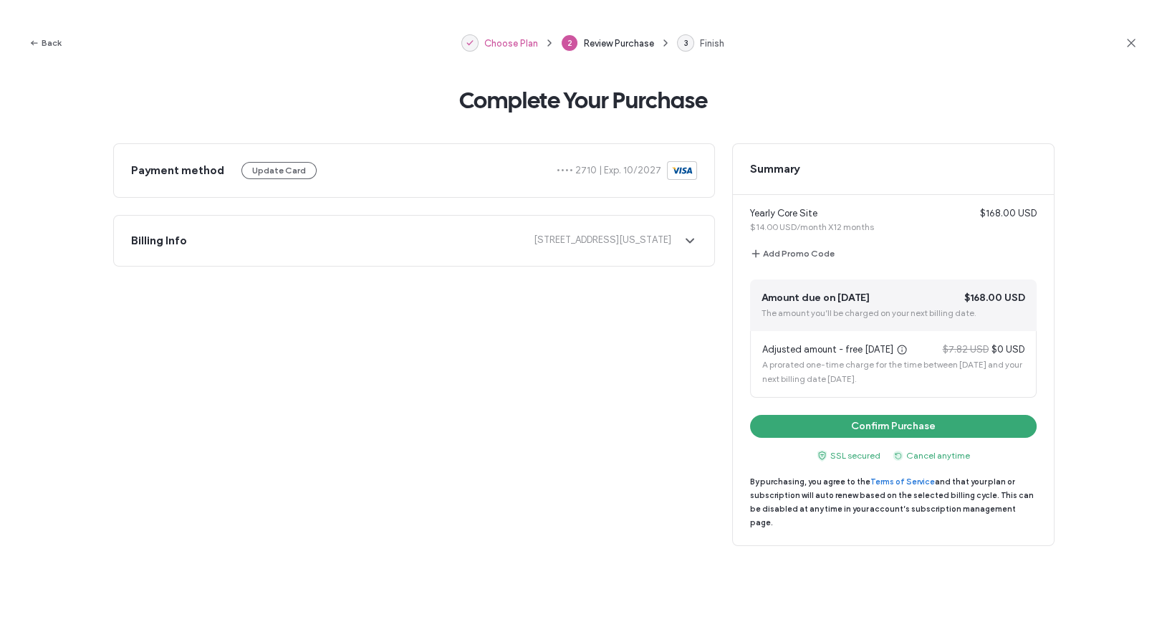
click at [507, 42] on span "Choose Plan" at bounding box center [511, 43] width 54 height 11
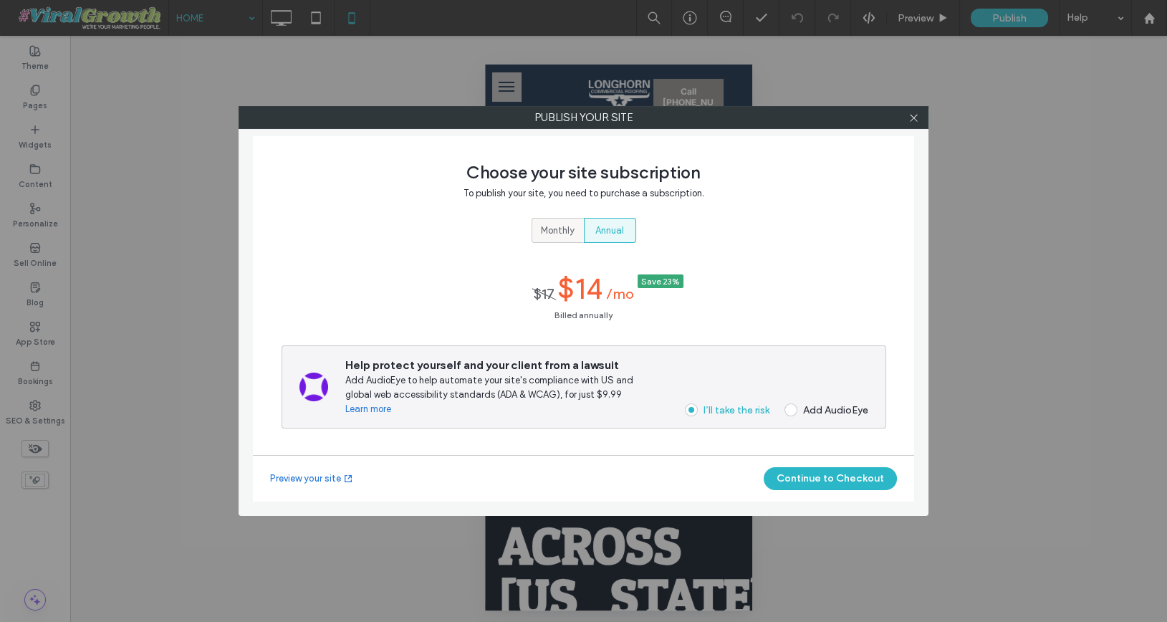
click at [558, 234] on span "Monthly" at bounding box center [558, 230] width 34 height 14
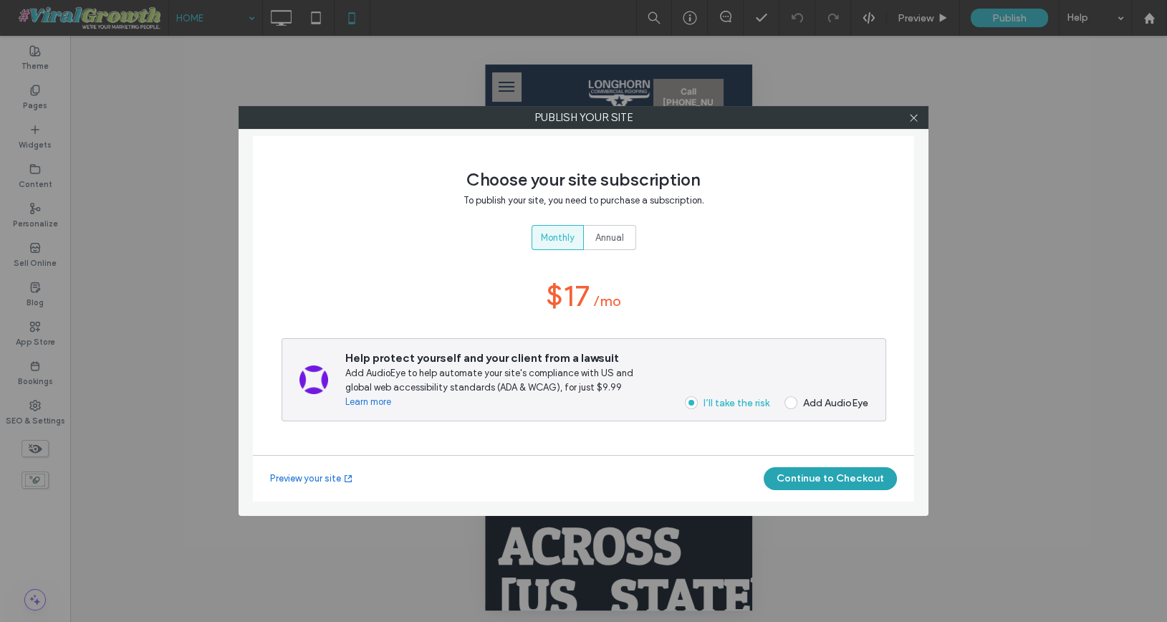
click at [844, 481] on button "Continue to Checkout" at bounding box center [829, 478] width 133 height 23
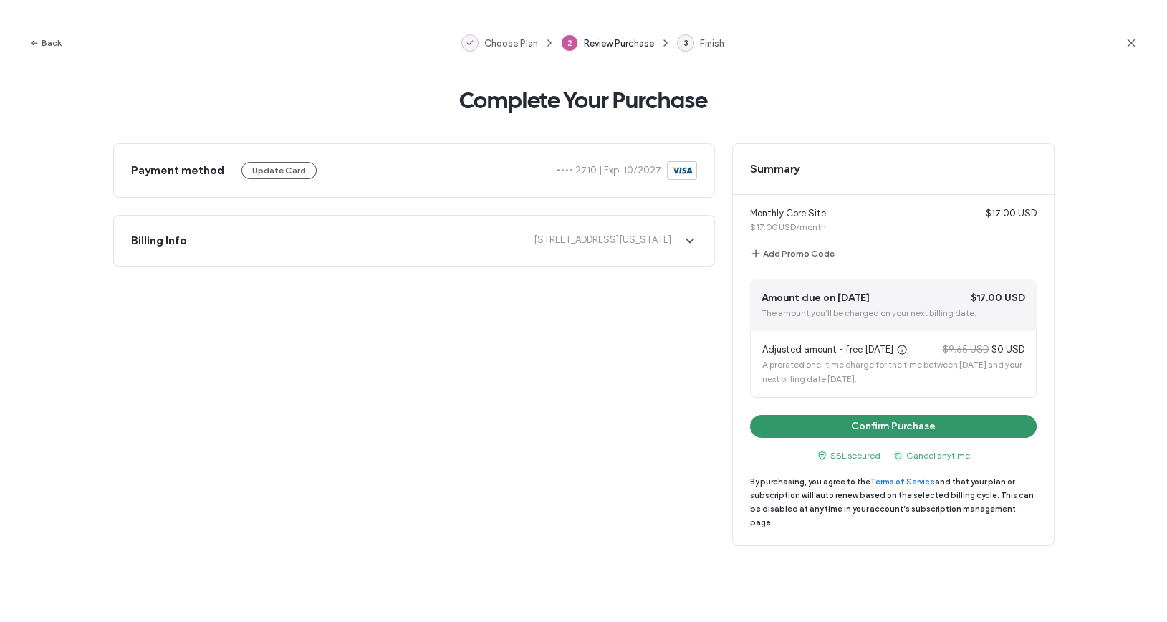
click at [826, 433] on button "Confirm Purchase" at bounding box center [893, 426] width 286 height 23
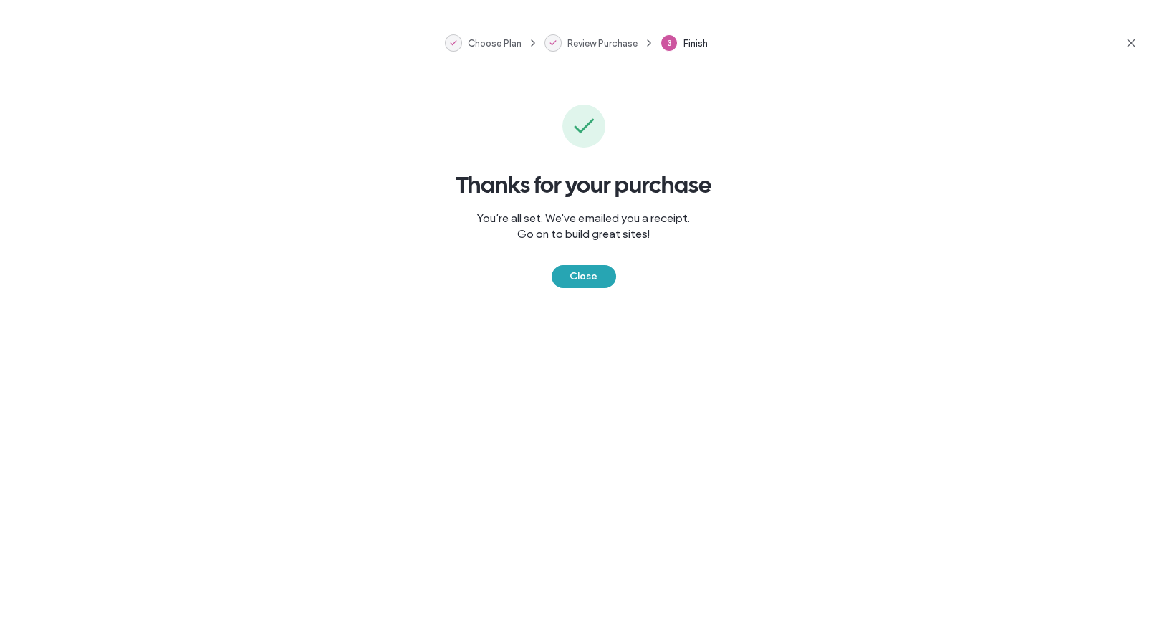
click at [584, 281] on button "Close" at bounding box center [583, 276] width 64 height 23
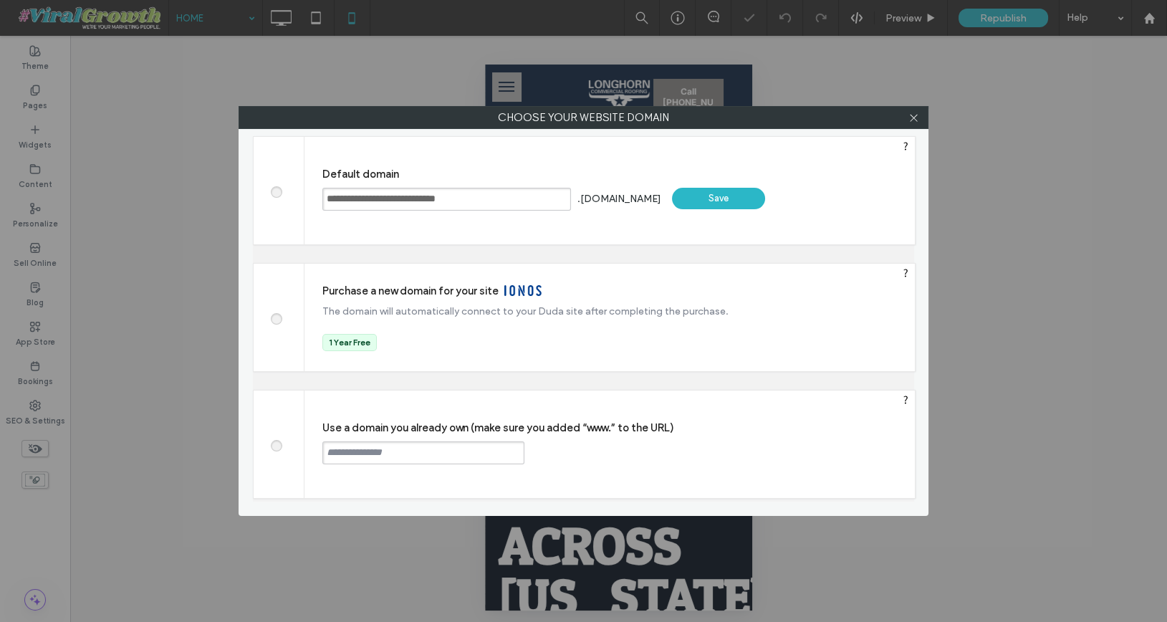
click at [414, 450] on input "text" at bounding box center [423, 452] width 202 height 23
paste input "**********"
type input "**********"
click at [581, 453] on div "Continue" at bounding box center [578, 451] width 93 height 21
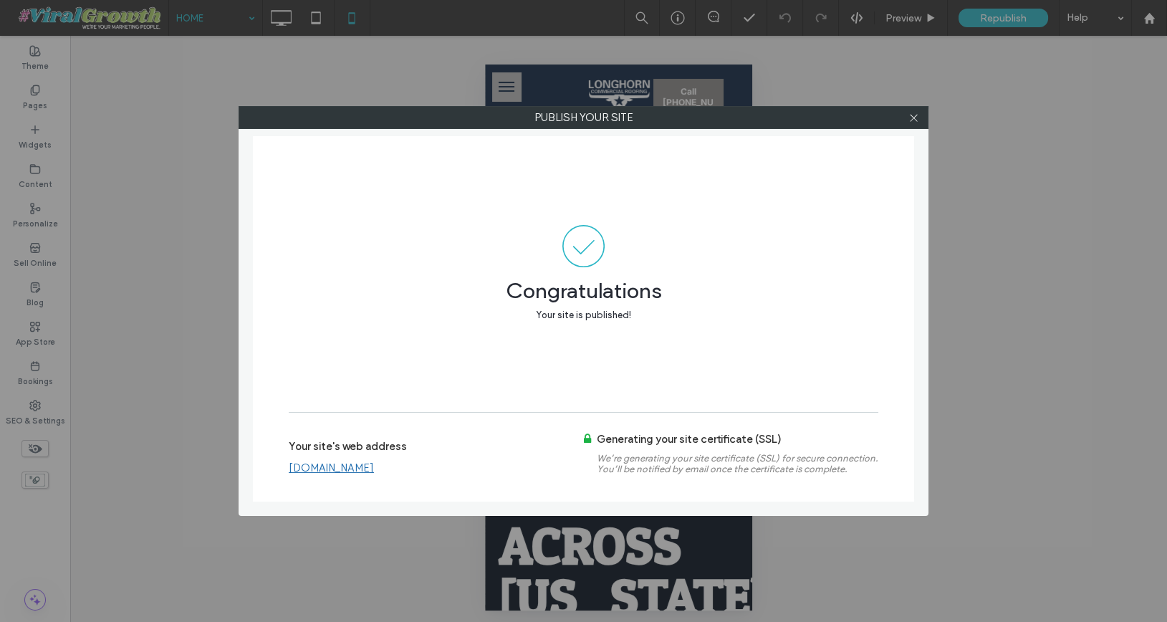
click at [353, 472] on link "[DOMAIN_NAME]" at bounding box center [331, 467] width 85 height 13
click at [912, 117] on icon at bounding box center [913, 117] width 11 height 11
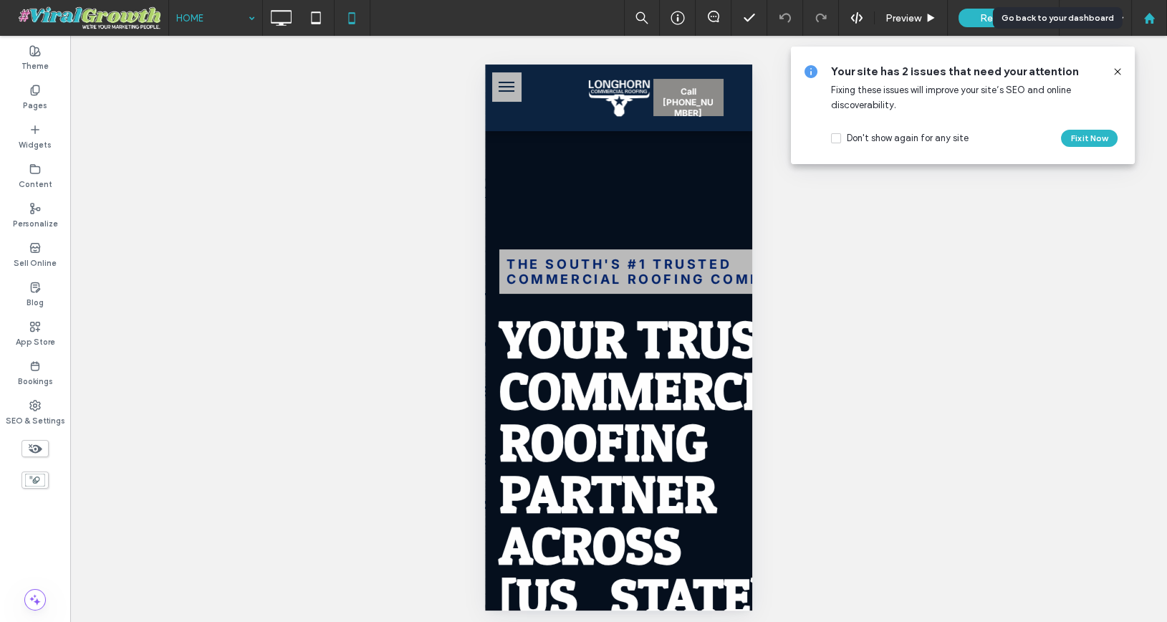
click at [1149, 19] on use at bounding box center [1148, 17] width 11 height 11
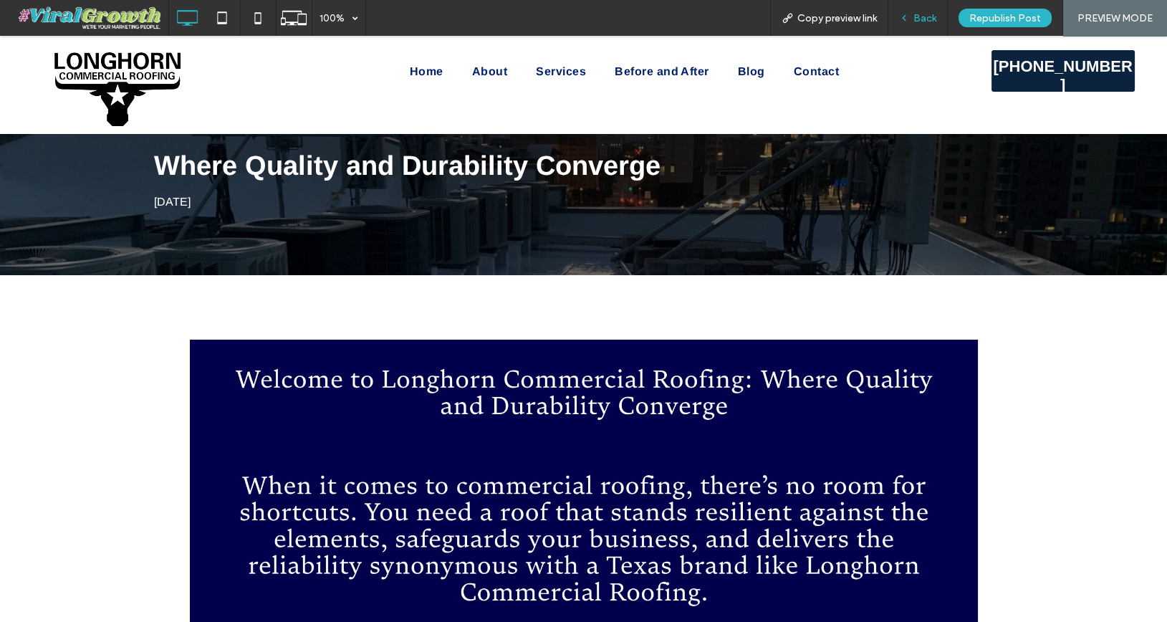
click at [925, 17] on span "Back" at bounding box center [924, 18] width 23 height 12
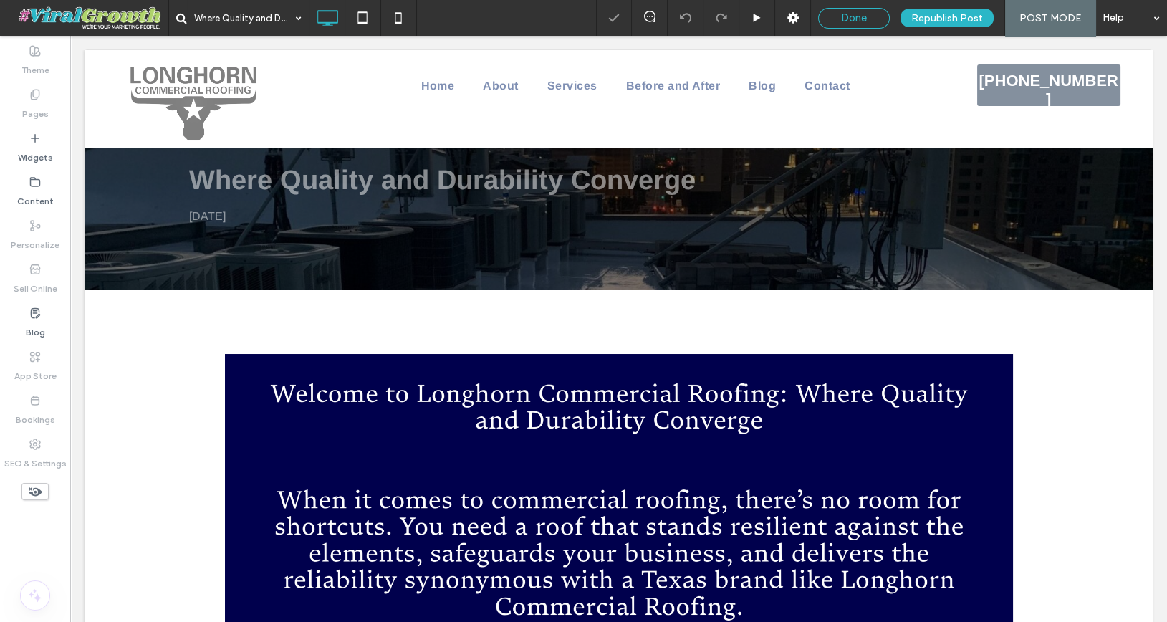
click at [845, 21] on span "Done" at bounding box center [854, 17] width 26 height 13
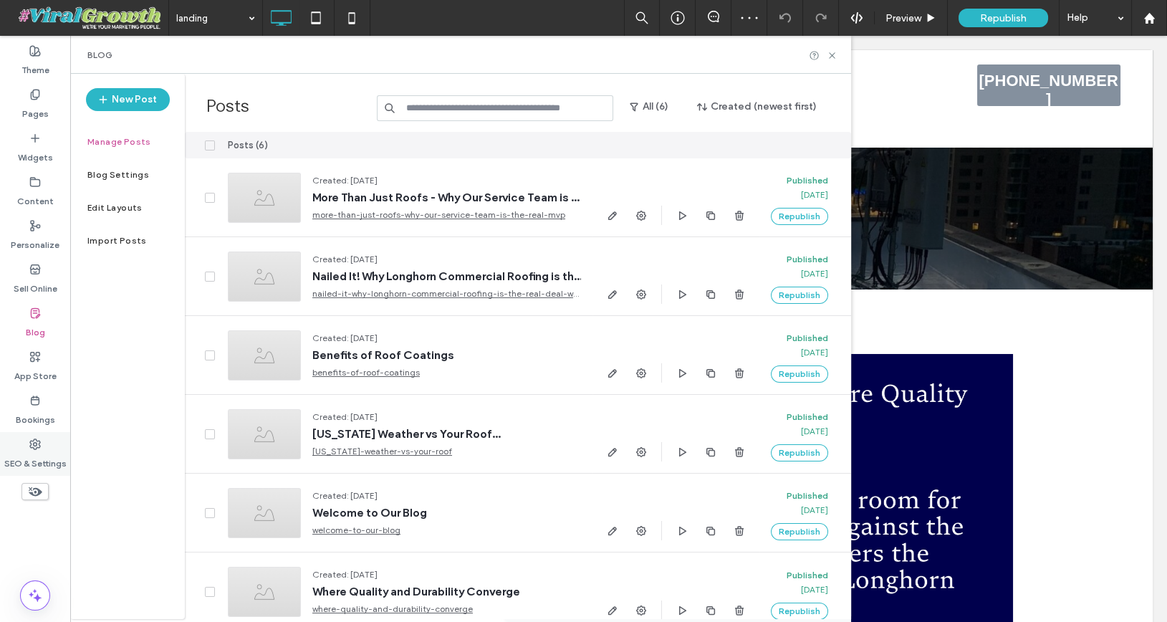
click at [34, 448] on use at bounding box center [35, 444] width 10 height 10
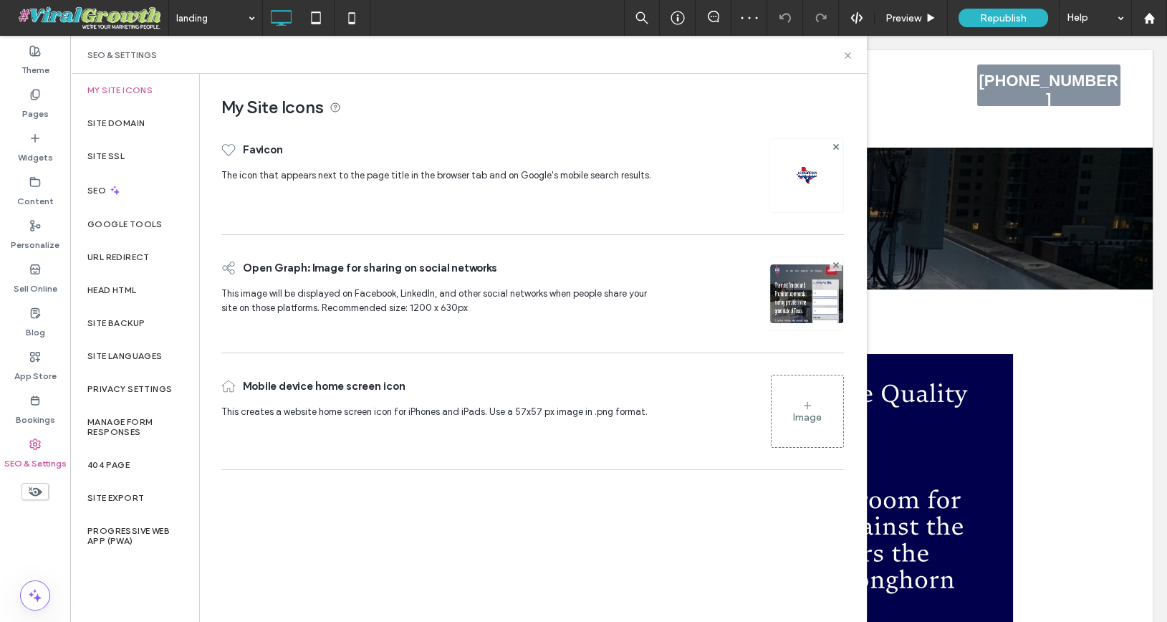
click at [36, 448] on use at bounding box center [35, 444] width 10 height 10
click at [150, 256] on div "URL Redirect" at bounding box center [134, 257] width 129 height 33
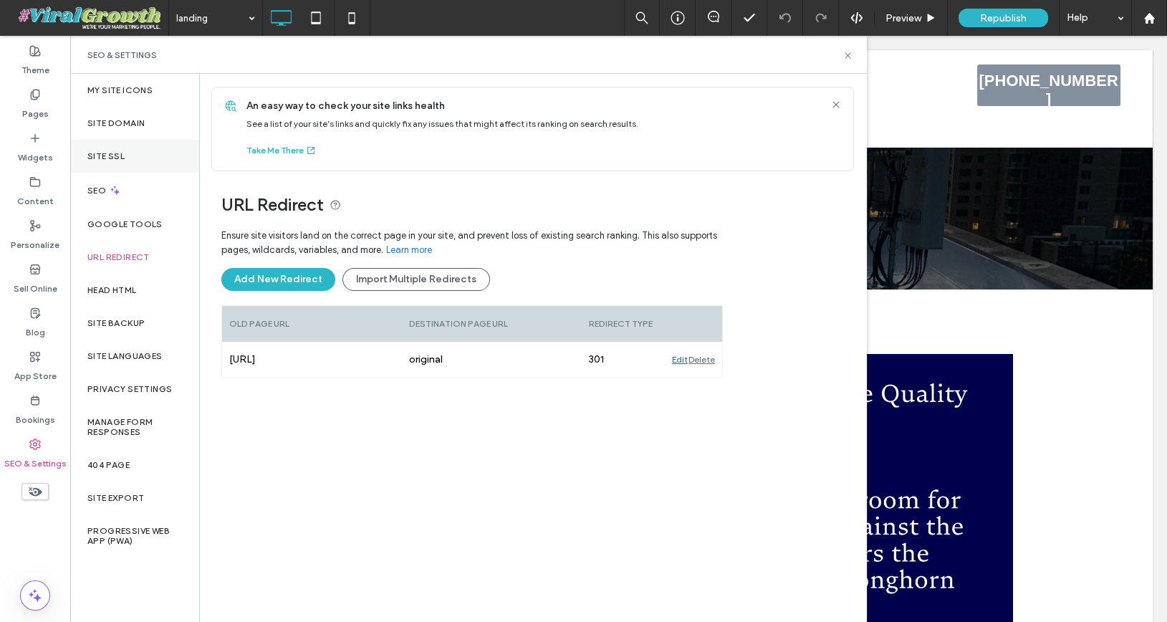
click at [143, 158] on div "Site SSL" at bounding box center [134, 156] width 129 height 33
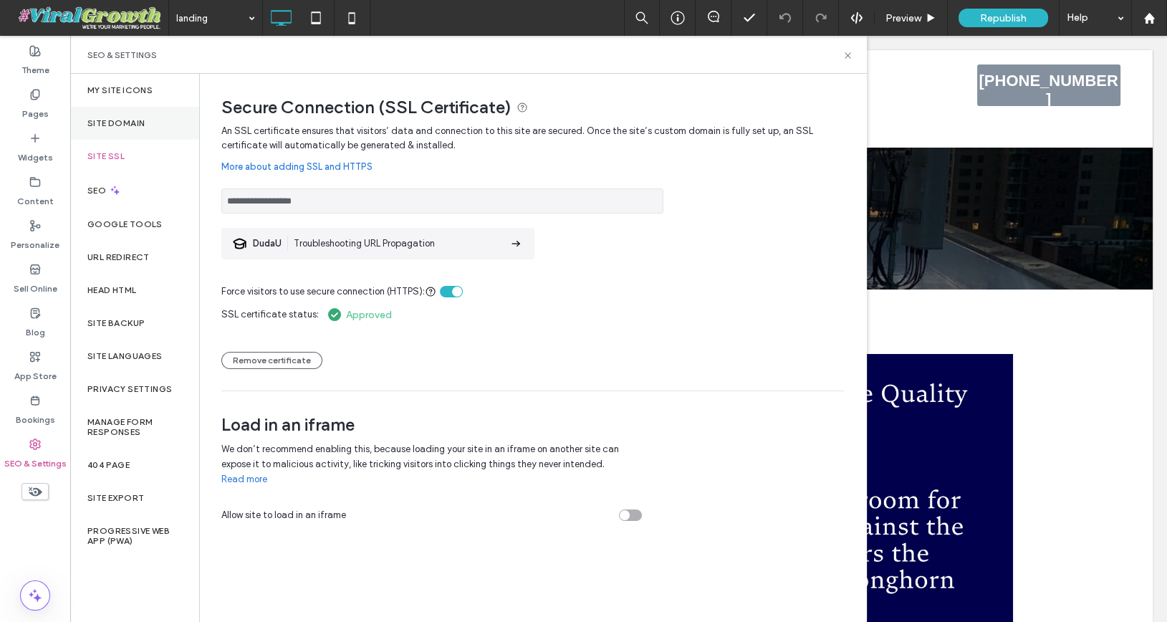
click at [153, 120] on div "Site Domain" at bounding box center [134, 123] width 129 height 33
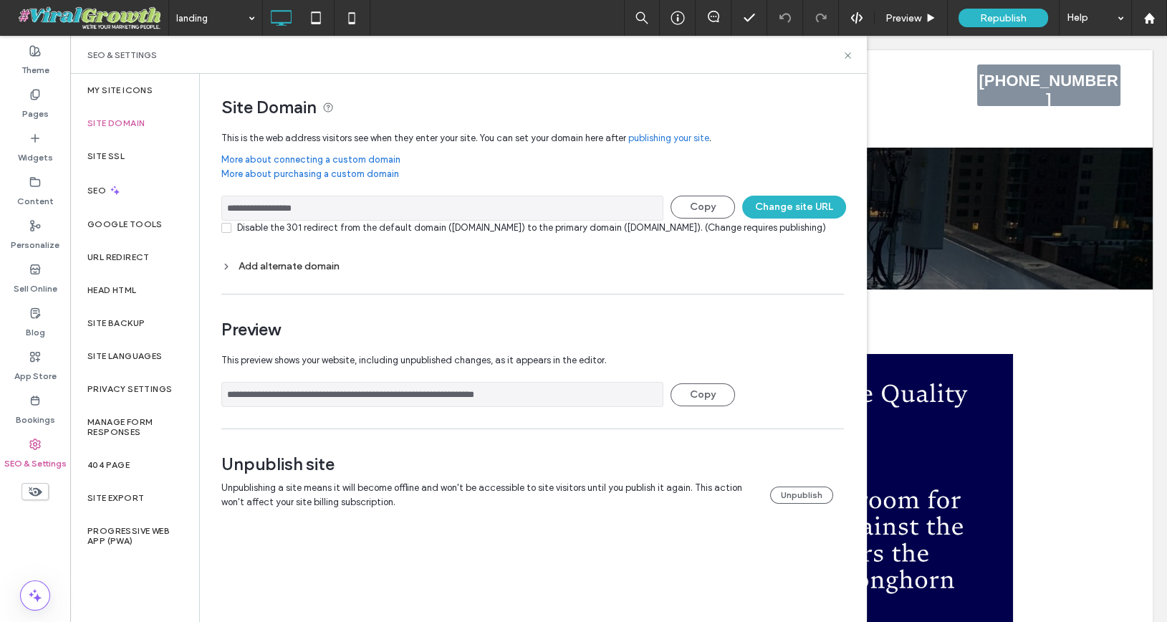
click at [296, 209] on input "**********" at bounding box center [442, 207] width 442 height 25
click at [221, 271] on icon at bounding box center [226, 266] width 10 height 10
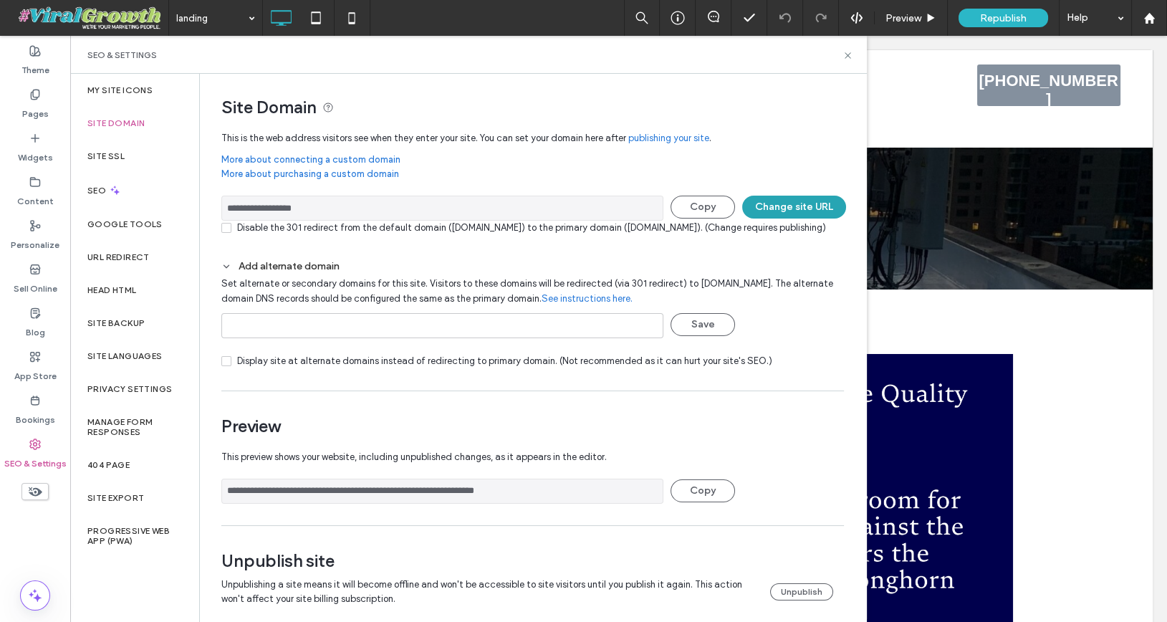
click at [799, 206] on button "Change site URL" at bounding box center [794, 206] width 104 height 23
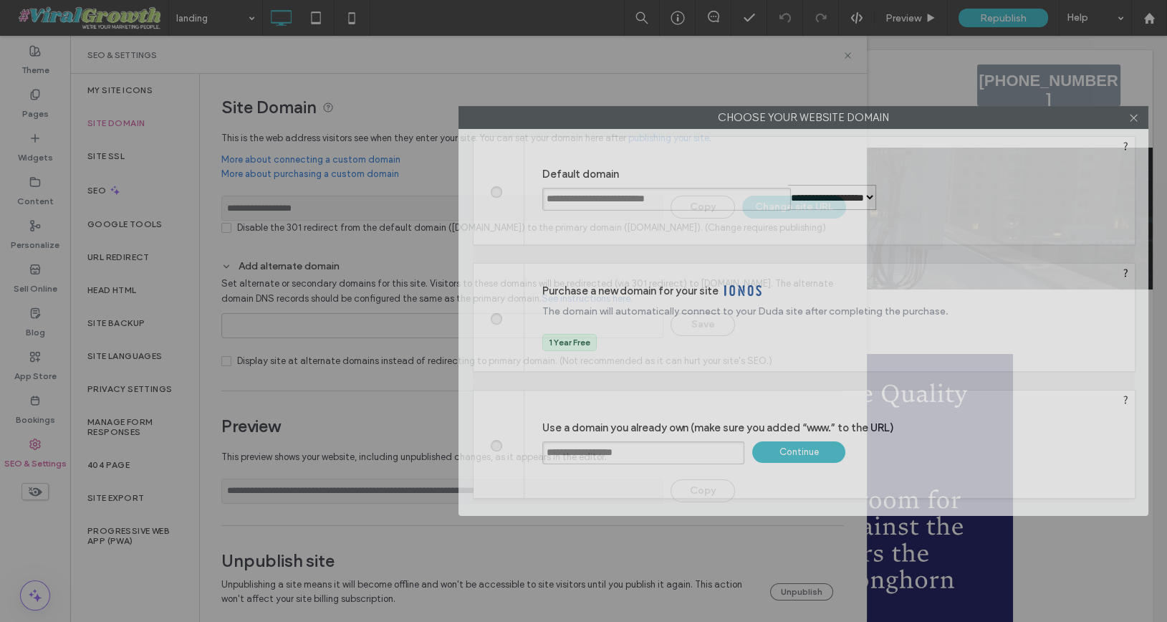
drag, startPoint x: 524, startPoint y: 117, endPoint x: 742, endPoint y: 118, distance: 217.7
click at [743, 117] on label "Choose your website domain" at bounding box center [803, 117] width 688 height 21
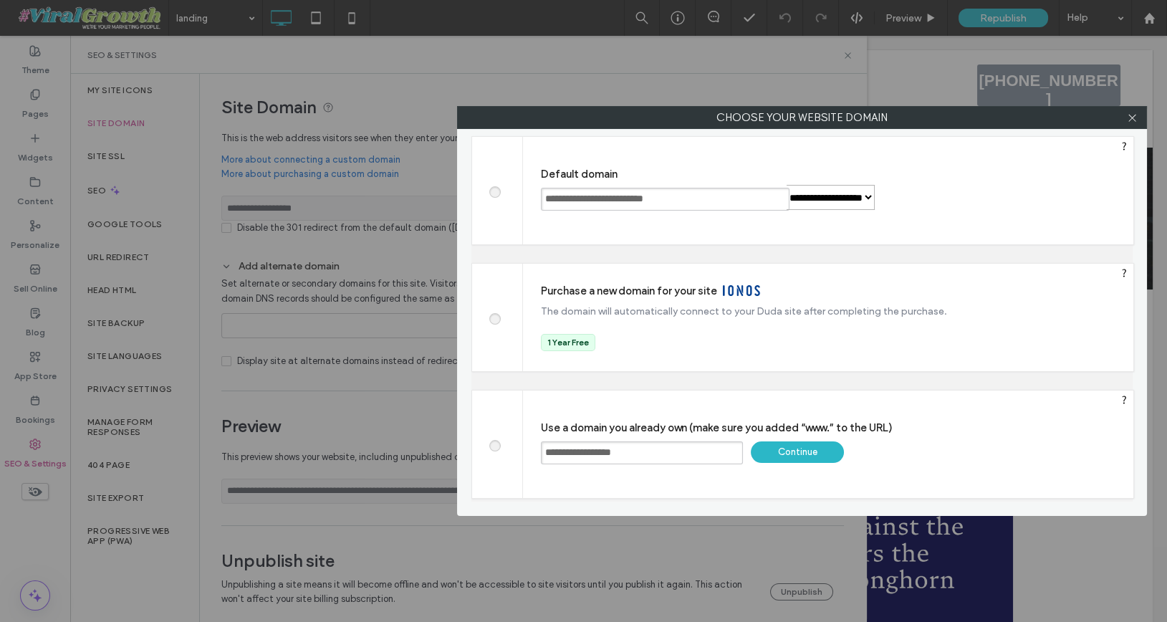
click at [494, 190] on span at bounding box center [494, 190] width 0 height 11
click at [970, 199] on div "Save" at bounding box center [931, 198] width 93 height 21
type input "**********"
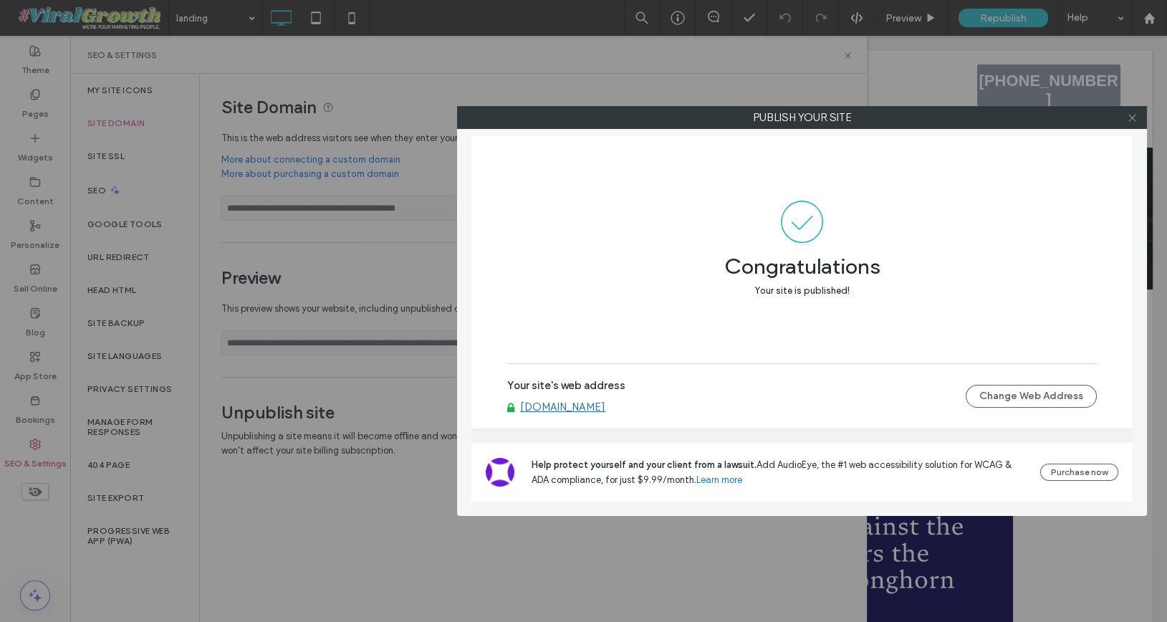
click at [1129, 117] on icon at bounding box center [1131, 117] width 11 height 11
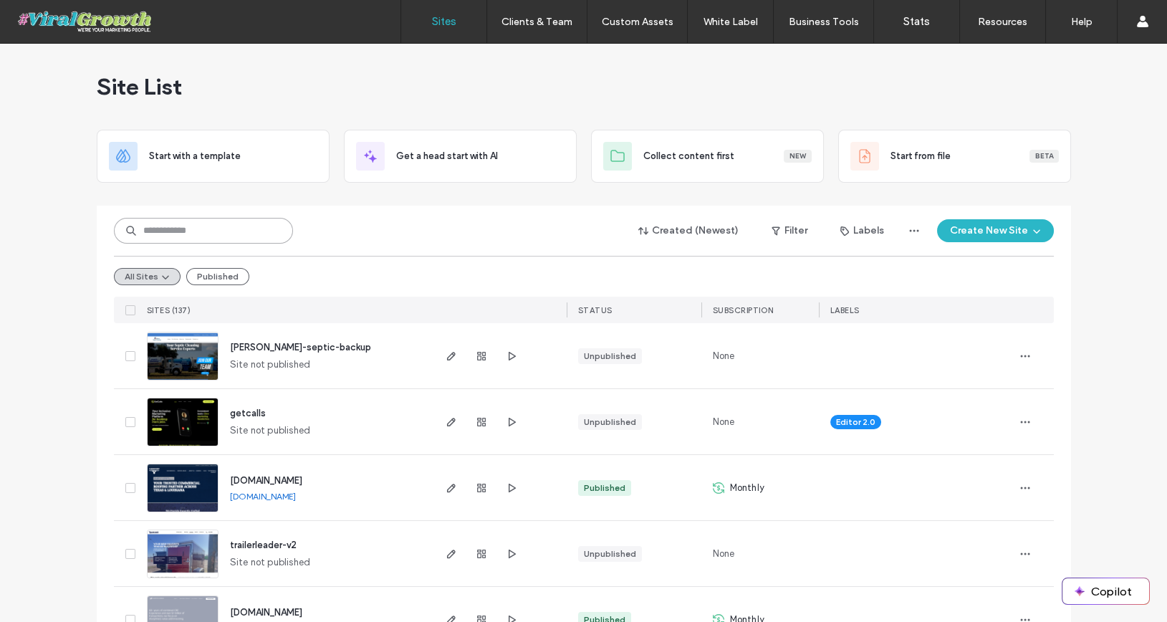
click at [255, 231] on input at bounding box center [203, 231] width 179 height 26
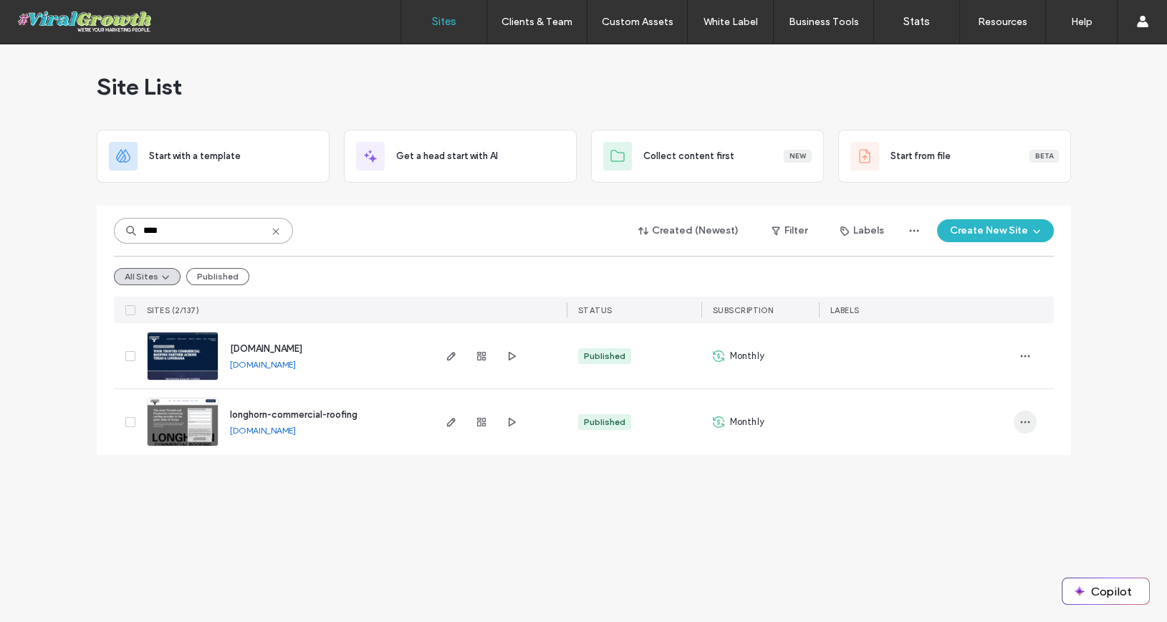
type input "****"
click at [1021, 425] on icon "button" at bounding box center [1024, 421] width 11 height 11
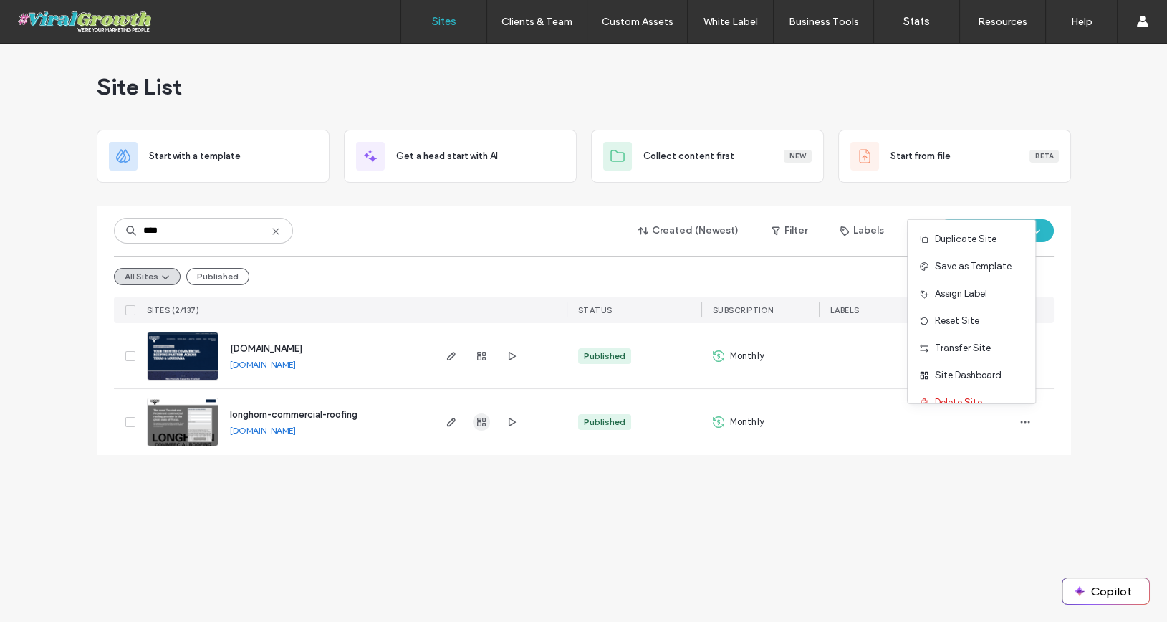
click at [483, 422] on use "button" at bounding box center [481, 421] width 9 height 9
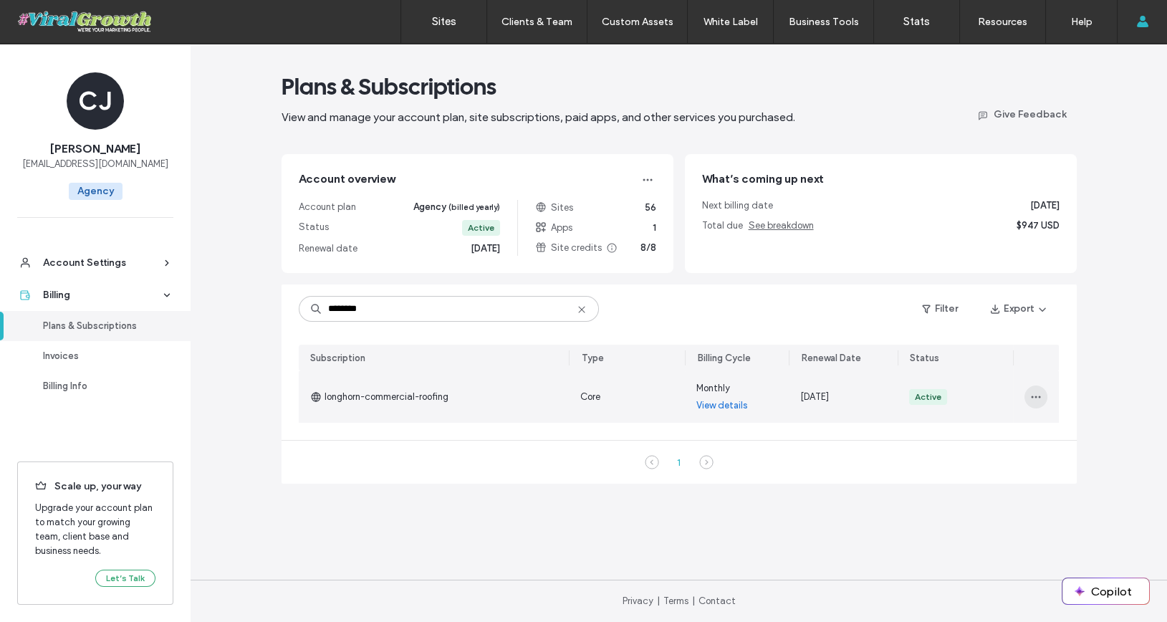
click at [1038, 390] on span "button" at bounding box center [1035, 396] width 23 height 23
click at [1040, 419] on div at bounding box center [1036, 397] width 46 height 52
click at [1040, 399] on icon "button" at bounding box center [1035, 396] width 11 height 11
click at [1067, 468] on div "Turn Off Auto Renew" at bounding box center [1088, 461] width 127 height 27
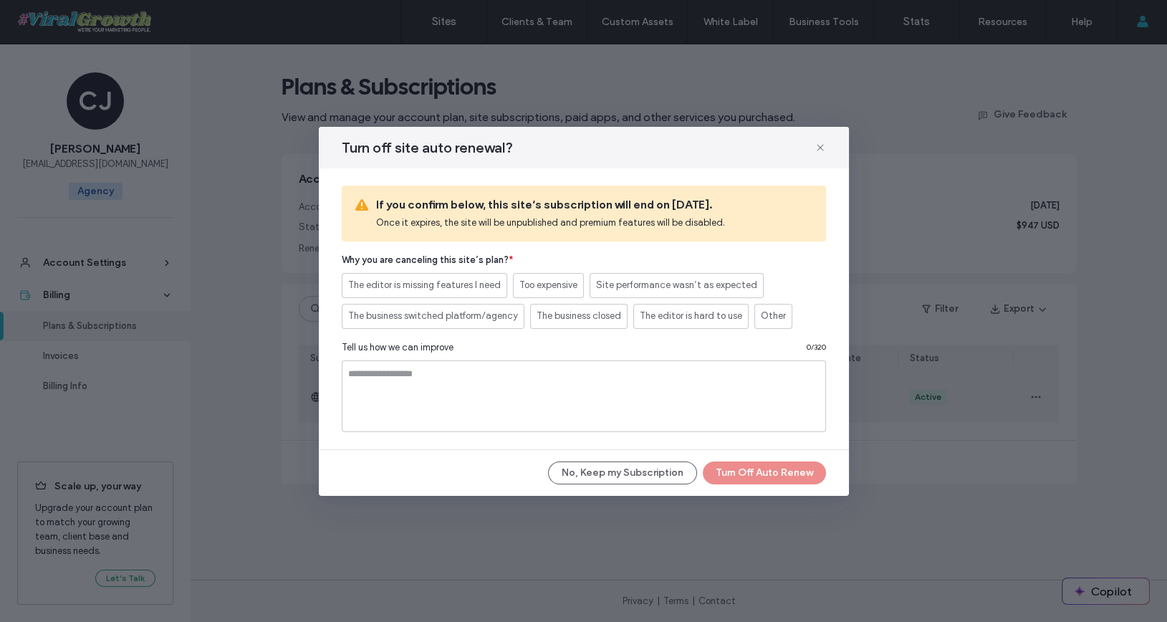
click at [748, 481] on div "No, Keep my Subscription Turn Off Auto Renew" at bounding box center [584, 472] width 484 height 23
click at [745, 477] on div "No, Keep my Subscription Turn Off Auto Renew" at bounding box center [584, 472] width 484 height 23
click at [760, 319] on span "Other" at bounding box center [772, 316] width 25 height 14
click at [752, 474] on button "Turn Off Auto Renew" at bounding box center [763, 472] width 123 height 23
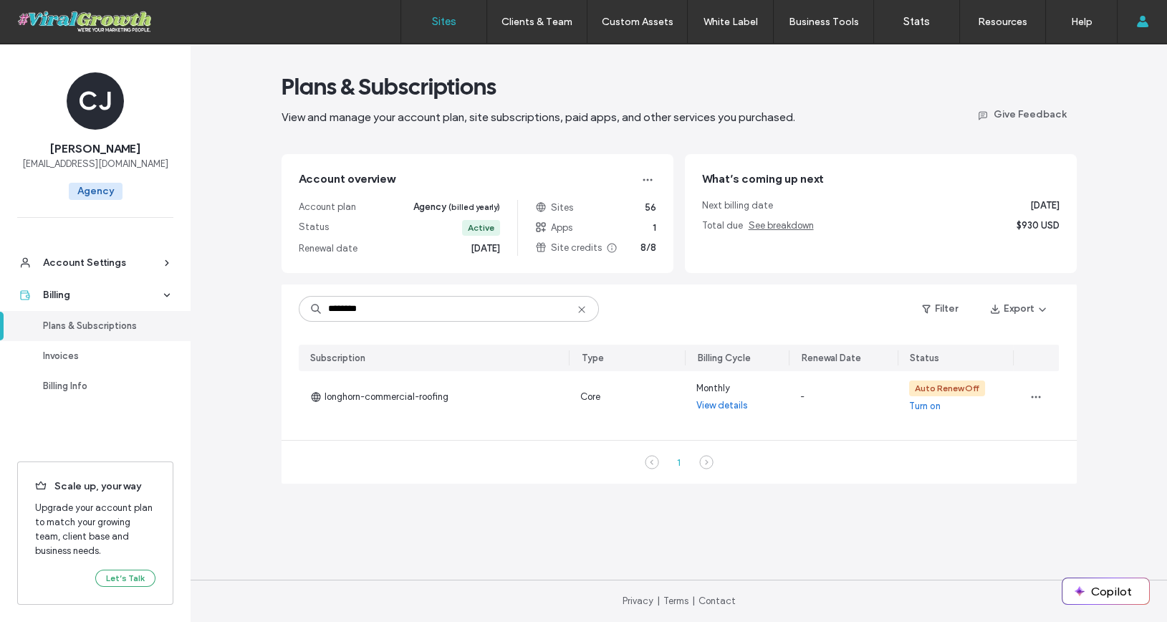
click at [436, 26] on label "Sites" at bounding box center [444, 21] width 24 height 13
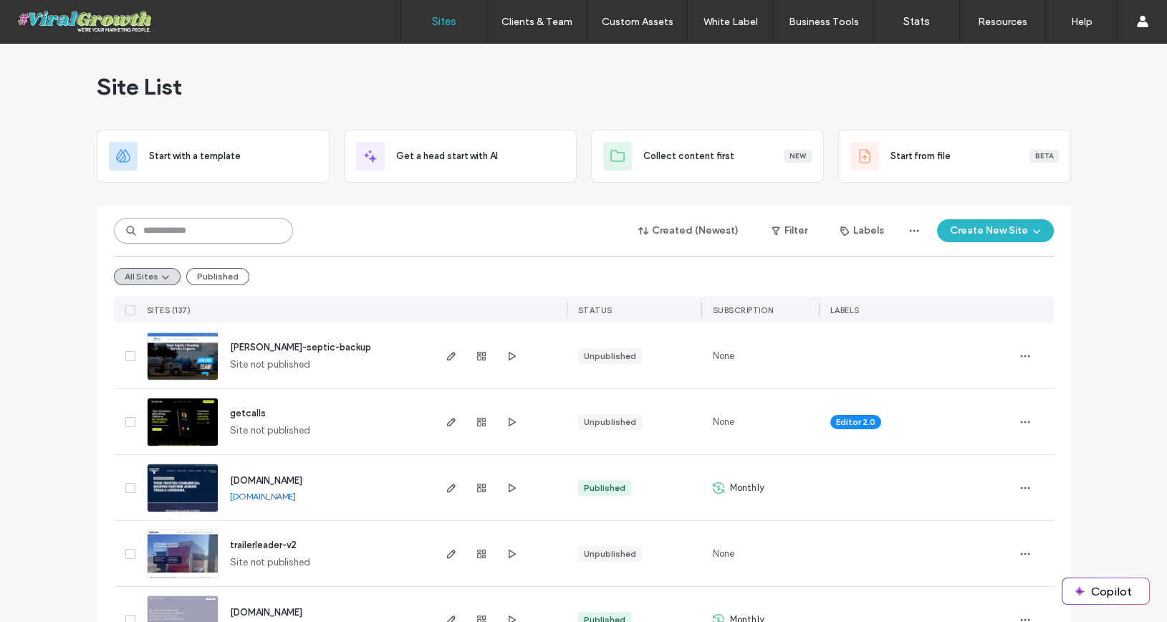
click at [199, 230] on input at bounding box center [203, 231] width 179 height 26
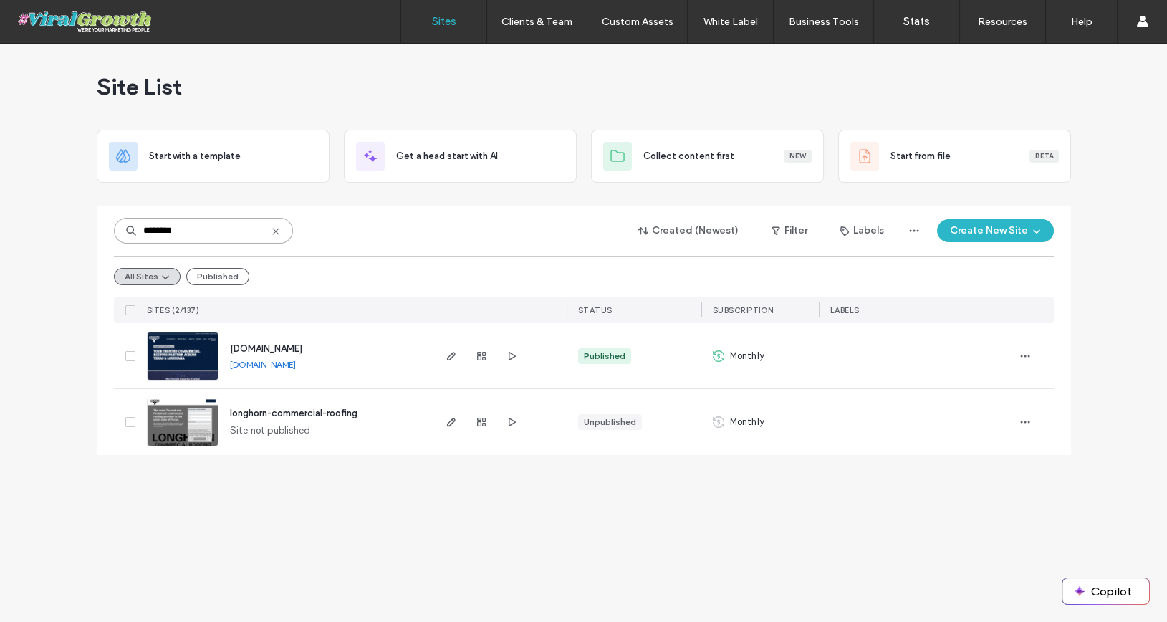
click at [199, 230] on input "********" at bounding box center [203, 231] width 179 height 26
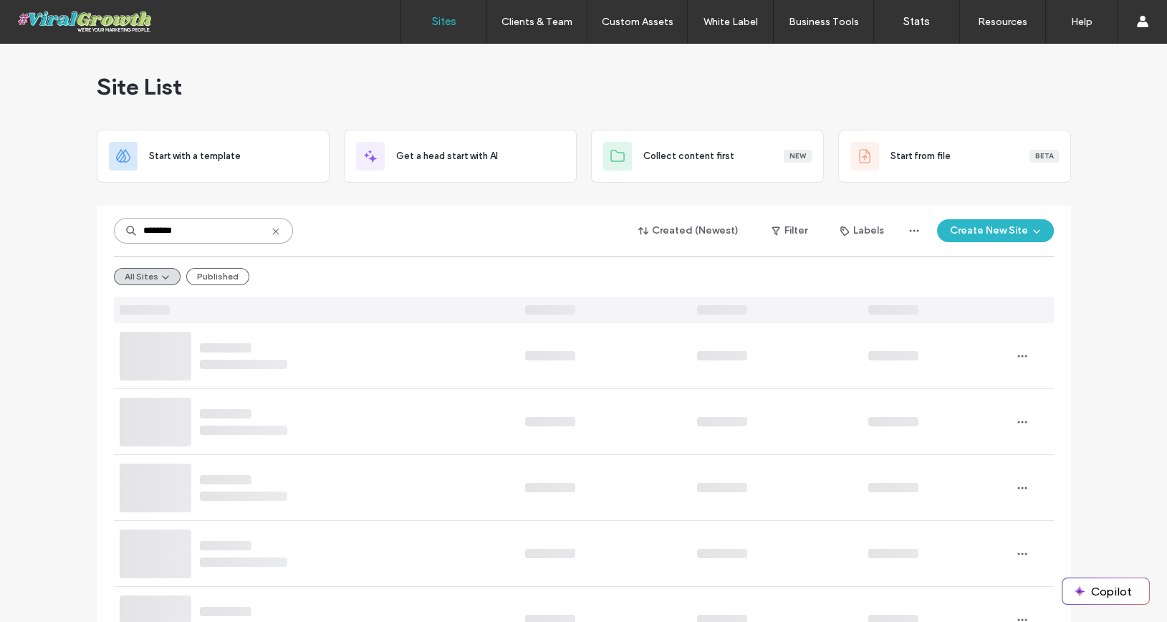
type input "*********"
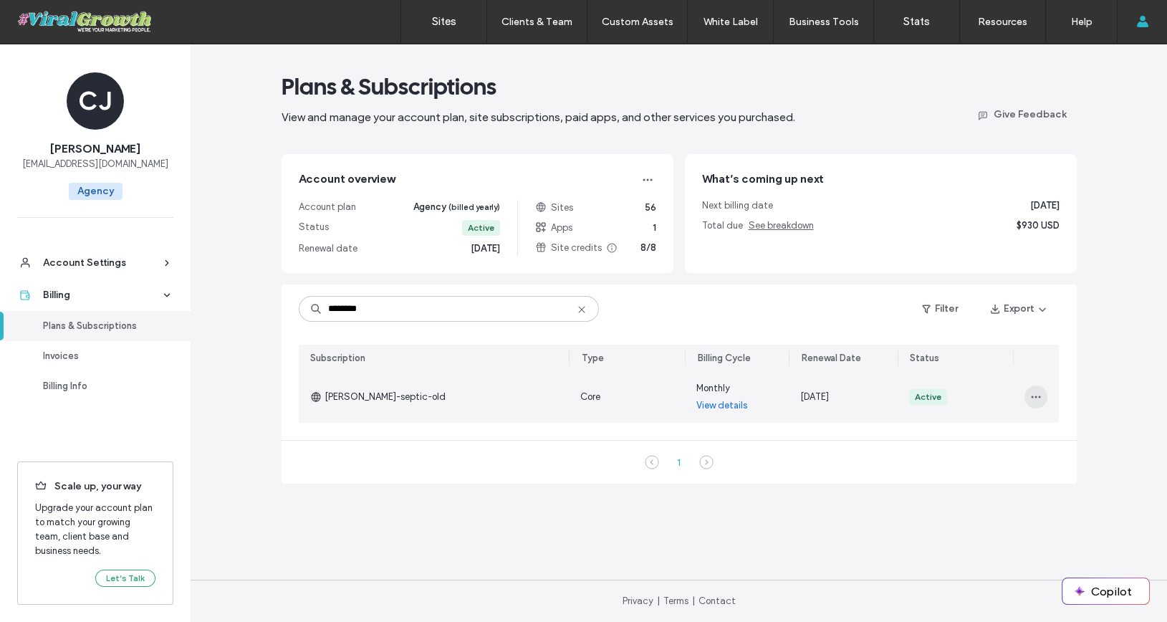
click at [1035, 397] on use "button" at bounding box center [1035, 397] width 9 height 2
click at [1071, 464] on span "Turn Off Auto Renew" at bounding box center [1080, 461] width 87 height 14
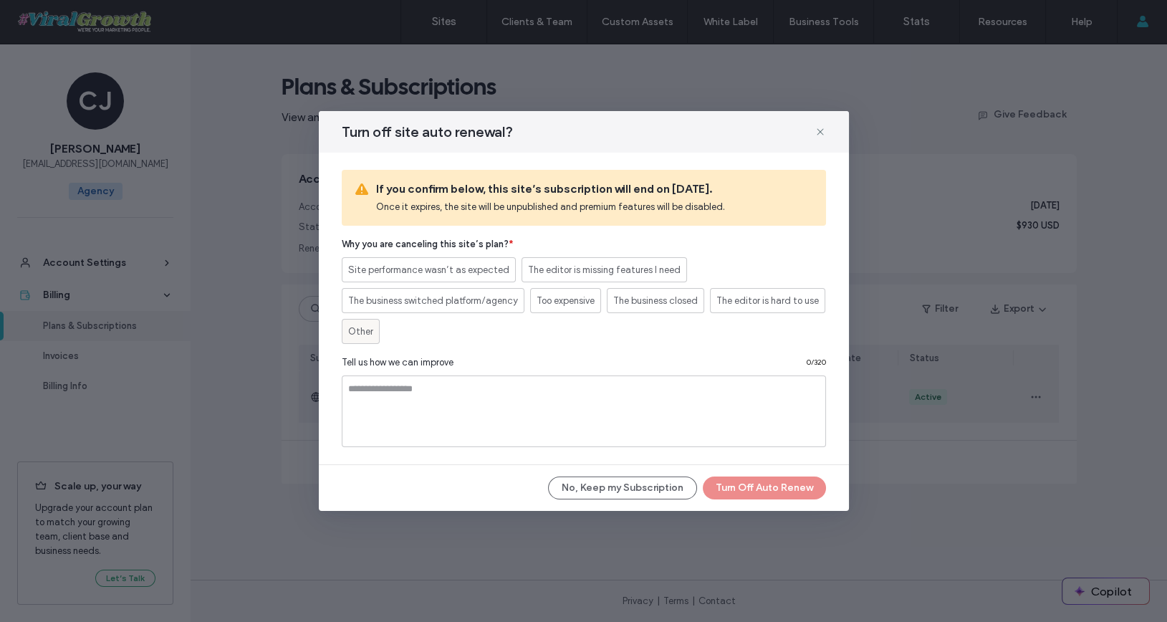
click at [361, 334] on span "Other" at bounding box center [360, 331] width 25 height 14
click at [782, 483] on button "Turn Off Auto Renew" at bounding box center [763, 487] width 123 height 23
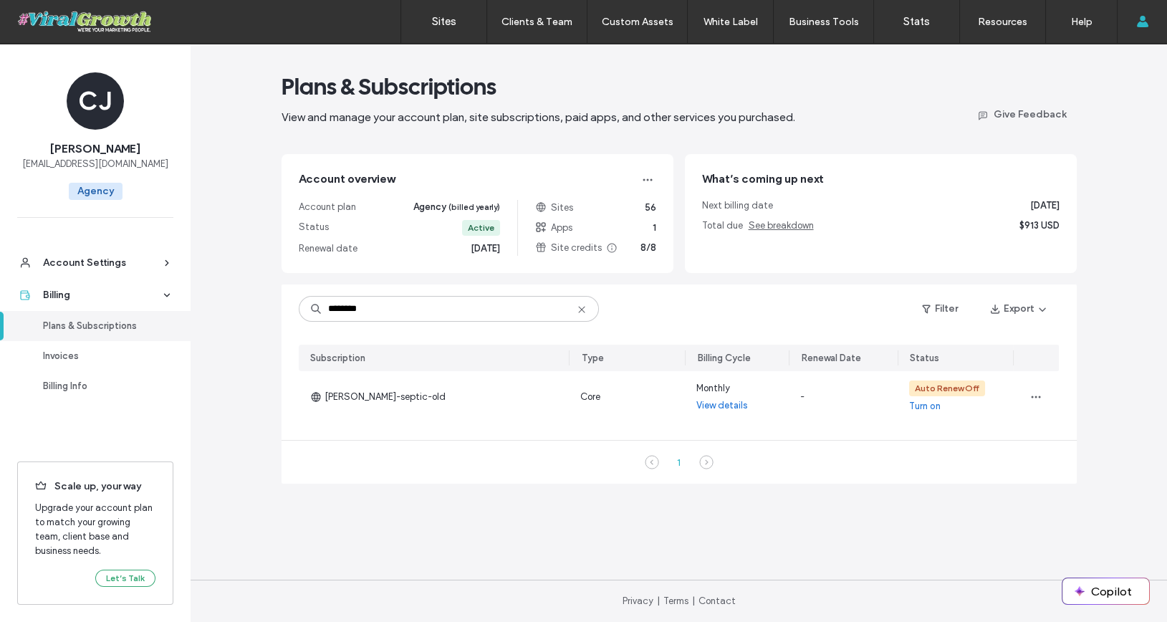
click at [548, 224] on span "Apps" at bounding box center [553, 228] width 37 height 14
click at [656, 226] on div "Account overview Account plan Agency (billed yearly) Status Active Renewal date…" at bounding box center [477, 213] width 392 height 119
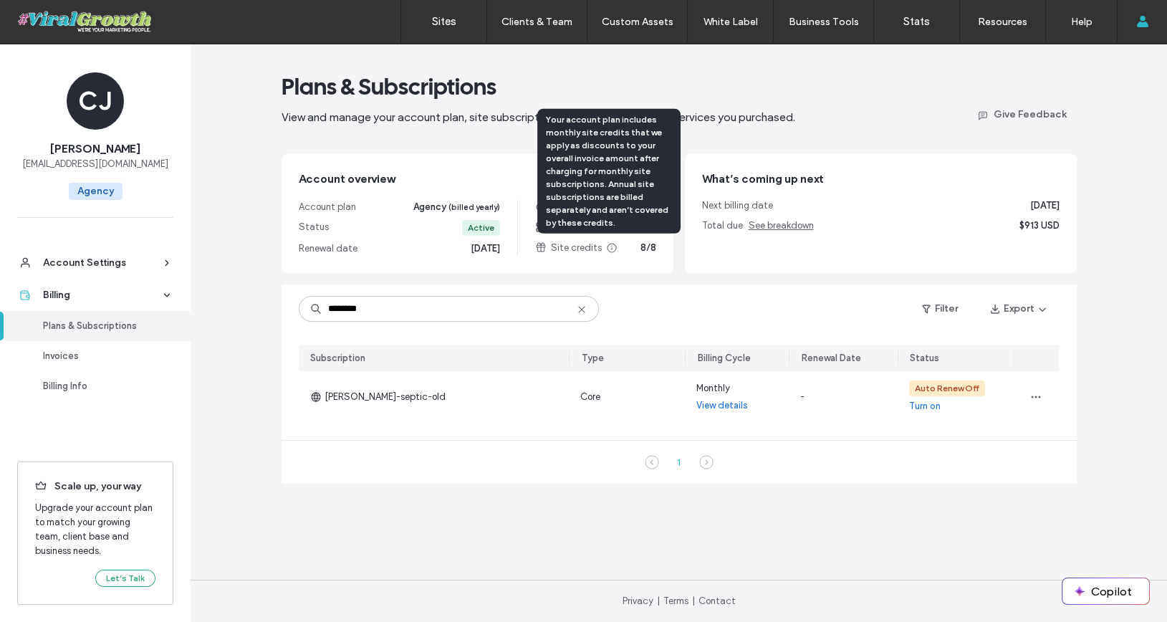
click at [606, 247] on icon at bounding box center [611, 247] width 11 height 11
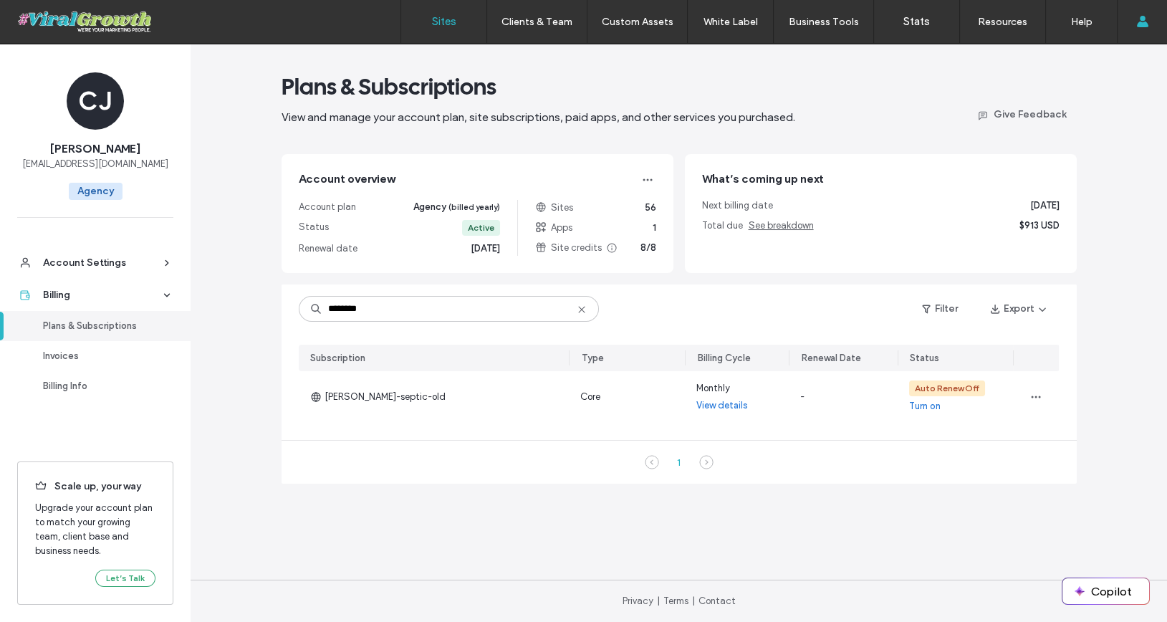
click at [439, 16] on label "Sites" at bounding box center [444, 21] width 24 height 13
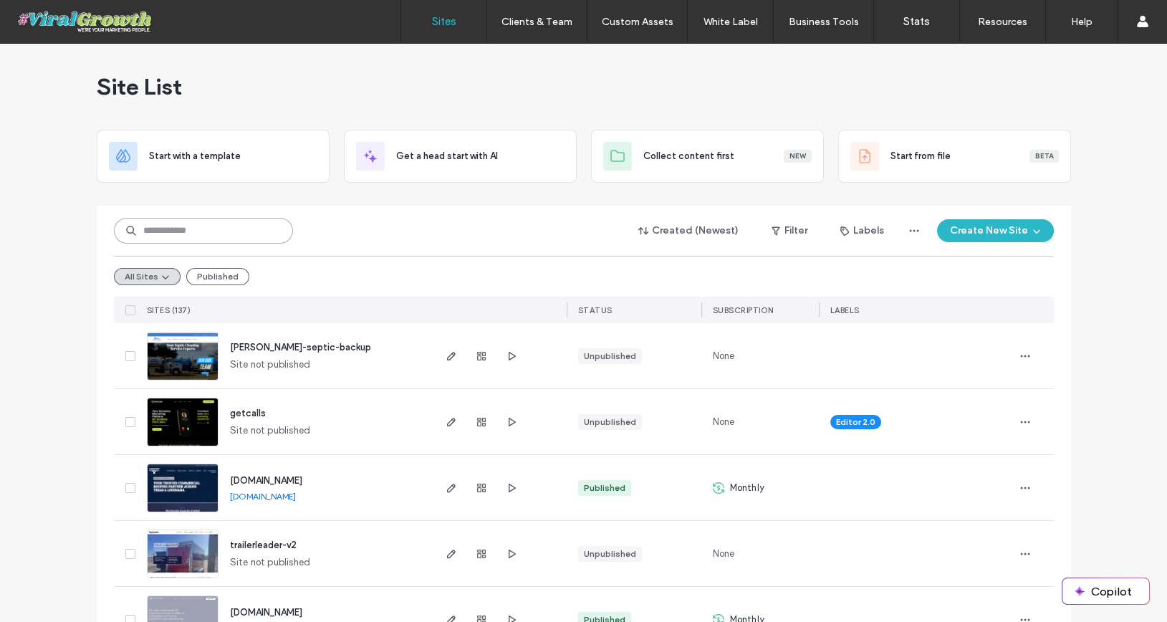
click at [206, 231] on input at bounding box center [203, 231] width 179 height 26
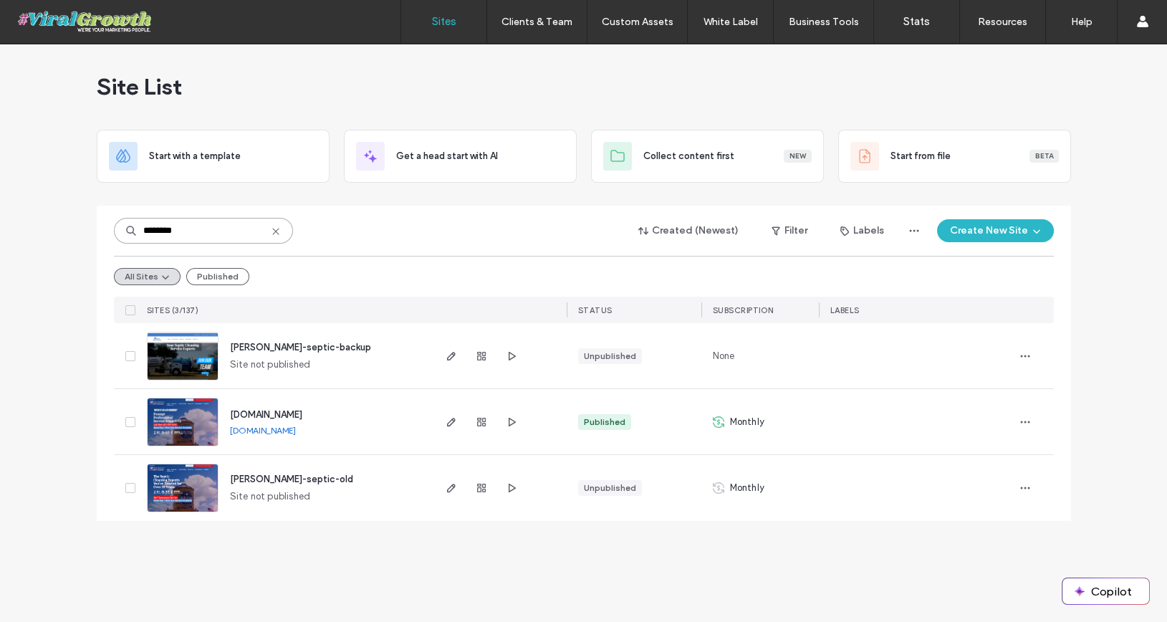
click at [226, 231] on input "********" at bounding box center [203, 231] width 179 height 26
click input "********"
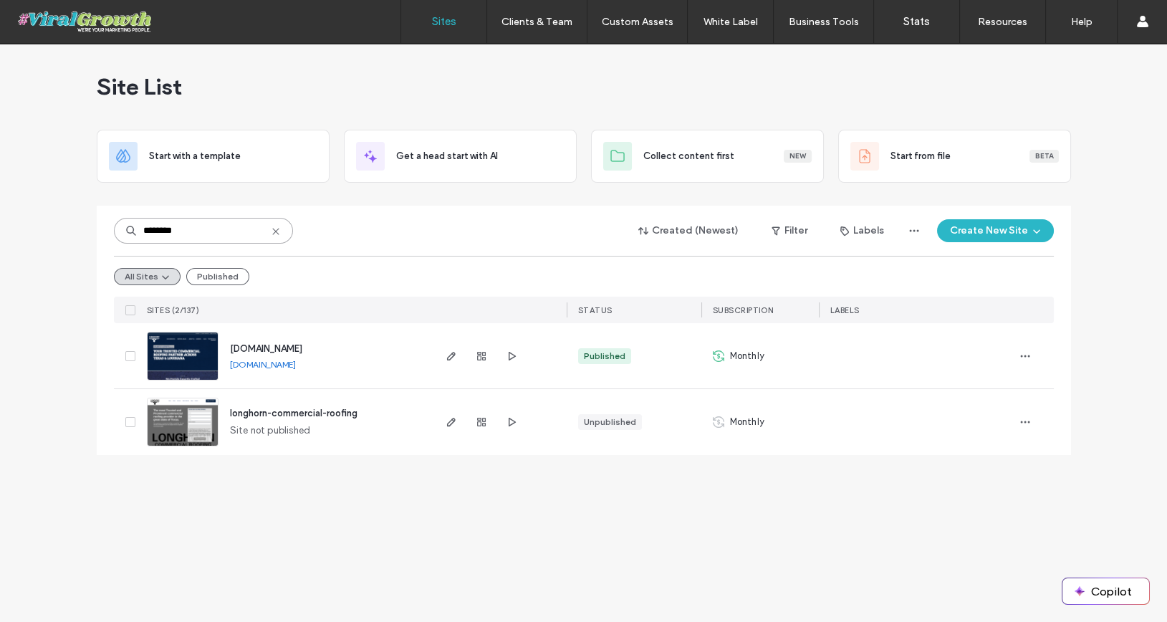
type input "********"
